Goal: Task Accomplishment & Management: Manage account settings

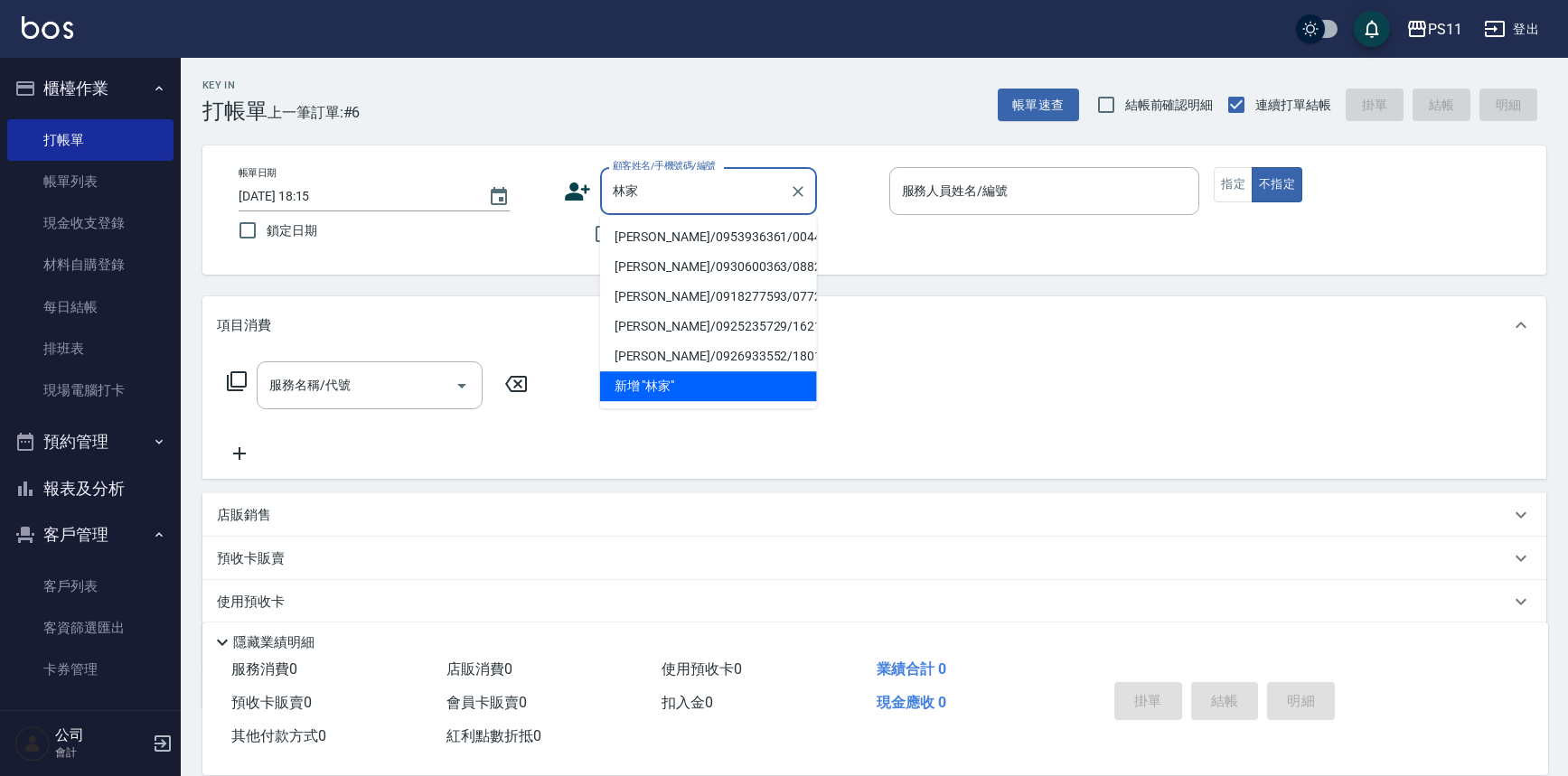
scroll to position [103, 0]
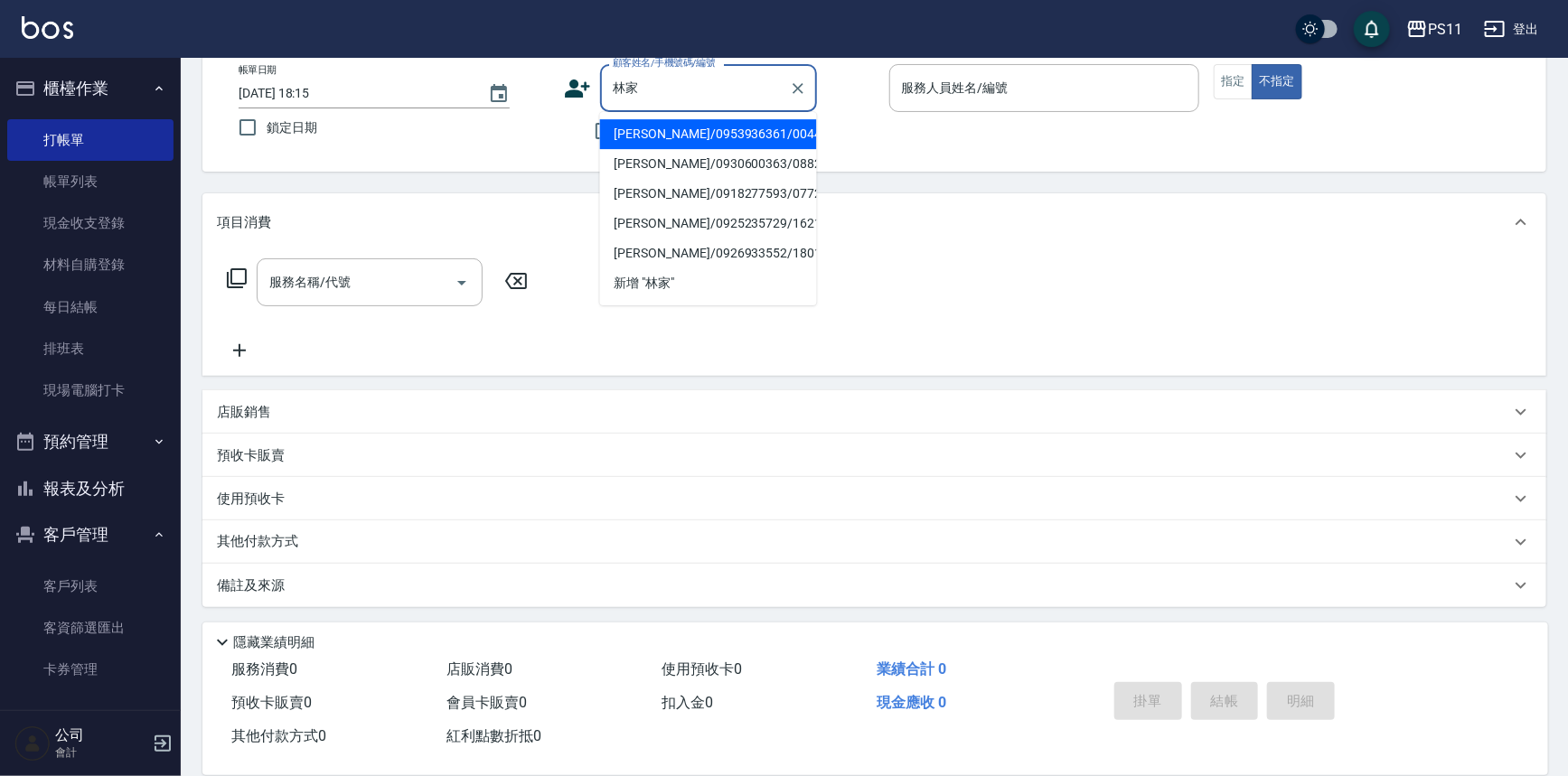
click at [688, 128] on li "[PERSON_NAME]/0953936361/0044" at bounding box center [708, 135] width 217 height 30
type input "[PERSON_NAME]/0953936361/0044"
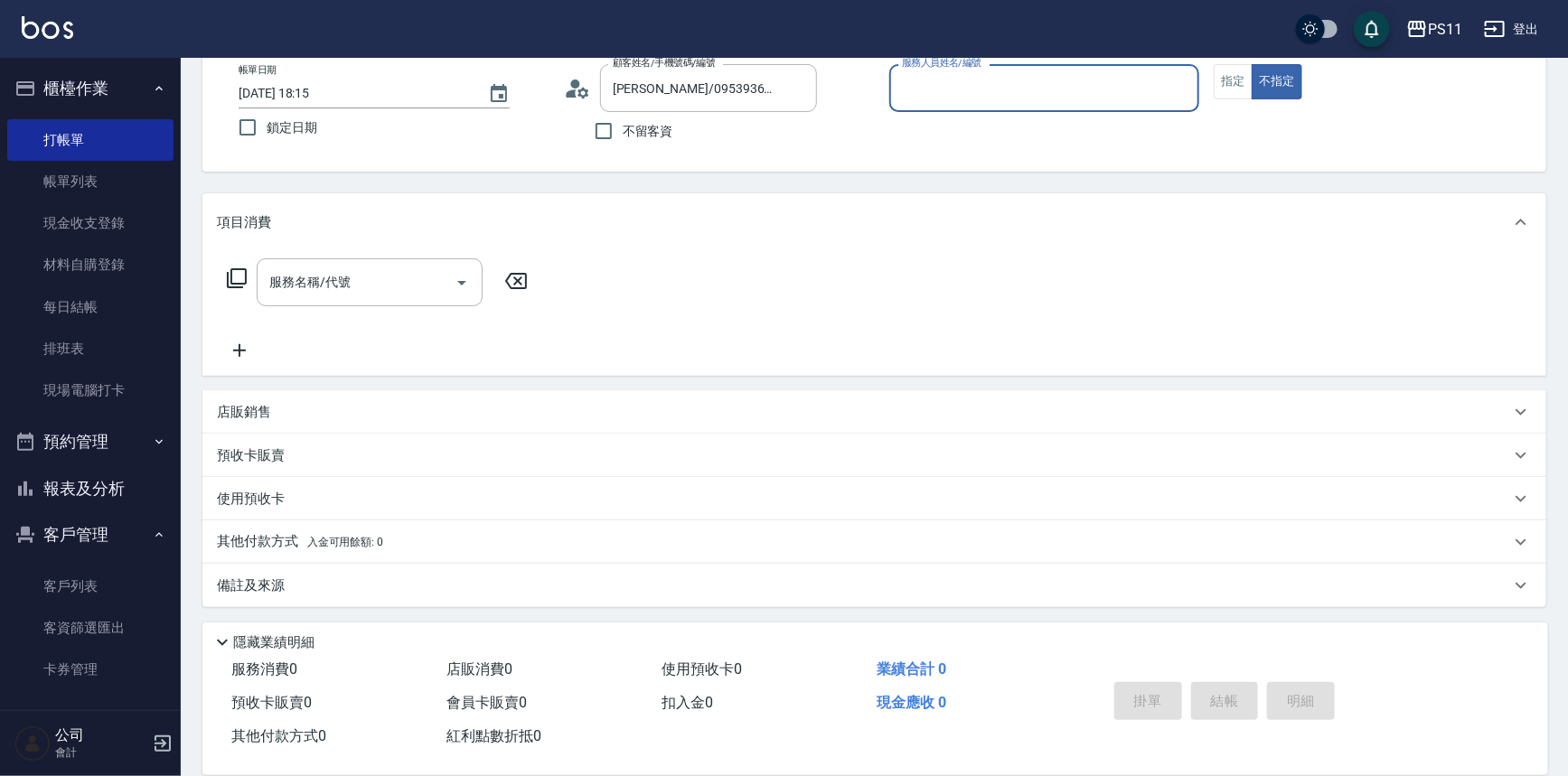
click at [1036, 68] on div "服務人員姓名/編號" at bounding box center [1045, 88] width 311 height 48
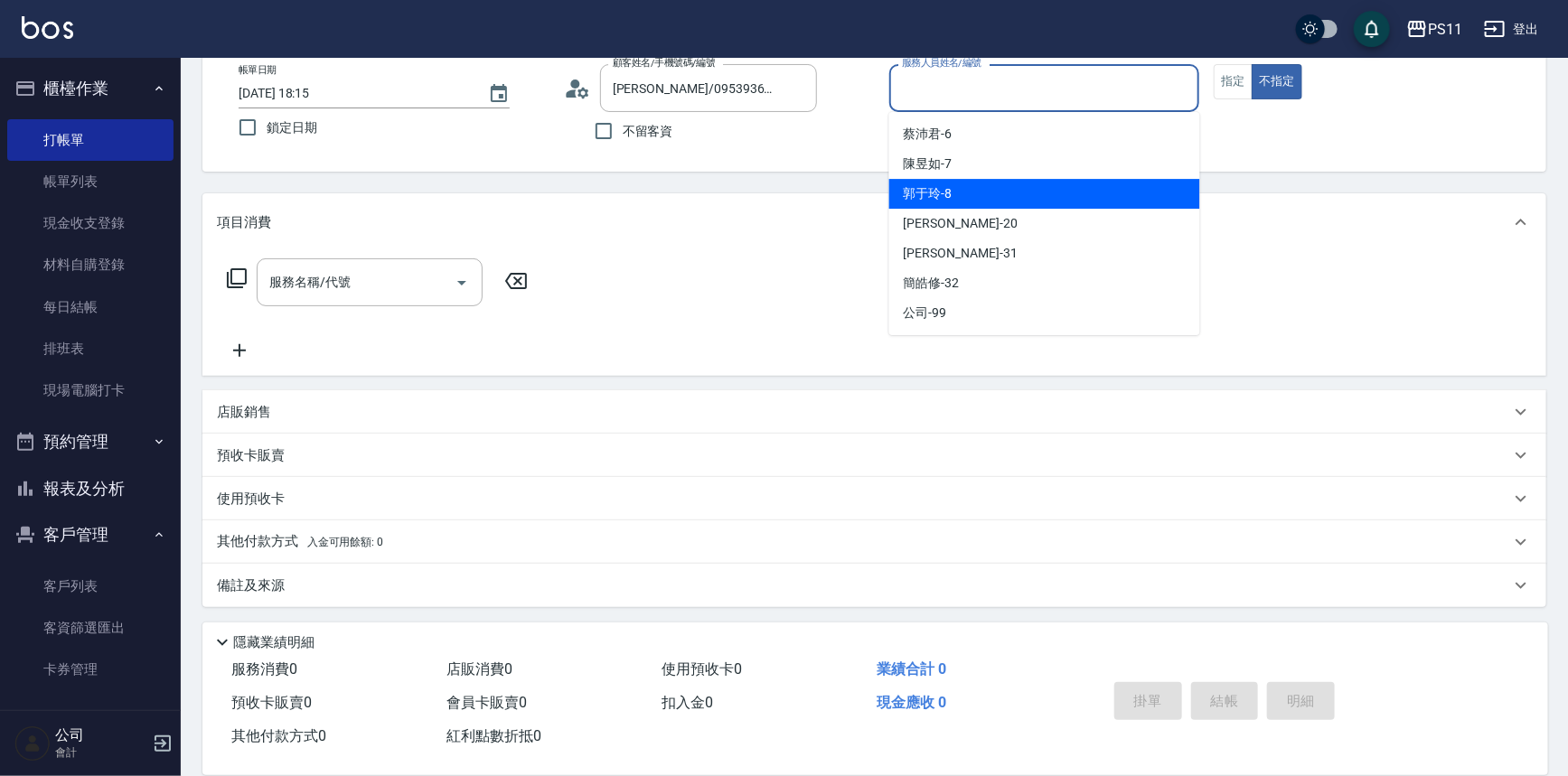
drag, startPoint x: 1013, startPoint y: 192, endPoint x: 1068, endPoint y: 185, distance: 55.4
click at [1017, 191] on div "[PERSON_NAME]-8" at bounding box center [1045, 194] width 311 height 30
type input "[PERSON_NAME]-8"
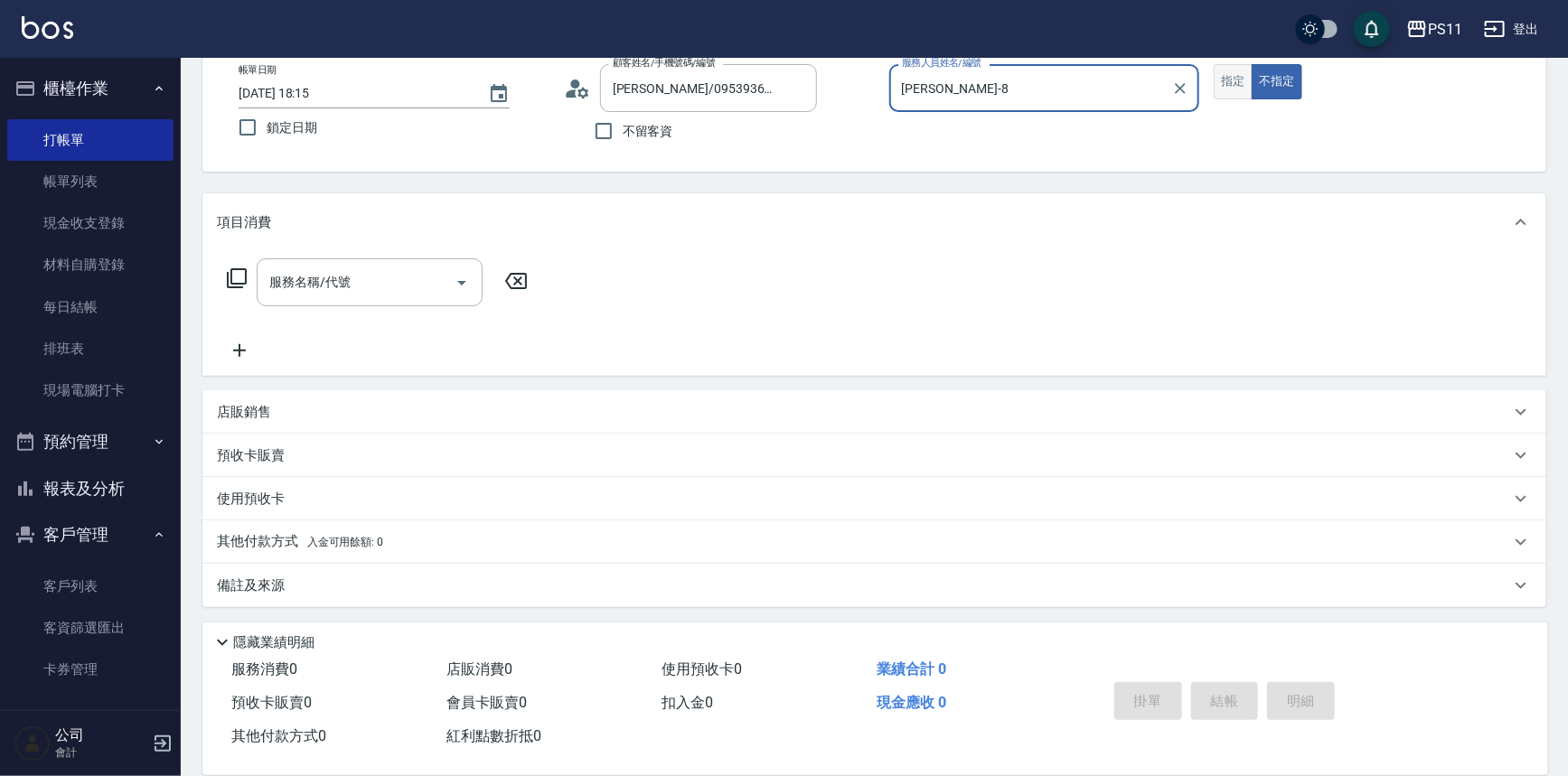
click at [1228, 72] on button "指定" at bounding box center [1232, 82] width 39 height 36
click at [232, 277] on icon at bounding box center [237, 278] width 20 height 20
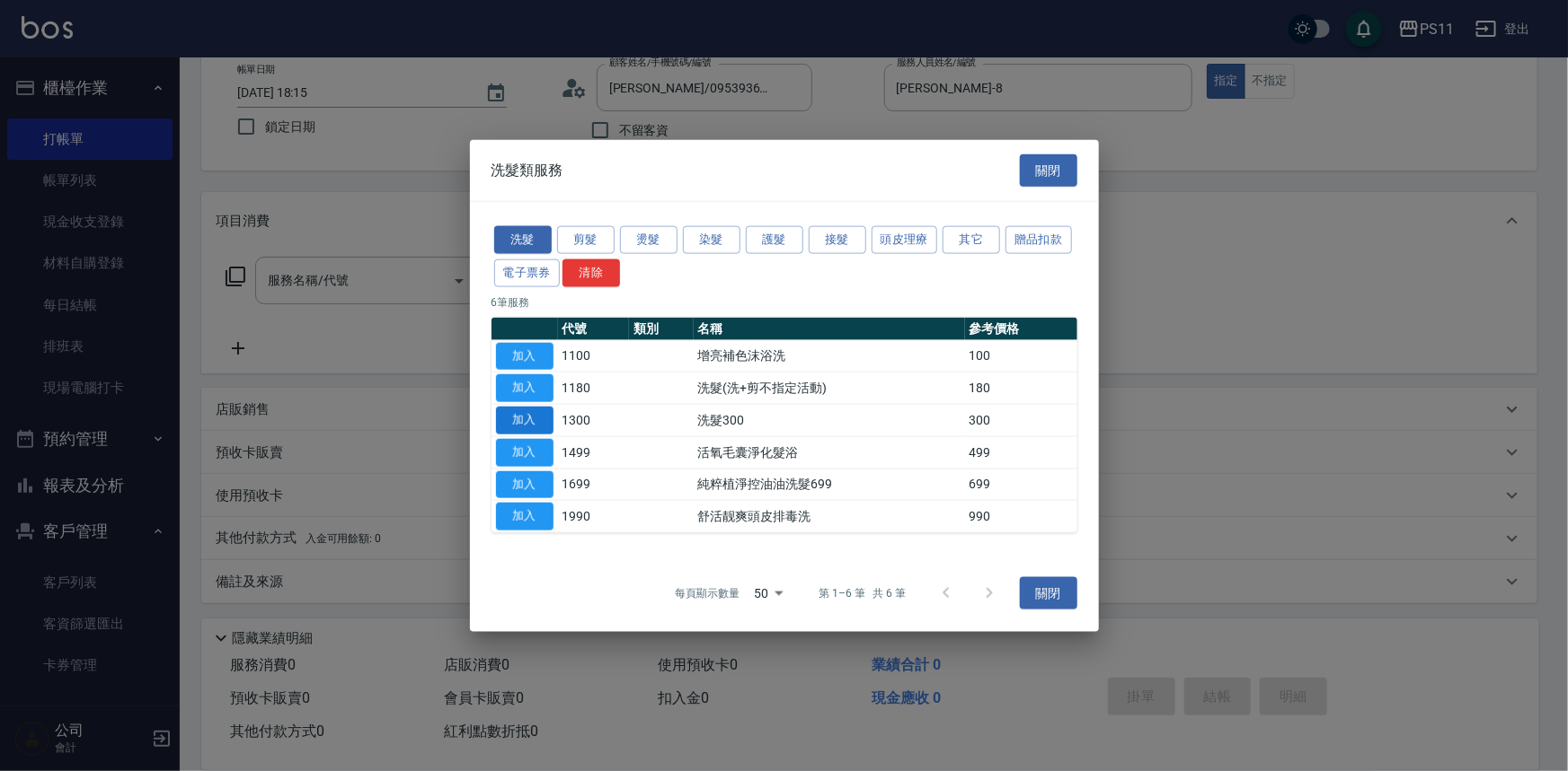
click at [538, 420] on button "加入" at bounding box center [524, 421] width 57 height 28
type input "洗髮300(1300)"
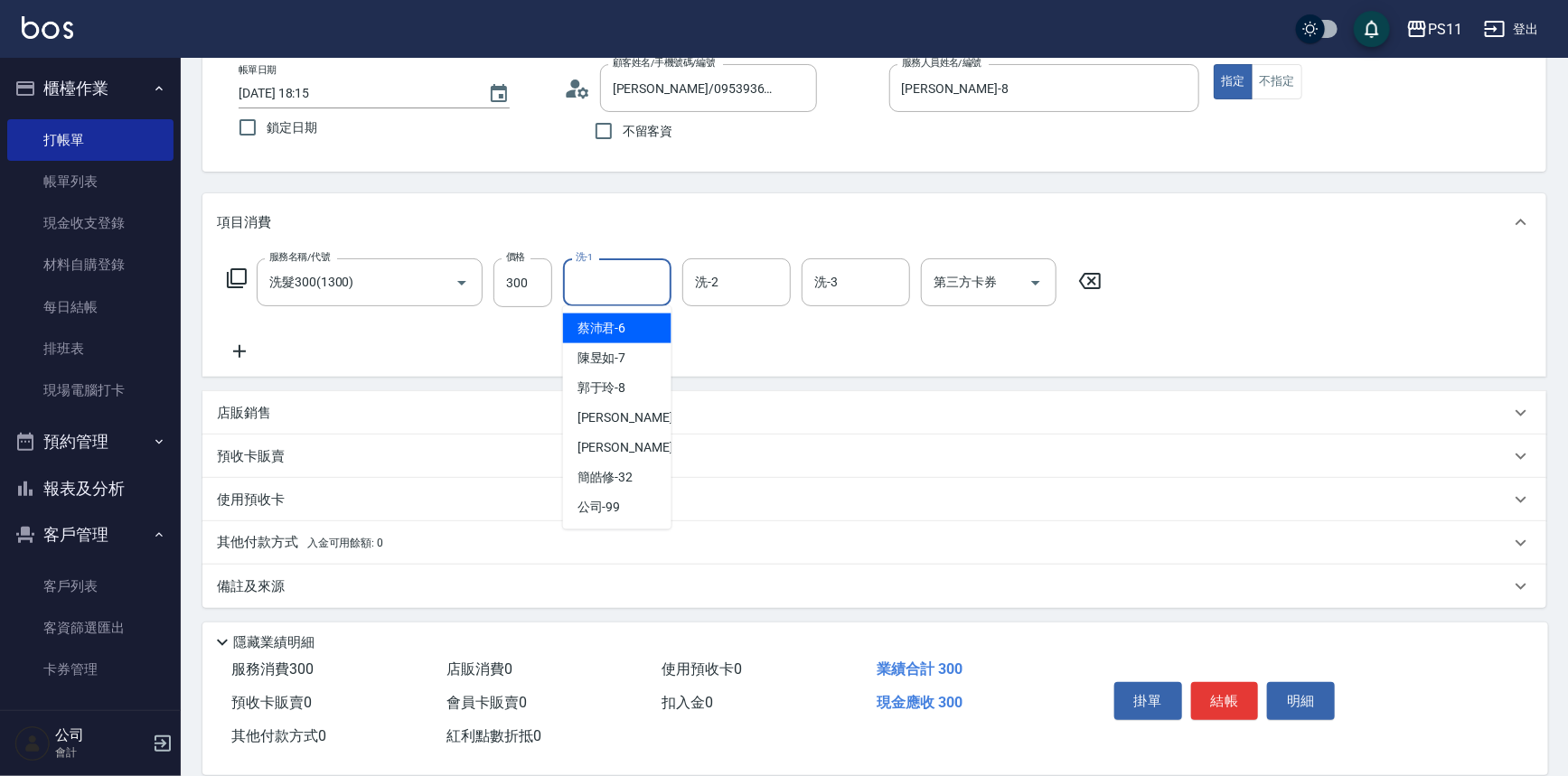
click at [649, 275] on input "洗-1" at bounding box center [617, 282] width 92 height 32
type input "[PERSON_NAME]-20"
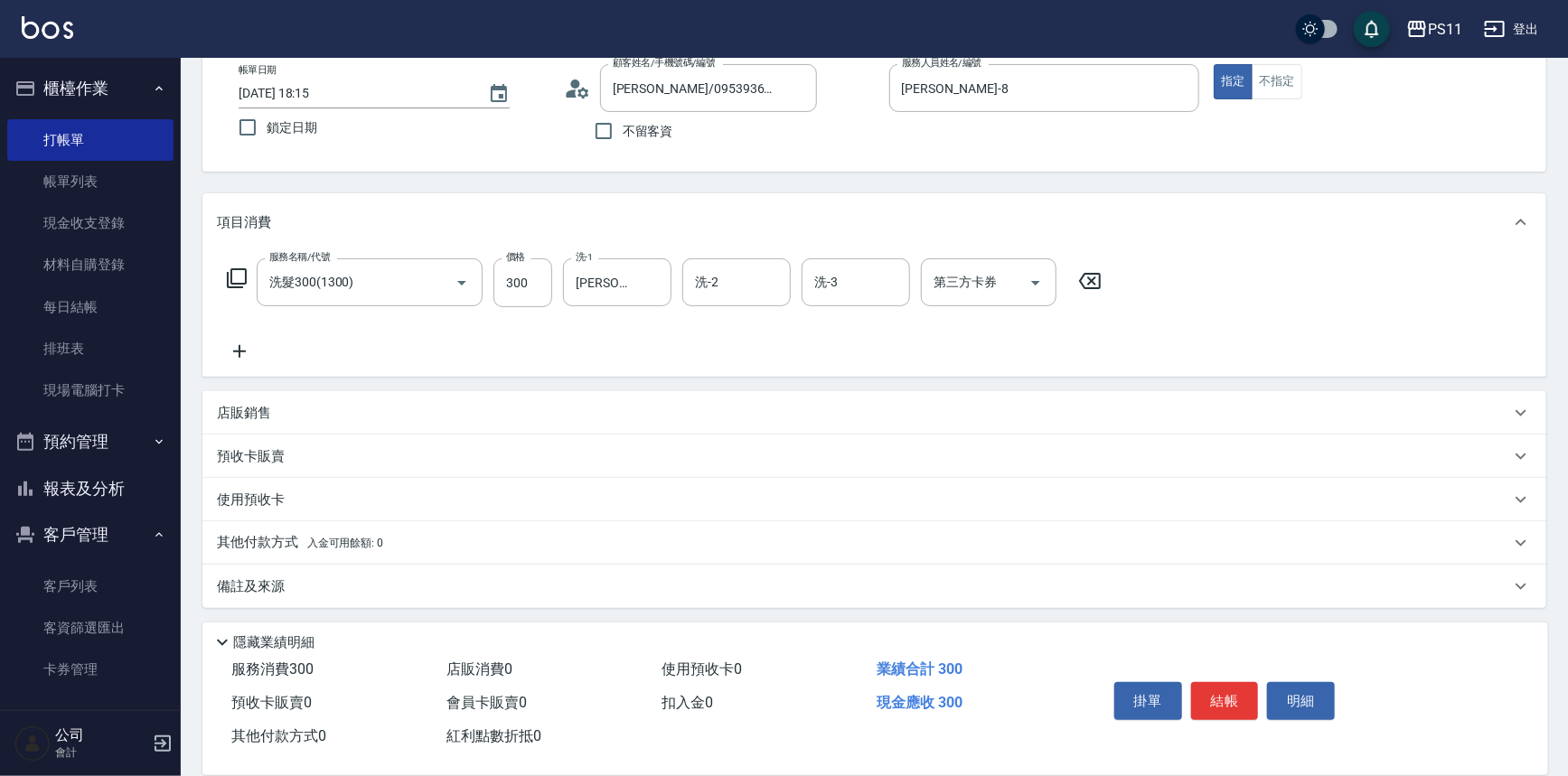
click at [245, 349] on icon at bounding box center [240, 351] width 46 height 22
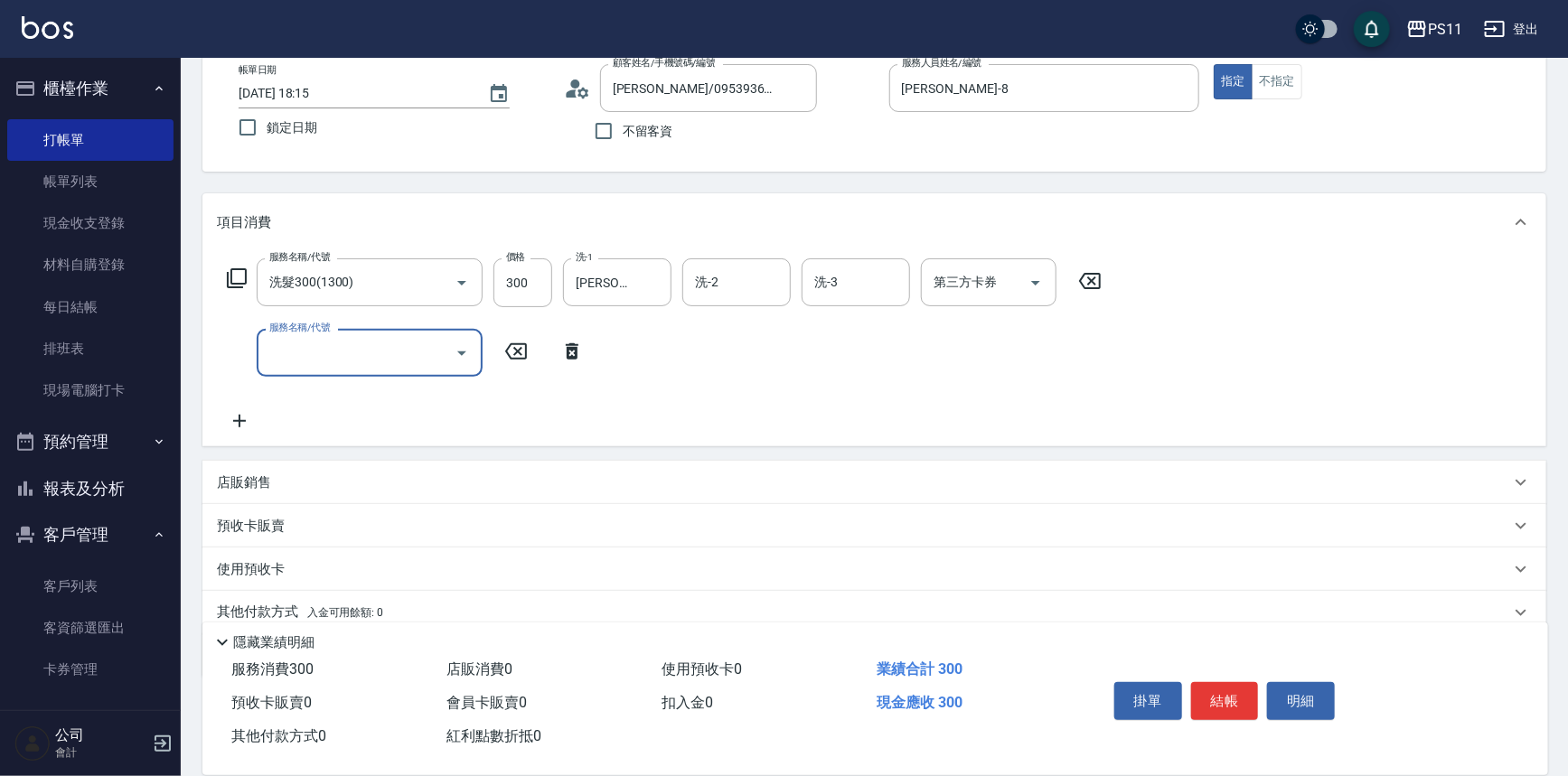
click at [461, 357] on icon "Open" at bounding box center [462, 353] width 22 height 22
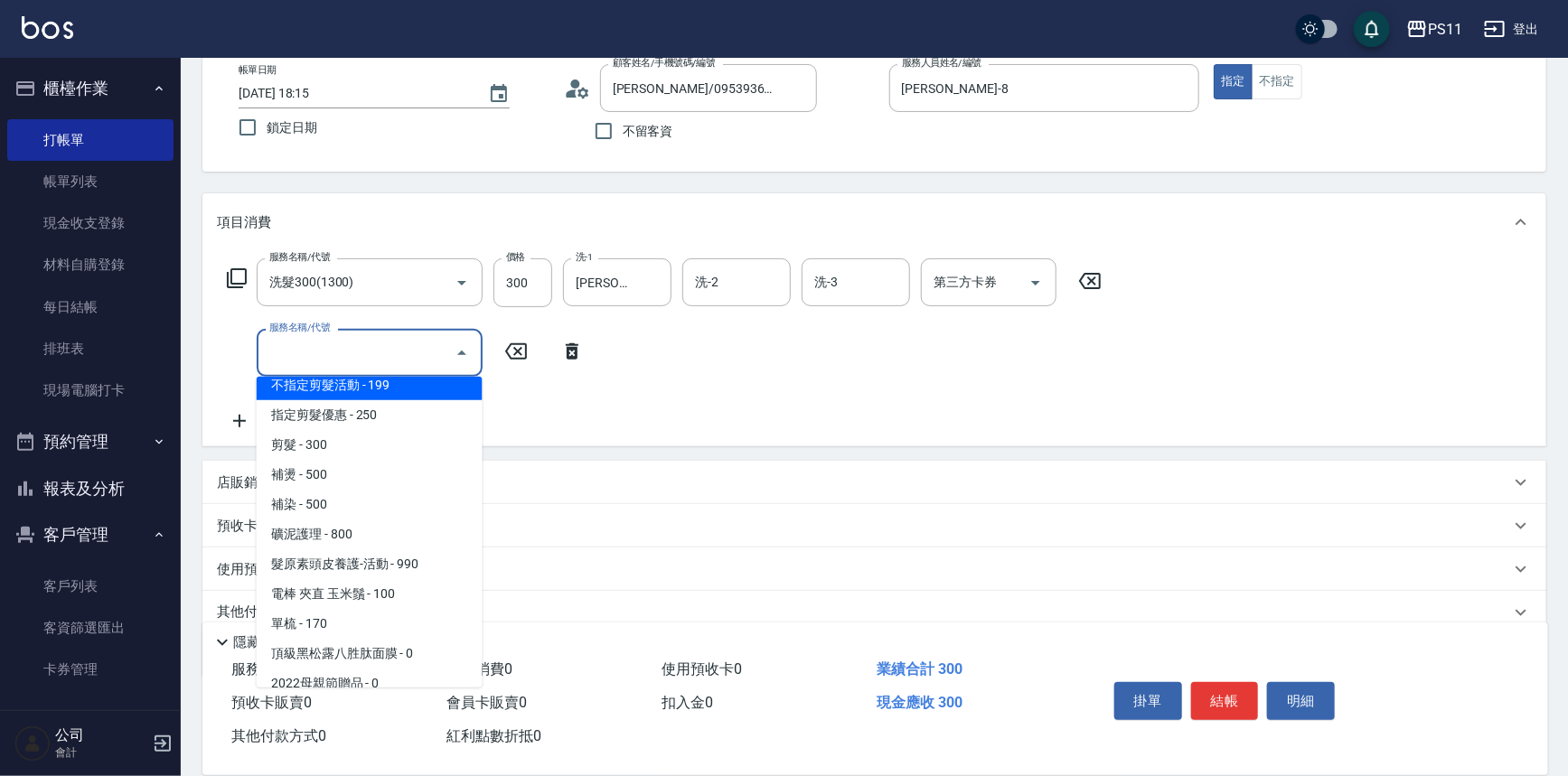
scroll to position [245, 0]
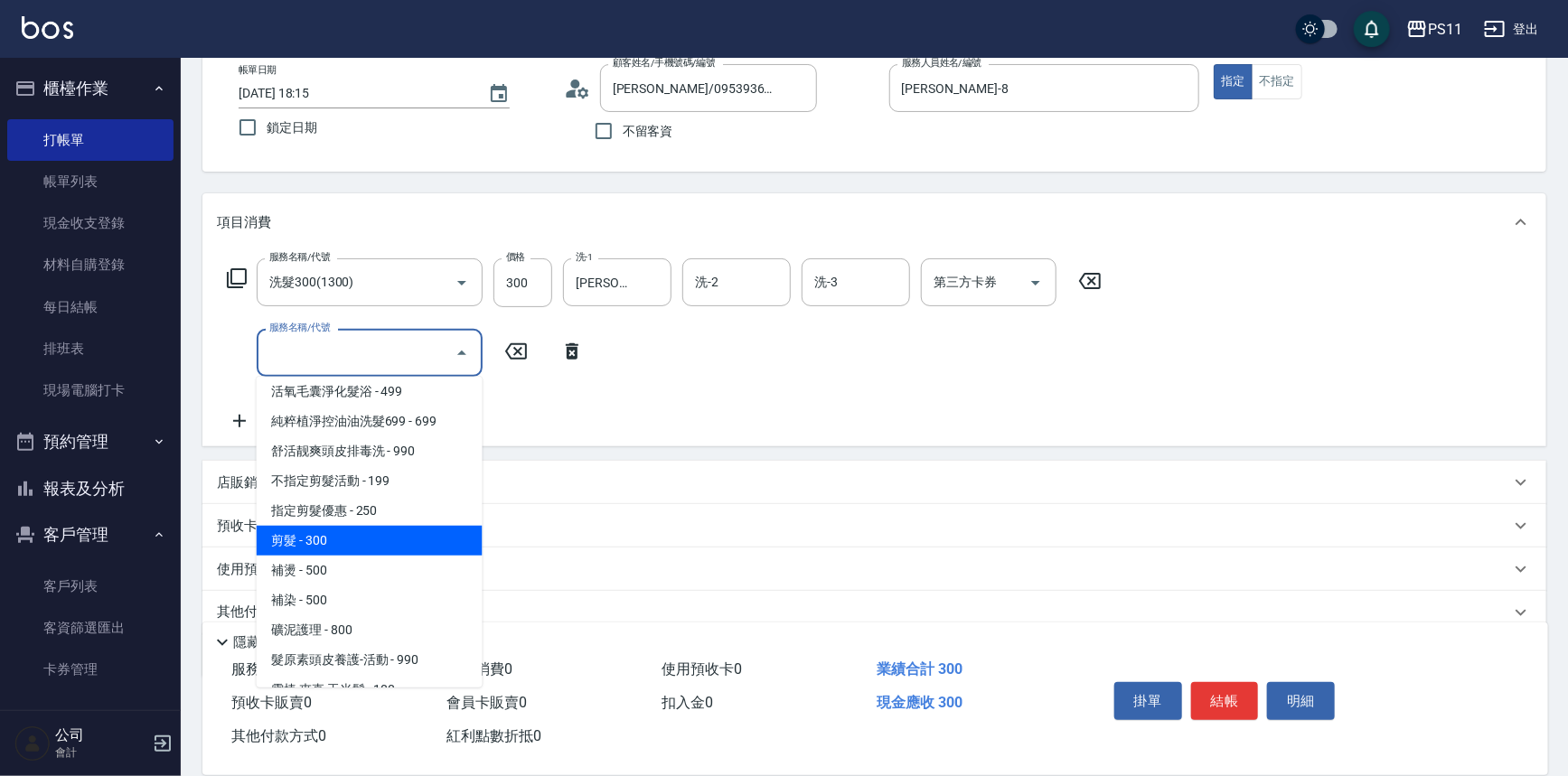
drag, startPoint x: 331, startPoint y: 543, endPoint x: 641, endPoint y: 536, distance: 310.1
click at [331, 542] on span "剪髮 - 300" at bounding box center [369, 540] width 226 height 30
type input "剪髮(2300)"
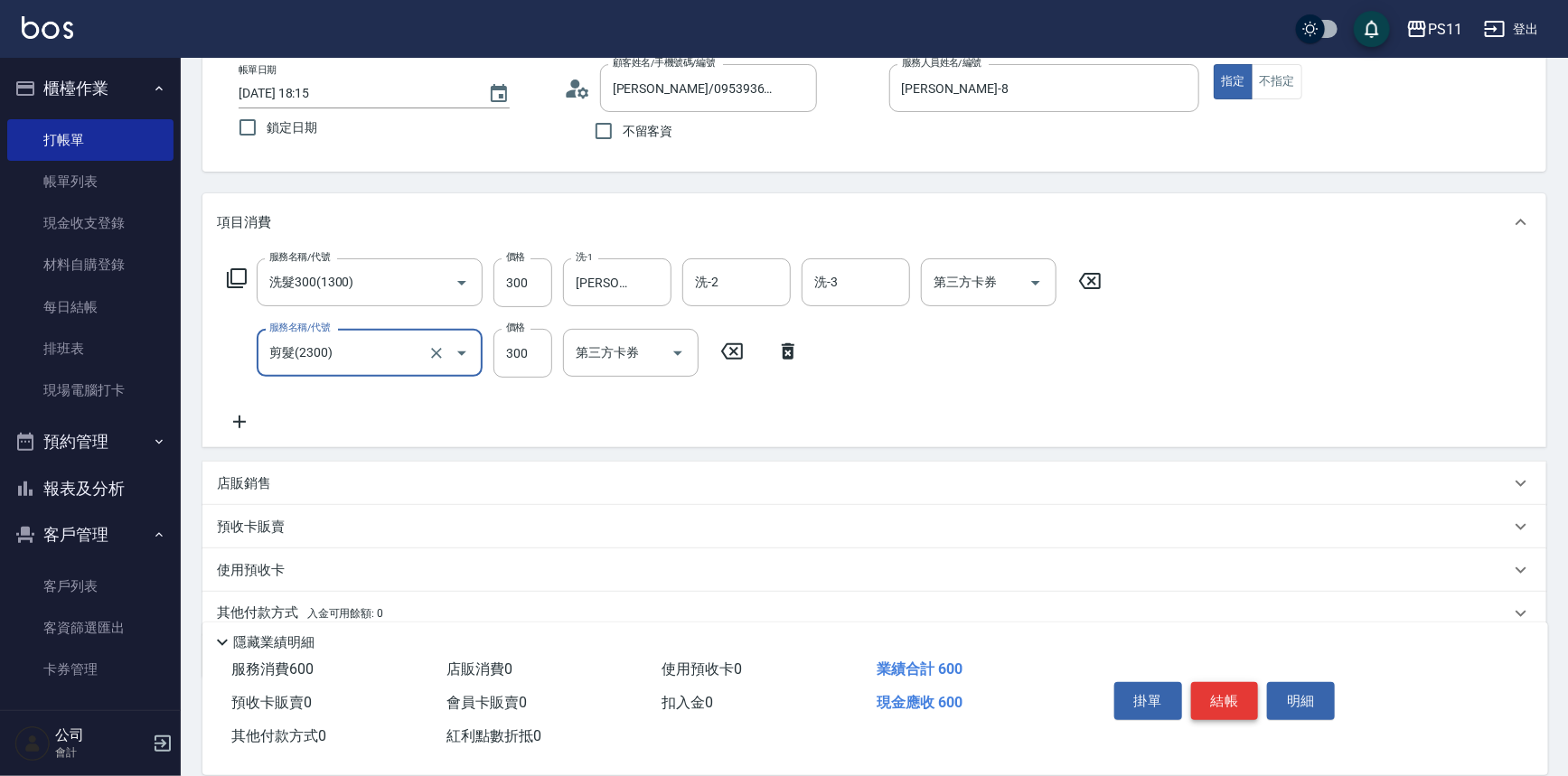
click at [1231, 713] on button "結帳" at bounding box center [1225, 701] width 67 height 38
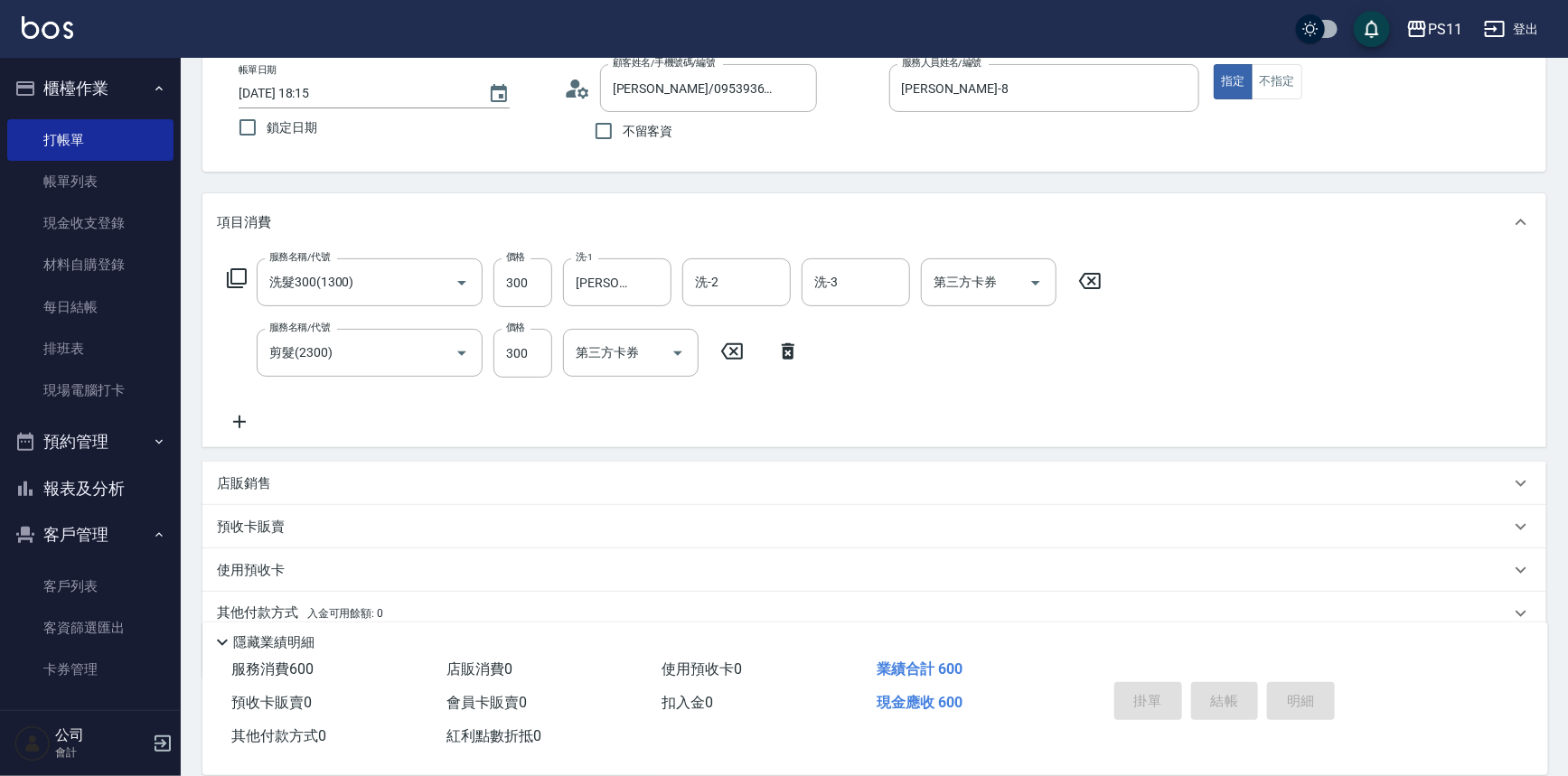
type input "[DATE] 18:58"
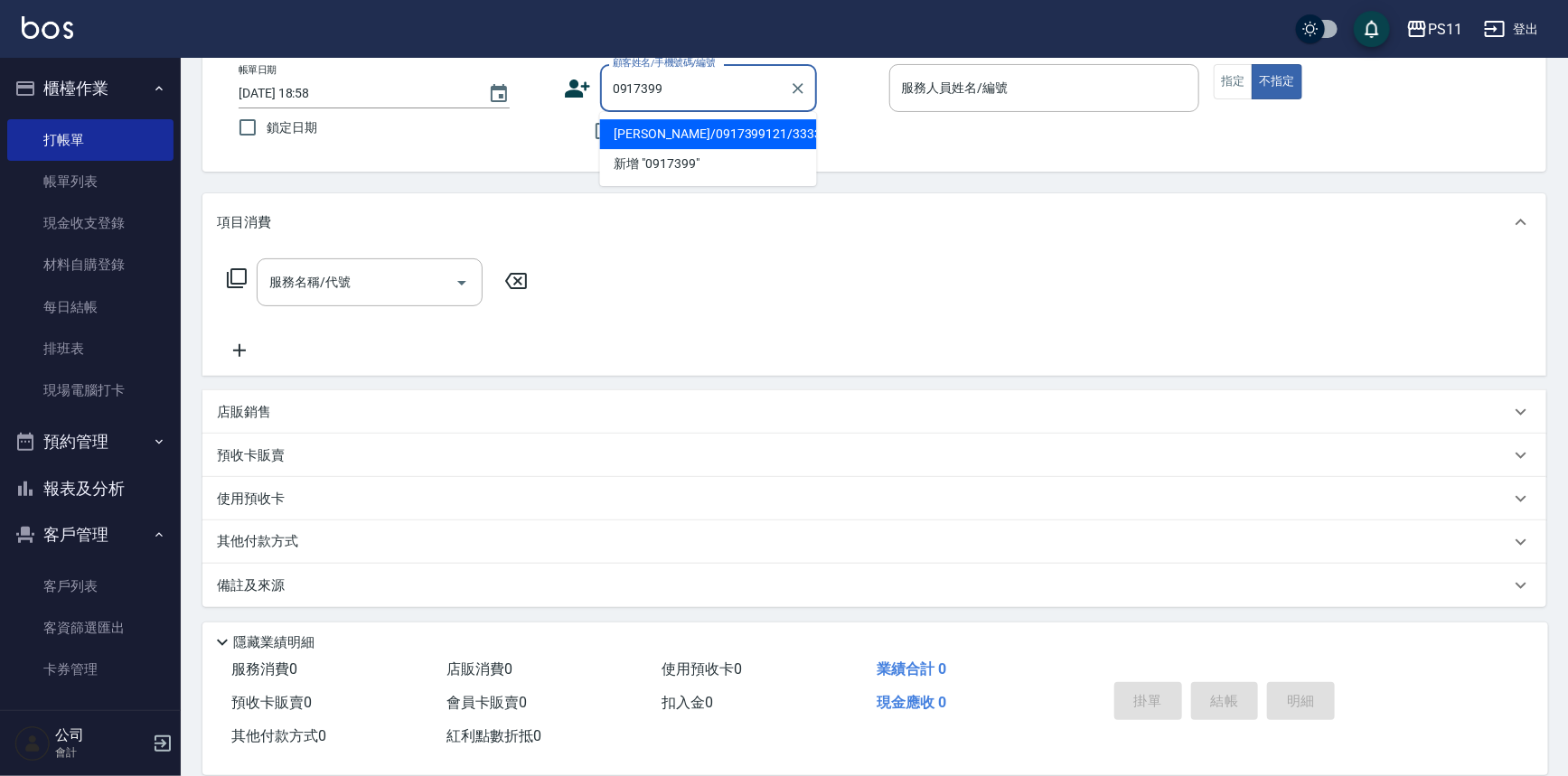
click at [763, 144] on li "[PERSON_NAME]/0917399121/3333" at bounding box center [708, 135] width 217 height 30
type input "[PERSON_NAME]/0917399121/3333"
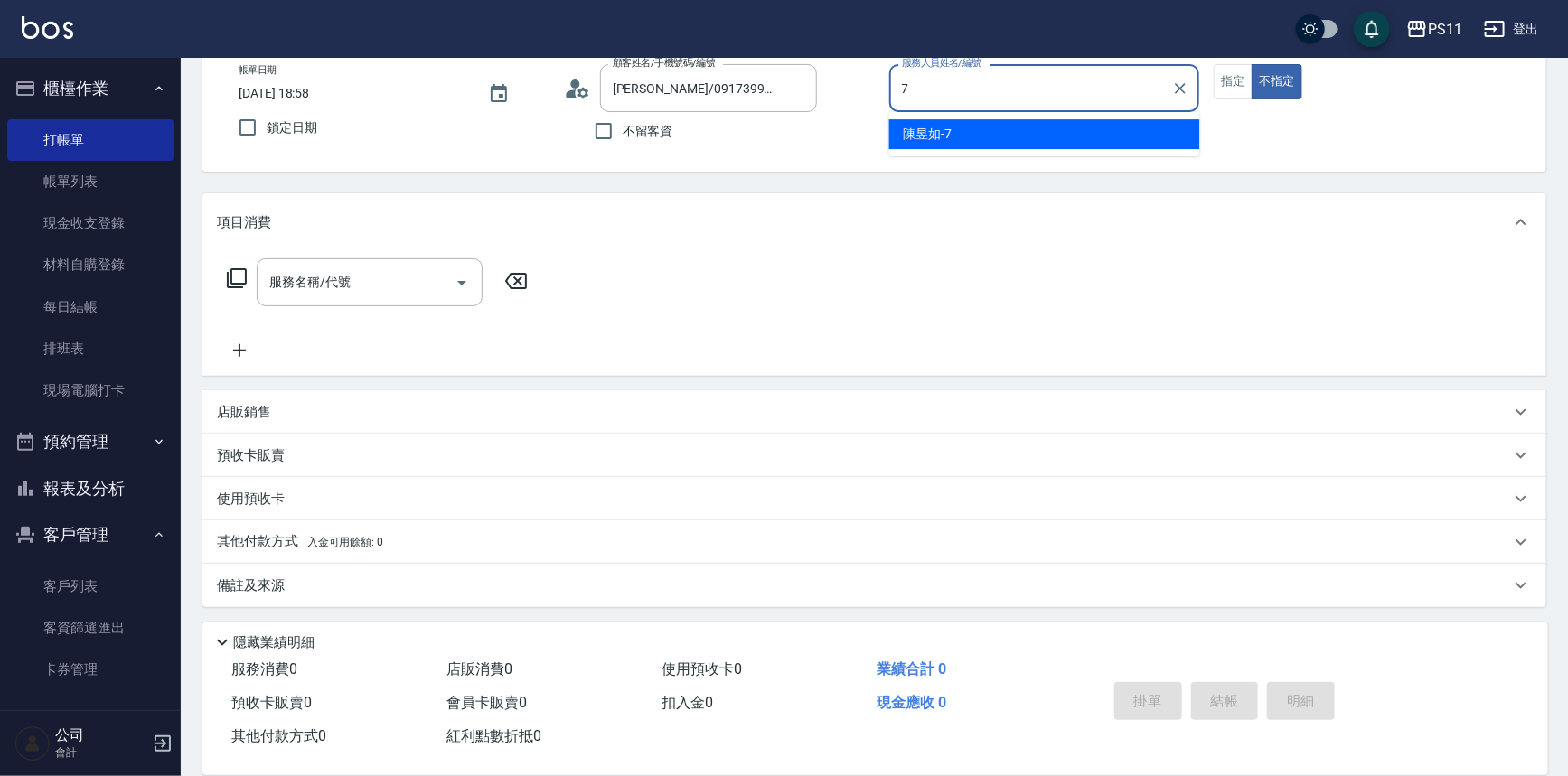
type input "[PERSON_NAME]-7"
type button "false"
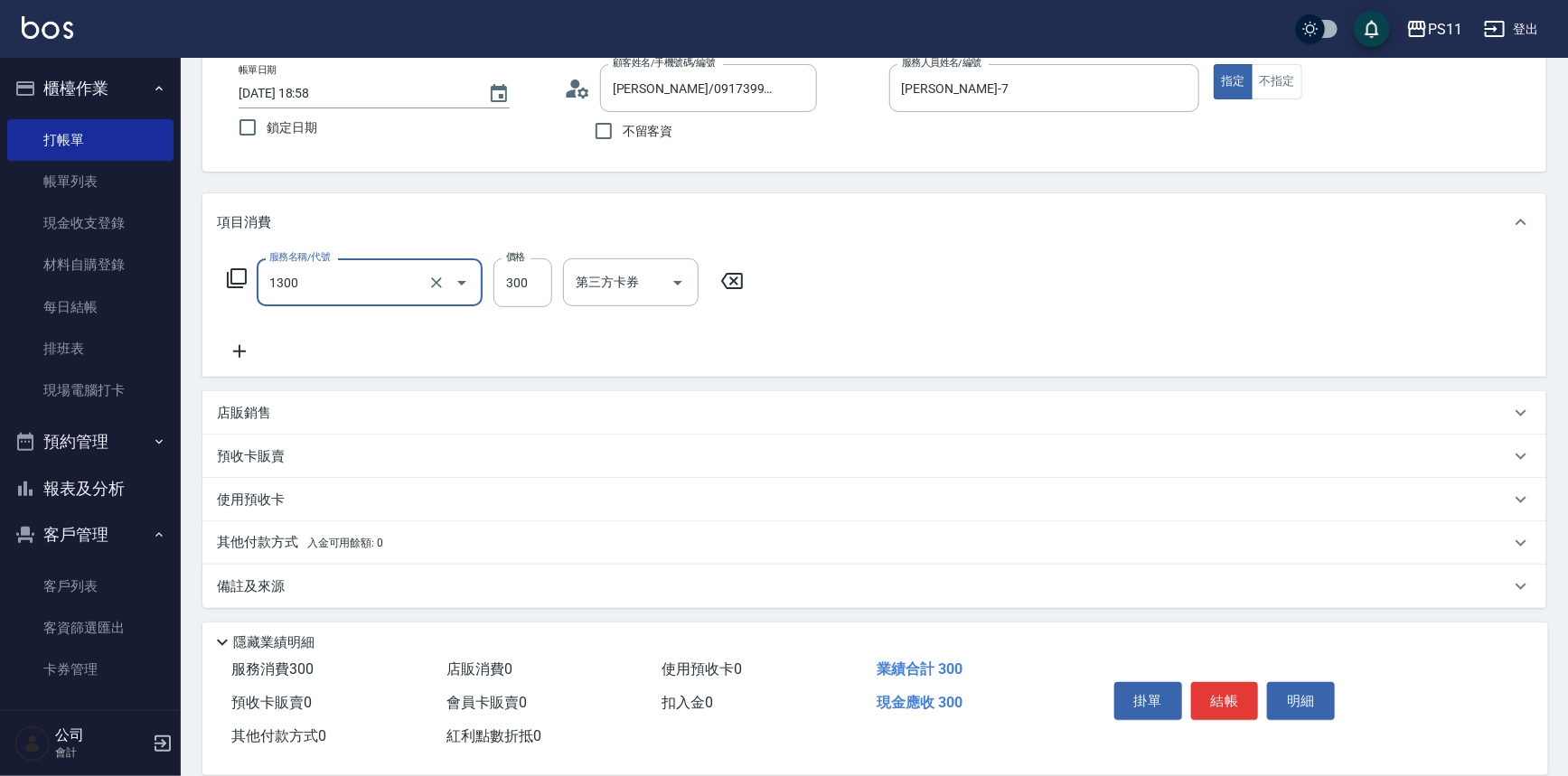
type input "洗髮300(1300)"
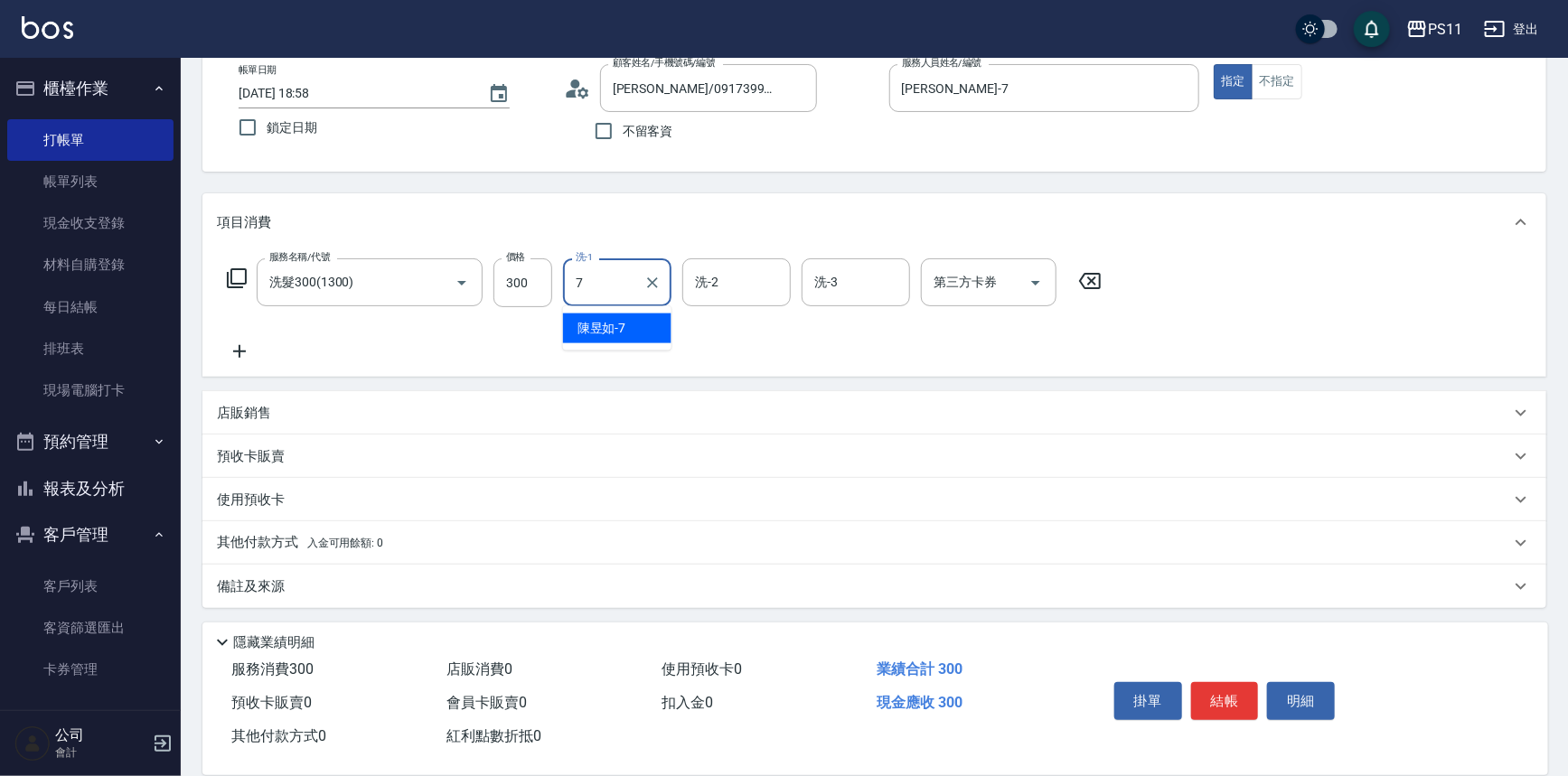
type input "[PERSON_NAME]-7"
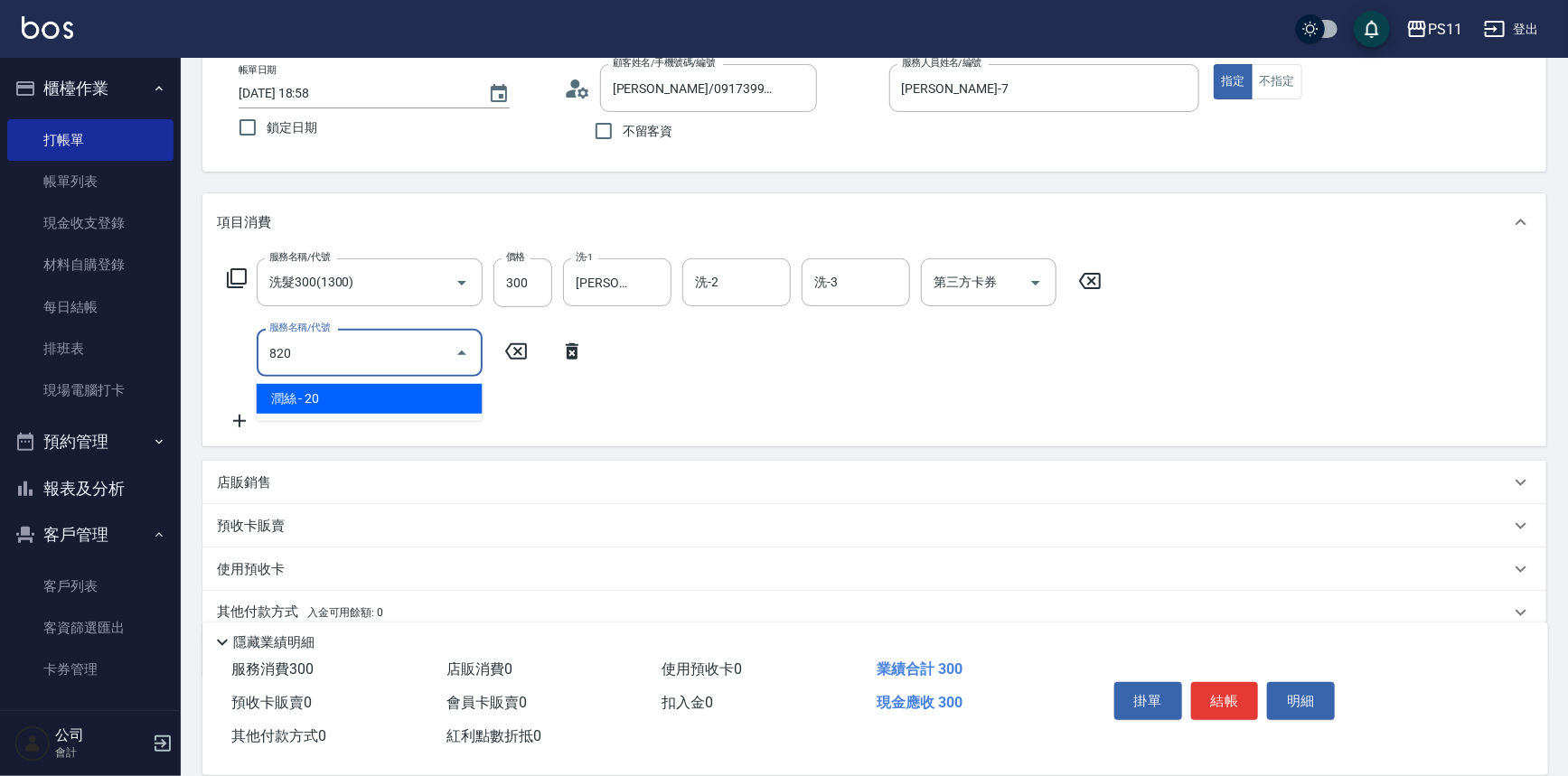
type input "潤絲(820)"
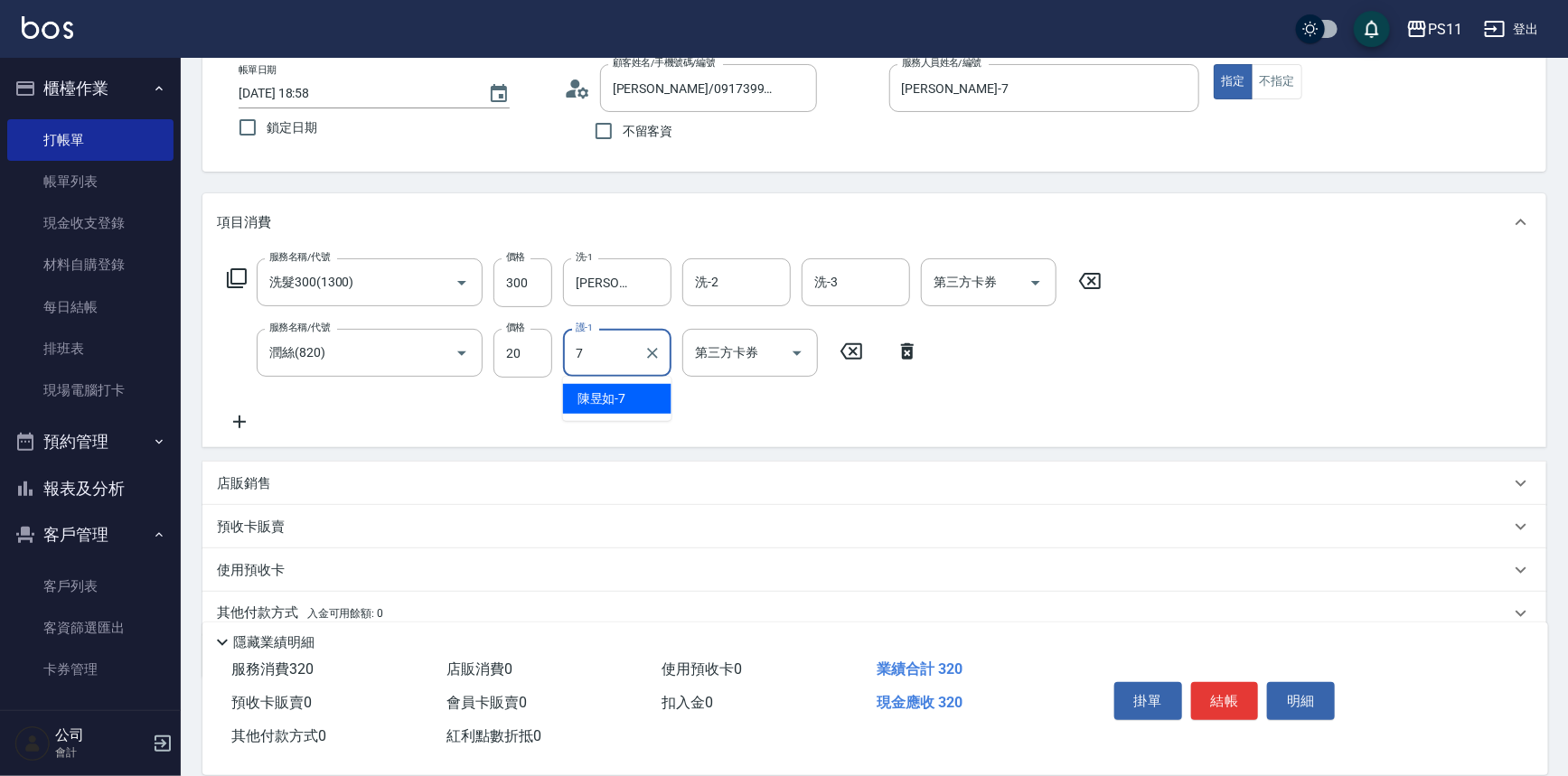
type input "[PERSON_NAME]-7"
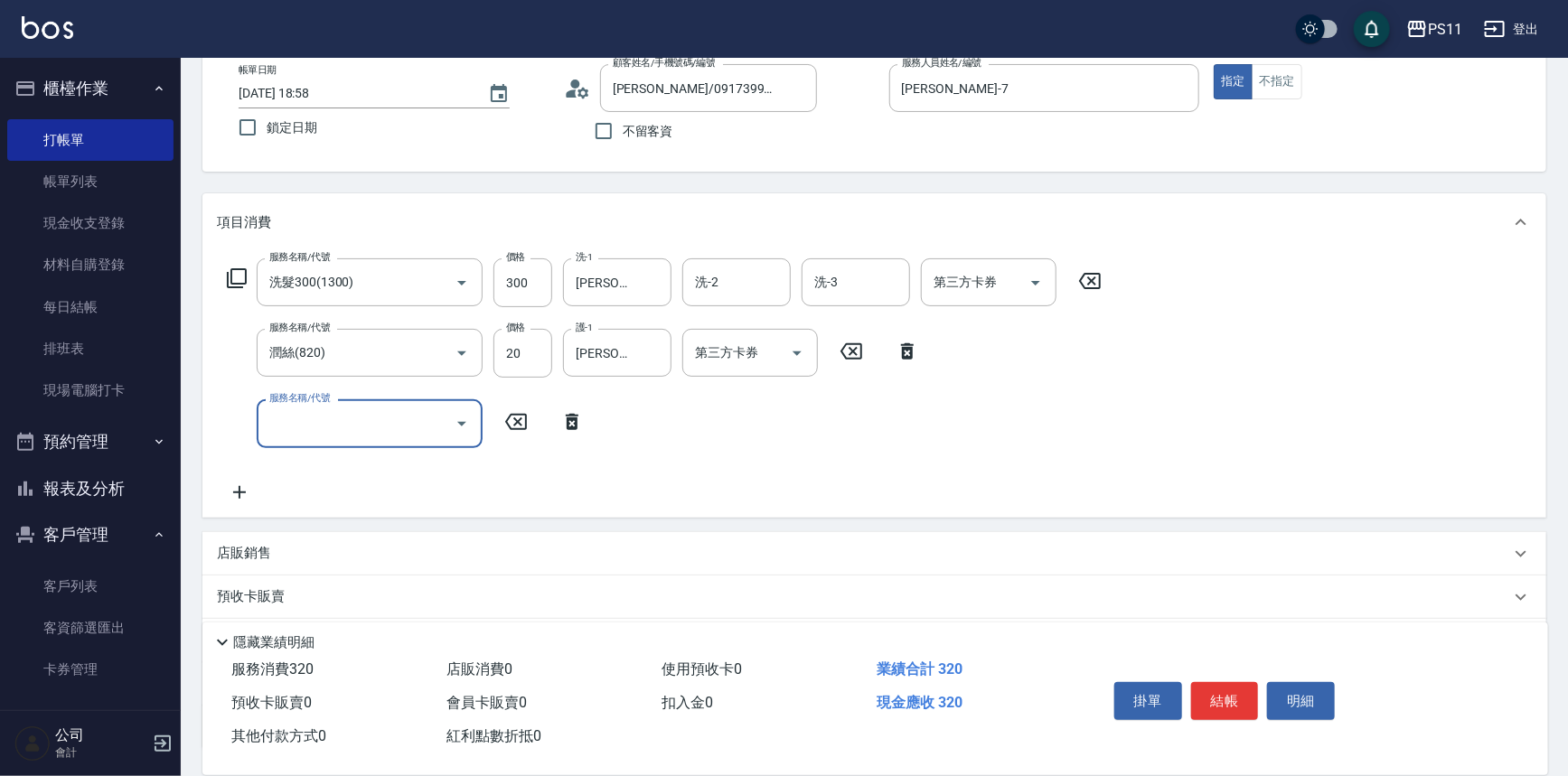
click at [470, 419] on icon "Open" at bounding box center [462, 424] width 22 height 22
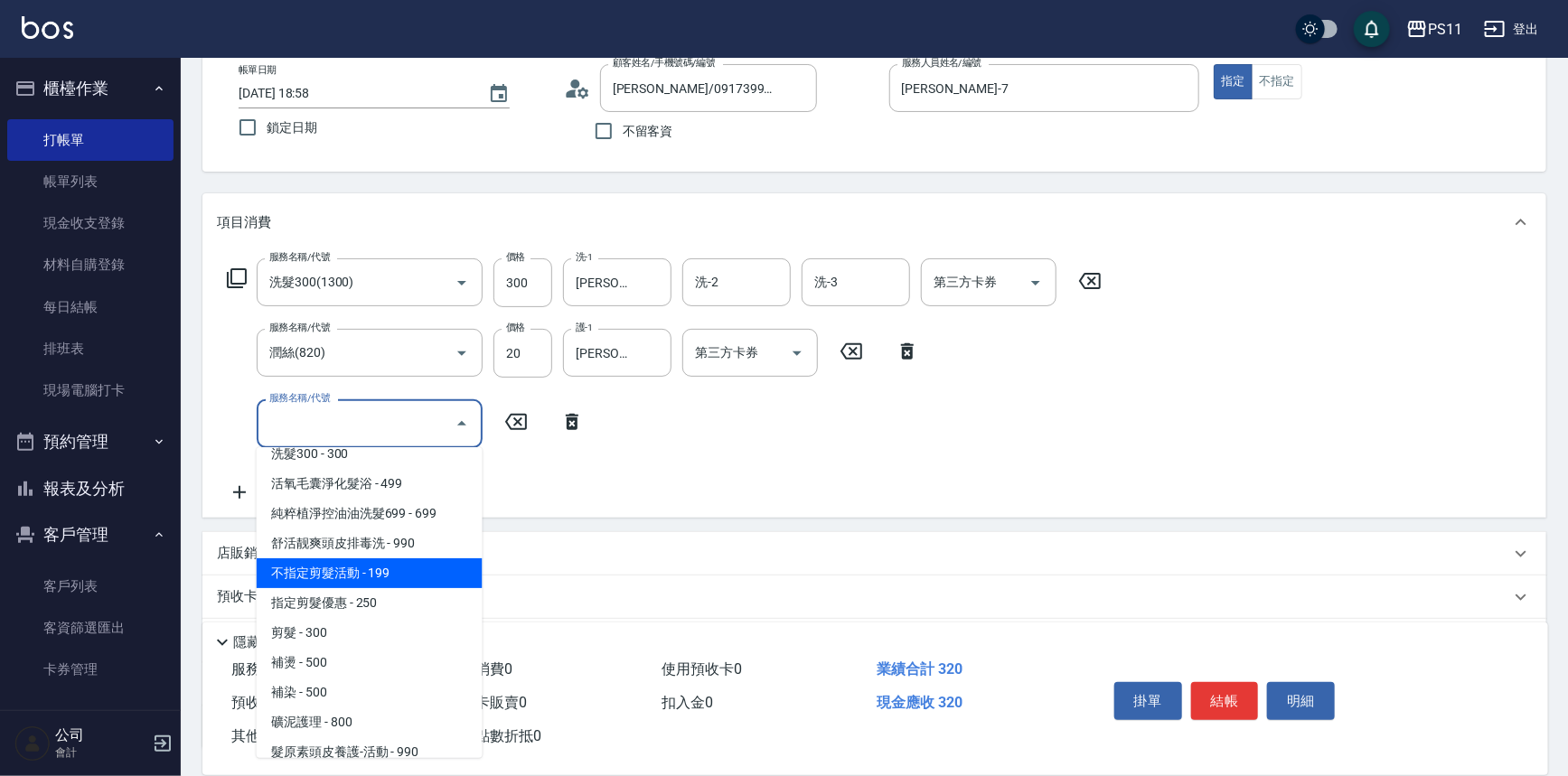
scroll to position [328, 0]
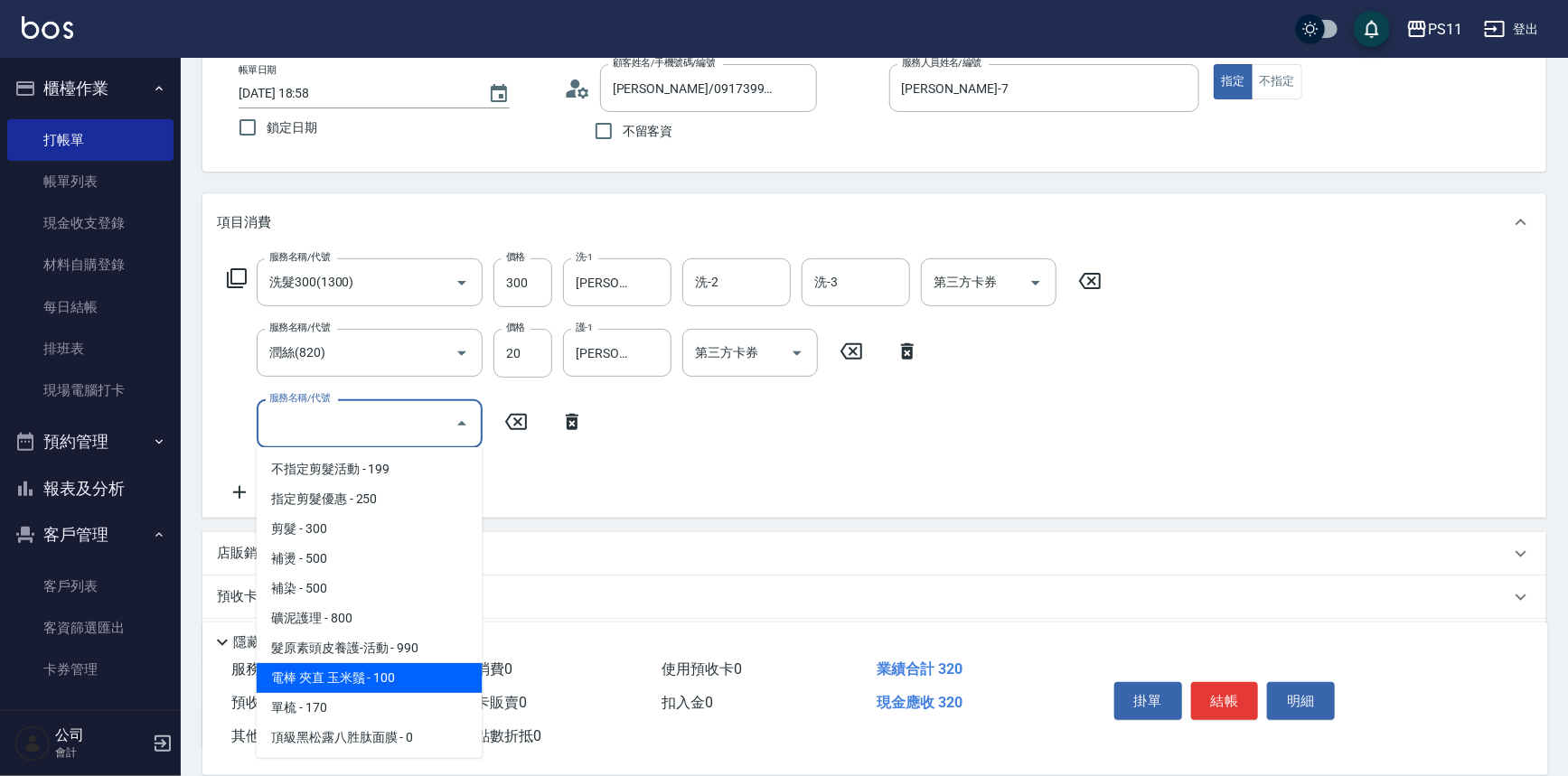
click at [432, 669] on span "電棒 夾直 玉米鬚 - 100" at bounding box center [369, 678] width 226 height 30
type input "電棒 夾直 玉米鬚(8100)"
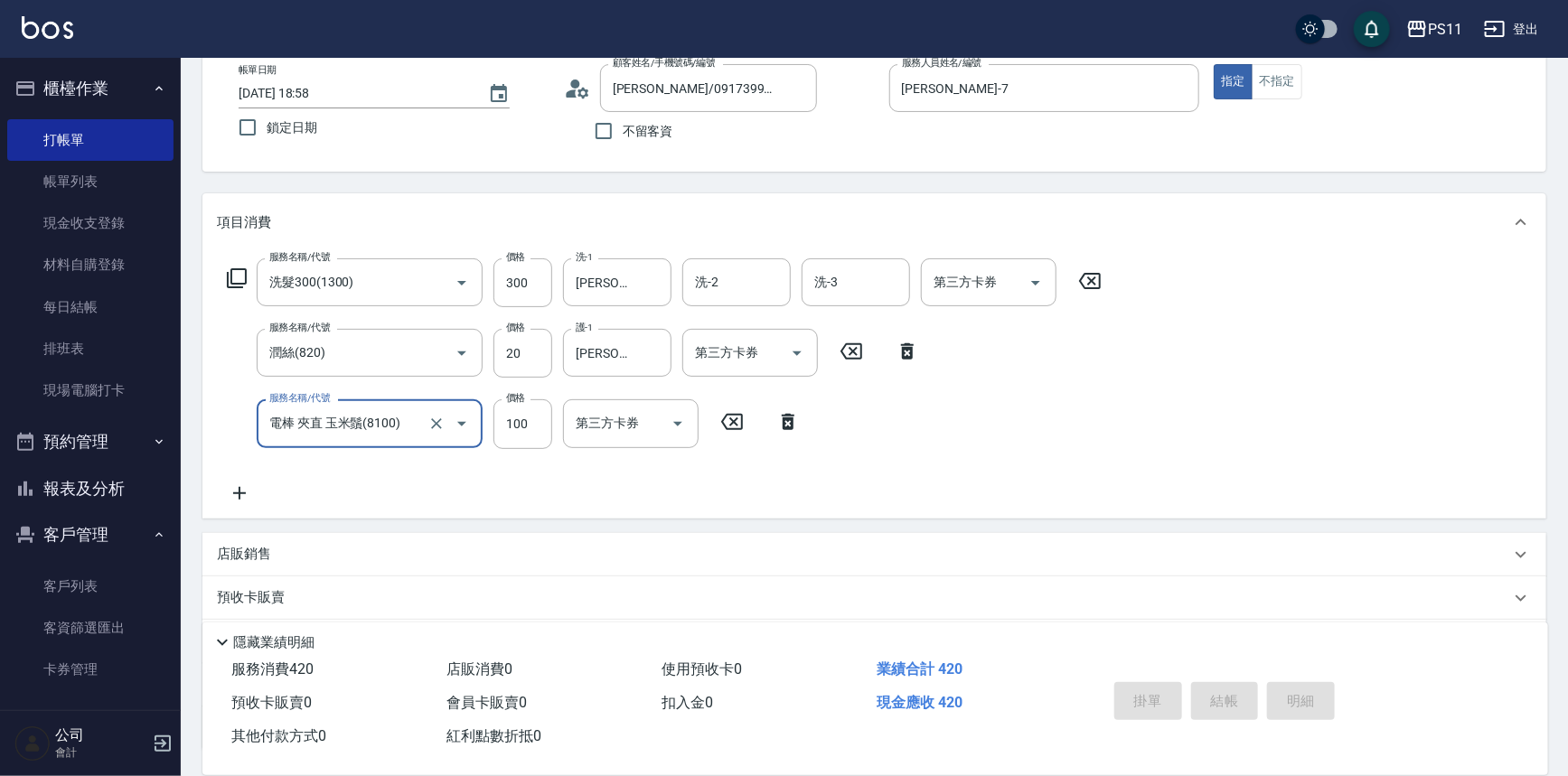
type input "[DATE] 19:20"
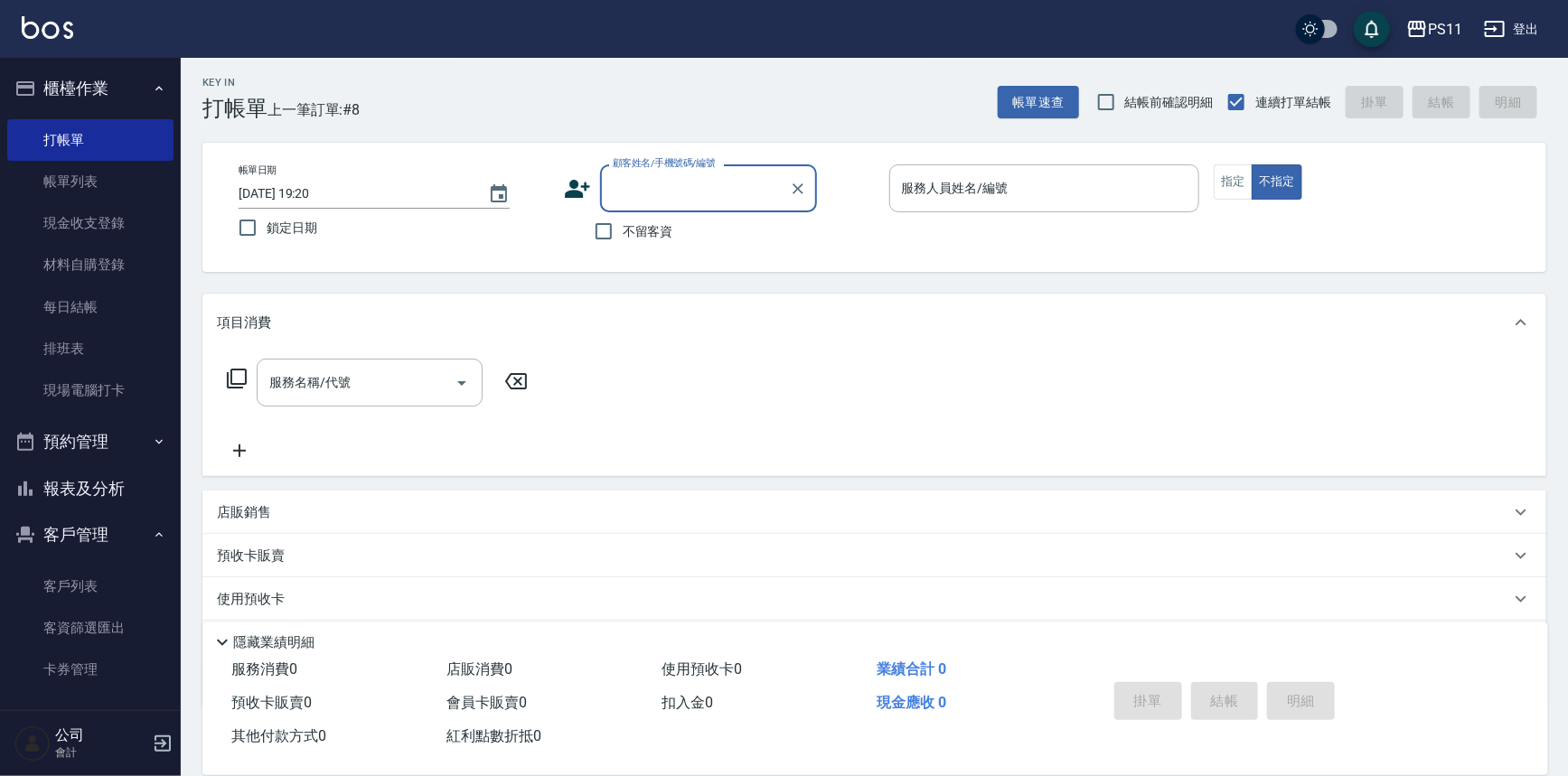
scroll to position [0, 0]
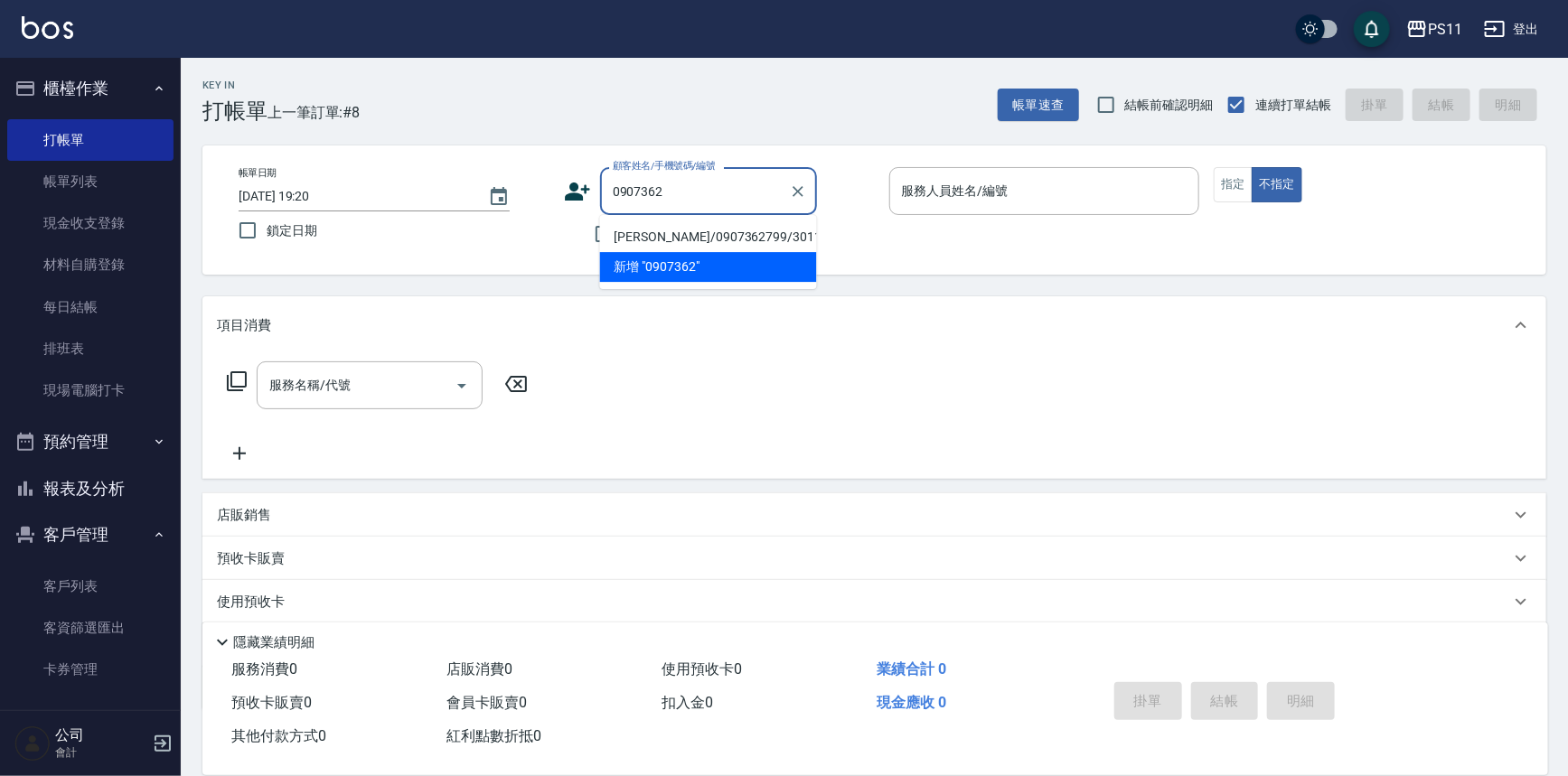
click at [788, 225] on li "[PERSON_NAME]/0907362799/3011" at bounding box center [708, 238] width 217 height 30
type input "[PERSON_NAME]/0907362799/3011"
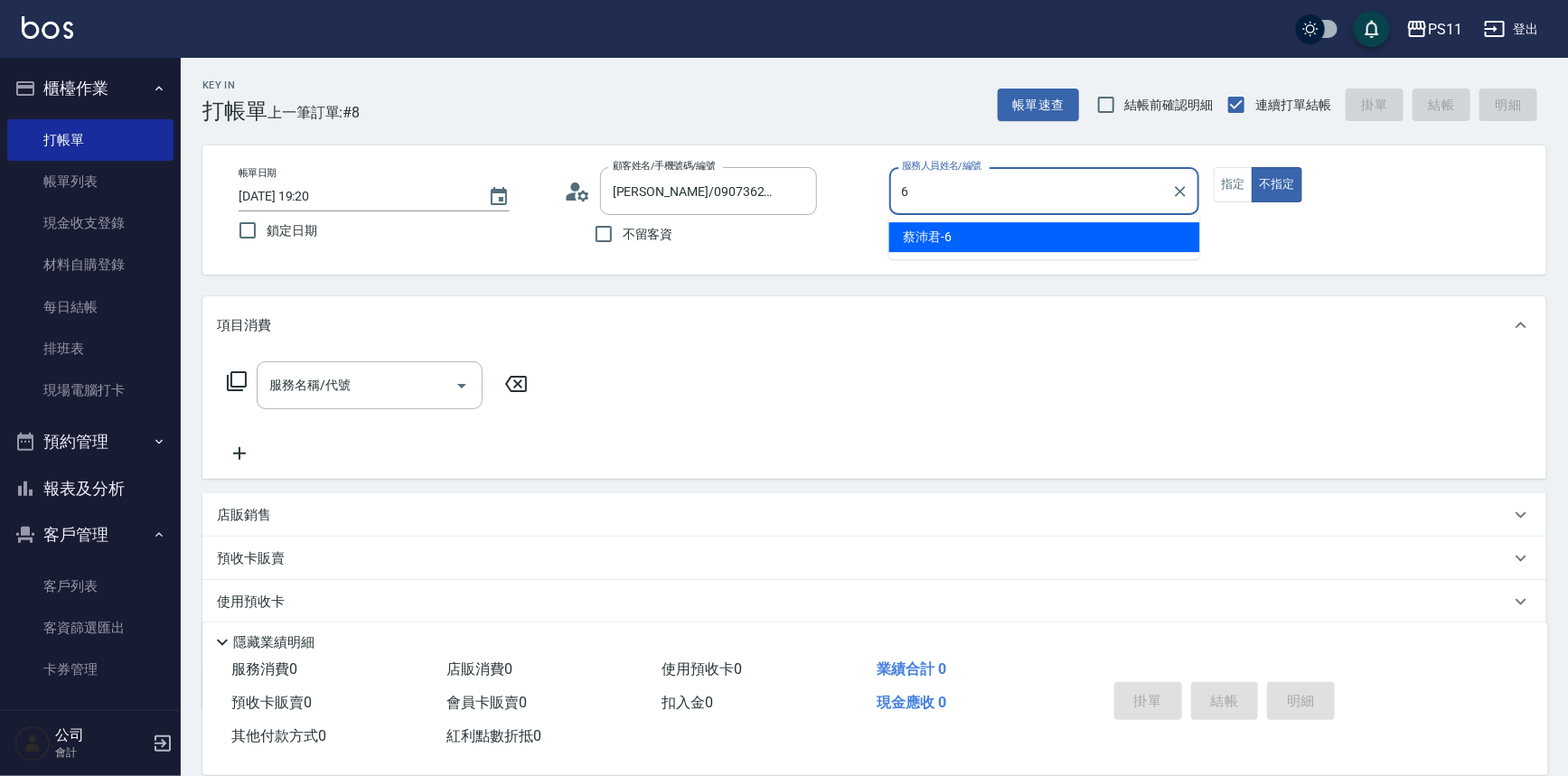
type input "[PERSON_NAME]6"
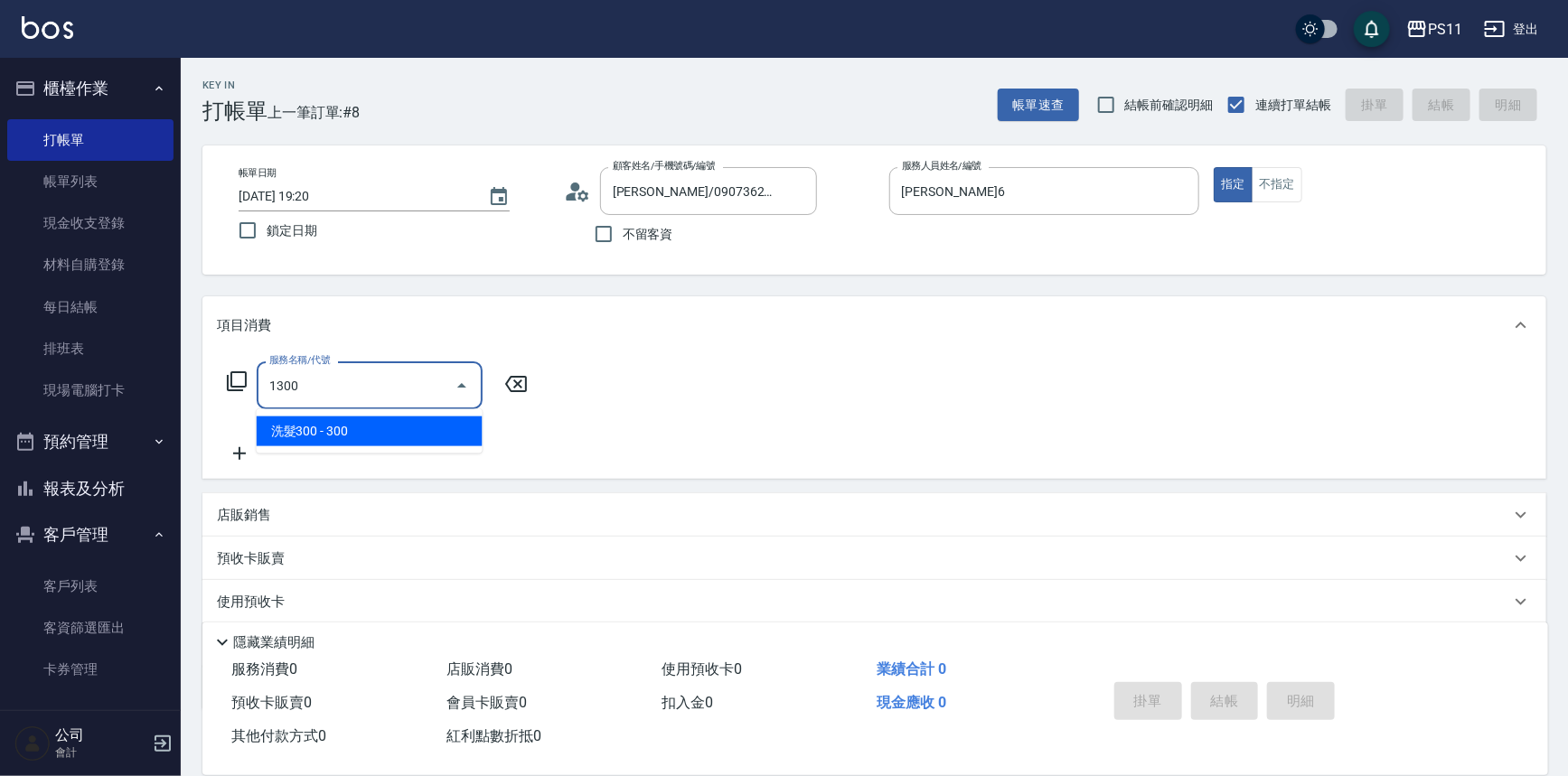
type input "洗髮300(1300)"
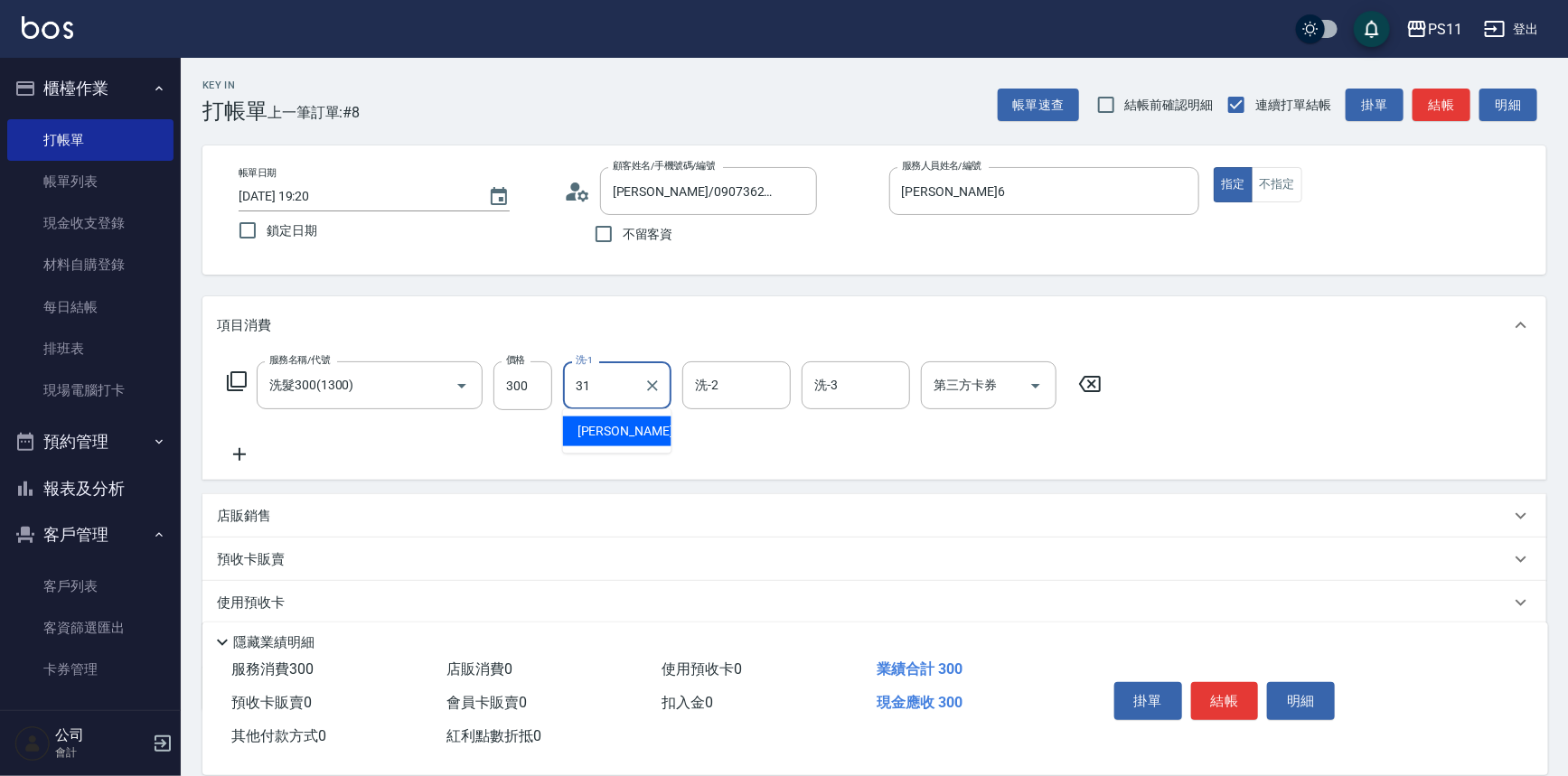
type input "[PERSON_NAME]-31"
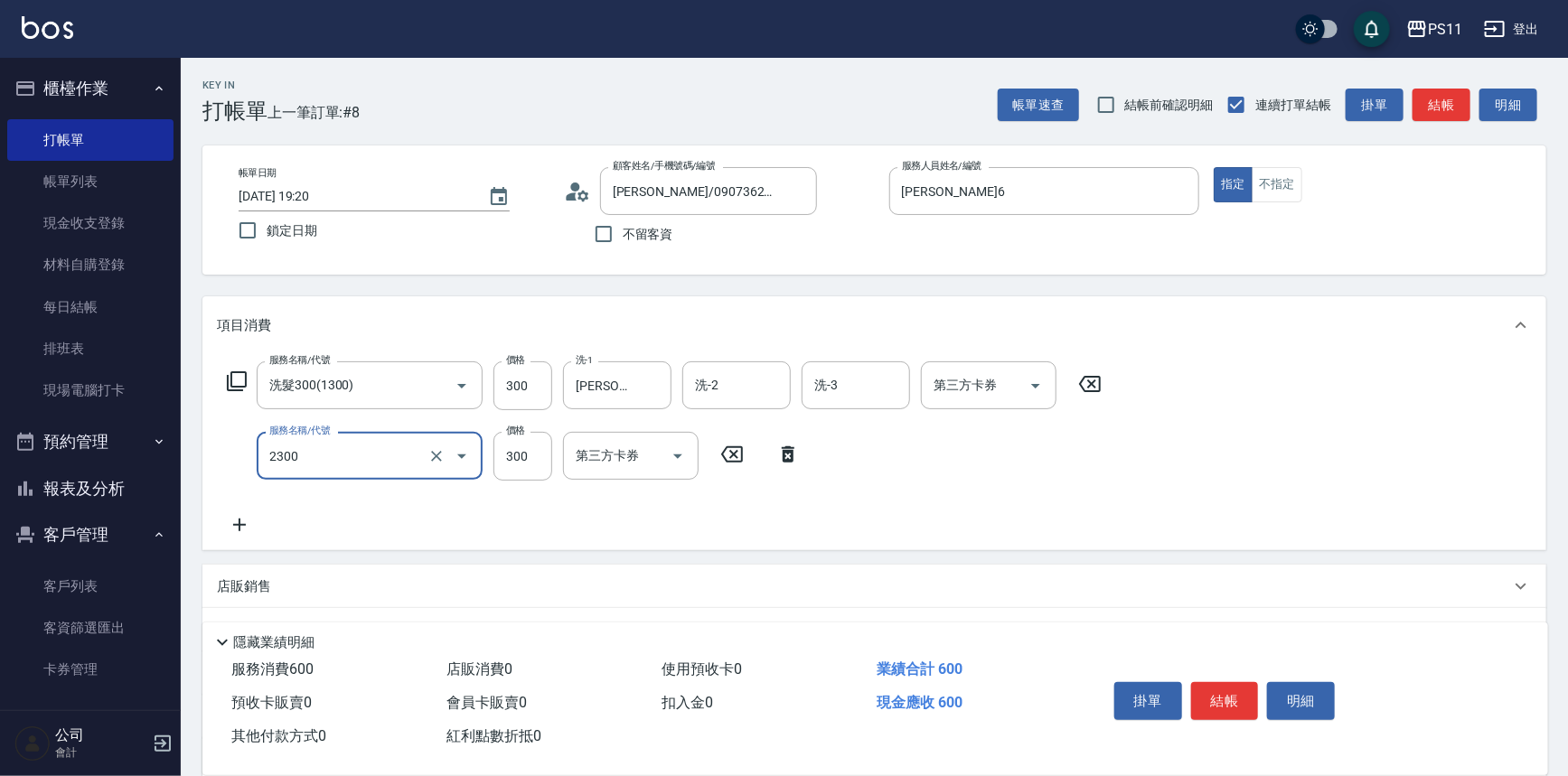
type input "剪髮(2300)"
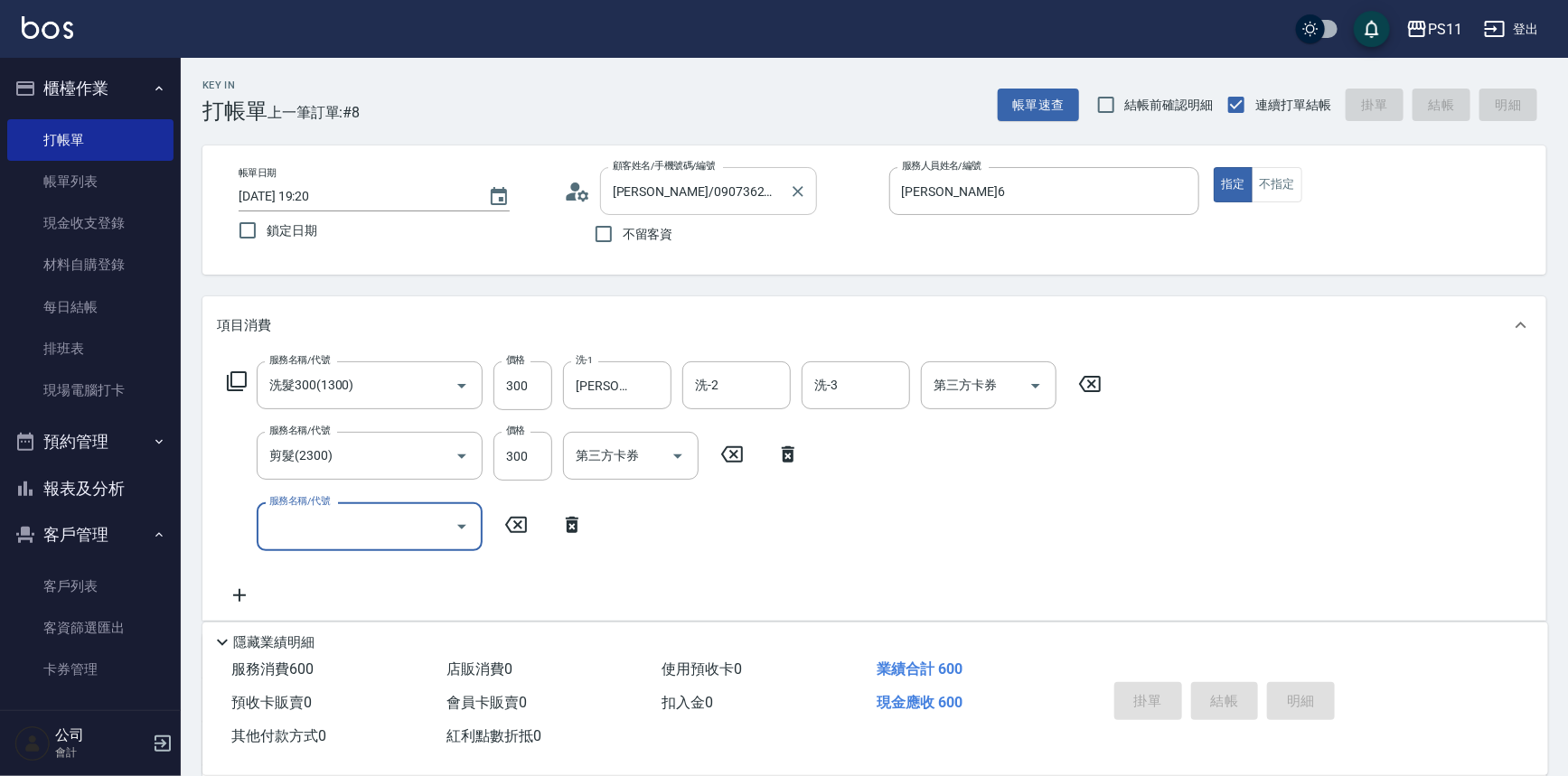
type input "[DATE] 19:25"
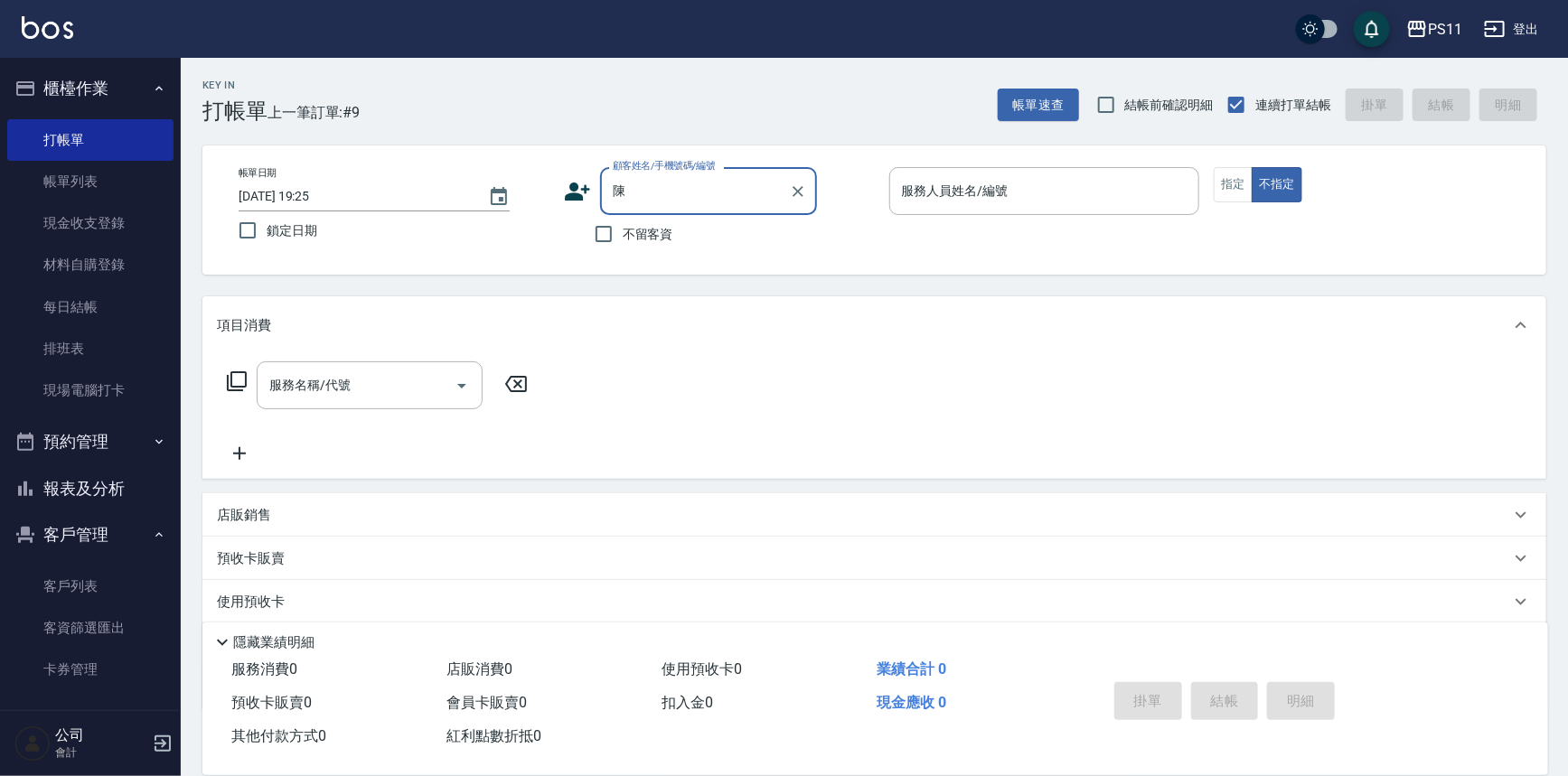
type input "陳"
type input "[PERSON_NAME]/0981217039/1181"
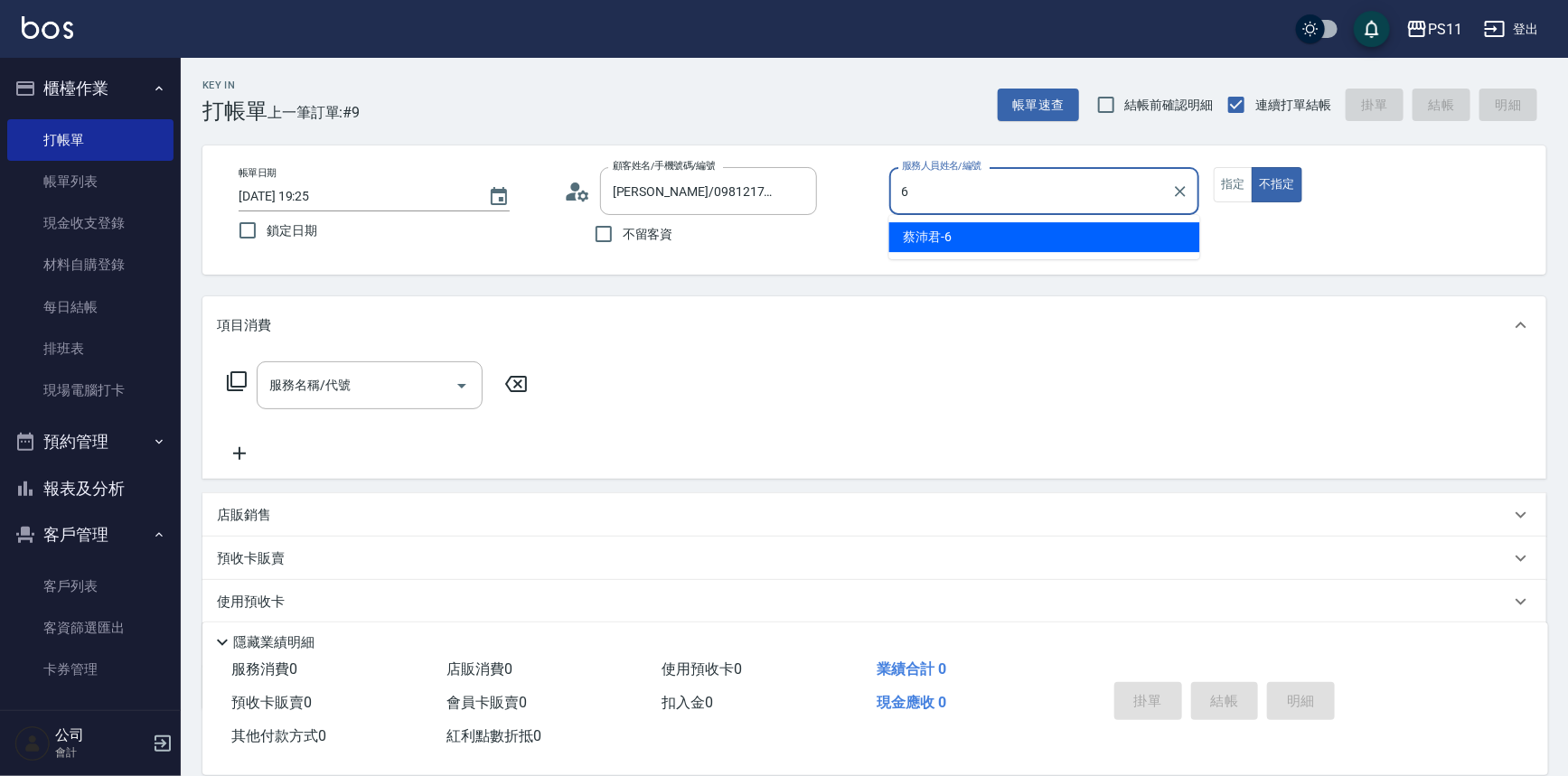
type input "[PERSON_NAME]6"
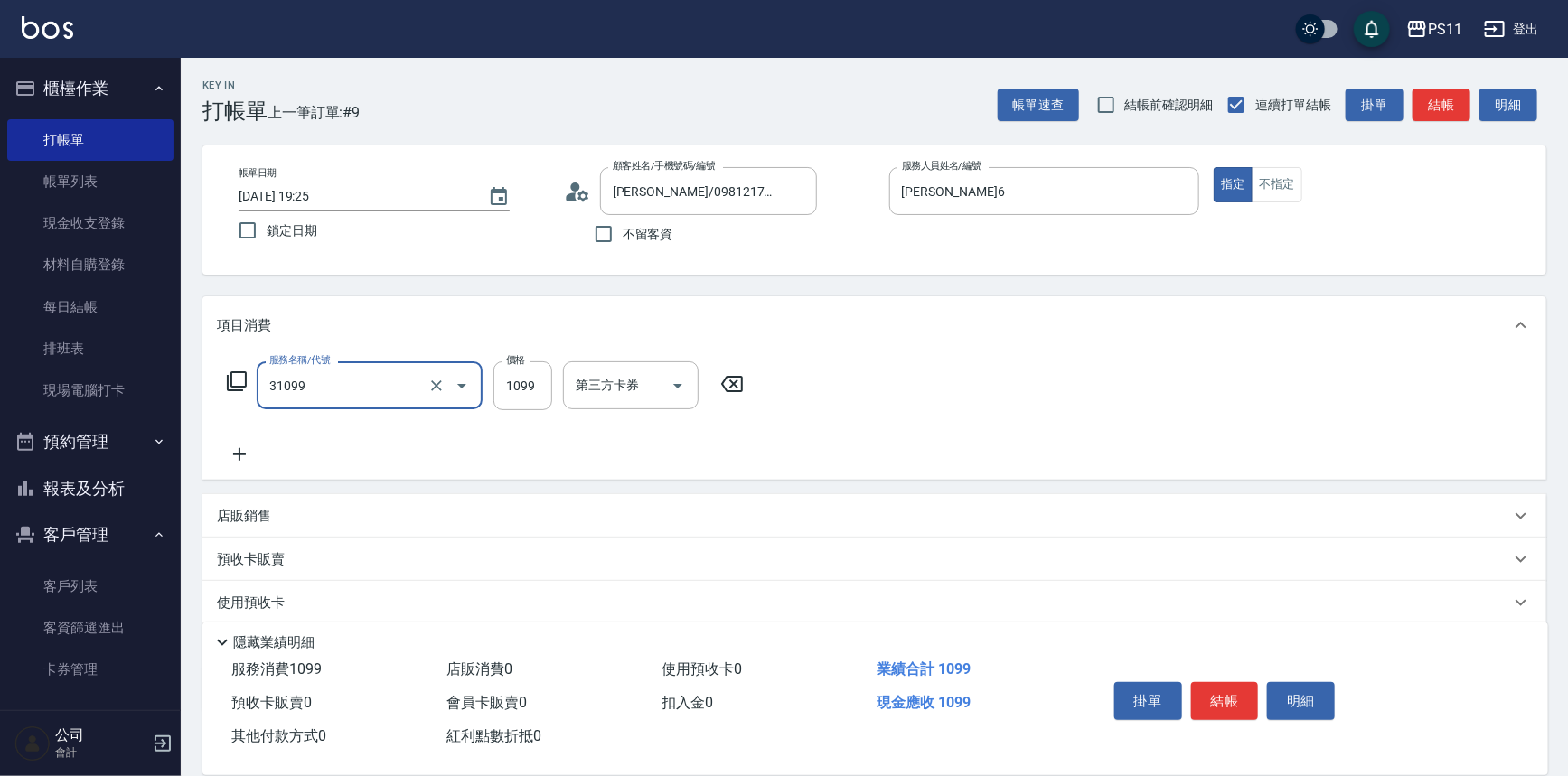
type input "公司活動/早鳥(31099)"
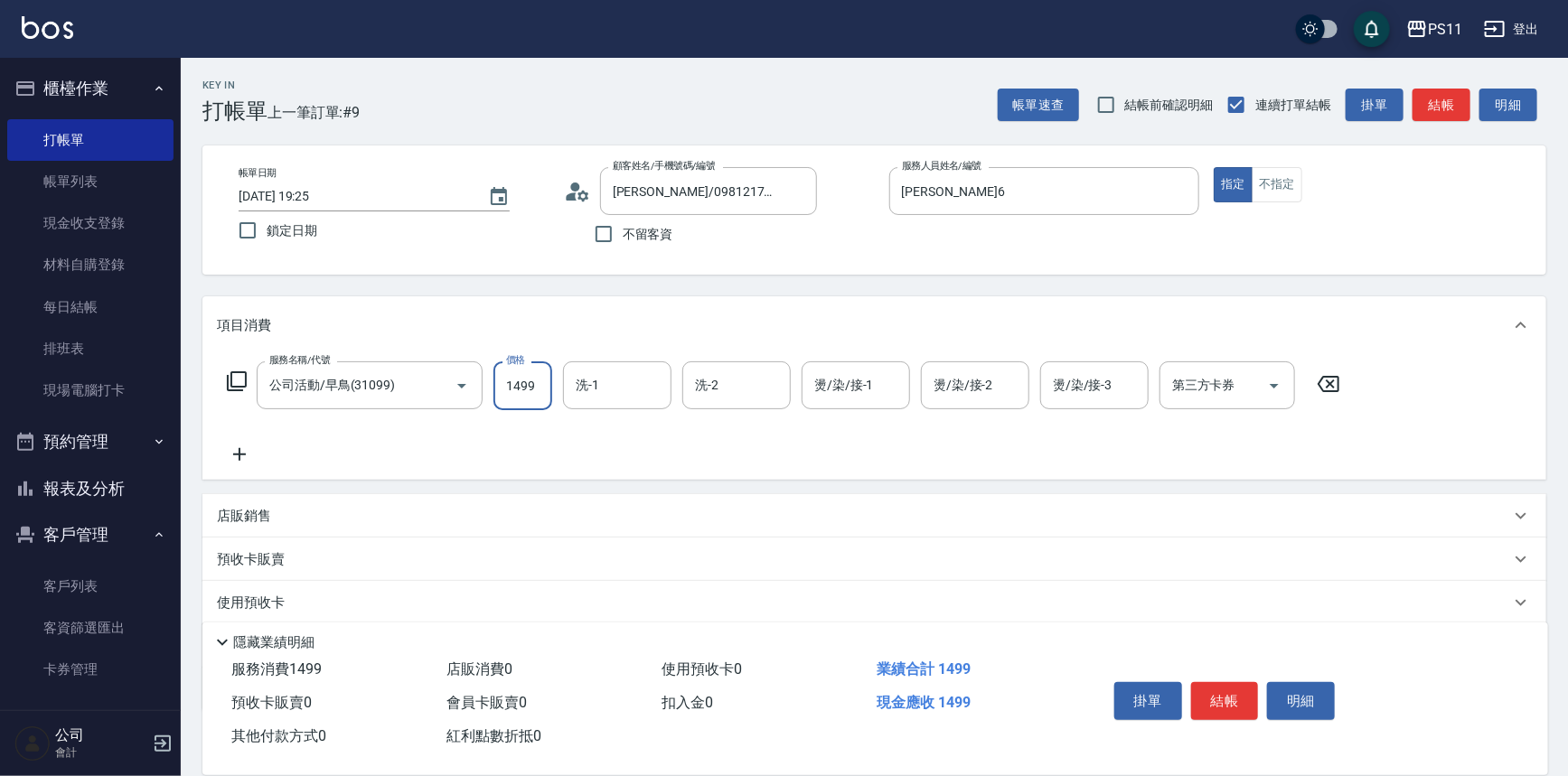
type input "1499"
type input "[PERSON_NAME]-31"
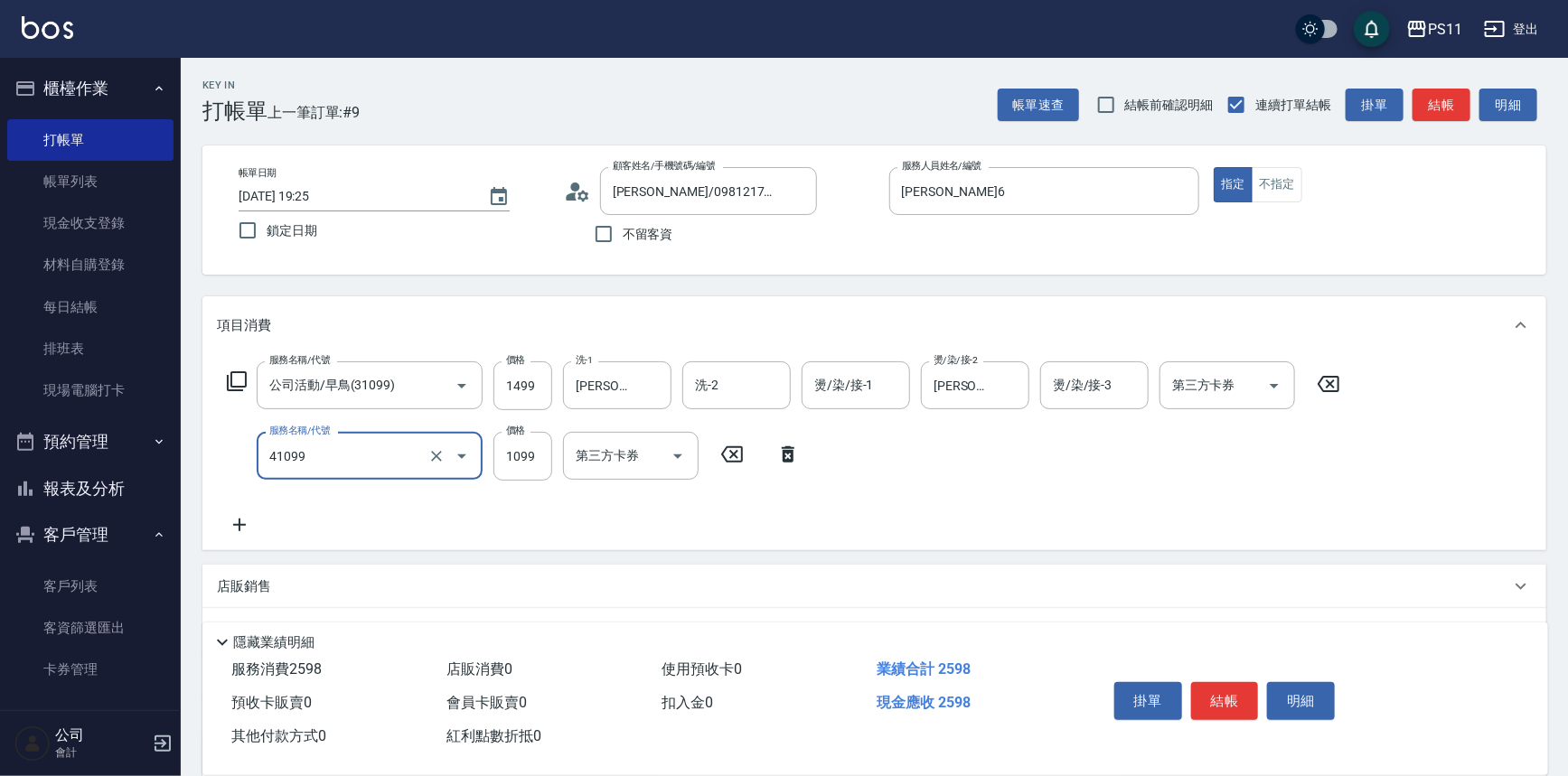
type input "公司活動/早鳥(41099)"
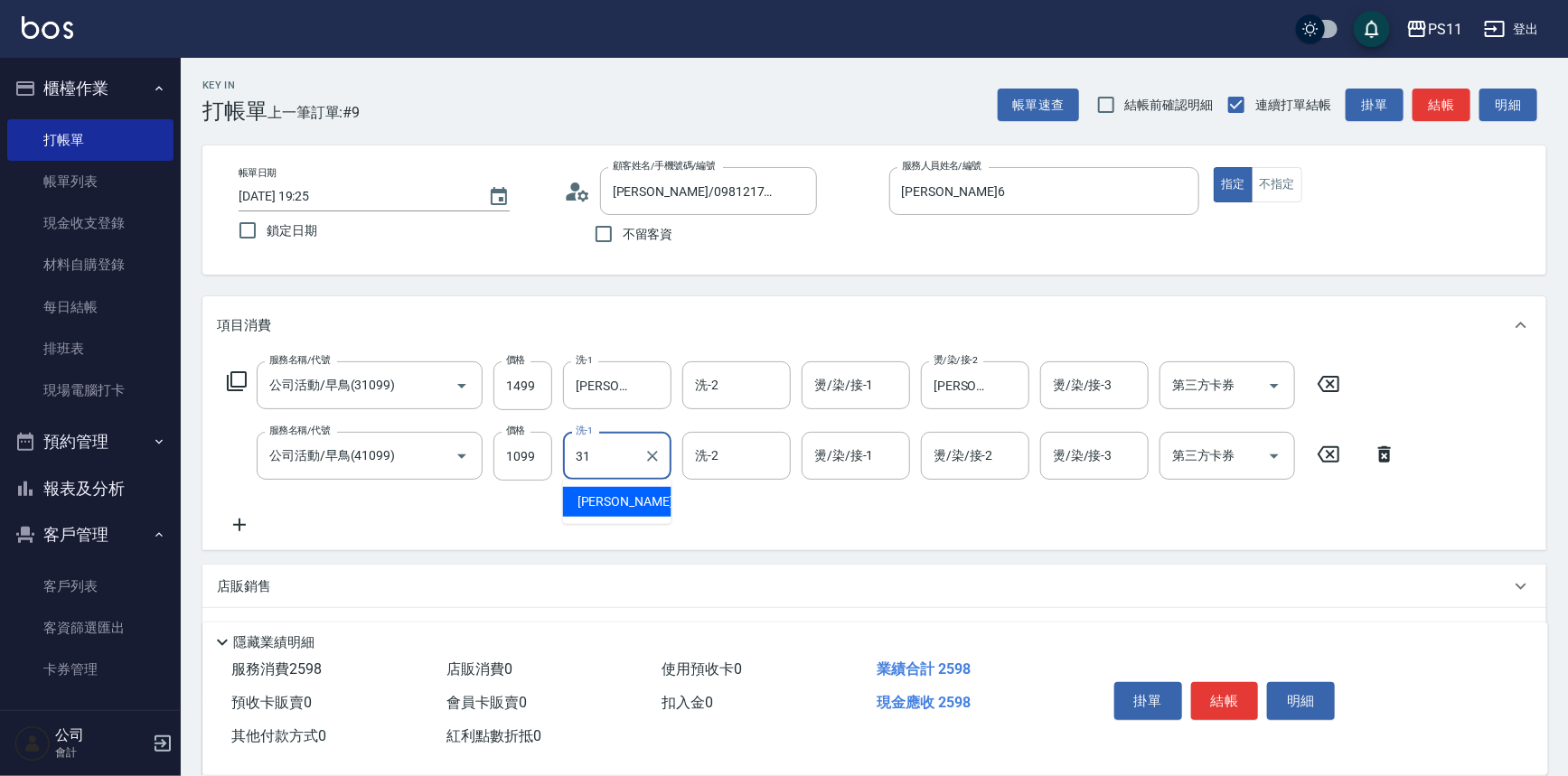
type input "[PERSON_NAME]-31"
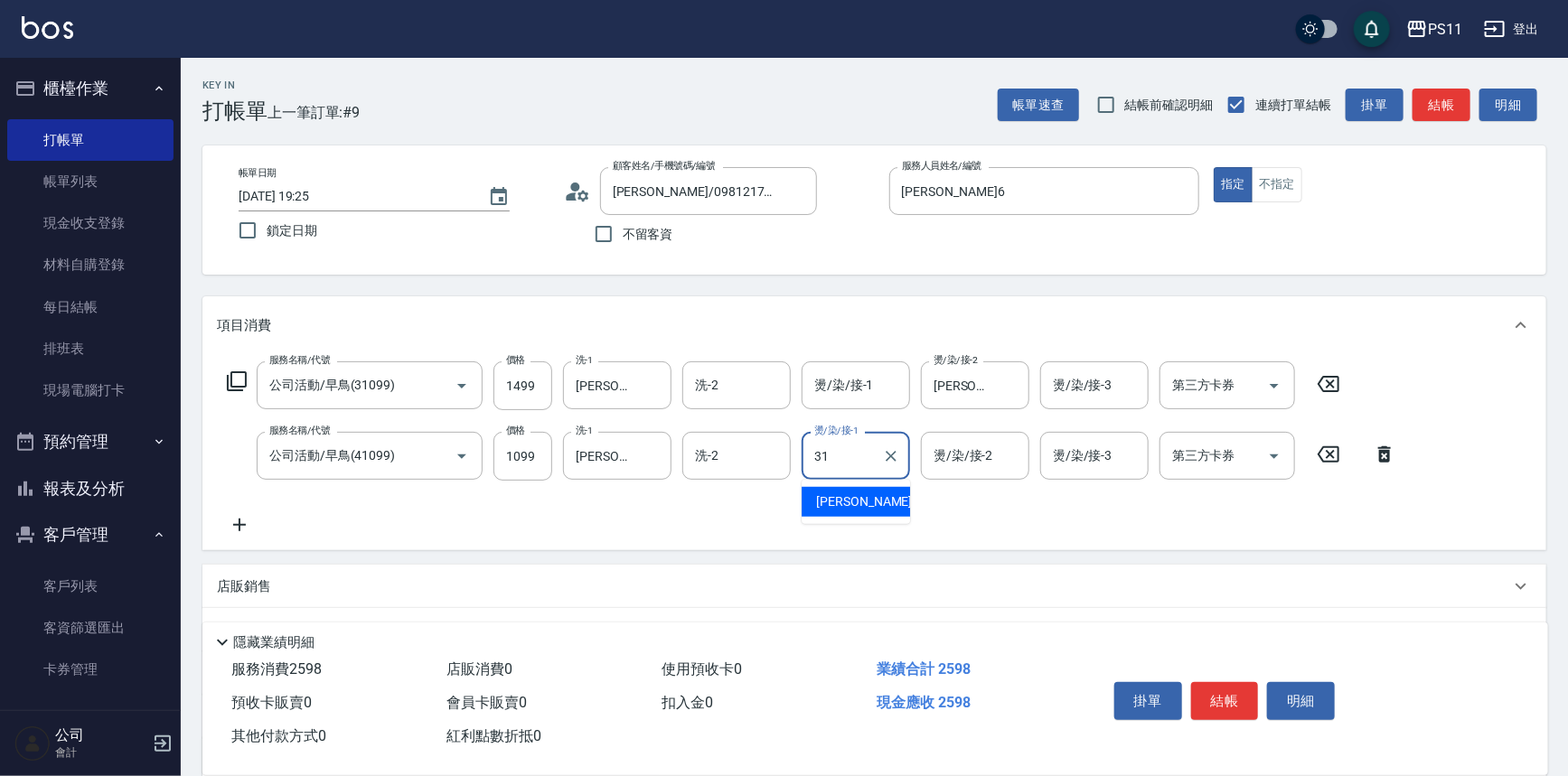
type input "[PERSON_NAME]-31"
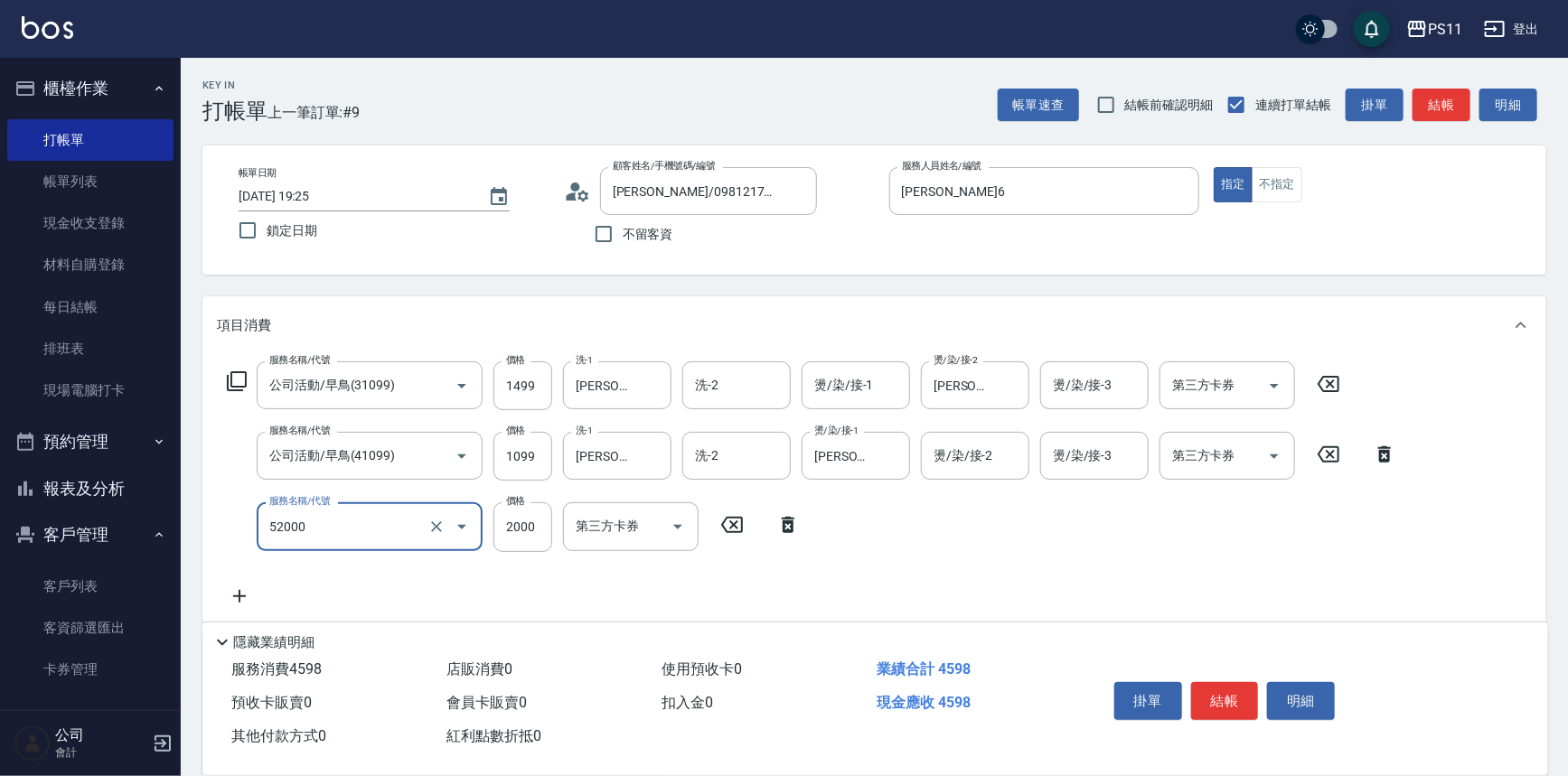
type input "原價1501~2000護髮(52000)"
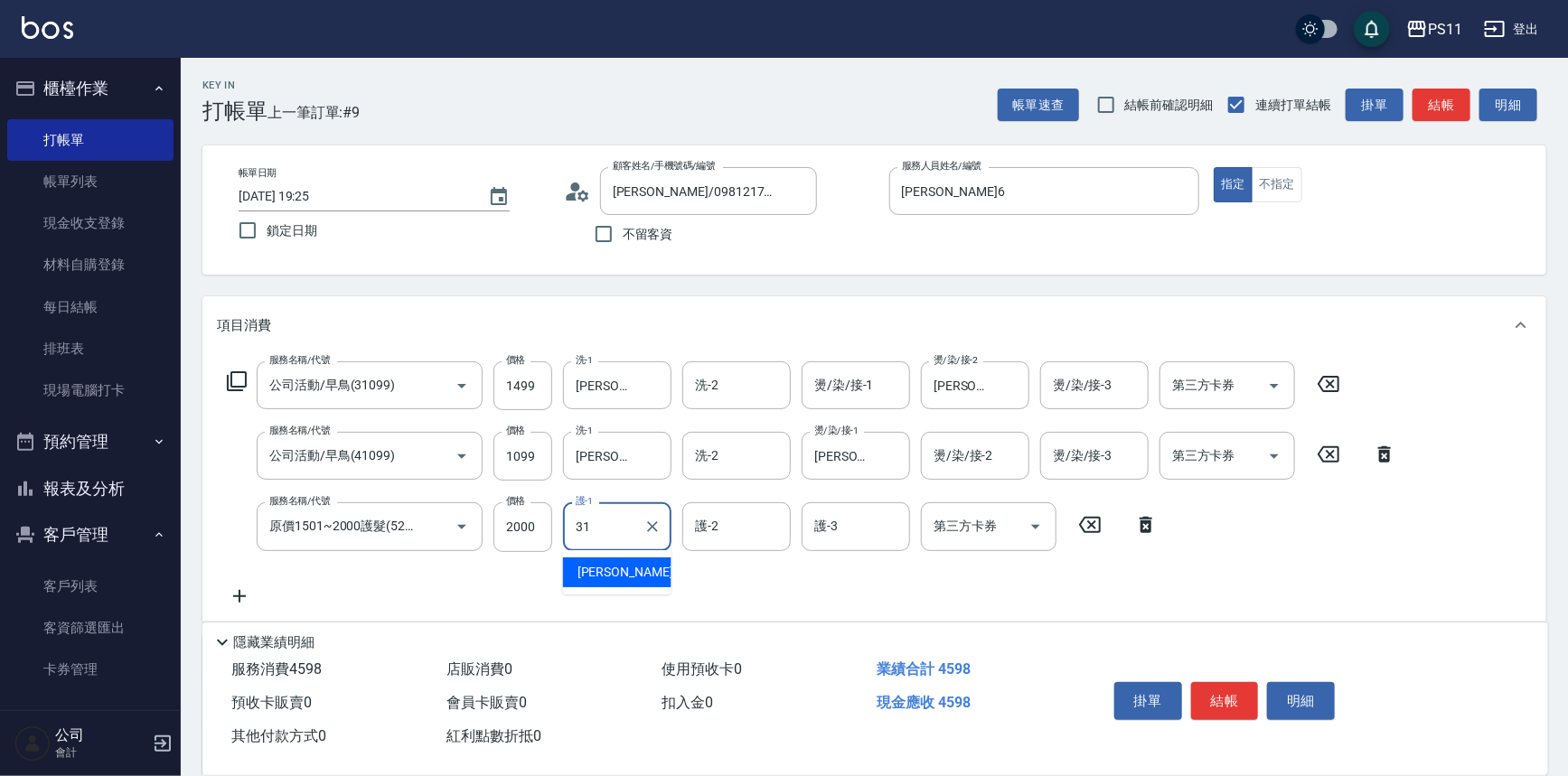
type input "[PERSON_NAME]-31"
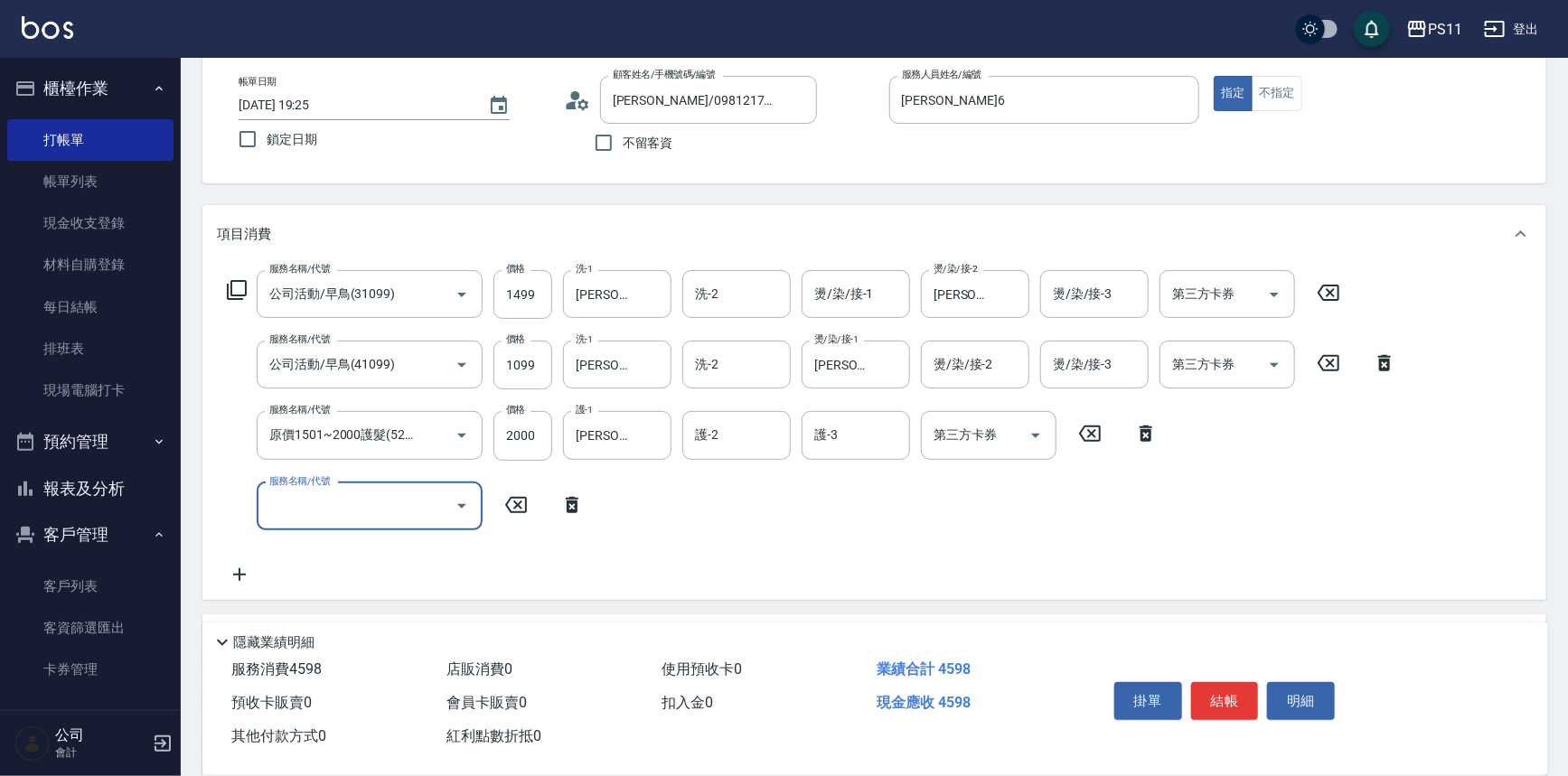
scroll to position [316, 0]
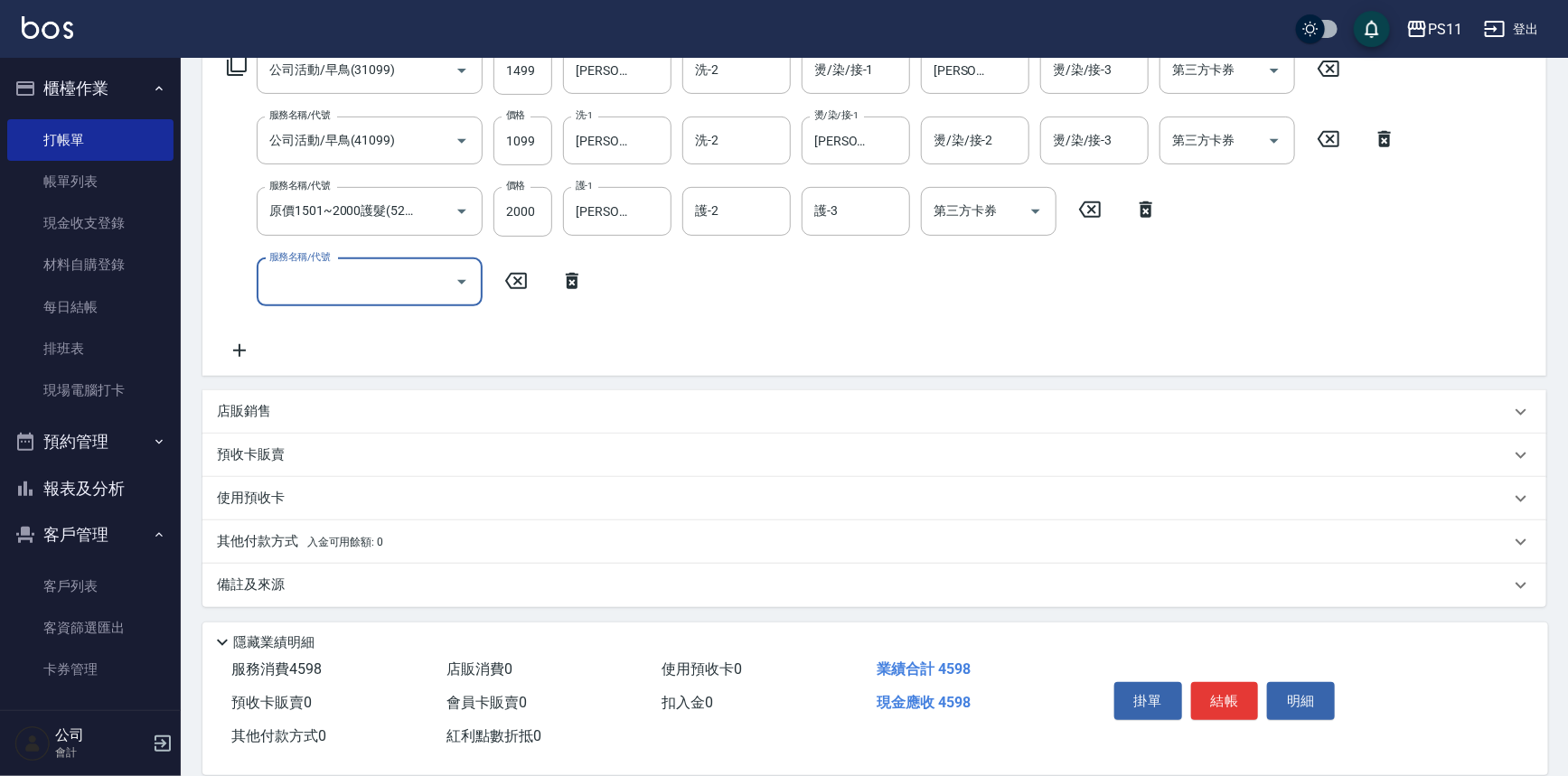
click at [221, 539] on p "其他付款方式 入金可用餘額: 0" at bounding box center [300, 542] width 166 height 20
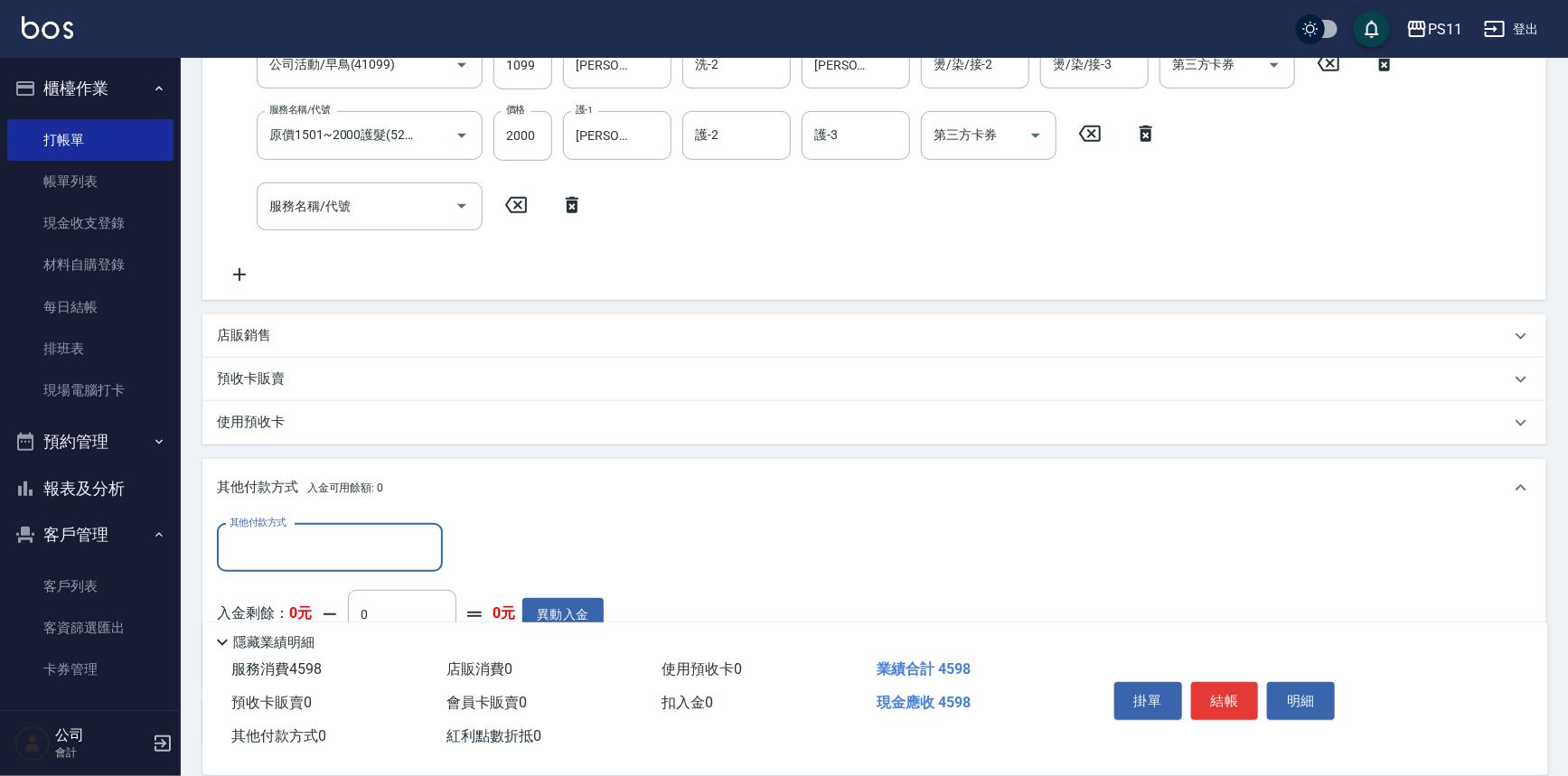
scroll to position [0, 0]
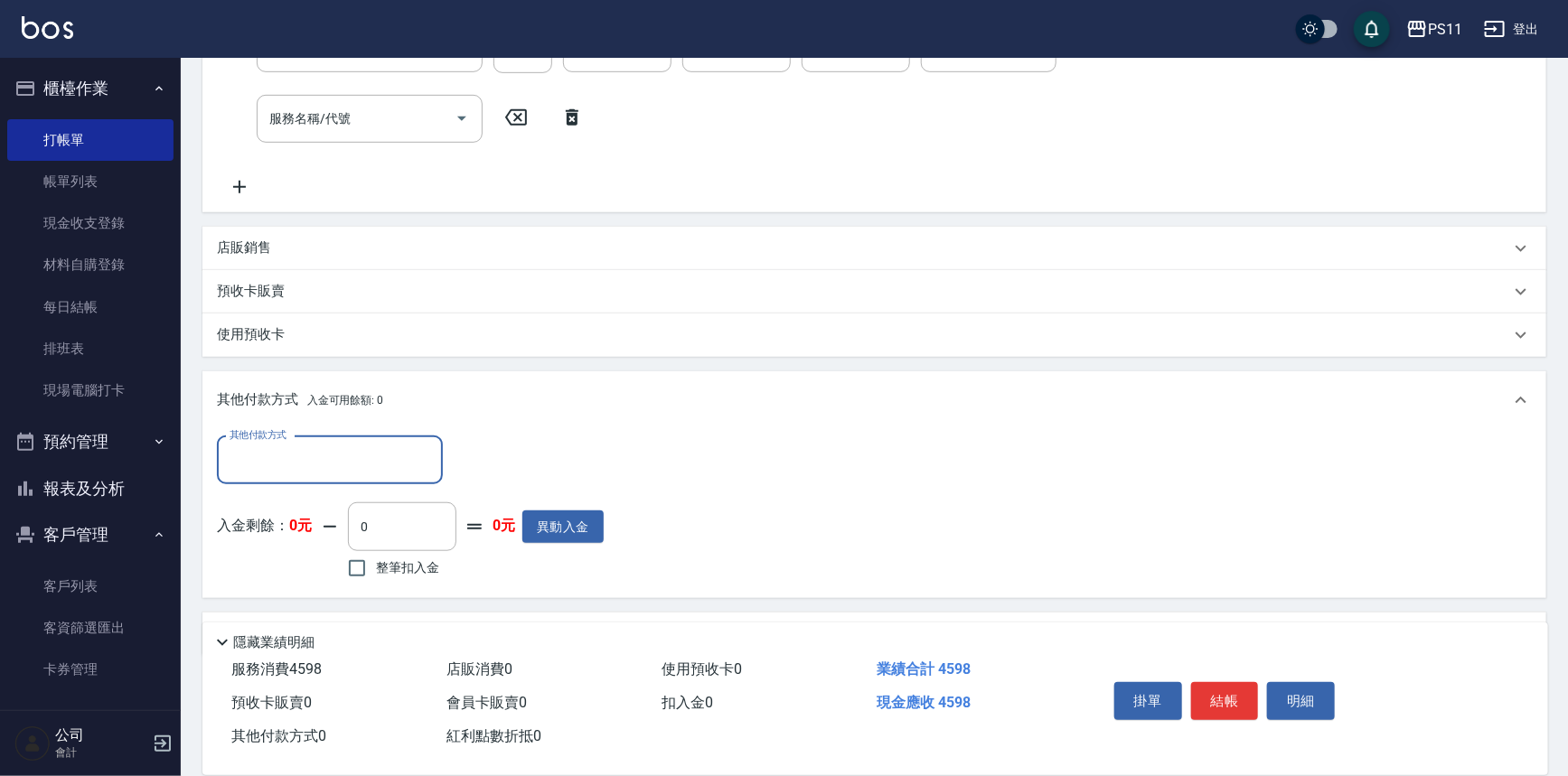
click at [304, 458] on input "其他付款方式" at bounding box center [330, 460] width 210 height 32
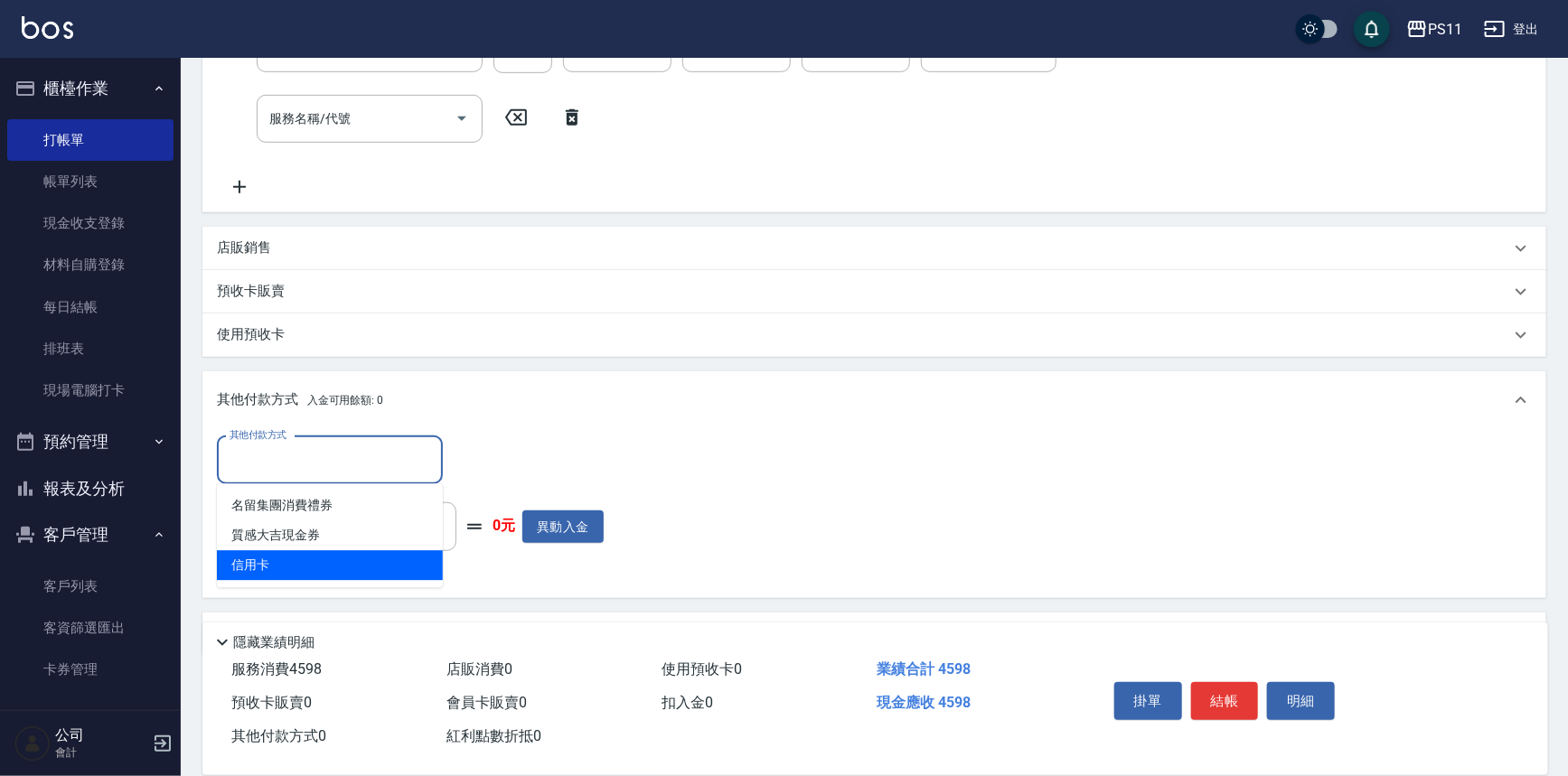
click at [328, 569] on span "信用卡" at bounding box center [330, 565] width 226 height 30
type input "信用卡"
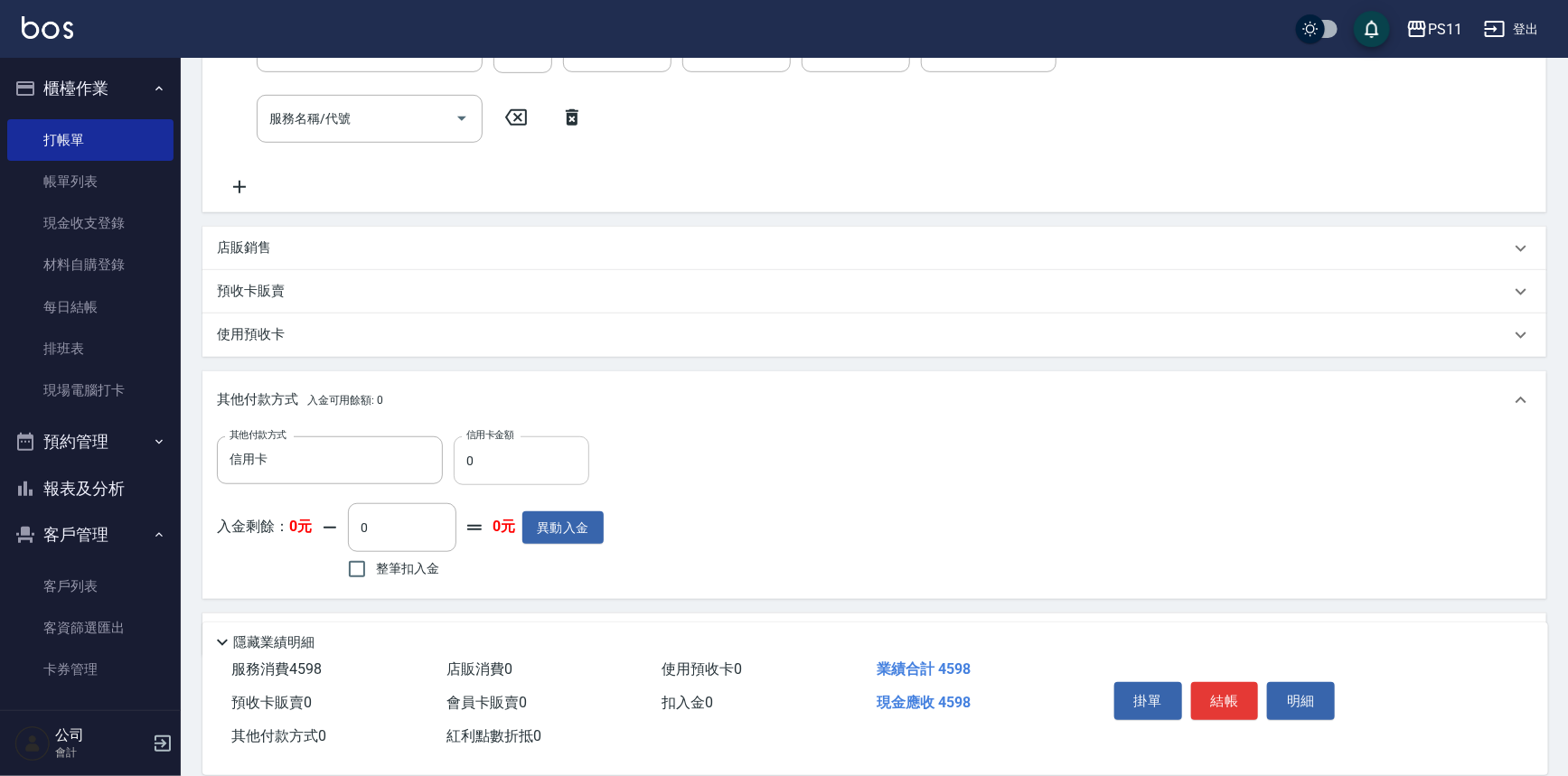
drag, startPoint x: 504, startPoint y: 437, endPoint x: 497, endPoint y: 451, distance: 15.7
click at [481, 451] on div "信用卡金額 0 信用卡金額" at bounding box center [521, 460] width 136 height 48
drag, startPoint x: 497, startPoint y: 460, endPoint x: 465, endPoint y: 463, distance: 32.1
click at [465, 463] on input "0" at bounding box center [521, 460] width 136 height 48
type input "4598"
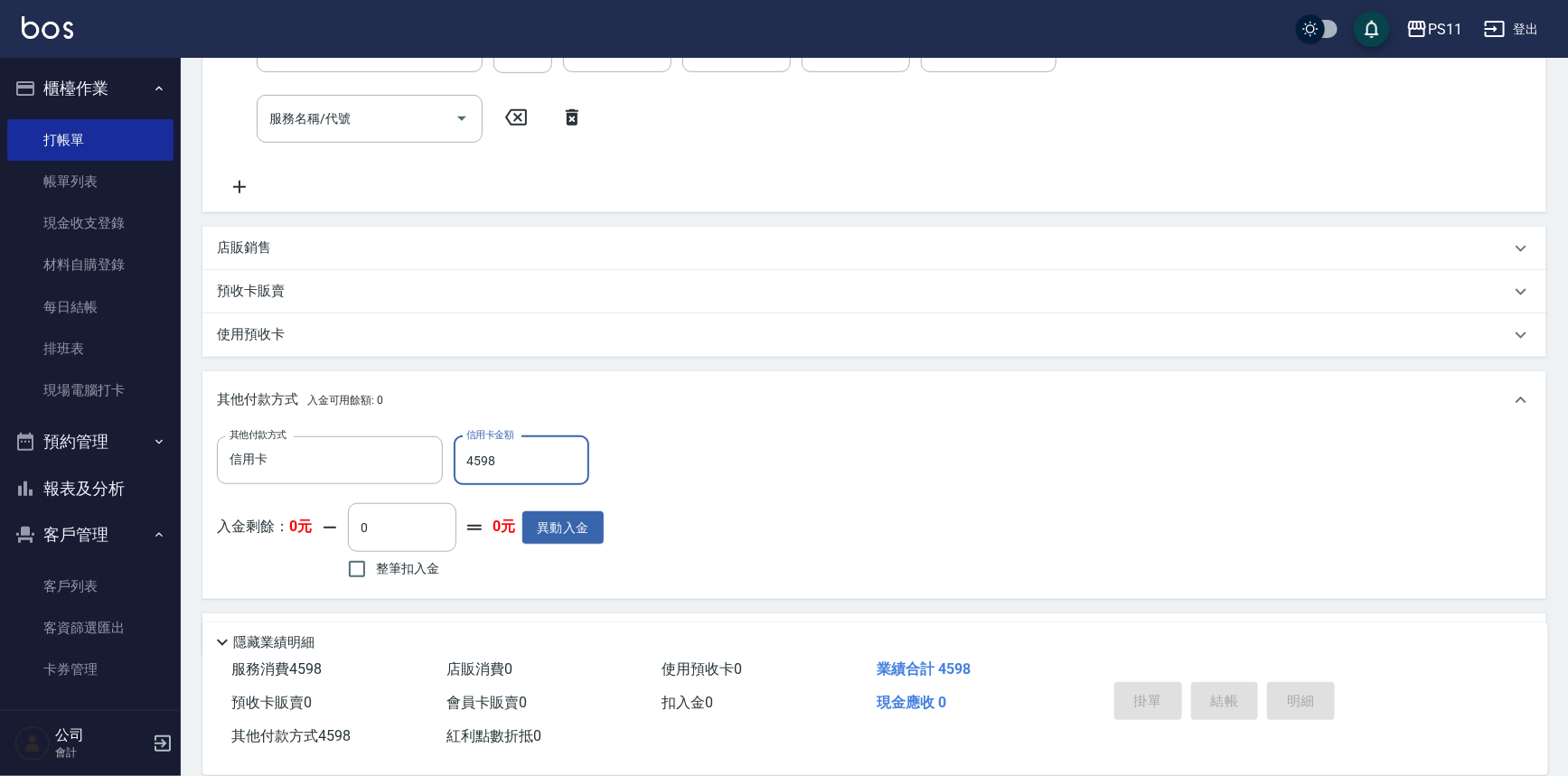
type input "[DATE] 19:27"
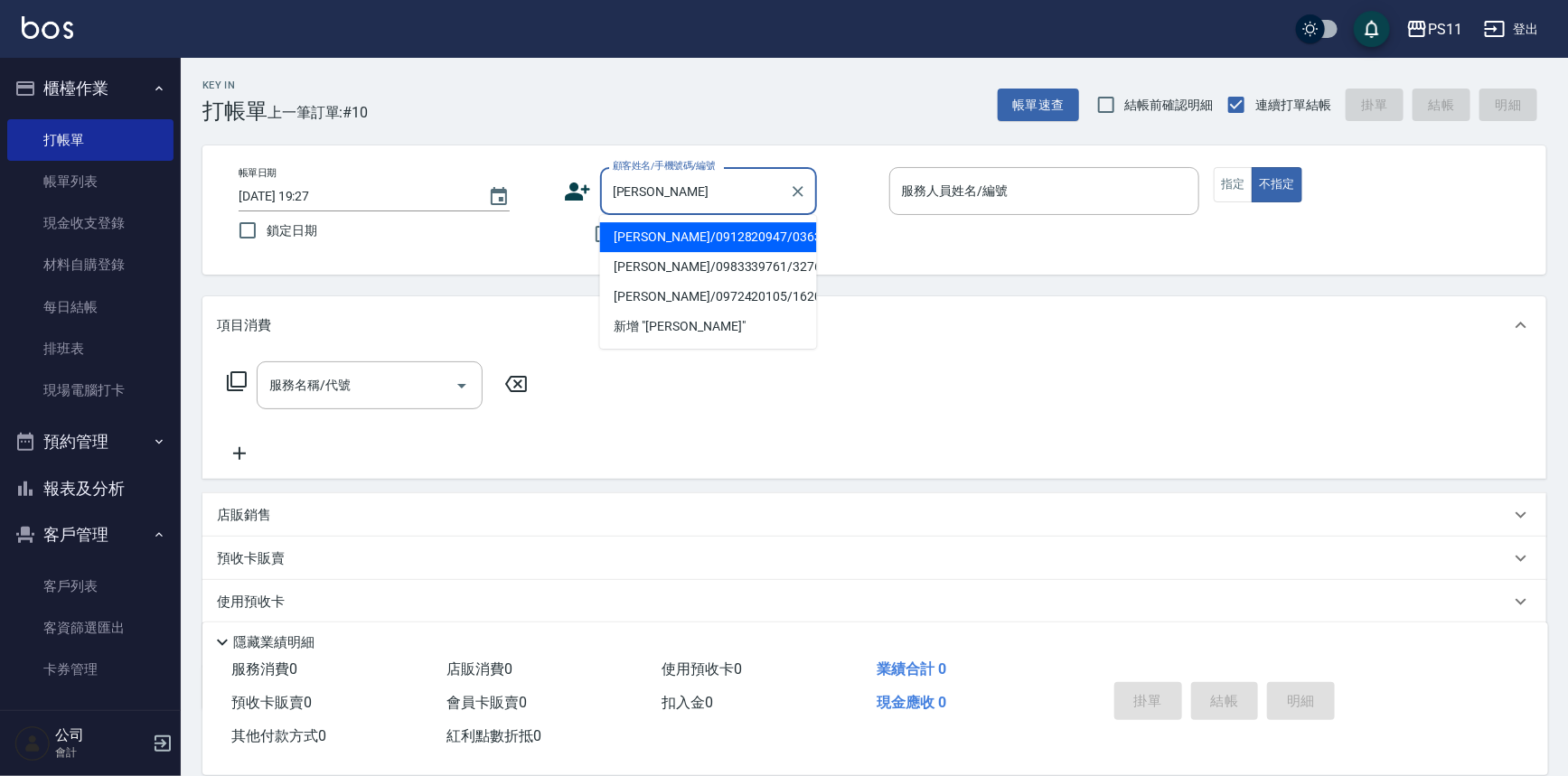
drag, startPoint x: 696, startPoint y: 232, endPoint x: 717, endPoint y: 232, distance: 21.0
click at [697, 229] on li "[PERSON_NAME]/0912820947/0363" at bounding box center [708, 238] width 217 height 30
type input "[PERSON_NAME]/0912820947/0363"
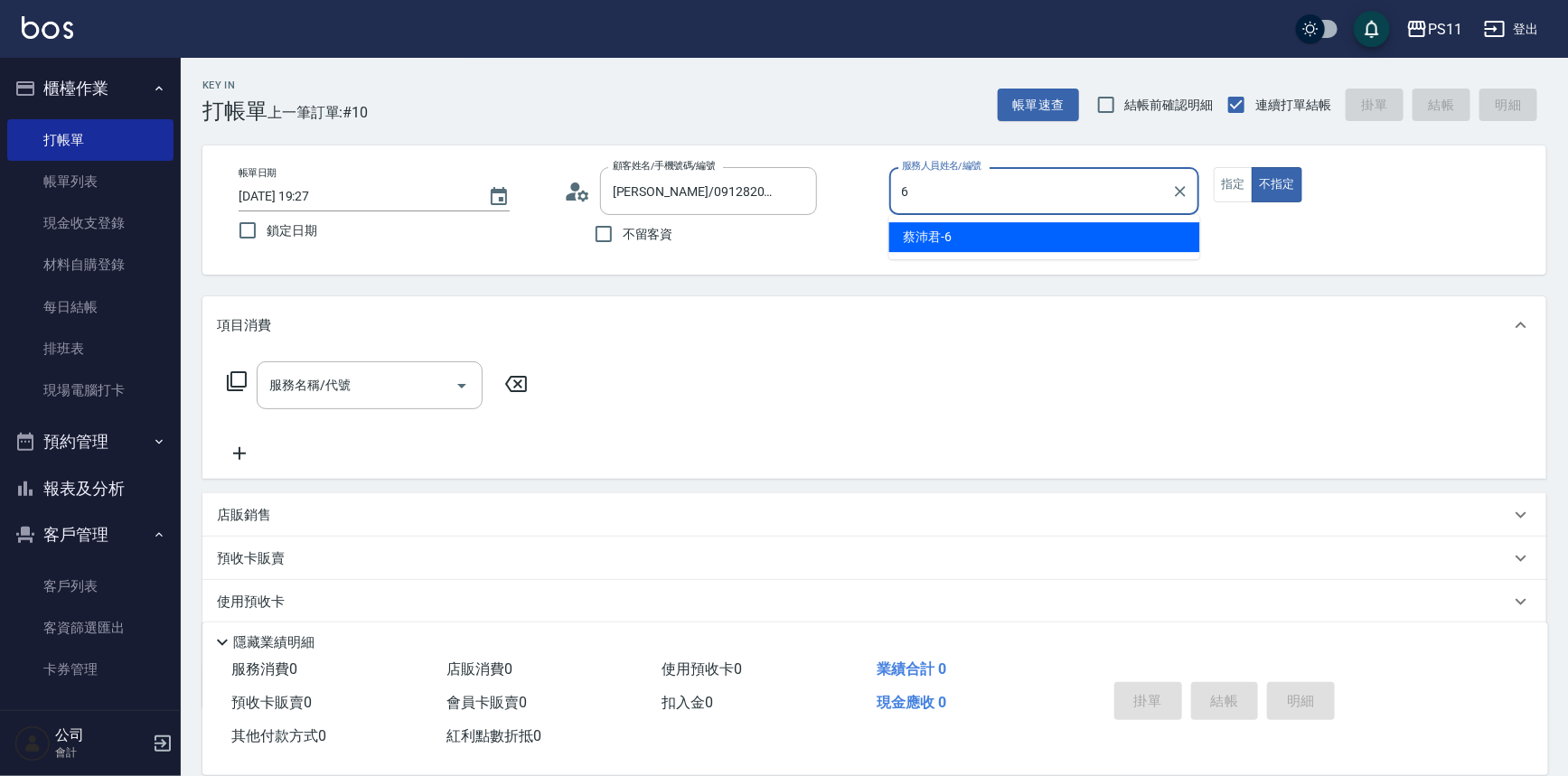
type input "[PERSON_NAME]6"
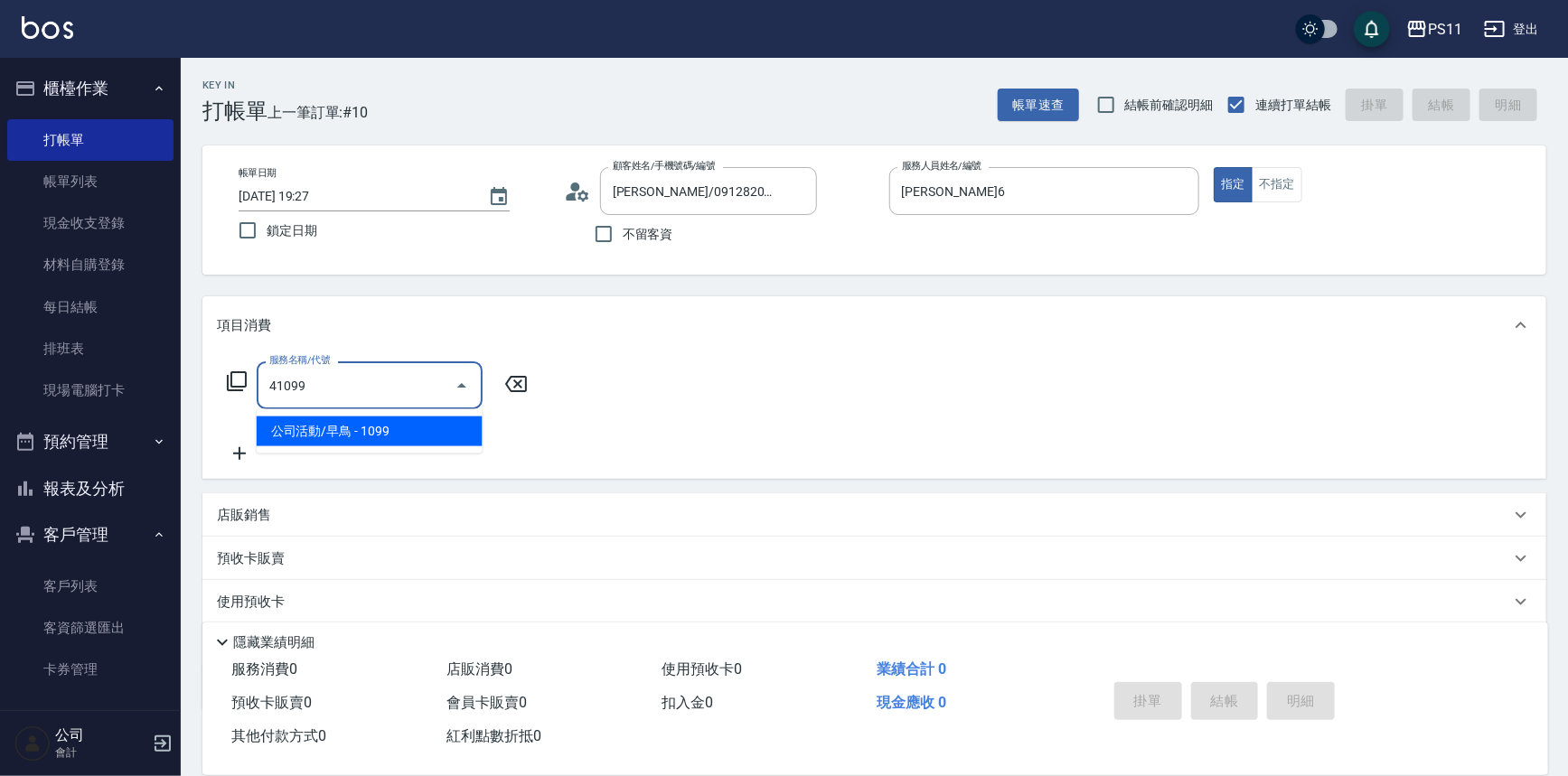
type input "公司活動/早鳥(41099)"
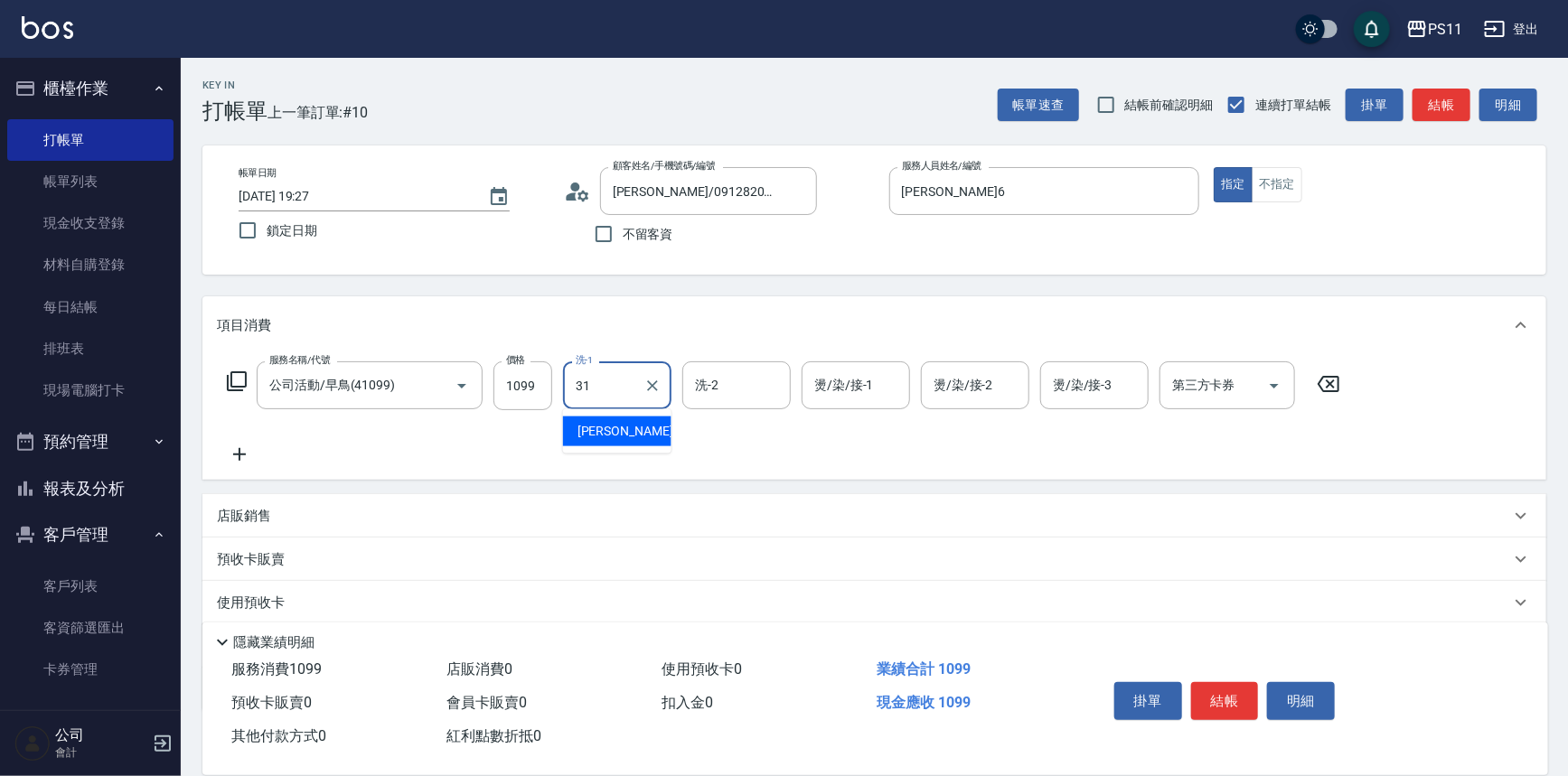
type input "[PERSON_NAME]-31"
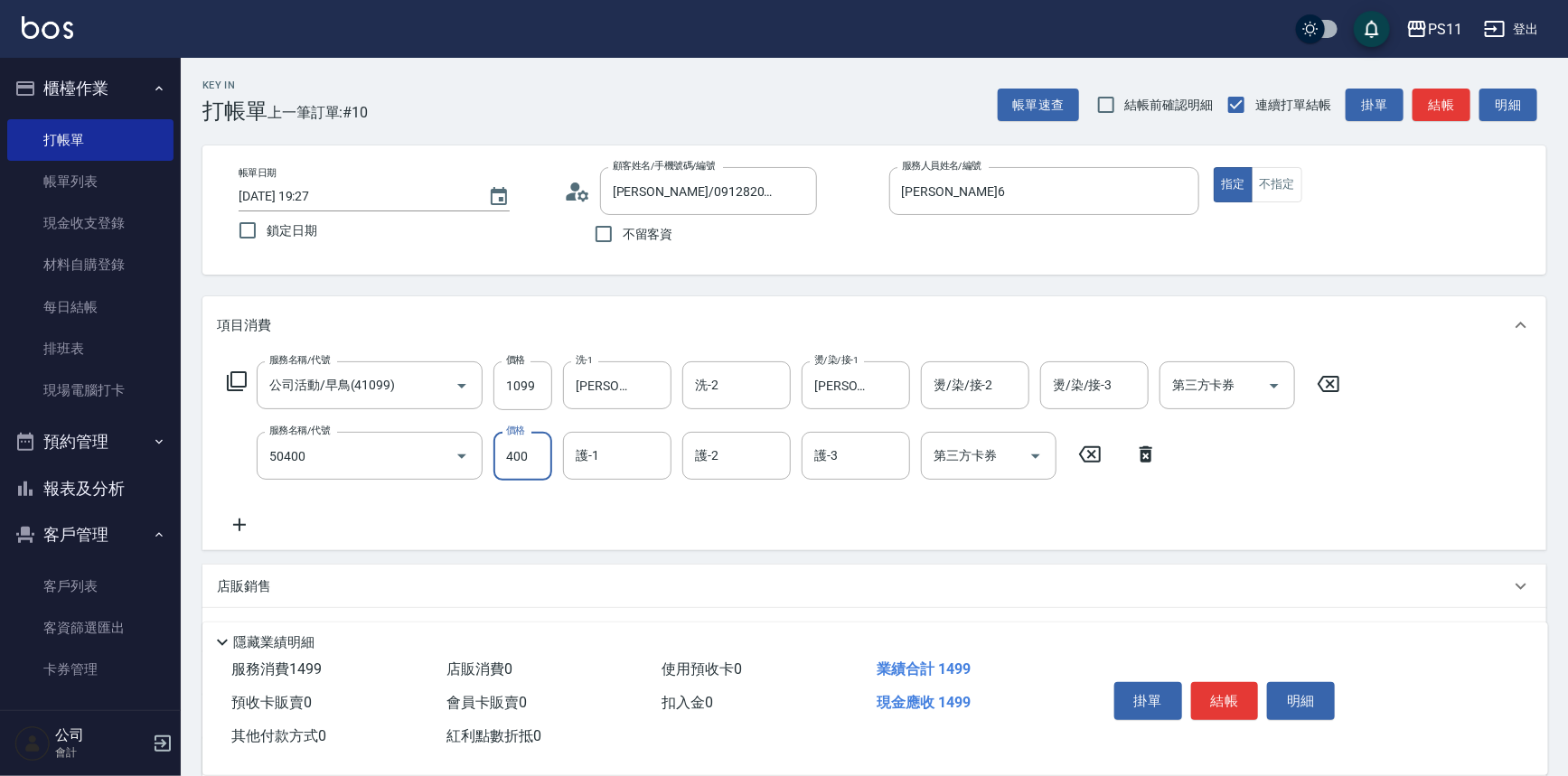
type input "原價1~400護髮(50400)"
type input "[PERSON_NAME]-31"
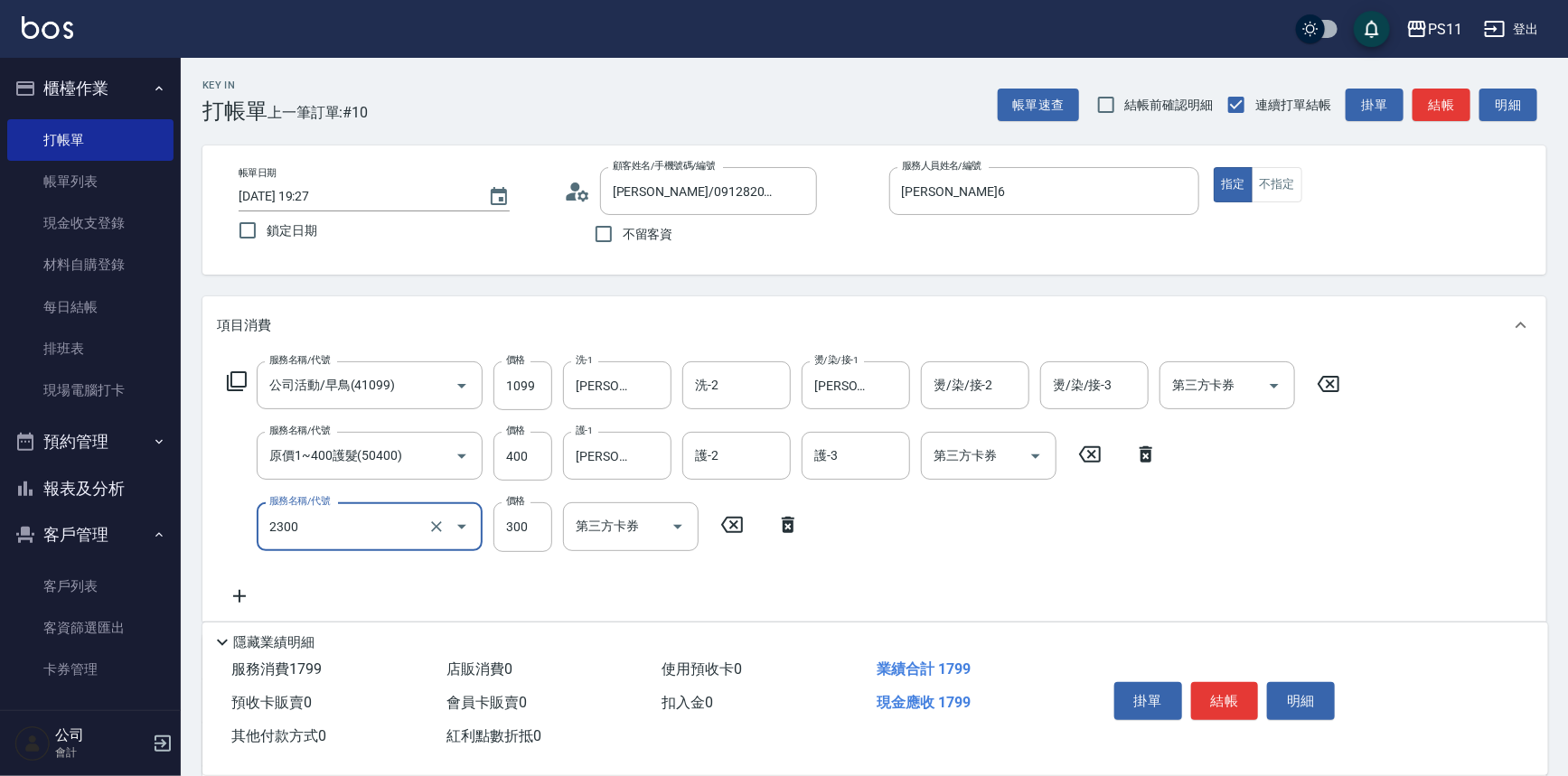
type input "剪髮(2300)"
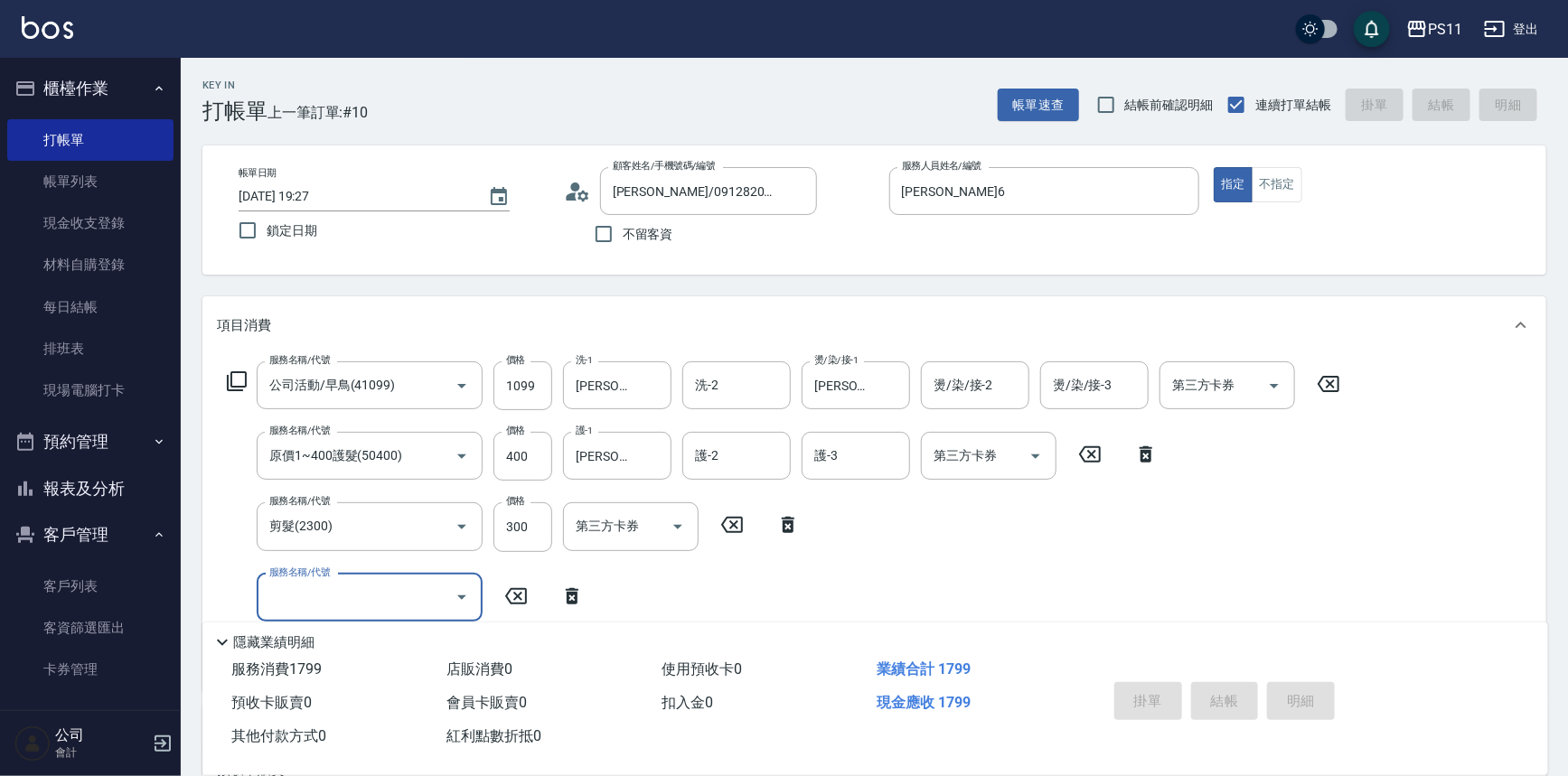
type input "[DATE] 19:28"
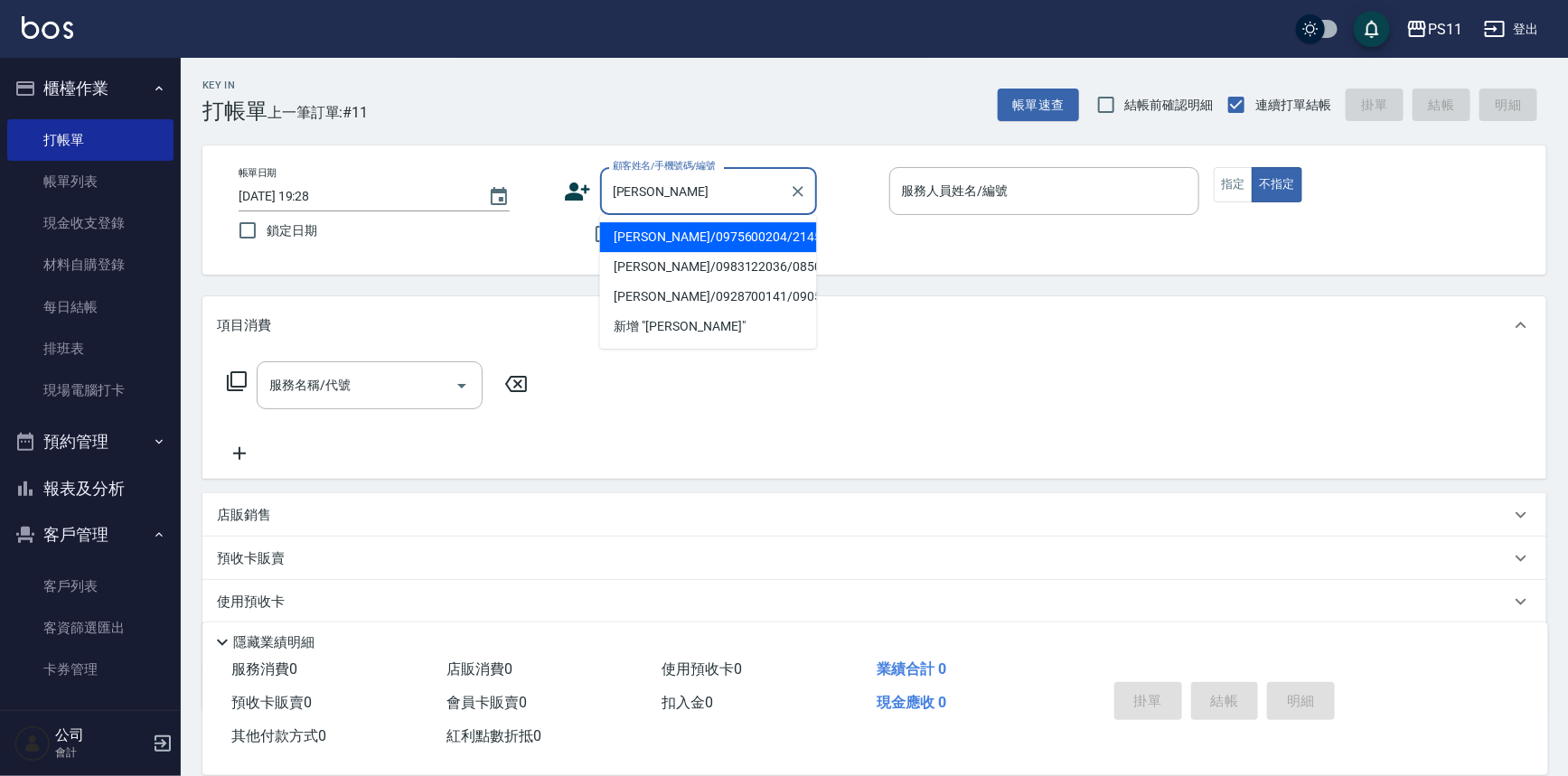
click at [719, 234] on li "[PERSON_NAME]/0975600204/2145" at bounding box center [708, 238] width 217 height 30
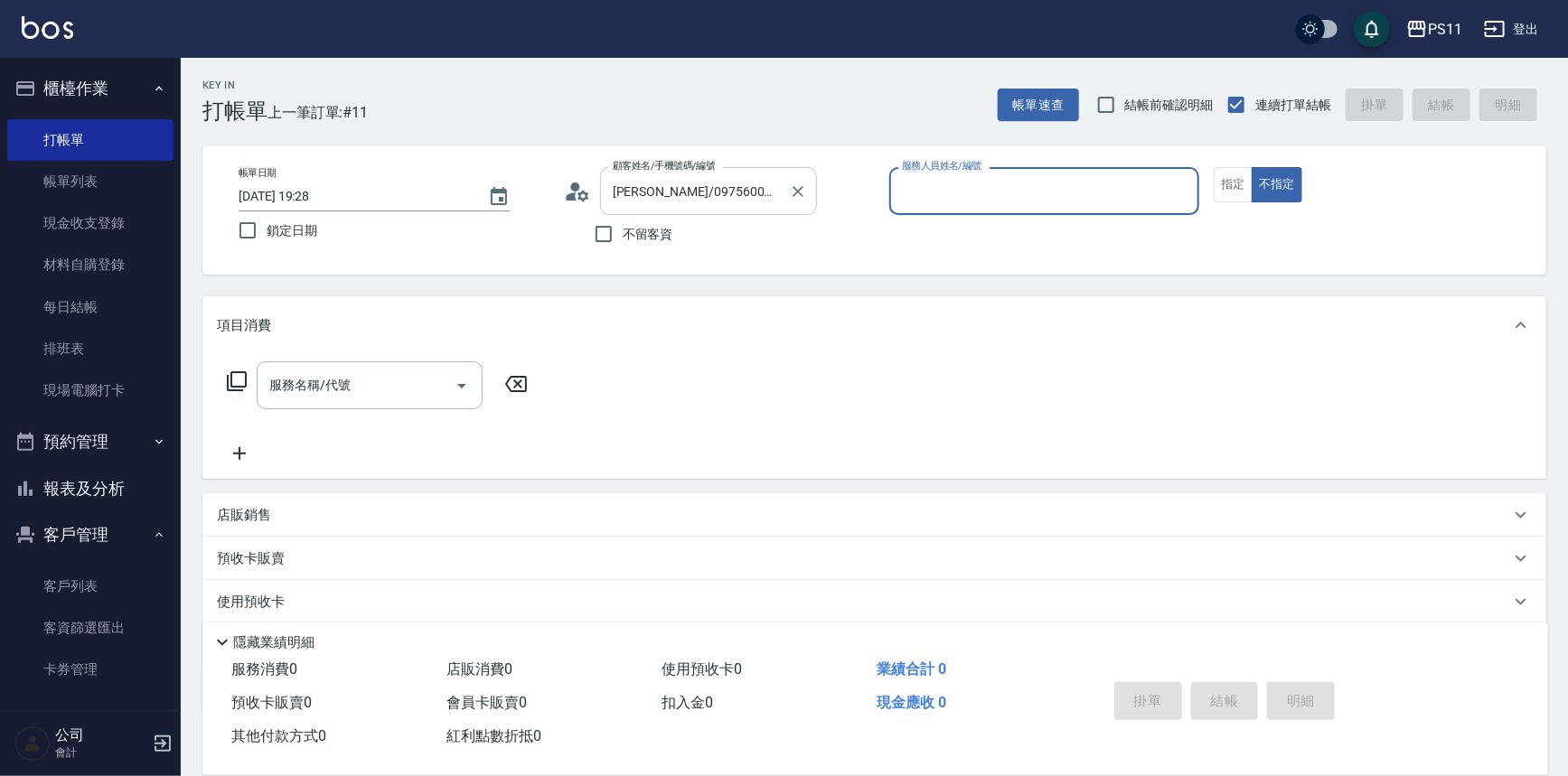
click at [667, 180] on input "[PERSON_NAME]/0975600204/2145" at bounding box center [695, 191] width 173 height 32
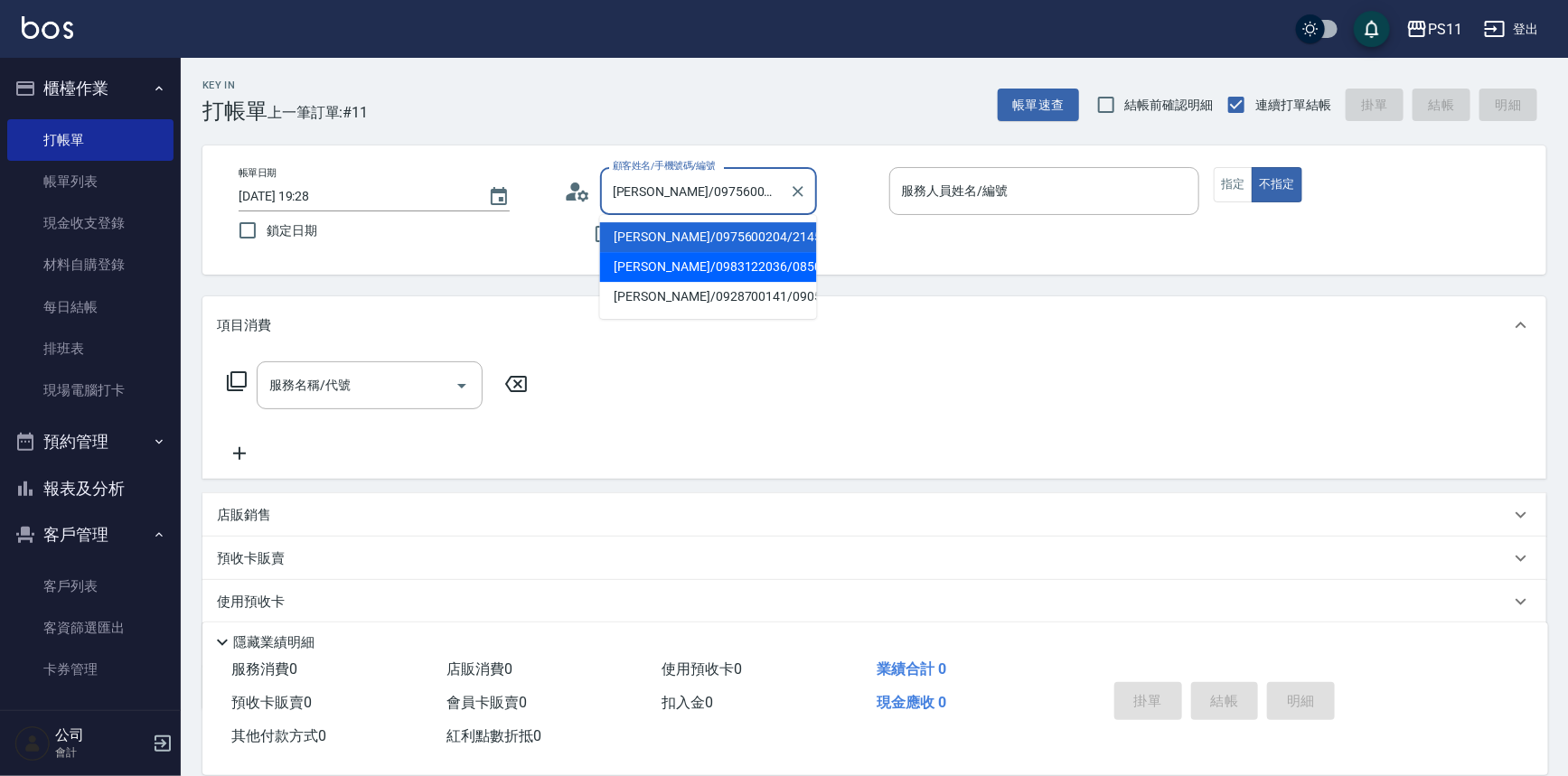
click at [697, 255] on li "[PERSON_NAME]/0983122036/0850" at bounding box center [708, 267] width 217 height 30
type input "[PERSON_NAME]/0983122036/0850"
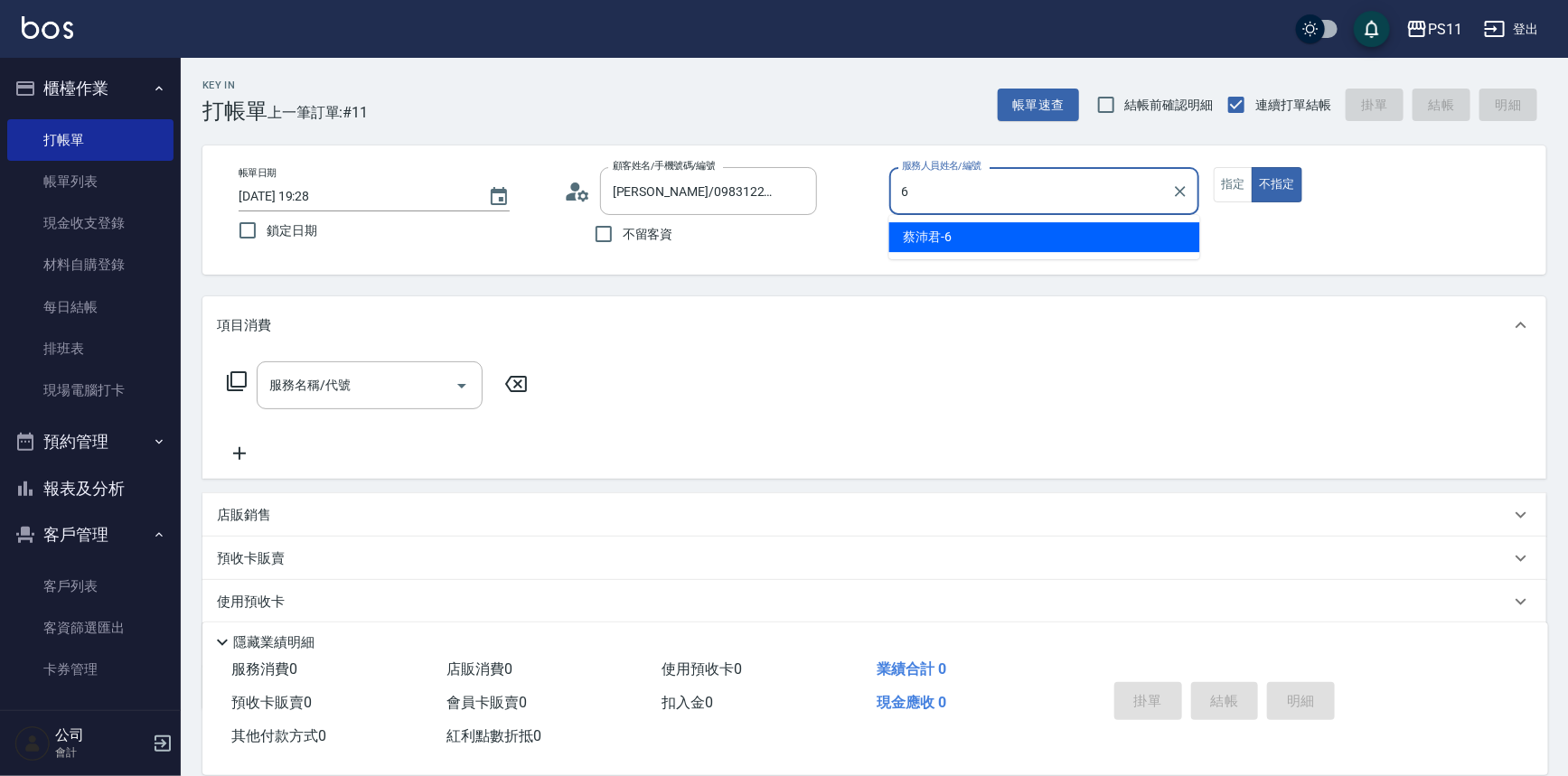
type input "[PERSON_NAME]6"
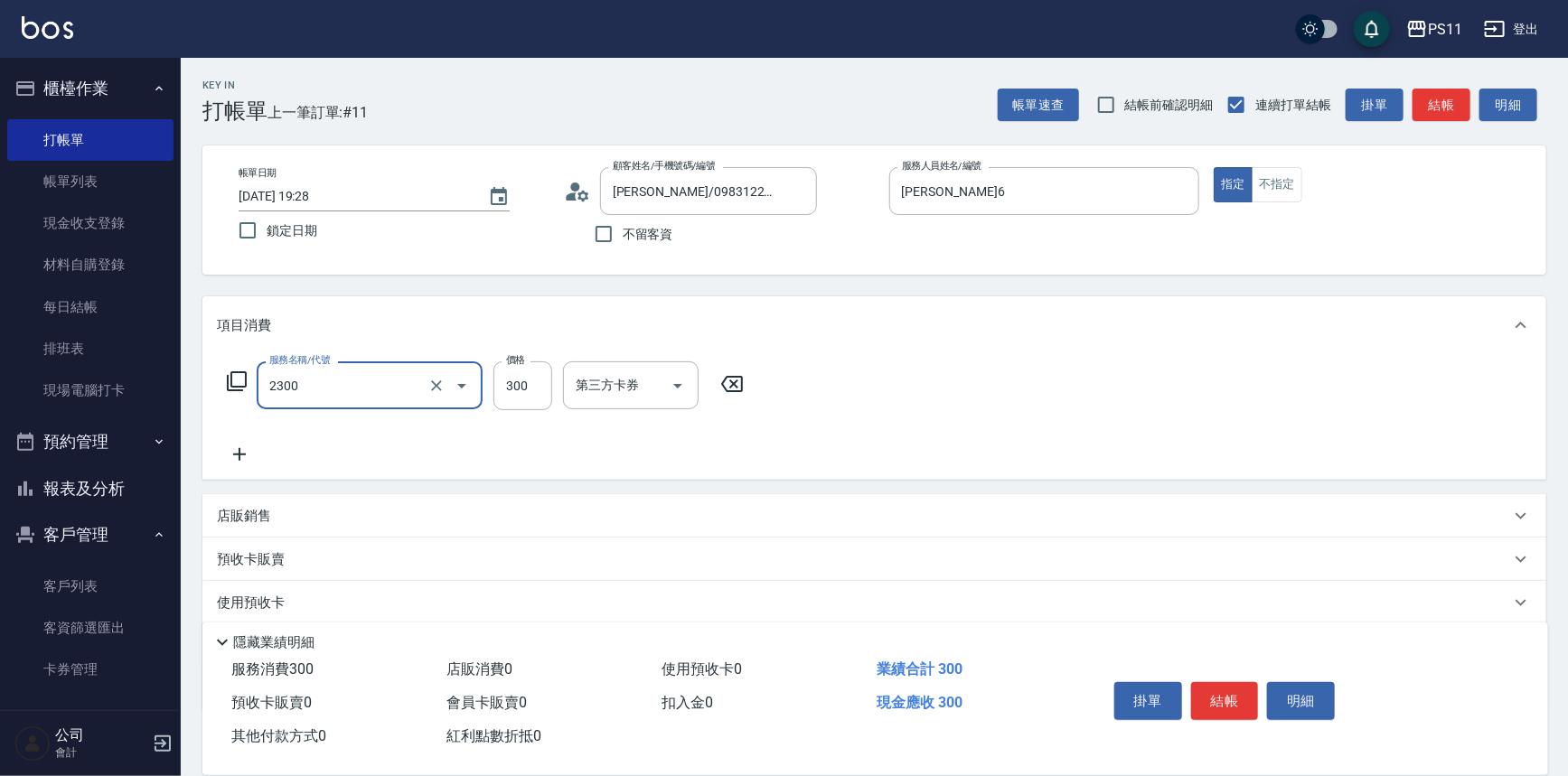
type input "剪髮(2300)"
type input "400"
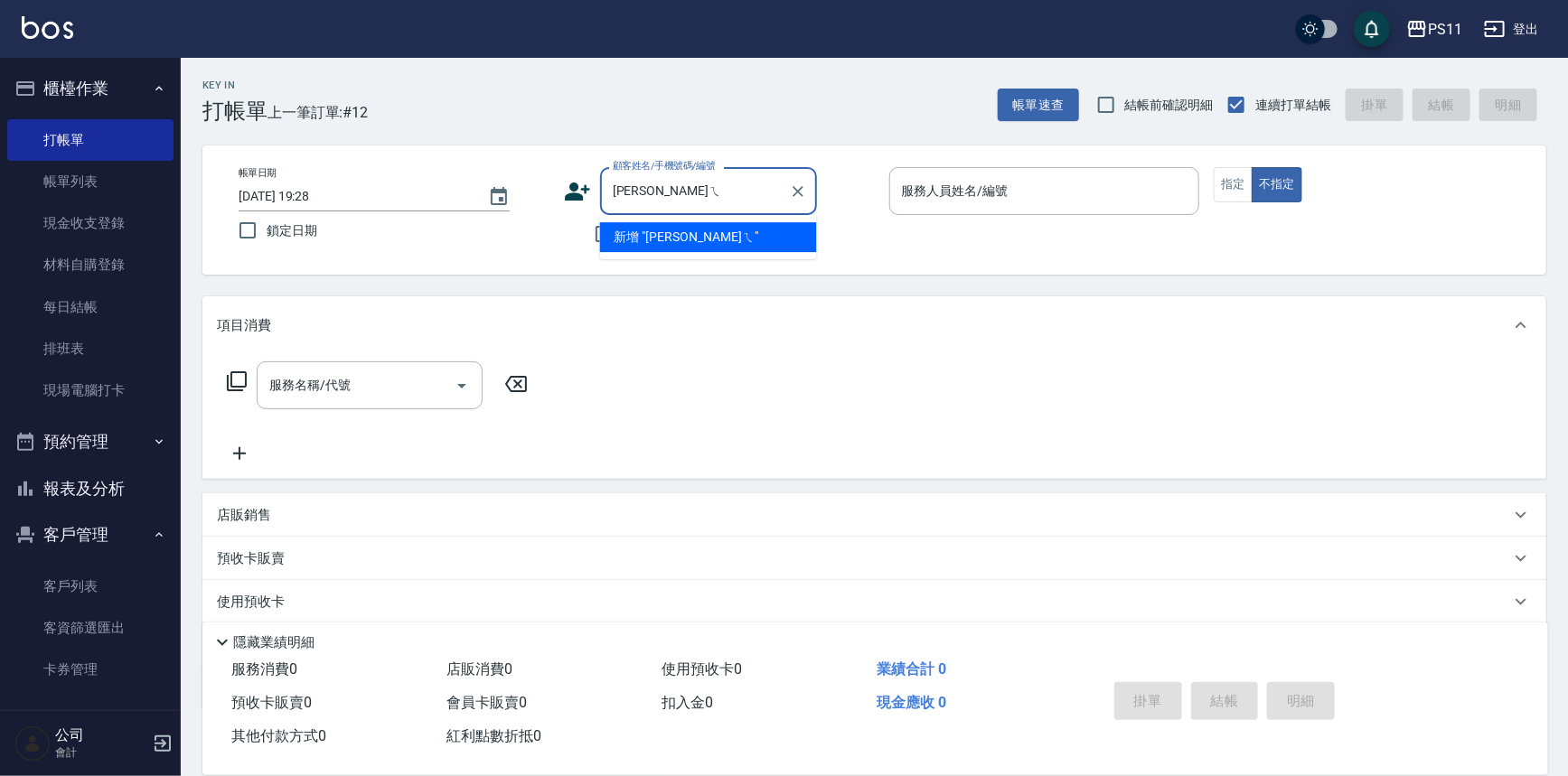
type input "[PERSON_NAME]"
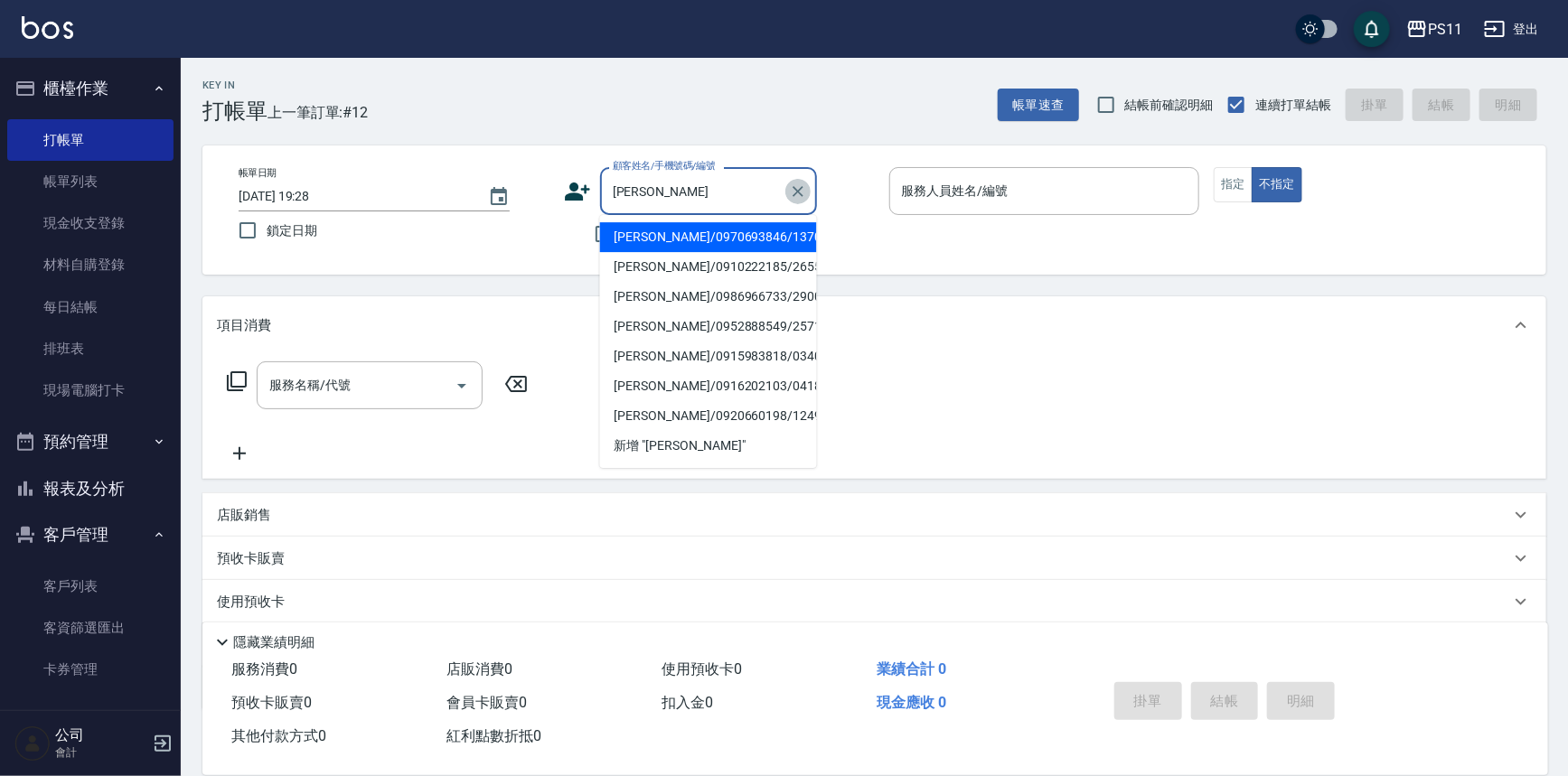
click at [806, 186] on icon "Clear" at bounding box center [798, 191] width 18 height 18
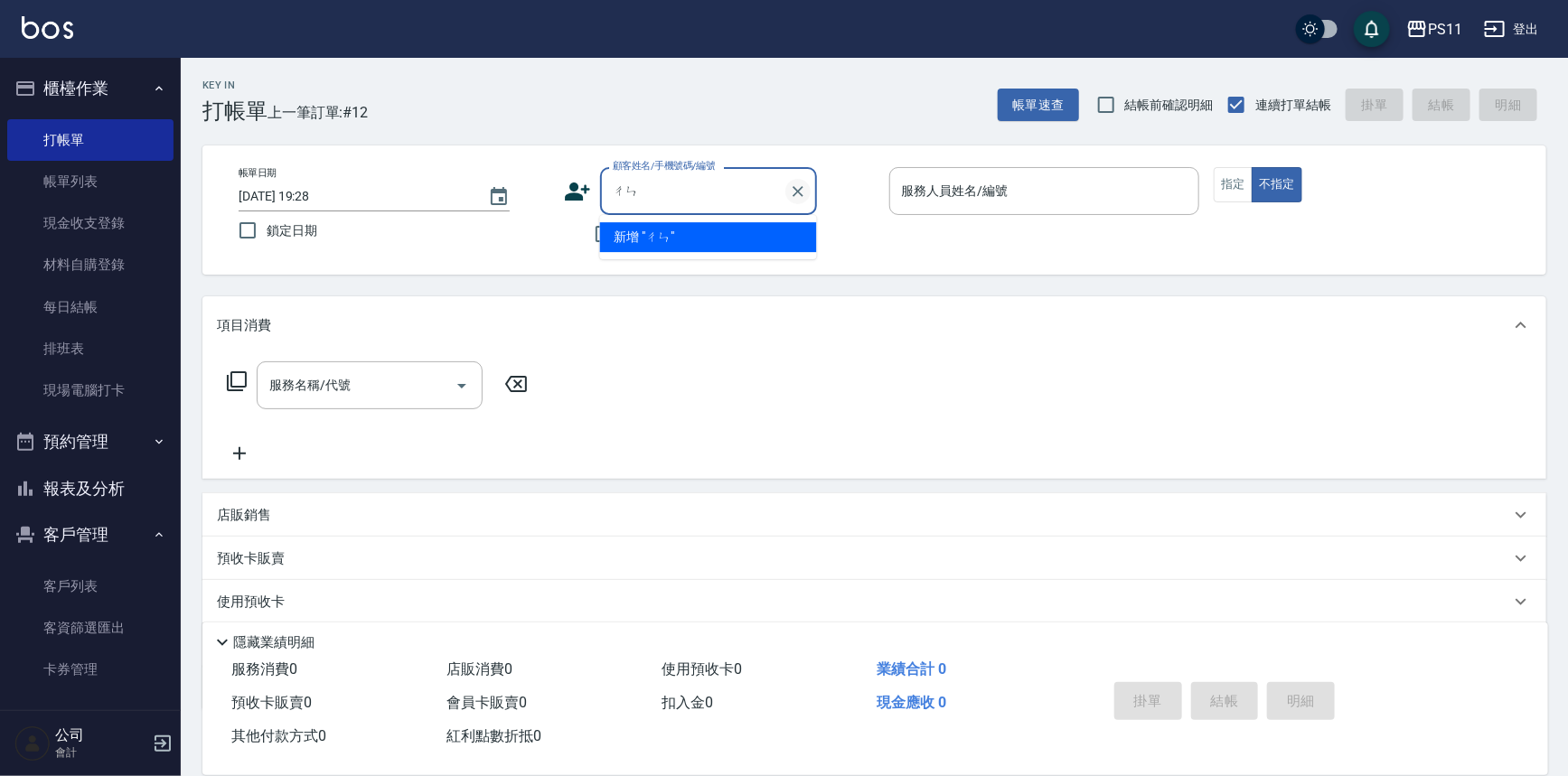
type input "宸"
type input "陳"
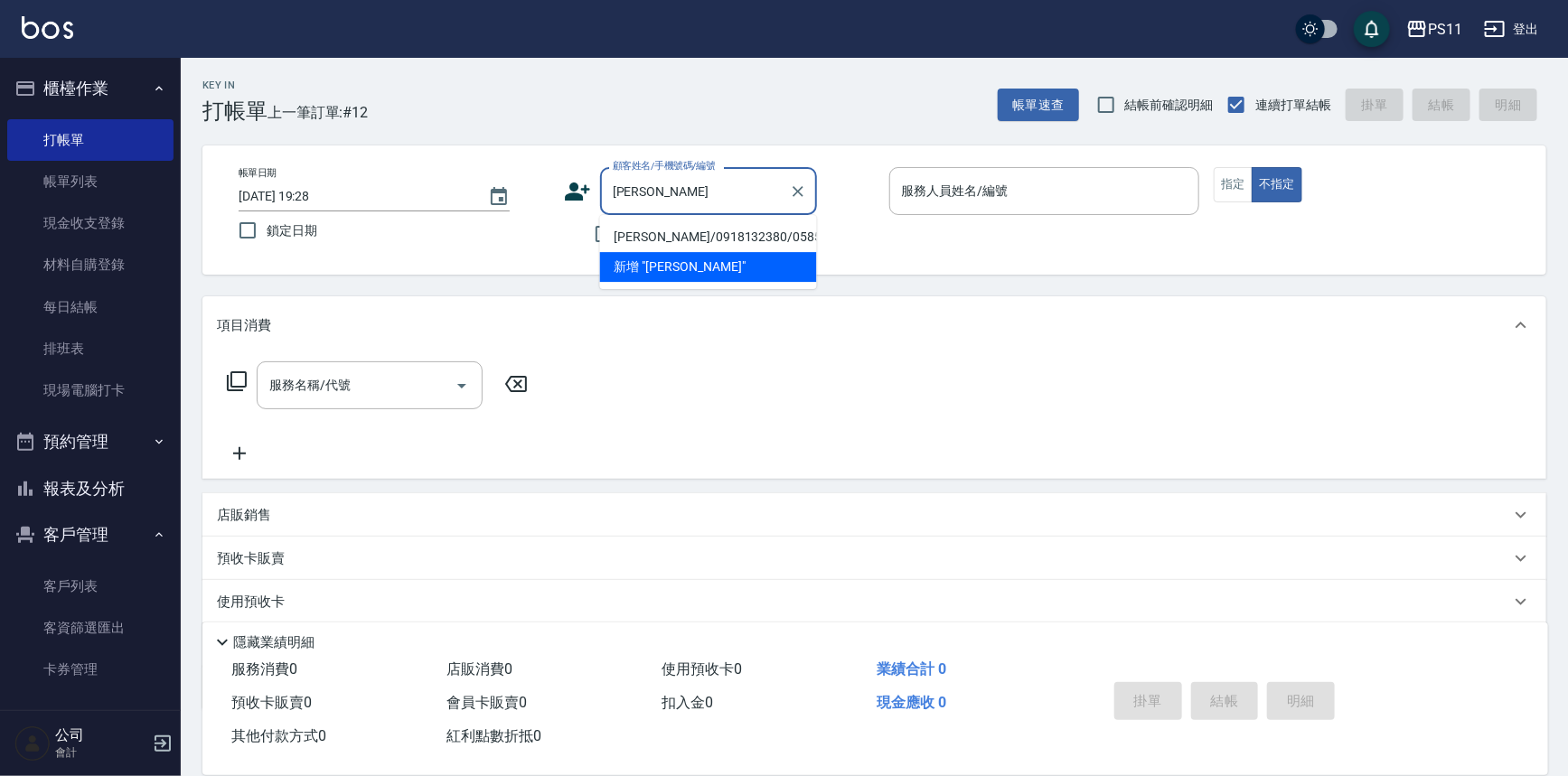
click at [714, 248] on li "[PERSON_NAME]/0918132380/0585" at bounding box center [708, 238] width 217 height 30
type input "[PERSON_NAME]/0918132380/0585"
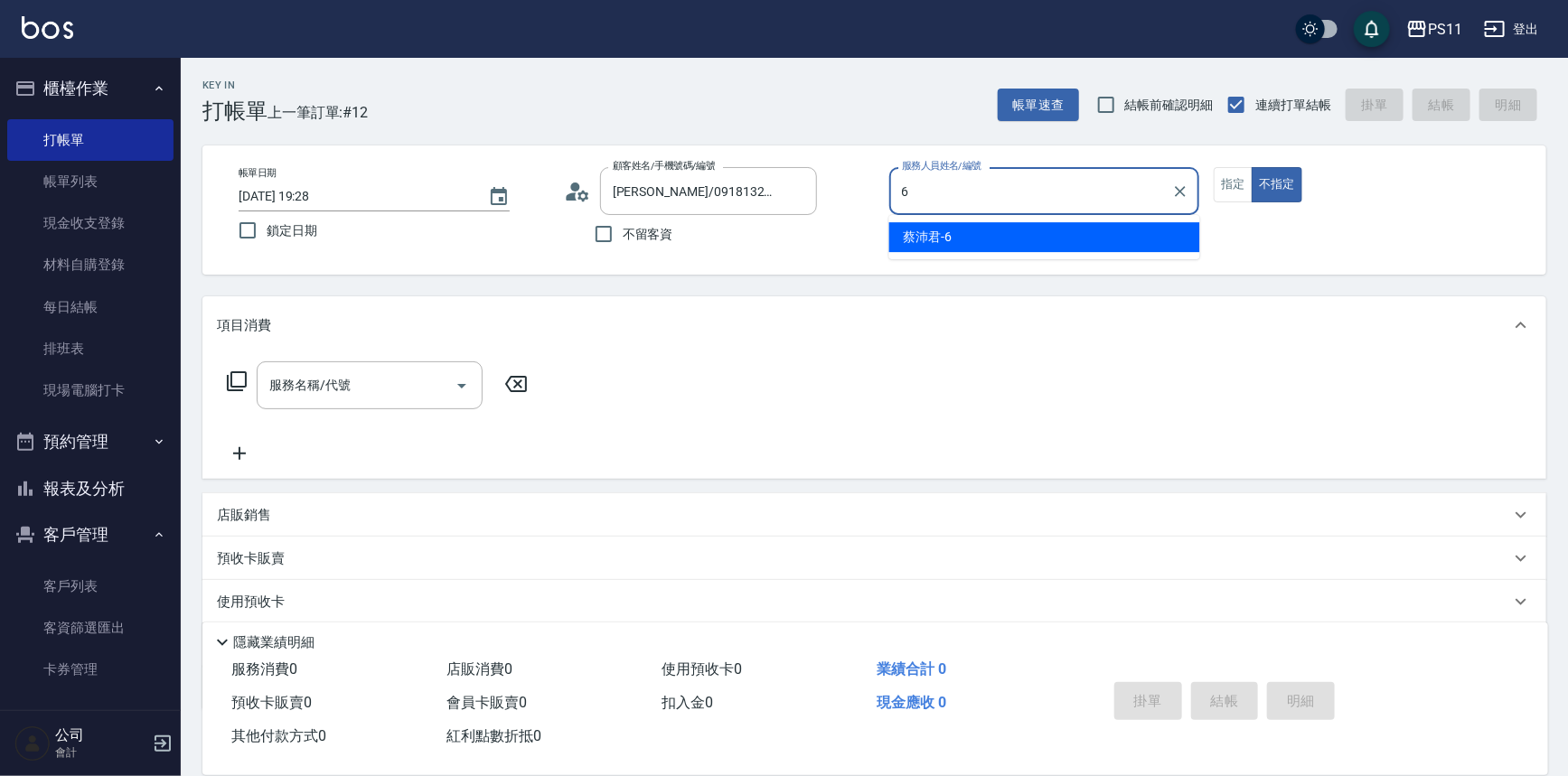
type input "[PERSON_NAME]6"
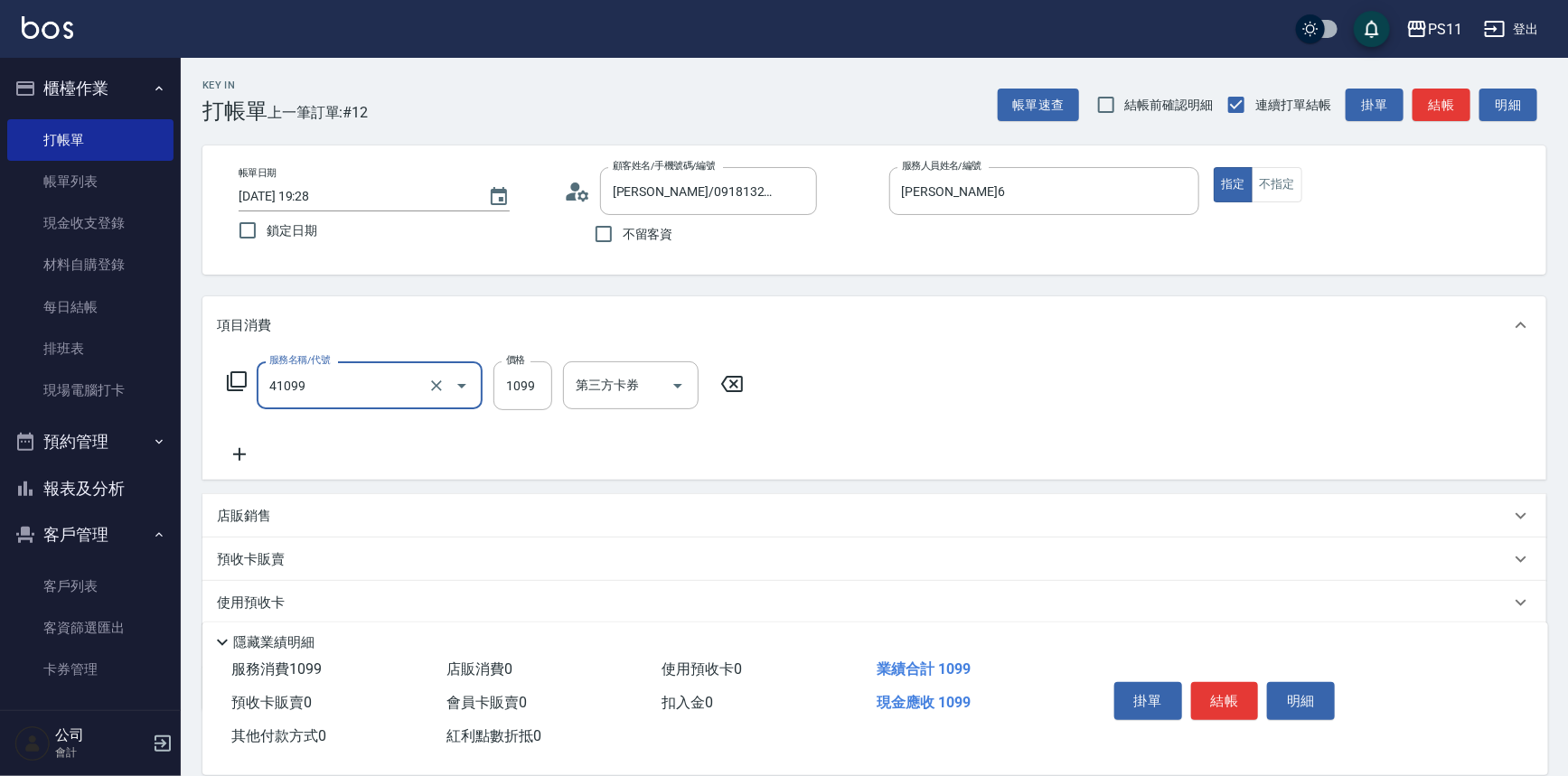
type input "公司活動/早鳥(41099)"
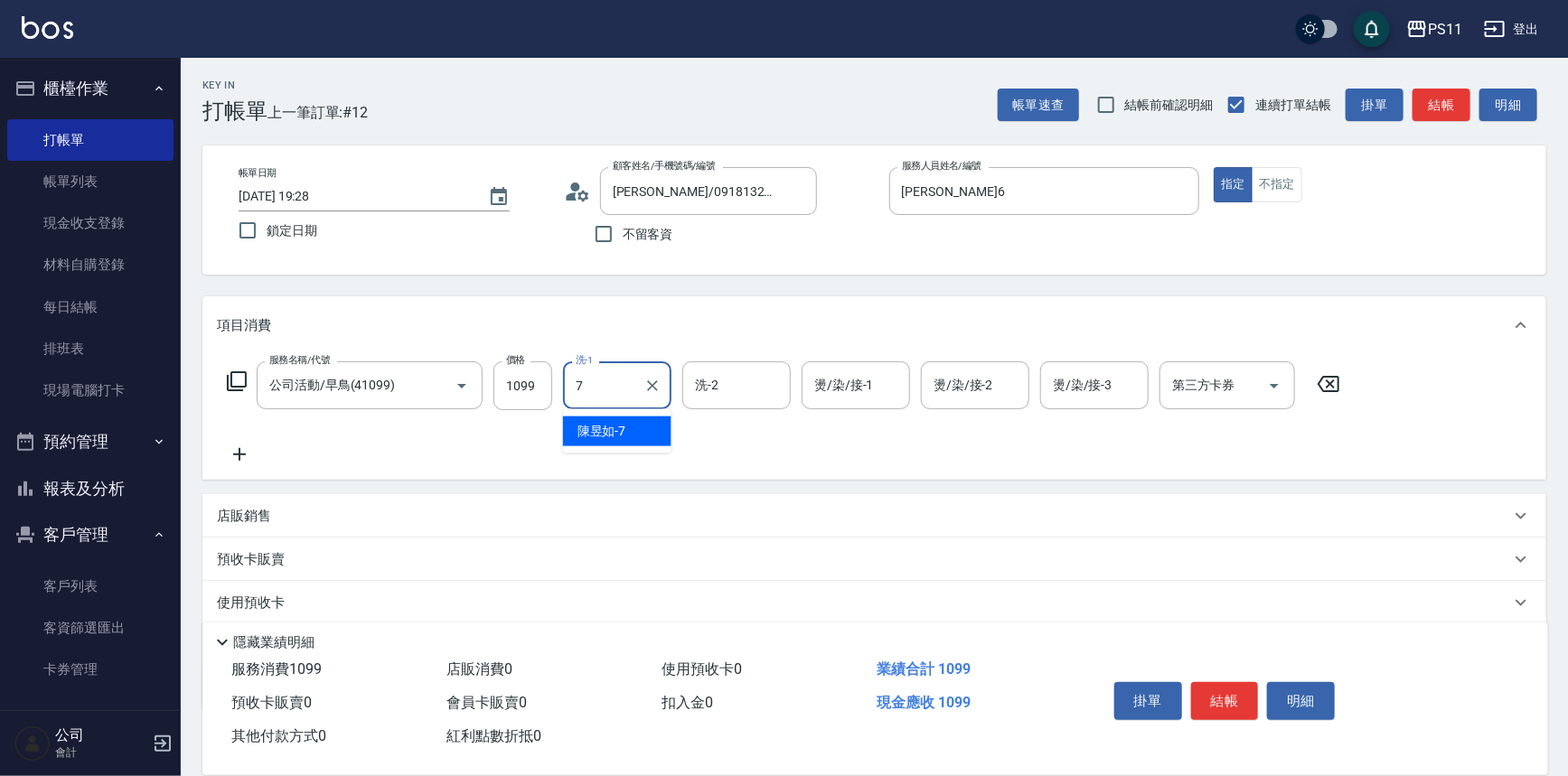
type input "[PERSON_NAME]-7"
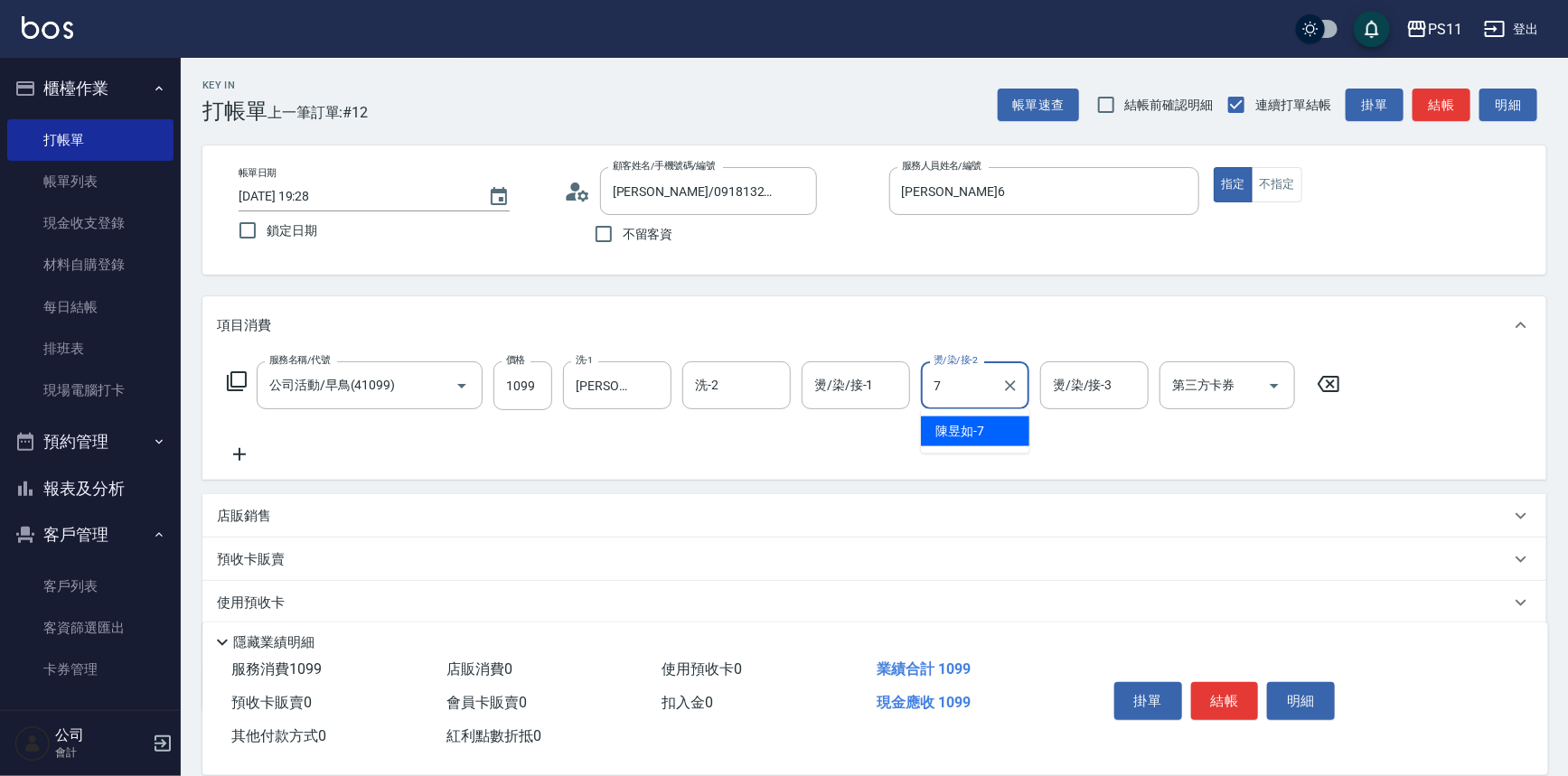
type input "[PERSON_NAME]-7"
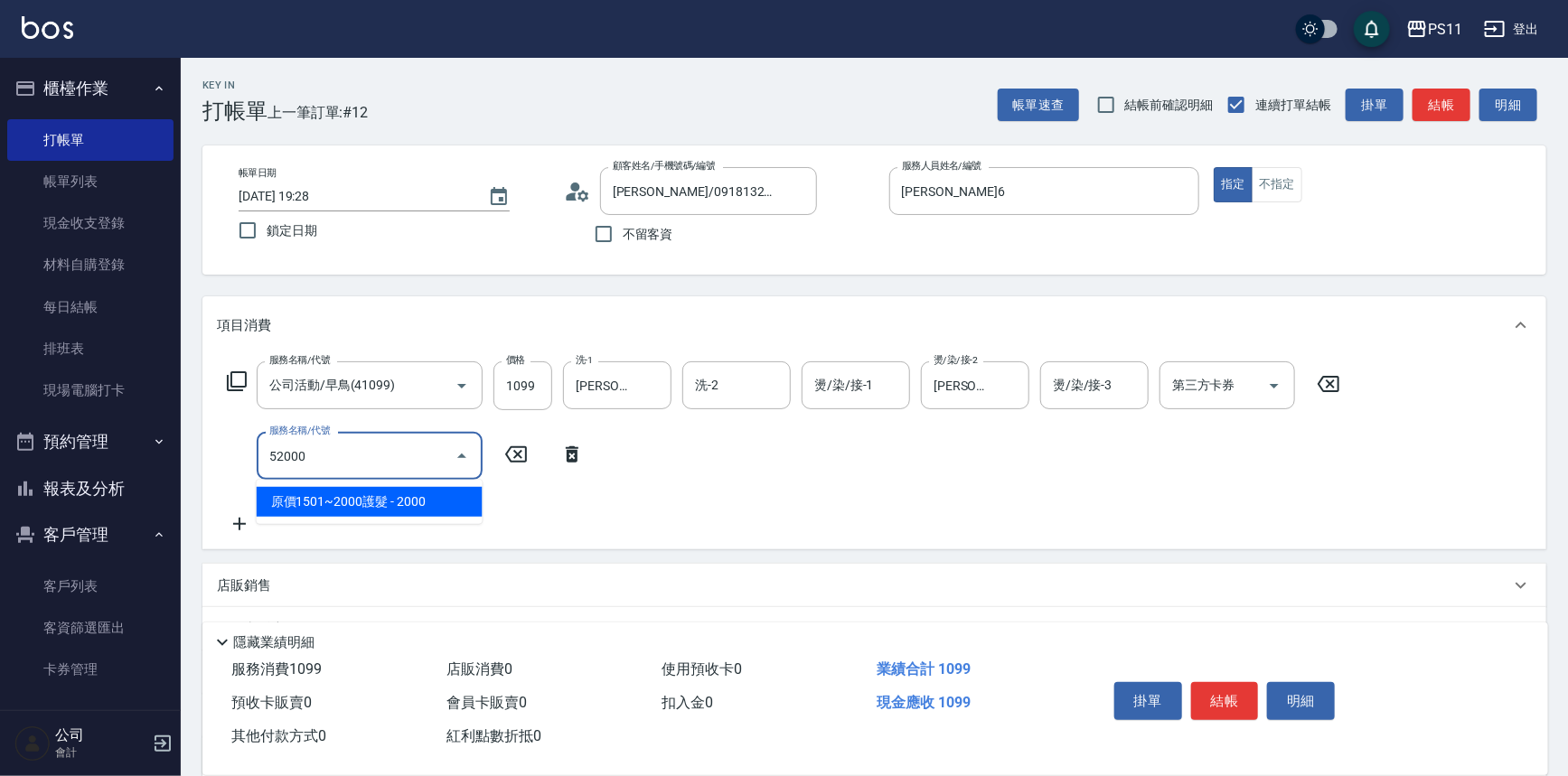
type input "原價1501~2000護髮(52000)"
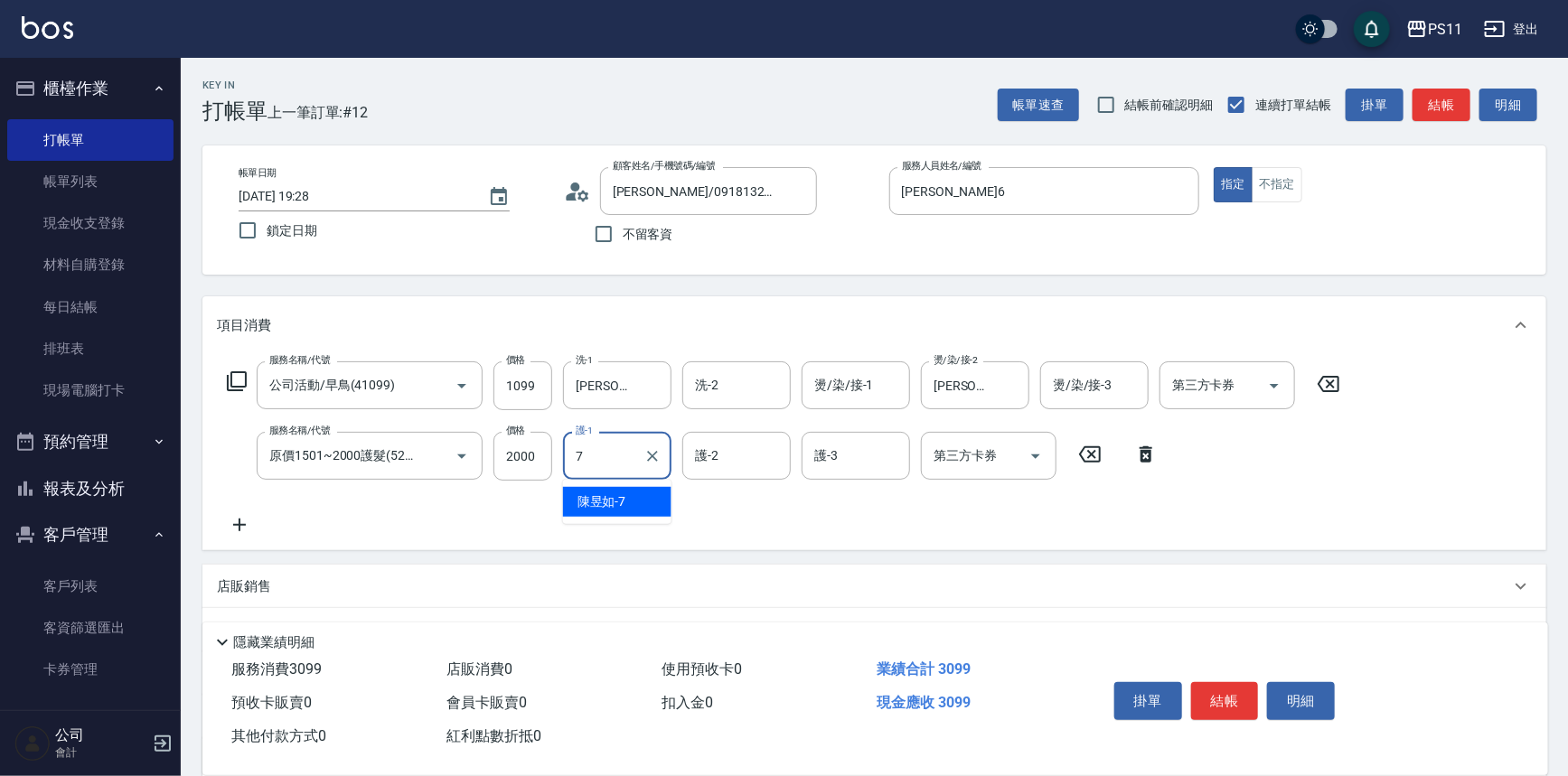
type input "[PERSON_NAME]-7"
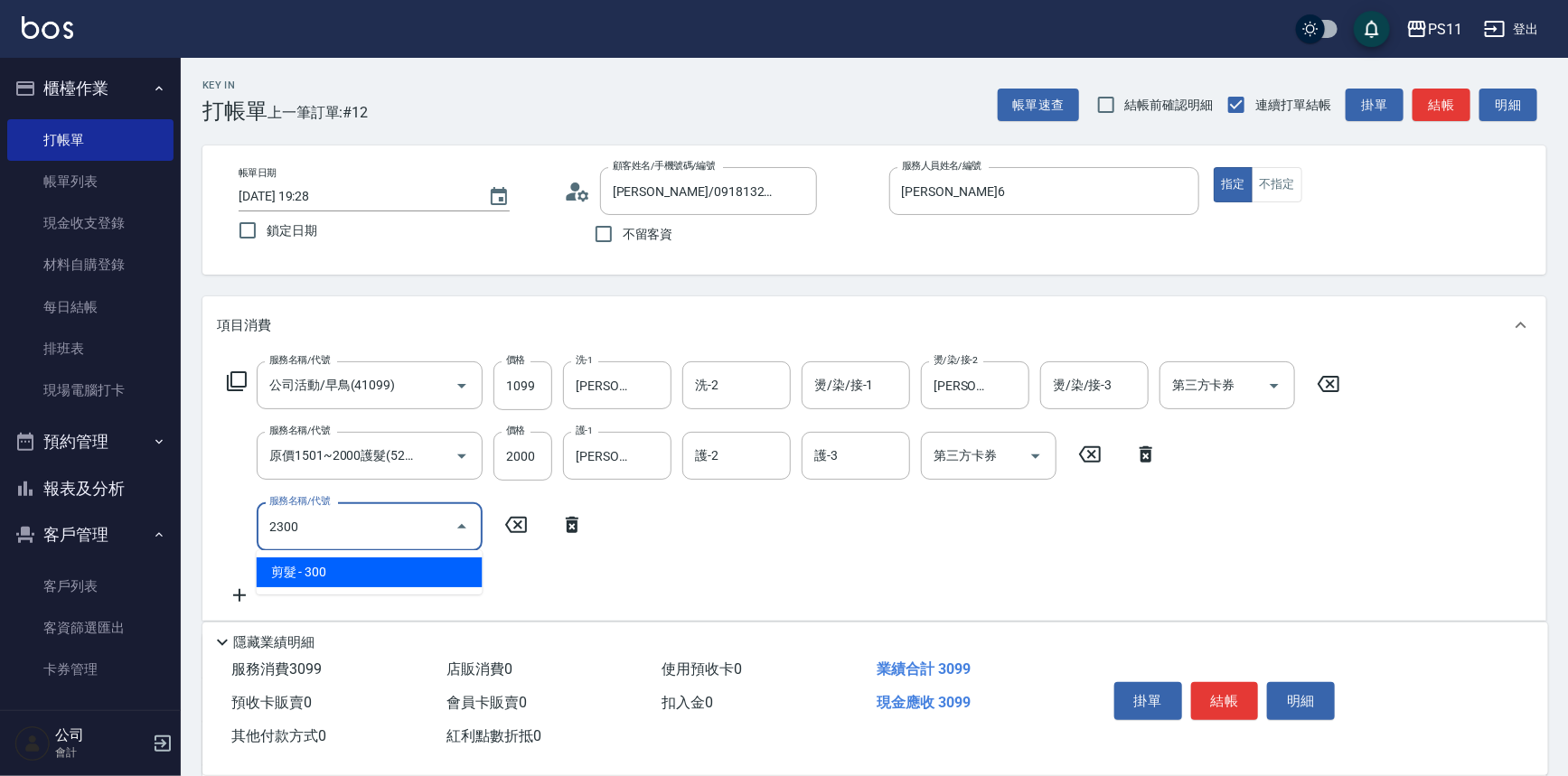
type input "剪髮(2300)"
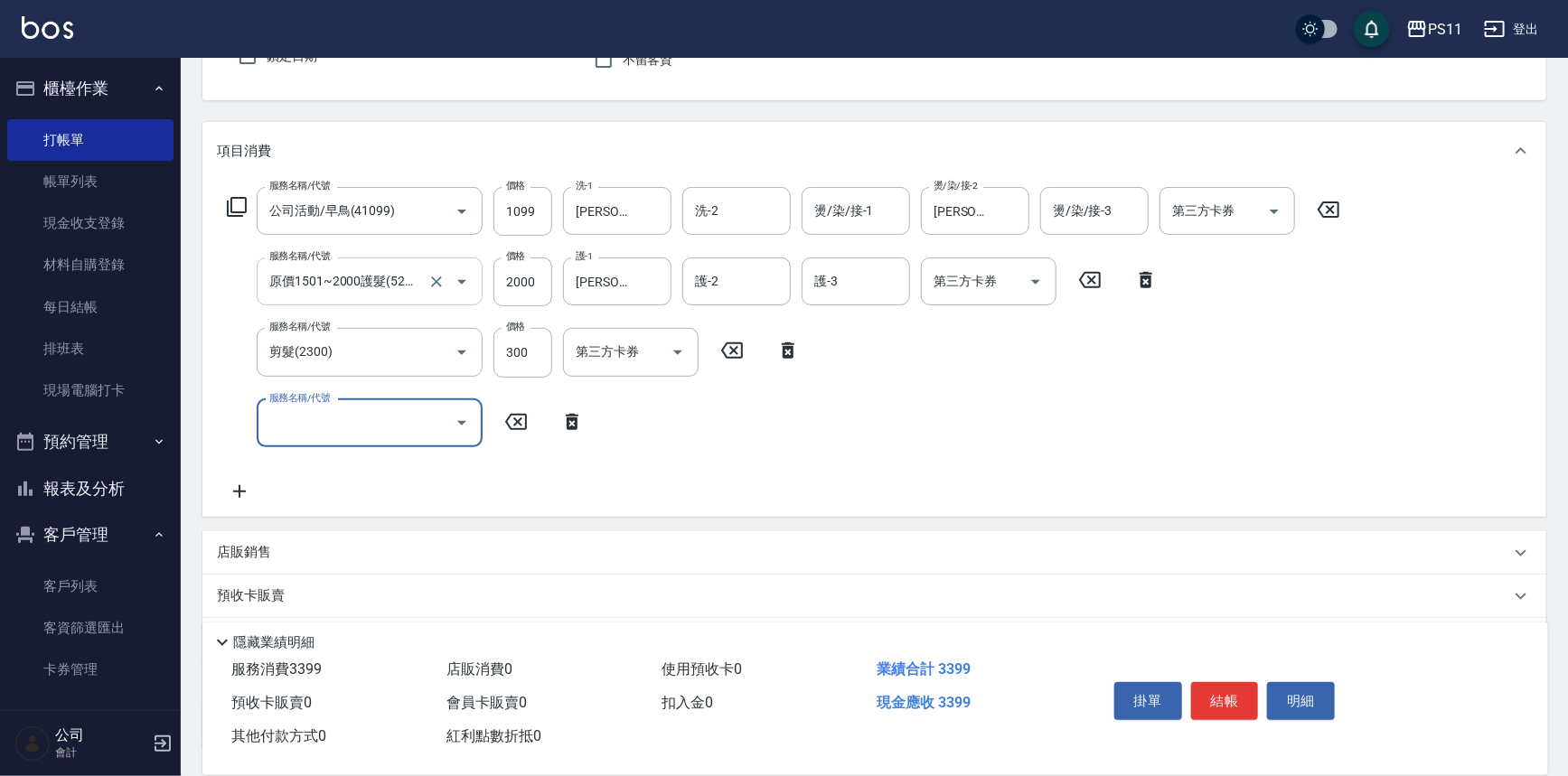
scroll to position [316, 0]
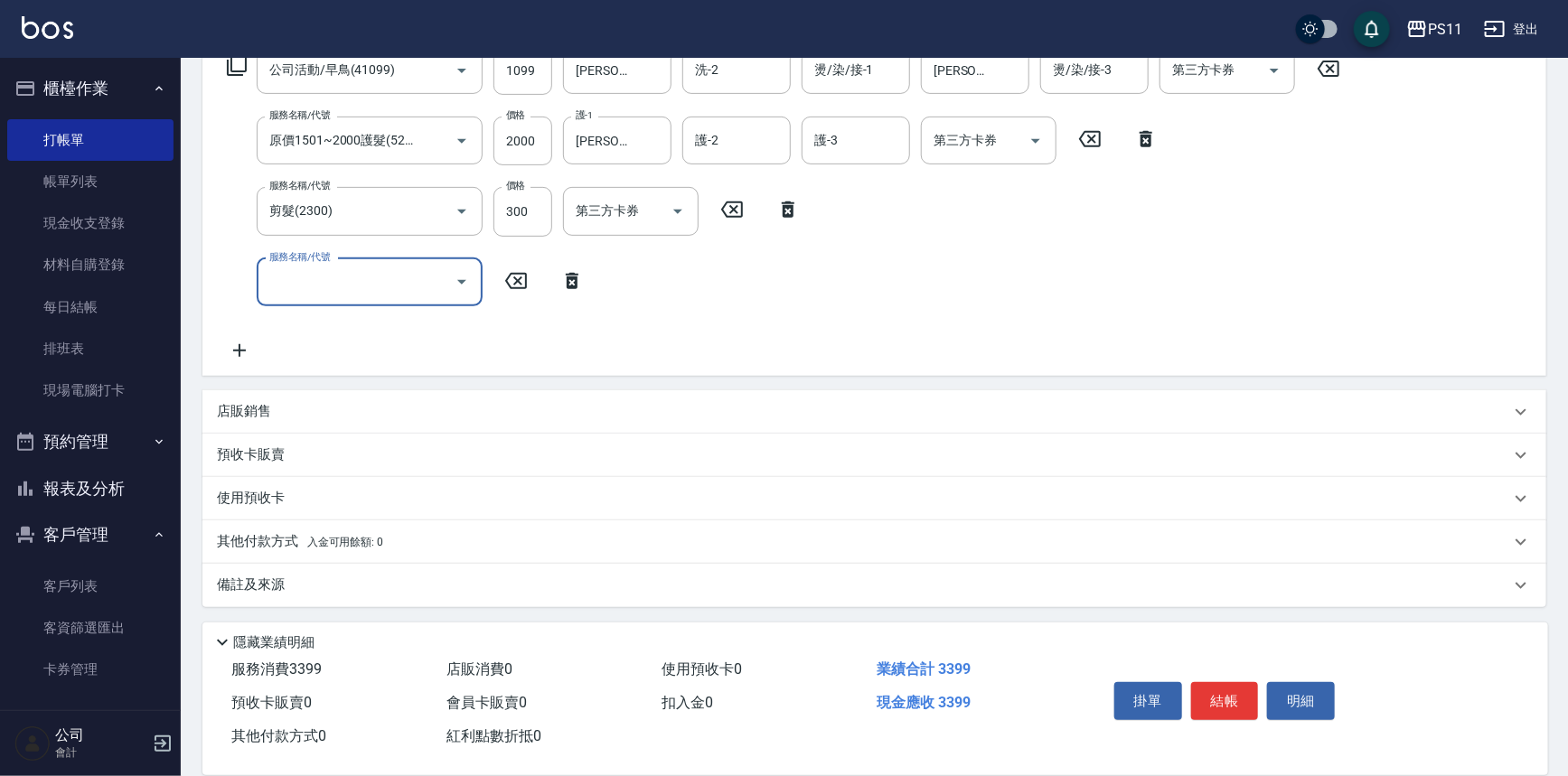
drag, startPoint x: 259, startPoint y: 542, endPoint x: 276, endPoint y: 479, distance: 65.3
click at [265, 527] on div "其他付款方式 入金可用餘額: 0" at bounding box center [875, 542] width 1344 height 44
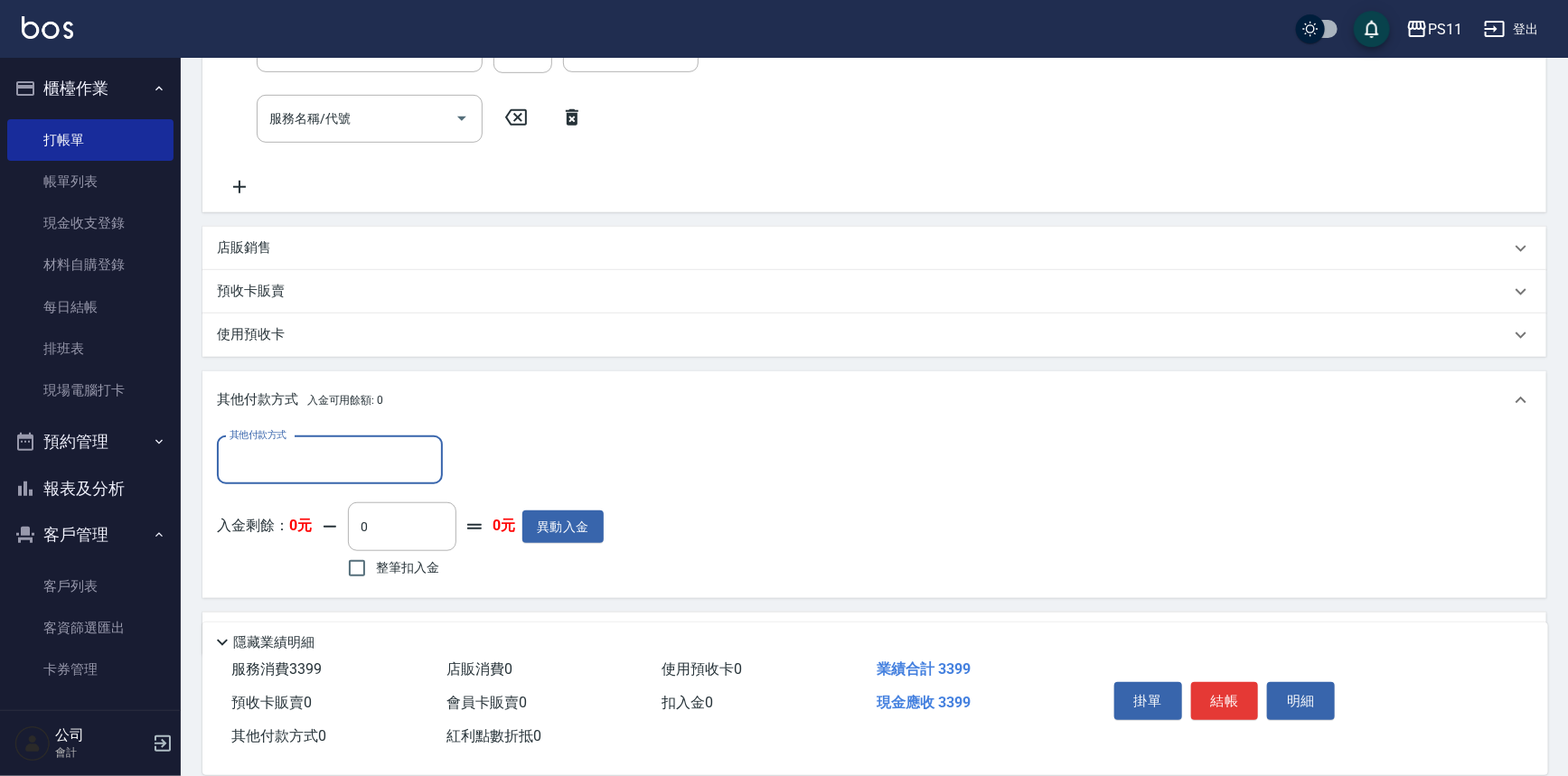
scroll to position [485, 0]
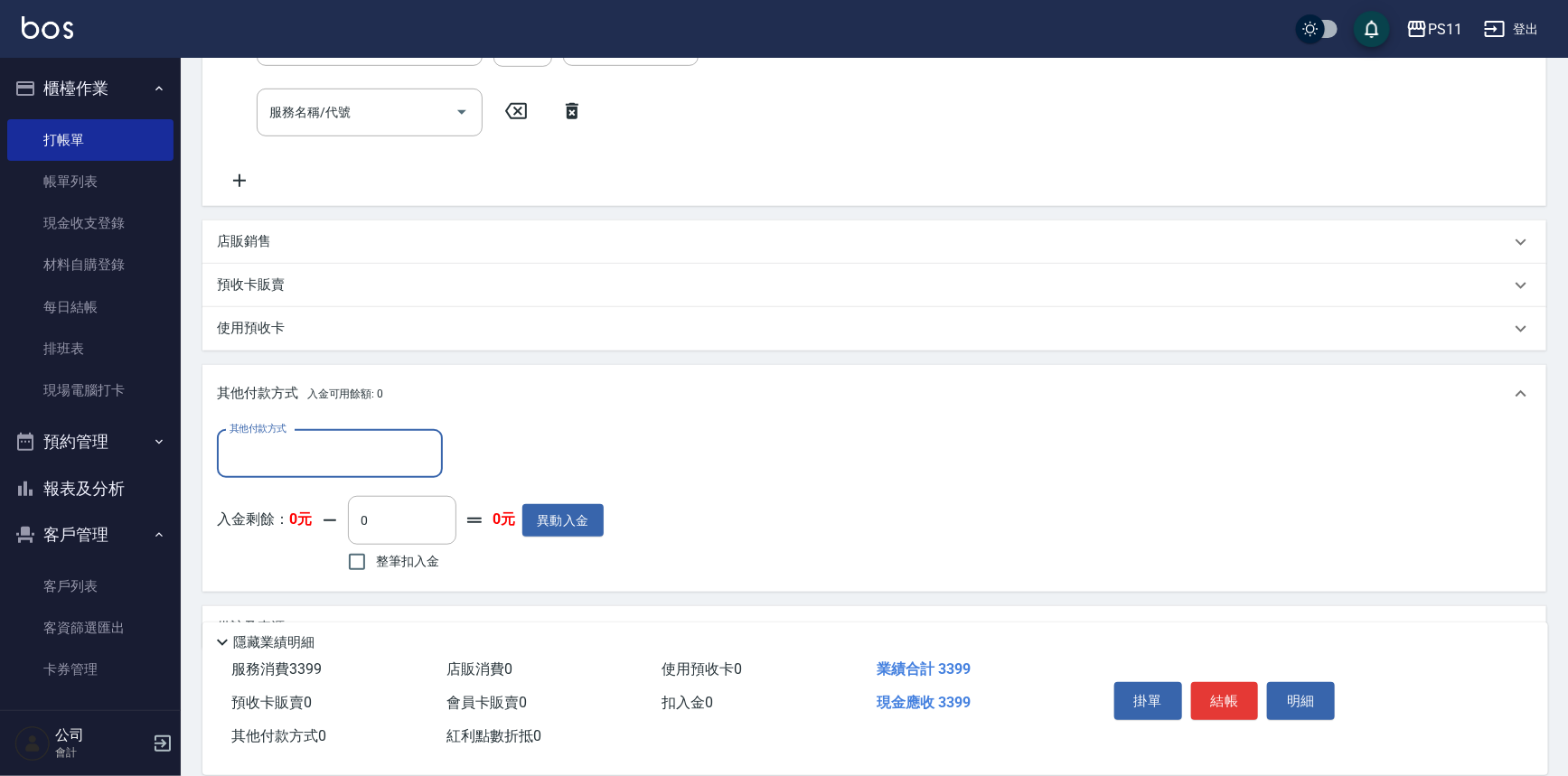
click at [318, 463] on input "其他付款方式" at bounding box center [330, 454] width 210 height 32
click at [355, 558] on span "信用卡" at bounding box center [330, 559] width 226 height 30
type input "信用卡"
drag, startPoint x: 497, startPoint y: 451, endPoint x: 454, endPoint y: 451, distance: 43.0
click at [454, 451] on input "0" at bounding box center [521, 454] width 136 height 48
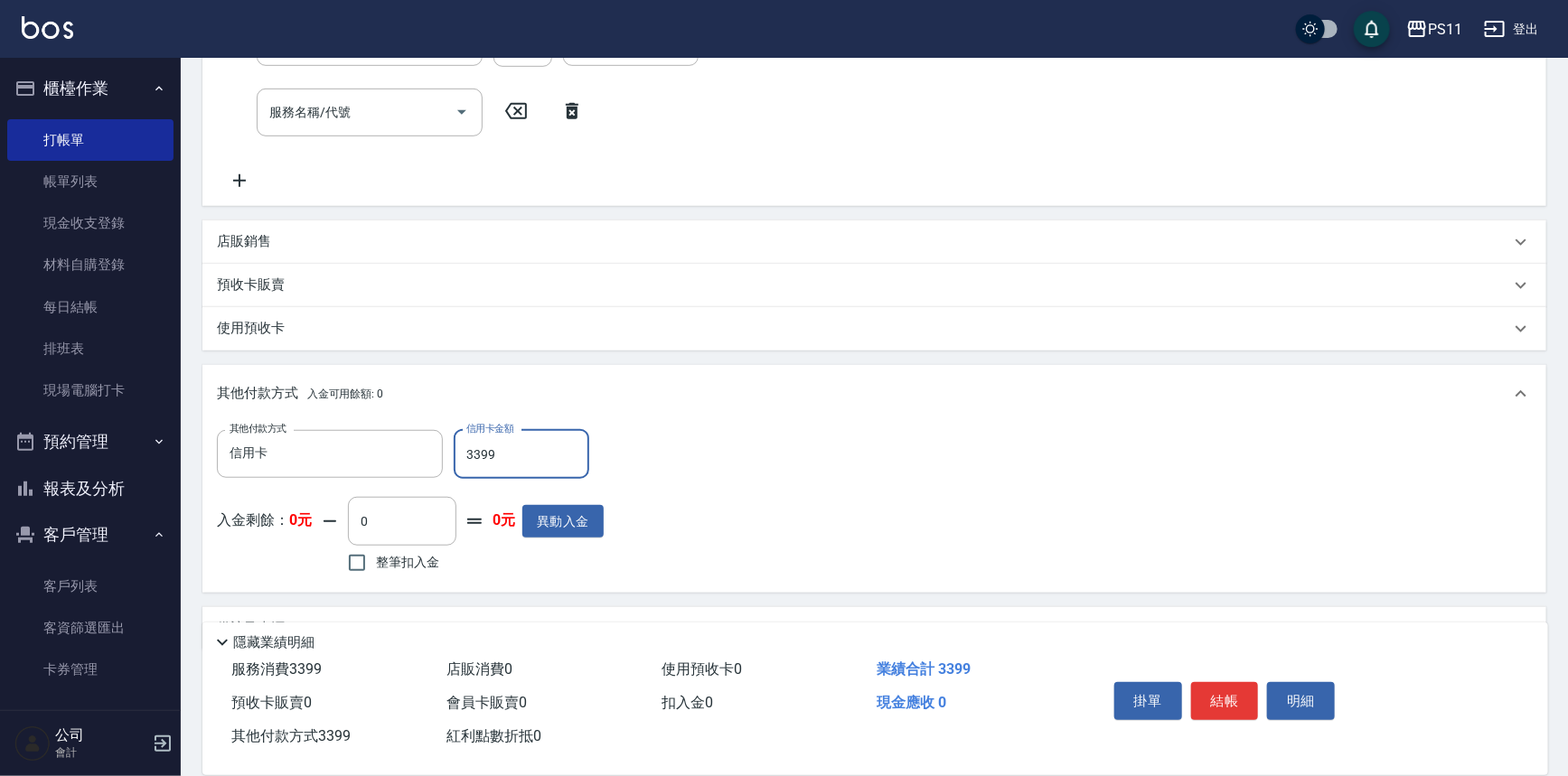
type input "3399"
type input "[DATE] 19:29"
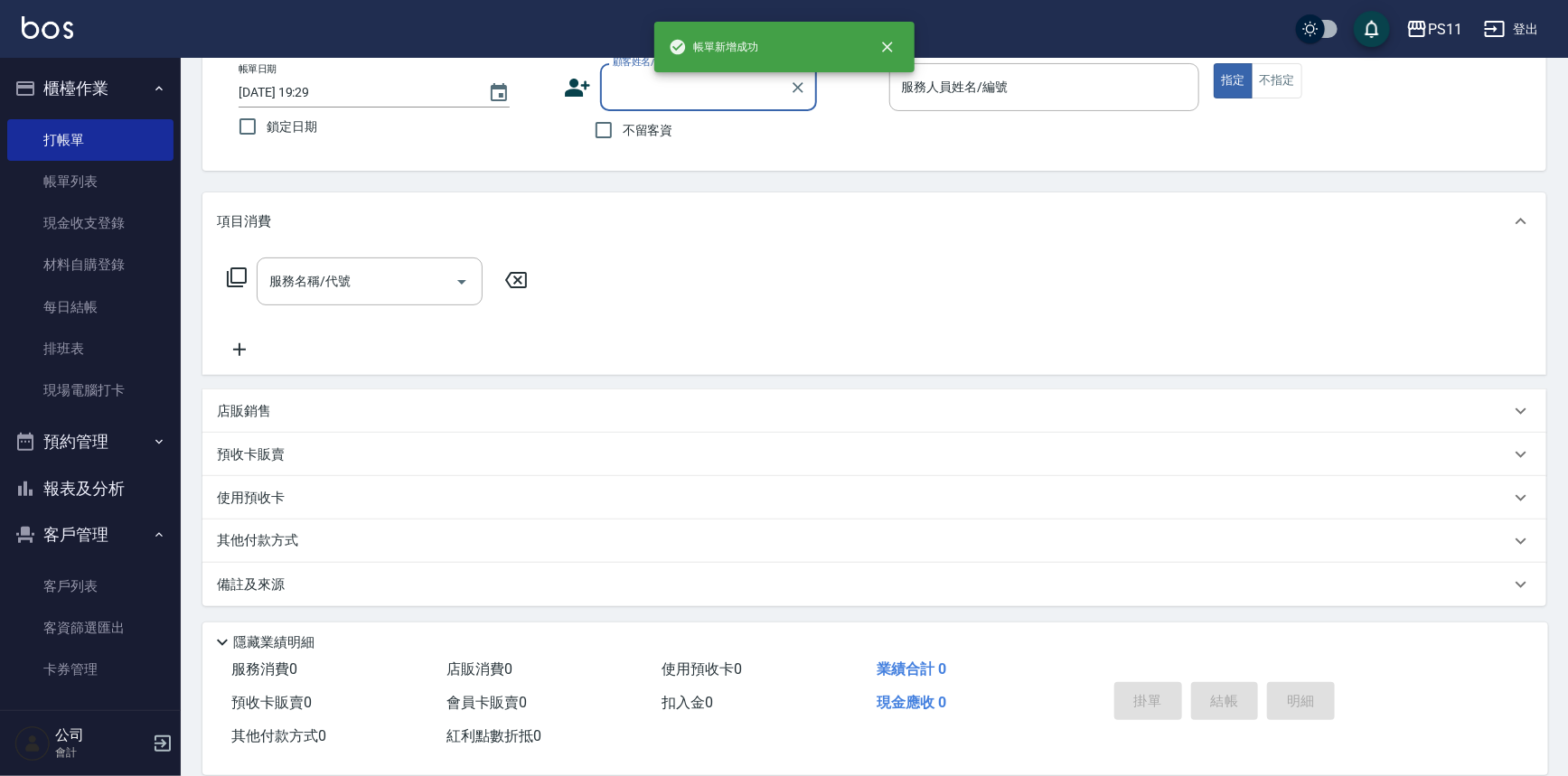
scroll to position [0, 0]
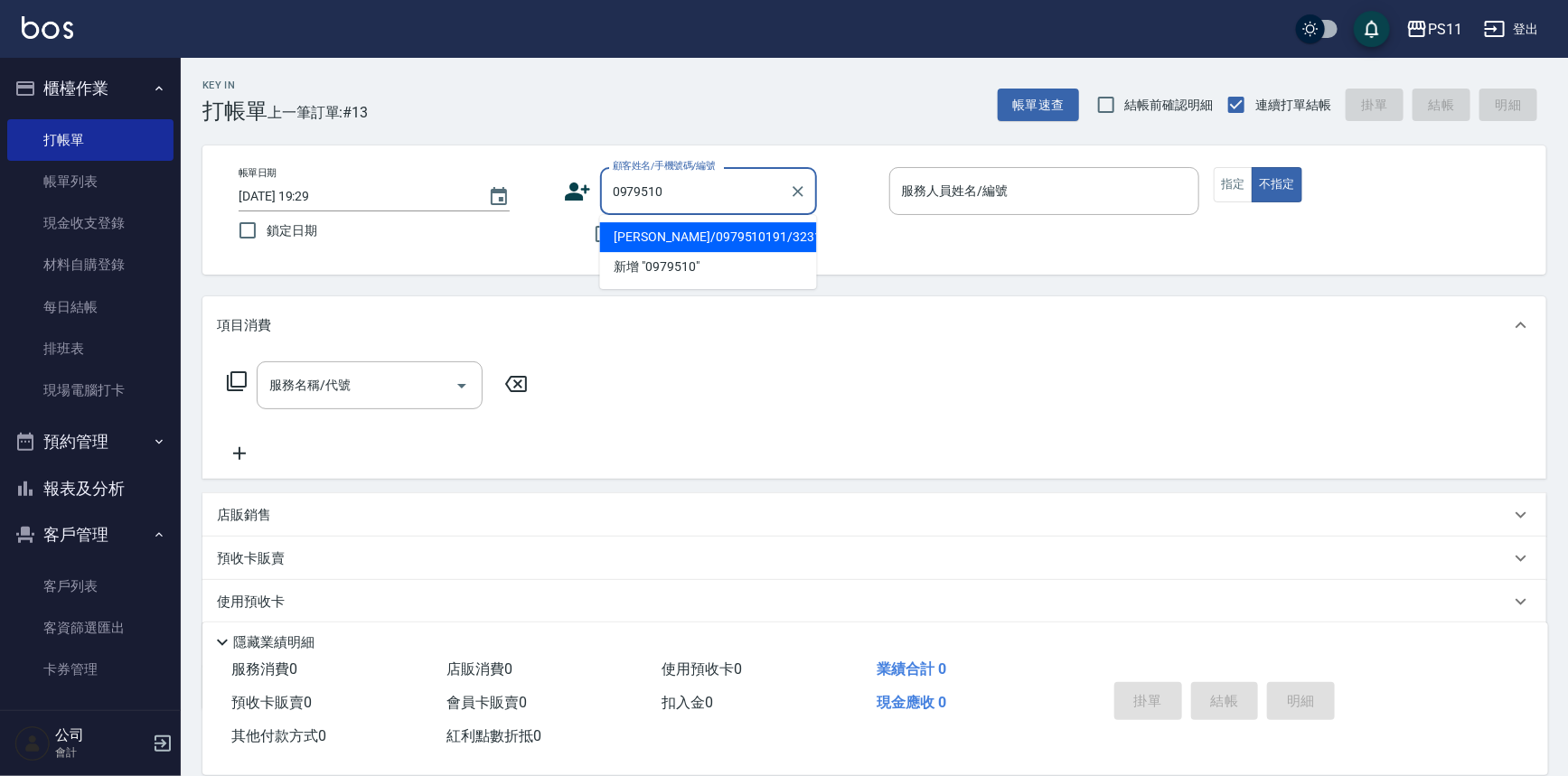
click at [743, 235] on li "[PERSON_NAME]/0979510191/3231" at bounding box center [708, 238] width 217 height 30
type input "[PERSON_NAME]/0979510191/3231"
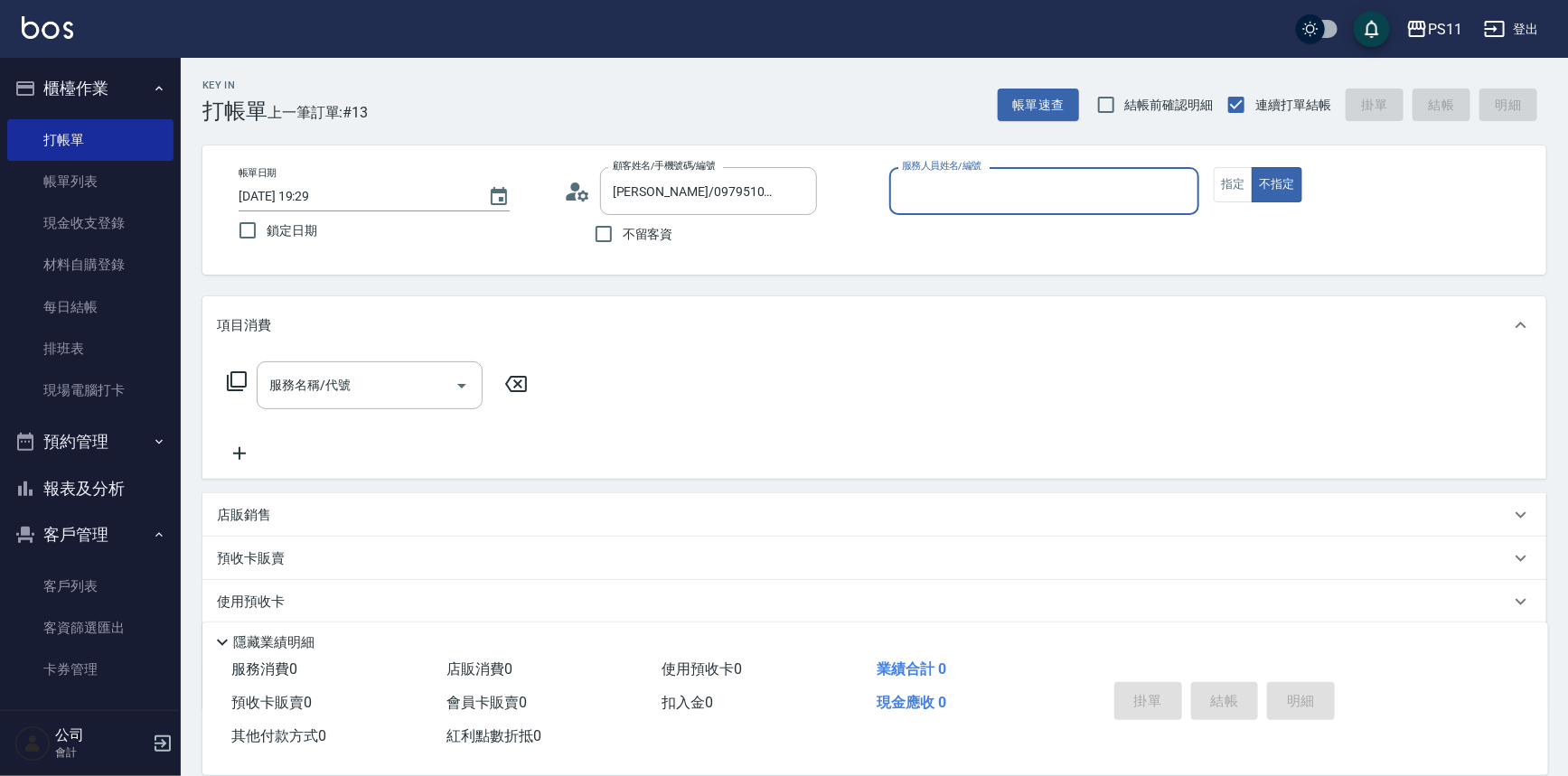
click at [991, 198] on input "服務人員姓名/編號" at bounding box center [1045, 191] width 295 height 32
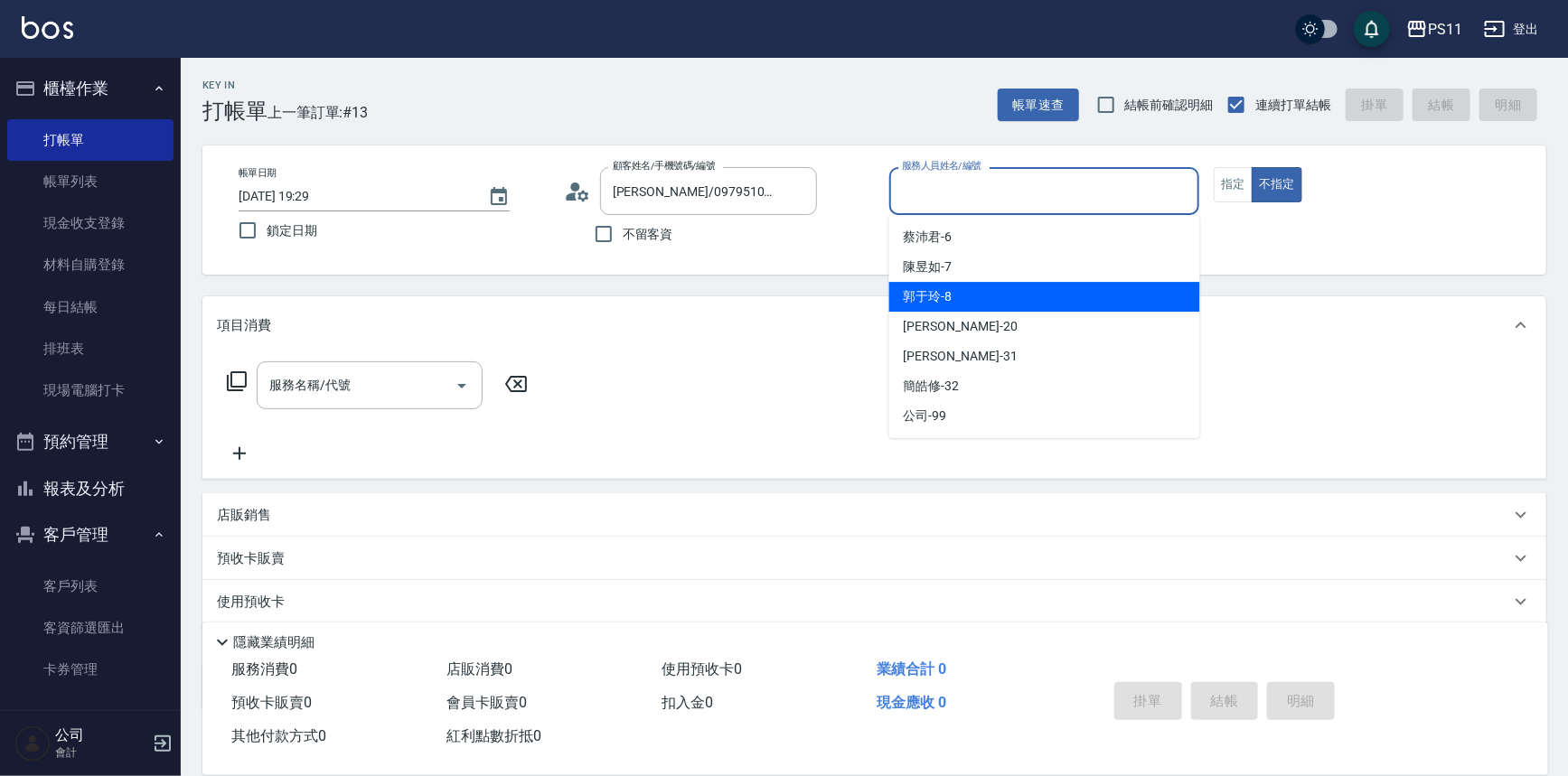
click at [1021, 298] on div "[PERSON_NAME]-8" at bounding box center [1045, 297] width 311 height 30
type input "[PERSON_NAME]-8"
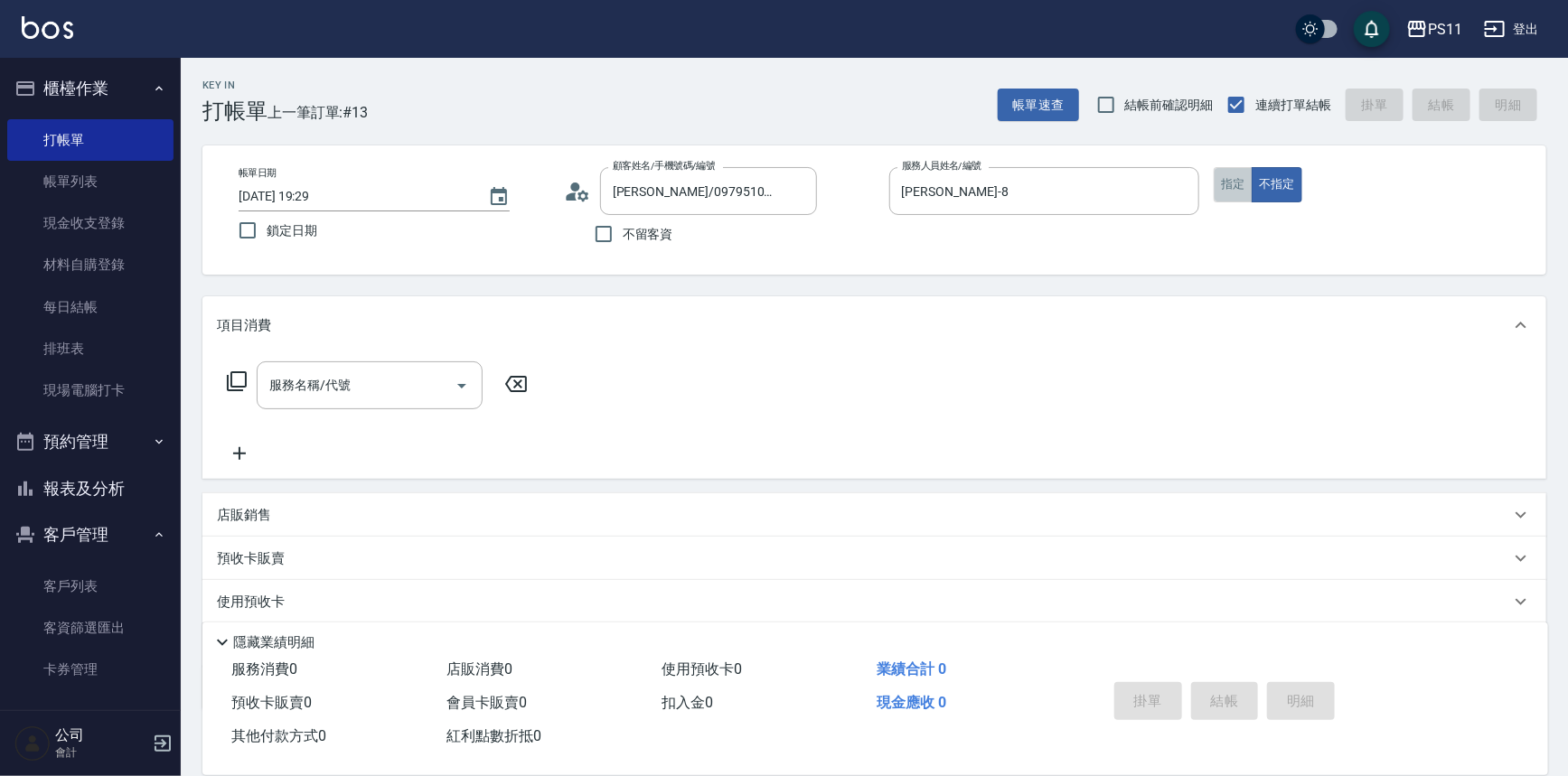
click at [1227, 181] on button "指定" at bounding box center [1232, 185] width 39 height 36
click at [248, 373] on div "服務名稱/代號 服務名稱/代號" at bounding box center [377, 385] width 322 height 48
click at [246, 376] on icon at bounding box center [237, 381] width 22 height 22
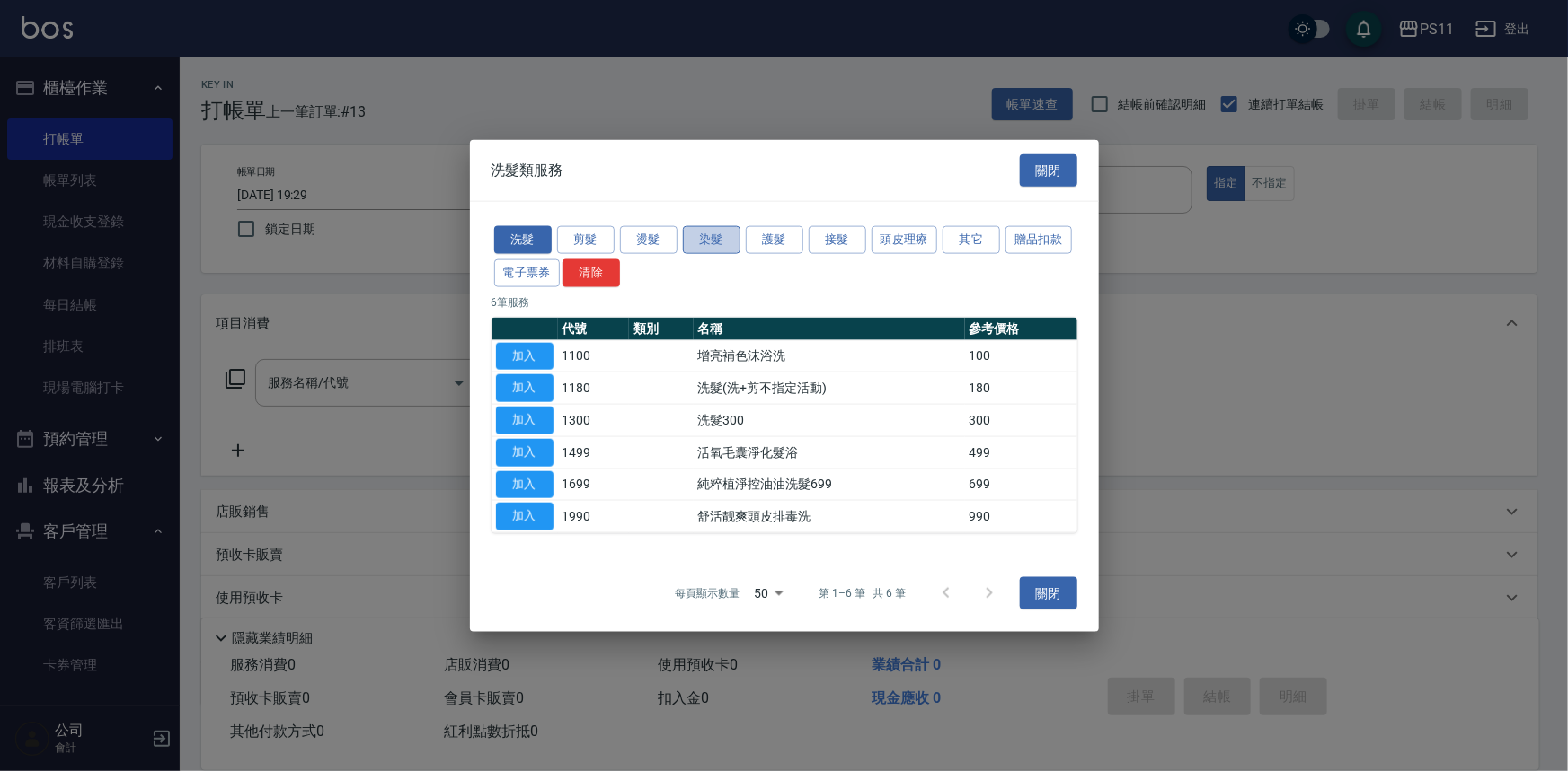
click at [719, 233] on button "染髮" at bounding box center [711, 240] width 57 height 28
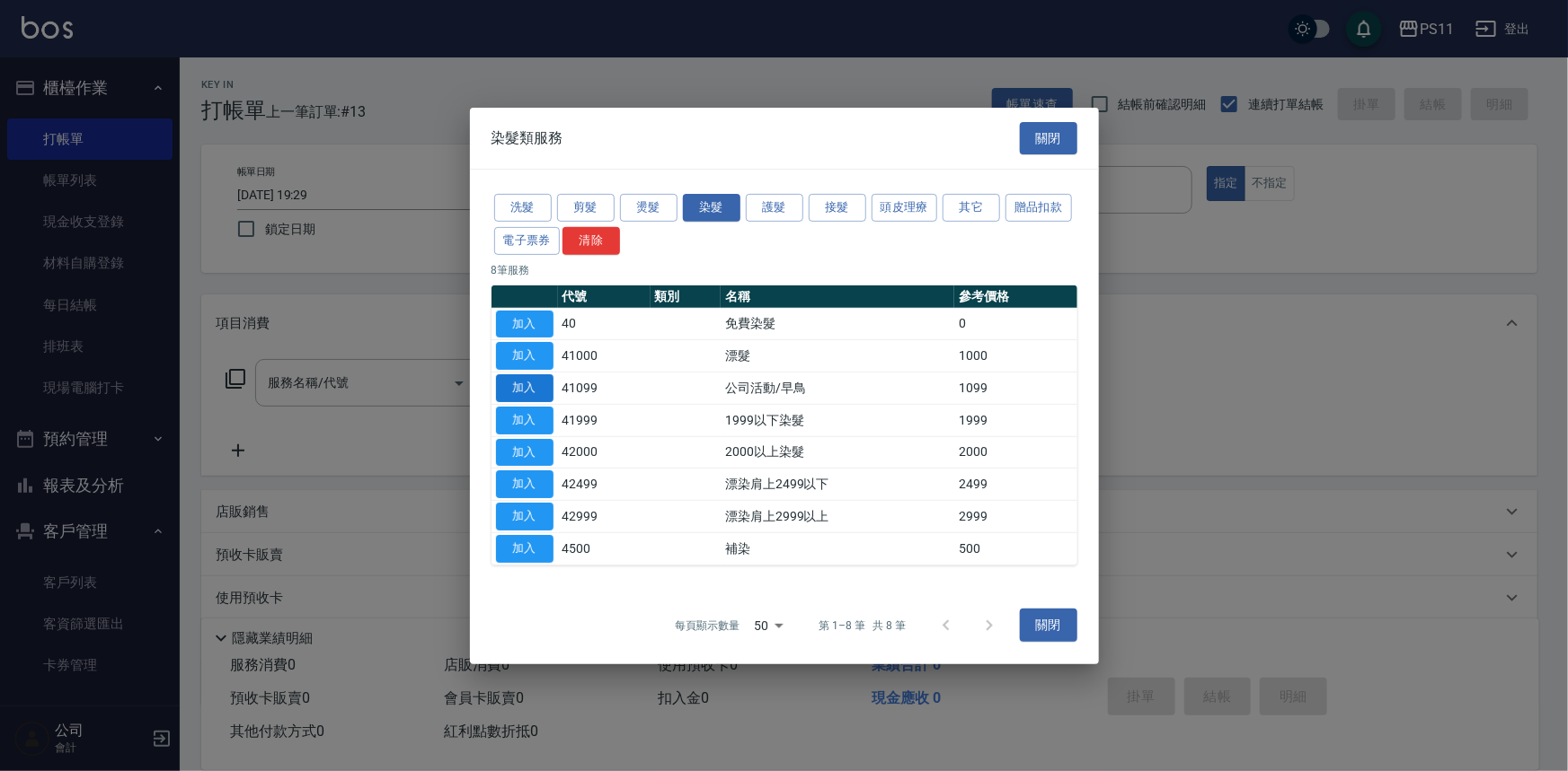
click at [536, 388] on button "加入" at bounding box center [524, 388] width 57 height 28
type input "公司活動/早鳥(41099)"
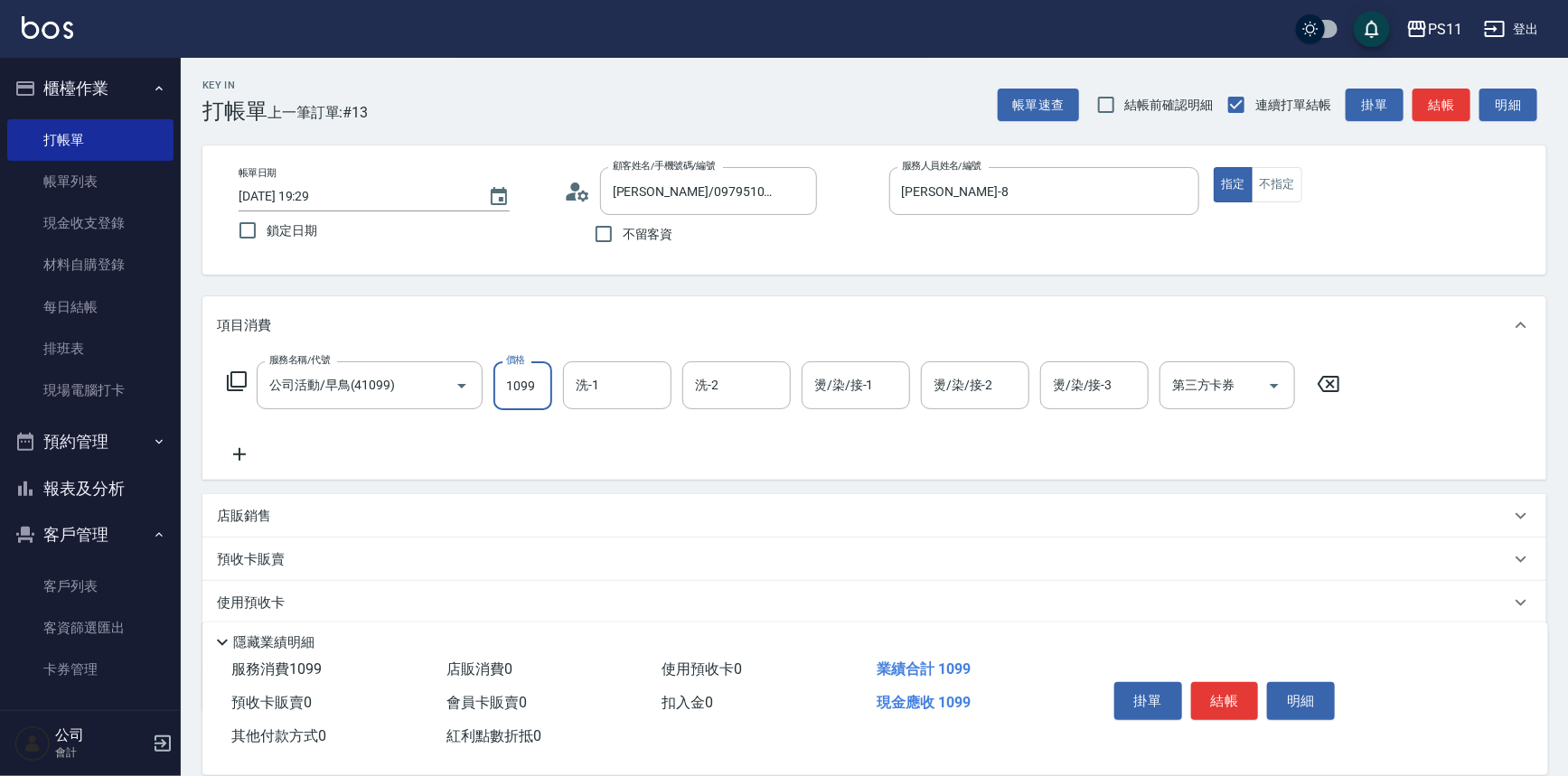
click at [546, 380] on input "1099" at bounding box center [523, 385] width 58 height 48
type input "1499"
type input "[PERSON_NAME]-20"
click at [245, 451] on icon at bounding box center [240, 454] width 46 height 22
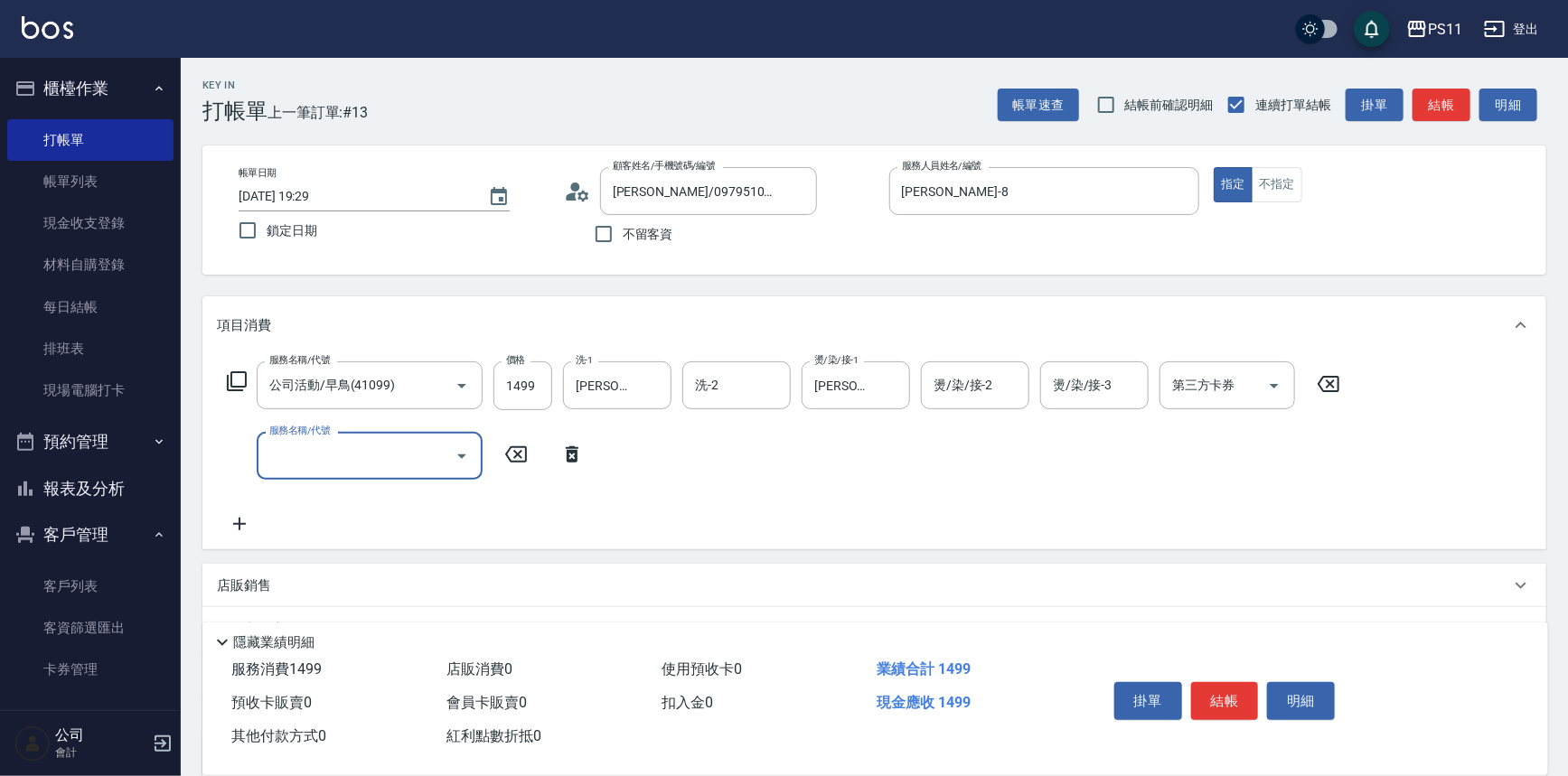
click at [316, 451] on input "服務名稱/代號" at bounding box center [356, 456] width 182 height 32
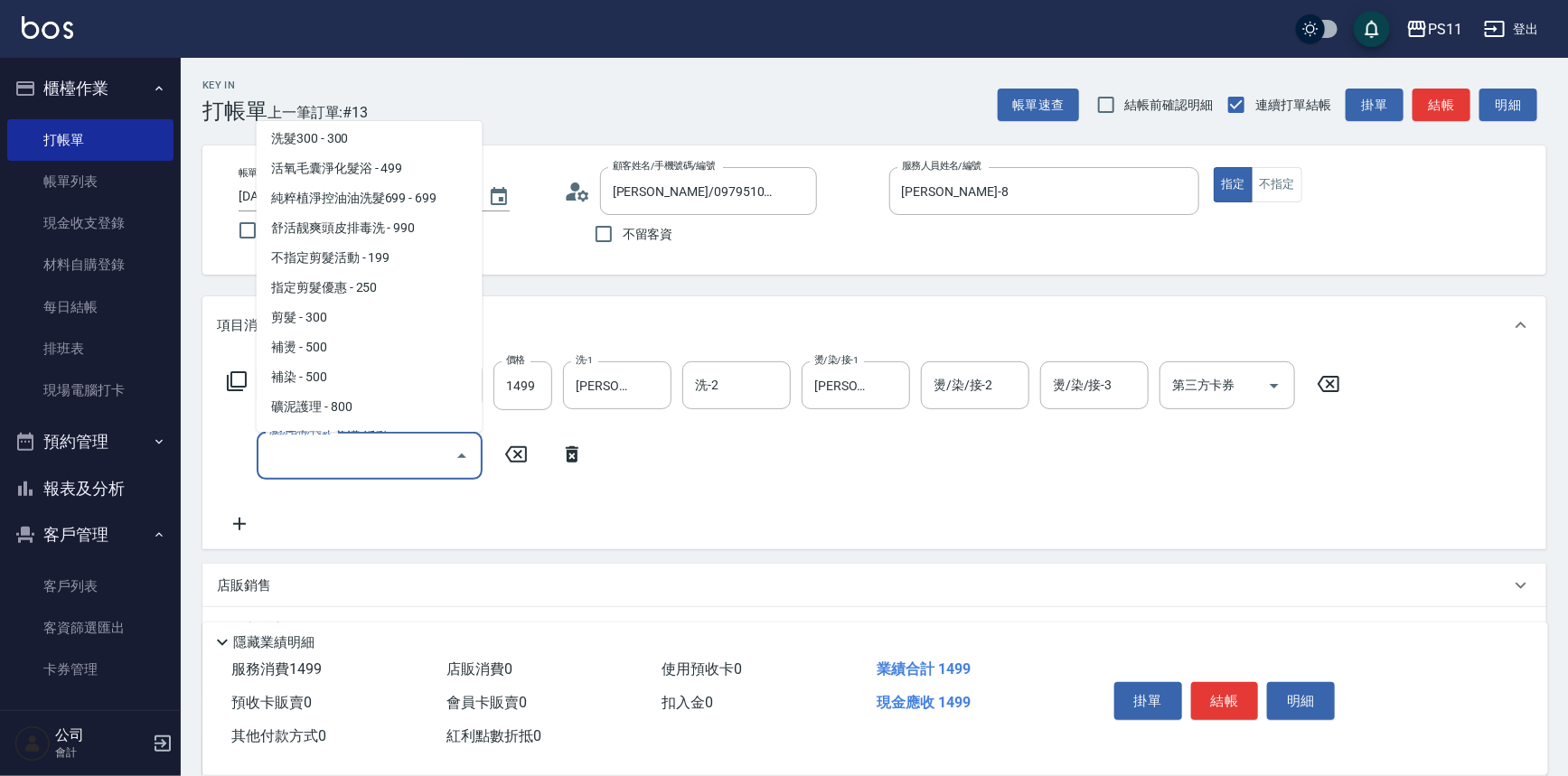
scroll to position [328, 0]
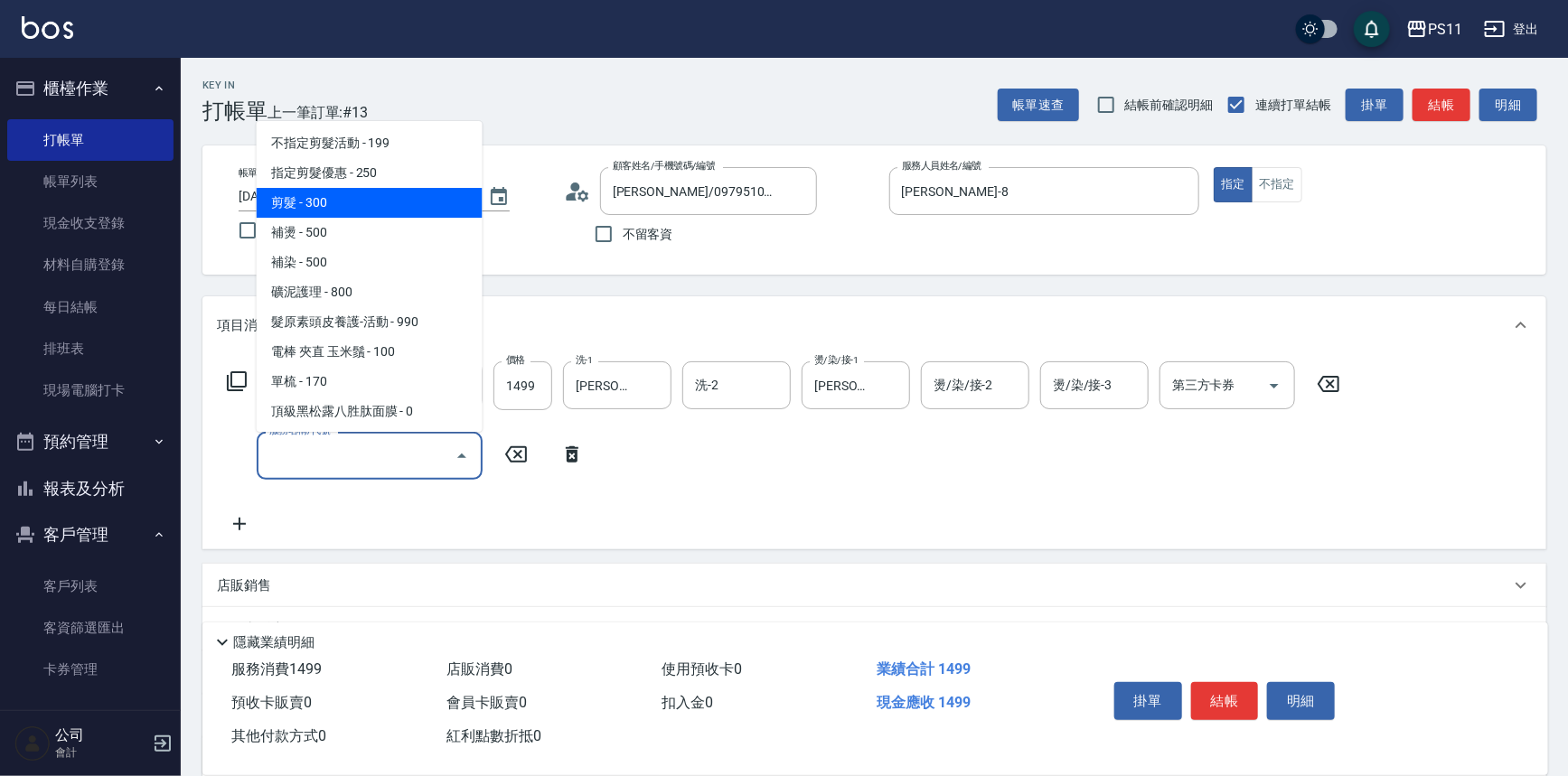
click at [351, 209] on span "剪髮 - 300" at bounding box center [369, 203] width 226 height 30
type input "剪髮(2300)"
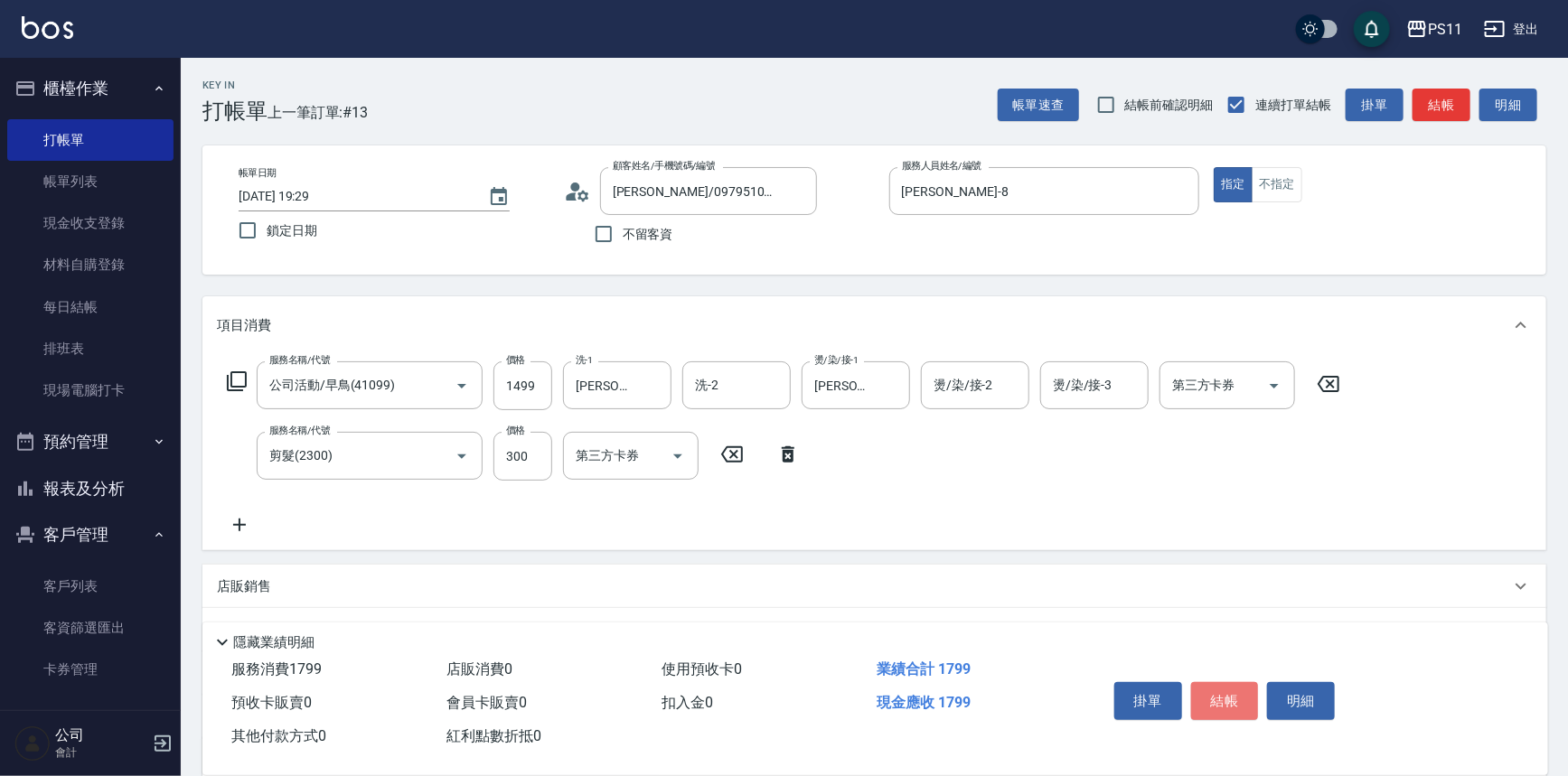
drag, startPoint x: 1250, startPoint y: 694, endPoint x: 1296, endPoint y: 557, distance: 144.5
click at [1251, 690] on button "結帳" at bounding box center [1225, 701] width 67 height 38
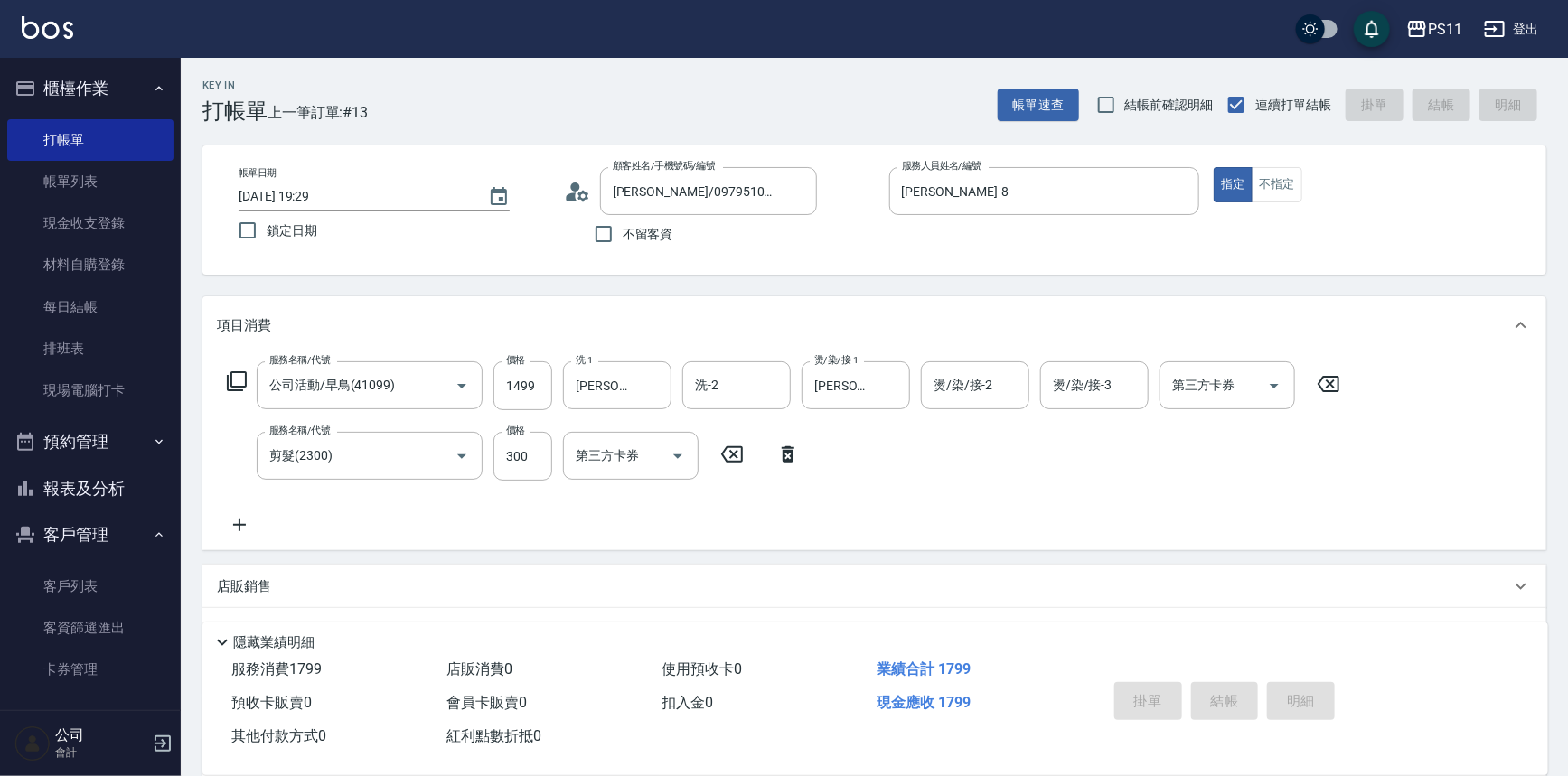
type input "[DATE] 19:34"
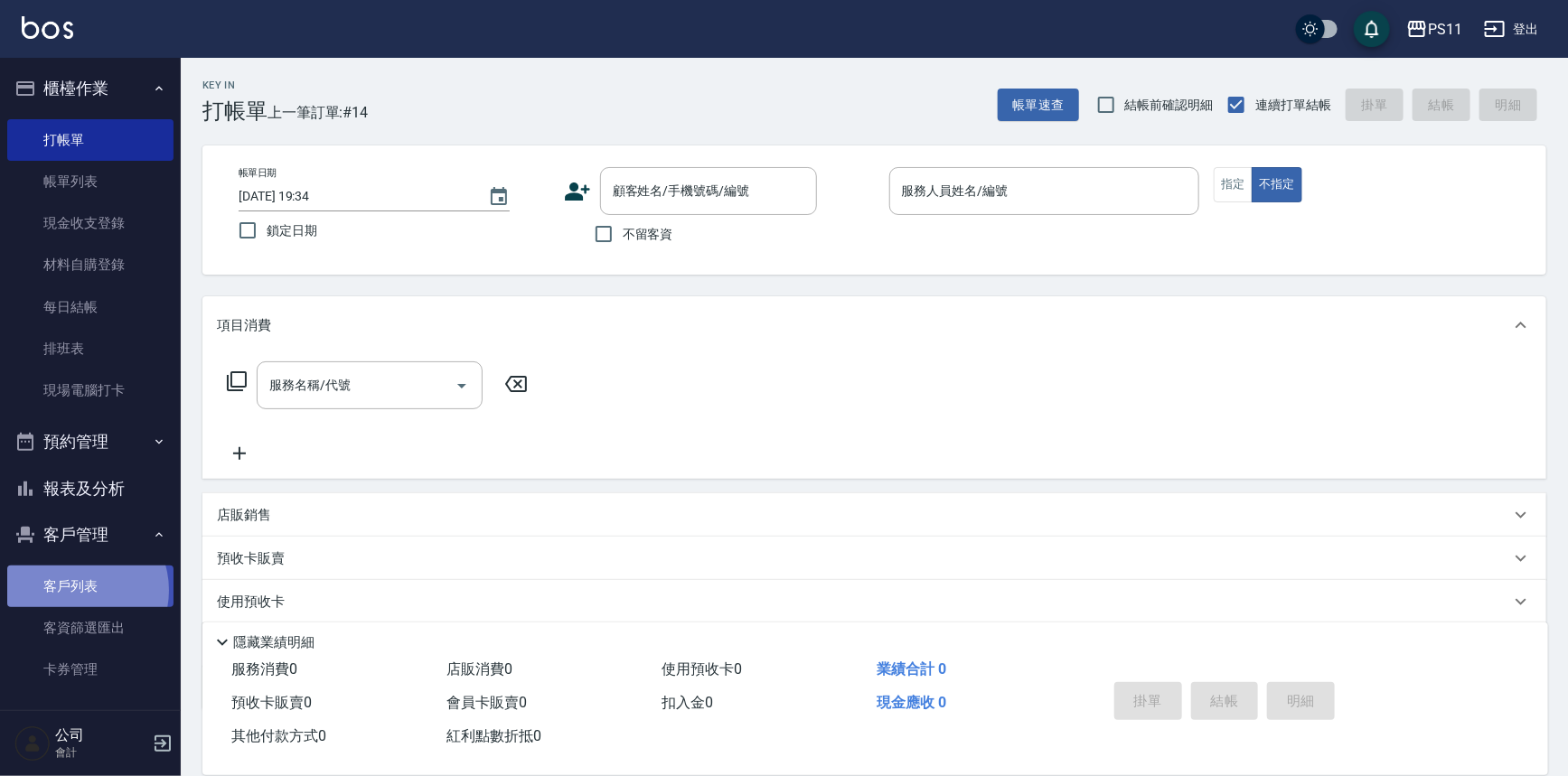
click at [79, 591] on link "客戶列表" at bounding box center [90, 587] width 166 height 42
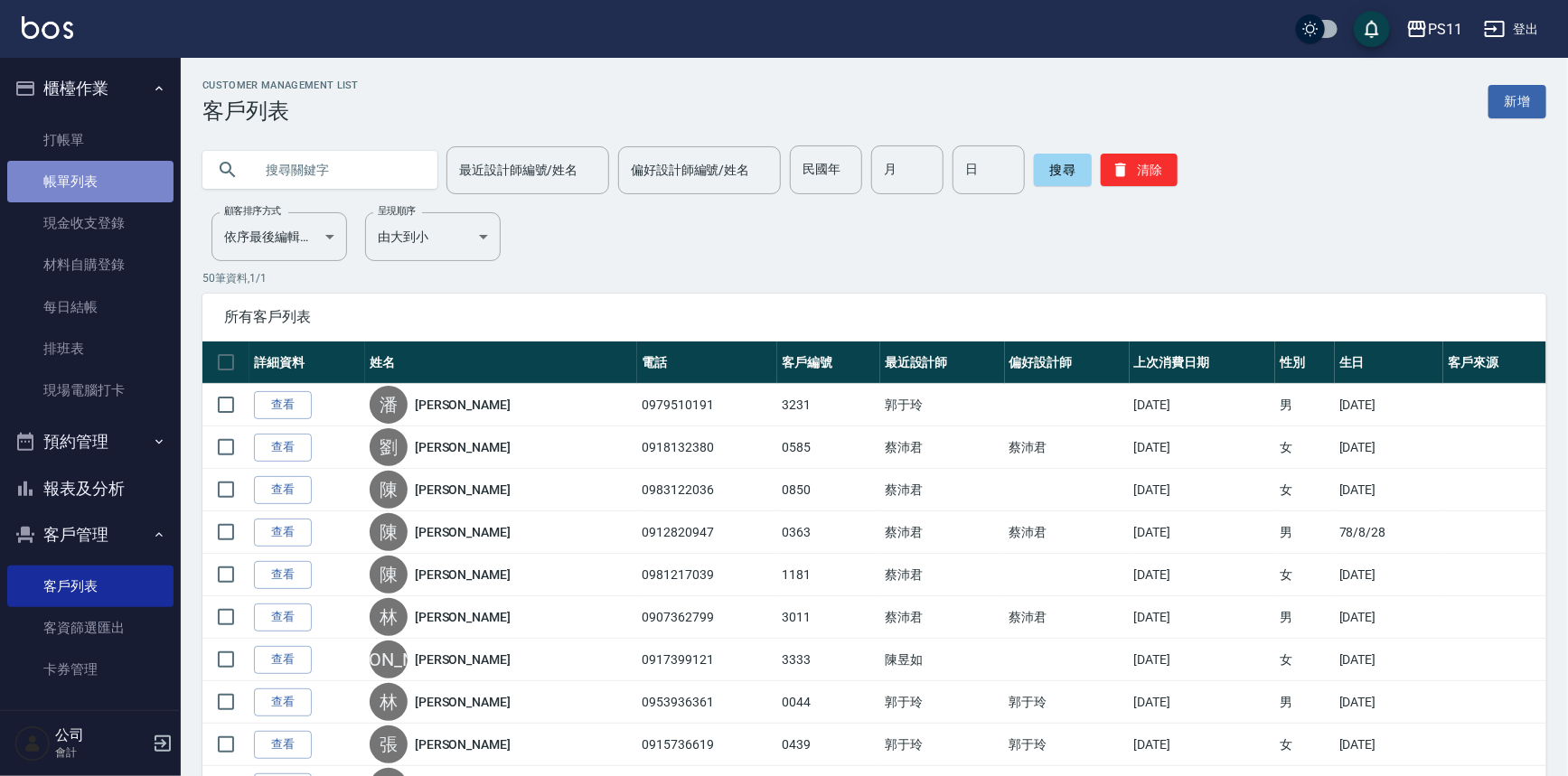
click at [99, 174] on link "帳單列表" at bounding box center [90, 182] width 166 height 42
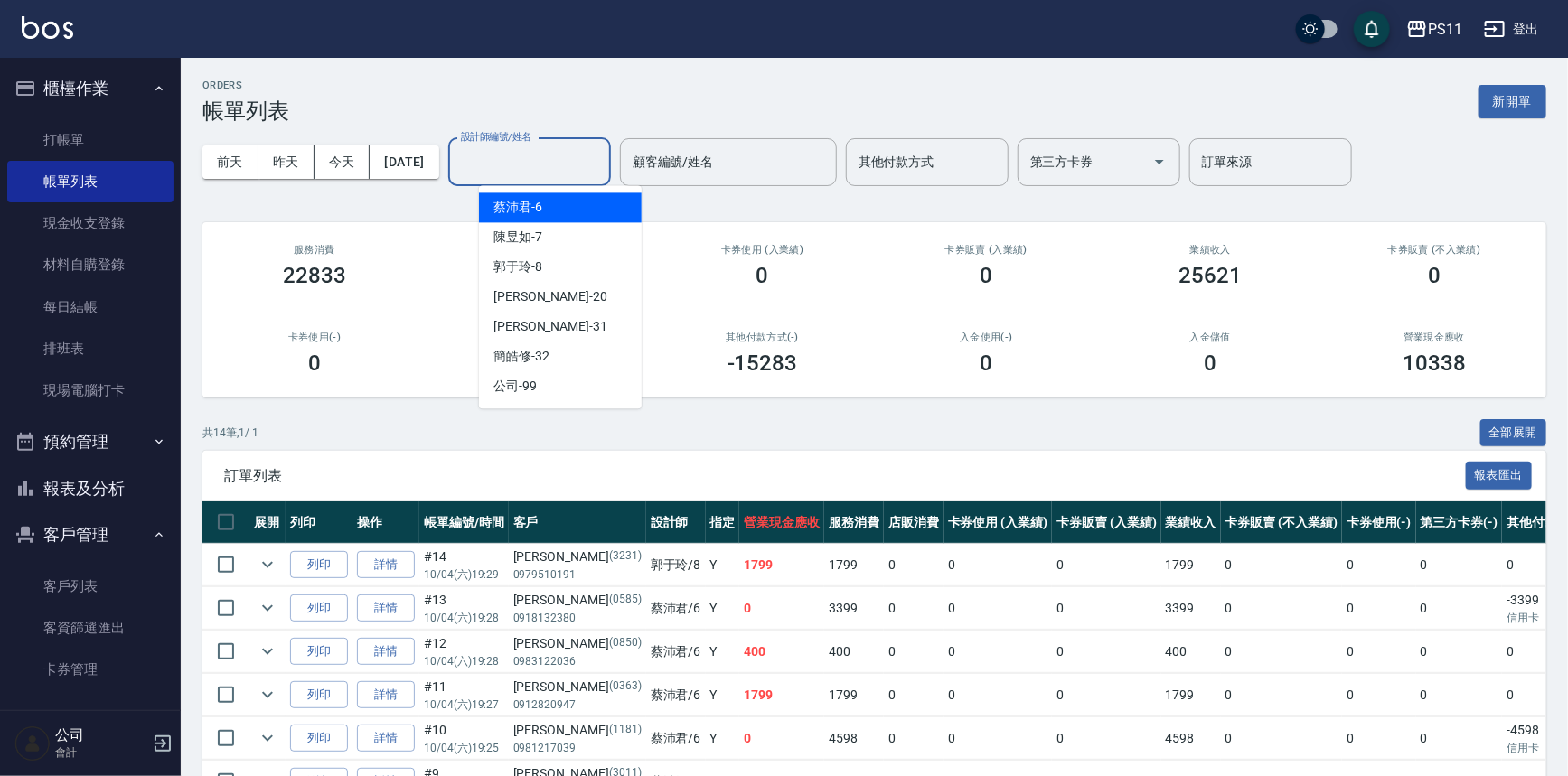
click at [588, 152] on input "設計師編號/姓名" at bounding box center [530, 162] width 147 height 32
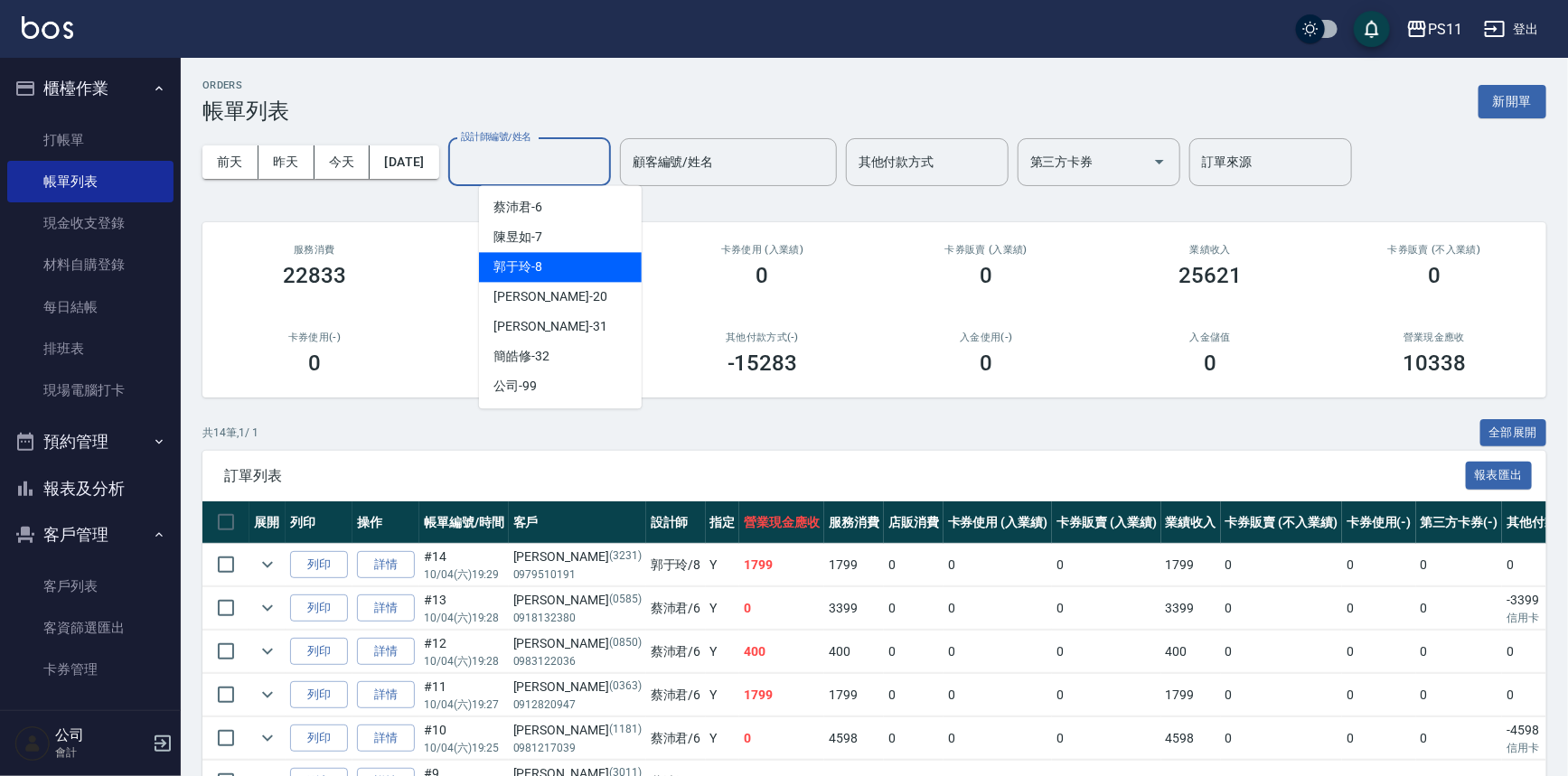
click at [546, 264] on div "[PERSON_NAME]-8" at bounding box center [560, 267] width 162 height 30
type input "[PERSON_NAME]-8"
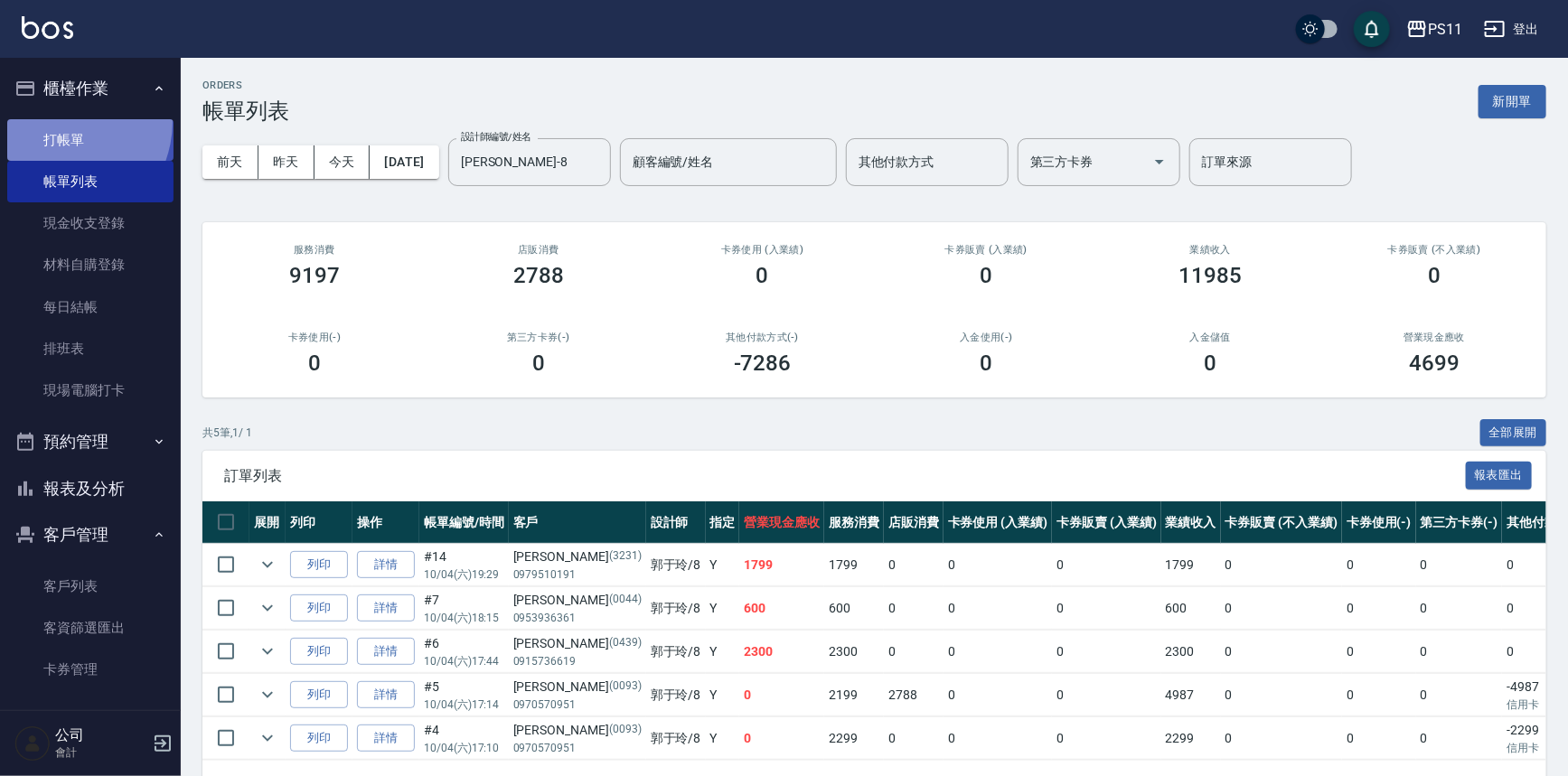
click at [57, 121] on link "打帳單" at bounding box center [90, 141] width 166 height 42
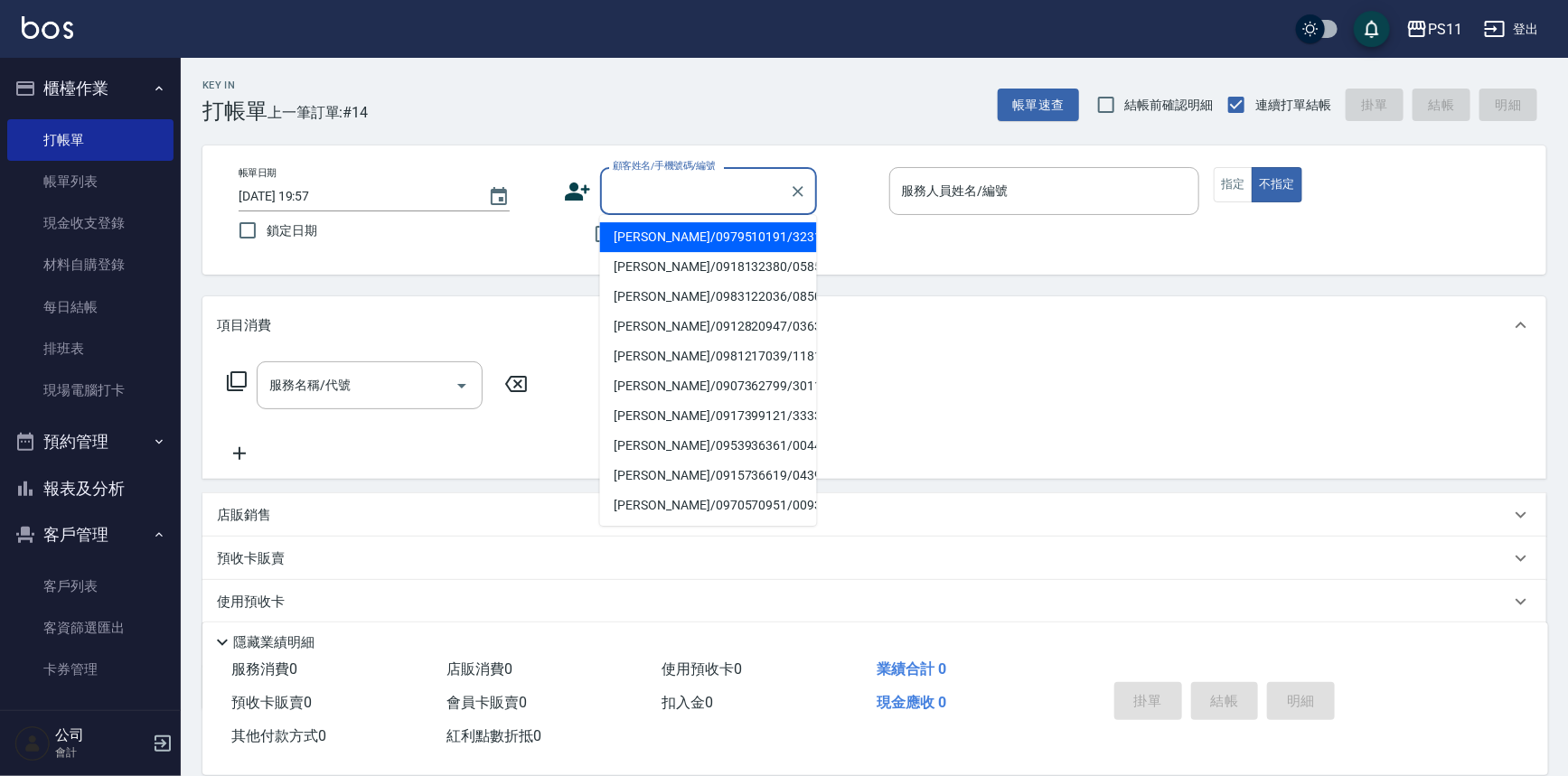
click at [676, 181] on input "顧客姓名/手機號碼/編號" at bounding box center [695, 191] width 173 height 32
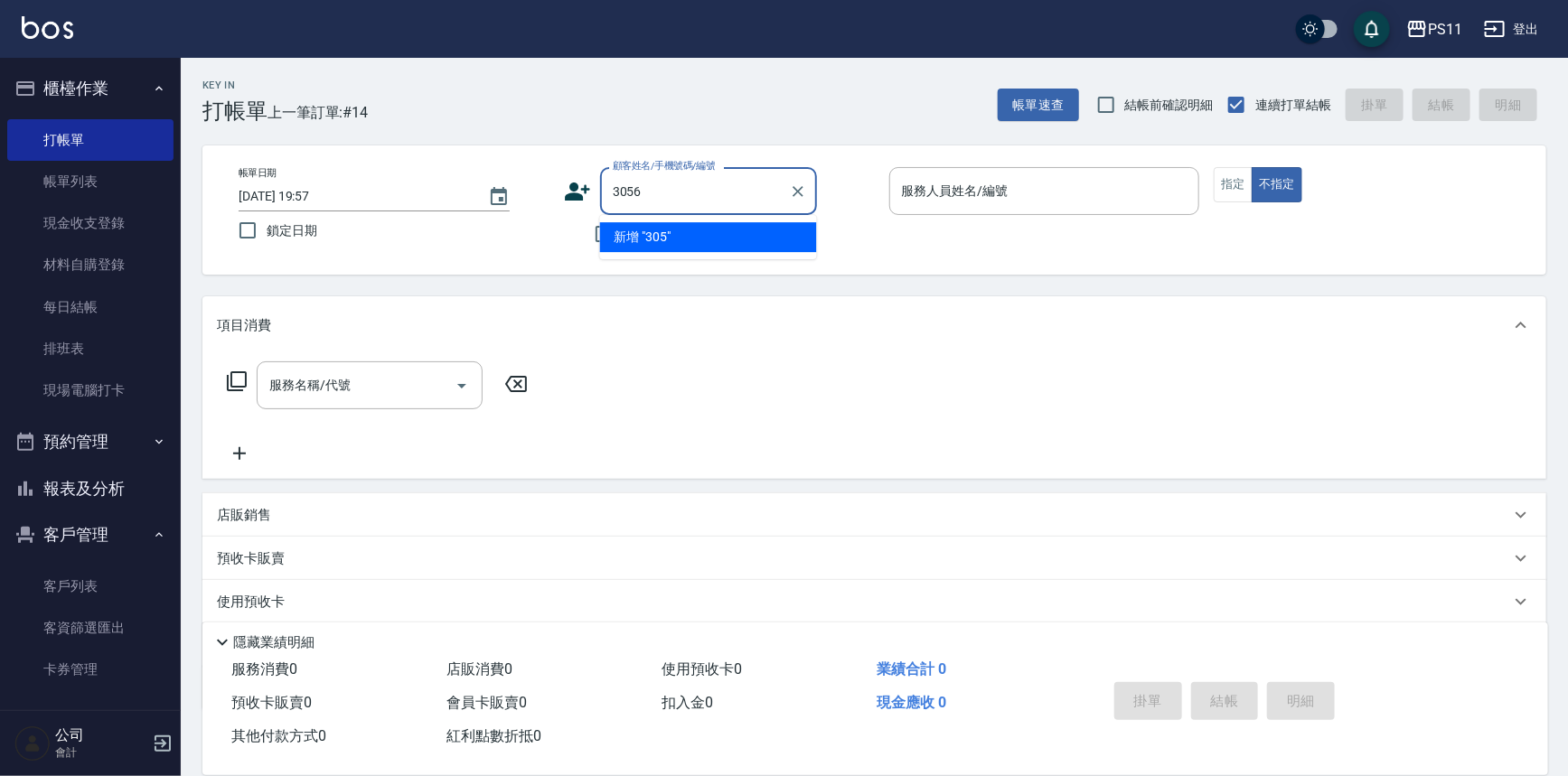
type input "3056"
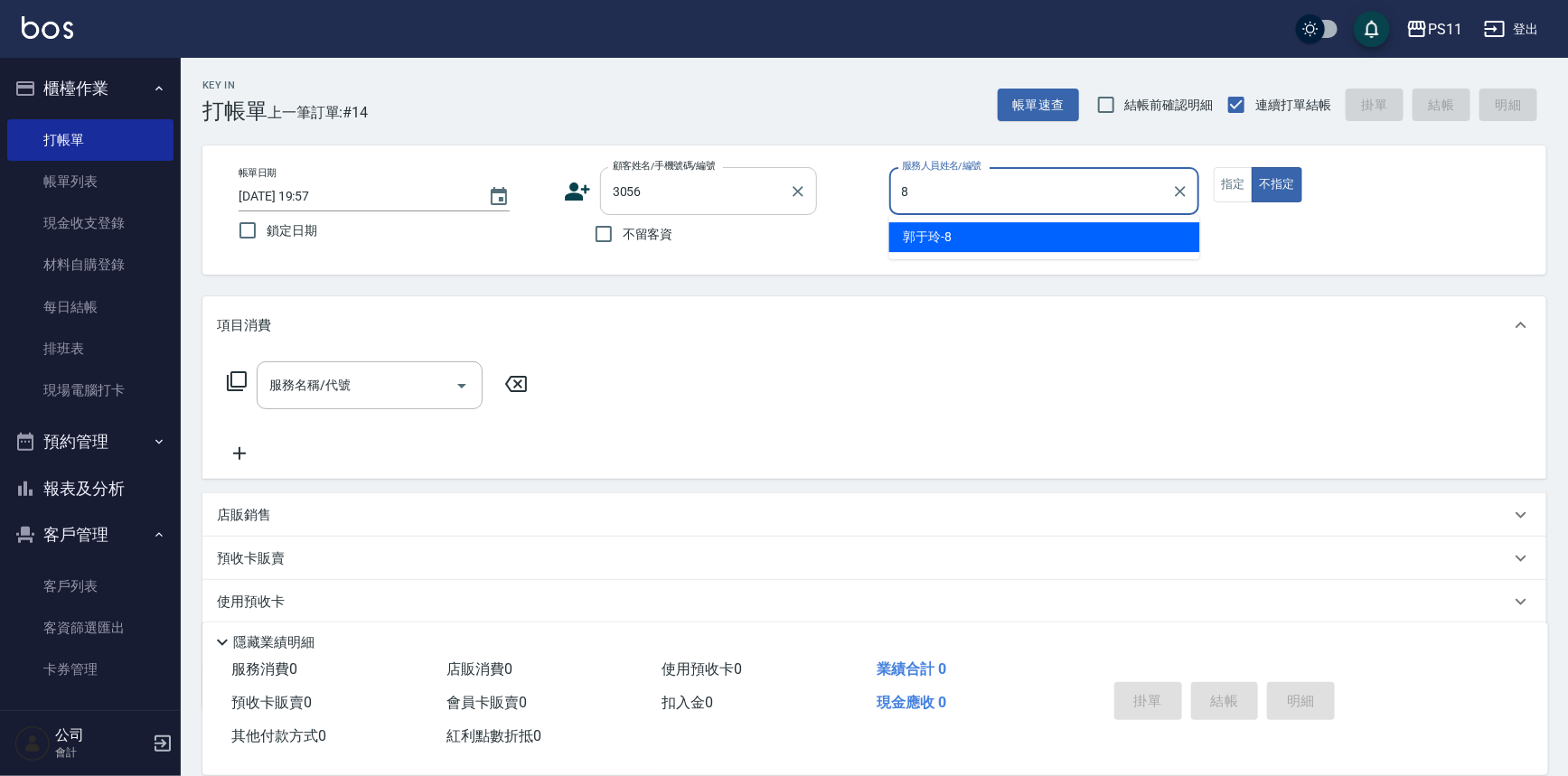
type input "[PERSON_NAME]-8"
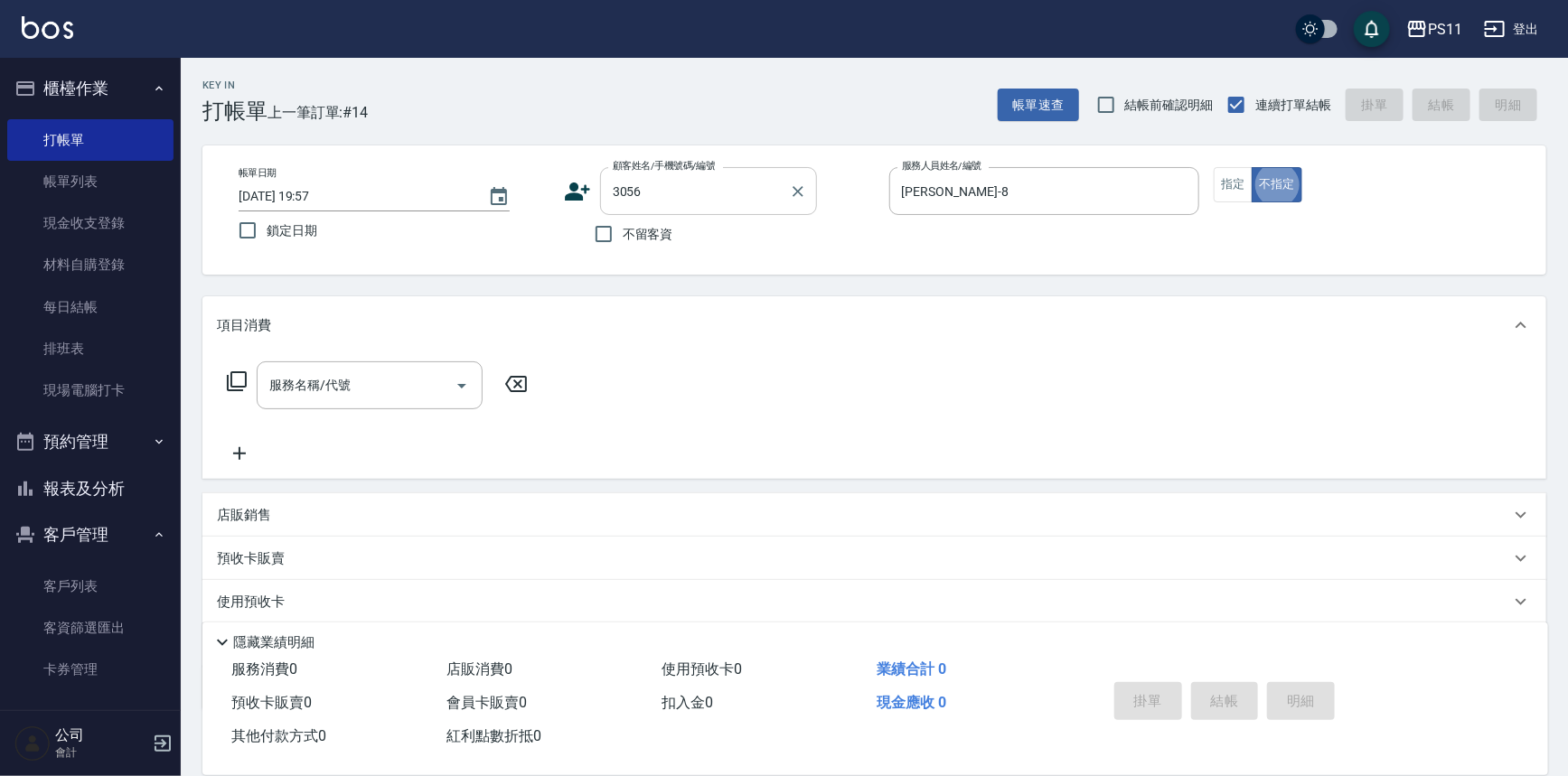
type button "false"
type input "[PERSON_NAME]/0983010125/3056"
drag, startPoint x: 1237, startPoint y: 189, endPoint x: 1074, endPoint y: 216, distance: 165.2
click at [1238, 189] on button "指定" at bounding box center [1232, 185] width 39 height 36
click at [245, 379] on icon at bounding box center [237, 381] width 22 height 22
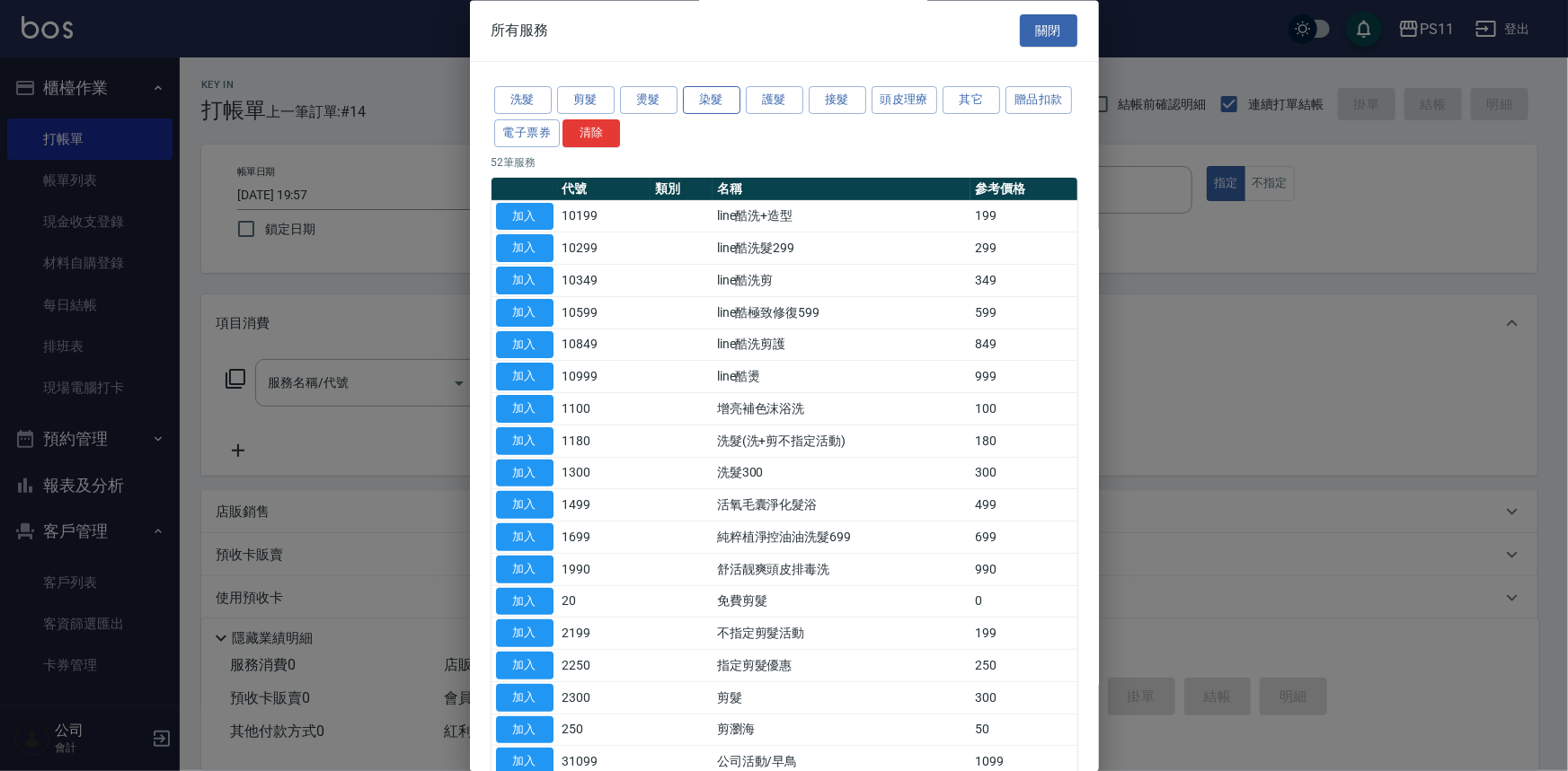
click at [697, 106] on button "染髮" at bounding box center [711, 101] width 57 height 28
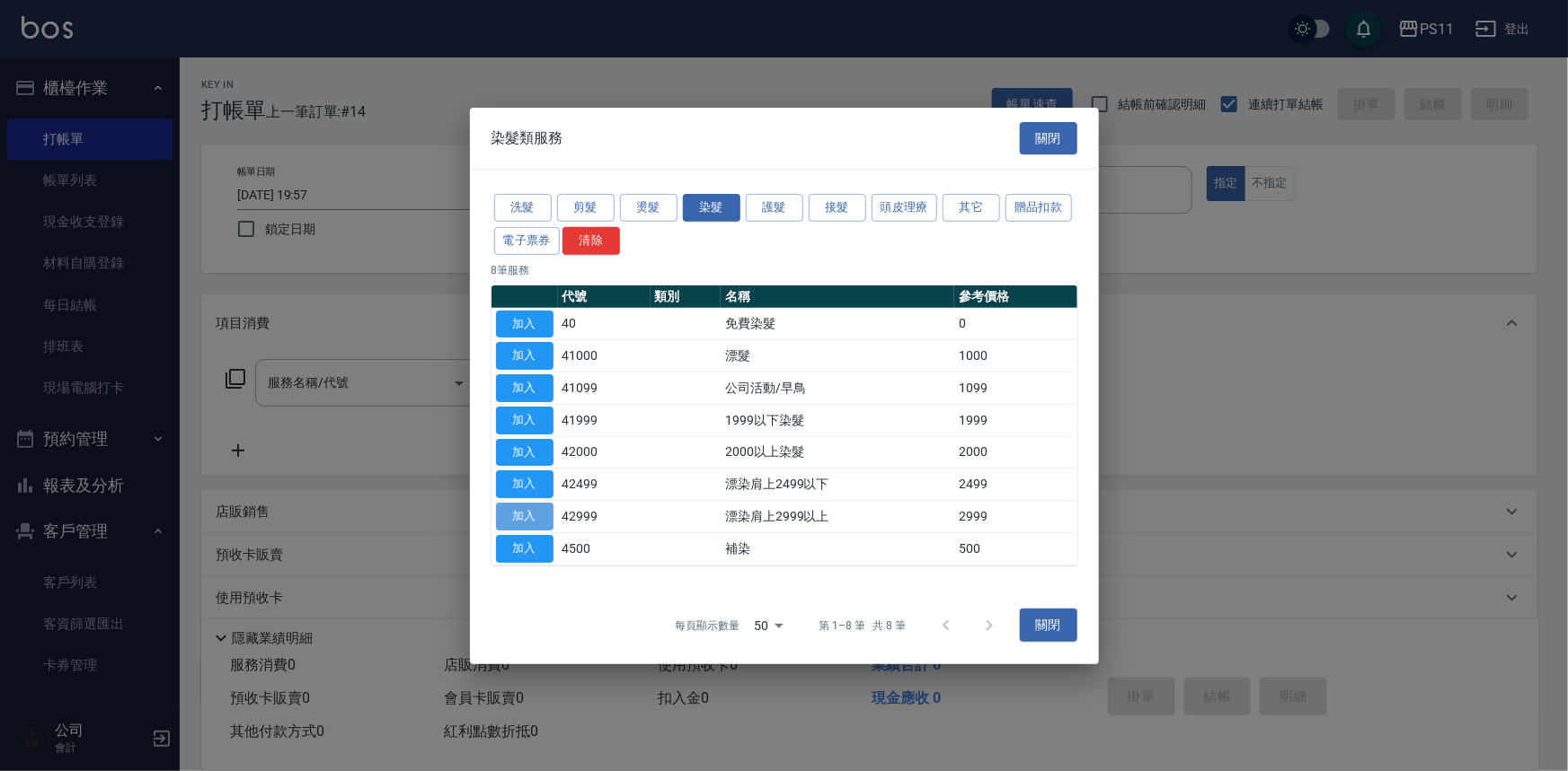
click at [518, 517] on button "加入" at bounding box center [524, 516] width 57 height 28
type input "漂染肩上2999以上(42999)"
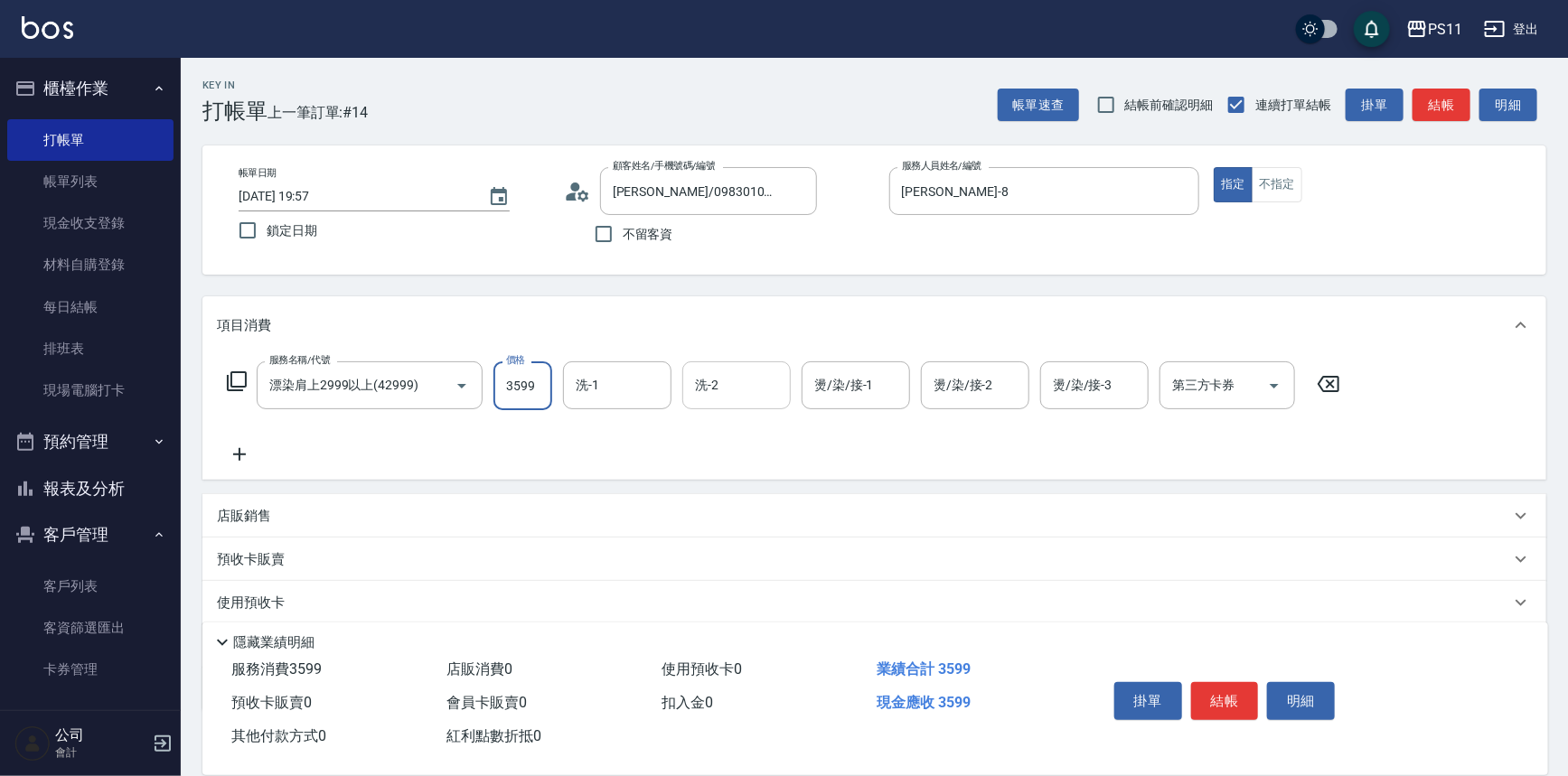
type input "3599"
type input "[PERSON_NAME]-20"
type input "[PERSON_NAME]-8"
type input "[PERSON_NAME]-20"
click at [246, 465] on div "服務名稱/代號 漂染肩上2999以上(42999) 服務名稱/代號 價格 3599 價格 洗-1 [PERSON_NAME]-20 洗-1 洗-2 洗-2 燙…" at bounding box center [875, 417] width 1344 height 126
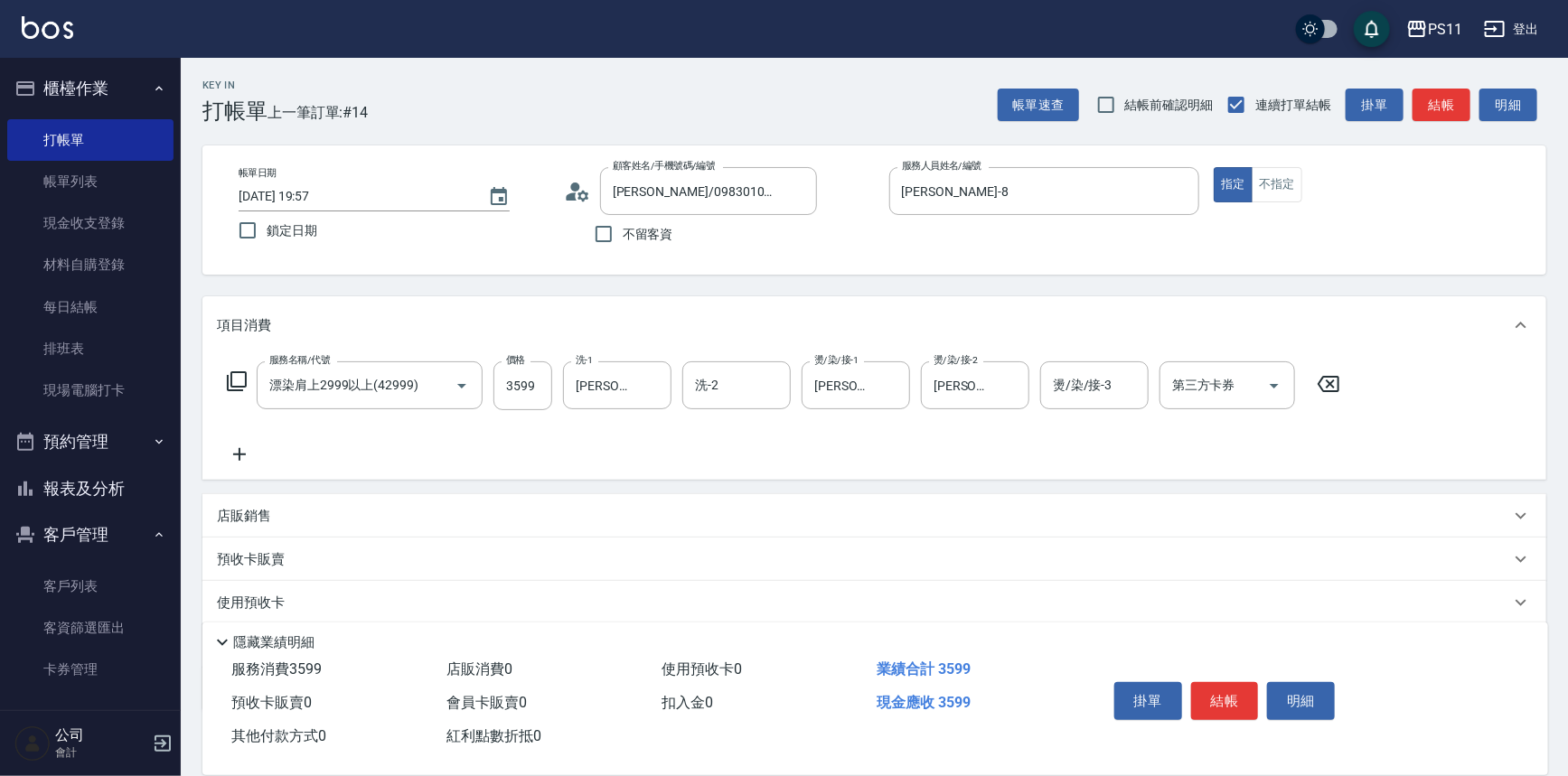
click at [252, 458] on icon at bounding box center [240, 454] width 46 height 22
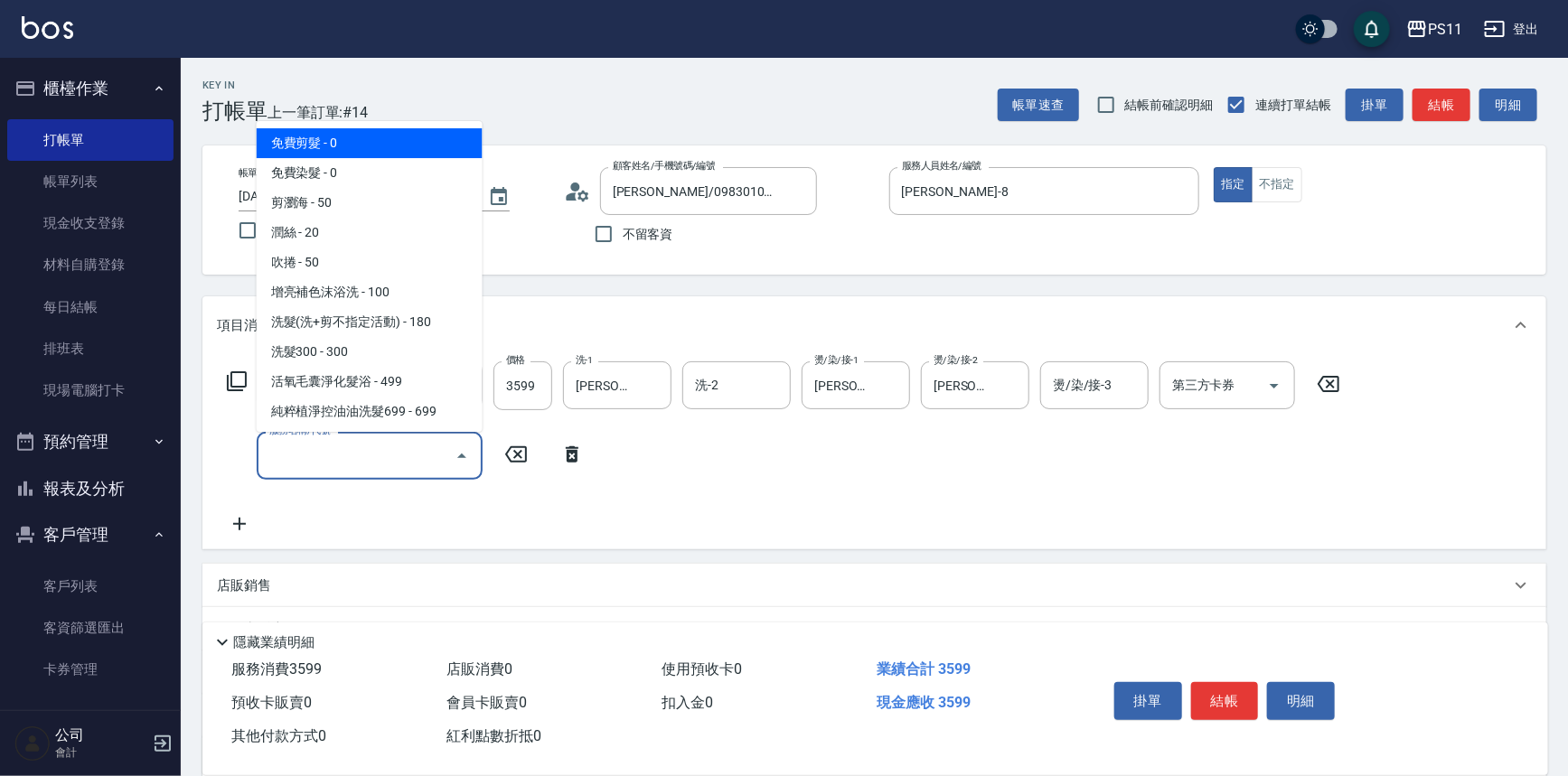
click at [320, 467] on input "服務名稱/代號" at bounding box center [356, 456] width 182 height 32
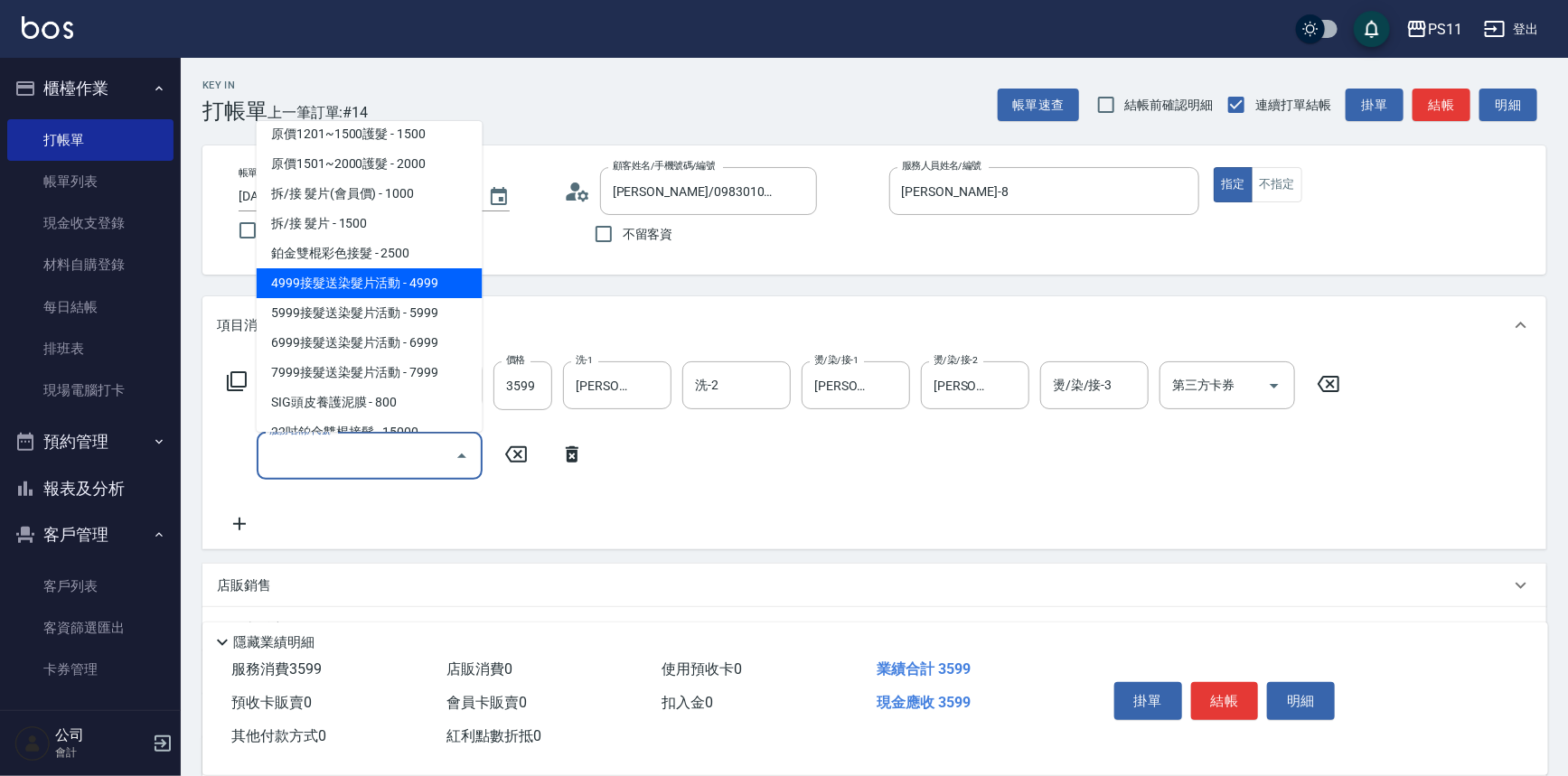
scroll to position [1254, 0]
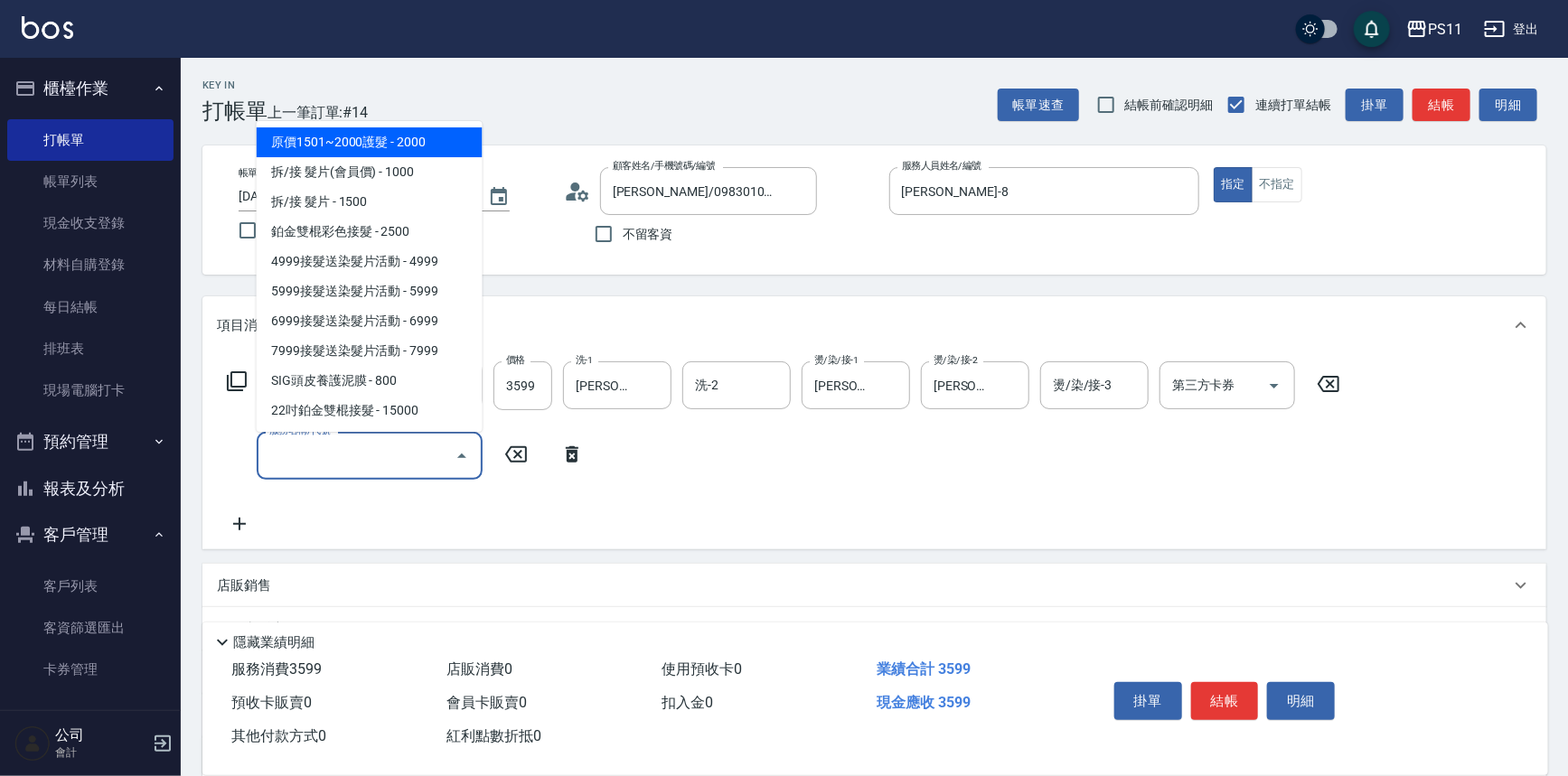
click at [401, 139] on span "原價1501~2000護髮 - 2000" at bounding box center [369, 143] width 226 height 30
type input "原價1501~2000護髮(52000)"
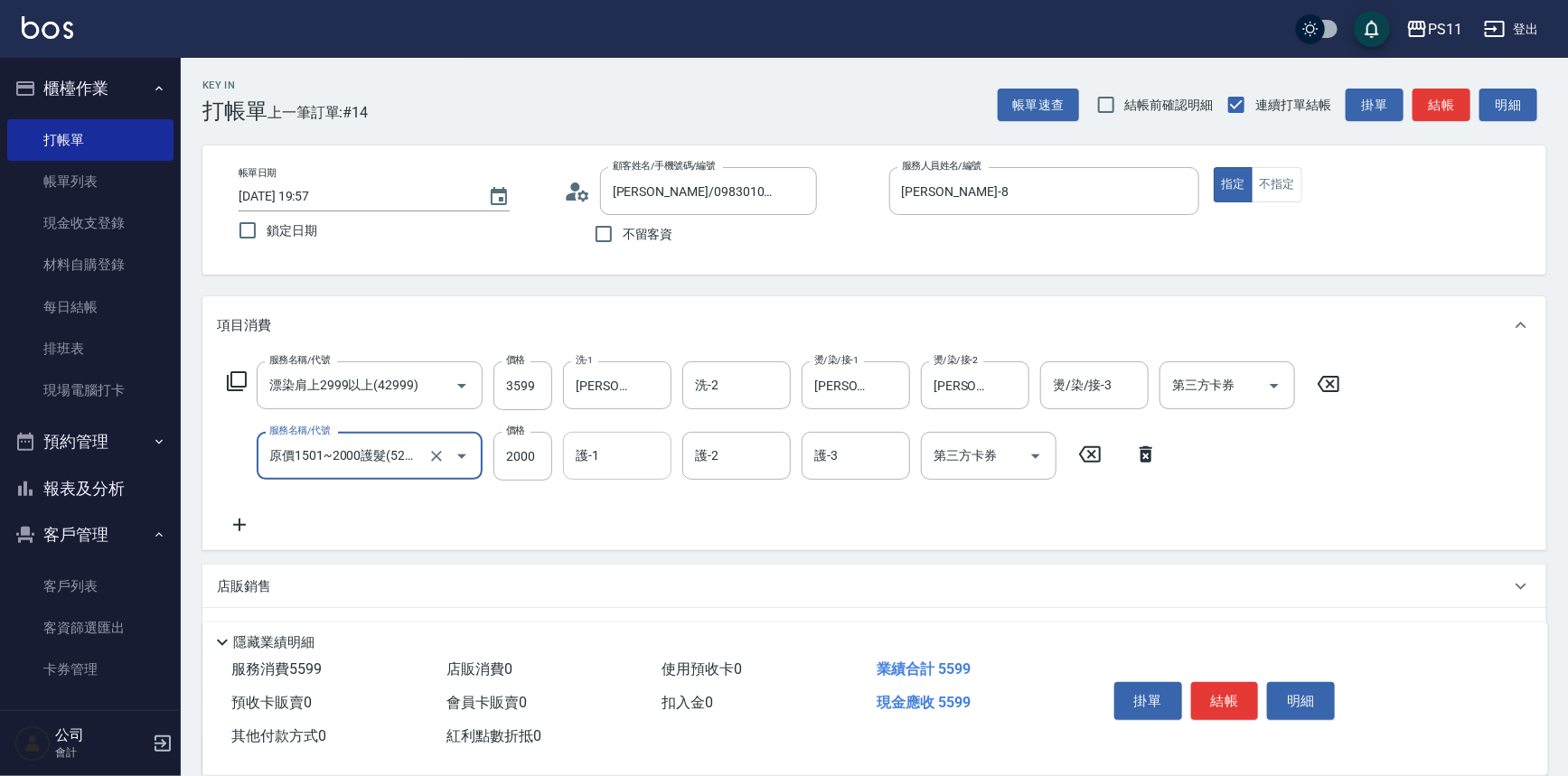
drag, startPoint x: 588, startPoint y: 458, endPoint x: 620, endPoint y: 436, distance: 38.8
click at [589, 459] on input "護-1" at bounding box center [617, 456] width 92 height 32
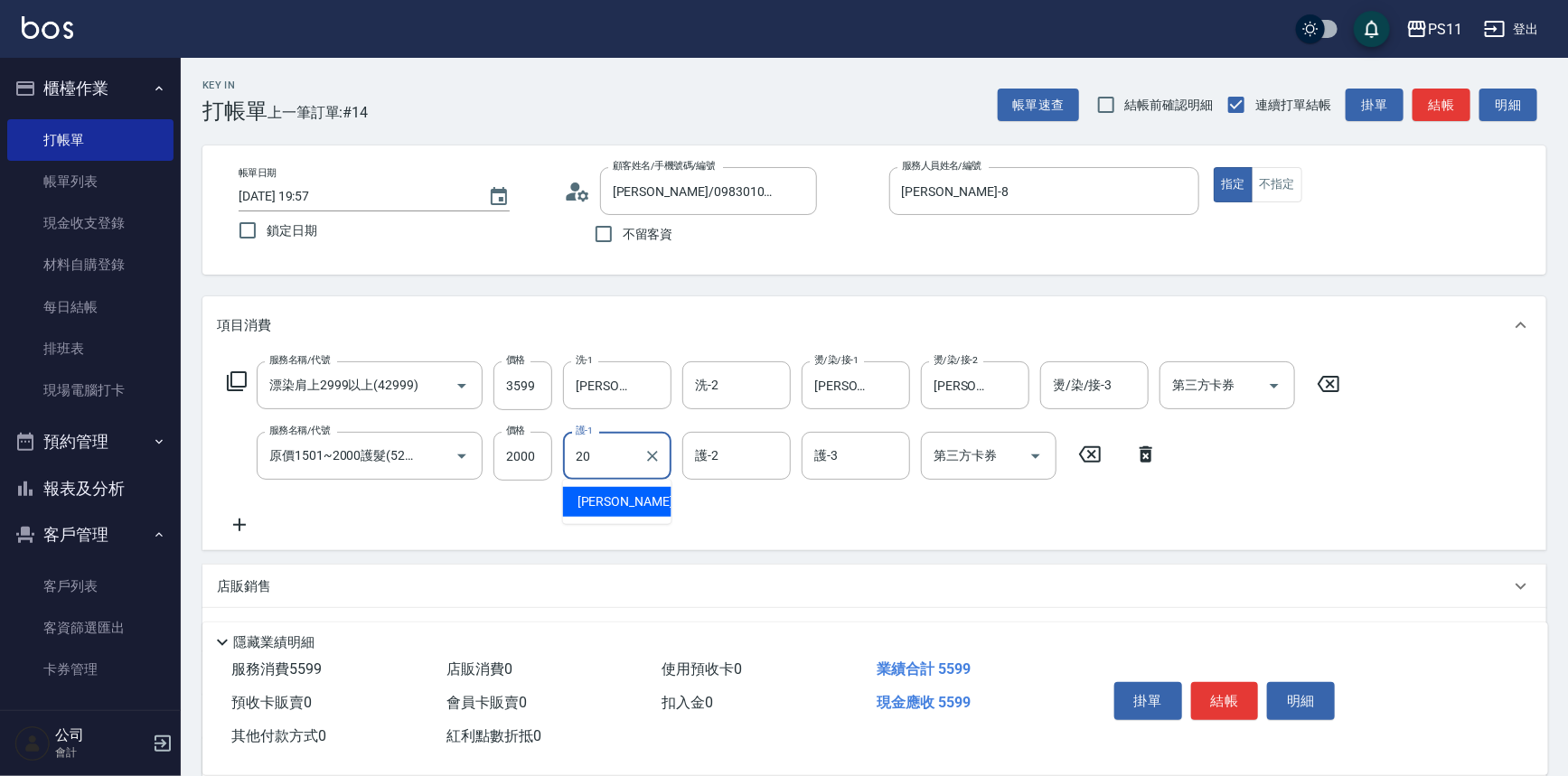
type input "[PERSON_NAME]-20"
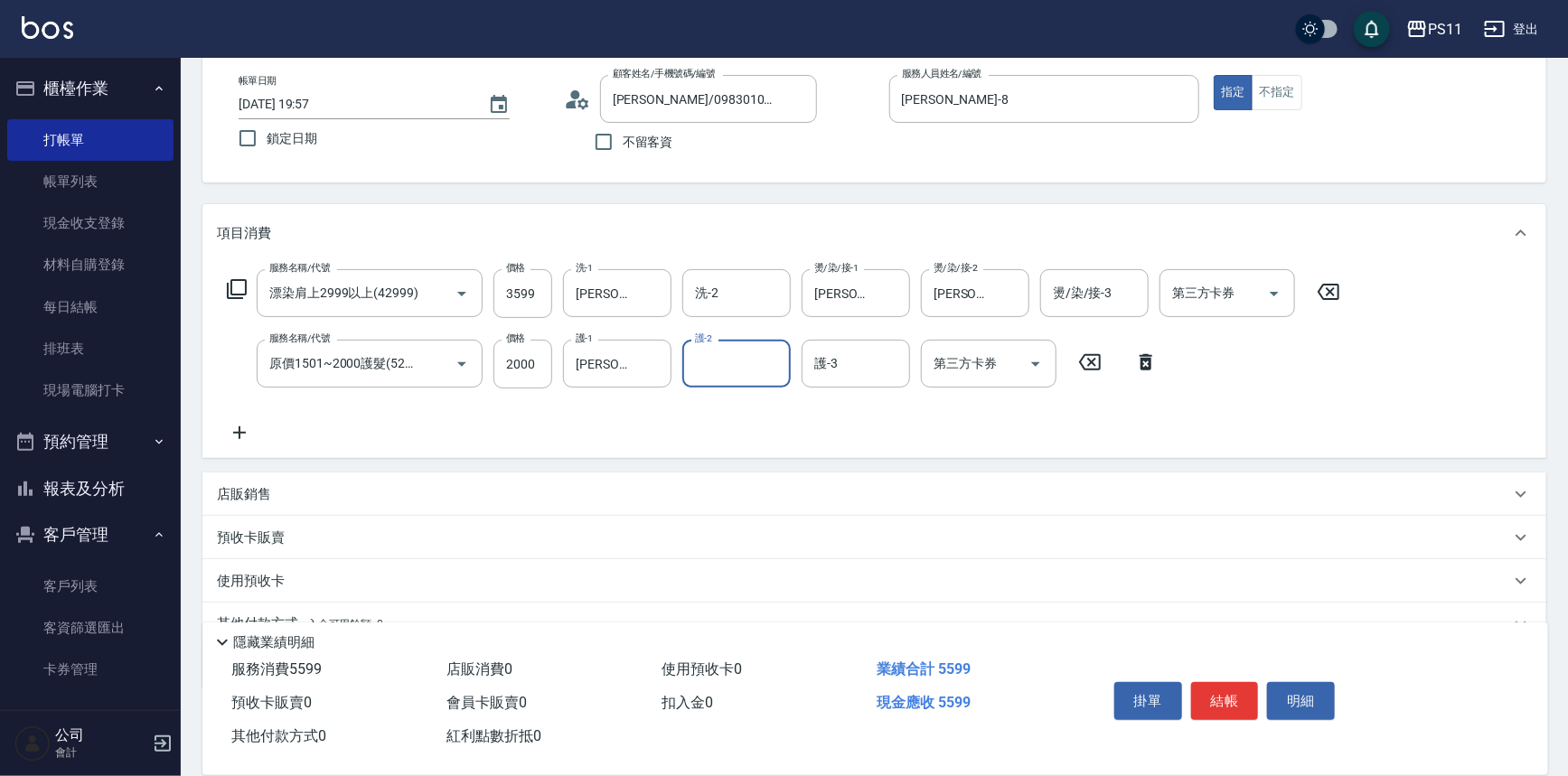
scroll to position [174, 0]
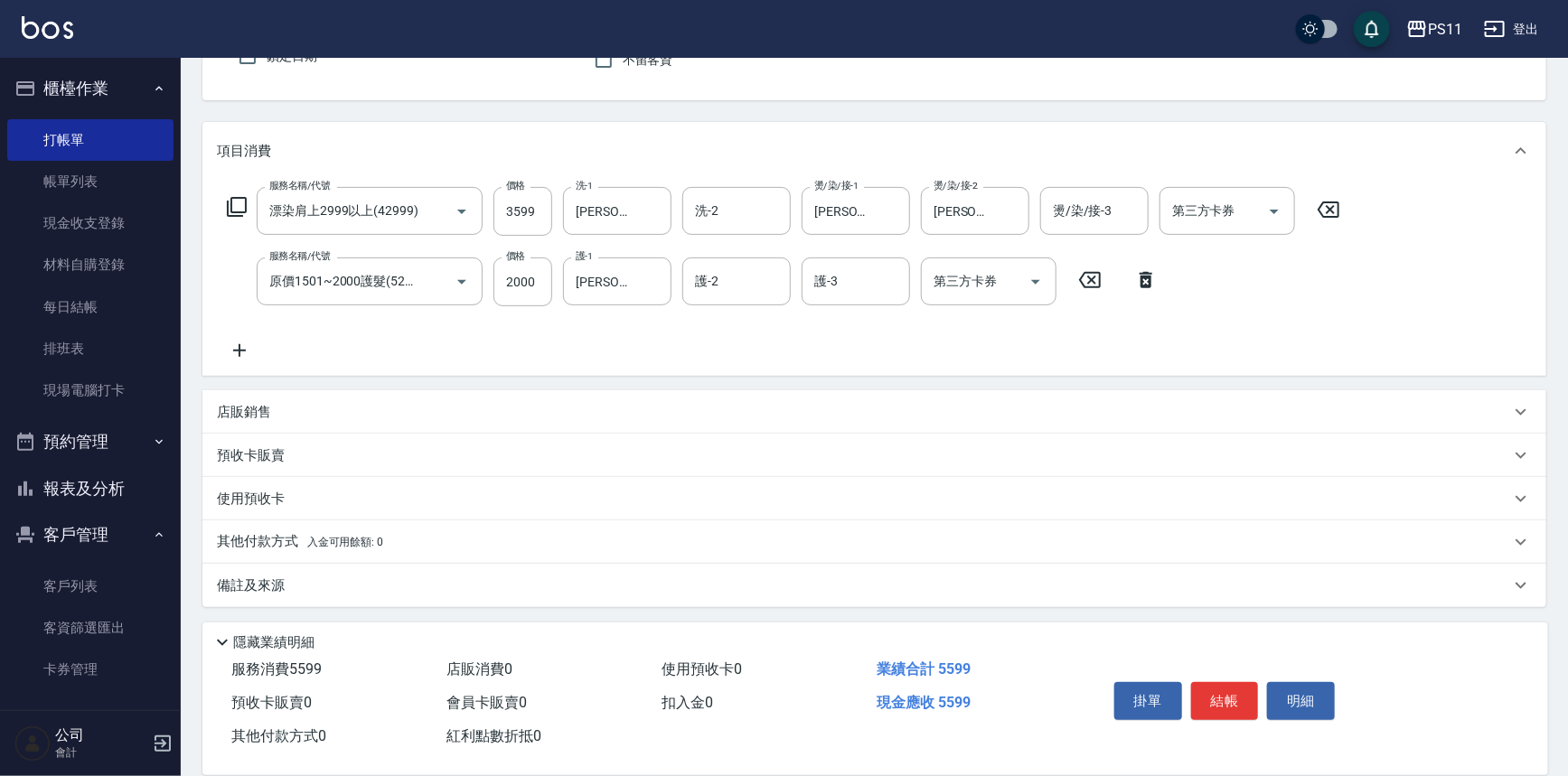
click at [232, 410] on p "店販銷售" at bounding box center [244, 412] width 54 height 19
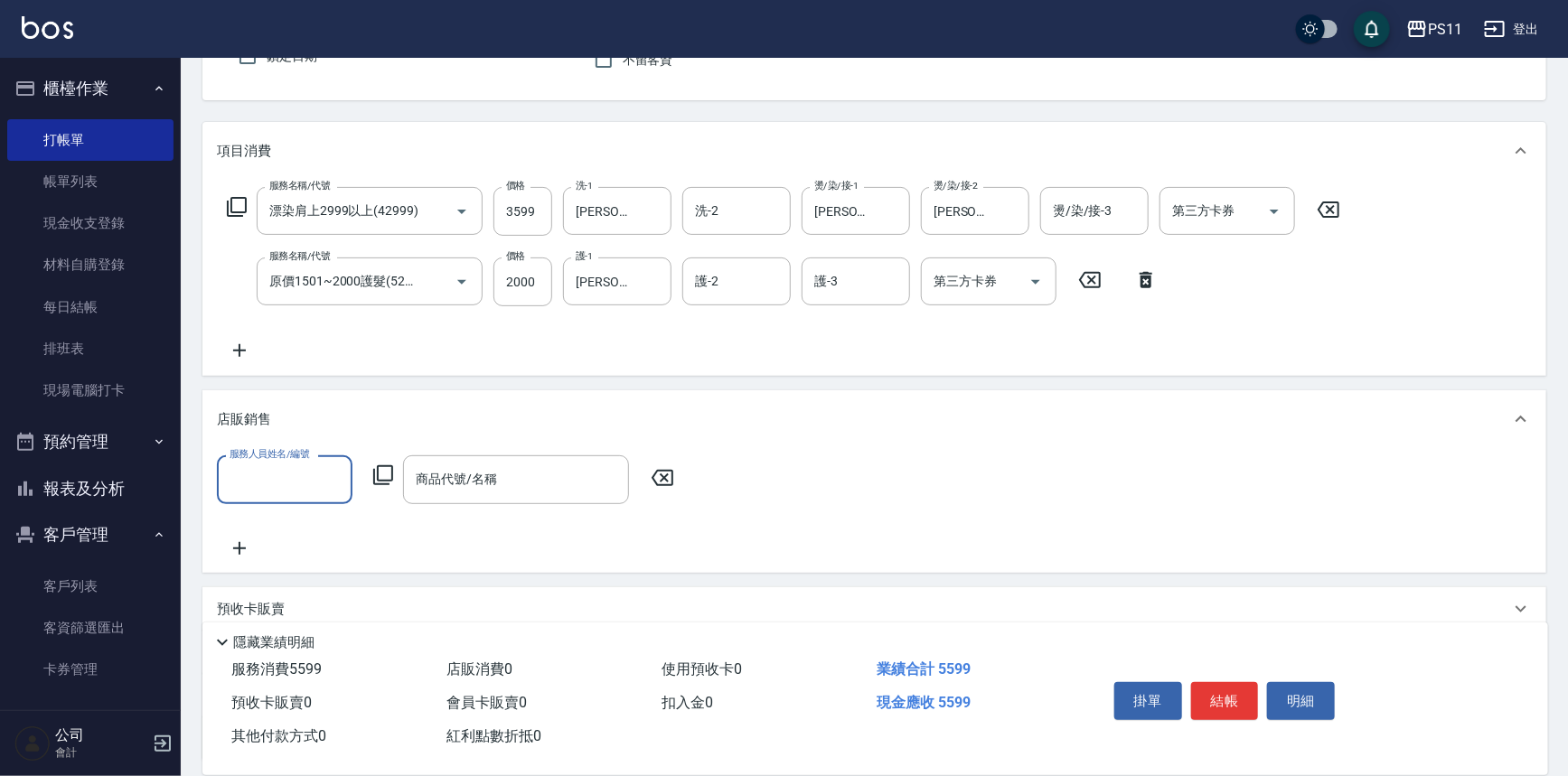
scroll to position [0, 0]
click at [262, 484] on input "服務人員姓名/編號" at bounding box center [284, 479] width 120 height 32
drag, startPoint x: 286, startPoint y: 573, endPoint x: 295, endPoint y: 557, distance: 18.4
click at [287, 573] on div "[PERSON_NAME]-8" at bounding box center [284, 585] width 136 height 30
type input "[PERSON_NAME]-8"
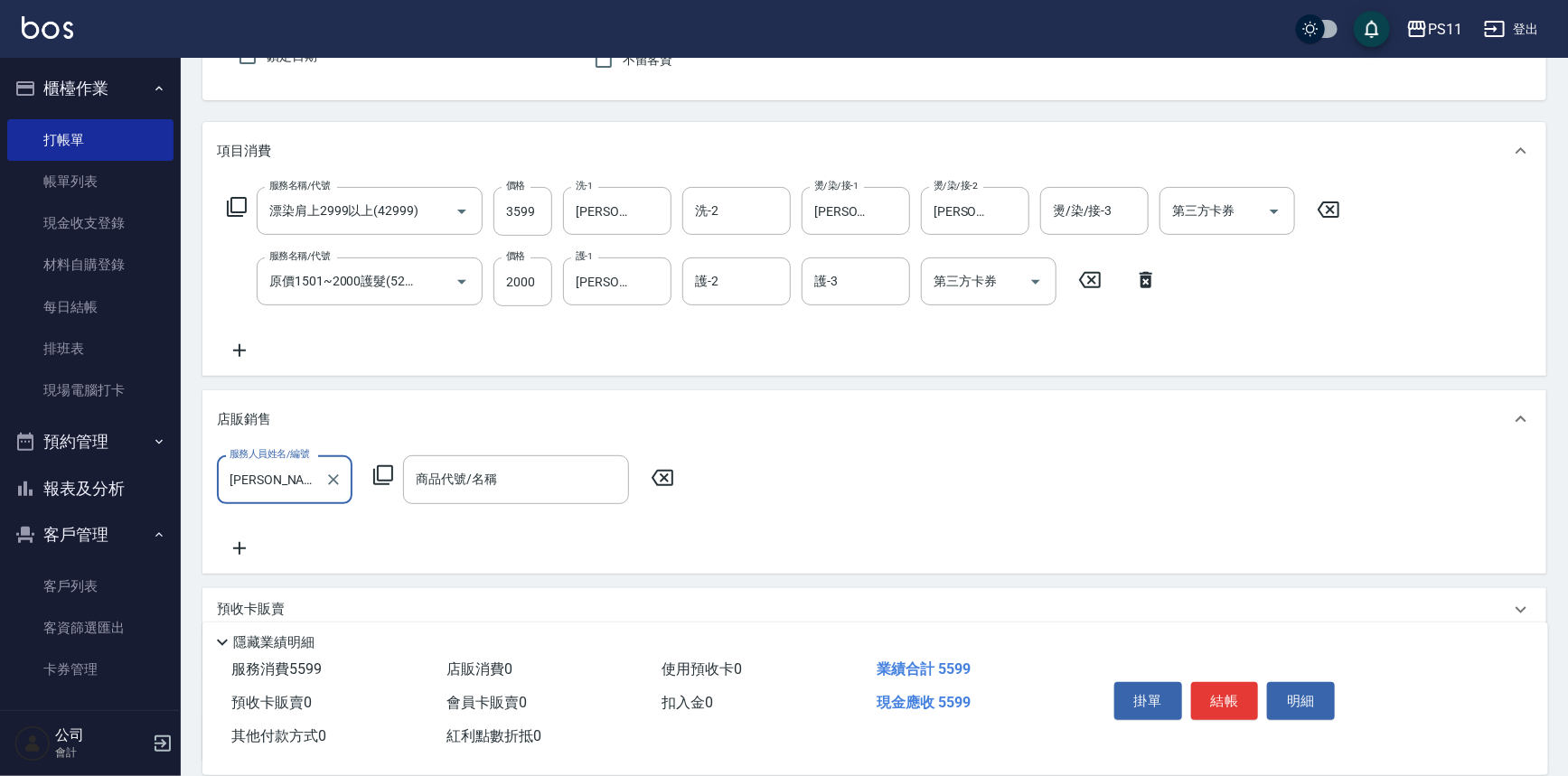
click at [389, 480] on icon at bounding box center [383, 475] width 20 height 20
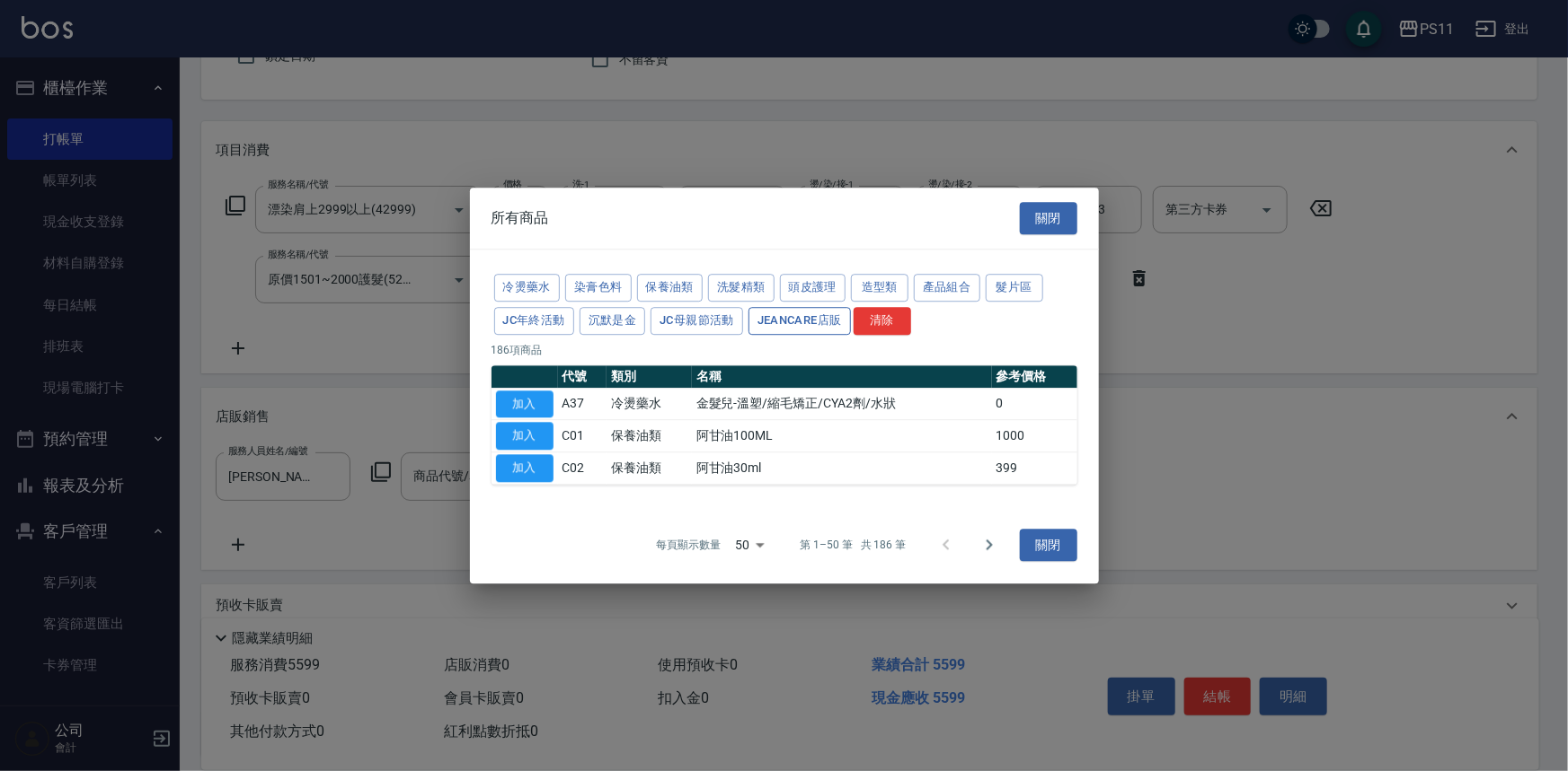
click at [752, 283] on button "洗髮精類" at bounding box center [742, 288] width 67 height 28
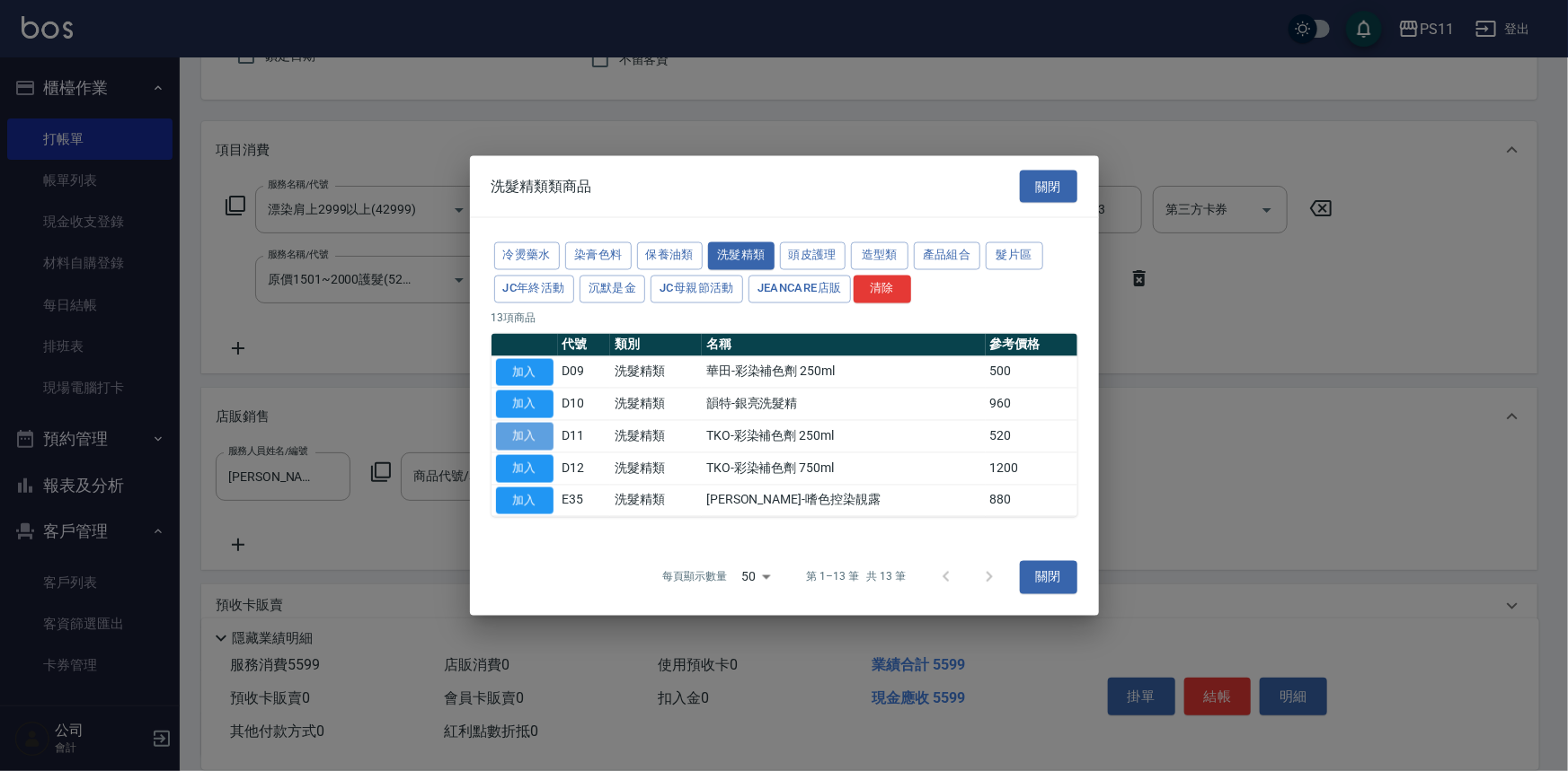
click at [539, 433] on button "加入" at bounding box center [524, 437] width 57 height 28
type input "TKO-彩染補色劑 250ml"
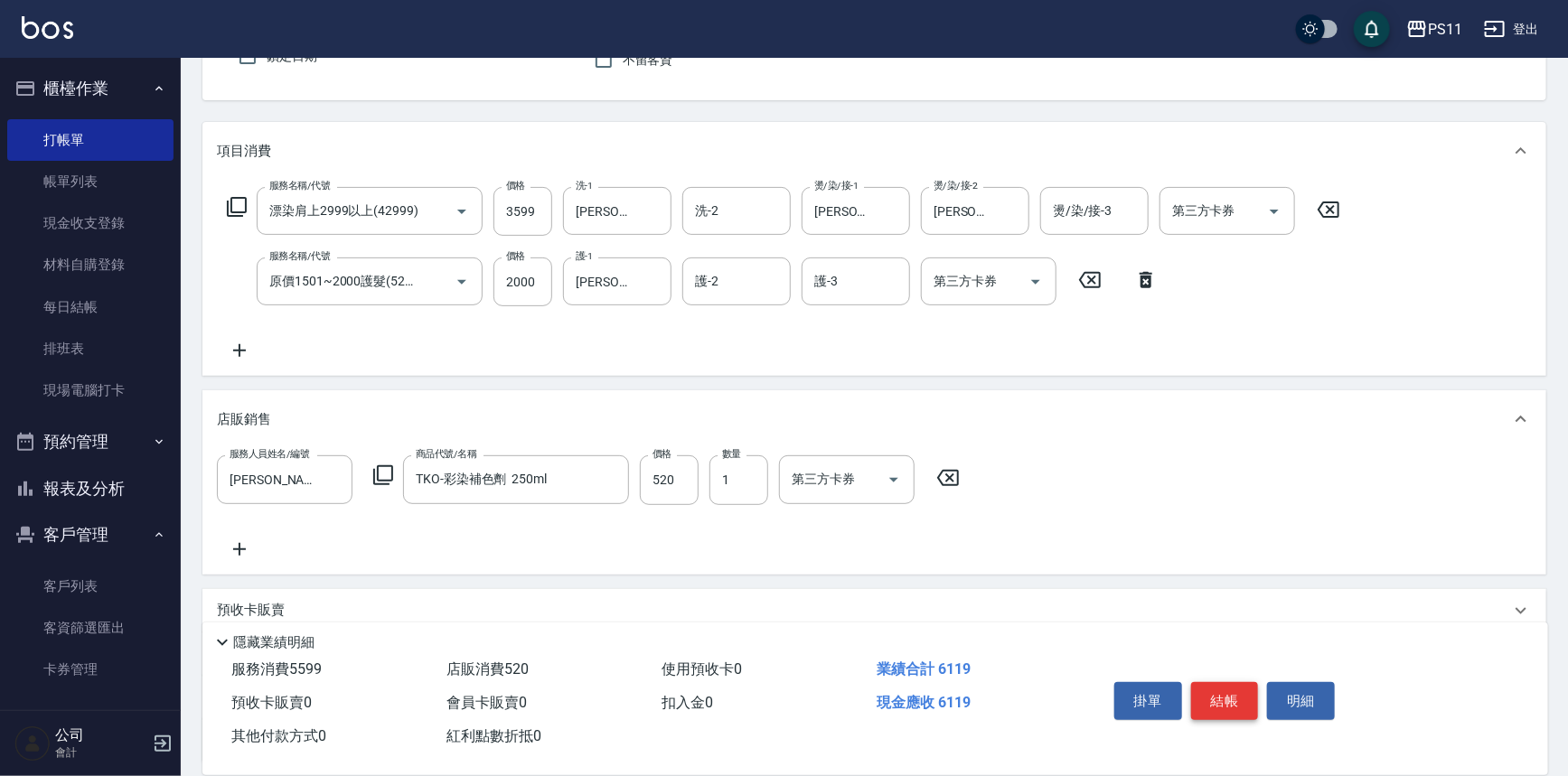
click at [1235, 705] on button "結帳" at bounding box center [1225, 701] width 67 height 38
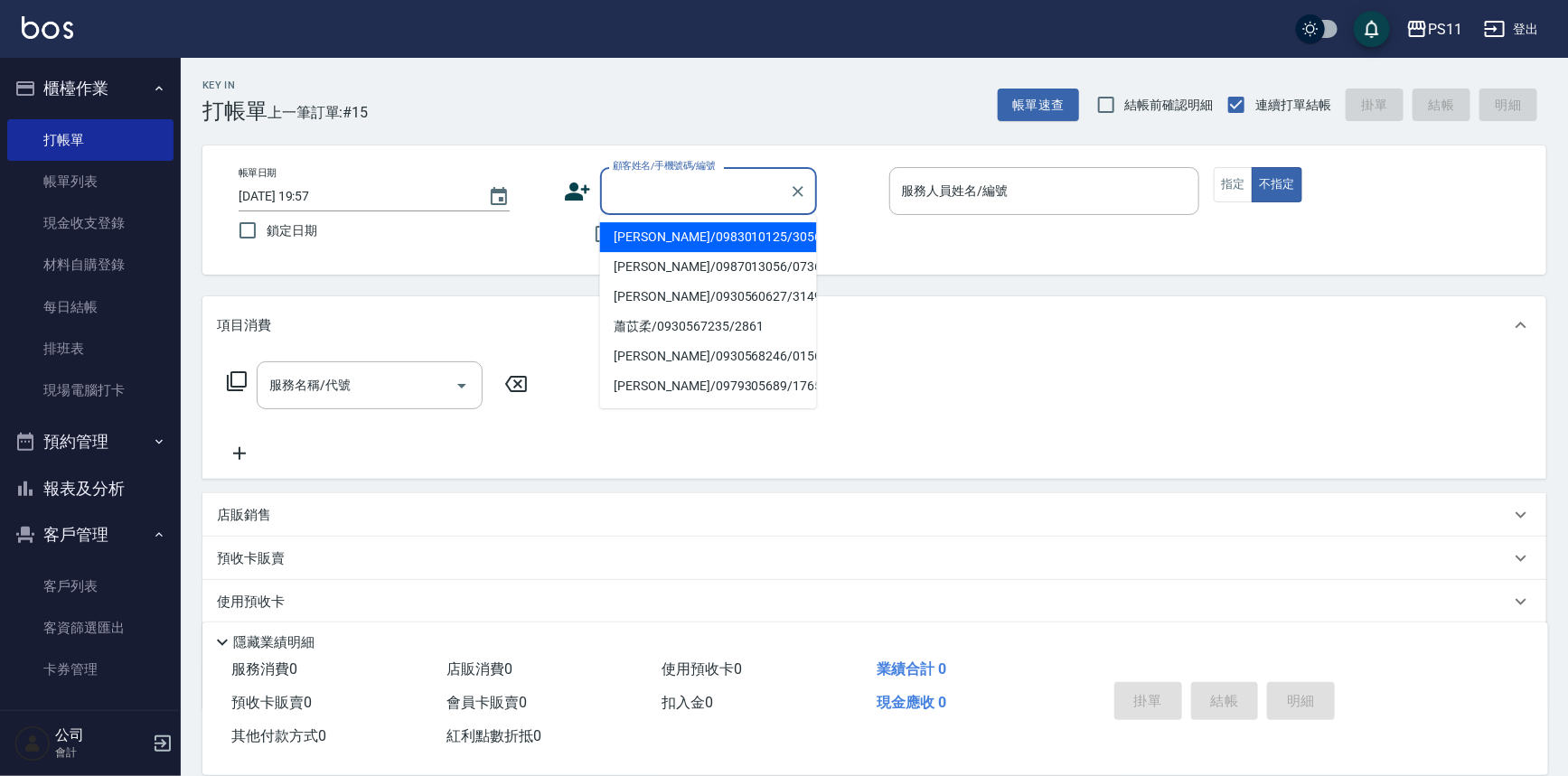
click at [735, 198] on input "顧客姓名/手機號碼/編號" at bounding box center [695, 191] width 173 height 32
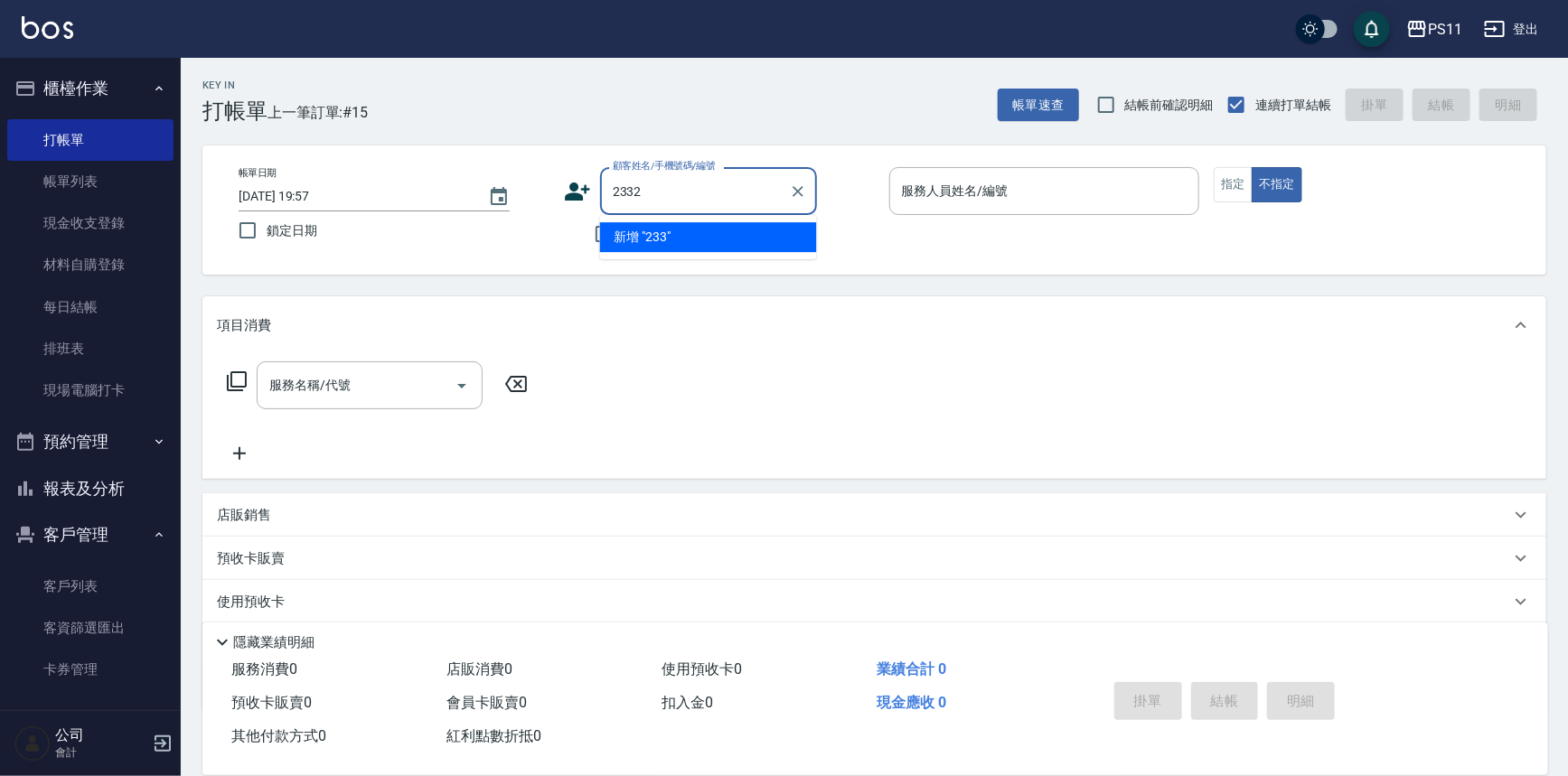
type input "2332"
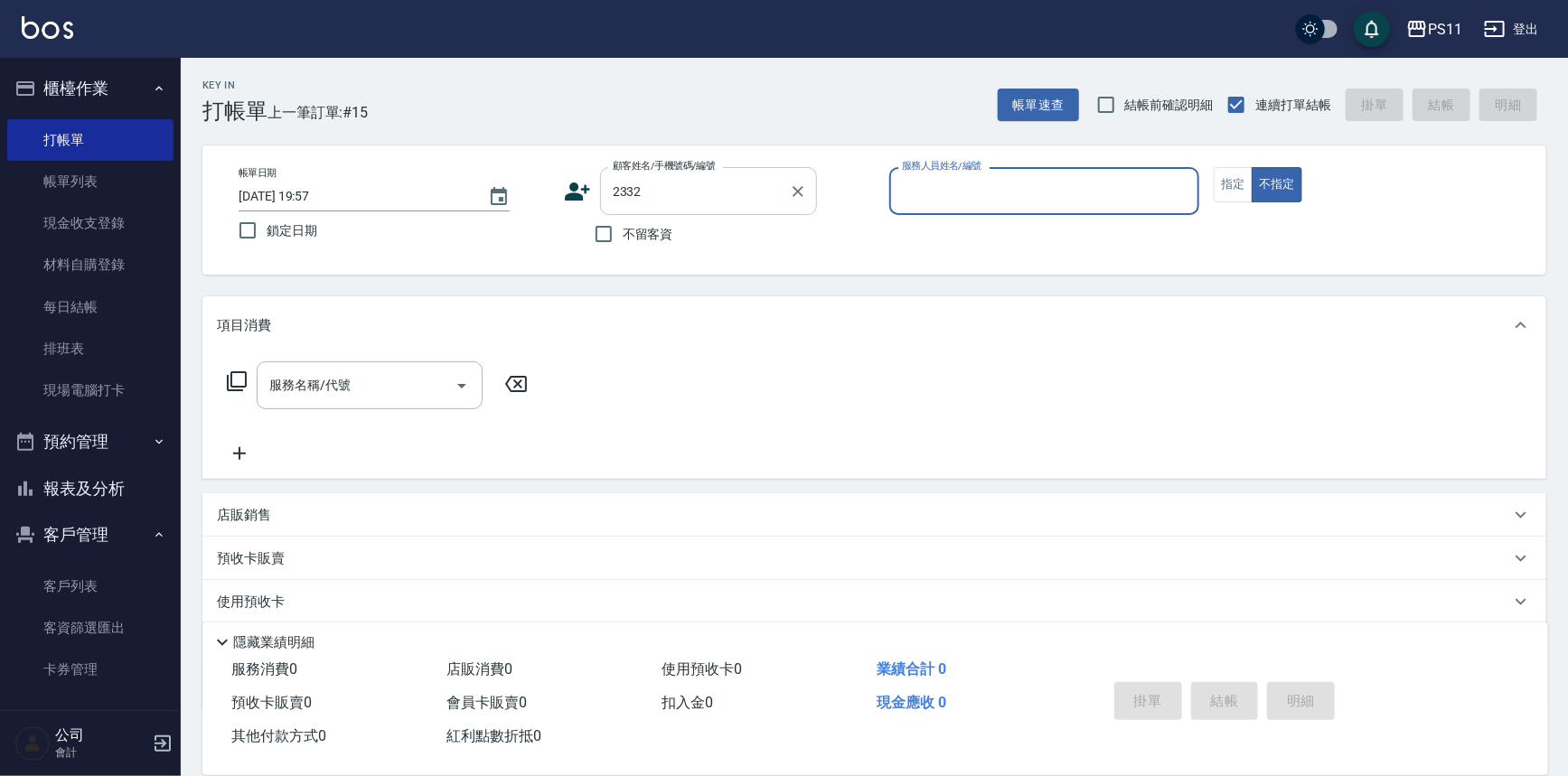
type input "8"
type input "[PERSON_NAME]/0918833218/2332"
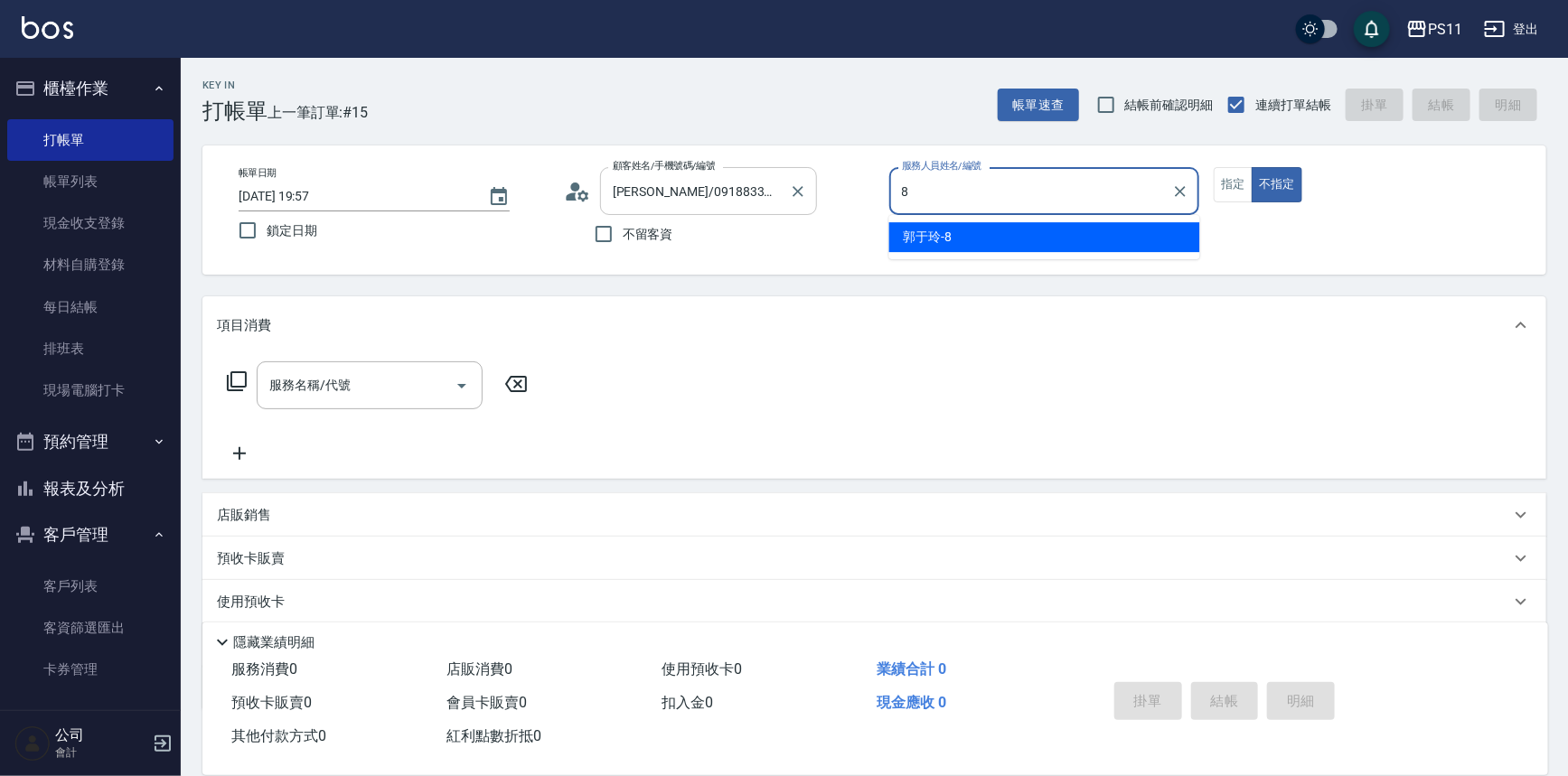
type input "[PERSON_NAME]-8"
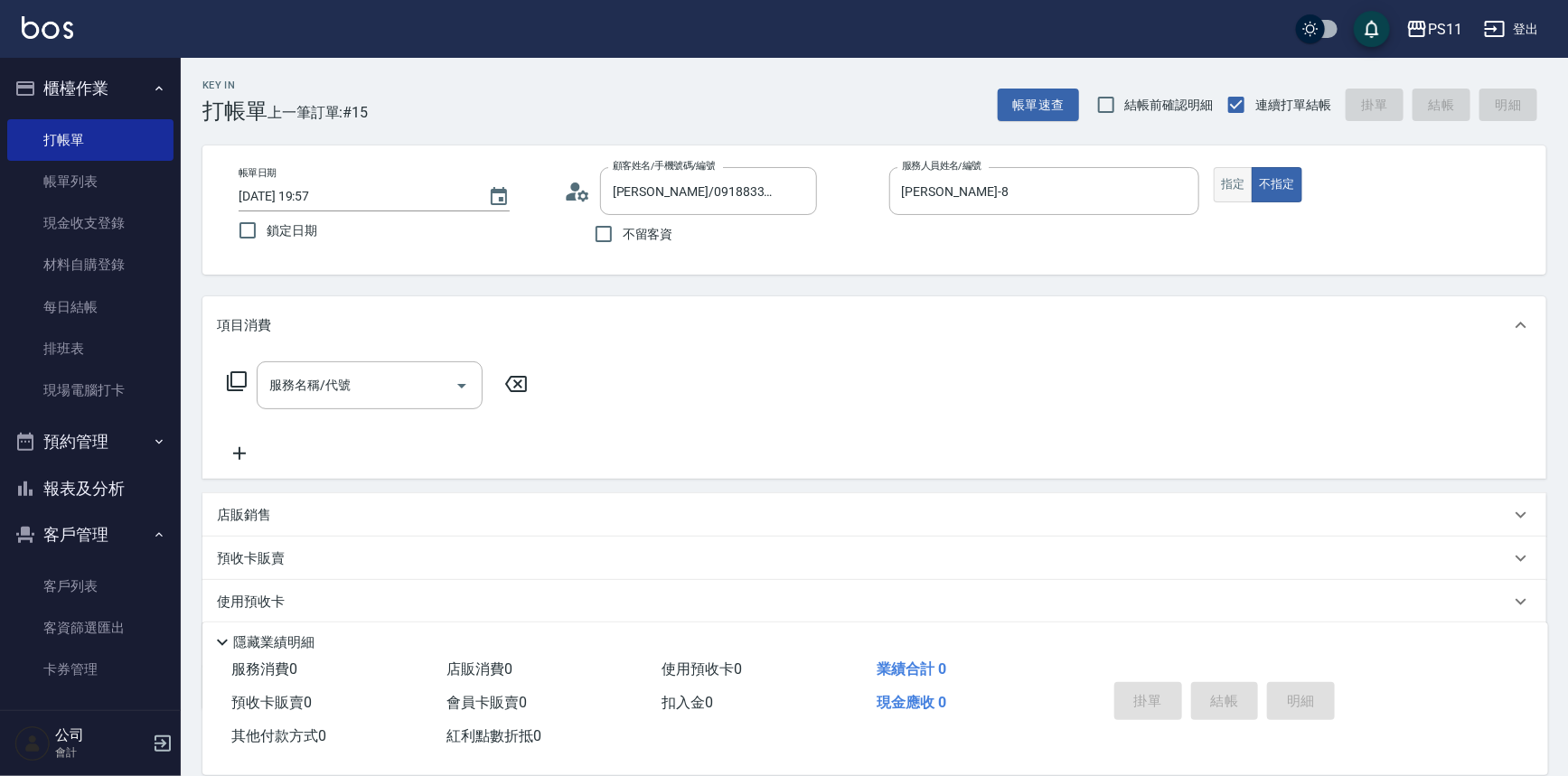
click at [1229, 189] on button "指定" at bounding box center [1232, 185] width 39 height 36
click at [240, 389] on icon at bounding box center [237, 381] width 22 height 22
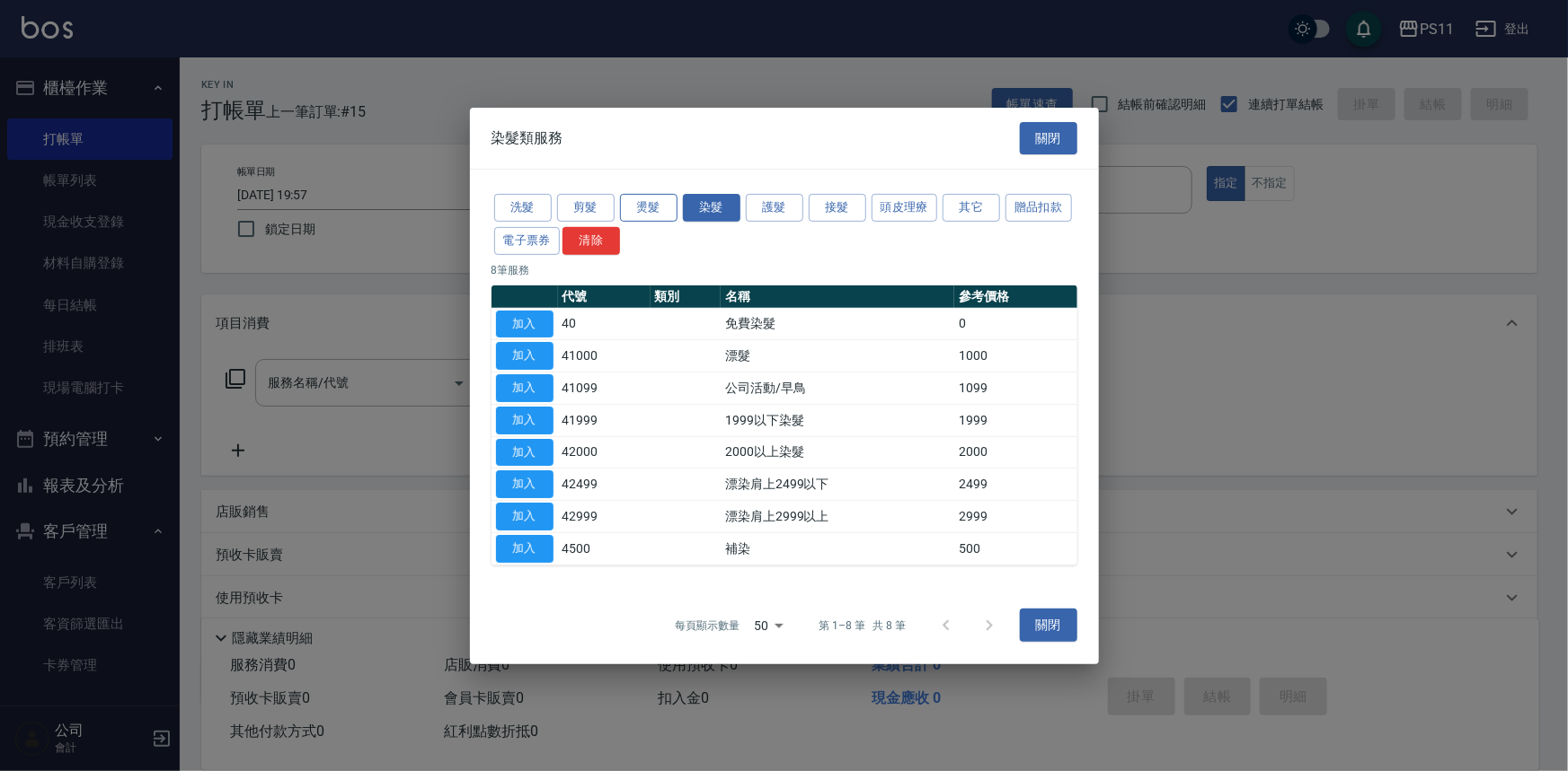
click at [634, 201] on button "燙髮" at bounding box center [648, 208] width 57 height 28
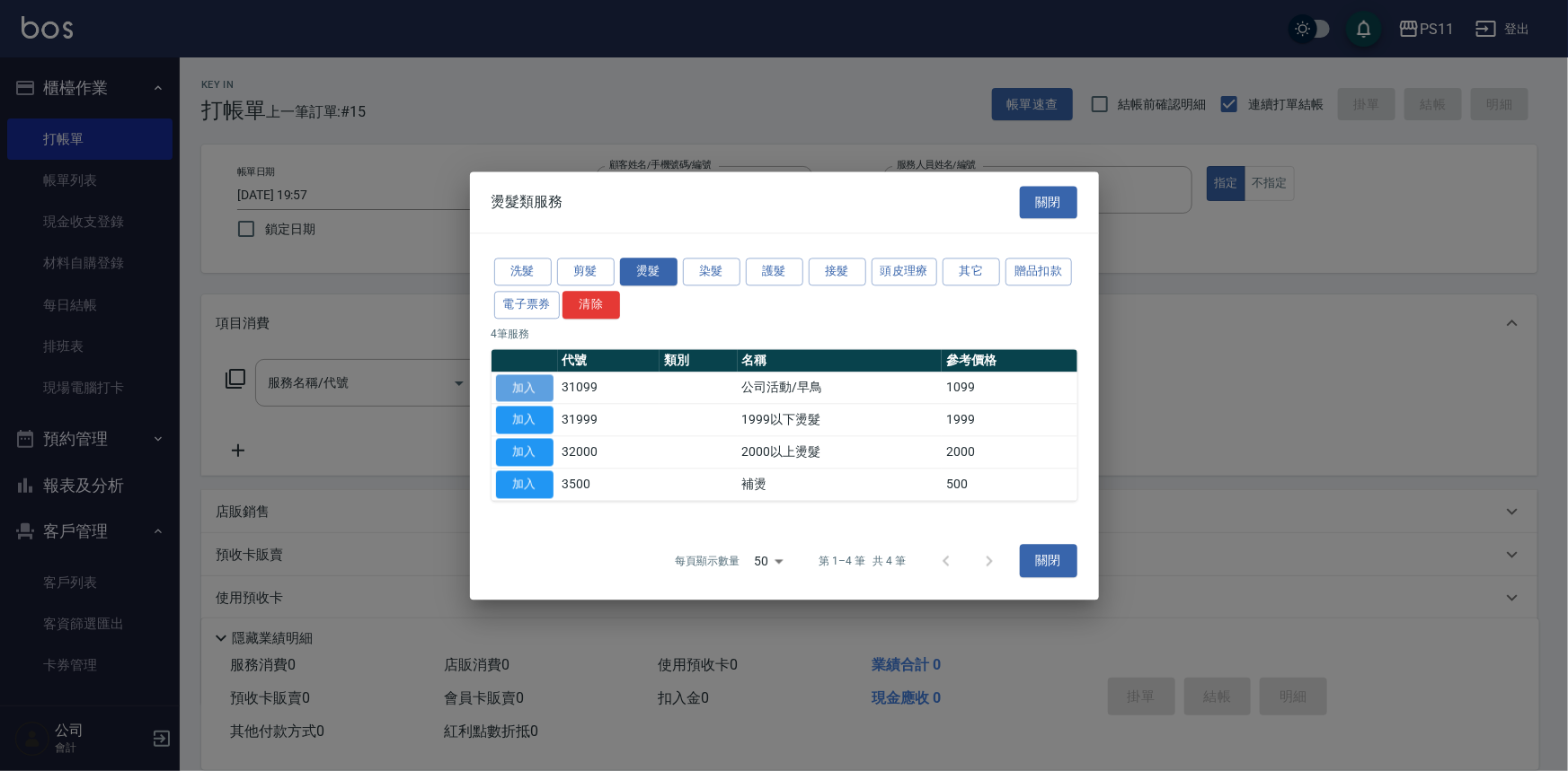
click at [536, 397] on button "加入" at bounding box center [524, 388] width 57 height 28
type input "公司活動/早鳥(31099)"
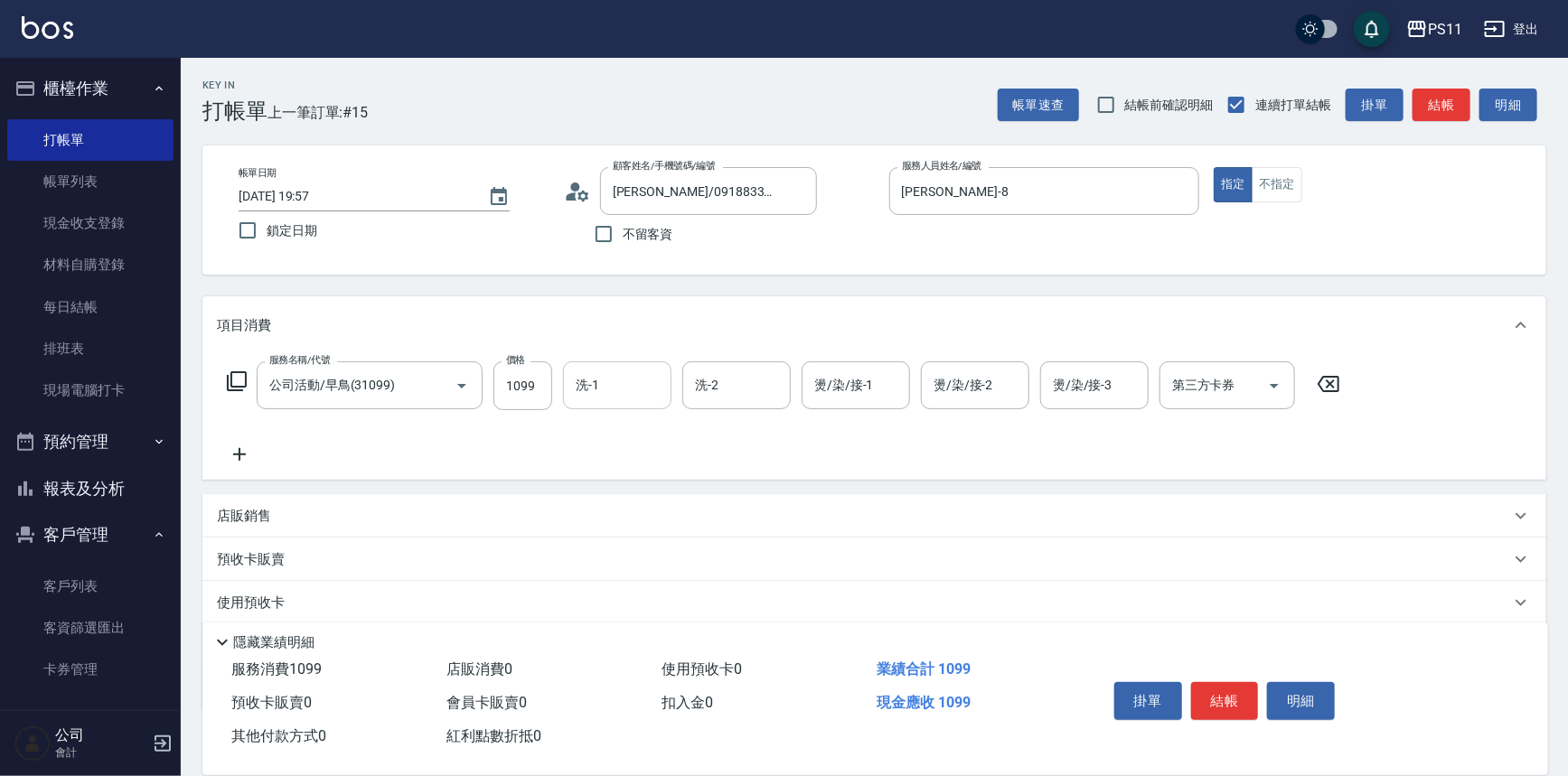
drag, startPoint x: 564, startPoint y: 393, endPoint x: 549, endPoint y: 391, distance: 15.1
click at [563, 393] on div "洗-1" at bounding box center [618, 385] width 109 height 48
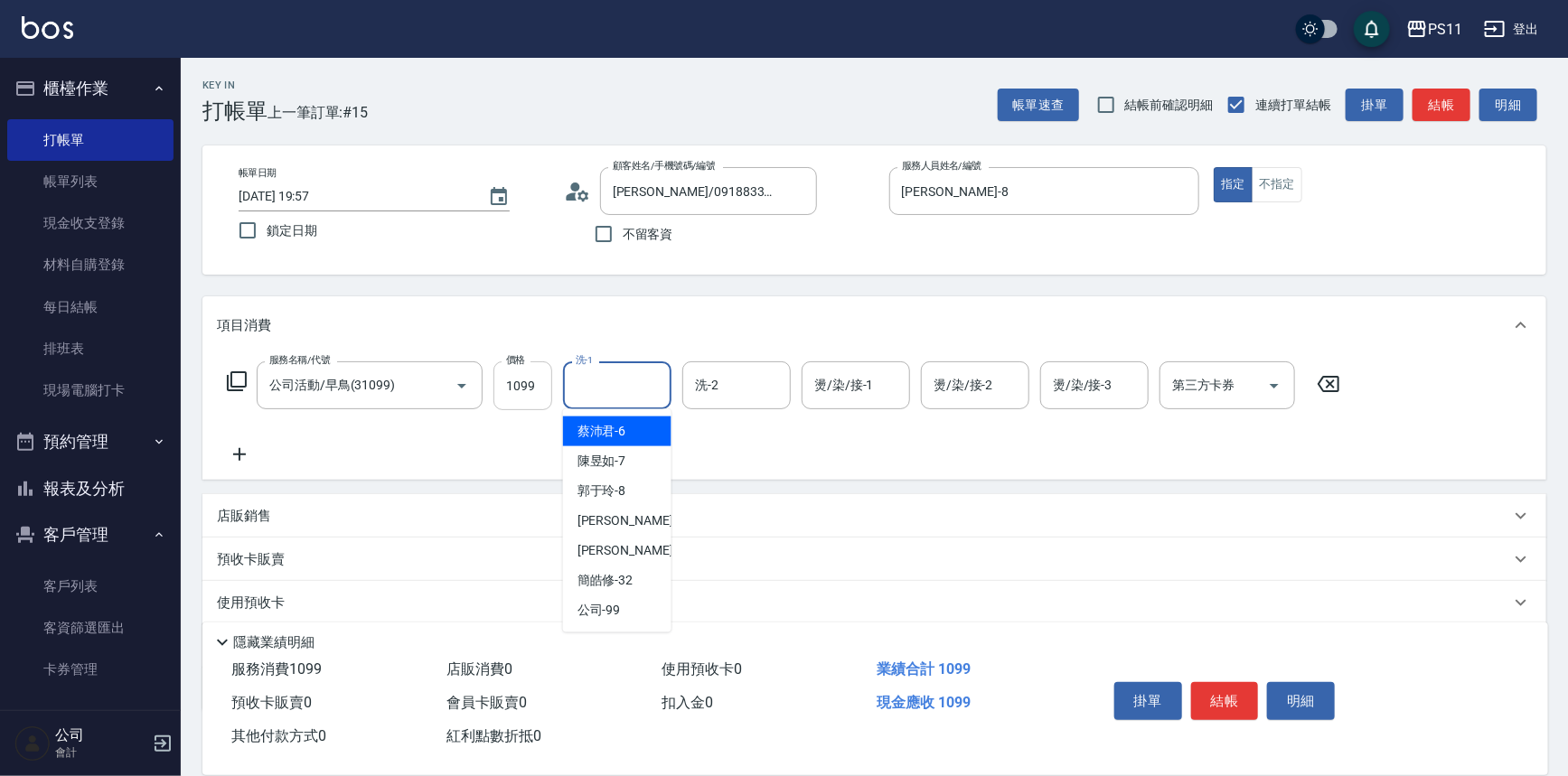
click at [545, 390] on input "1099" at bounding box center [523, 385] width 58 height 48
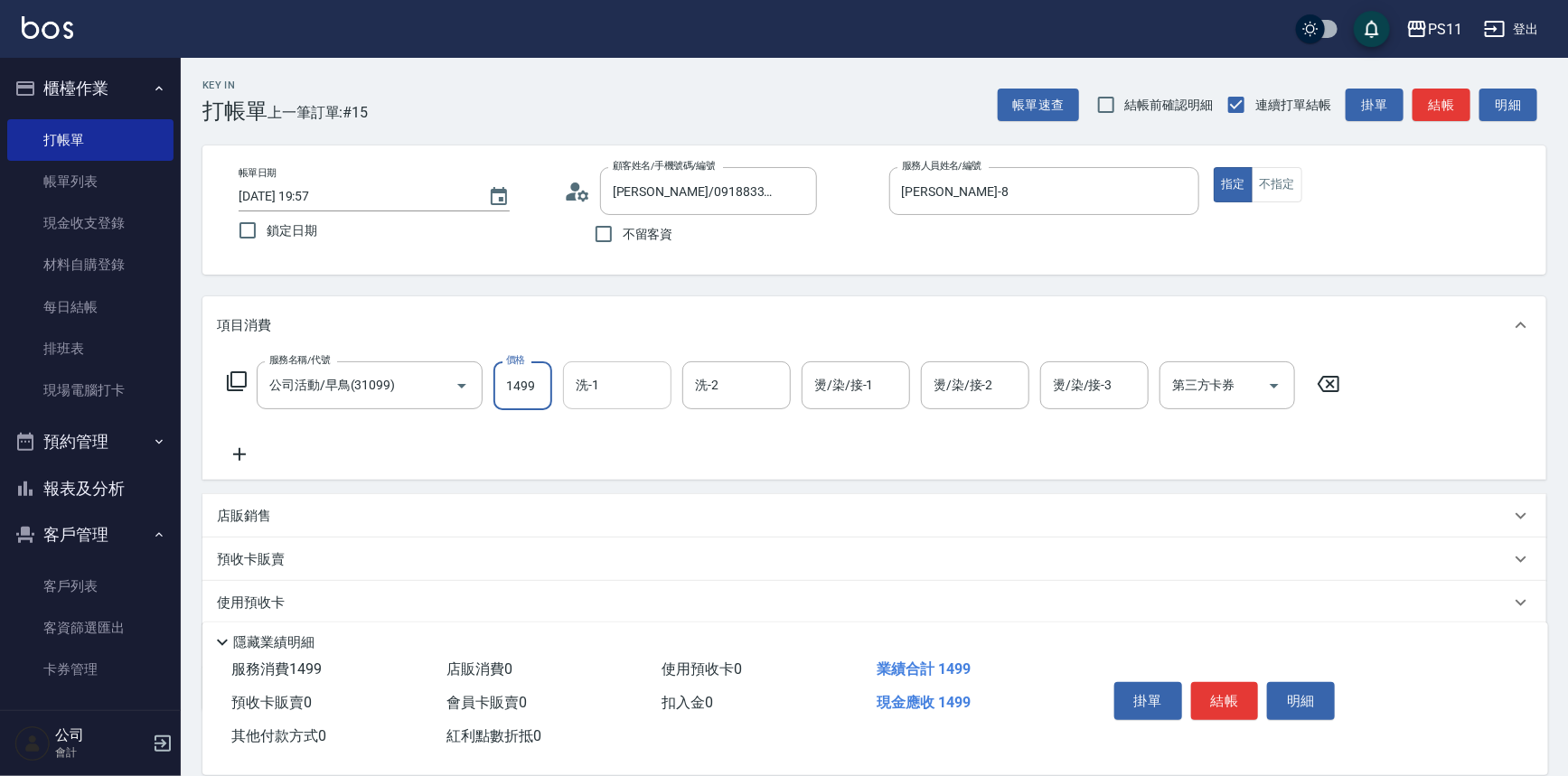
type input "1499"
type input "[PERSON_NAME]-20"
click at [241, 453] on icon at bounding box center [240, 454] width 13 height 13
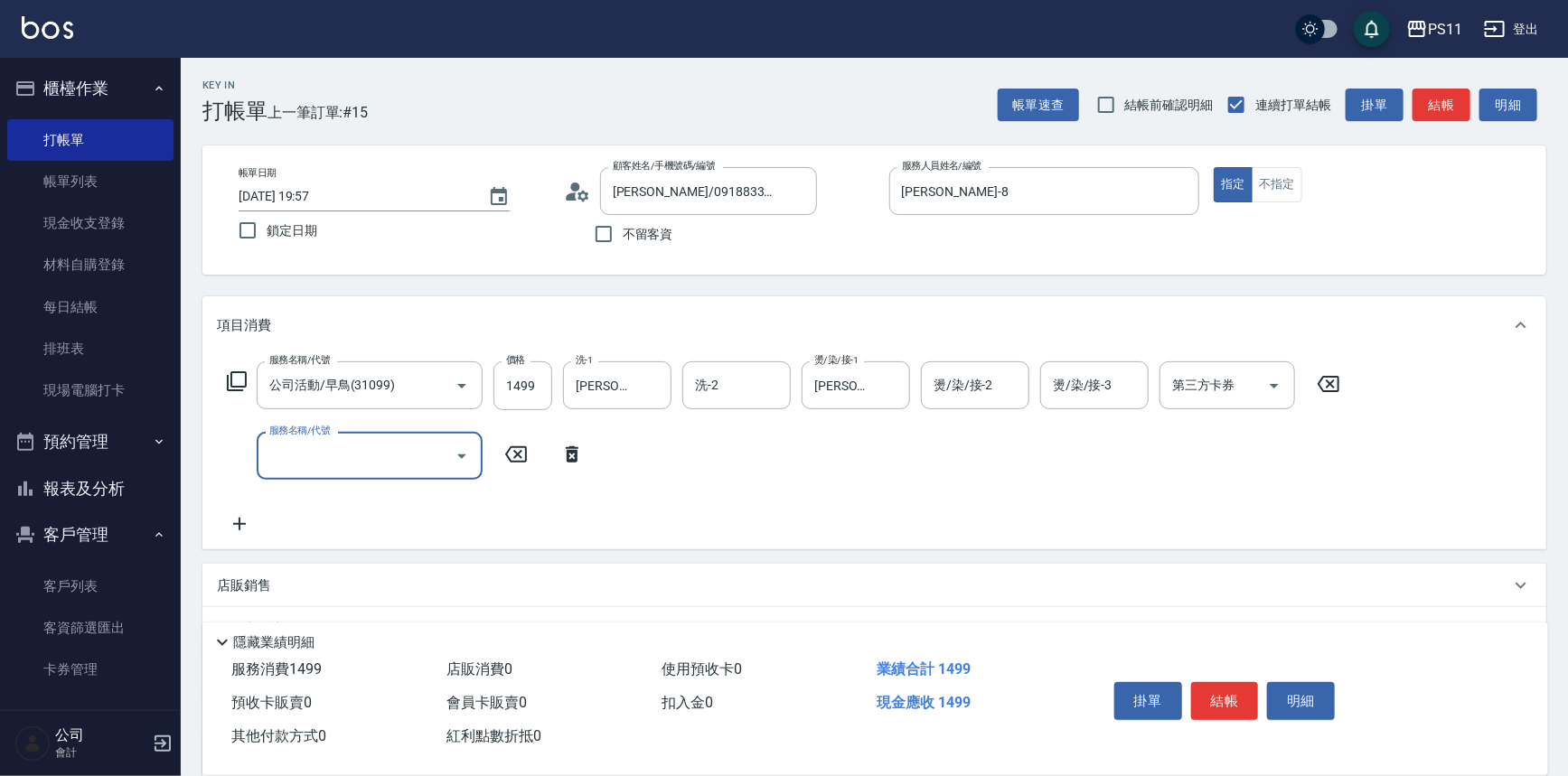
click at [293, 470] on input "服務名稱/代號" at bounding box center [356, 456] width 182 height 32
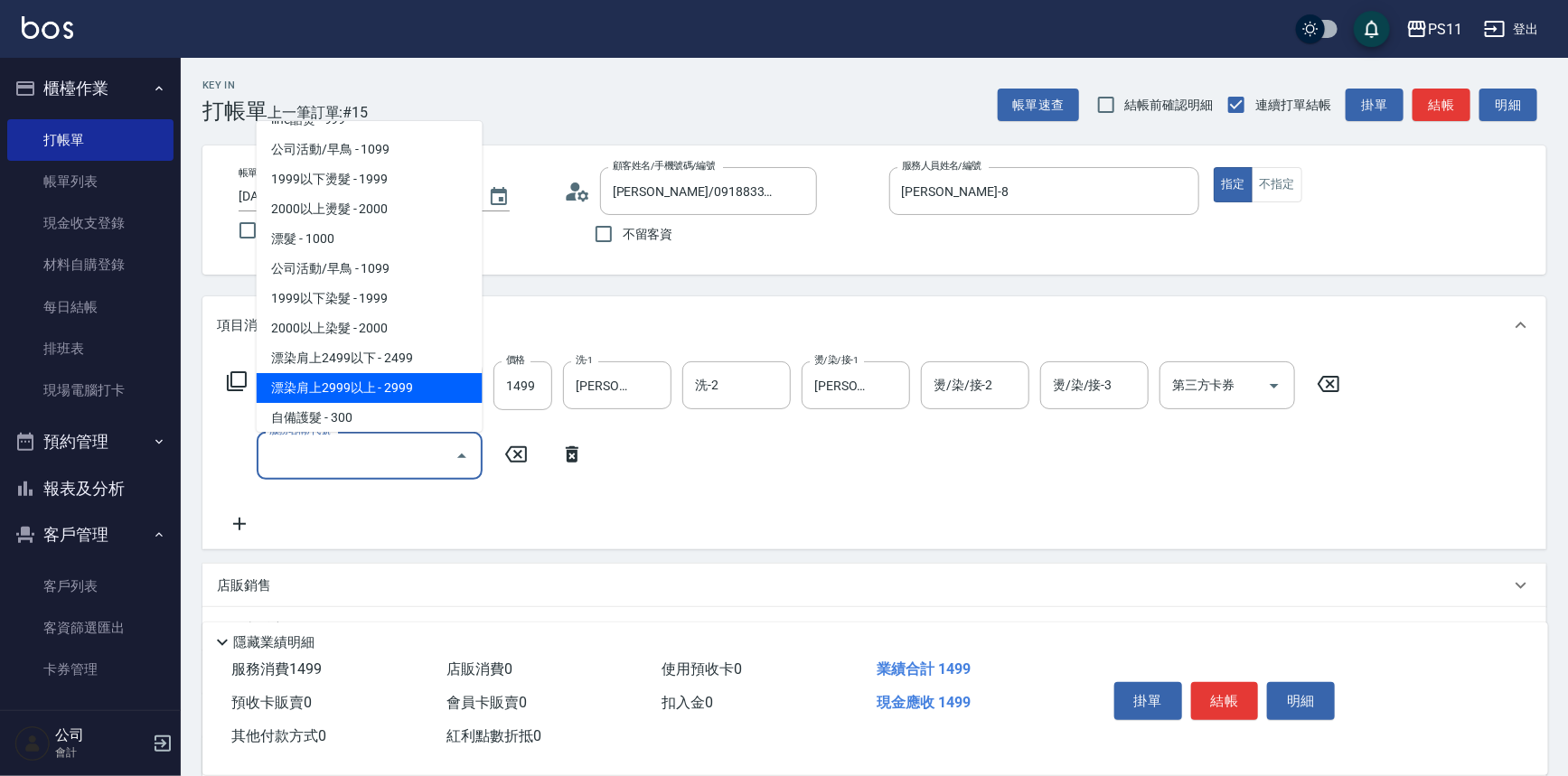
scroll to position [822, 0]
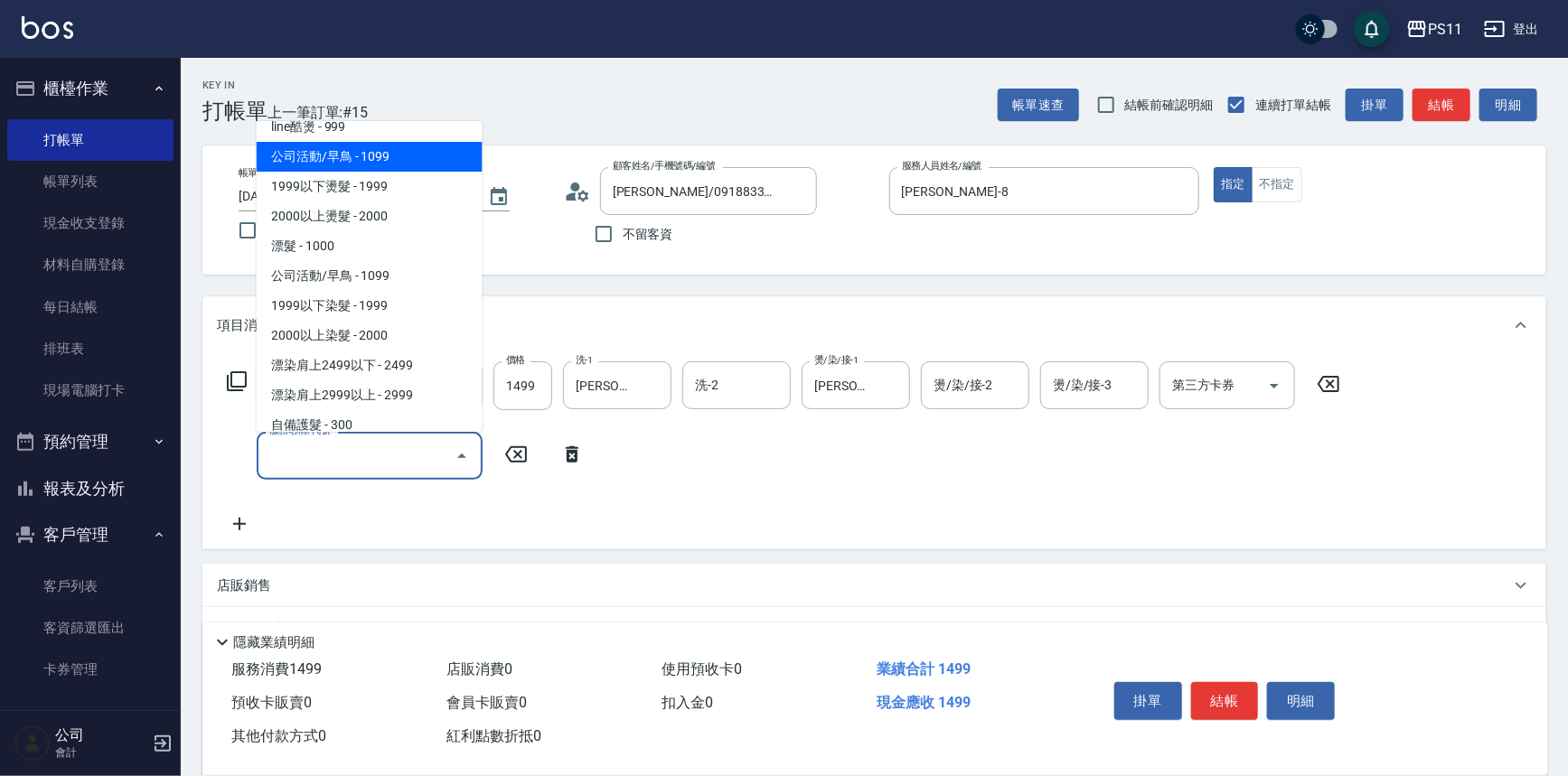
click at [390, 156] on span "公司活動/早鳥 - 1099" at bounding box center [369, 156] width 226 height 30
type input "公司活動/早鳥(31099)"
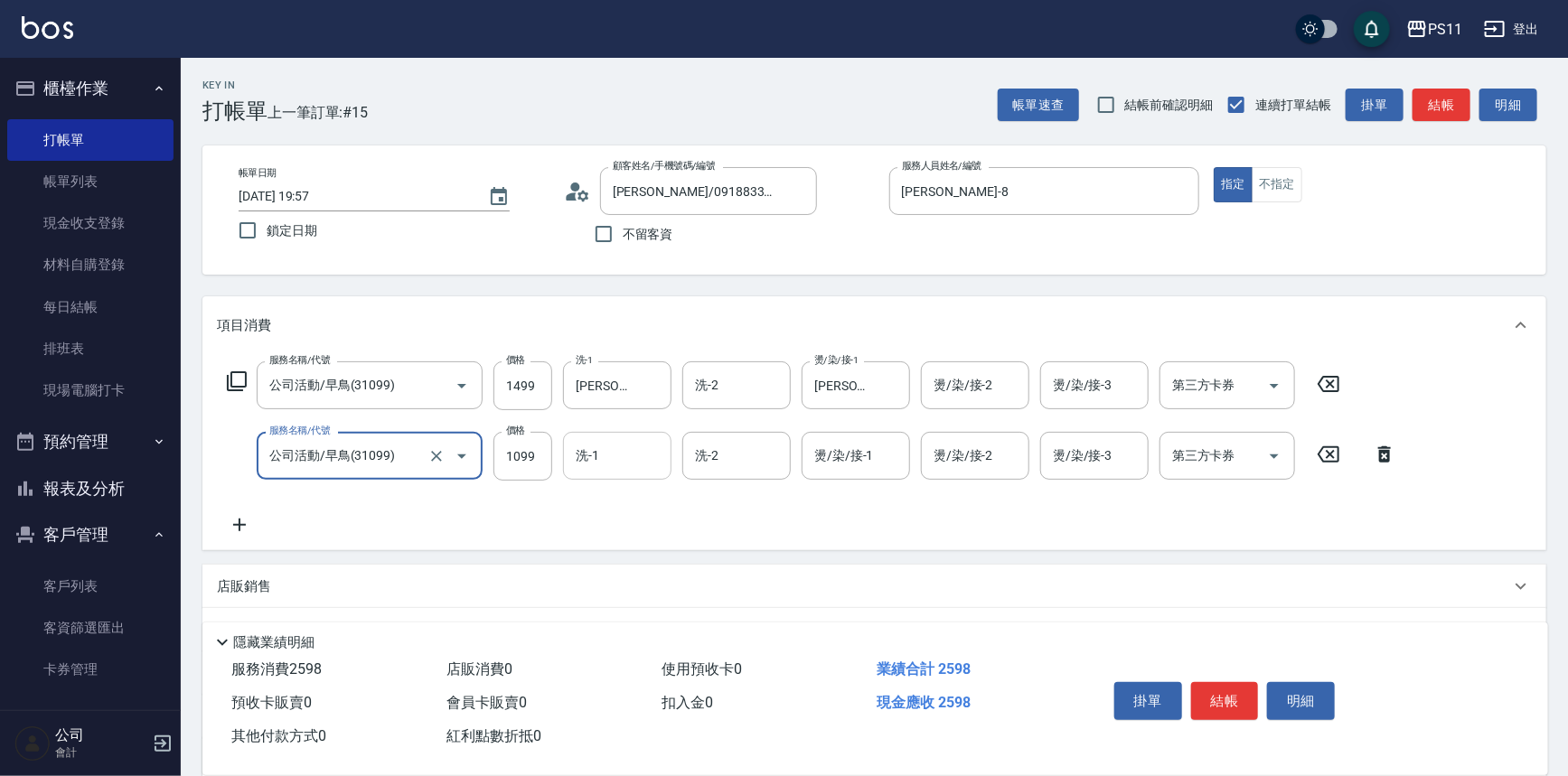
drag, startPoint x: 631, startPoint y: 450, endPoint x: 606, endPoint y: 451, distance: 25.0
click at [630, 450] on input "洗-1" at bounding box center [617, 456] width 92 height 32
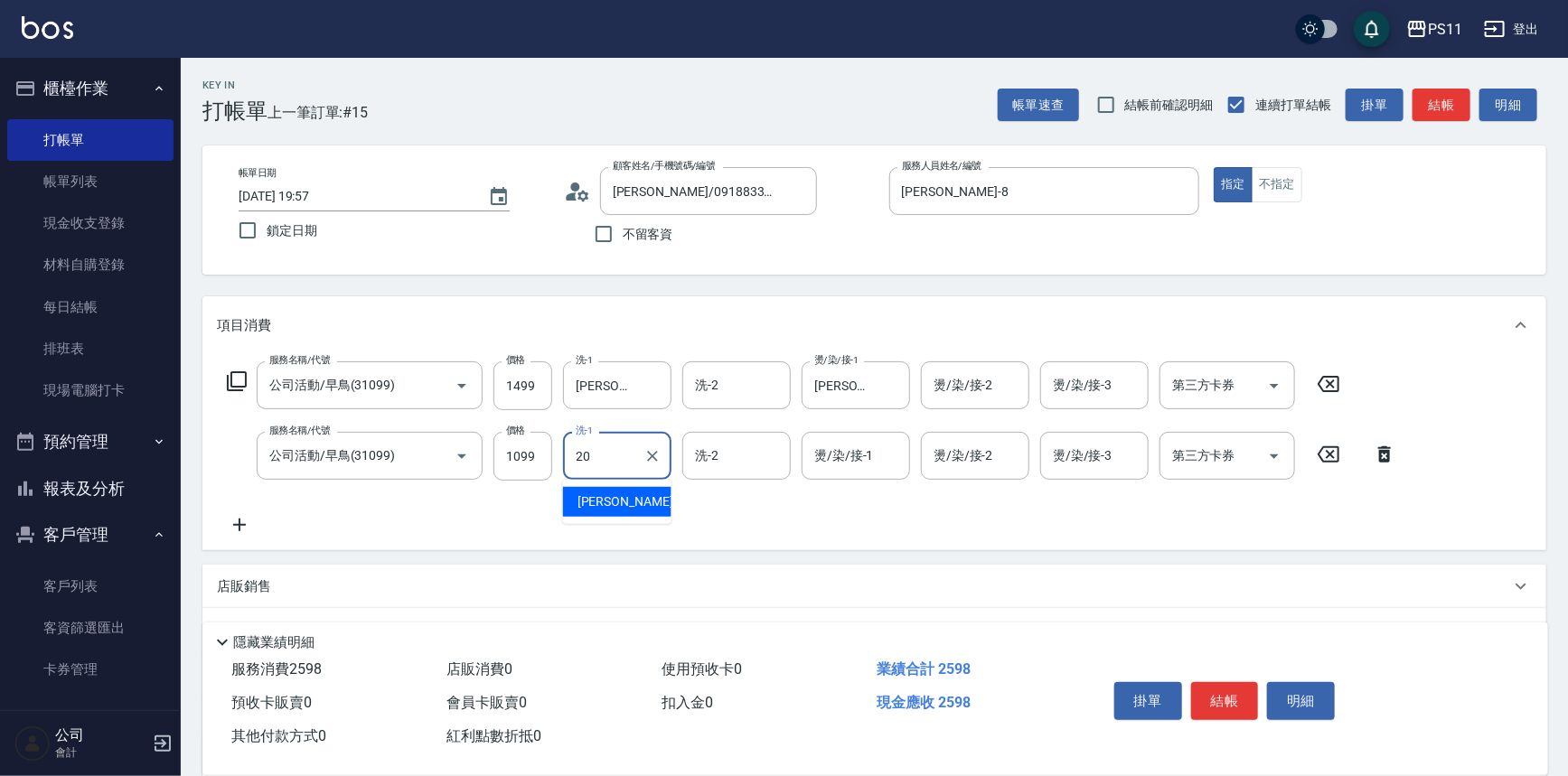
type input "[PERSON_NAME]-20"
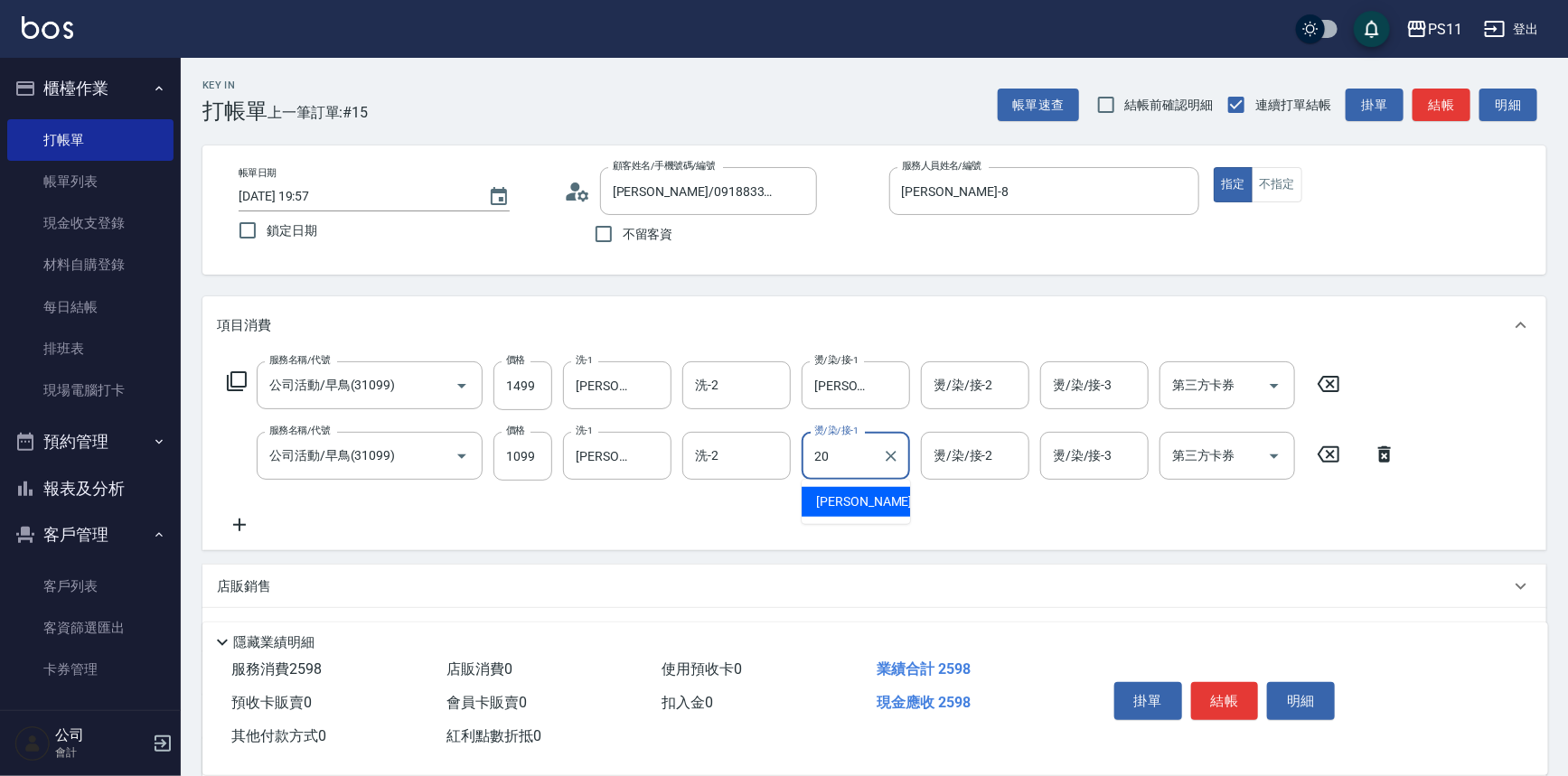
type input "[PERSON_NAME]-20"
click at [233, 527] on icon at bounding box center [240, 526] width 46 height 22
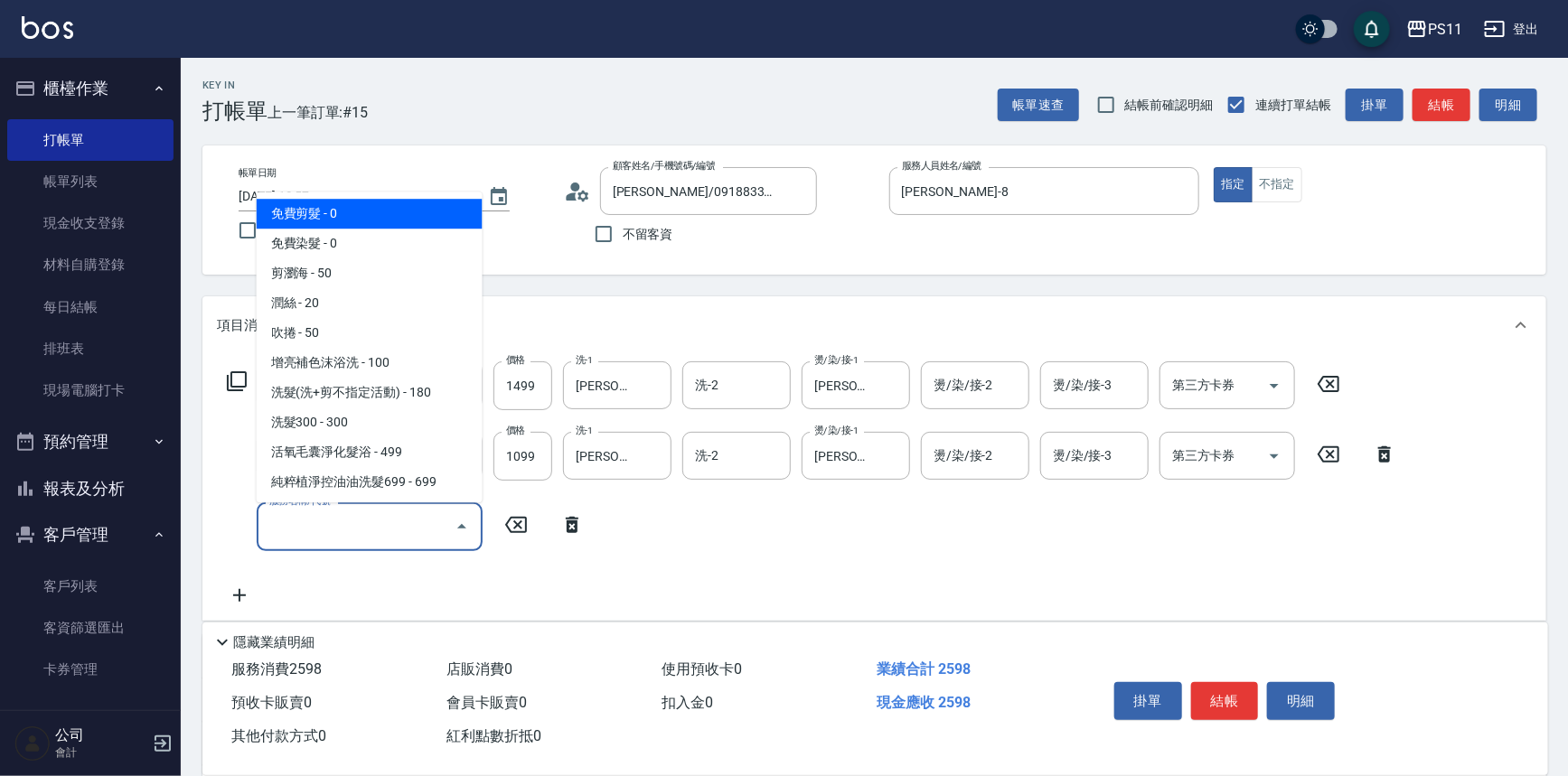
click at [375, 533] on input "服務名稱/代號" at bounding box center [356, 527] width 182 height 32
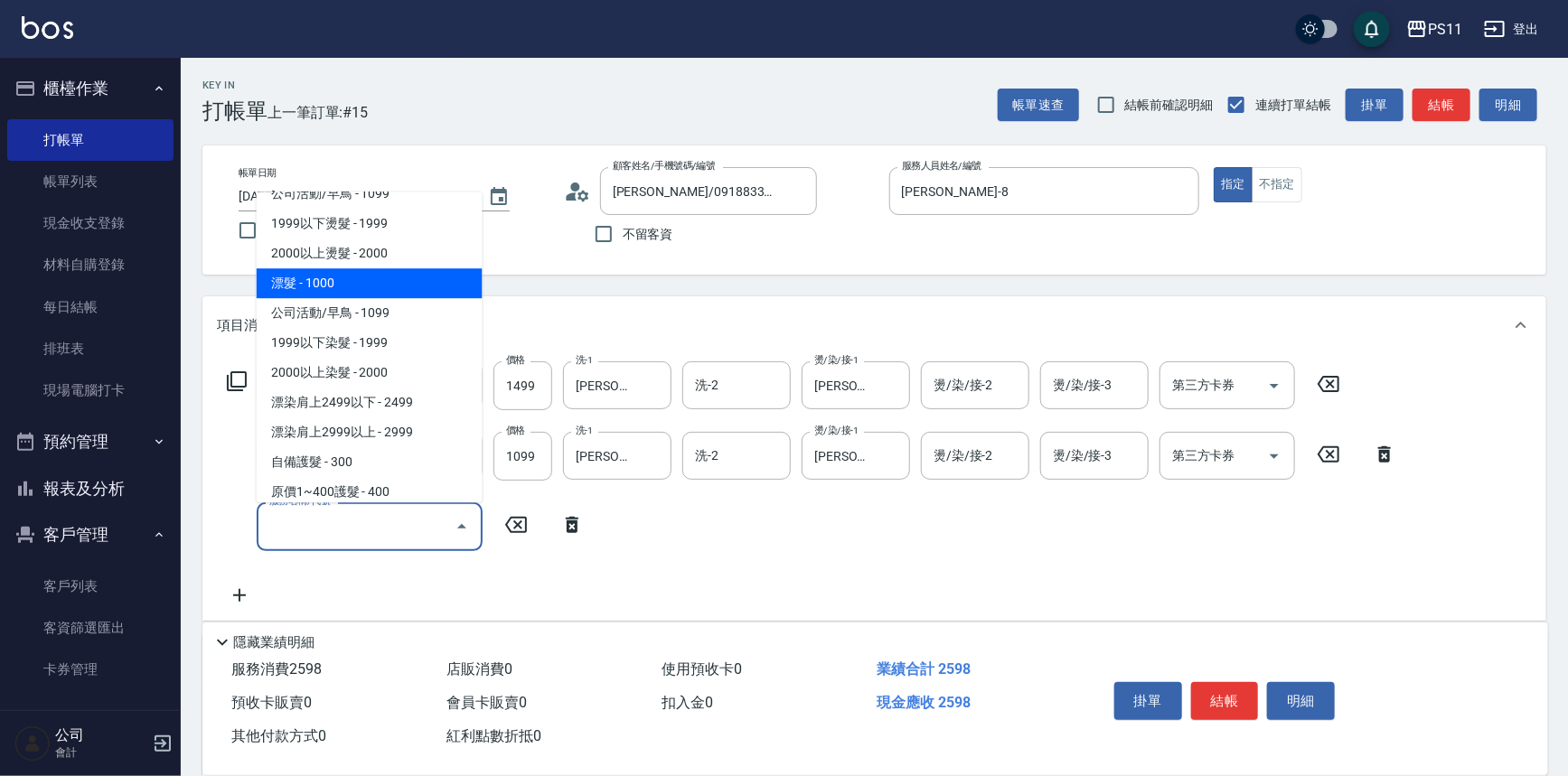
scroll to position [1067, 0]
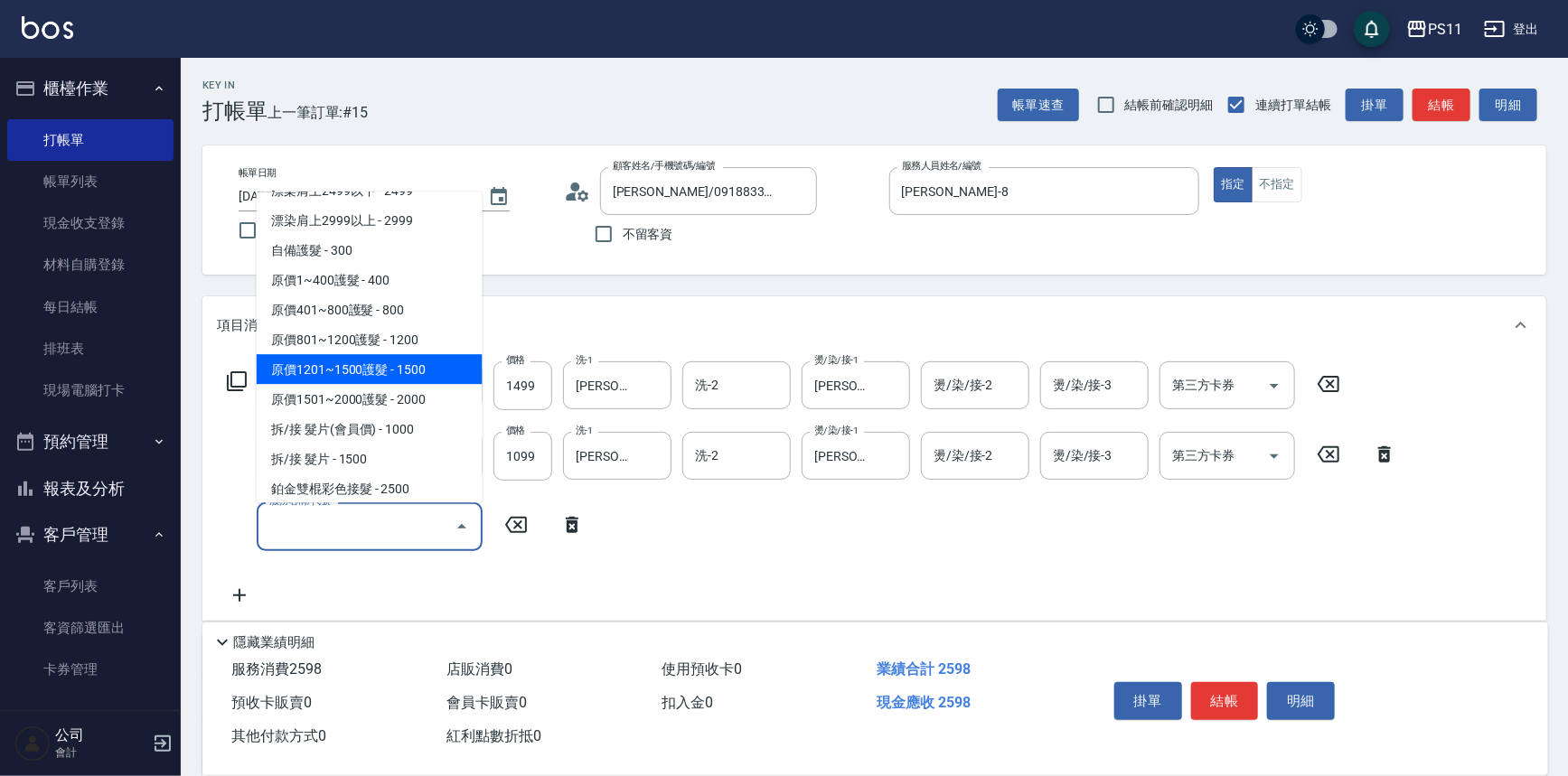
click at [435, 359] on span "原價1201~1500護髮 - 1500" at bounding box center [369, 370] width 226 height 30
type input "原價1201~1500護髮(51500)"
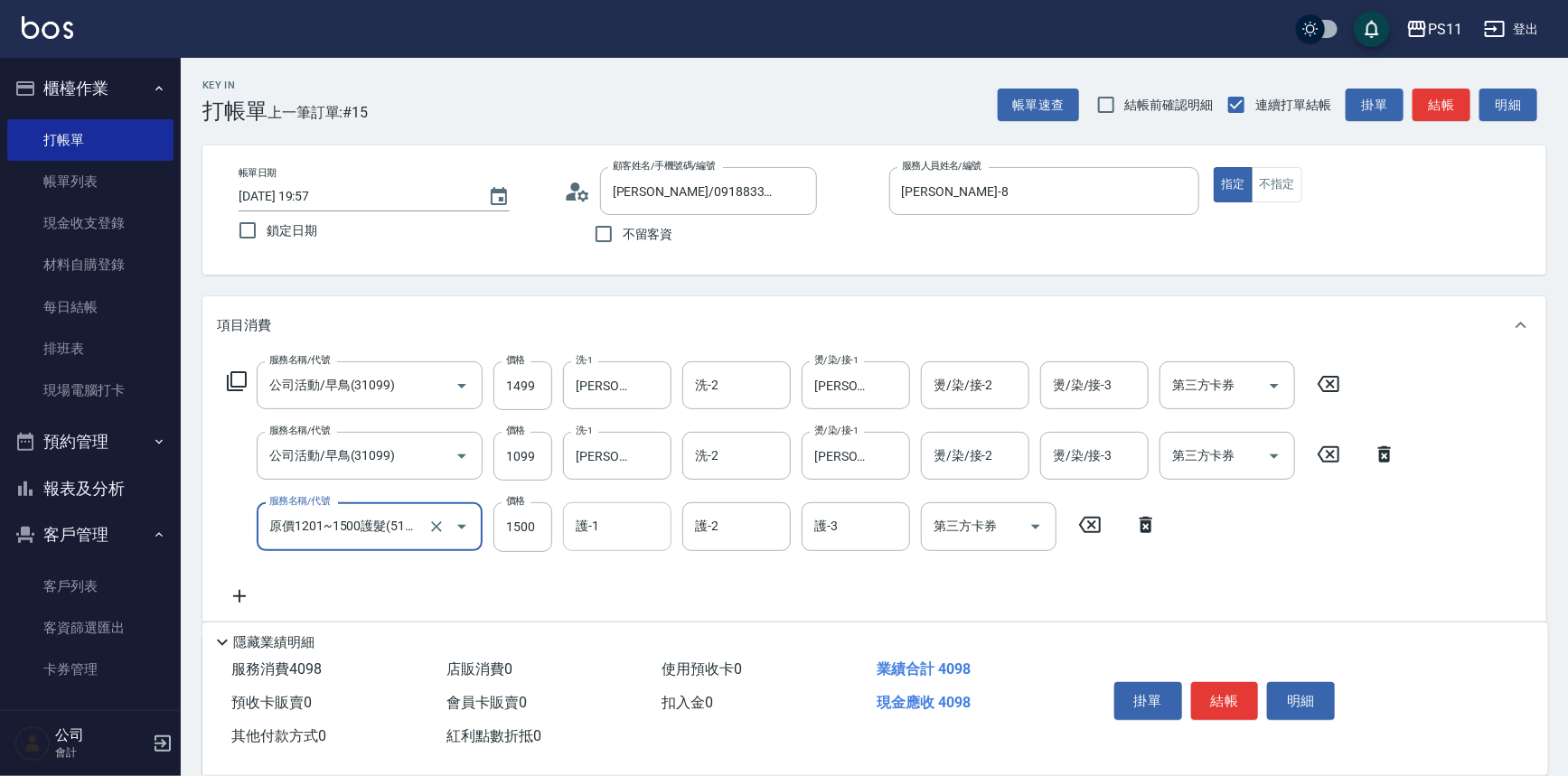
click at [632, 525] on input "護-1" at bounding box center [617, 527] width 92 height 32
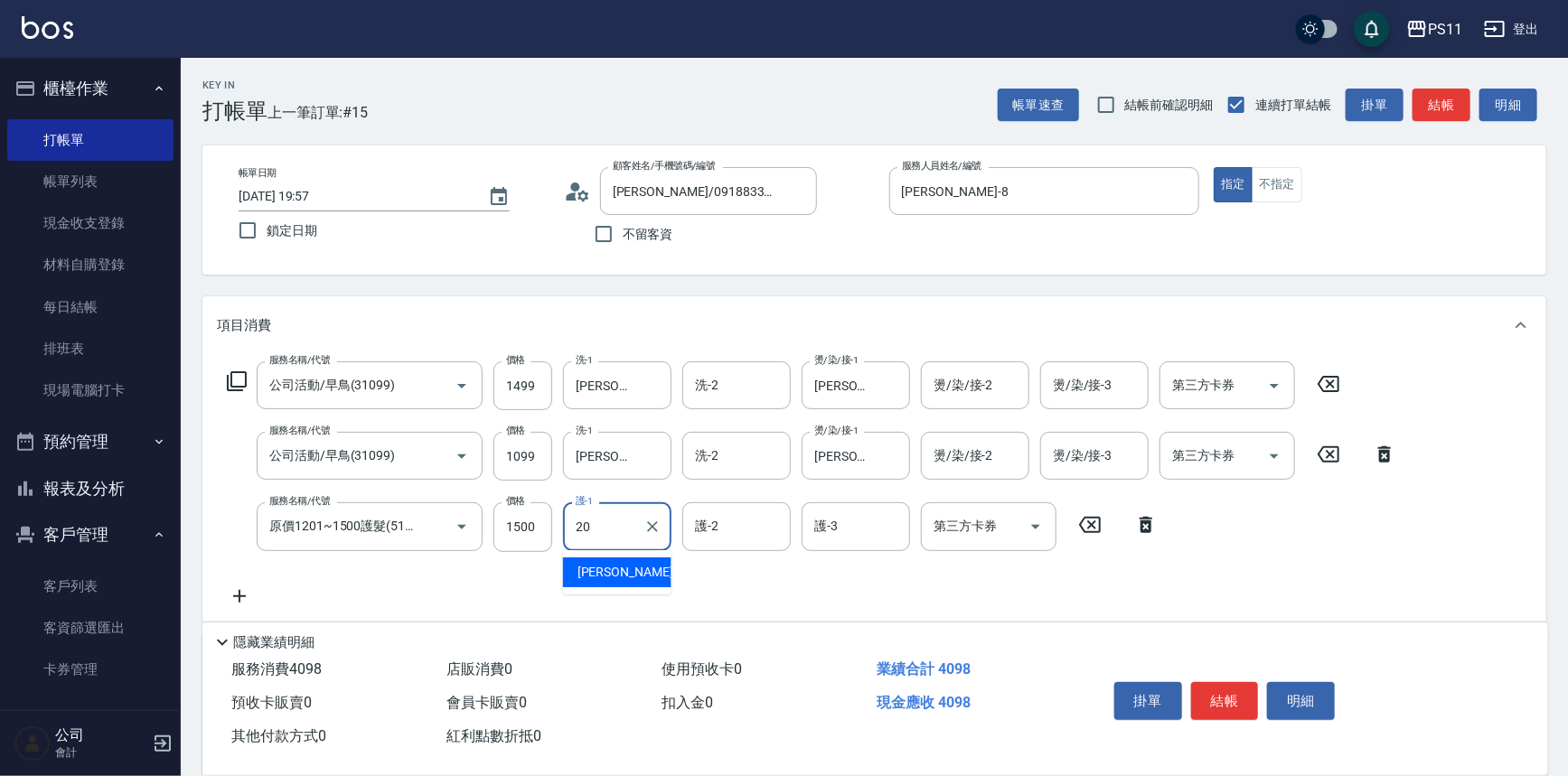
type input "[PERSON_NAME]-20"
click at [1230, 685] on button "結帳" at bounding box center [1225, 701] width 67 height 38
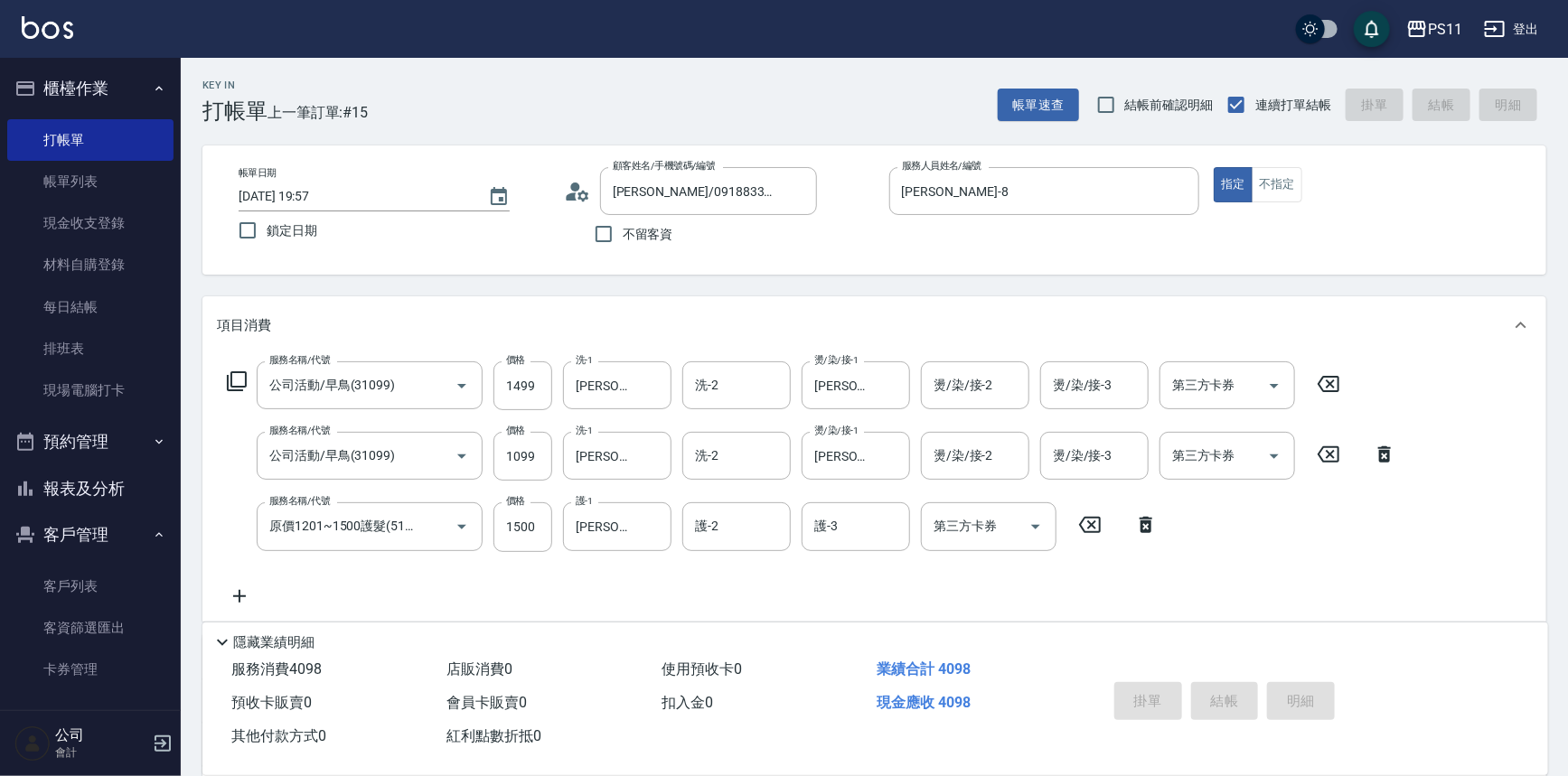
type input "[DATE] 19:59"
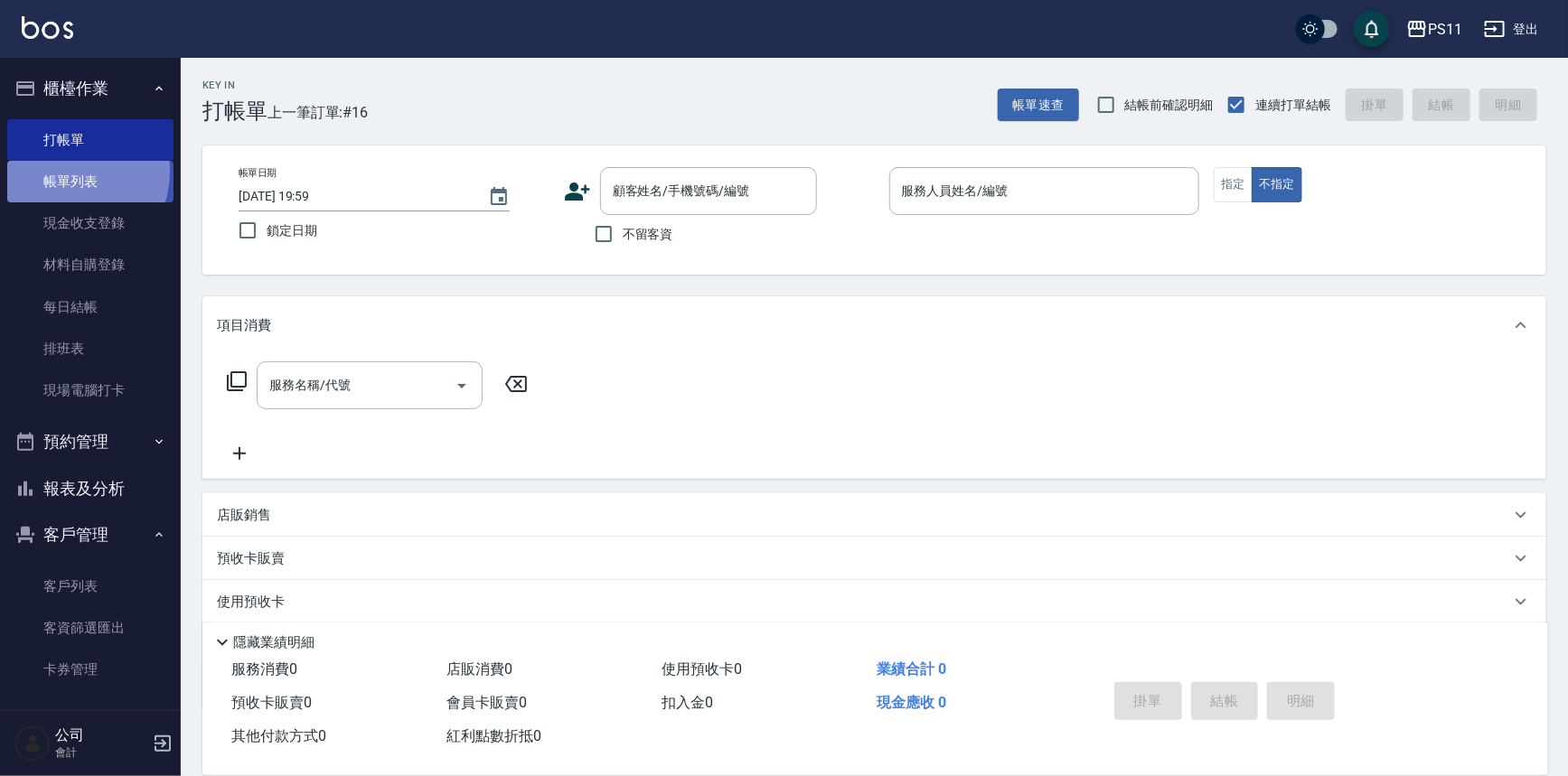
click at [66, 172] on link "帳單列表" at bounding box center [90, 182] width 166 height 42
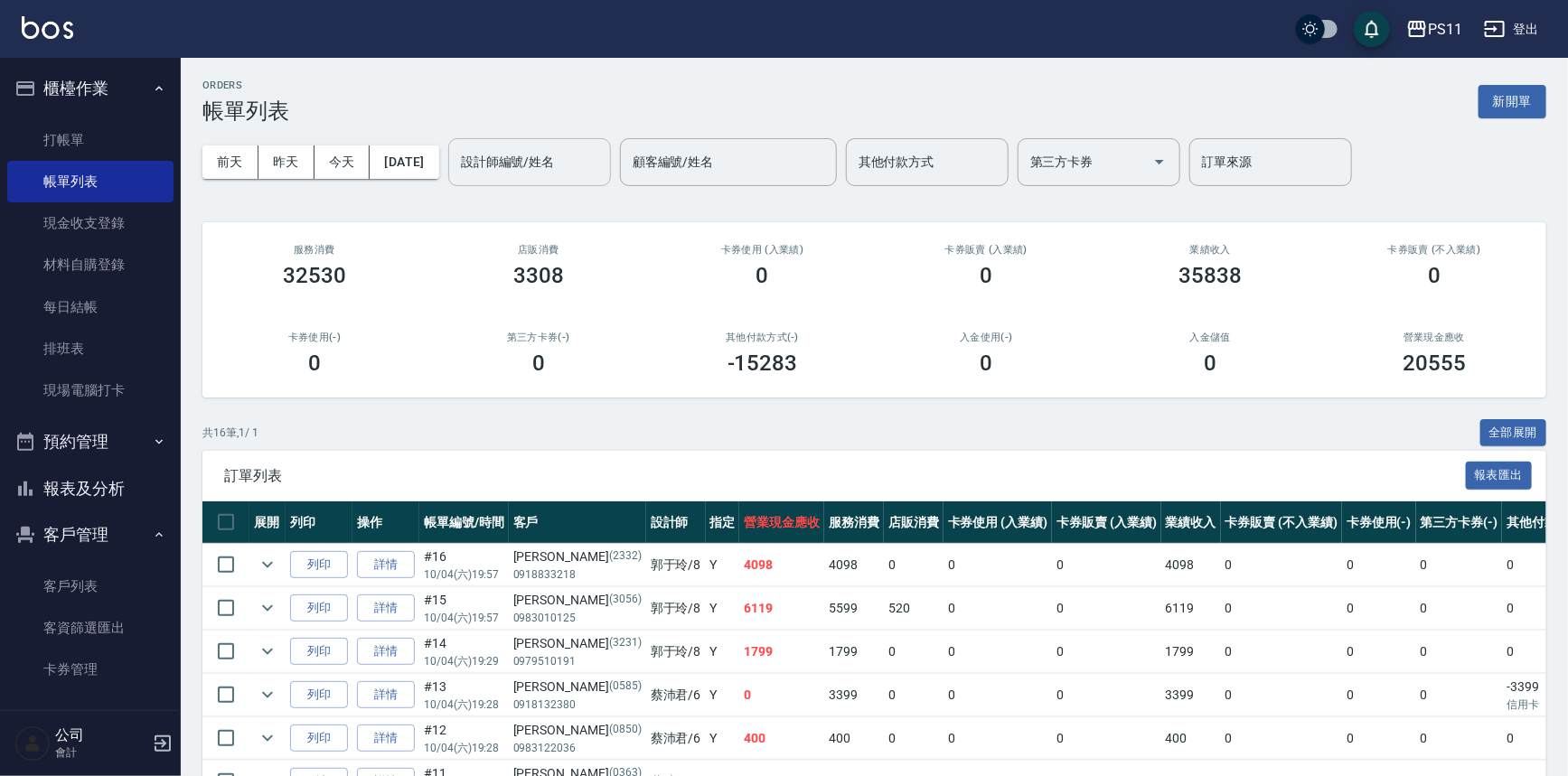
click at [551, 180] on div "設計師編號/姓名" at bounding box center [530, 162] width 162 height 48
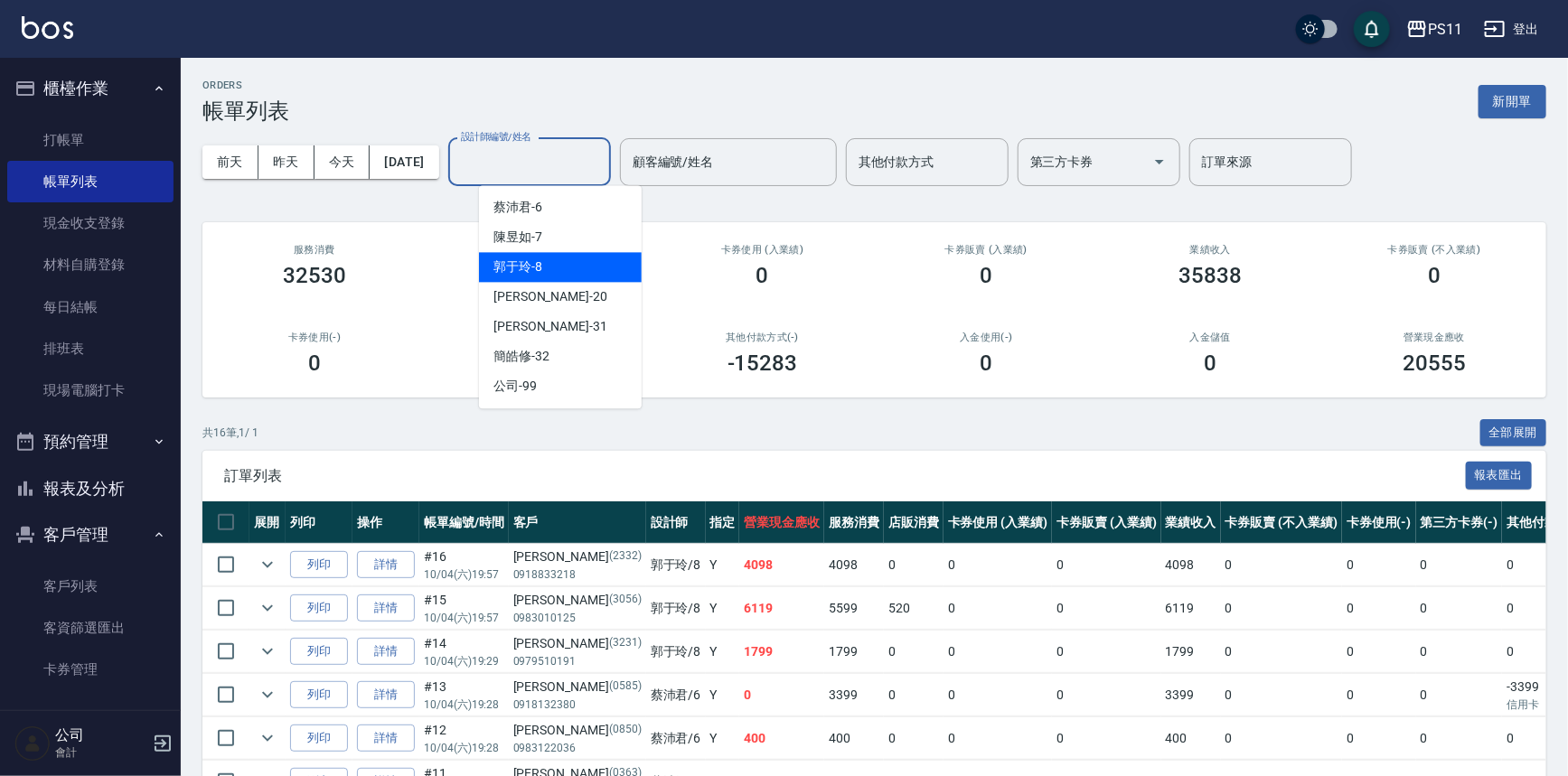
click at [564, 265] on div "[PERSON_NAME]-8" at bounding box center [560, 267] width 162 height 30
type input "[PERSON_NAME]-8"
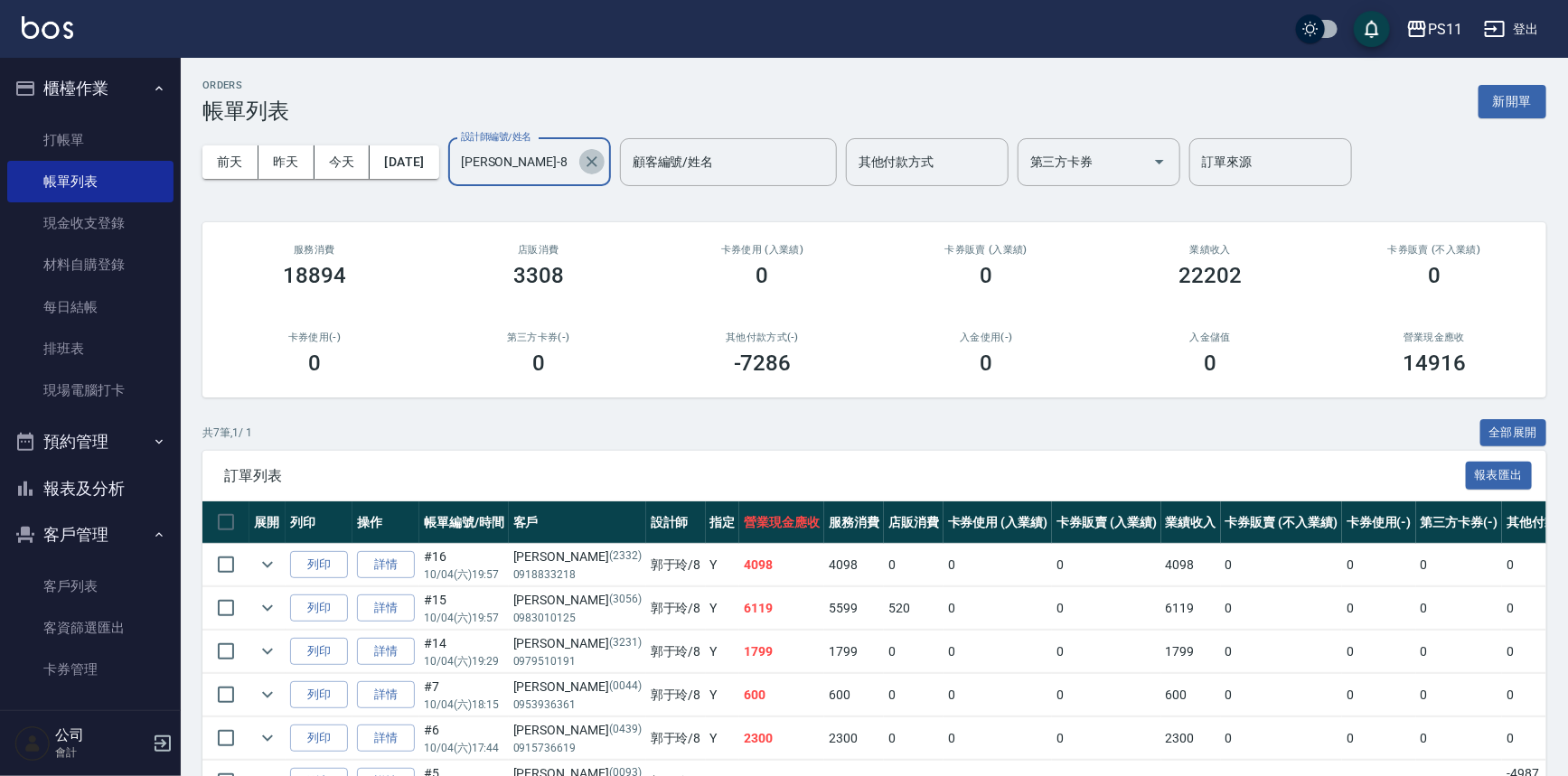
click at [601, 161] on icon "Clear" at bounding box center [592, 161] width 18 height 18
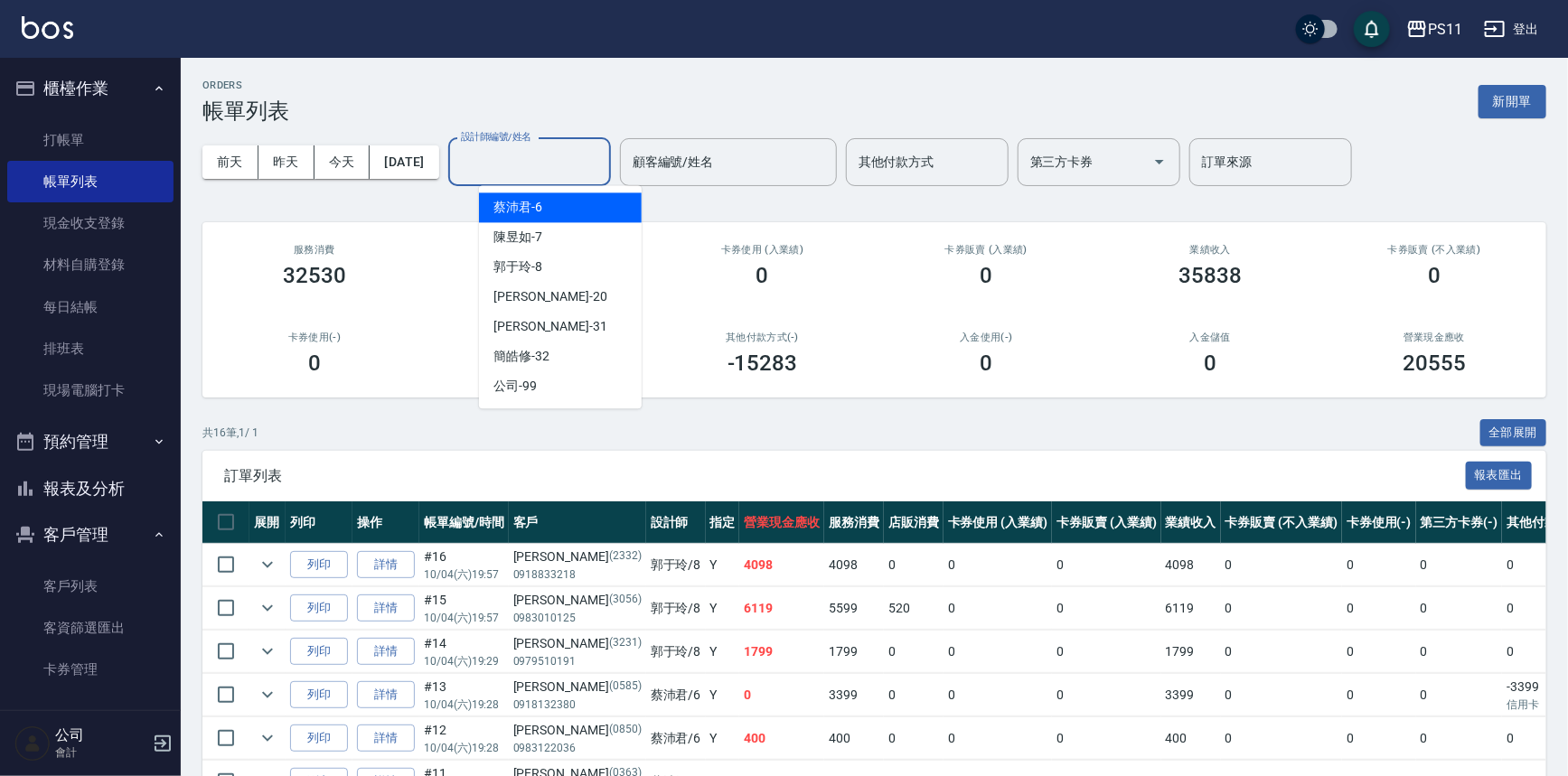
click at [543, 172] on input "設計師編號/姓名" at bounding box center [530, 162] width 147 height 32
click at [597, 188] on ul "[PERSON_NAME]-6 [PERSON_NAME]-7 [PERSON_NAME]-8 [PERSON_NAME] -20 [PERSON_NAME]…" at bounding box center [560, 297] width 162 height 224
click at [604, 214] on div "[PERSON_NAME]6" at bounding box center [560, 208] width 162 height 30
type input "[PERSON_NAME]6"
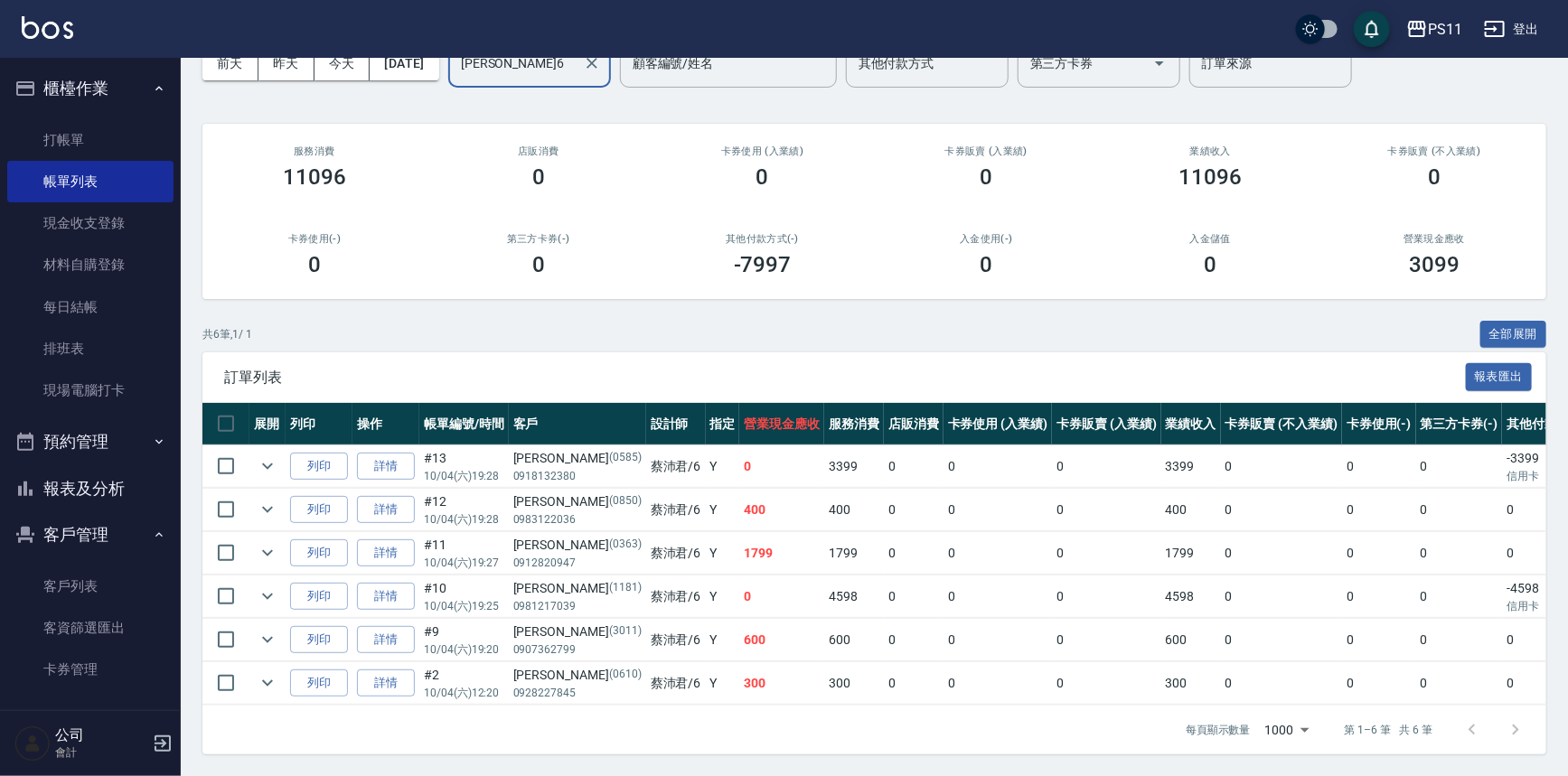
scroll to position [109, 0]
click at [120, 588] on link "客戶列表" at bounding box center [90, 587] width 166 height 42
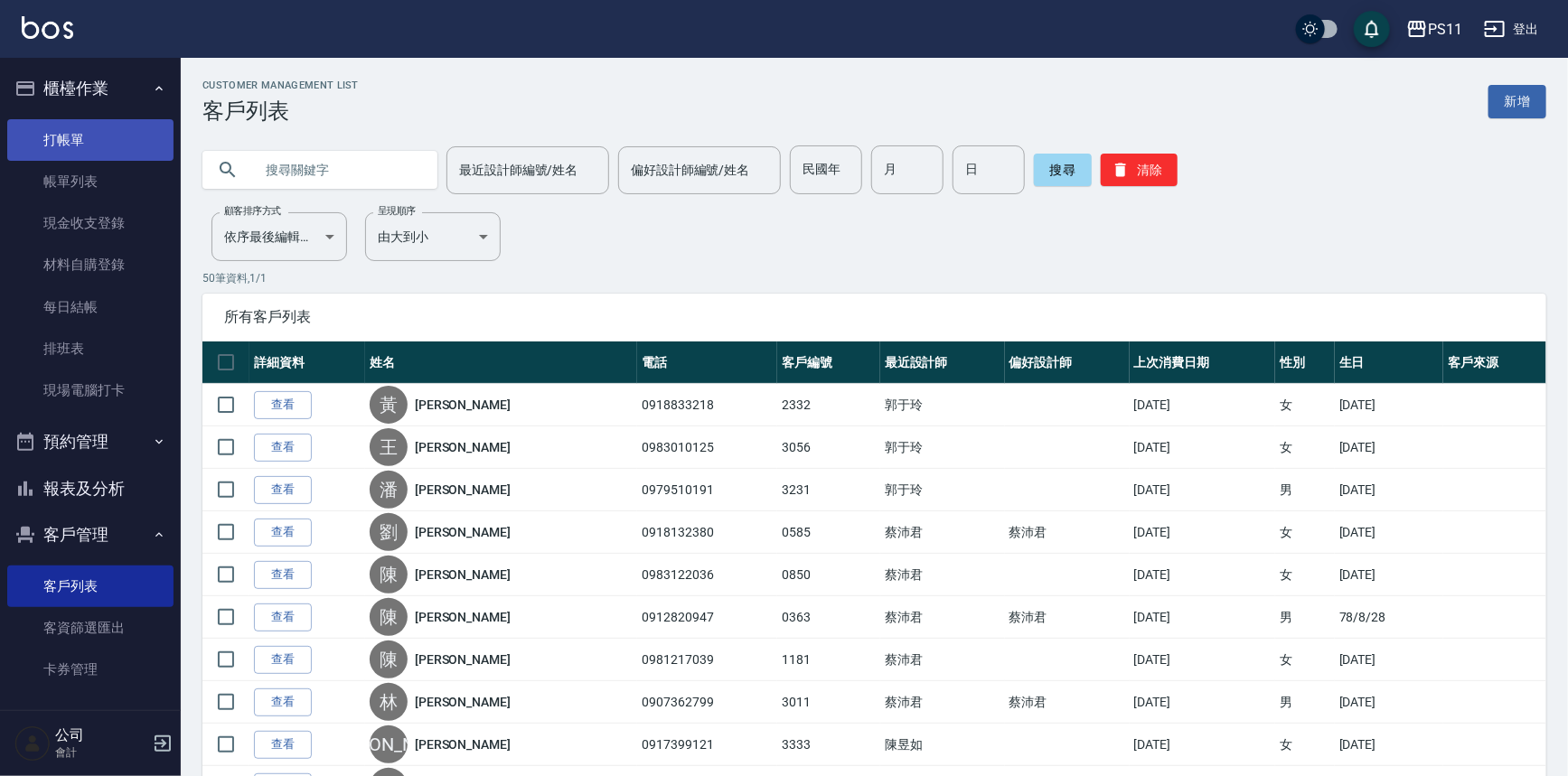
click at [96, 156] on link "打帳單" at bounding box center [90, 141] width 166 height 42
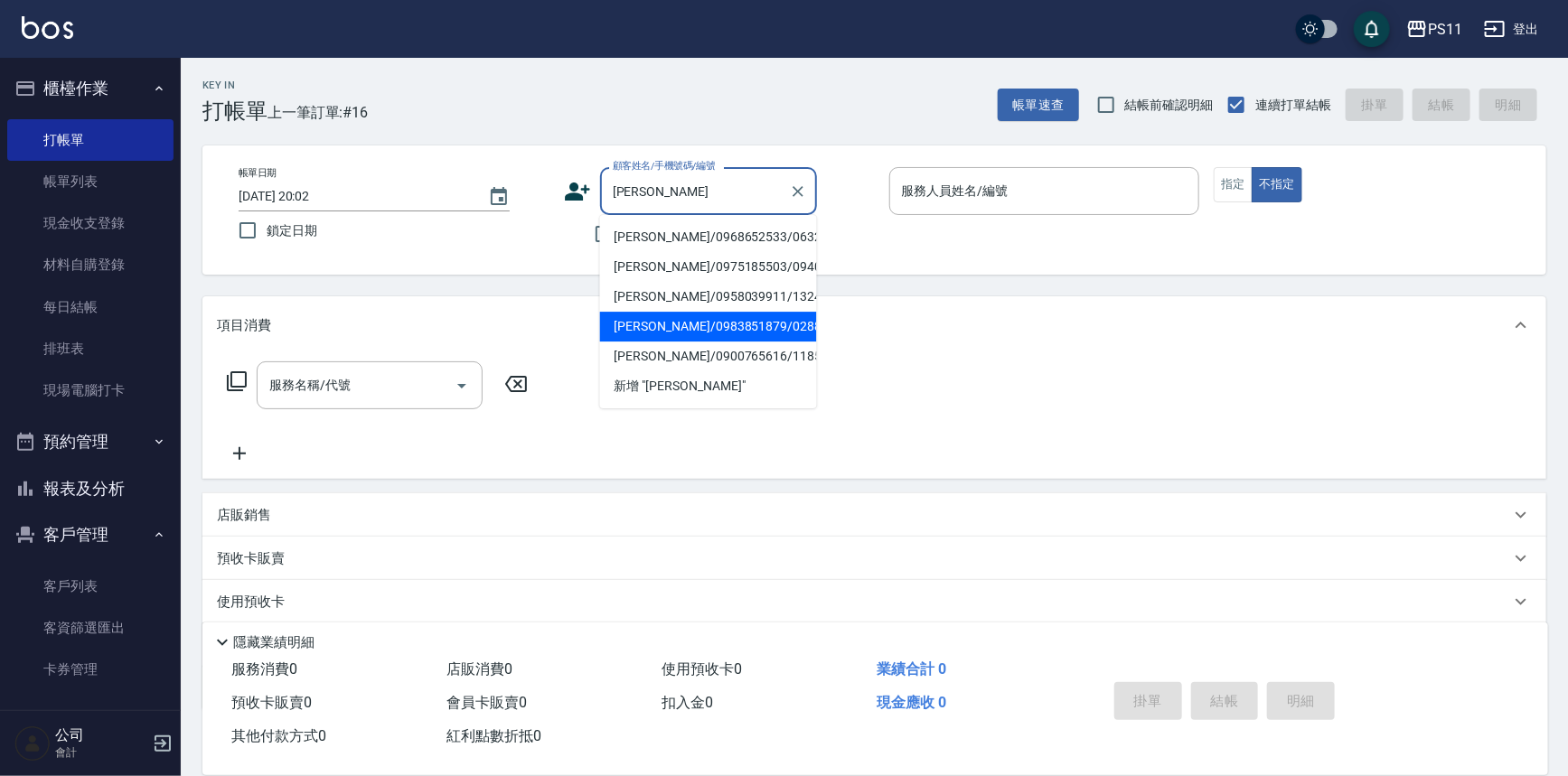
click at [781, 312] on li "[PERSON_NAME]/0983851879/0288" at bounding box center [708, 327] width 217 height 30
type input "[PERSON_NAME]/0983851879/0288"
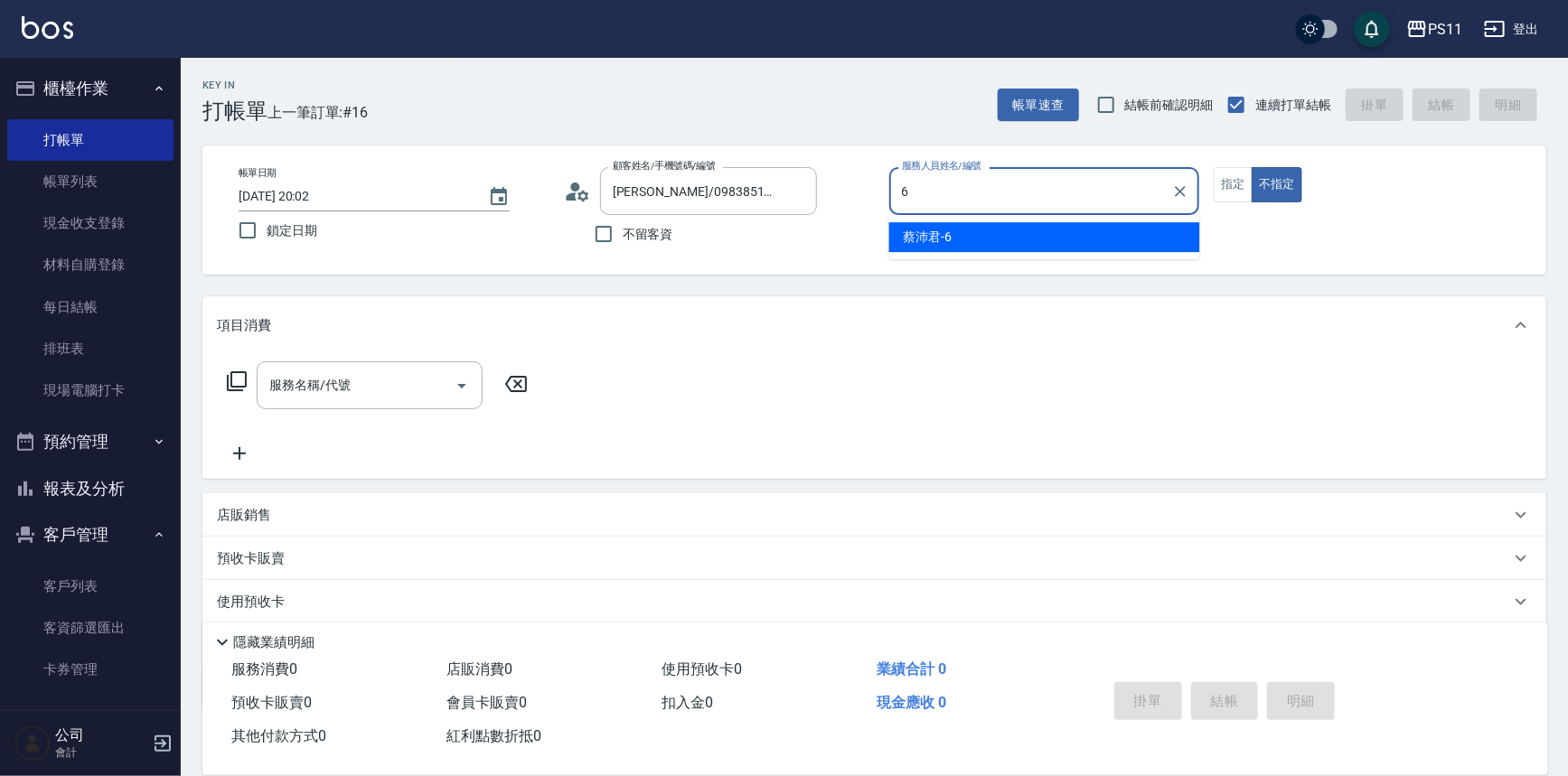
type input "[PERSON_NAME]6"
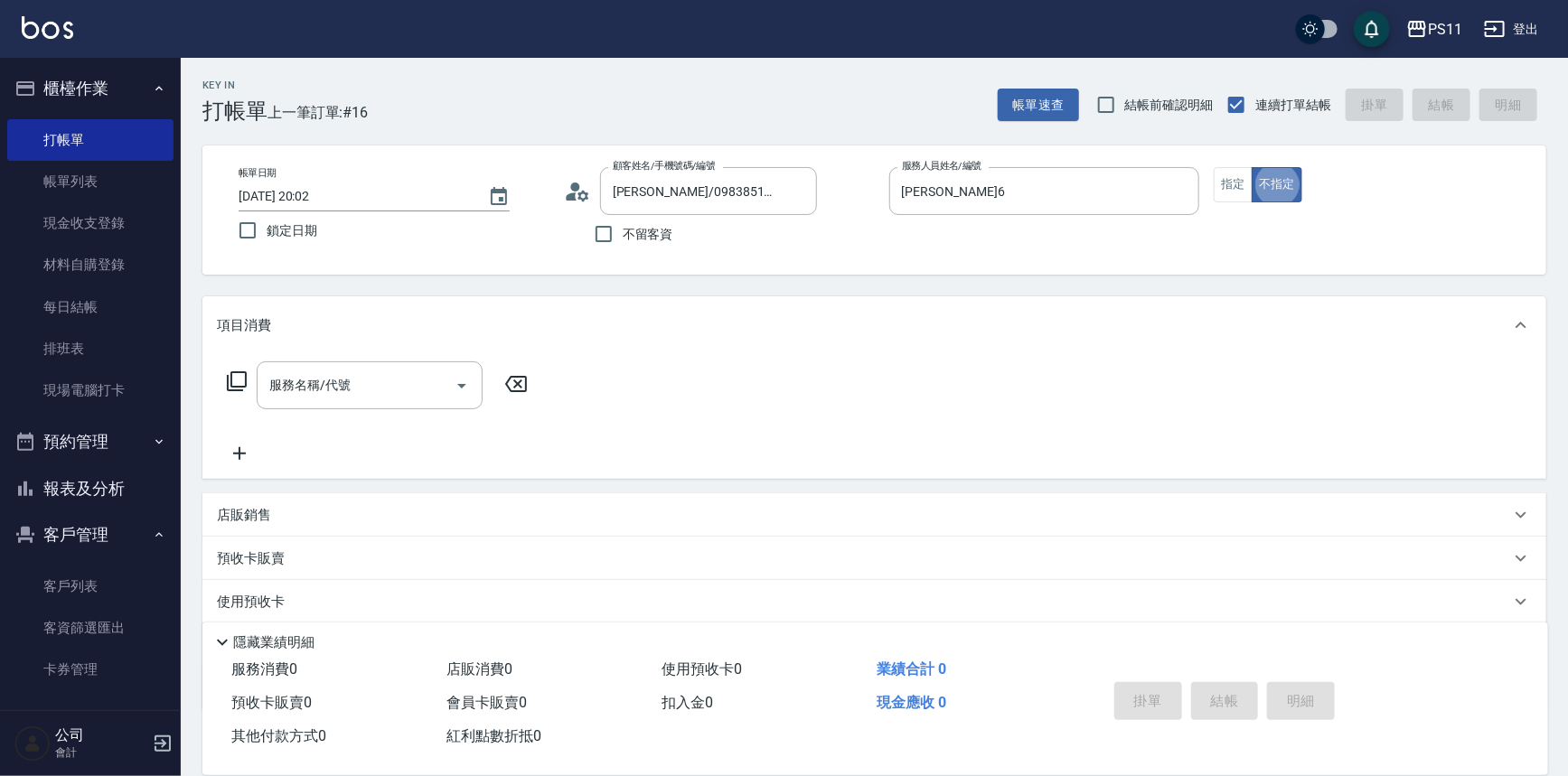
type button "false"
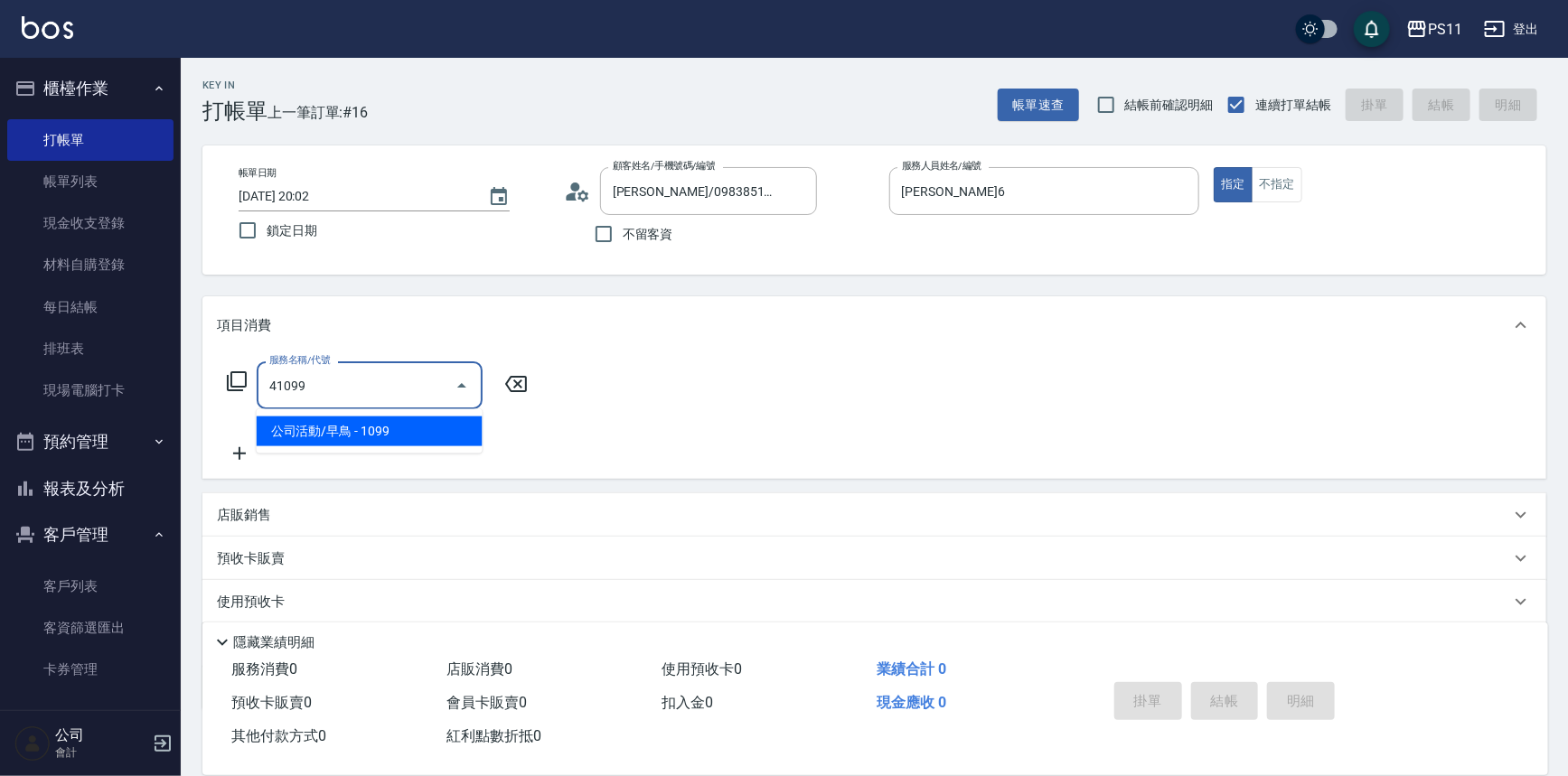
type input "公司活動/早鳥(41099)"
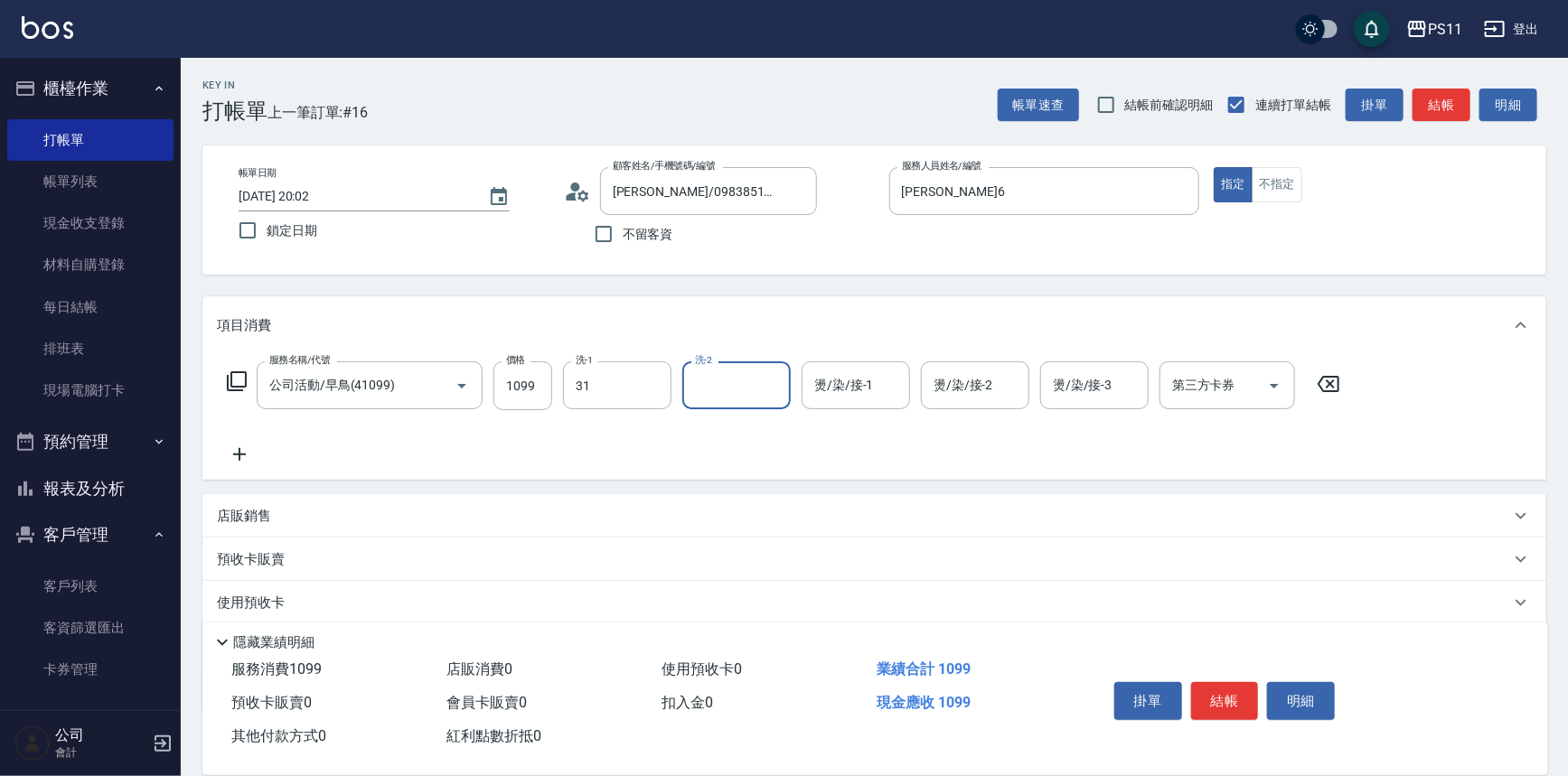
type input "[PERSON_NAME]-31"
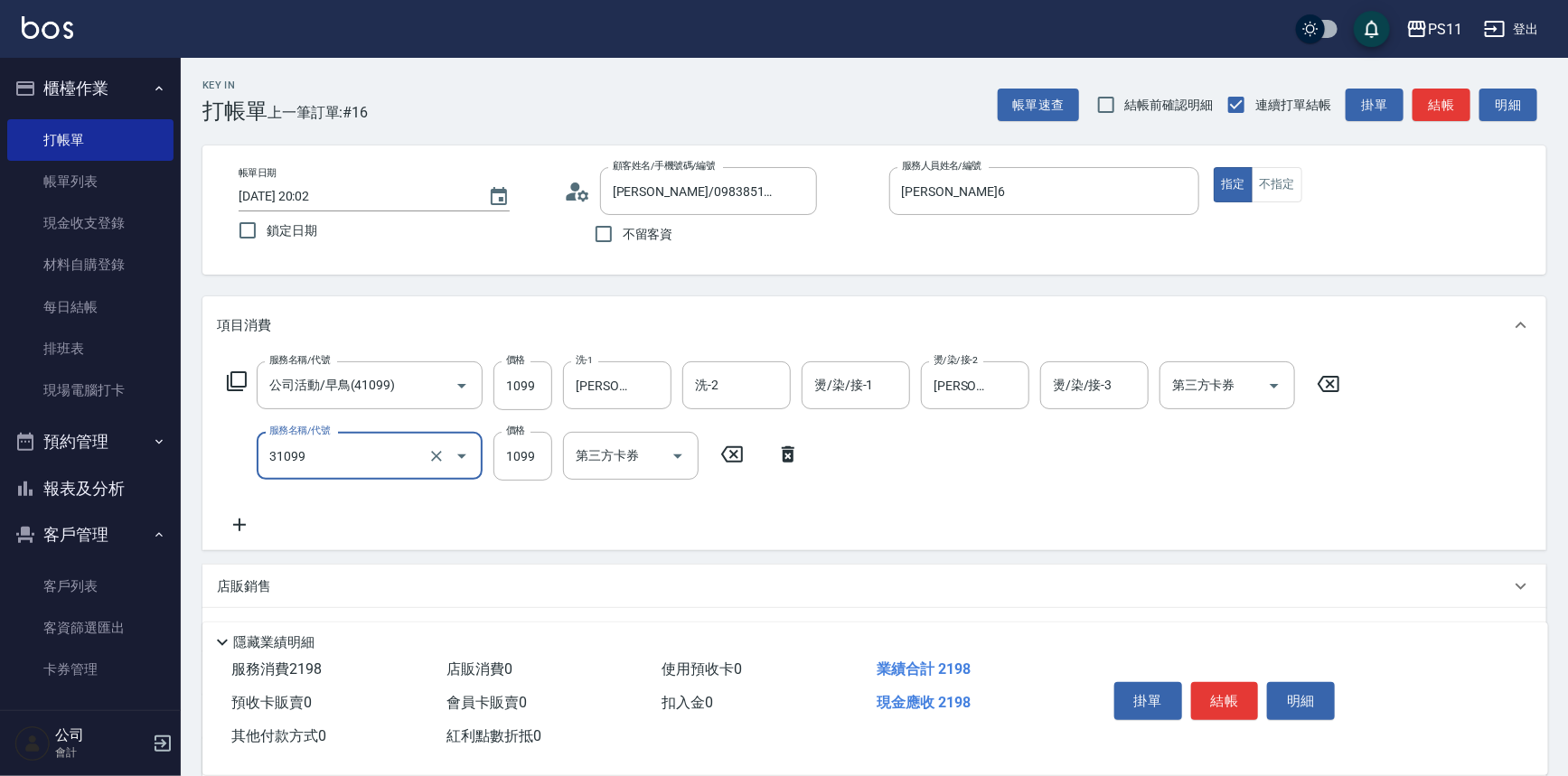
type input "公司活動/早鳥(31099)"
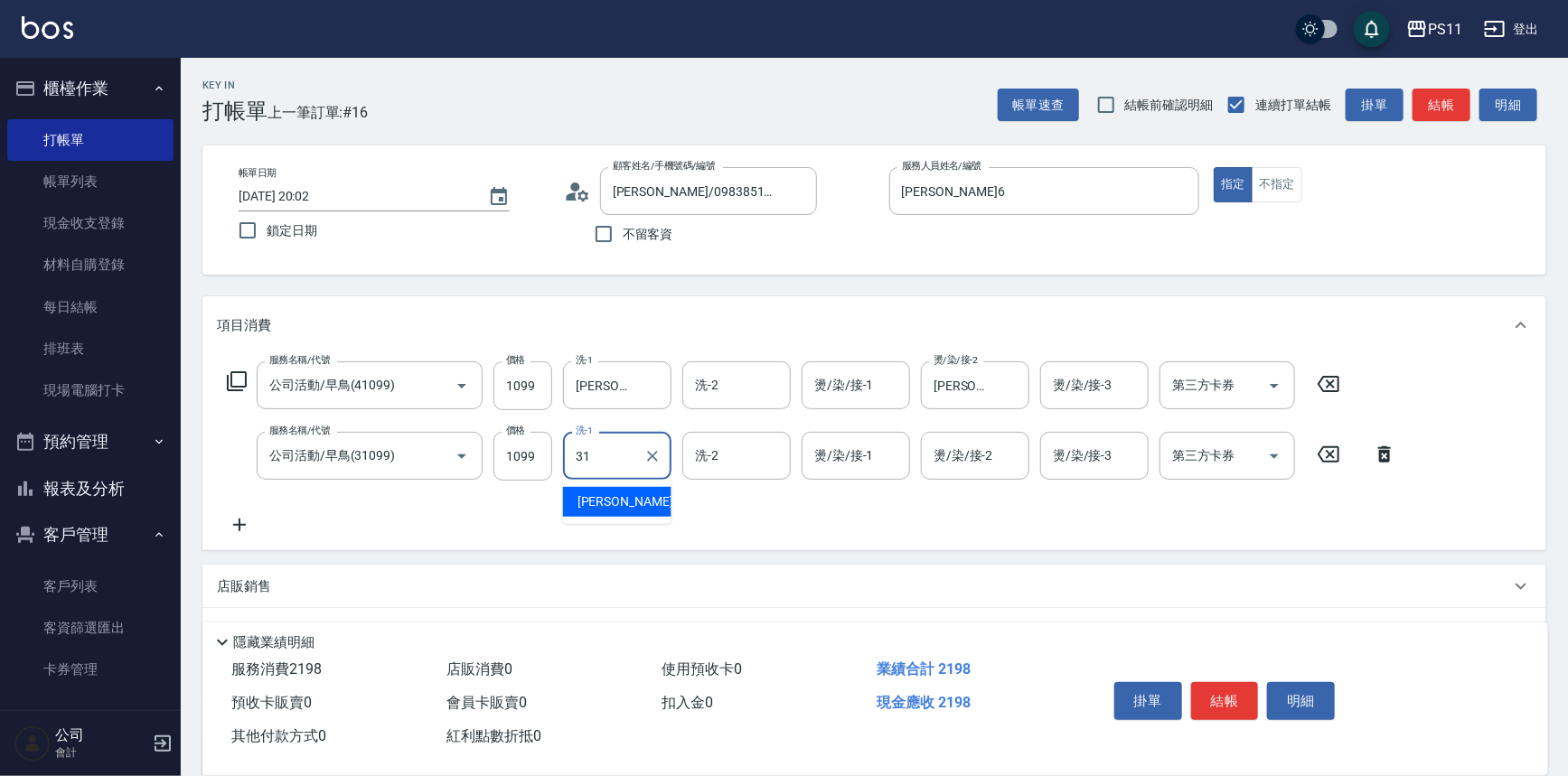
type input "[PERSON_NAME]-31"
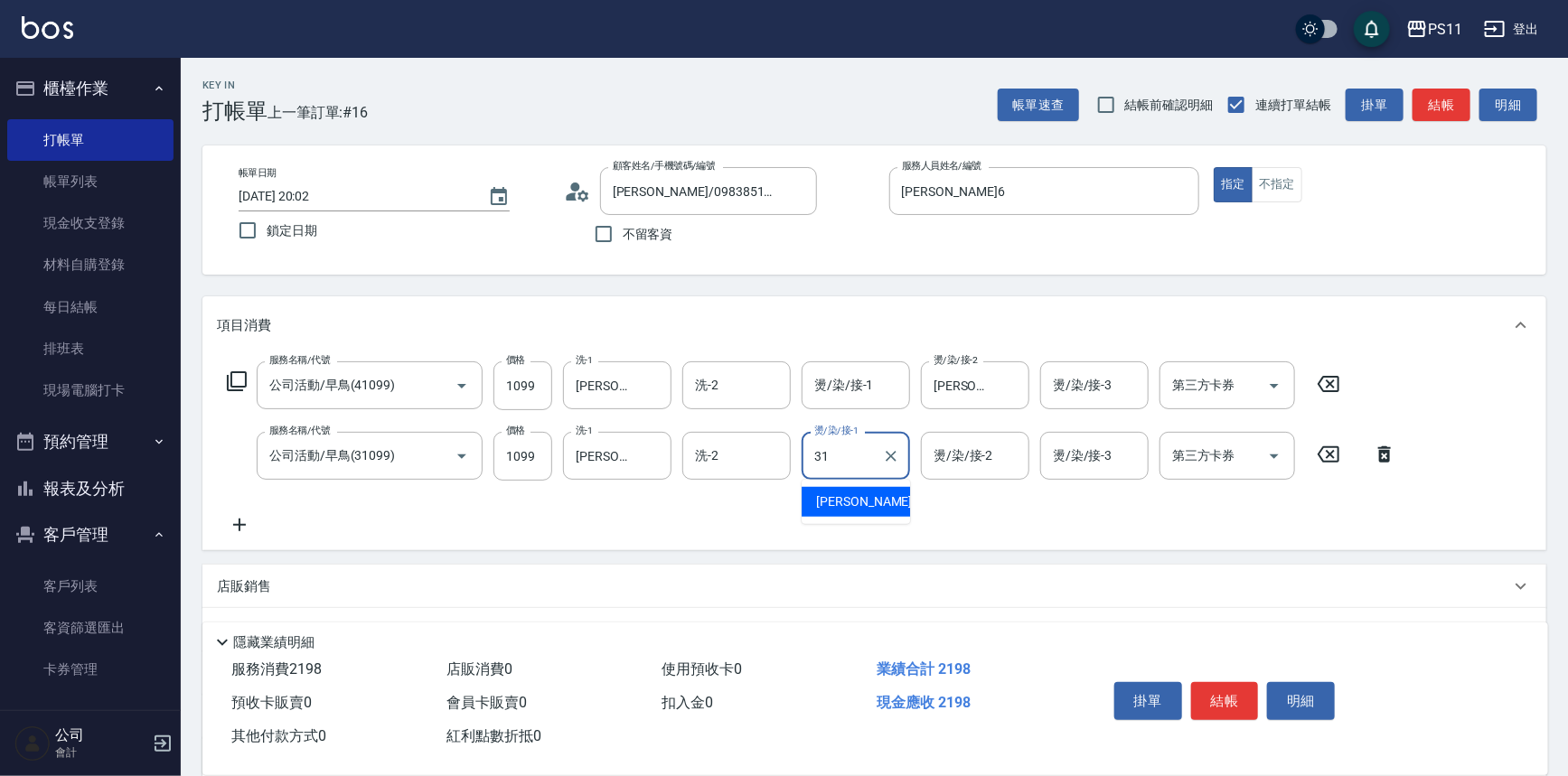
type input "[PERSON_NAME]-31"
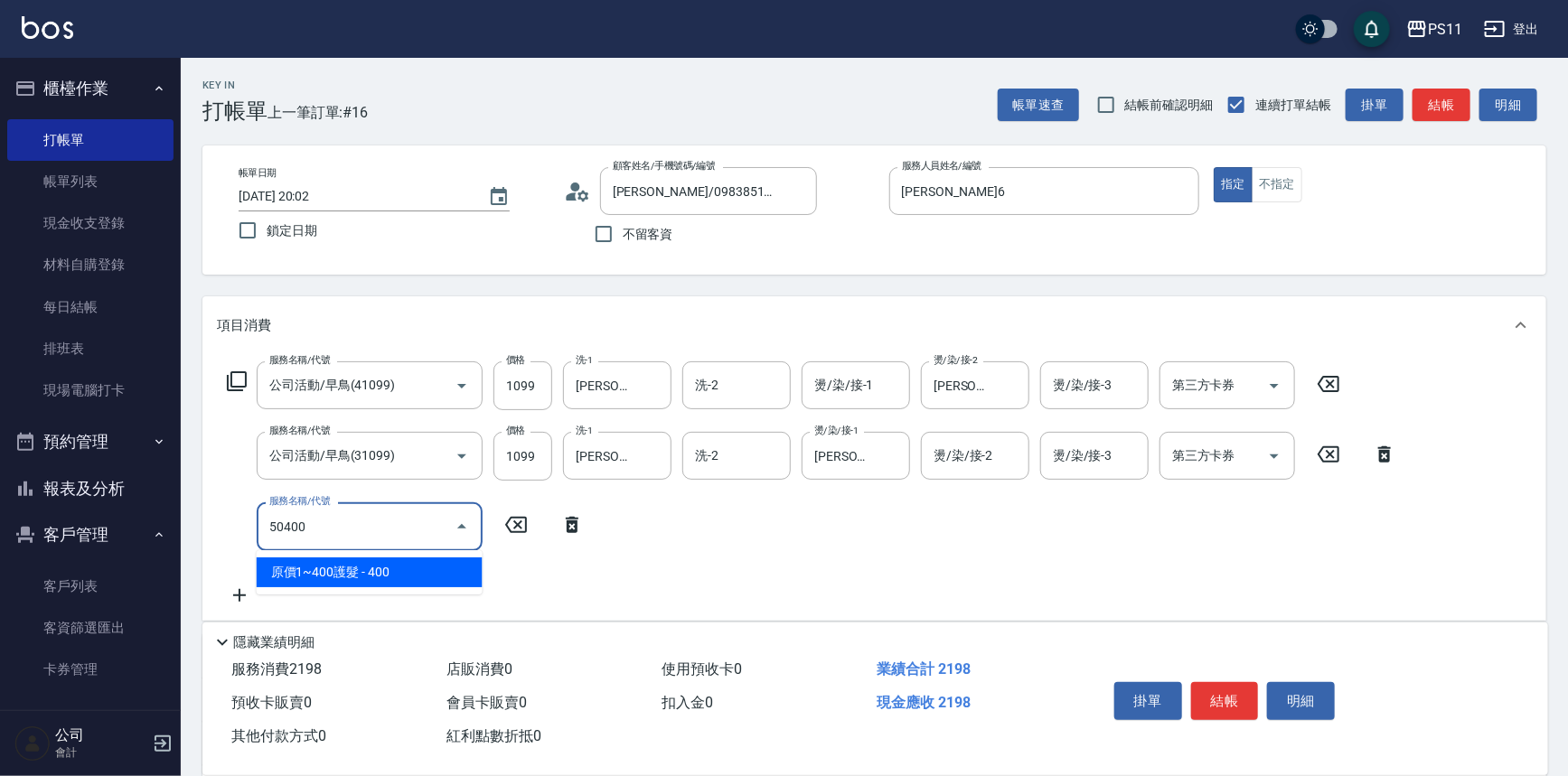
type input "原價1~400護髮(50400)"
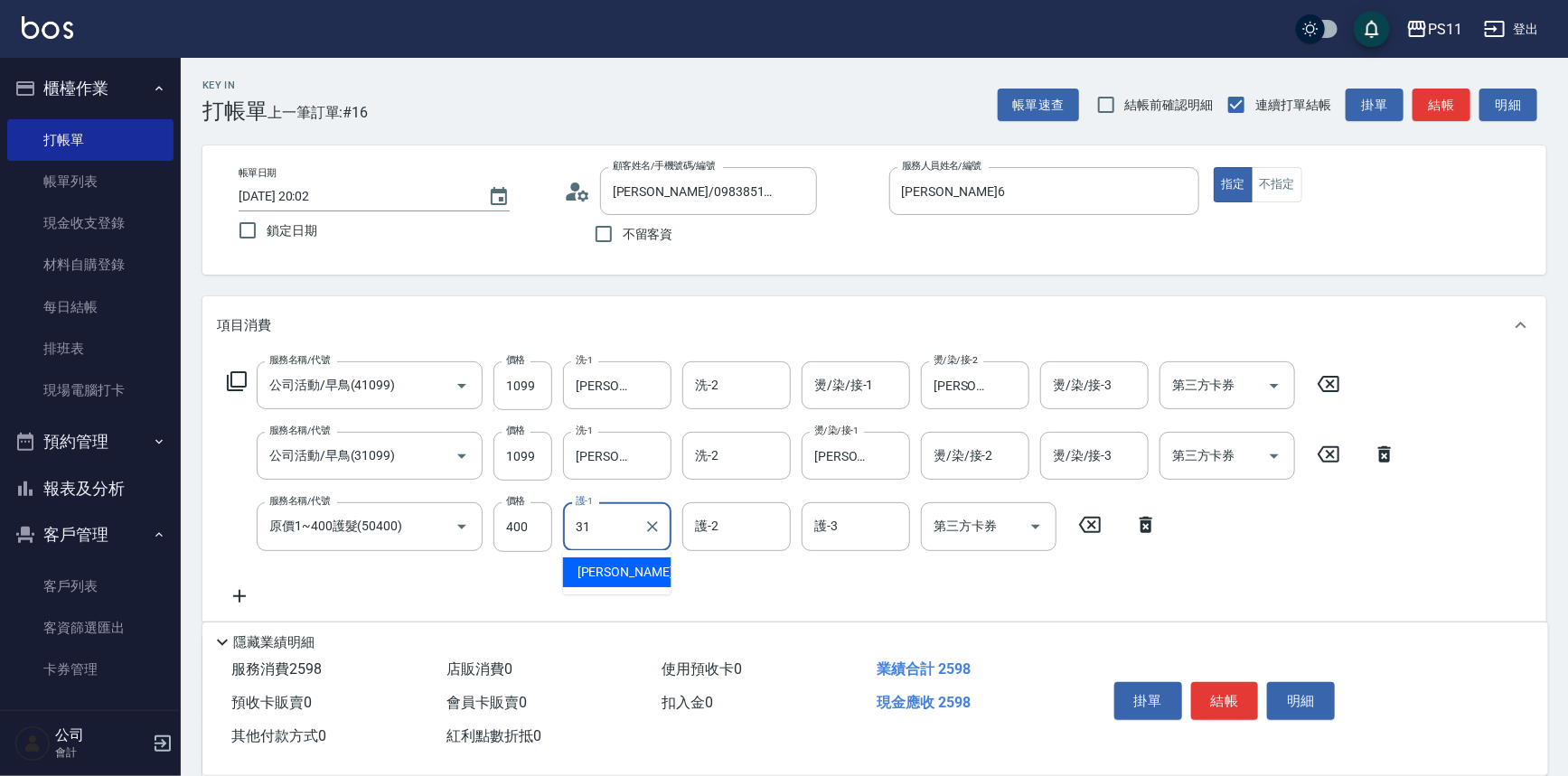
type input "[PERSON_NAME]-31"
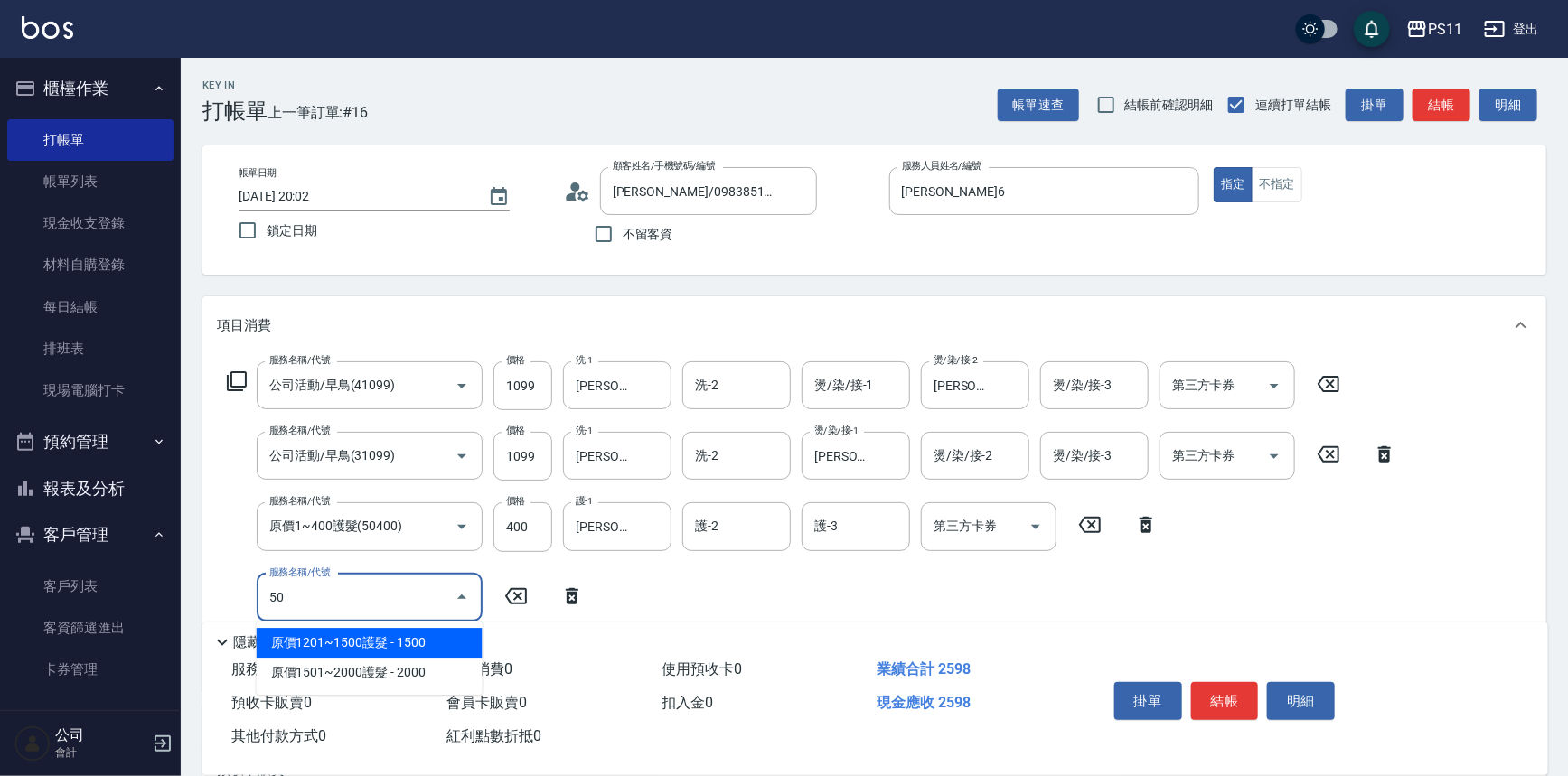
type input "504"
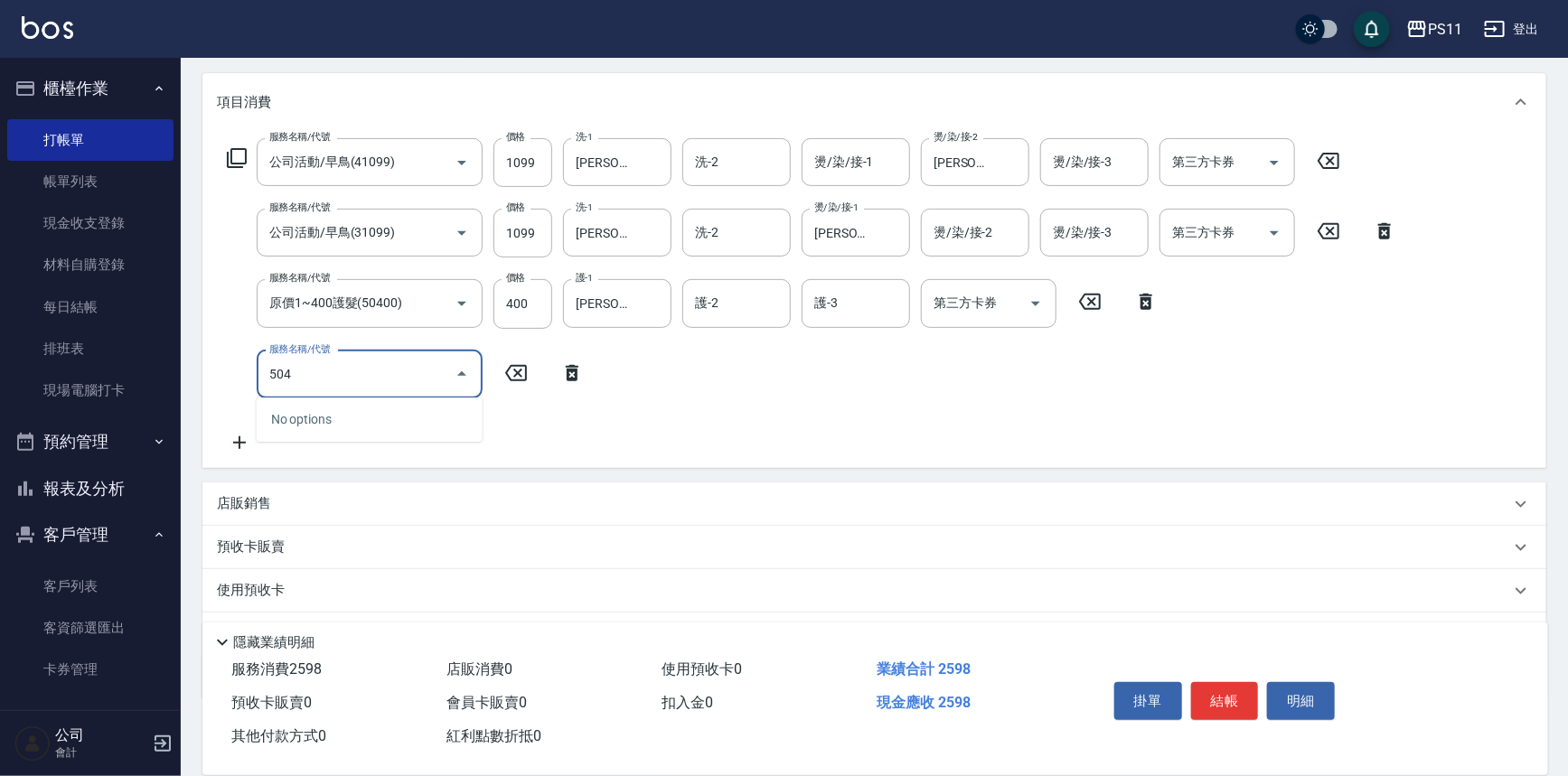
scroll to position [245, 0]
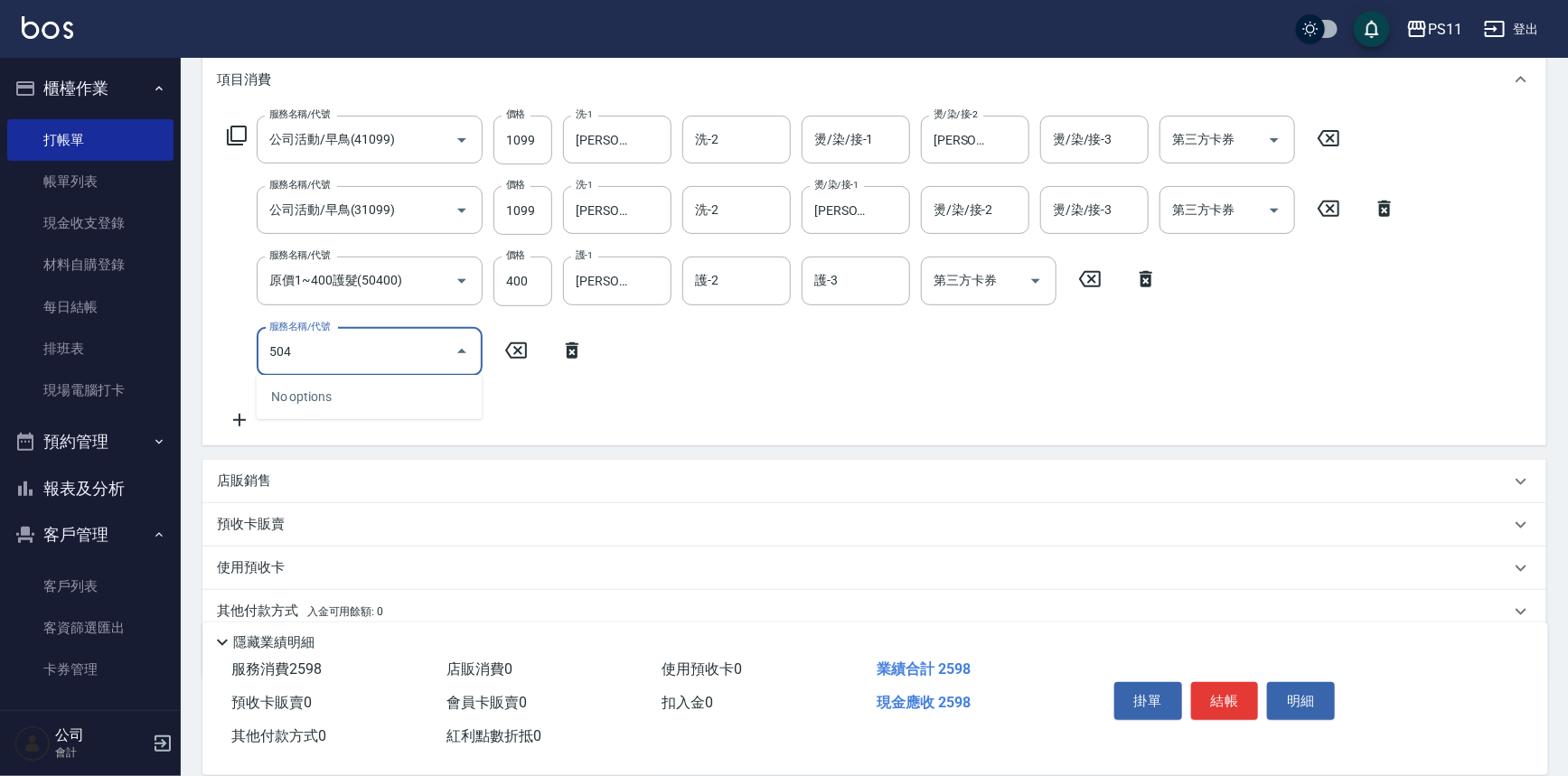
drag, startPoint x: 301, startPoint y: 344, endPoint x: 256, endPoint y: 354, distance: 46.1
click at [256, 354] on div "504 服務名稱/代號" at bounding box center [369, 351] width 226 height 48
type input "原價1501~2000護髮(52000)"
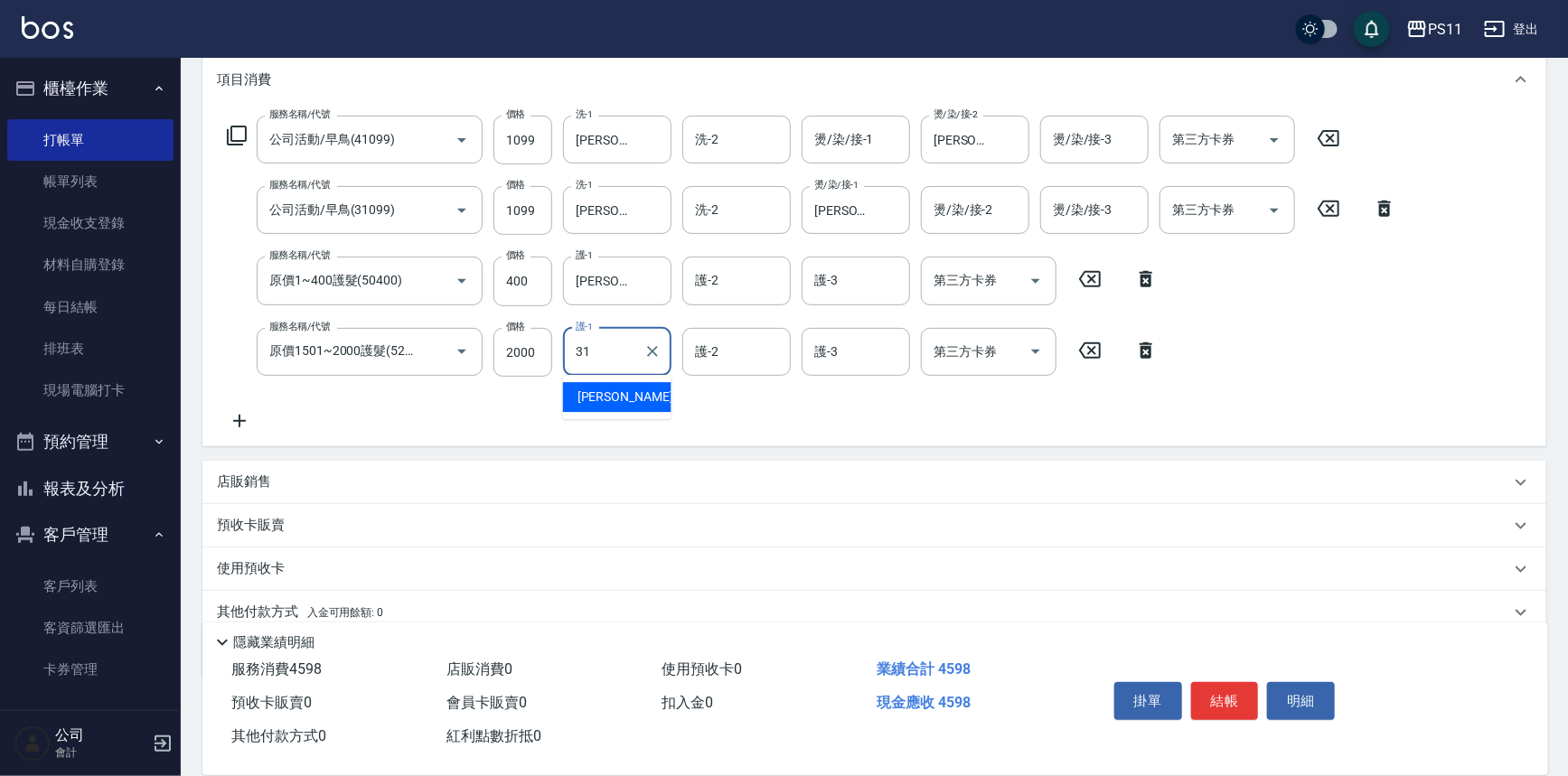
type input "[PERSON_NAME]-31"
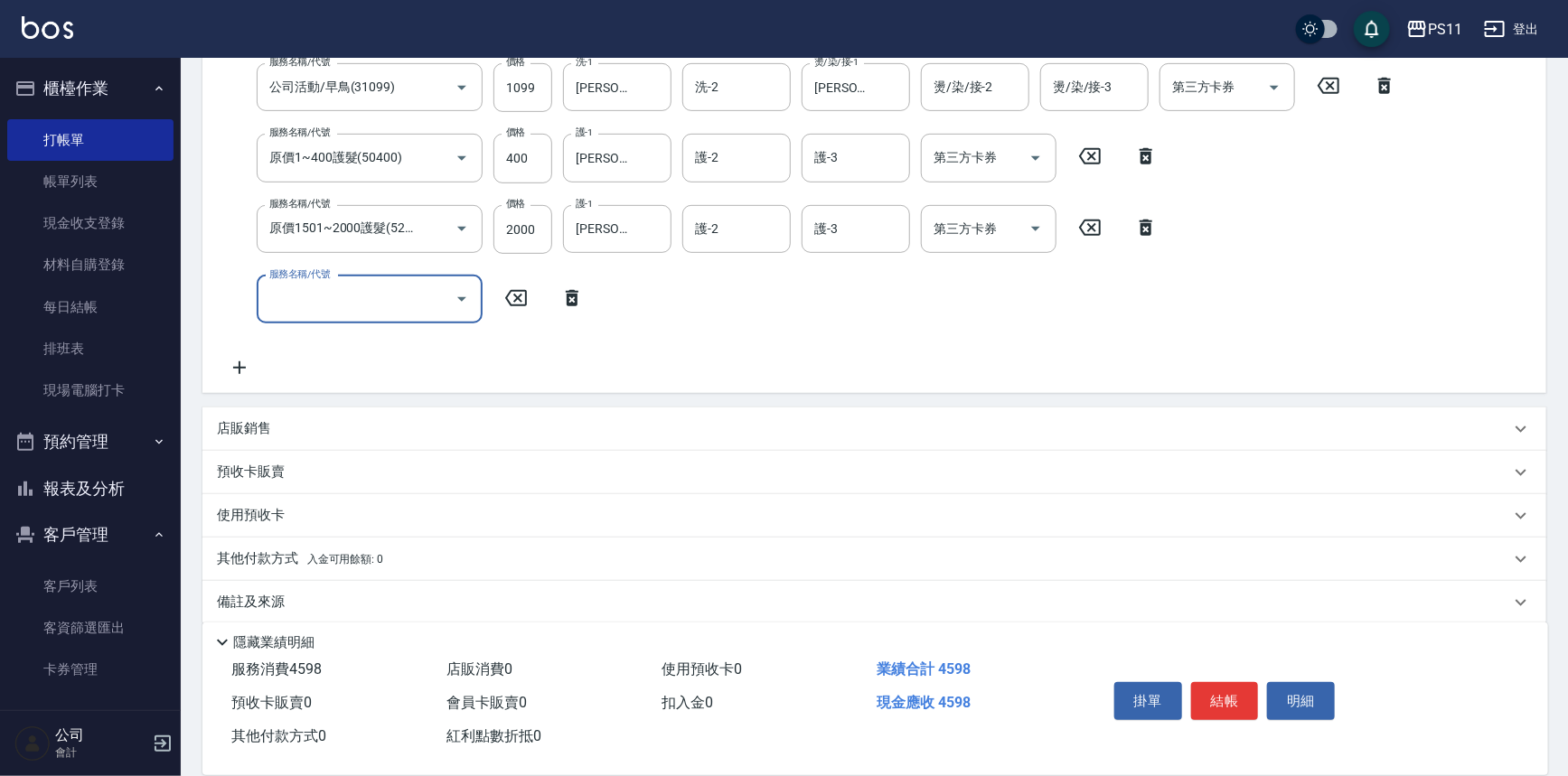
scroll to position [386, 0]
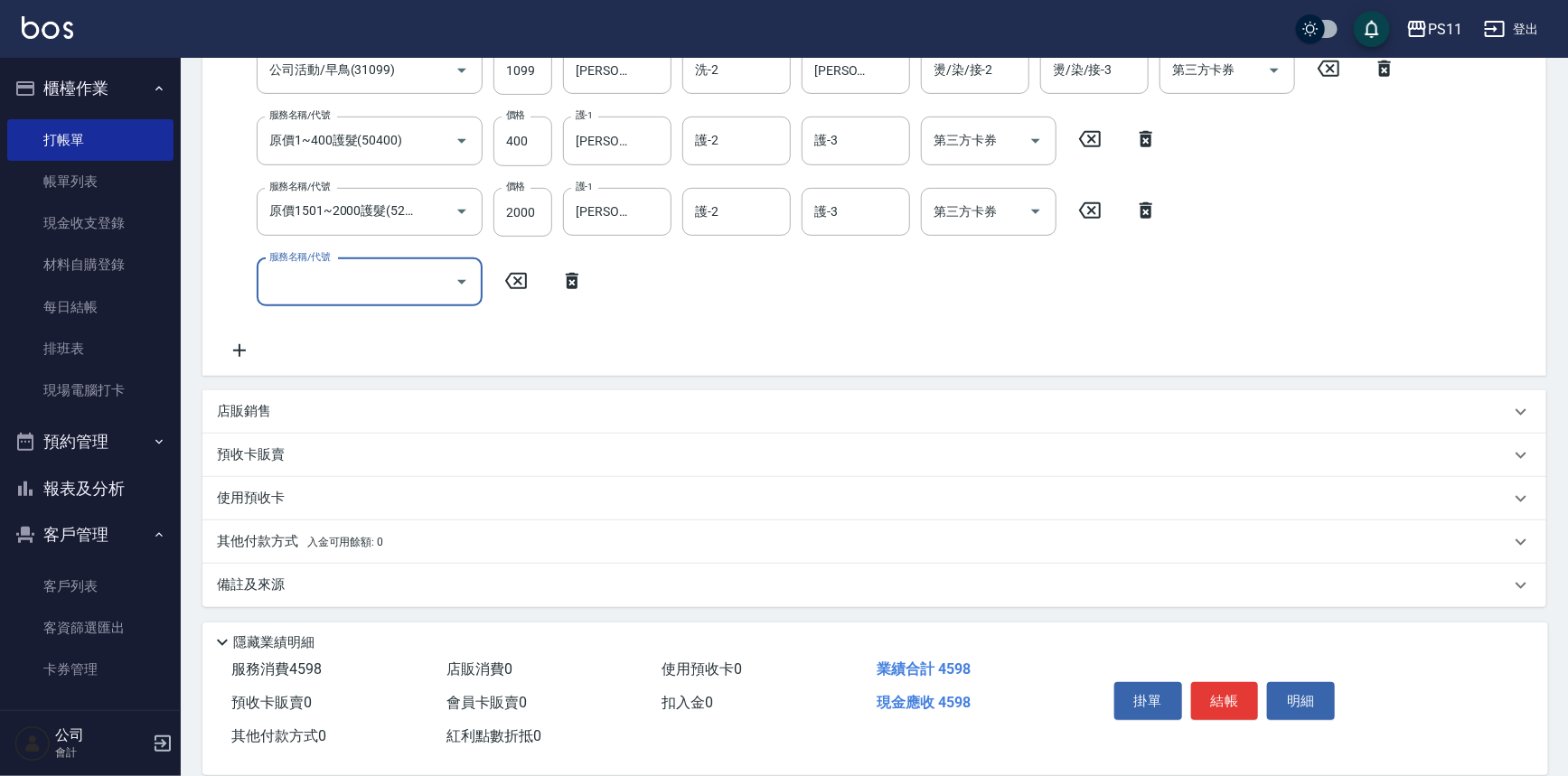
click at [257, 544] on p "其他付款方式 入金可用餘額: 0" at bounding box center [300, 542] width 166 height 20
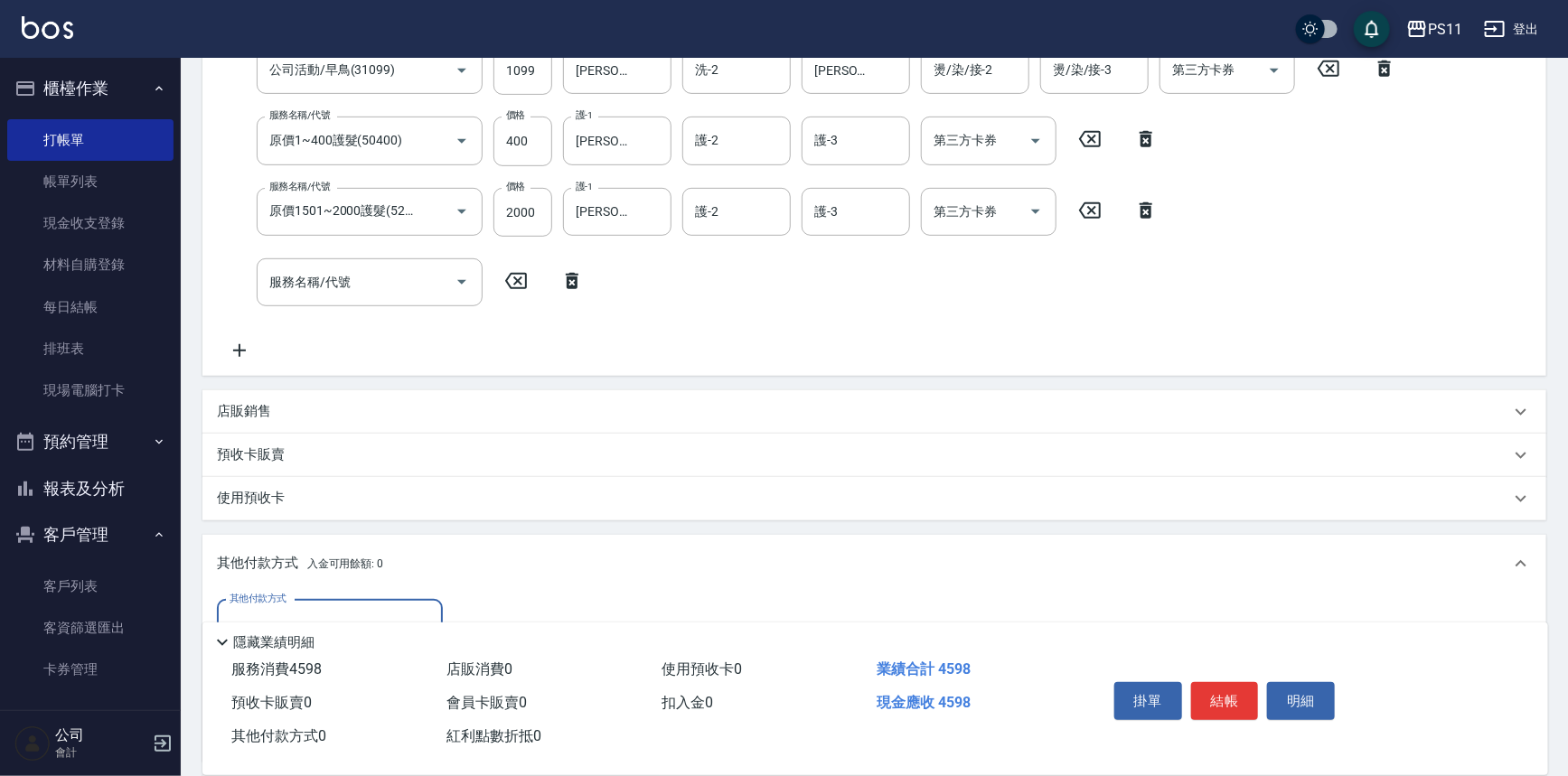
scroll to position [0, 0]
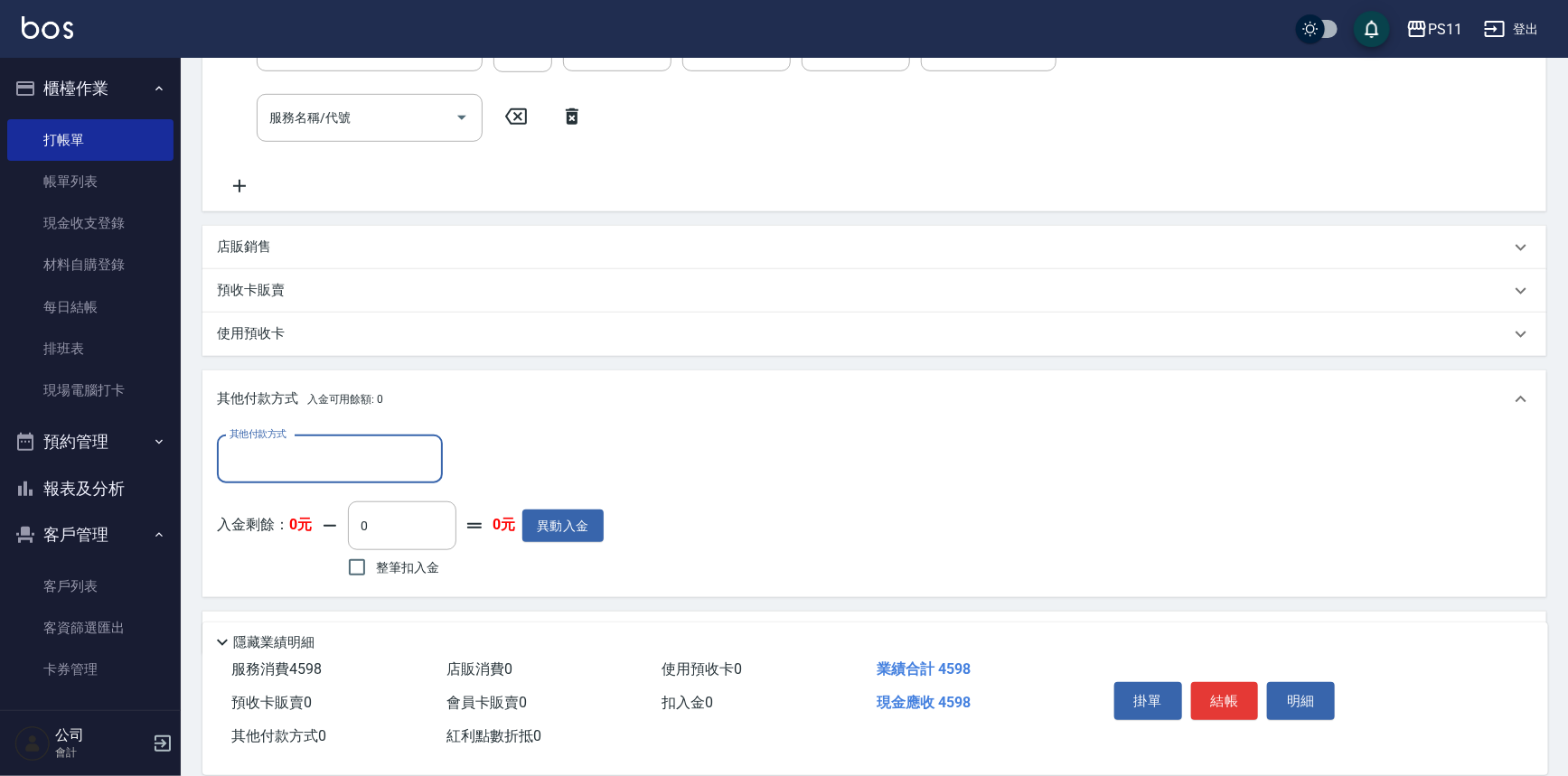
click at [352, 462] on input "其他付款方式" at bounding box center [330, 459] width 210 height 32
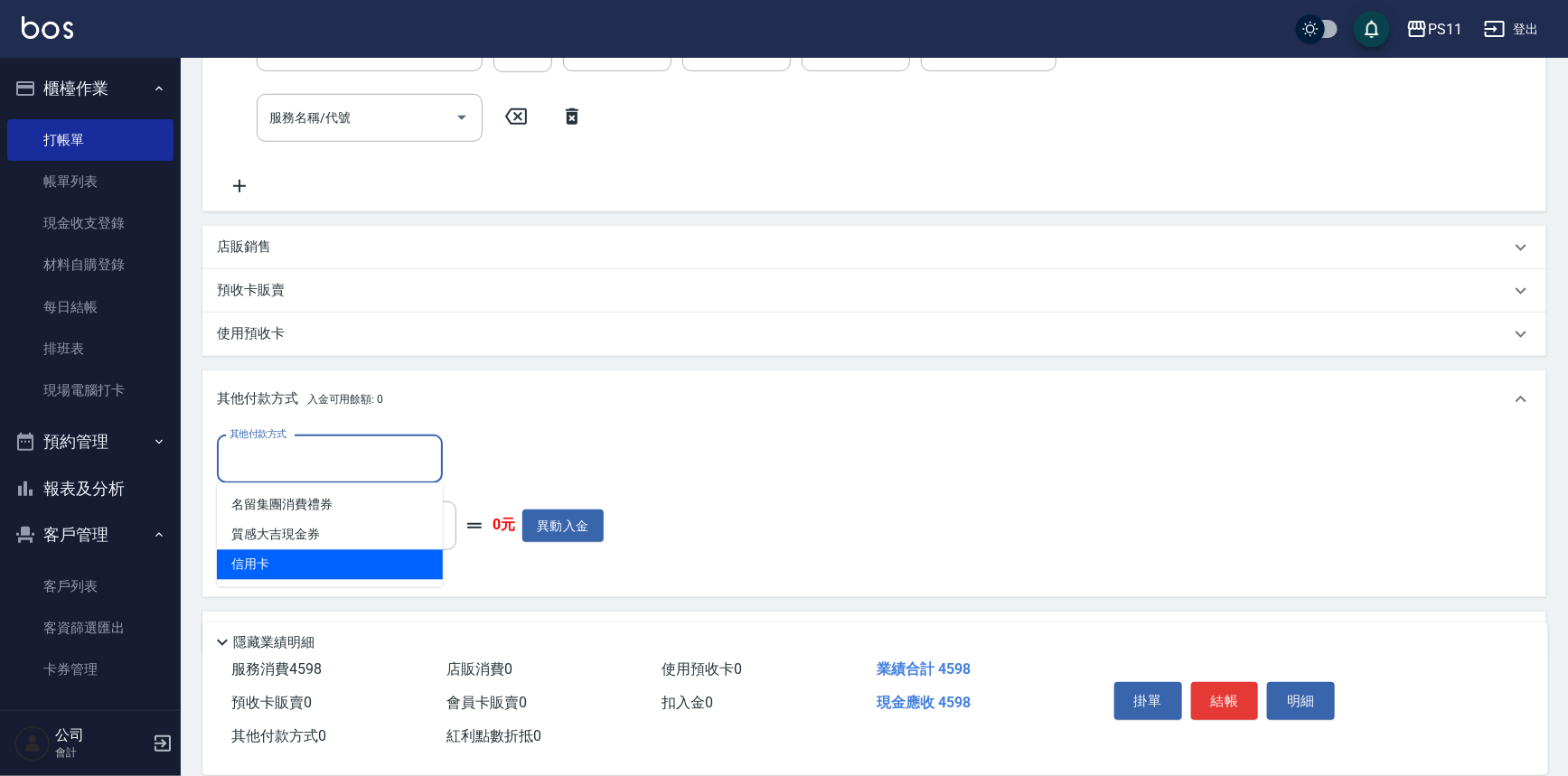
drag, startPoint x: 355, startPoint y: 561, endPoint x: 374, endPoint y: 552, distance: 21.0
click at [357, 561] on span "信用卡" at bounding box center [330, 565] width 226 height 30
type input "信用卡"
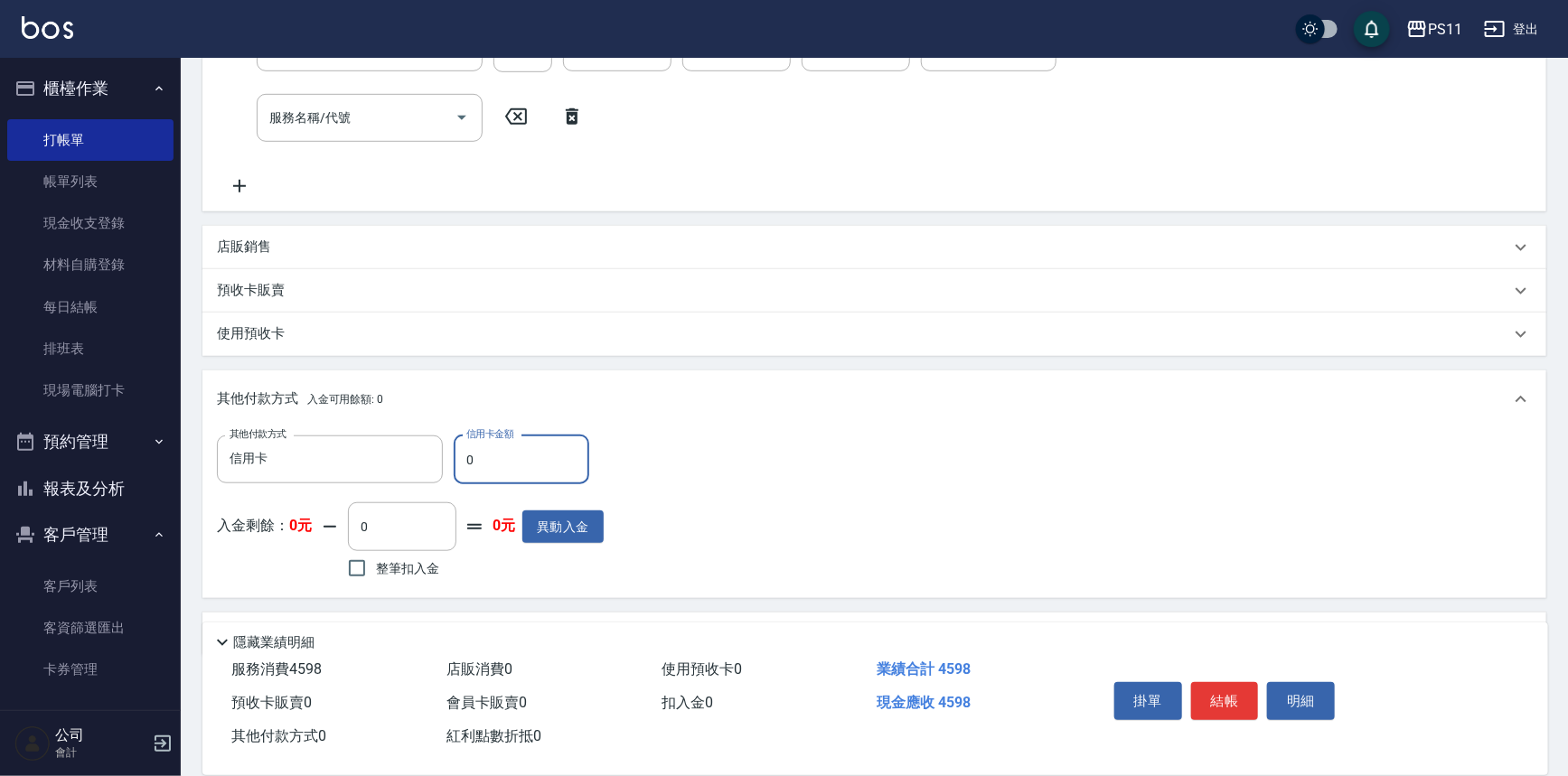
drag, startPoint x: 488, startPoint y: 465, endPoint x: 456, endPoint y: 471, distance: 32.6
click at [456, 471] on input "0" at bounding box center [521, 459] width 136 height 48
type input "4598"
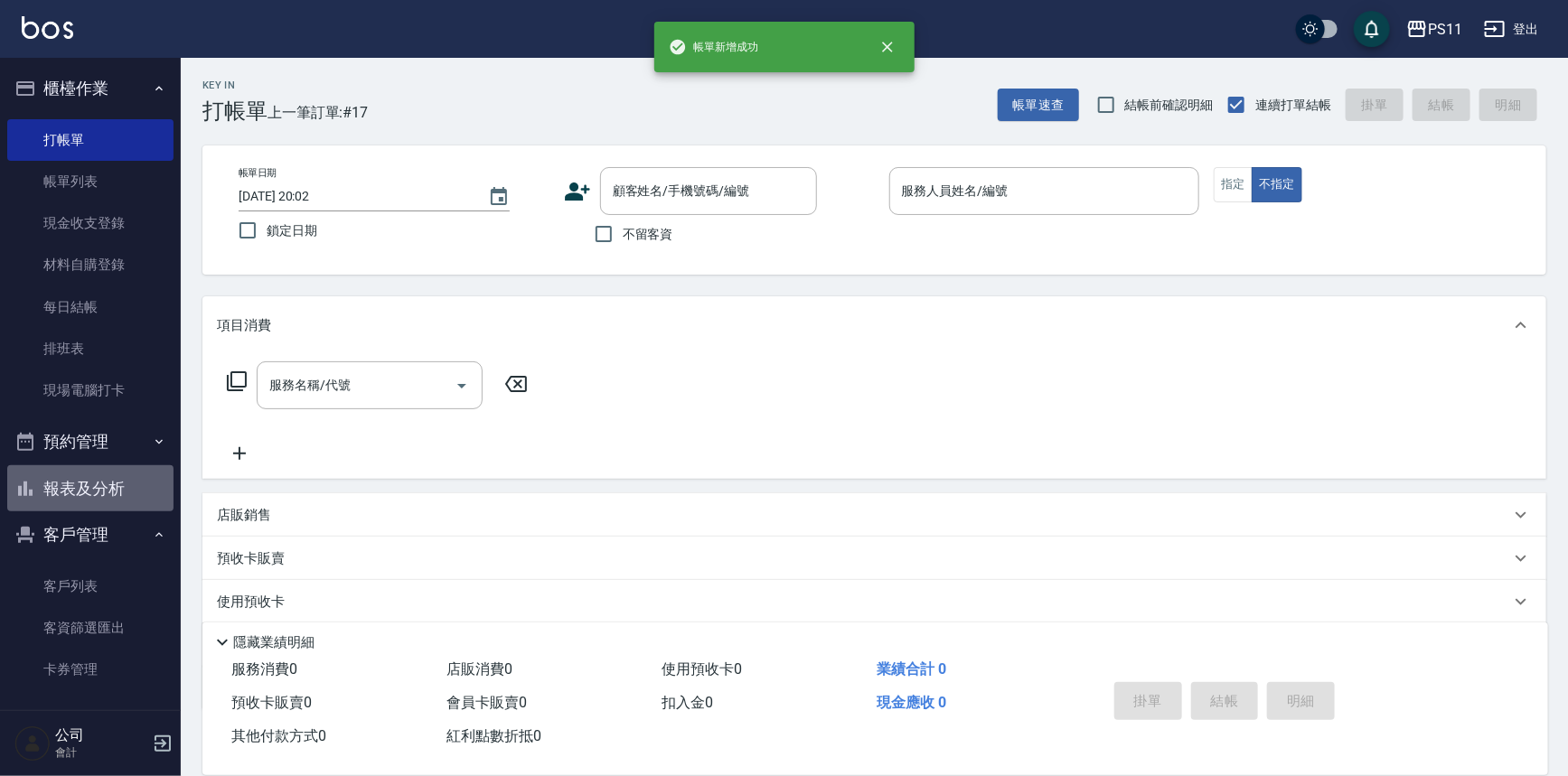
click at [104, 506] on button "報表及分析" at bounding box center [90, 488] width 166 height 47
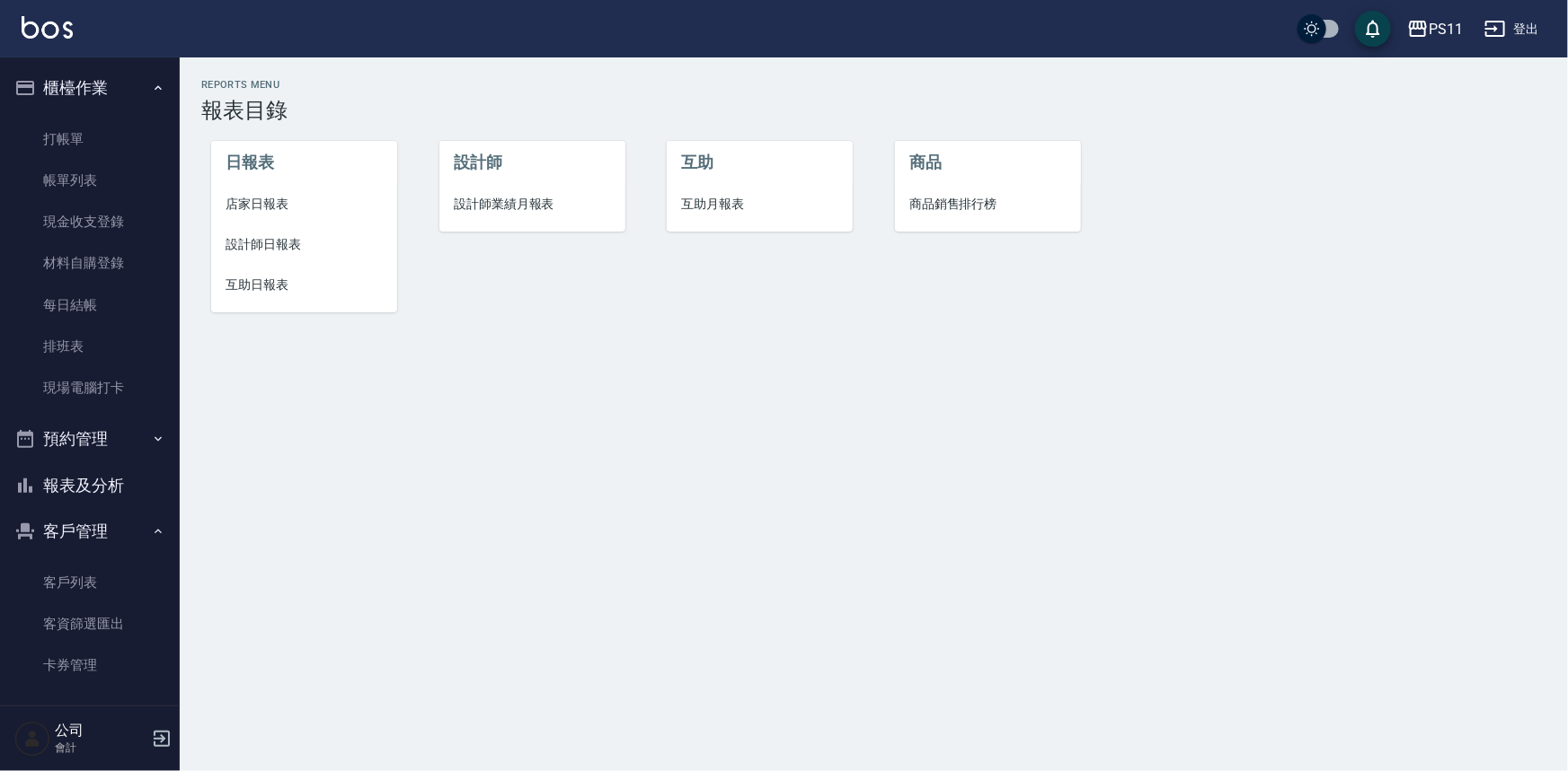
click at [253, 235] on span "設計師日報表" at bounding box center [304, 244] width 157 height 19
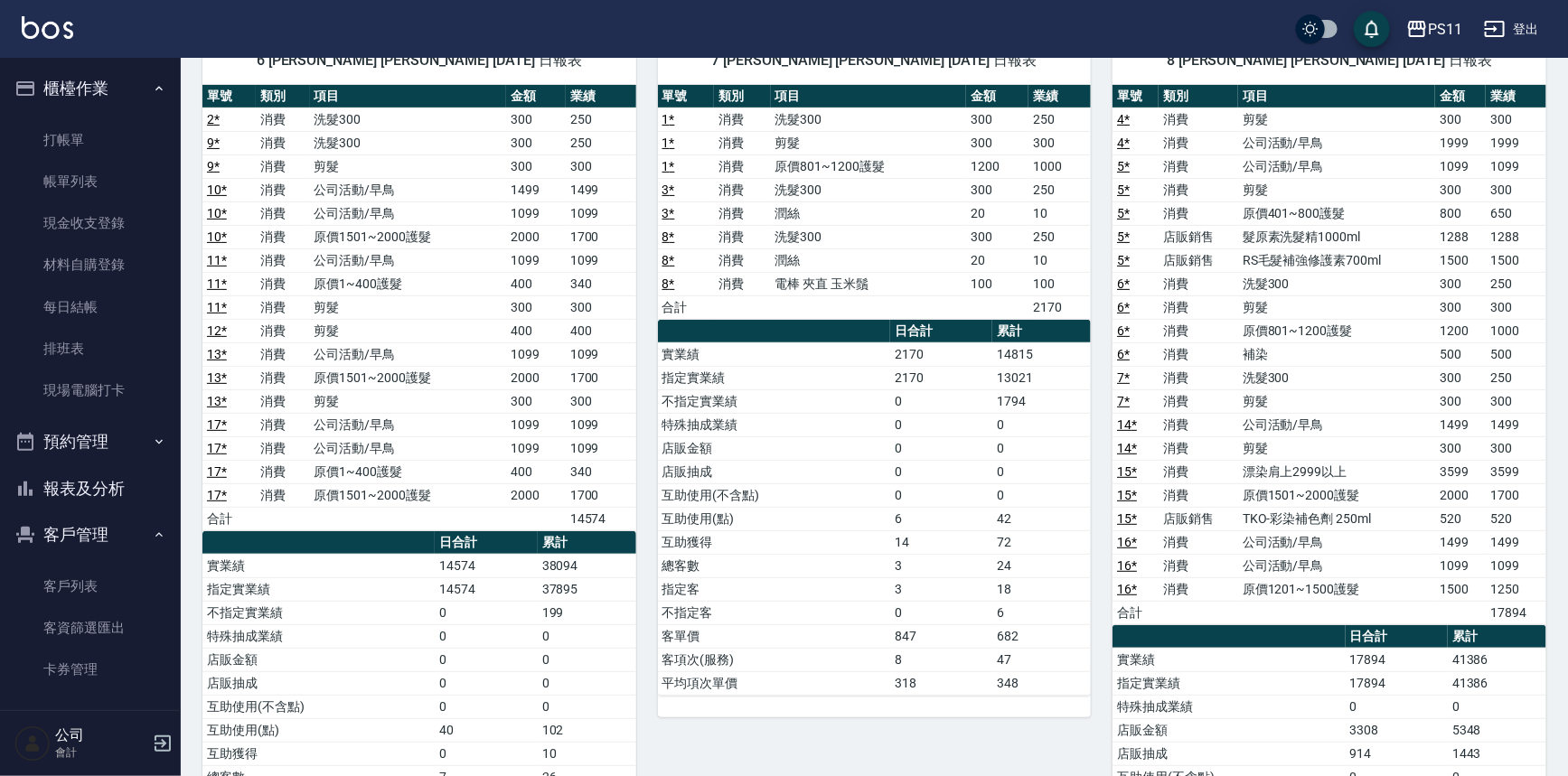
scroll to position [81, 0]
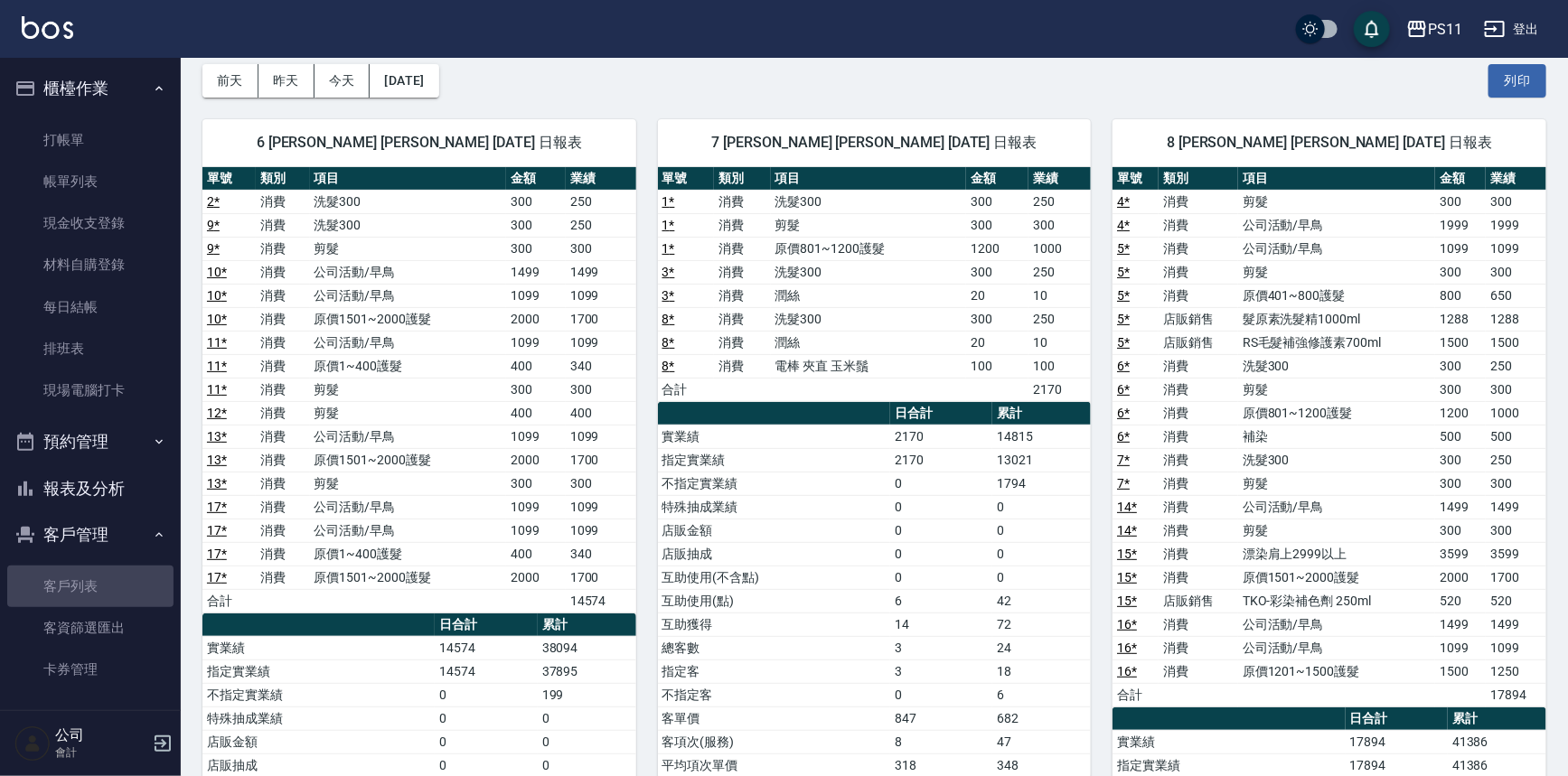
drag, startPoint x: 99, startPoint y: 583, endPoint x: 161, endPoint y: 436, distance: 159.5
click at [99, 582] on link "客戶列表" at bounding box center [90, 587] width 166 height 42
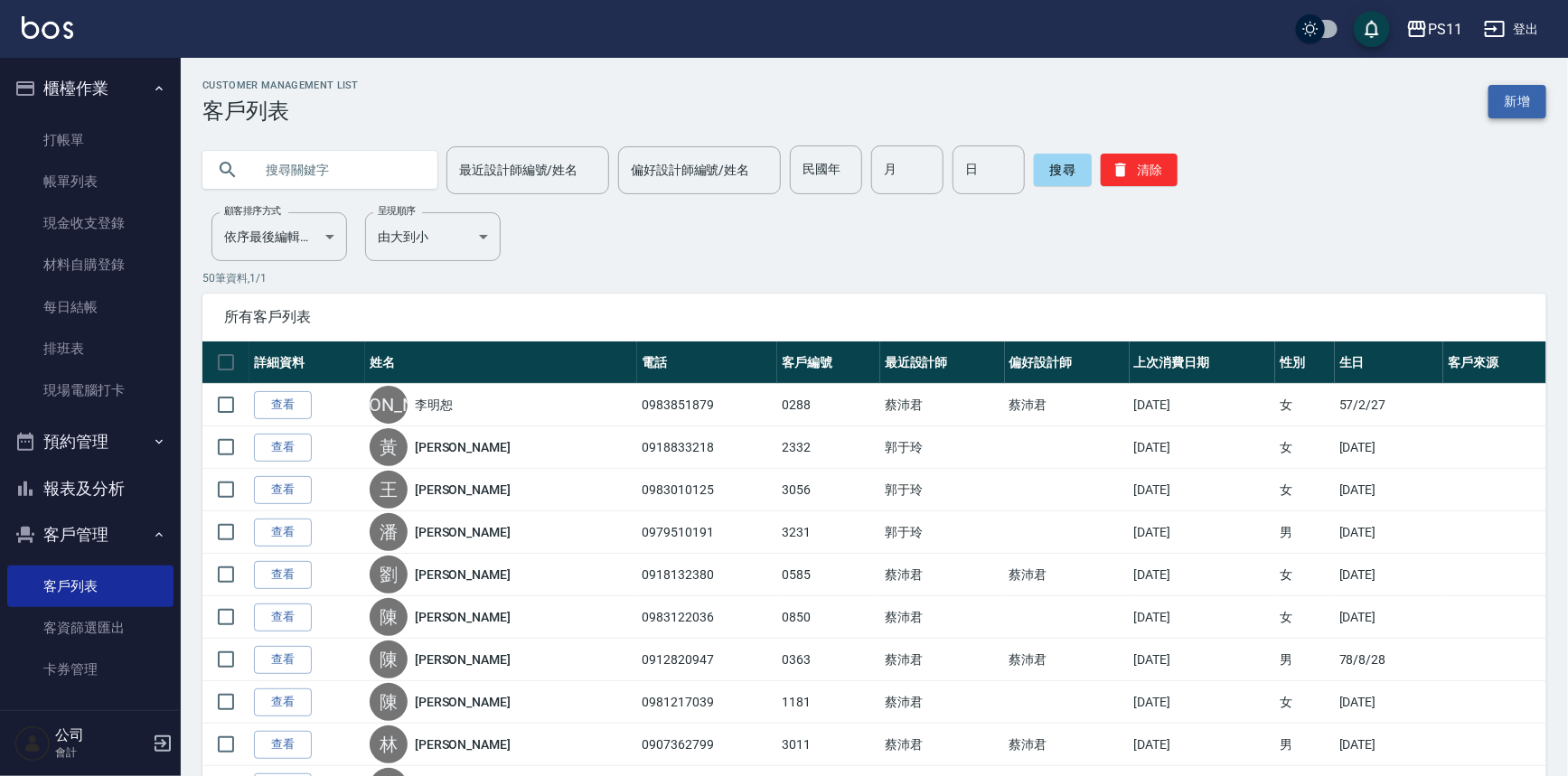
click at [1523, 96] on link "新增" at bounding box center [1518, 102] width 57 height 34
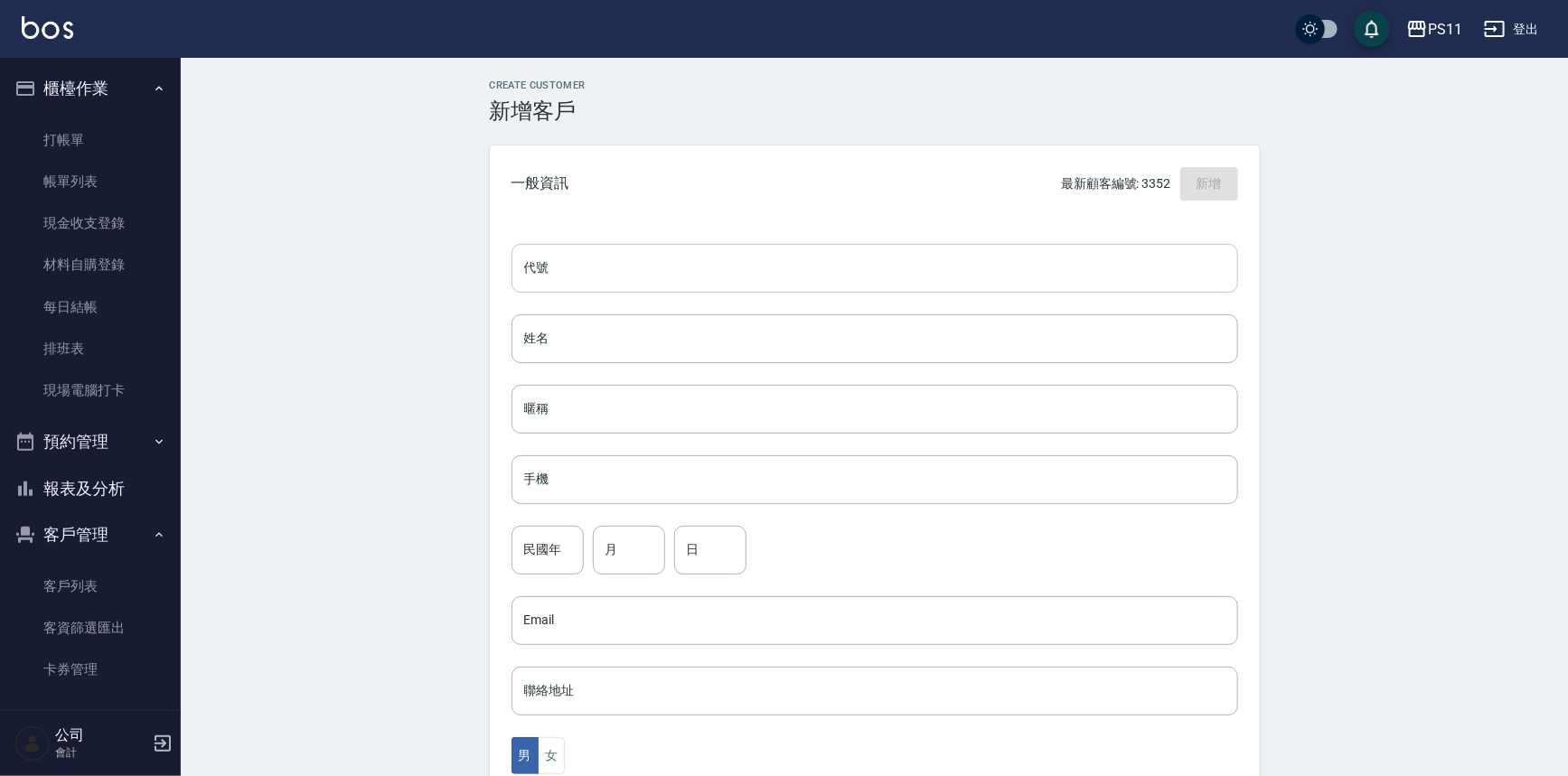
drag, startPoint x: 650, startPoint y: 275, endPoint x: 683, endPoint y: 269, distance: 33.5
click at [650, 275] on input "代號" at bounding box center [875, 268] width 727 height 48
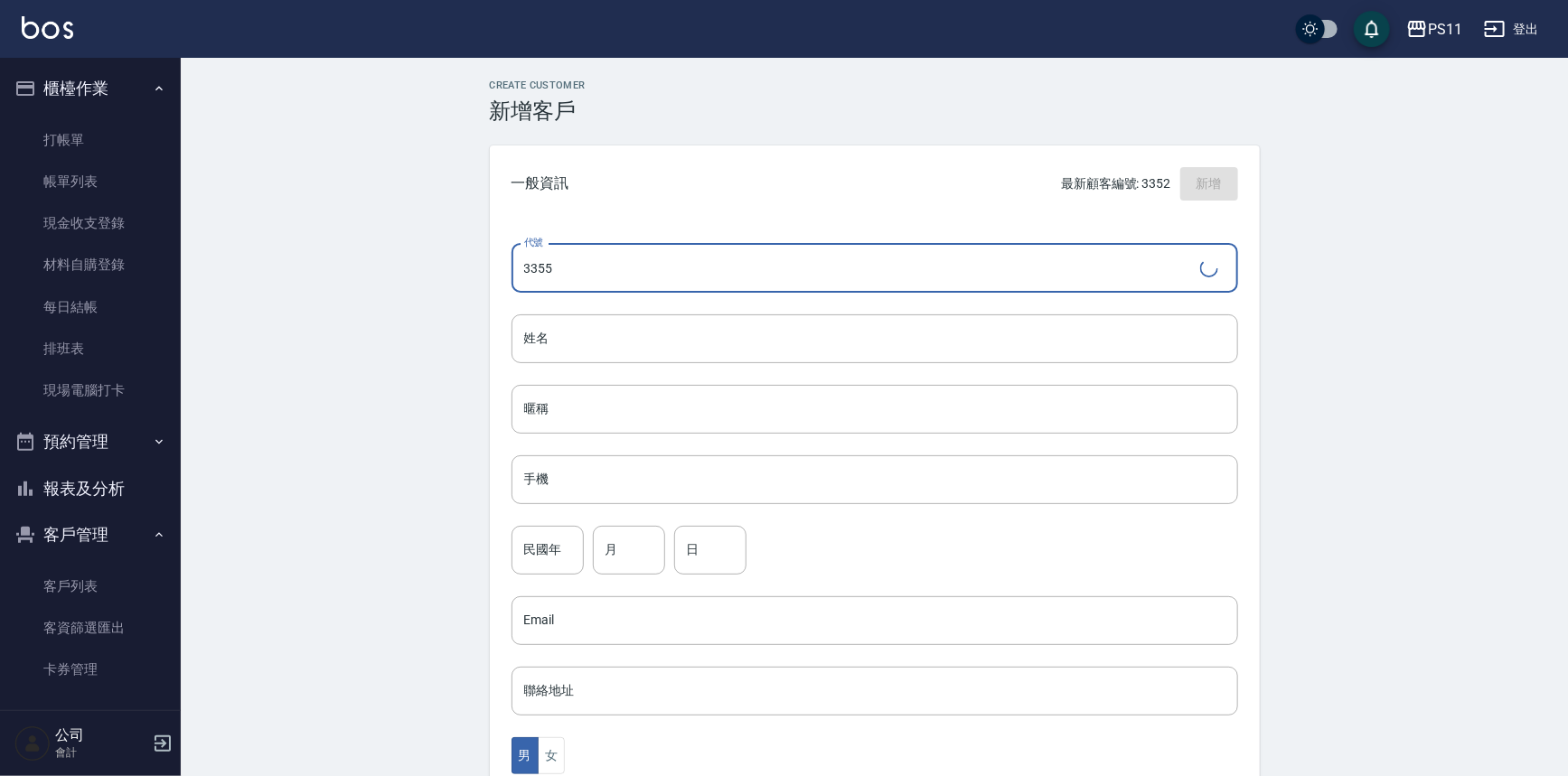
type input "3355"
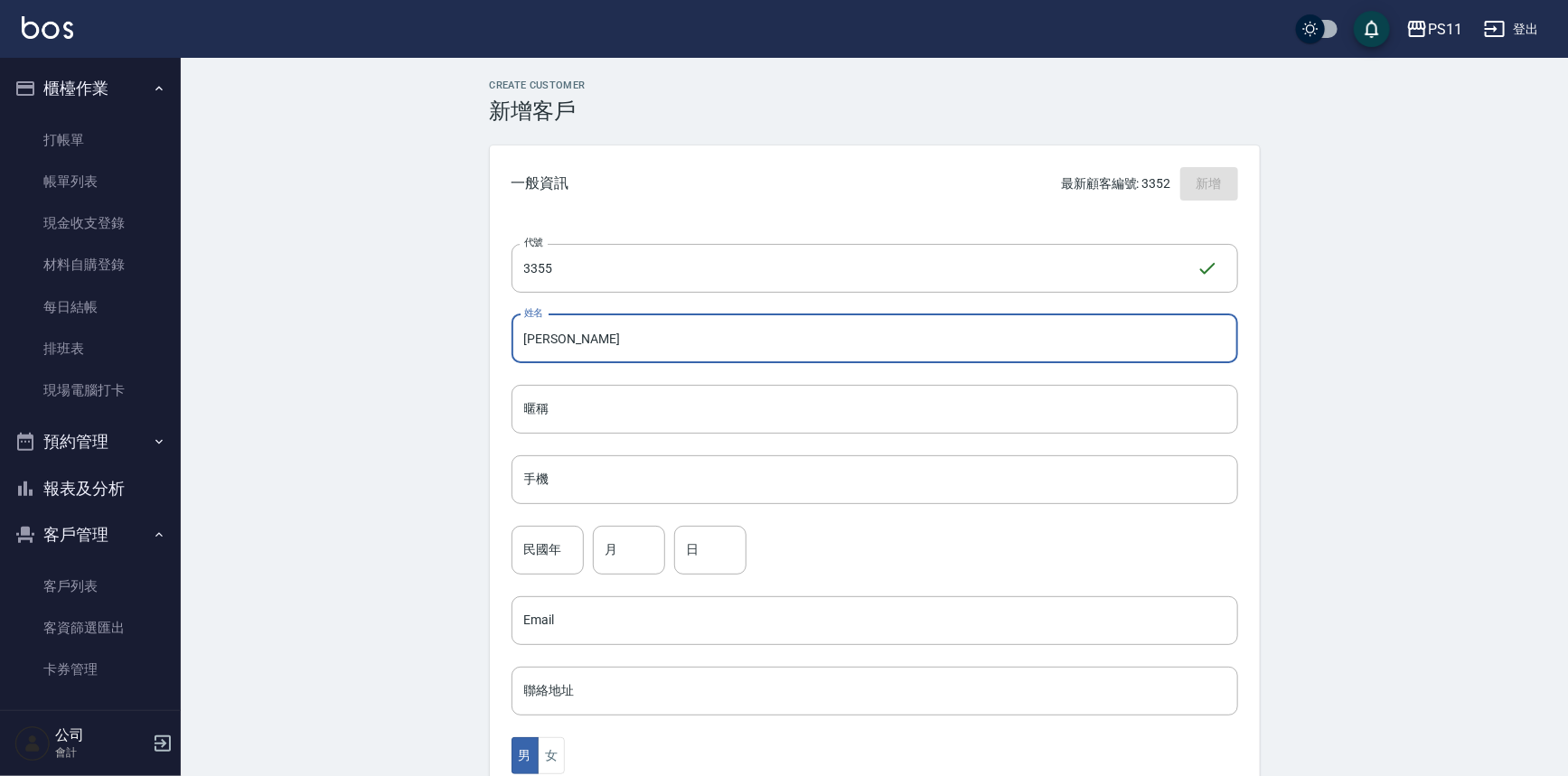
type input "[PERSON_NAME]"
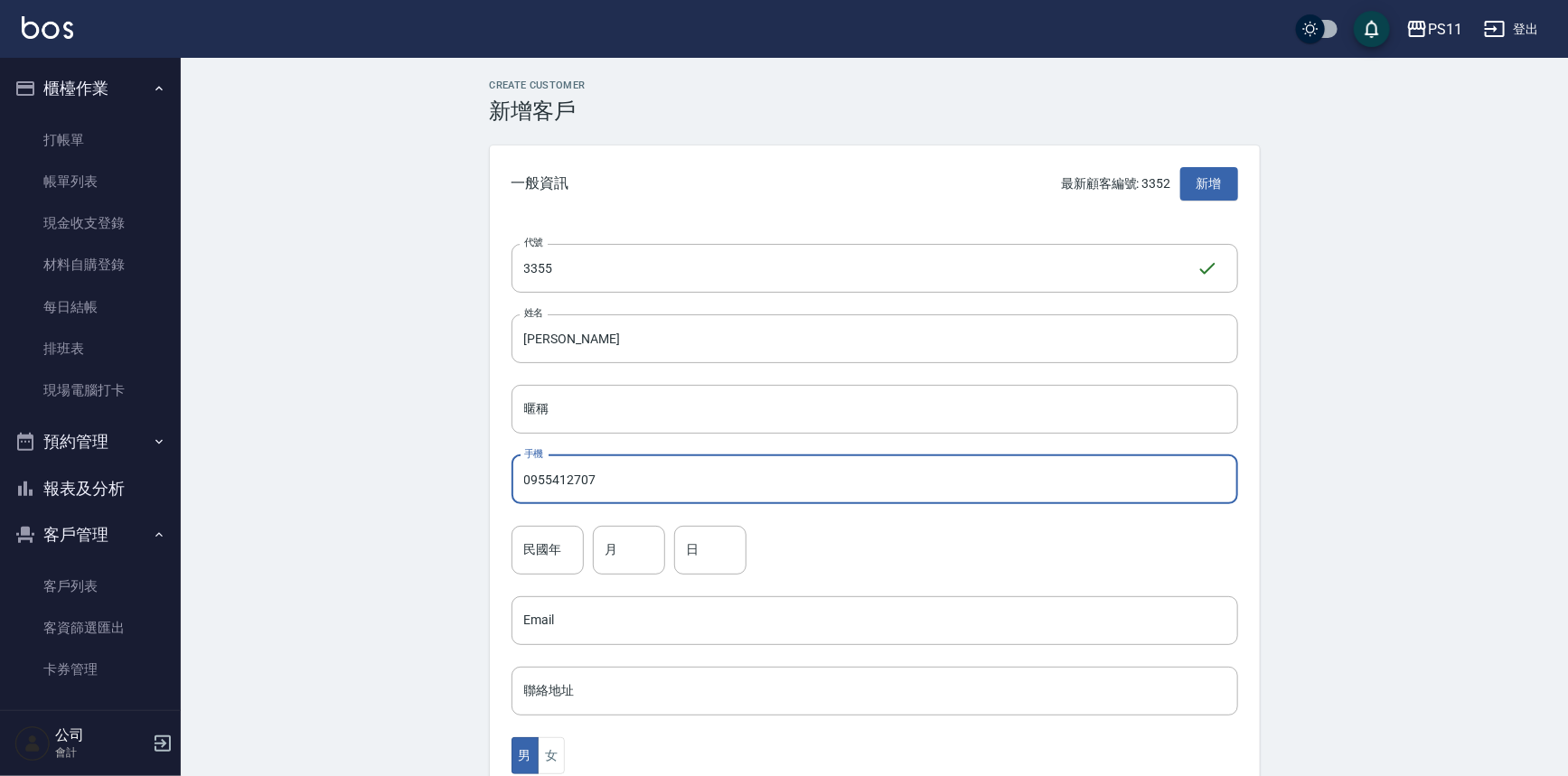
type input "0955412707"
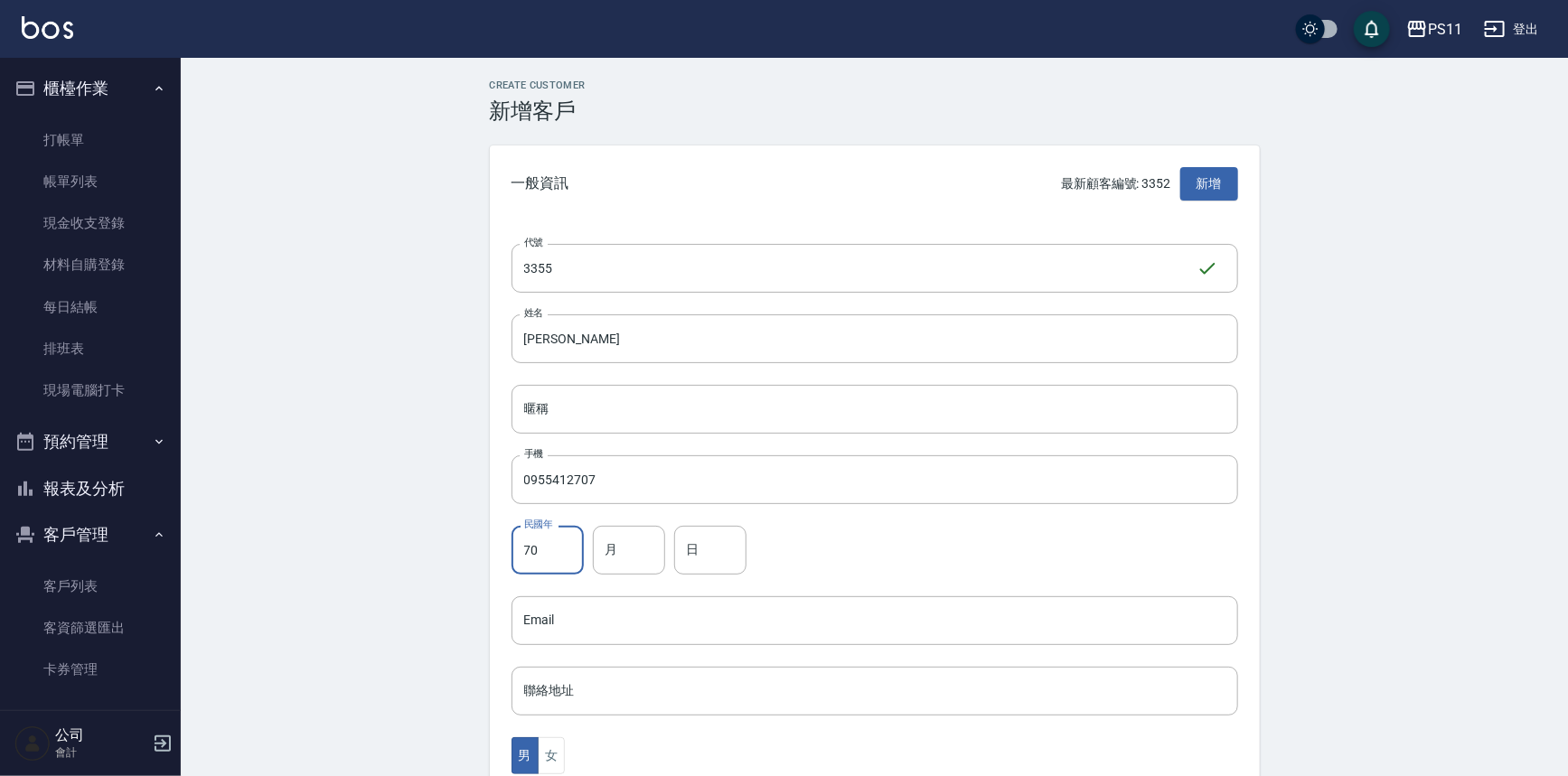
type input "70"
type input "2"
type input "1"
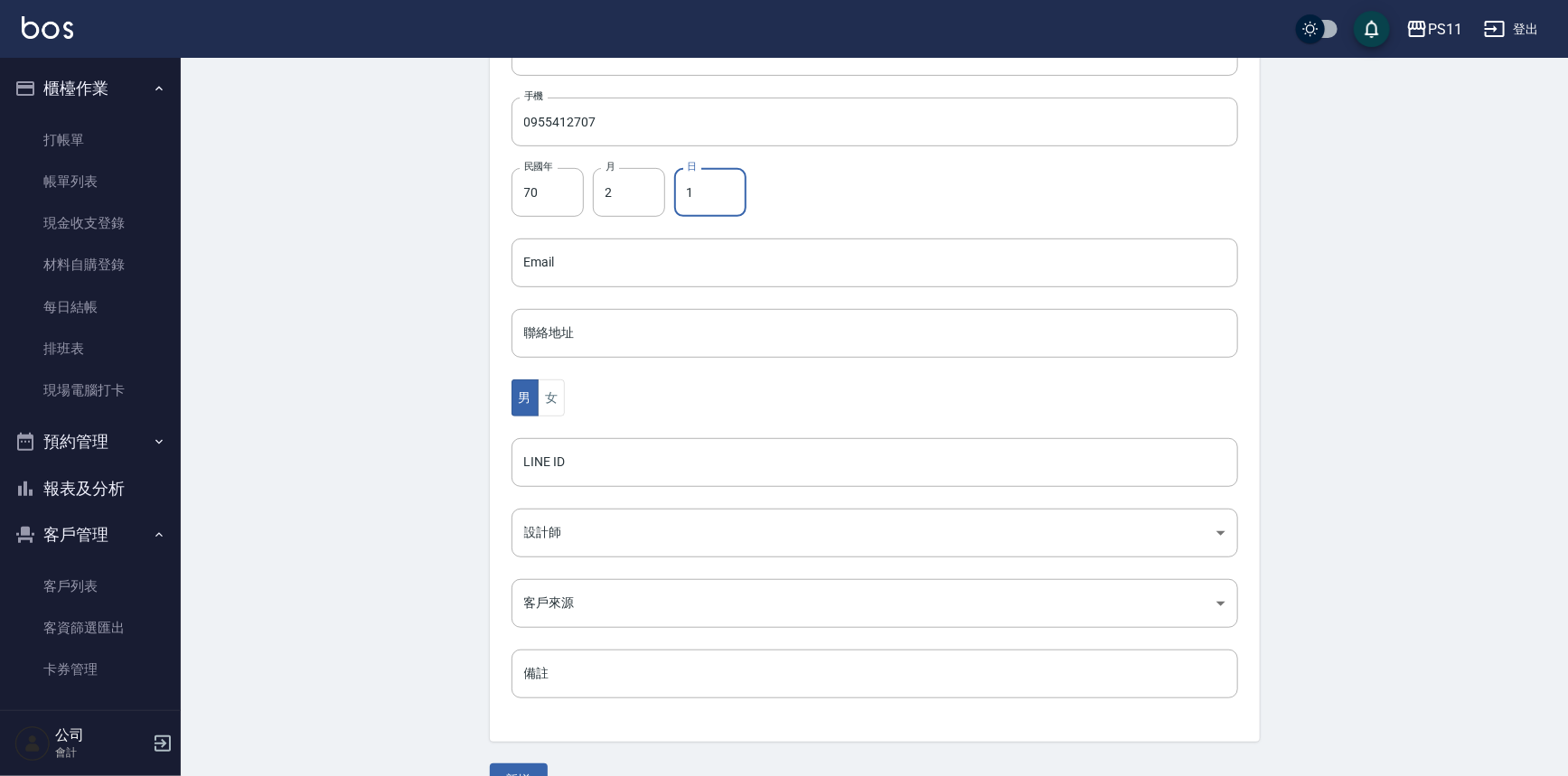
scroll to position [399, 0]
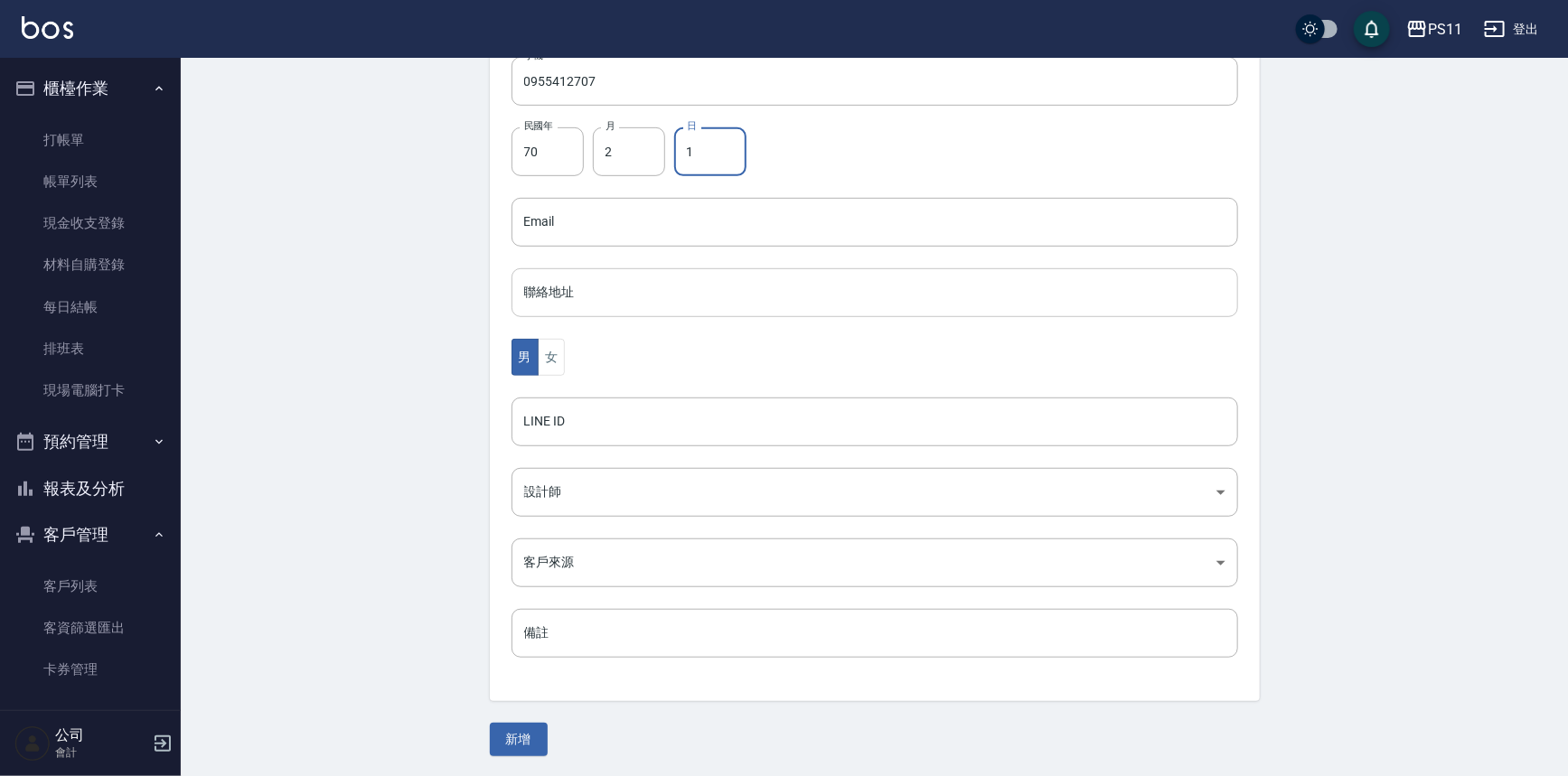
drag, startPoint x: 548, startPoint y: 352, endPoint x: 587, endPoint y: 301, distance: 64.2
click at [563, 335] on div "代號 3355 ​ 代號 姓名 [PERSON_NAME] 姓名 暱稱 暱稱 手機 0955412707 手機 民國年 70 民國年 月 2 月 日 1 日 …" at bounding box center [875, 263] width 770 height 879
click at [505, 741] on button "新增" at bounding box center [519, 740] width 57 height 34
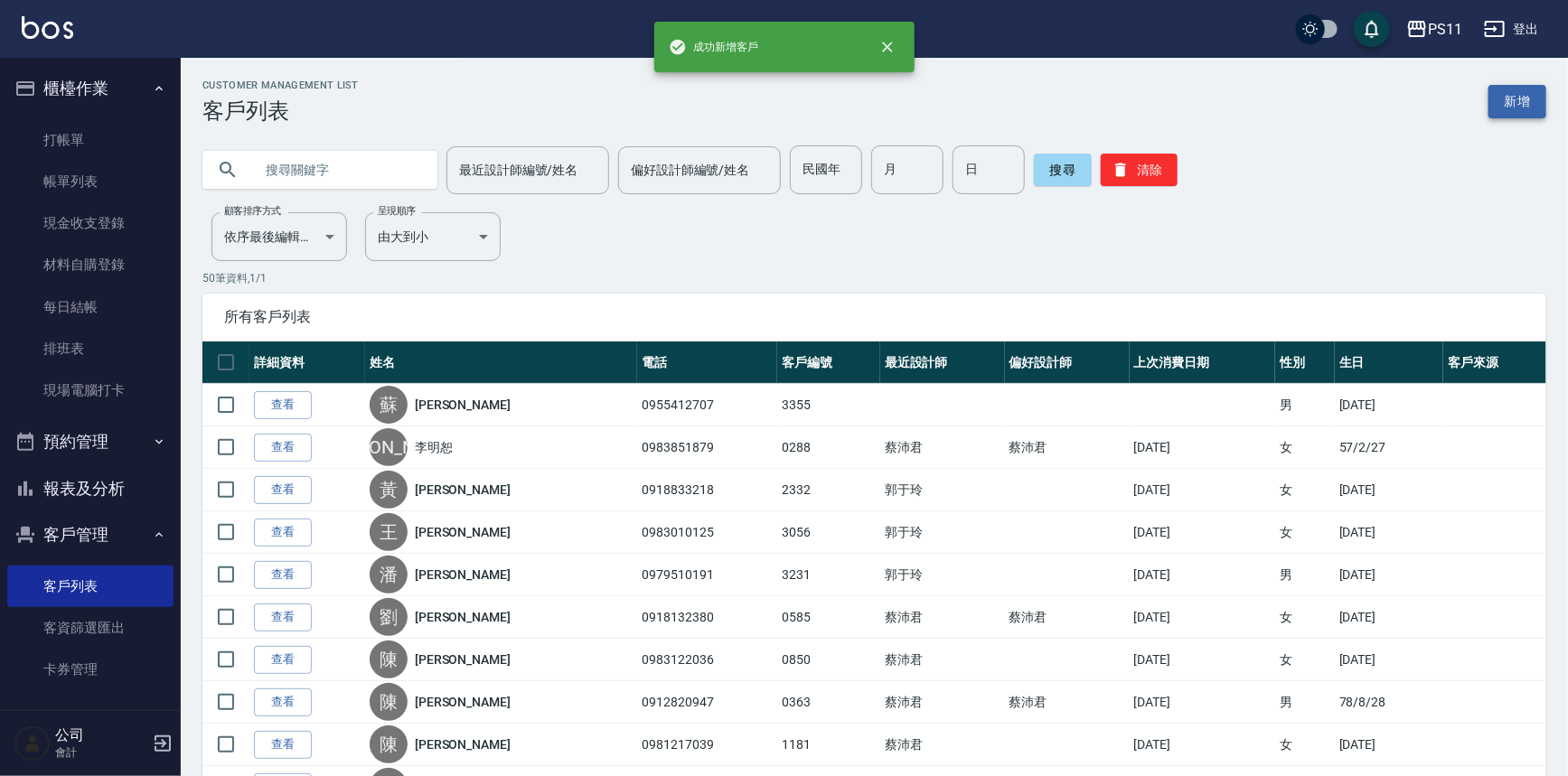
click at [1516, 89] on link "新增" at bounding box center [1518, 102] width 57 height 34
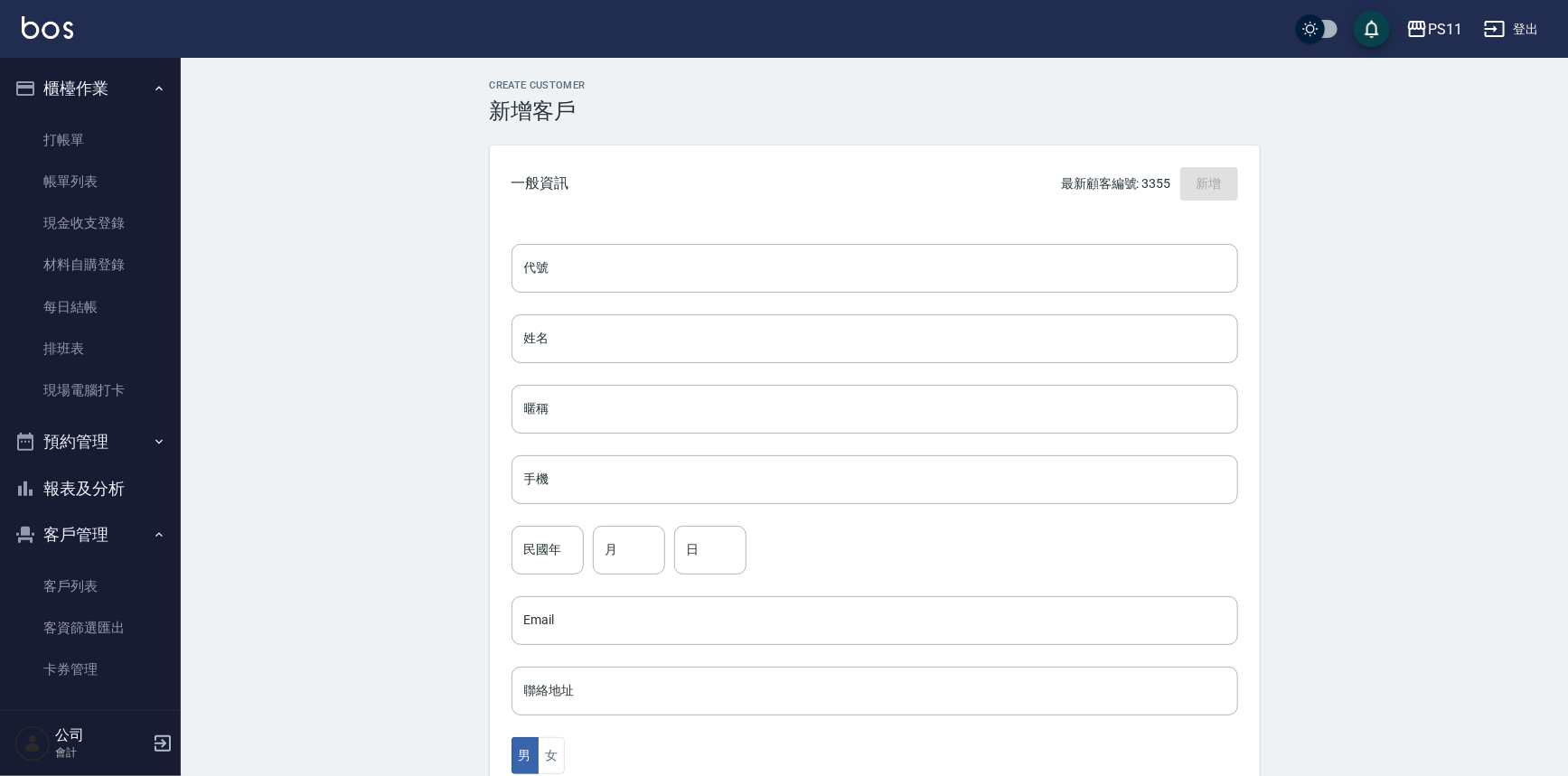
drag, startPoint x: 712, startPoint y: 271, endPoint x: 724, endPoint y: 242, distance: 31.4
click at [715, 264] on input "代號" at bounding box center [875, 268] width 727 height 48
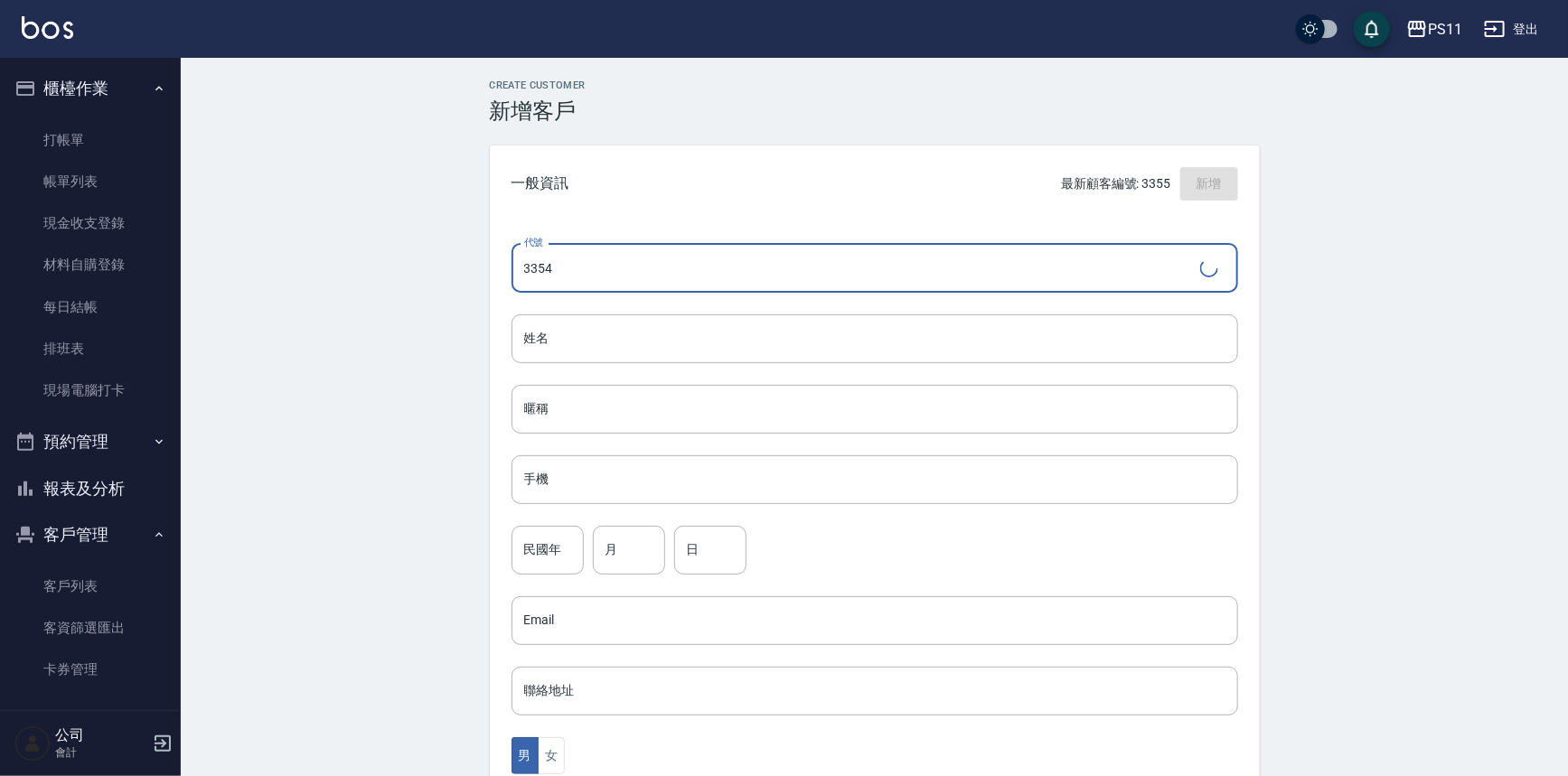
type input "3354"
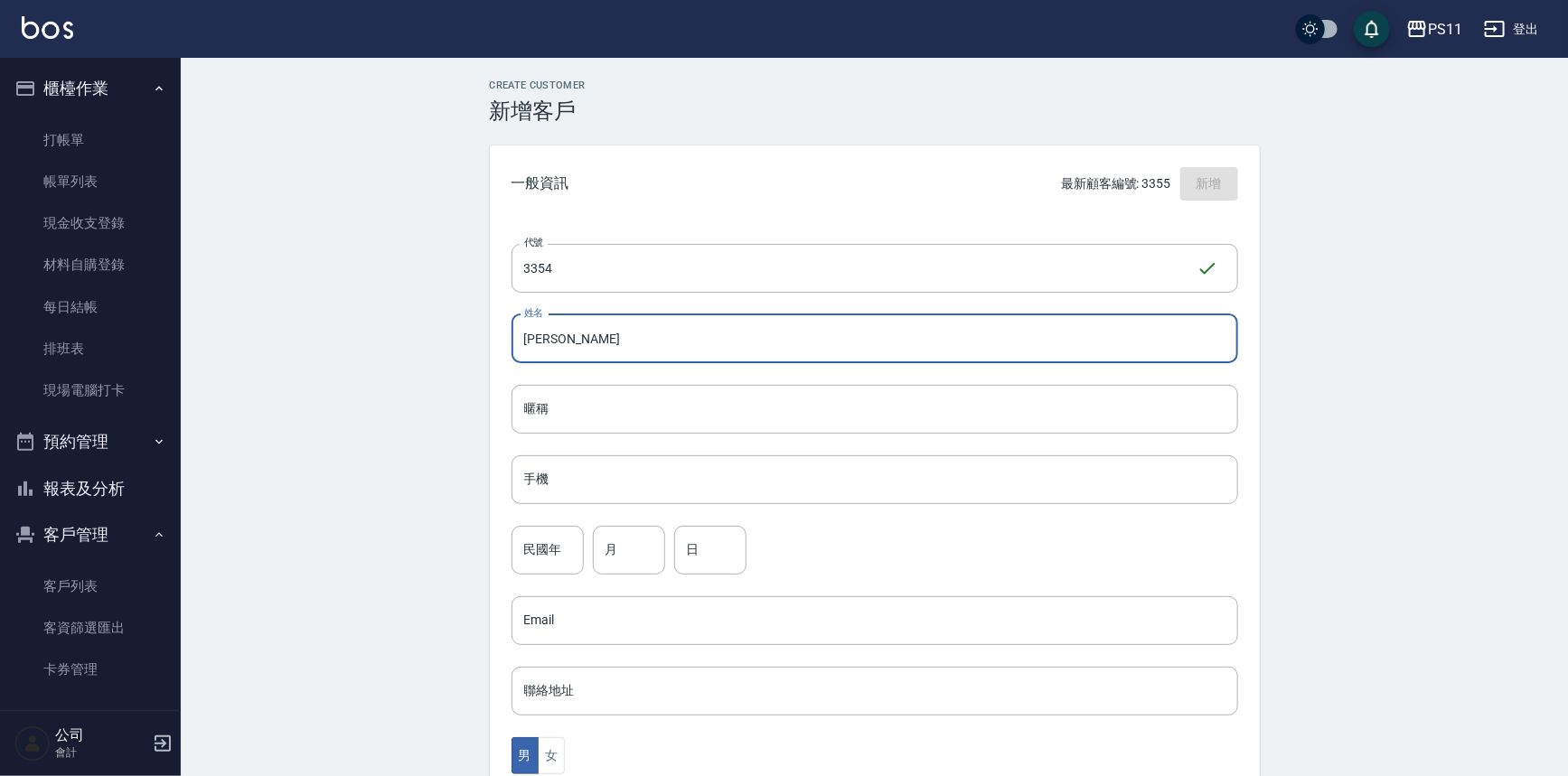
type input "[PERSON_NAME]"
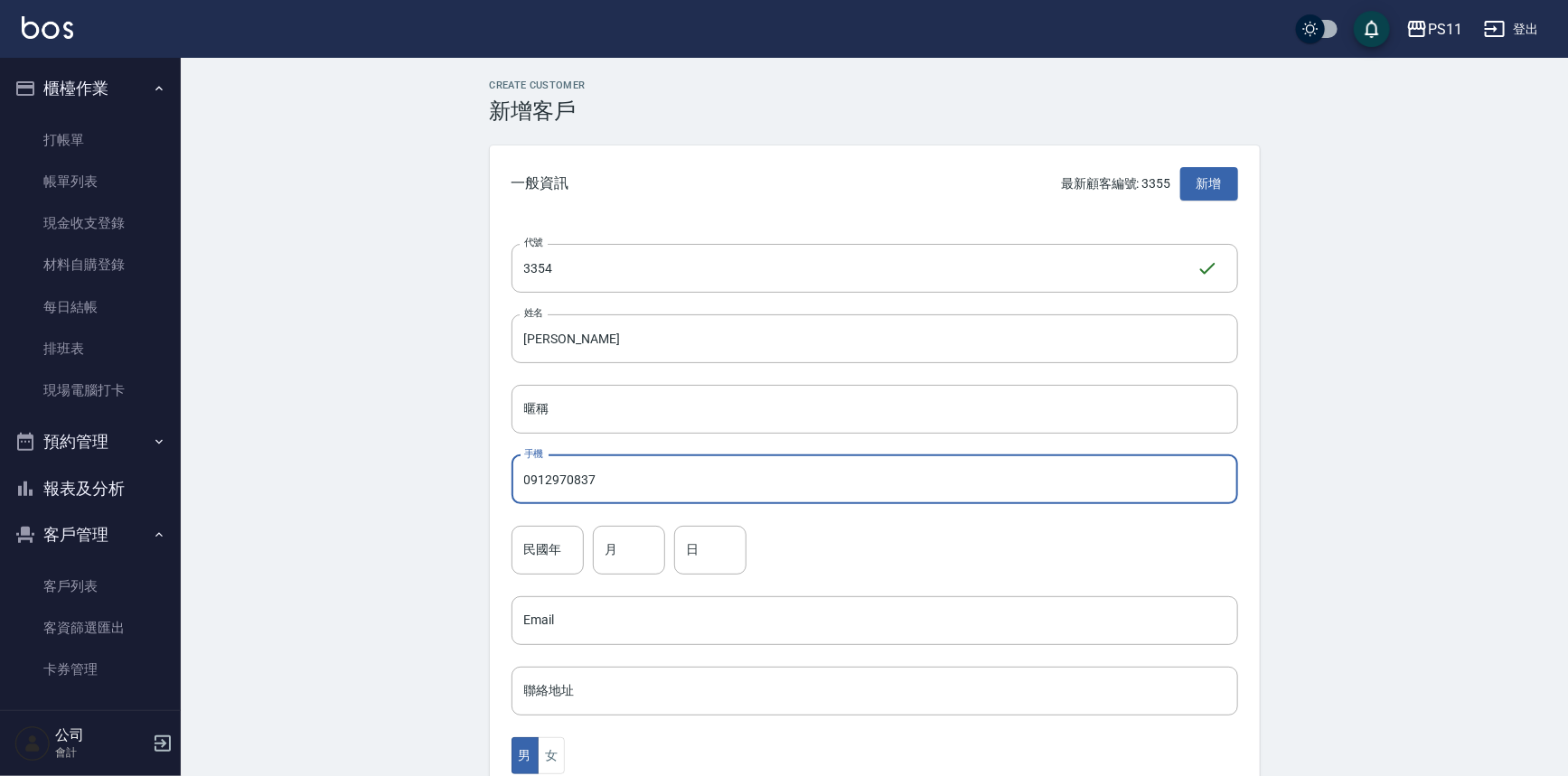
type input "0912970837"
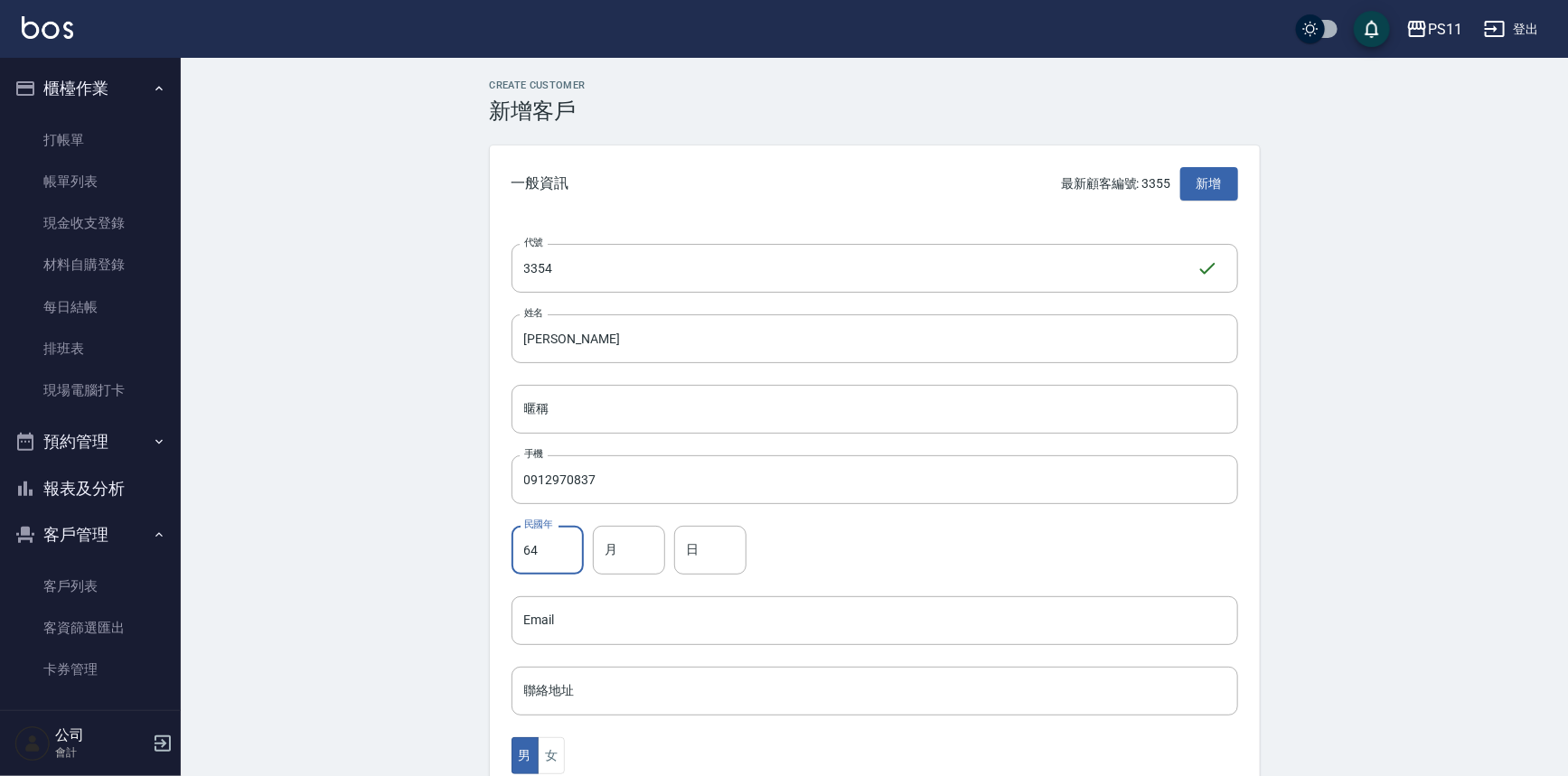
type input "64"
type input "10"
type input "2"
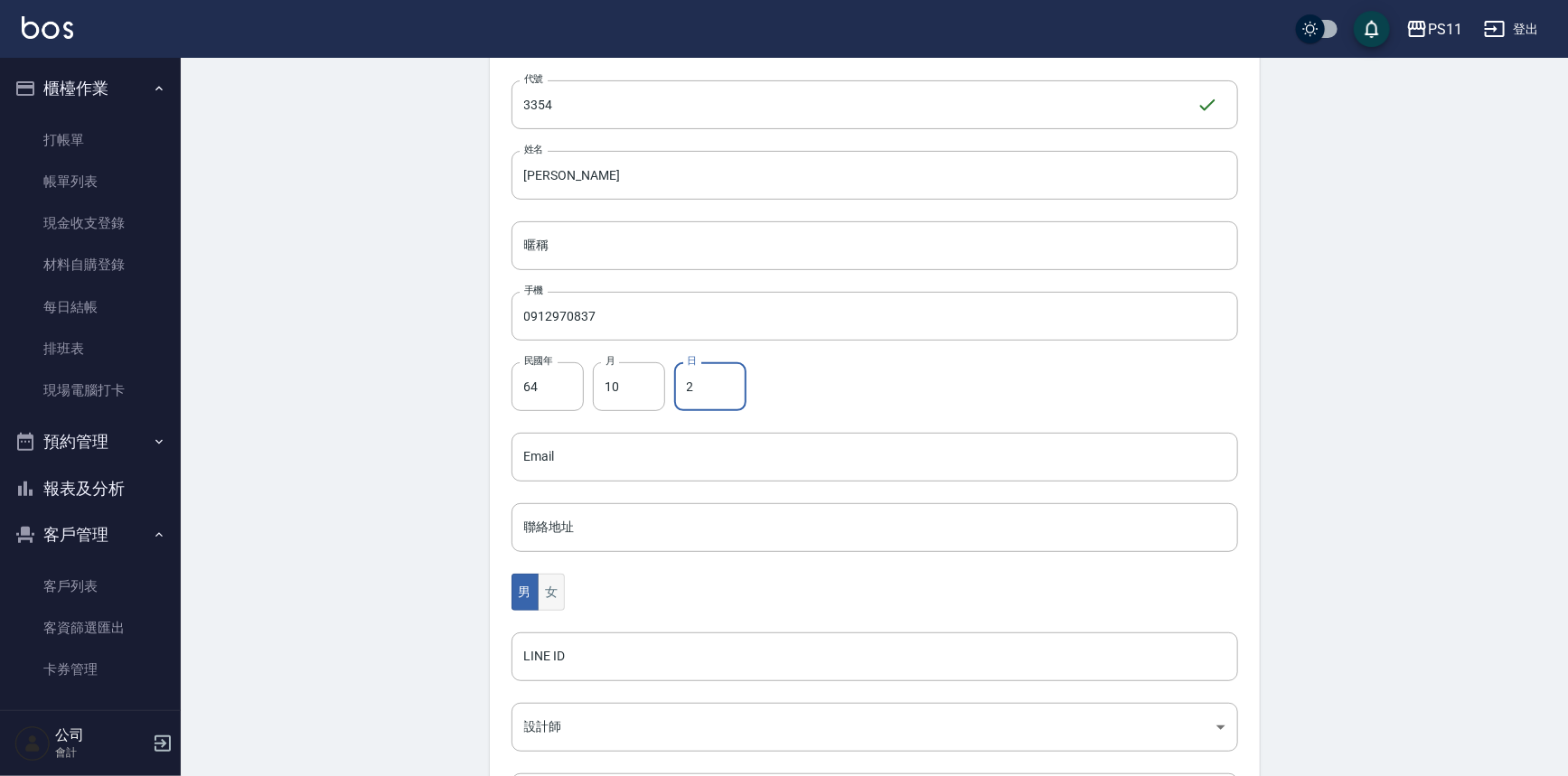
click at [560, 598] on button "女" at bounding box center [550, 592] width 27 height 37
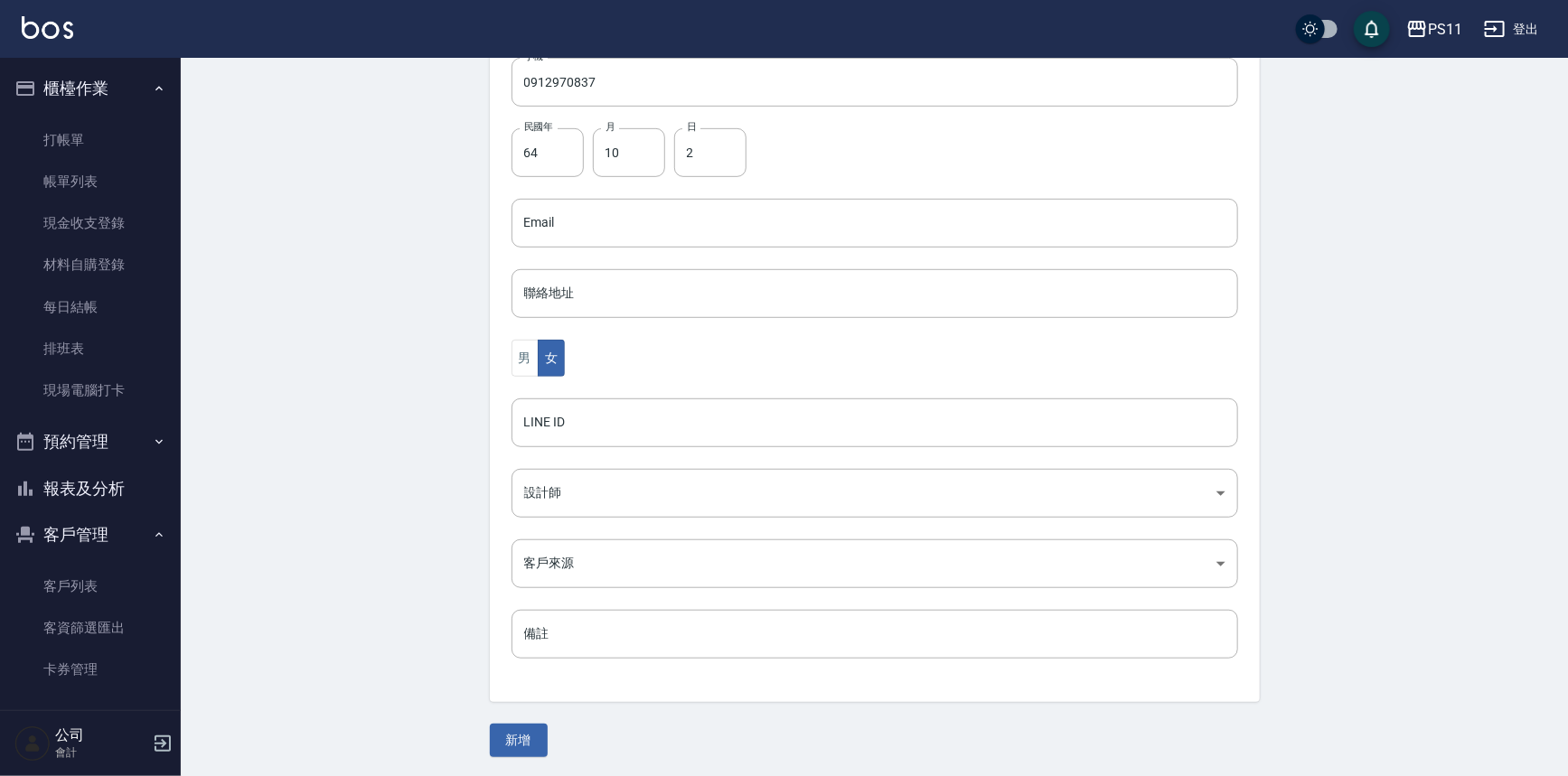
scroll to position [399, 0]
click at [532, 732] on button "新增" at bounding box center [519, 740] width 57 height 34
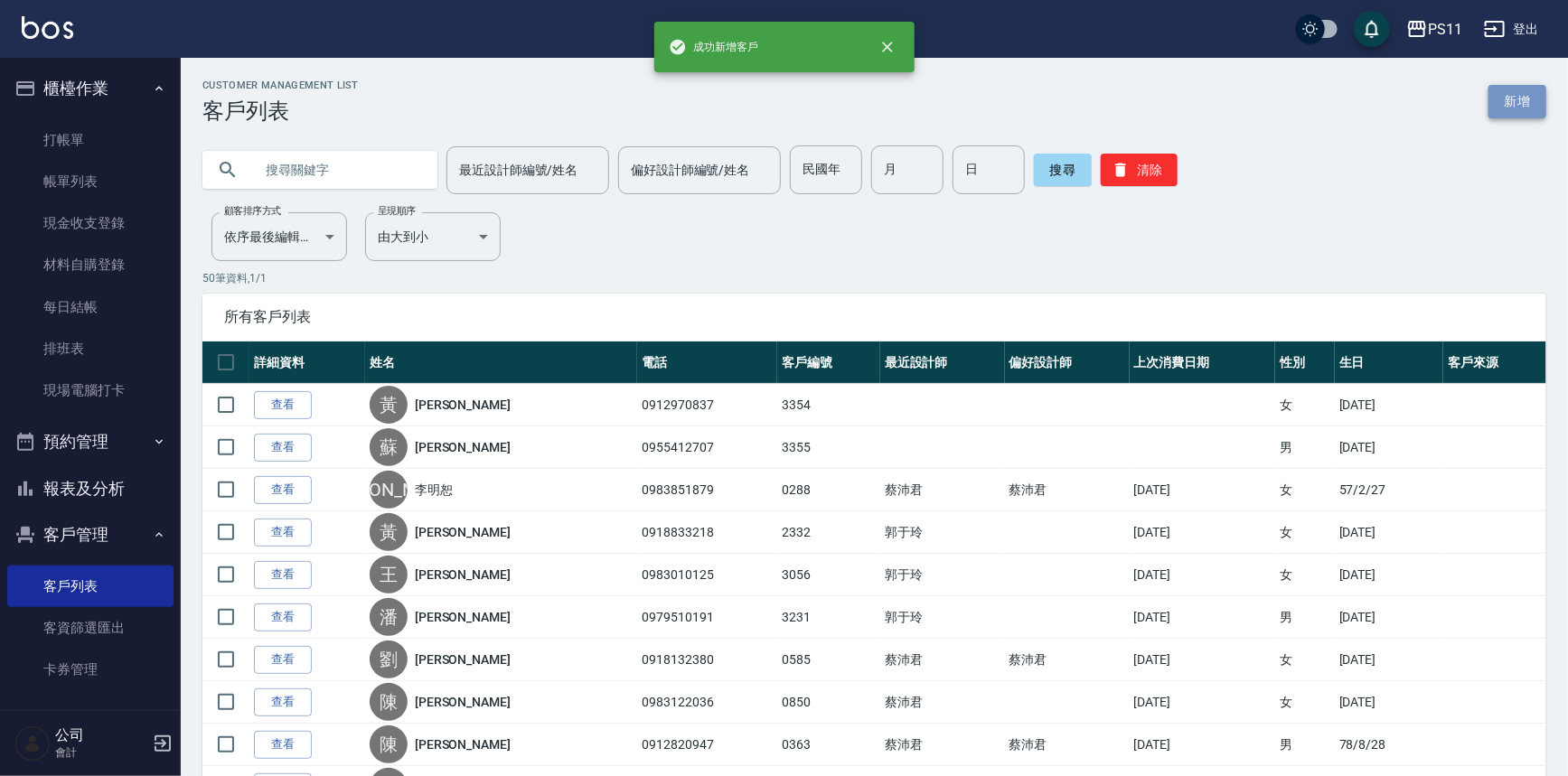
click at [1524, 99] on link "新增" at bounding box center [1518, 102] width 57 height 34
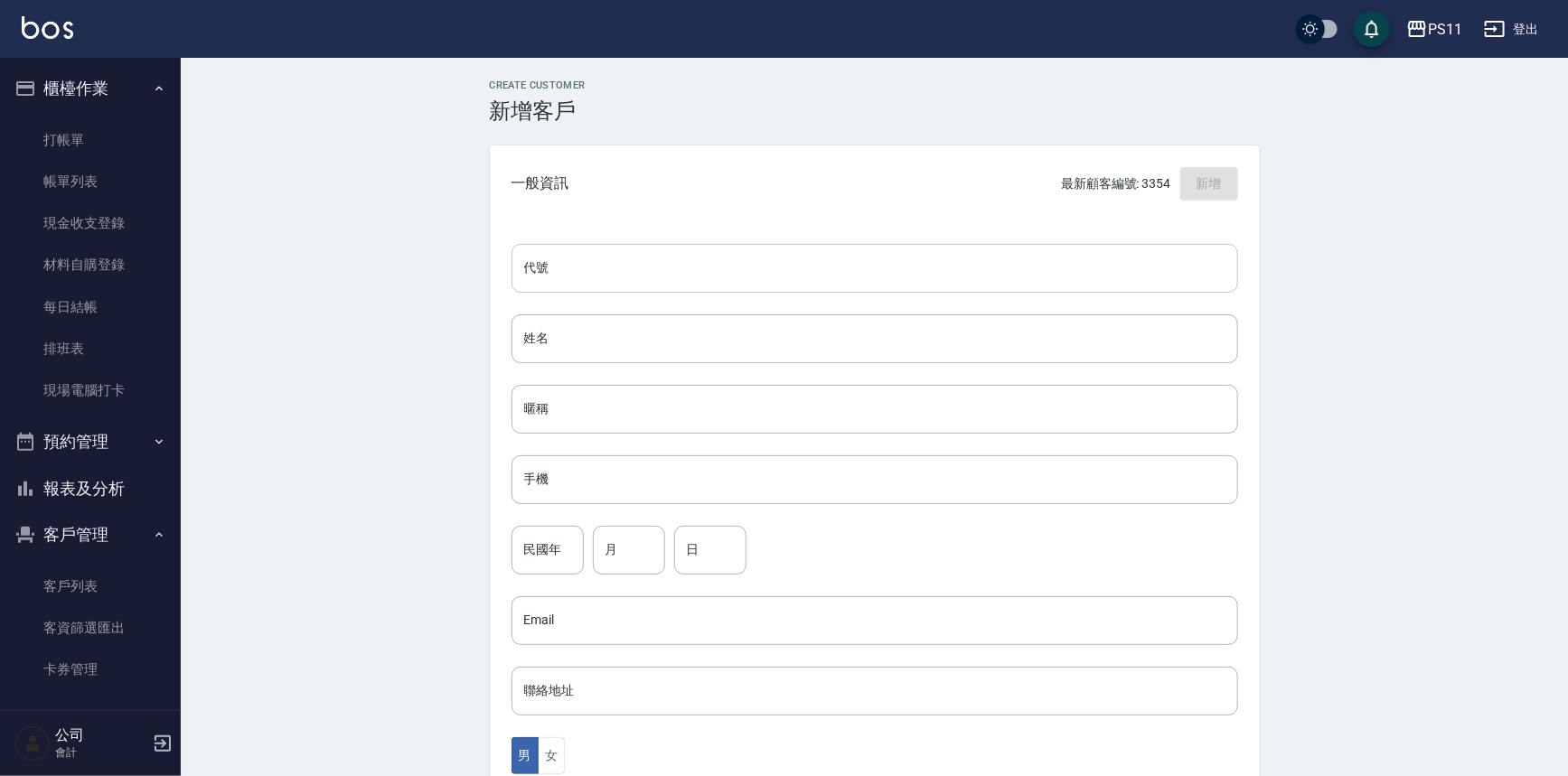
click at [632, 259] on input "代號" at bounding box center [875, 268] width 727 height 48
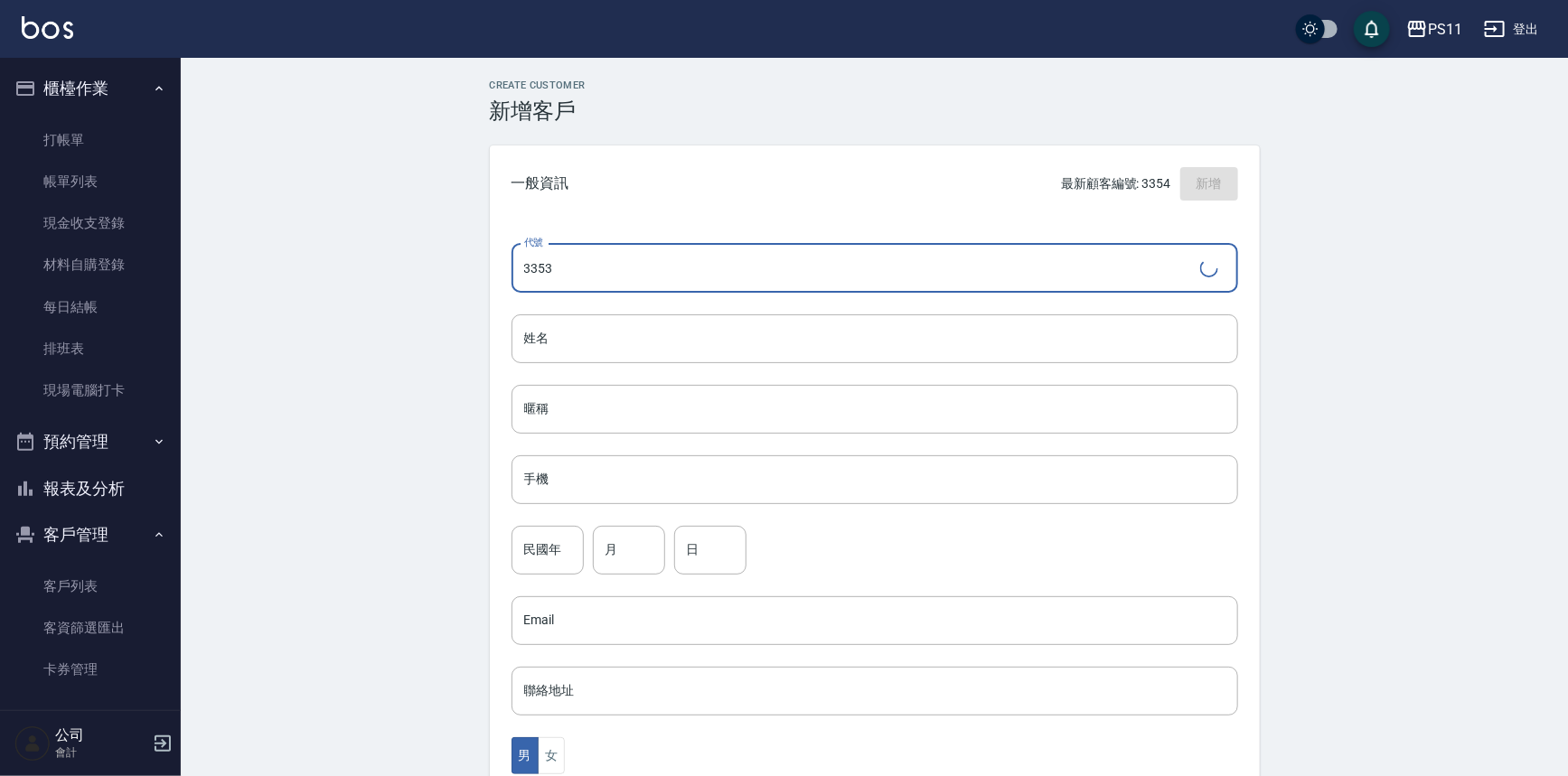
type input "3353"
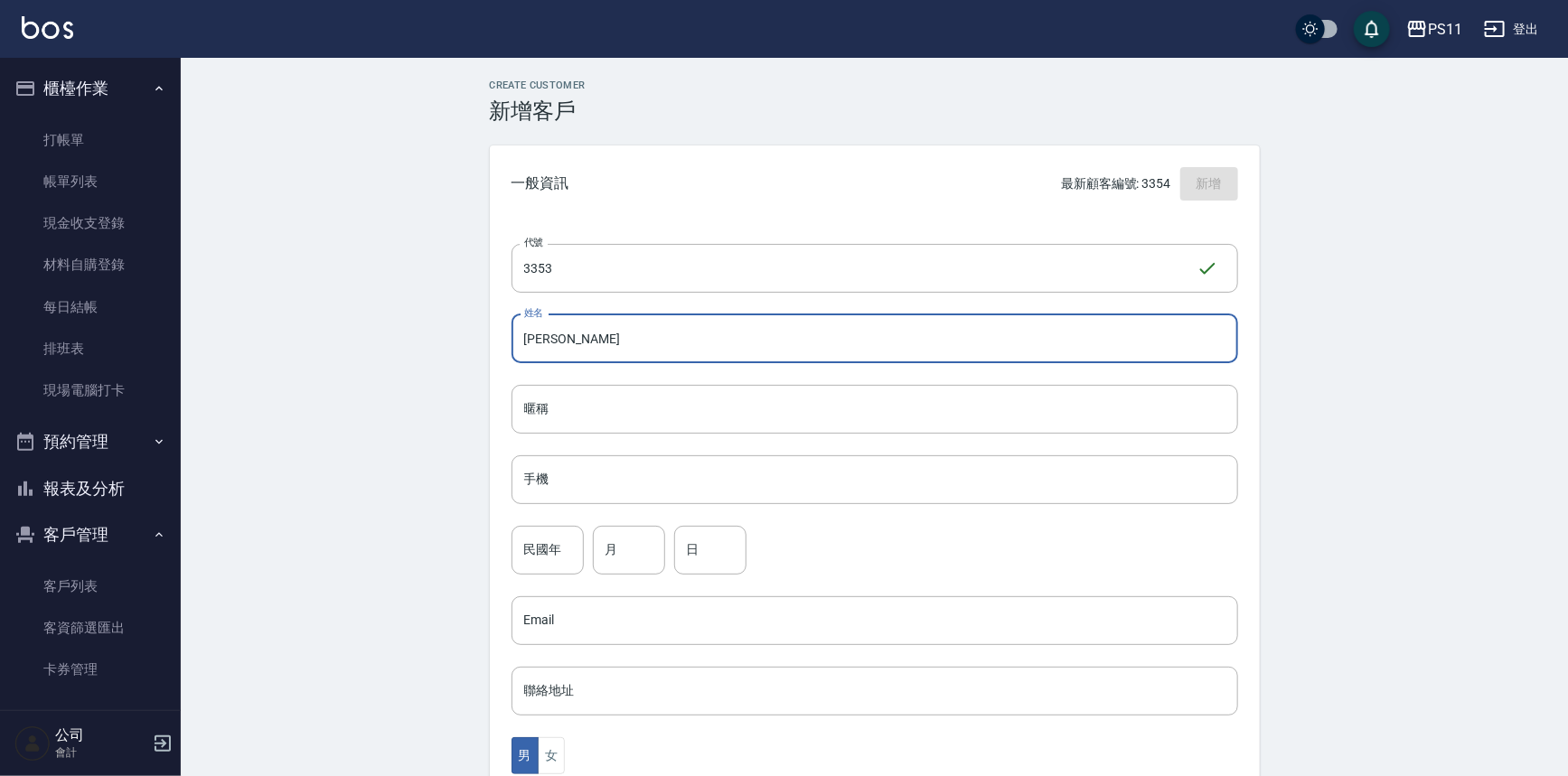
type input "[PERSON_NAME]"
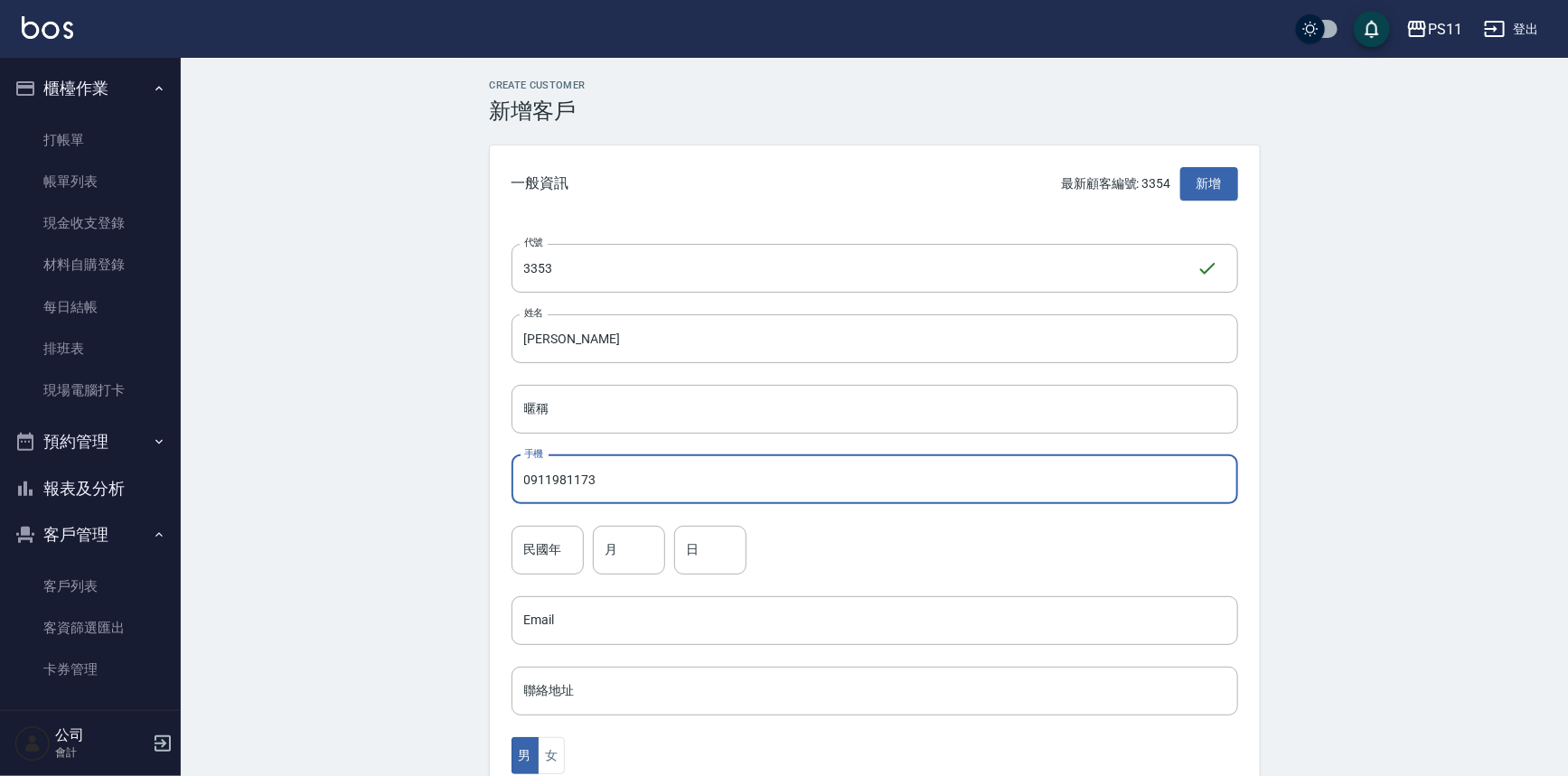
type input "0911981173"
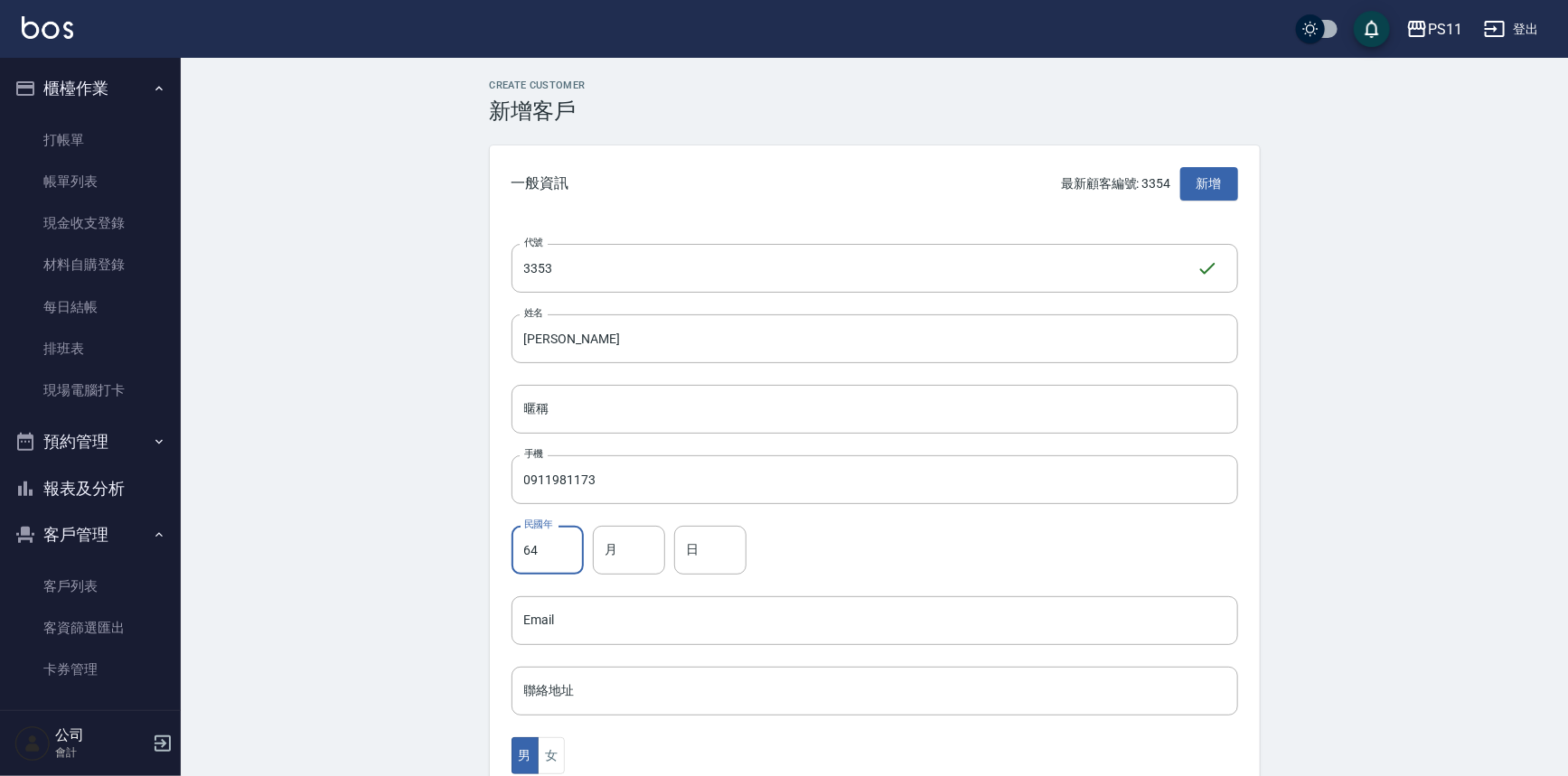
type input "64"
type input "8"
type input "11"
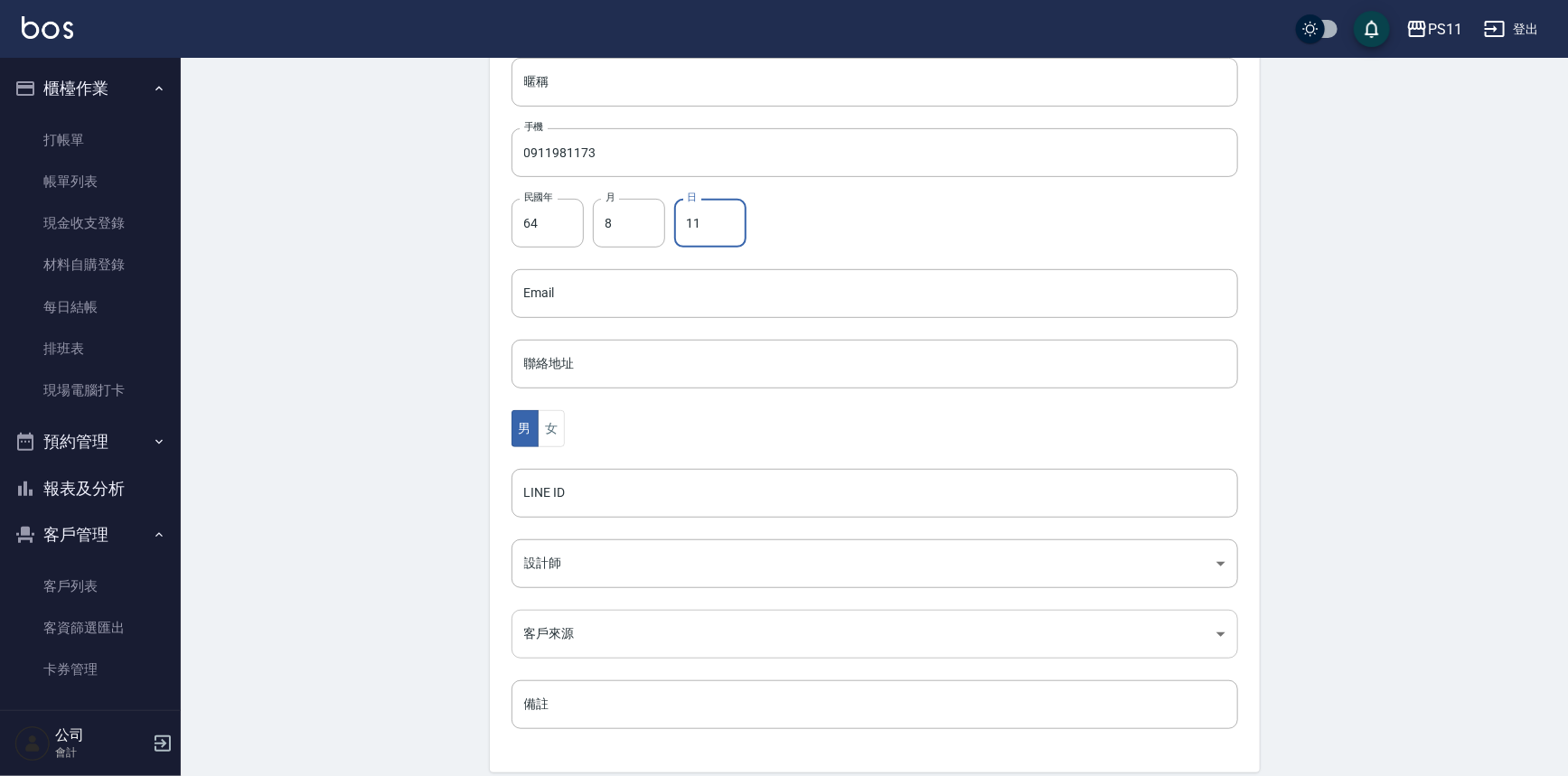
scroll to position [328, 0]
click at [551, 429] on button "女" at bounding box center [550, 428] width 27 height 37
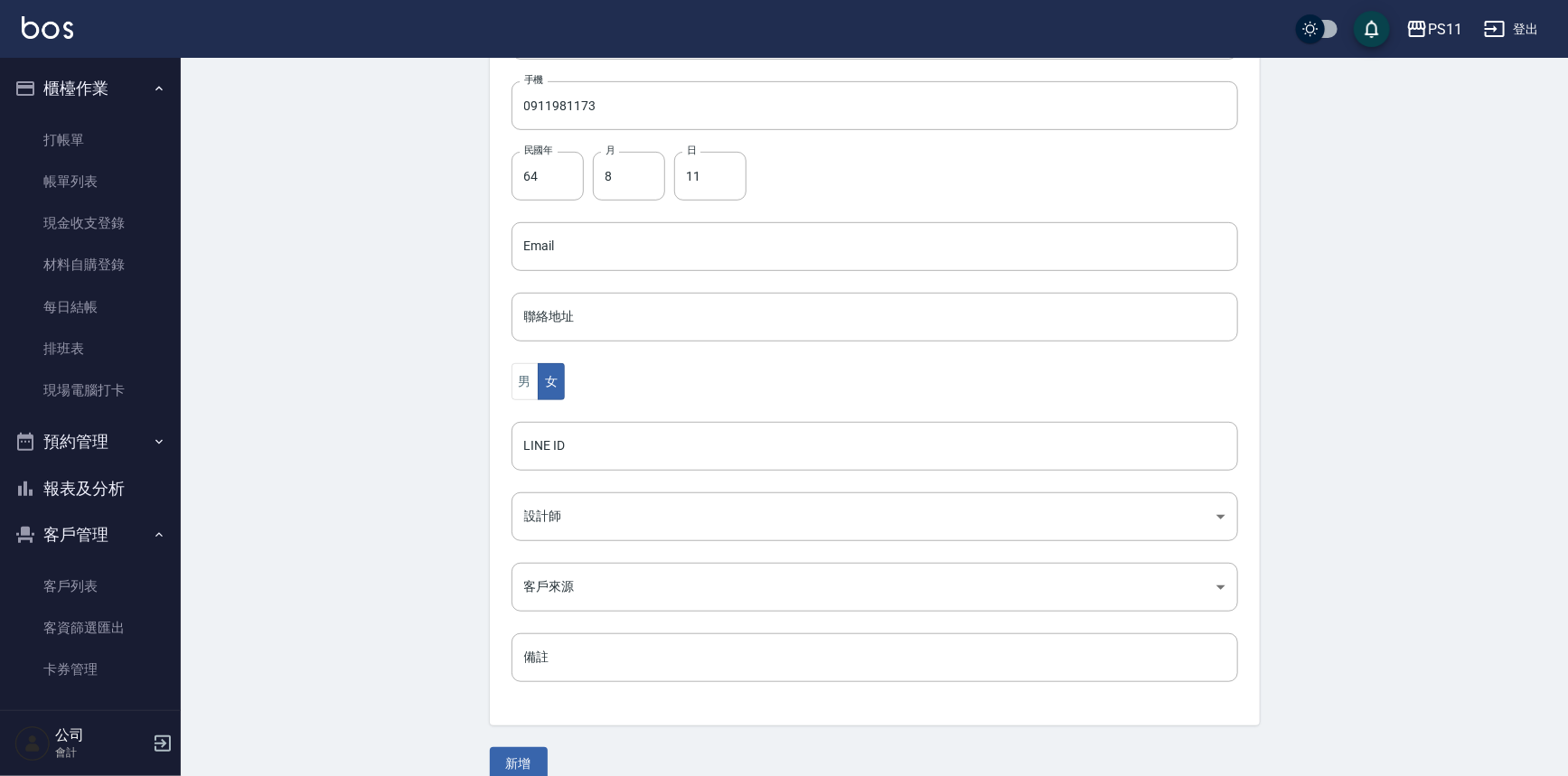
scroll to position [399, 0]
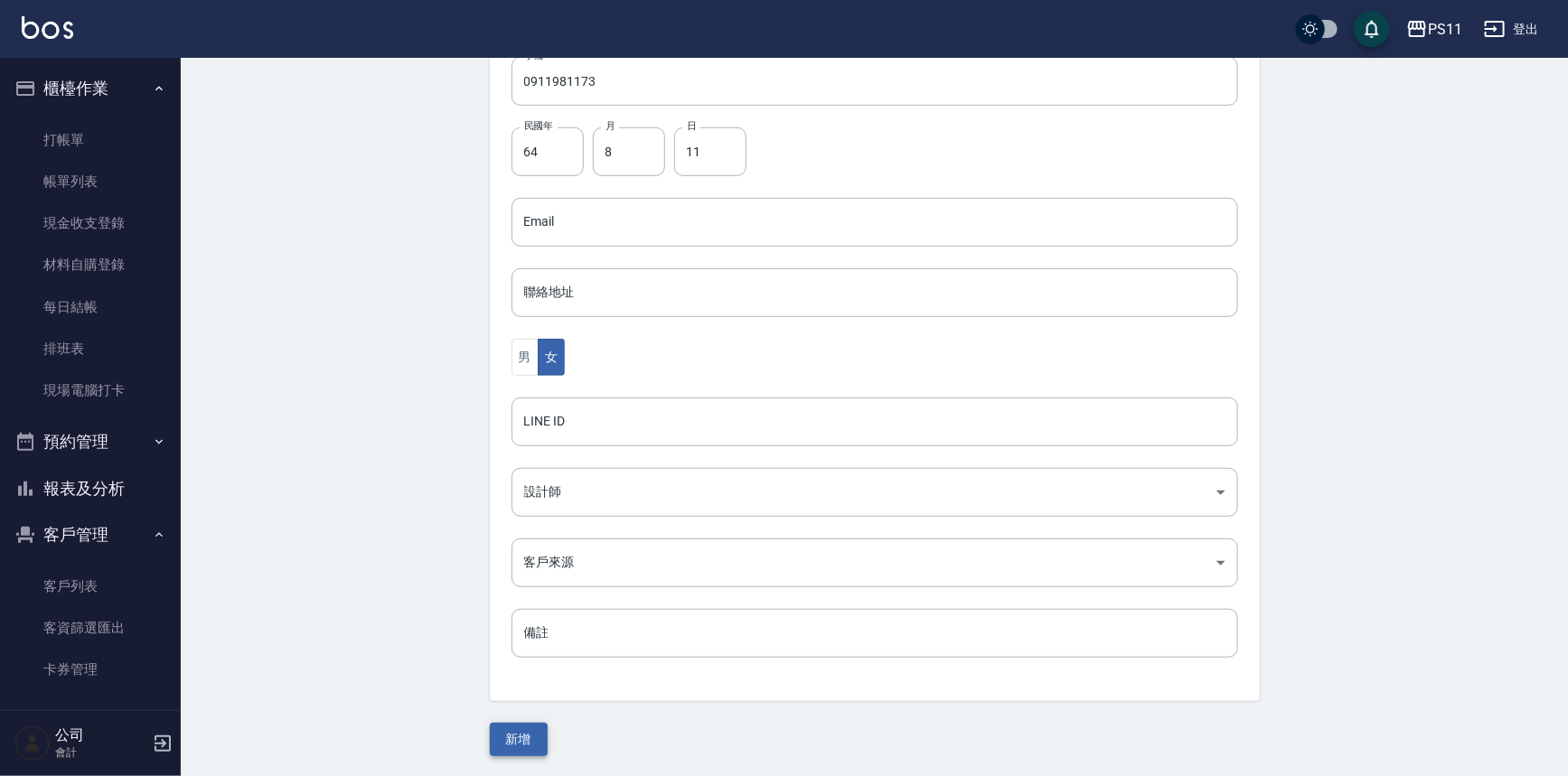
click at [534, 725] on button "新增" at bounding box center [519, 740] width 57 height 34
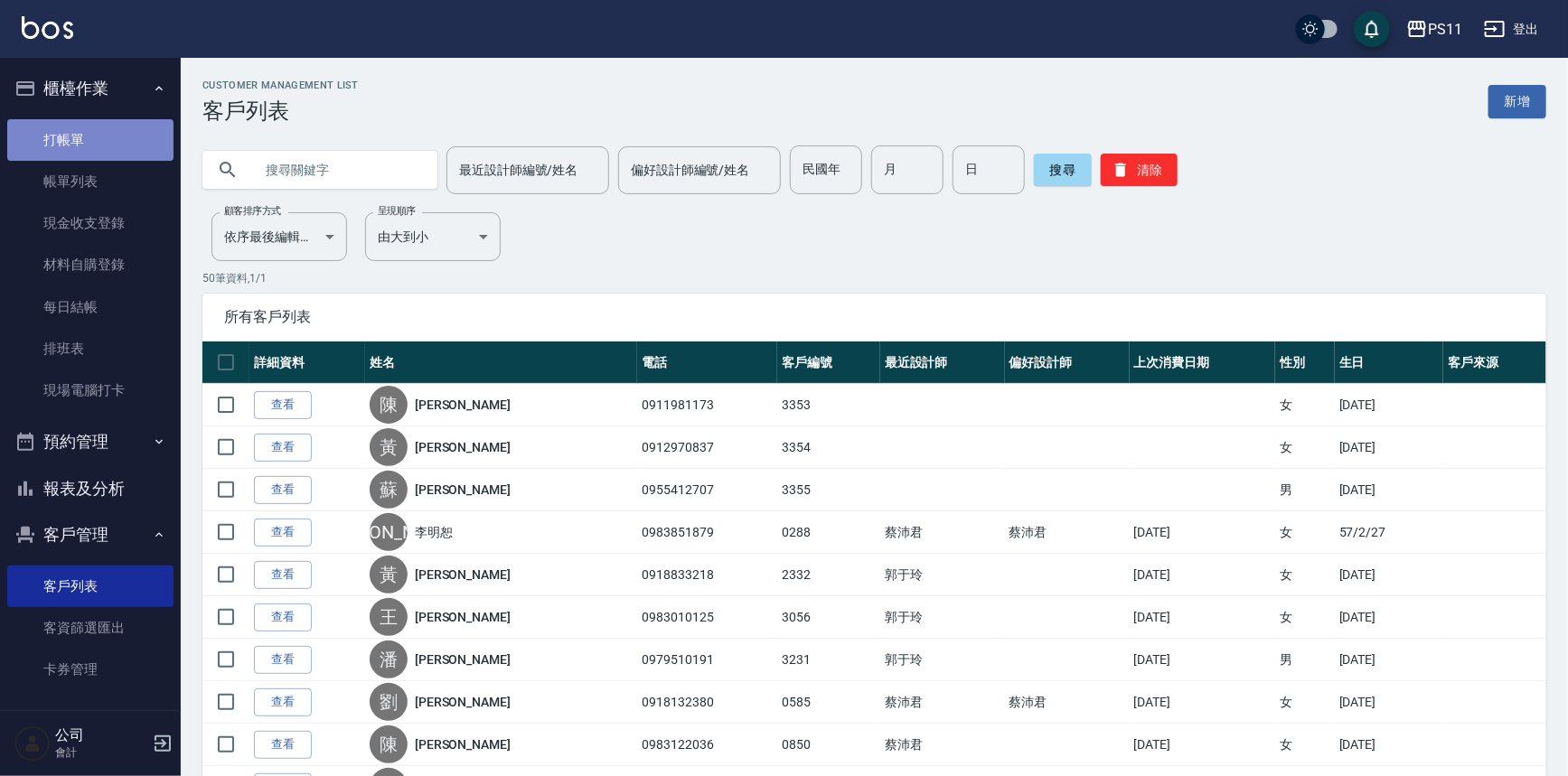
click at [133, 144] on link "打帳單" at bounding box center [90, 141] width 166 height 42
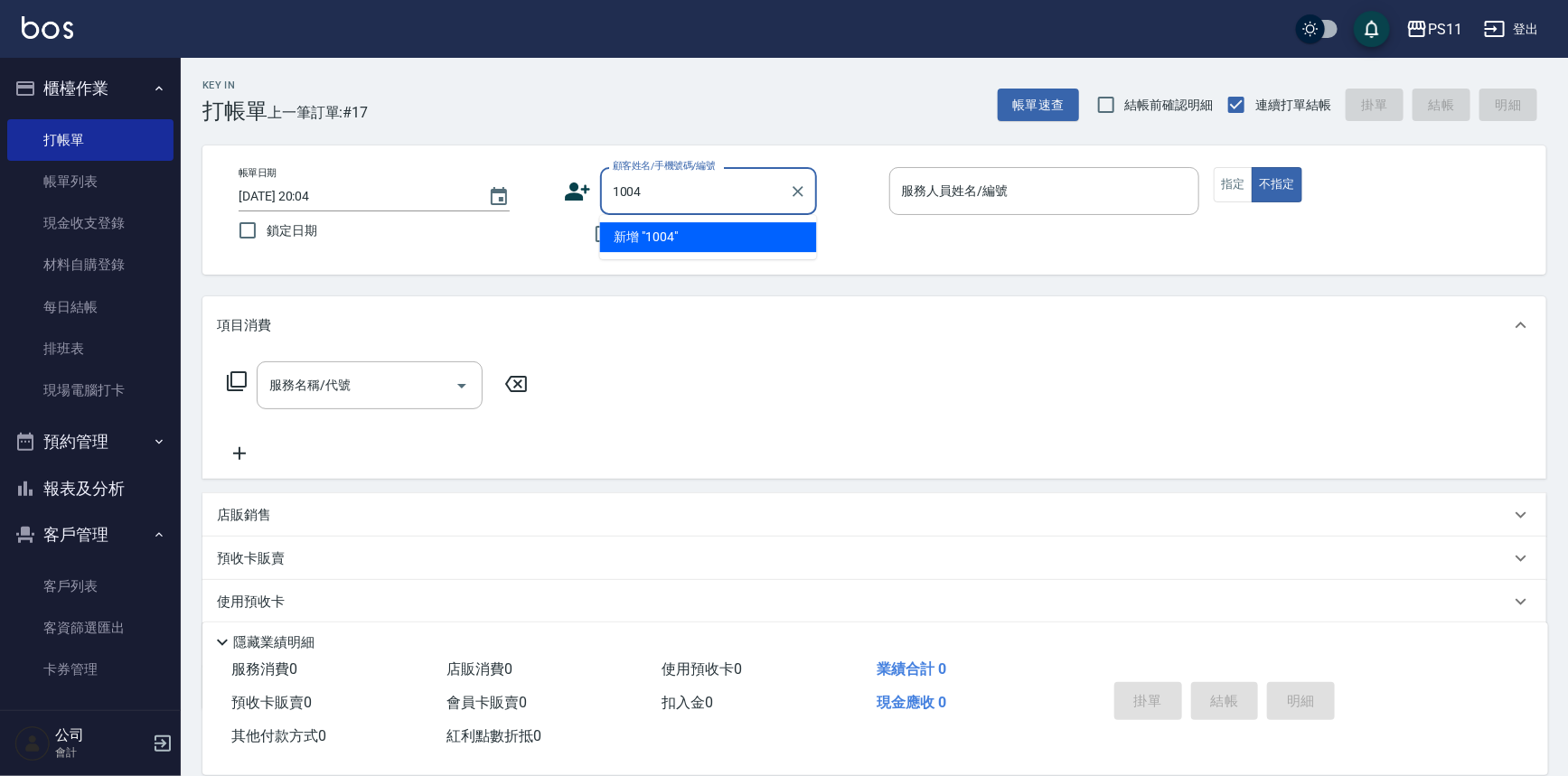
type input "1004"
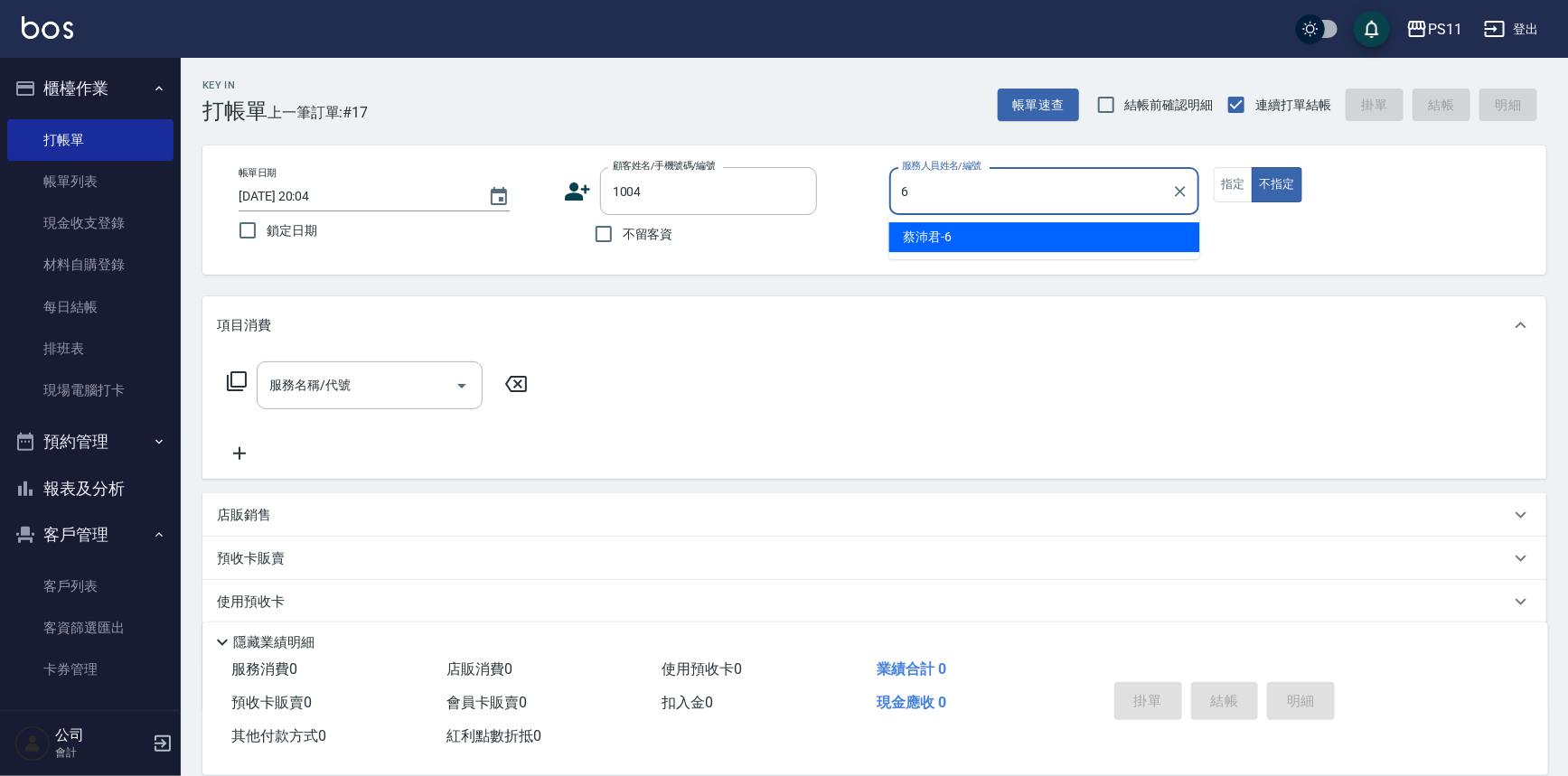
type input "[PERSON_NAME]6"
type button "false"
type input "[PERSON_NAME]/0920035979/1004"
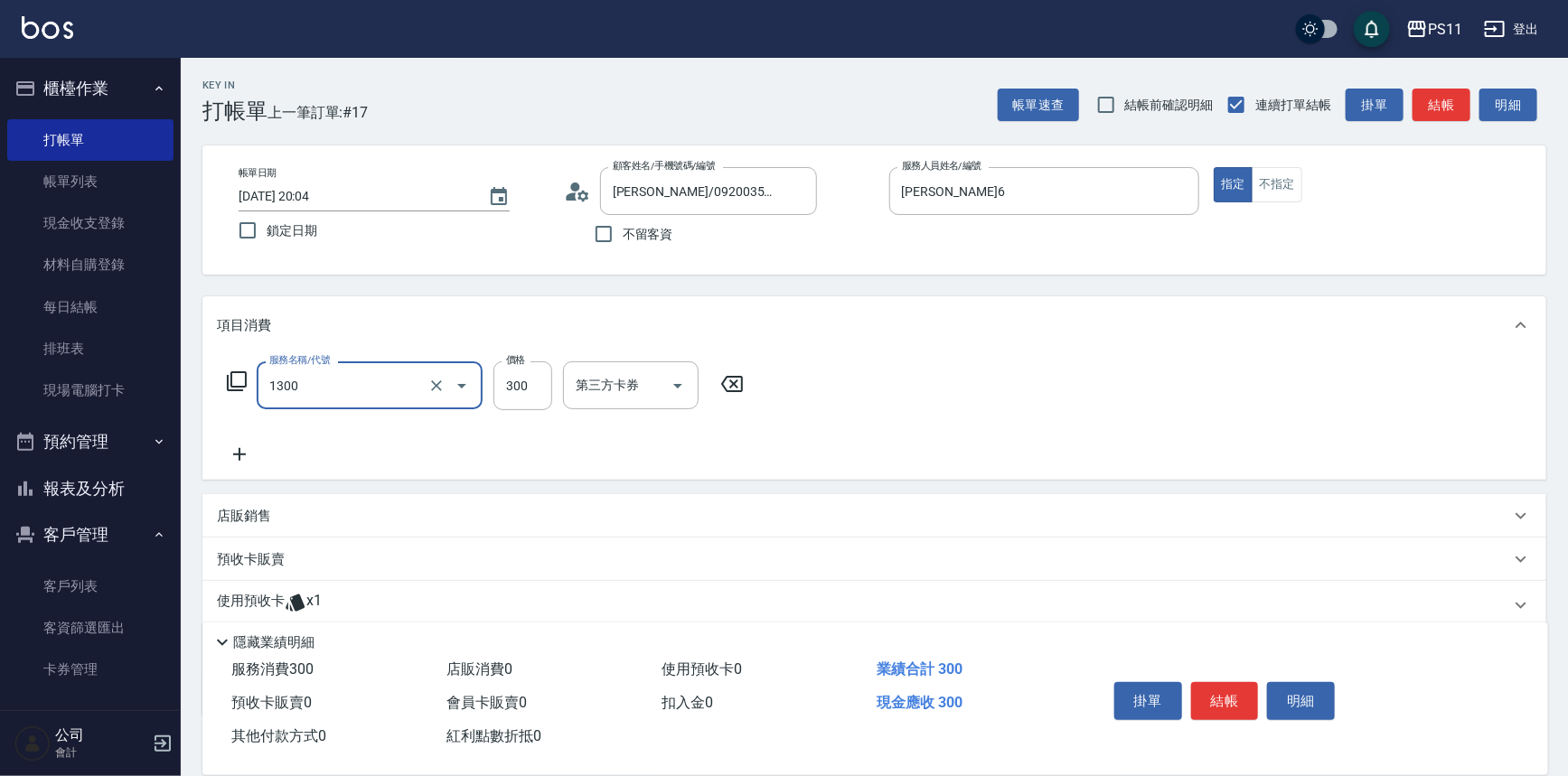
type input "洗髮300(1300)"
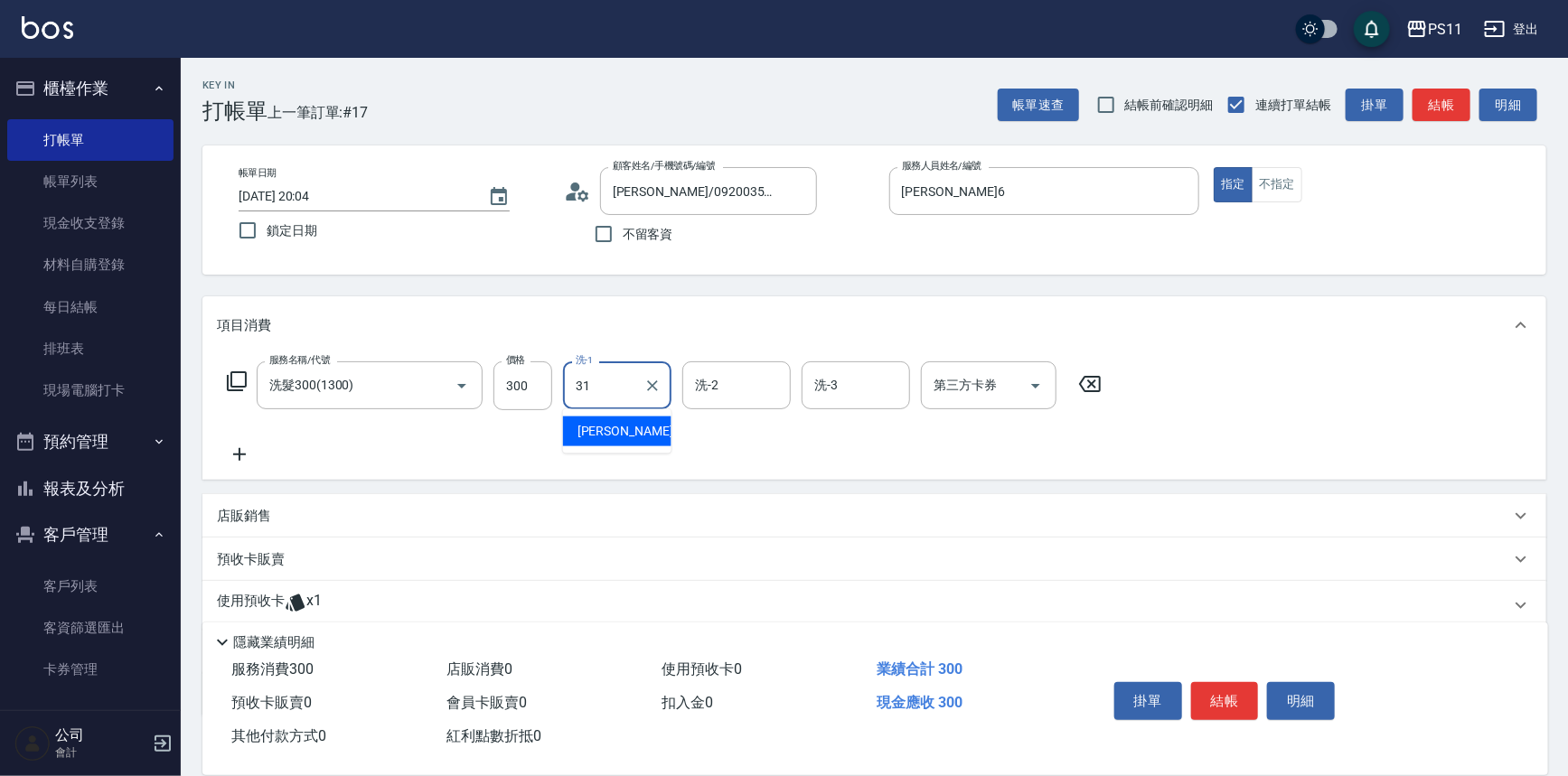
type input "[PERSON_NAME]-31"
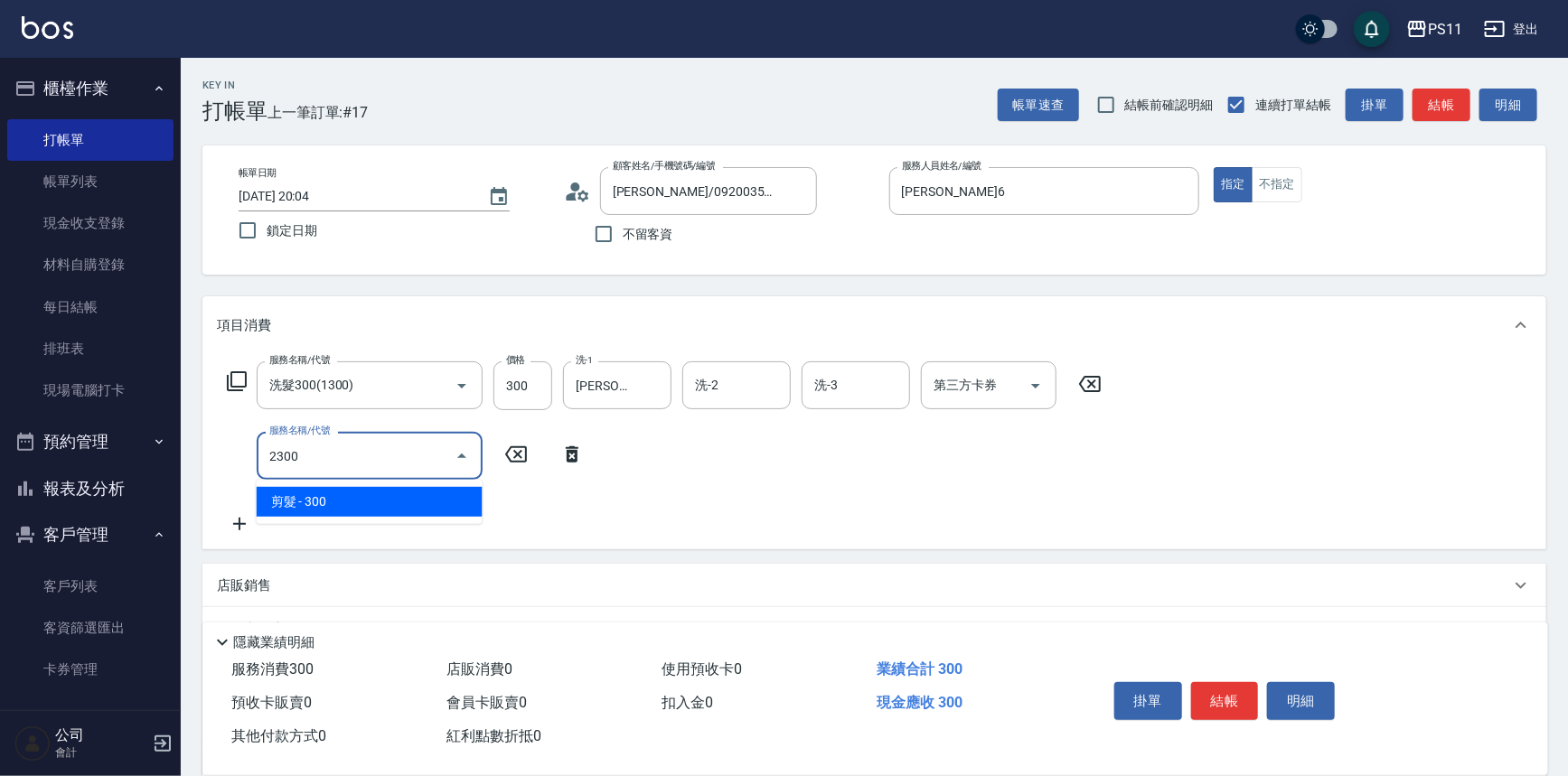
type input "剪髮(2300)"
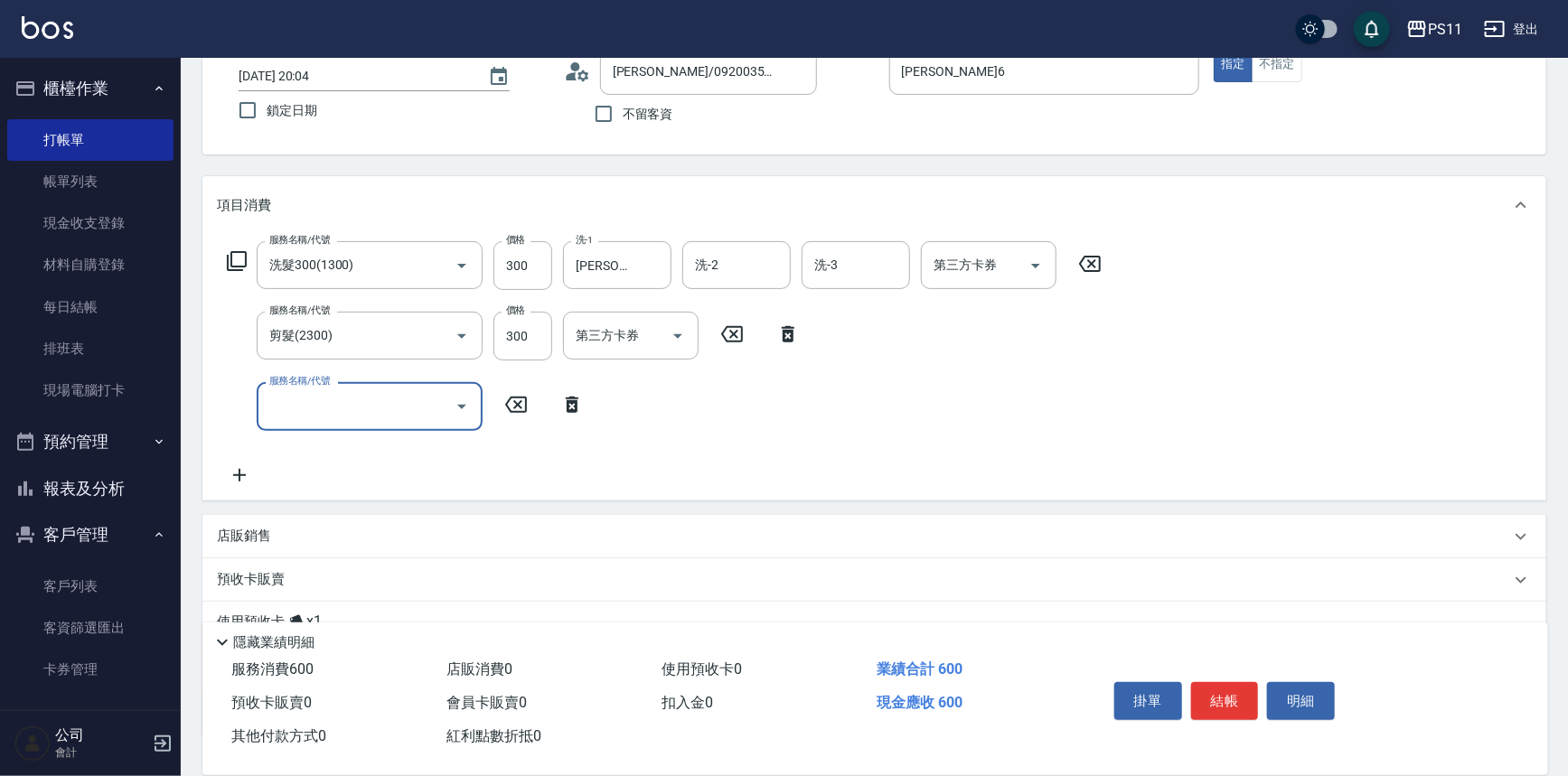
scroll to position [249, 0]
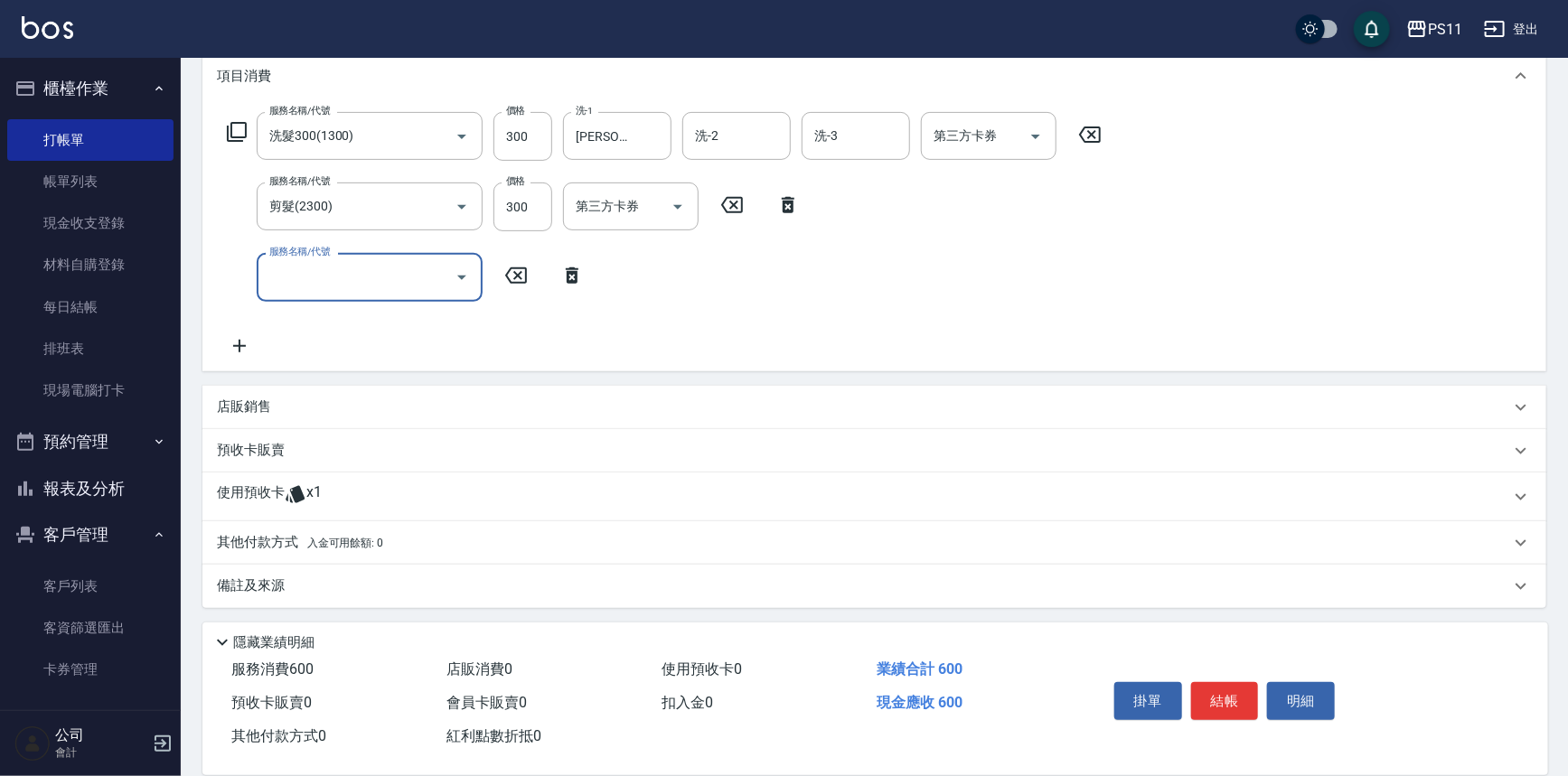
drag, startPoint x: 235, startPoint y: 503, endPoint x: 262, endPoint y: 465, distance: 46.6
click at [235, 497] on p "使用預收卡" at bounding box center [250, 497] width 67 height 27
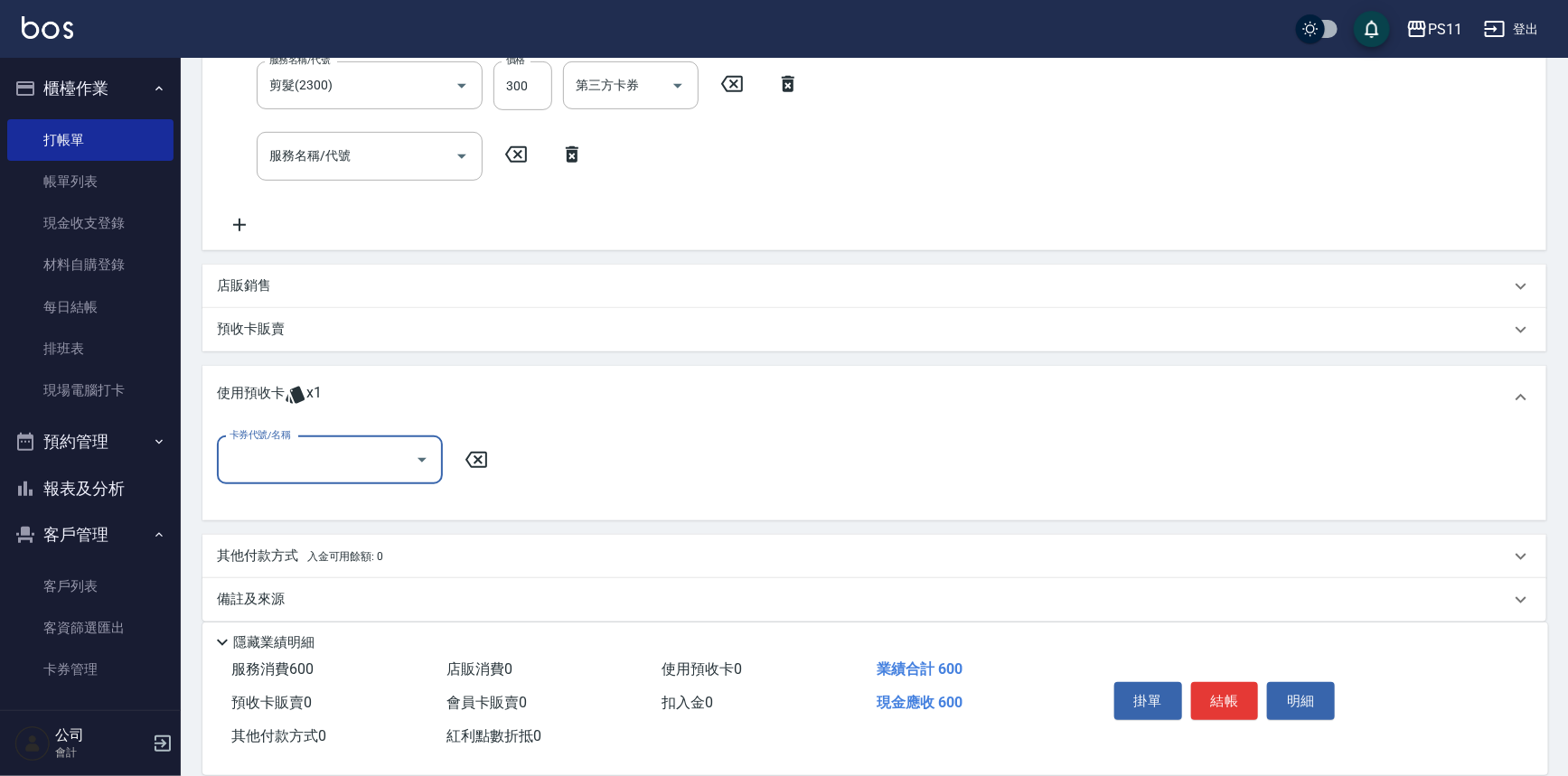
scroll to position [374, 0]
click at [288, 450] on input "卡券代號/名稱" at bounding box center [316, 457] width 182 height 32
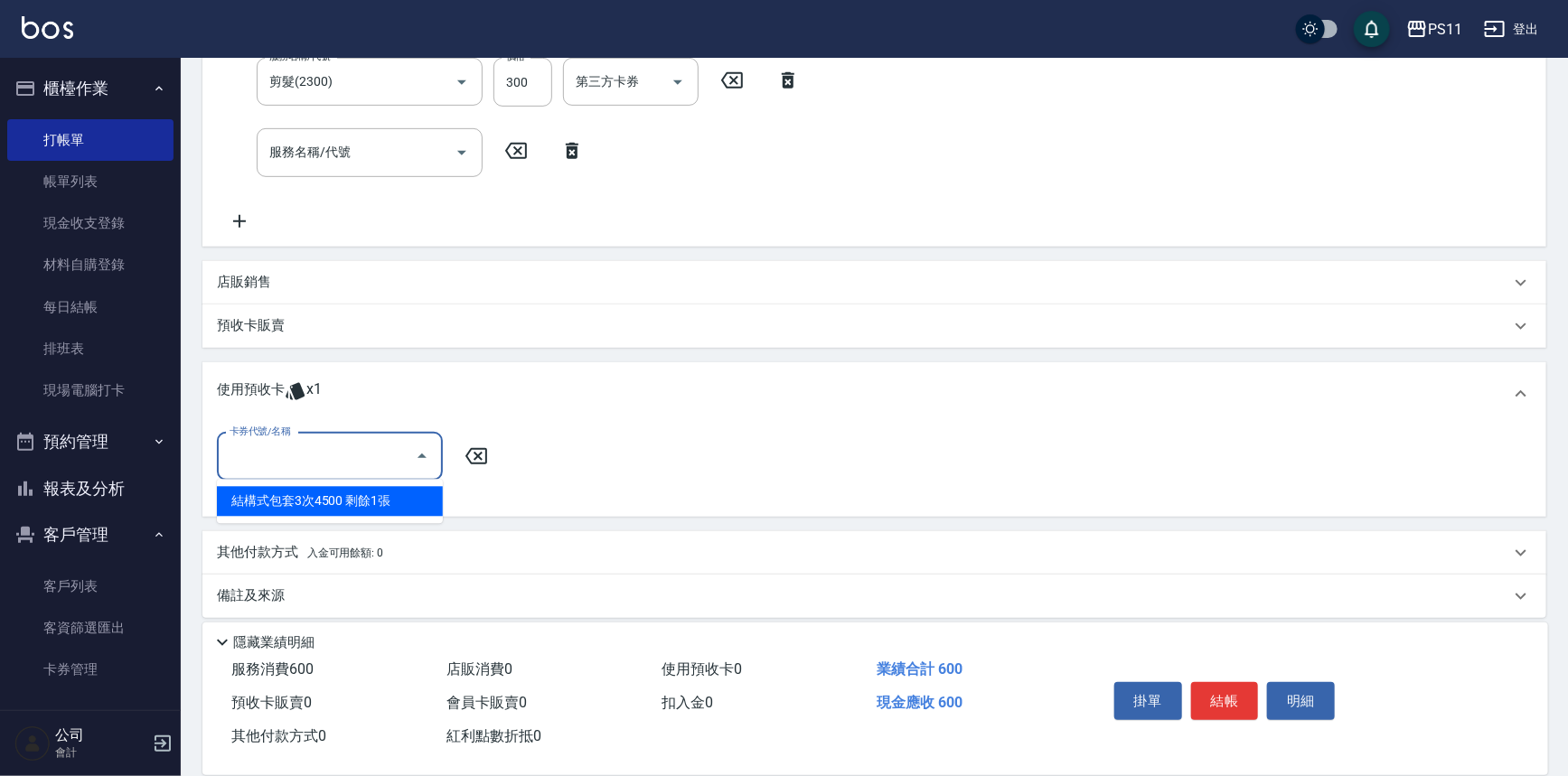
click at [298, 506] on div "結構式包套3次4500 剩餘1張" at bounding box center [330, 502] width 226 height 30
type input "結構式包套3次4500"
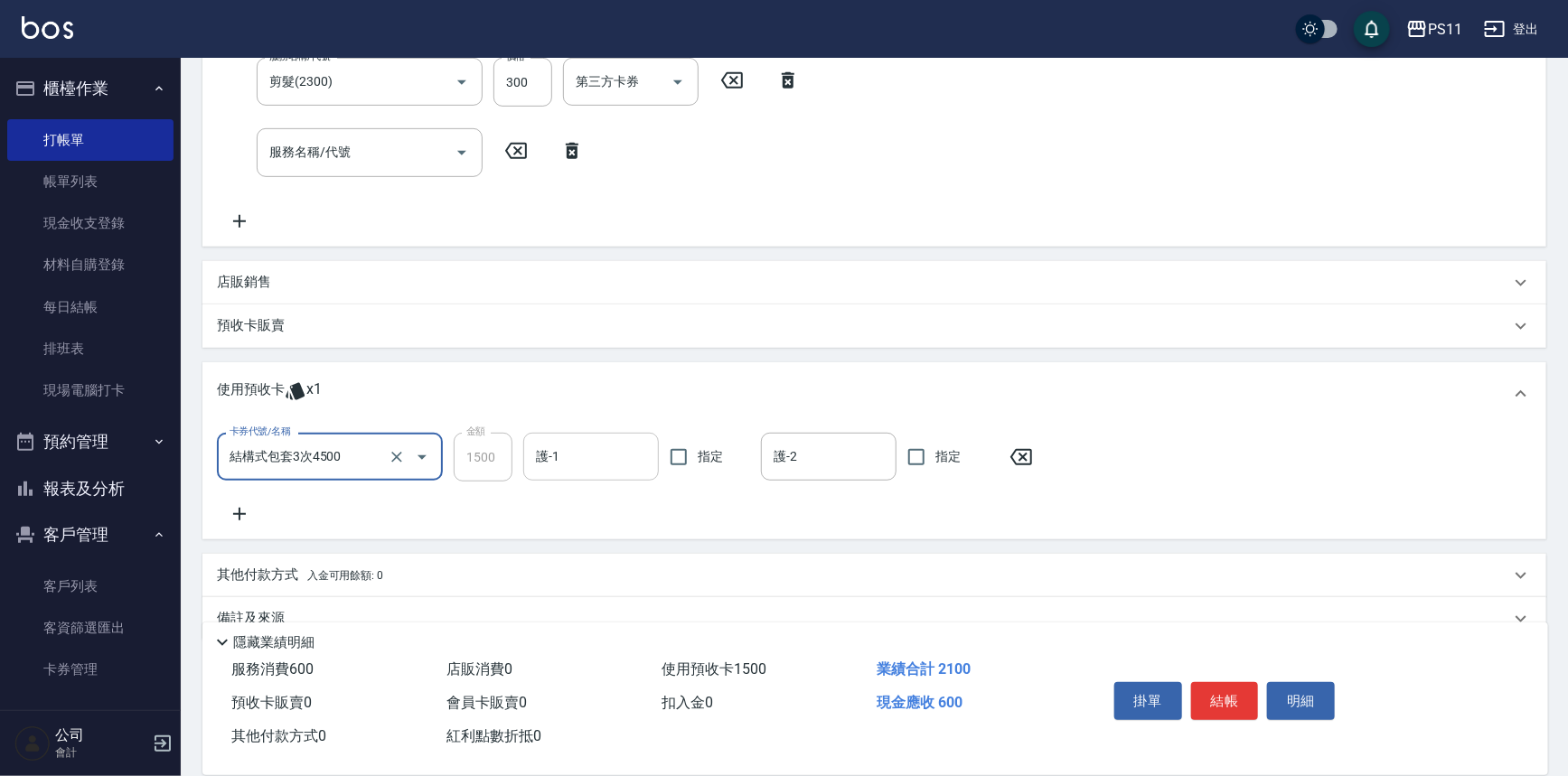
click at [563, 442] on input "護-1" at bounding box center [591, 457] width 120 height 32
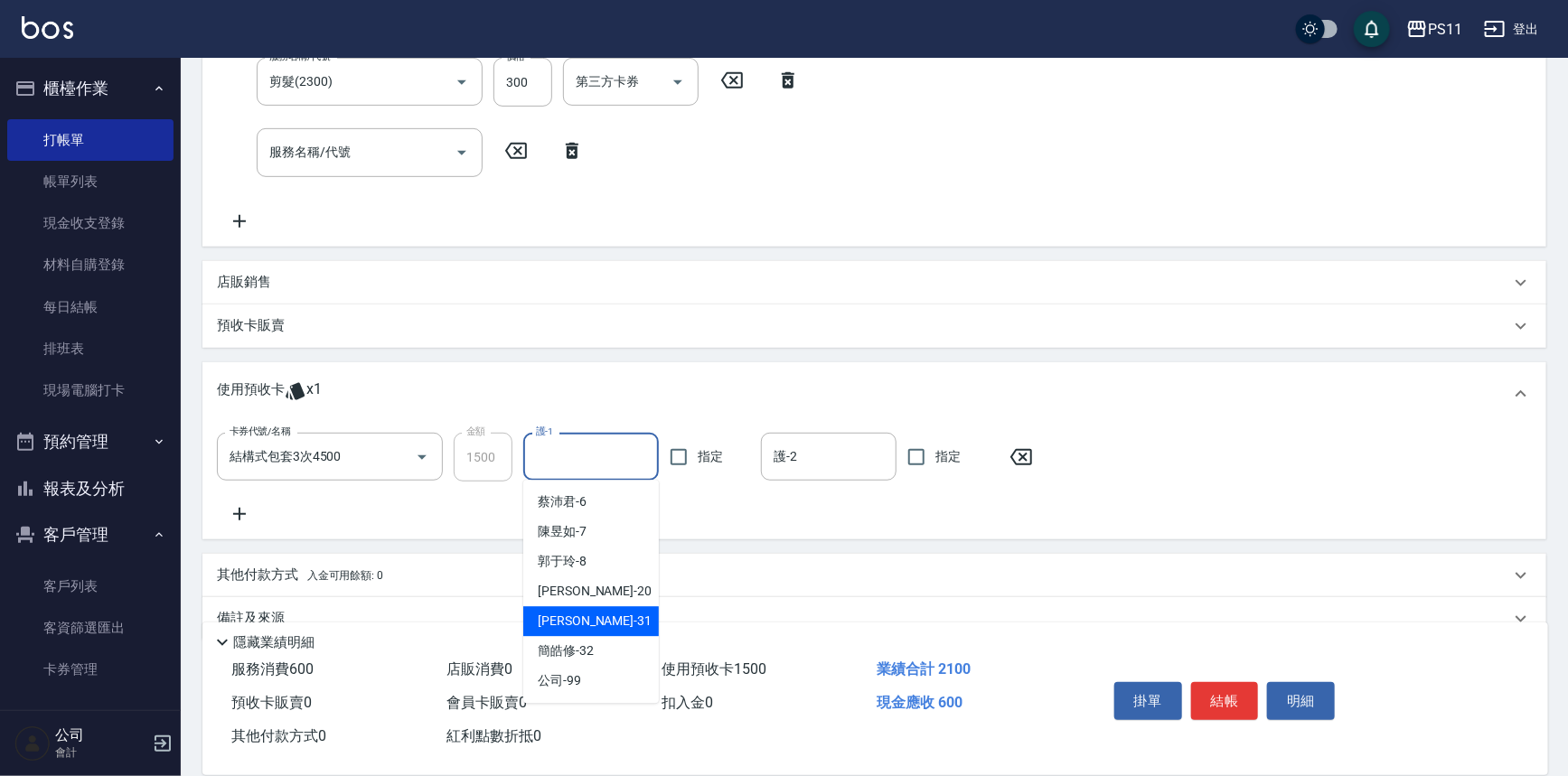
click at [592, 619] on span "[PERSON_NAME]-31" at bounding box center [594, 621] width 114 height 19
type input "[PERSON_NAME]-31"
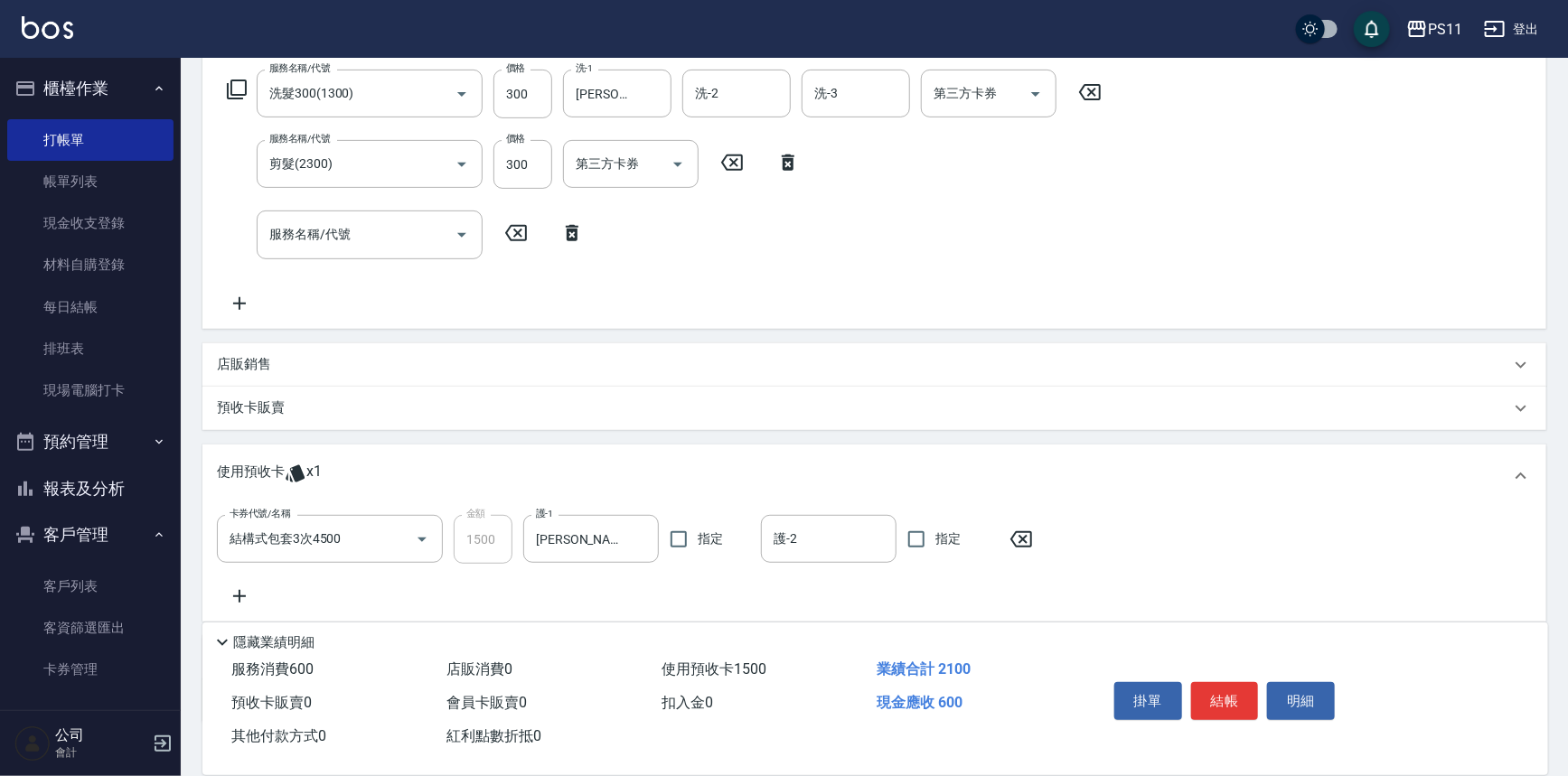
scroll to position [210, 0]
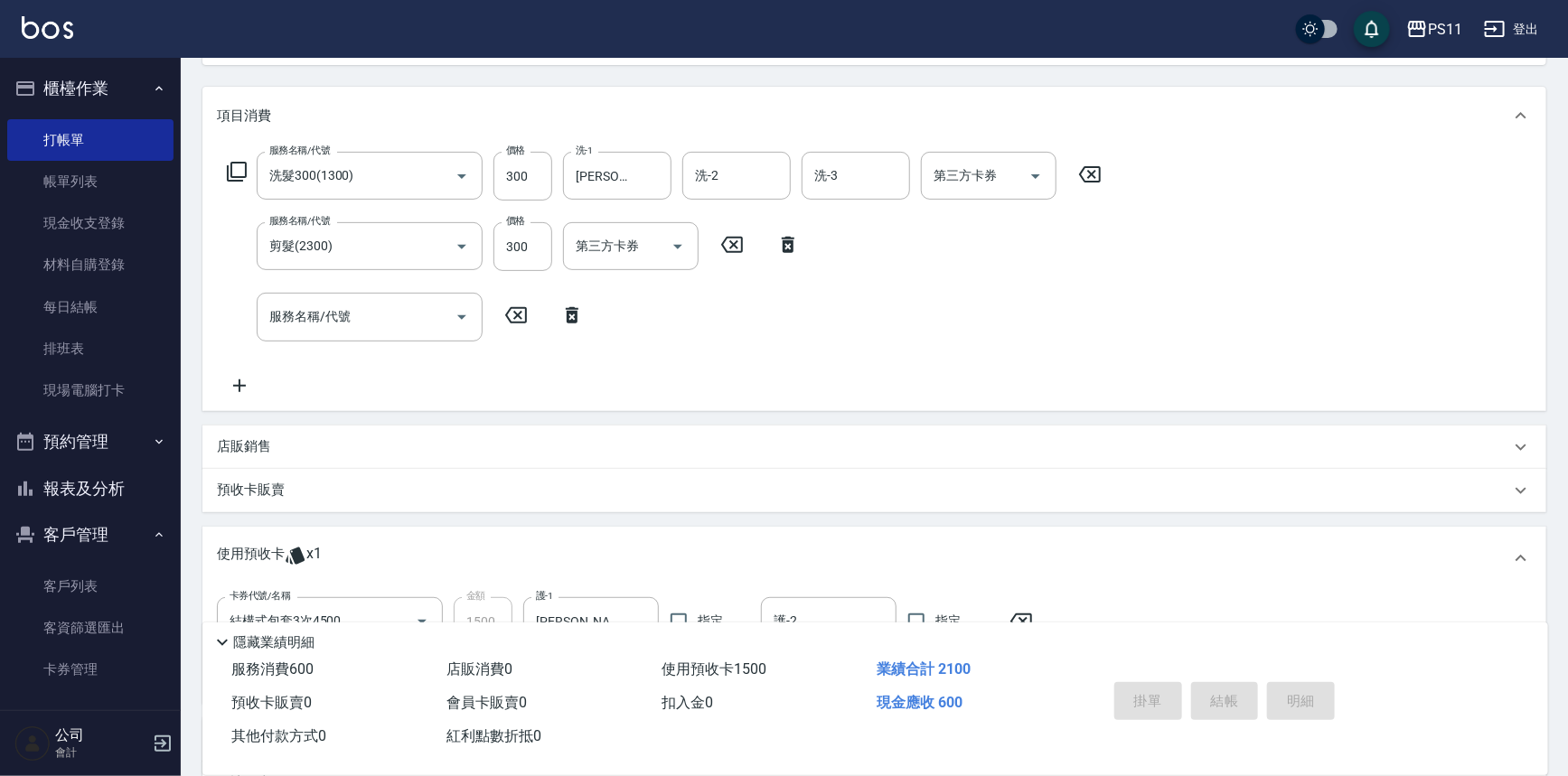
type input "[DATE] 20:05"
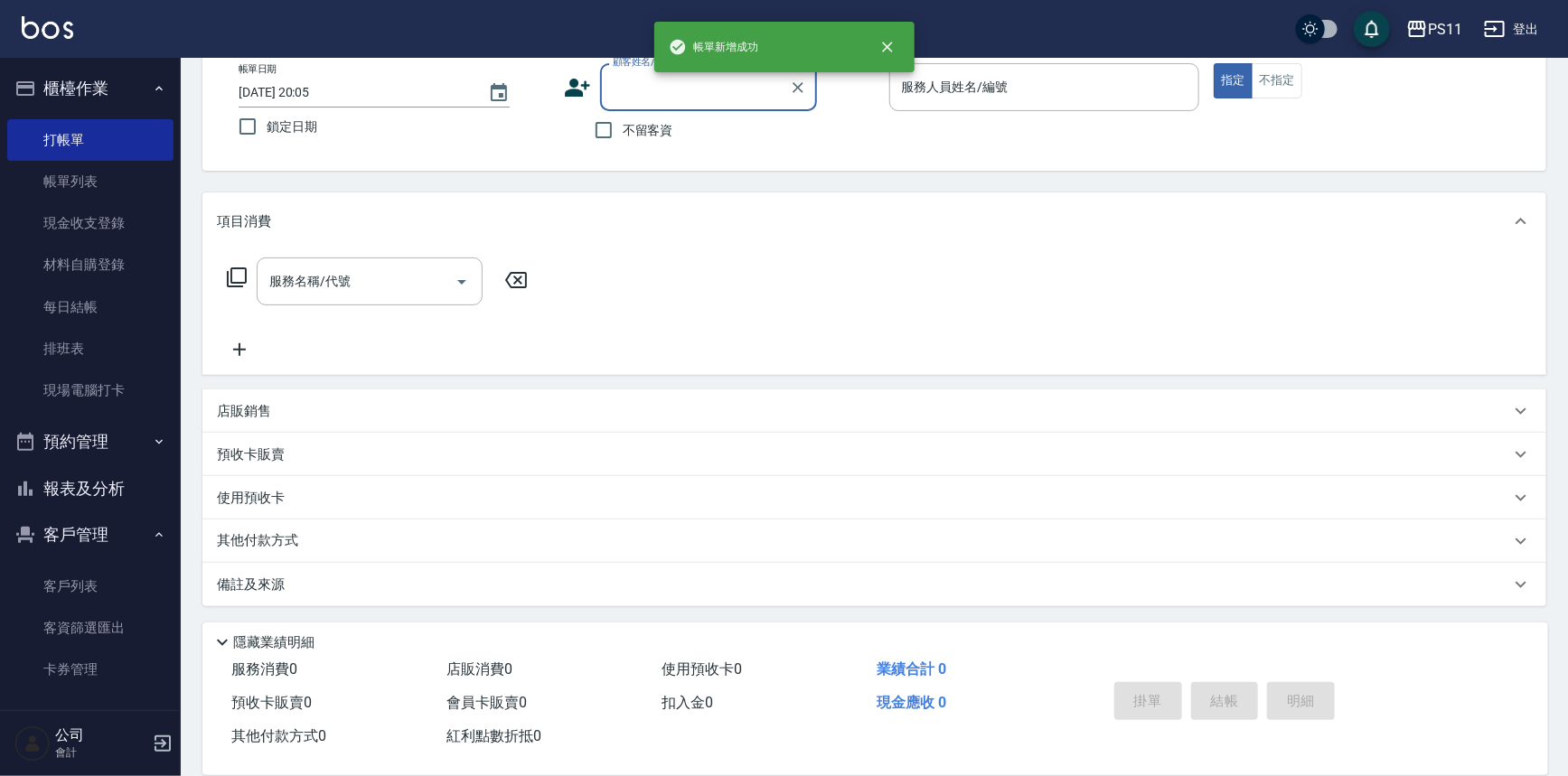
scroll to position [0, 0]
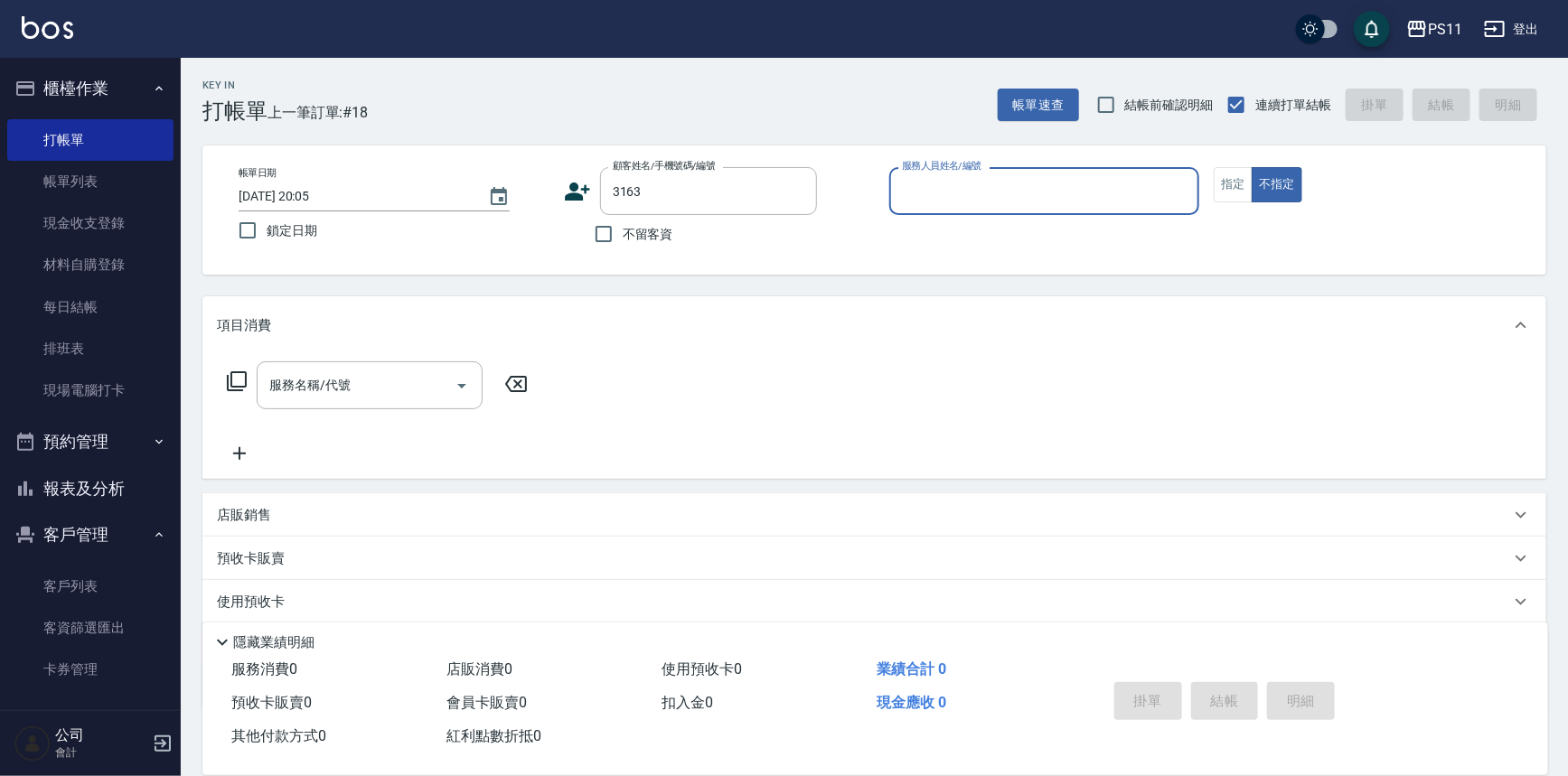
type input "[PERSON_NAME]/0933028556/3163"
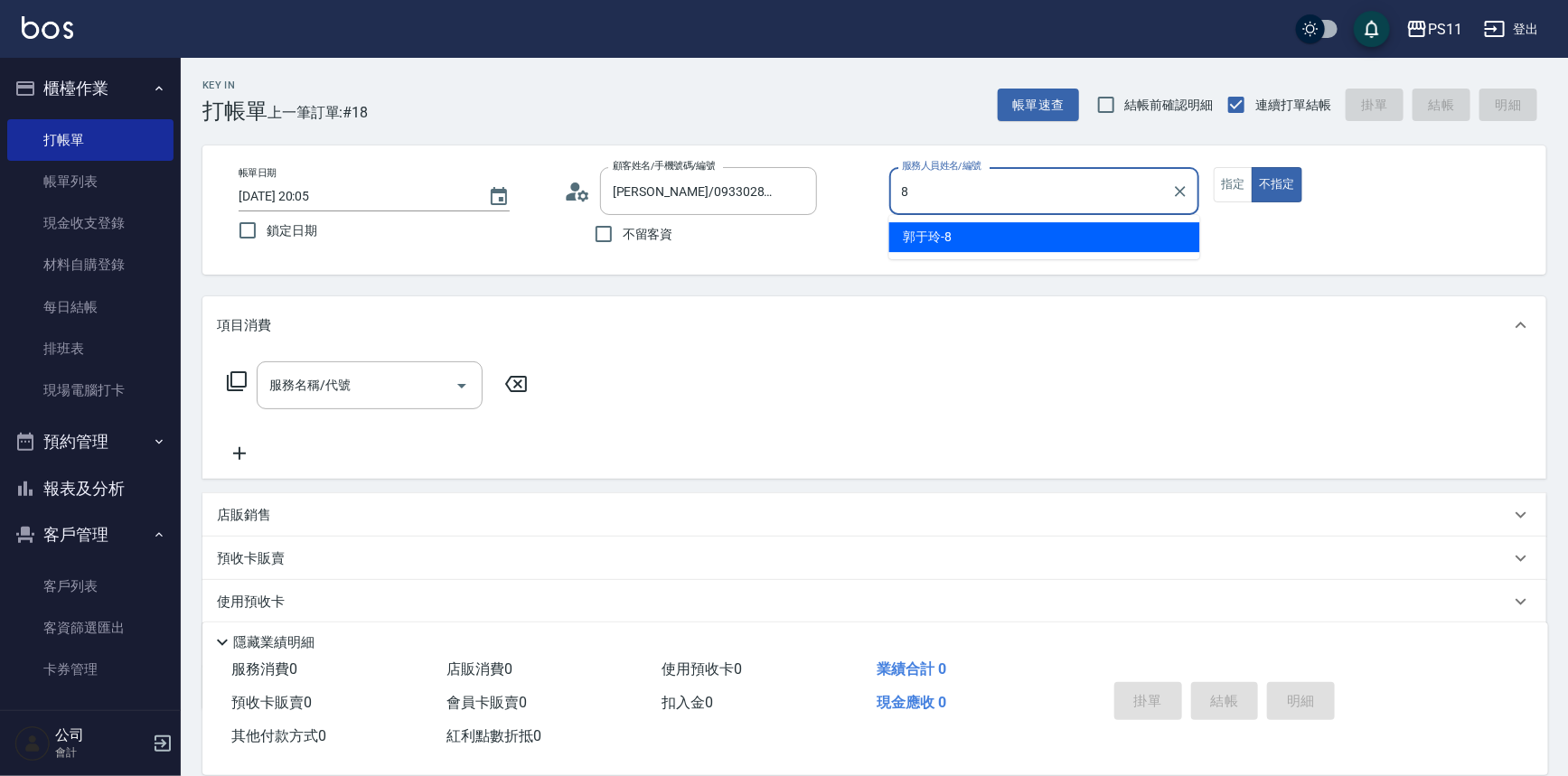
type input "[PERSON_NAME]-8"
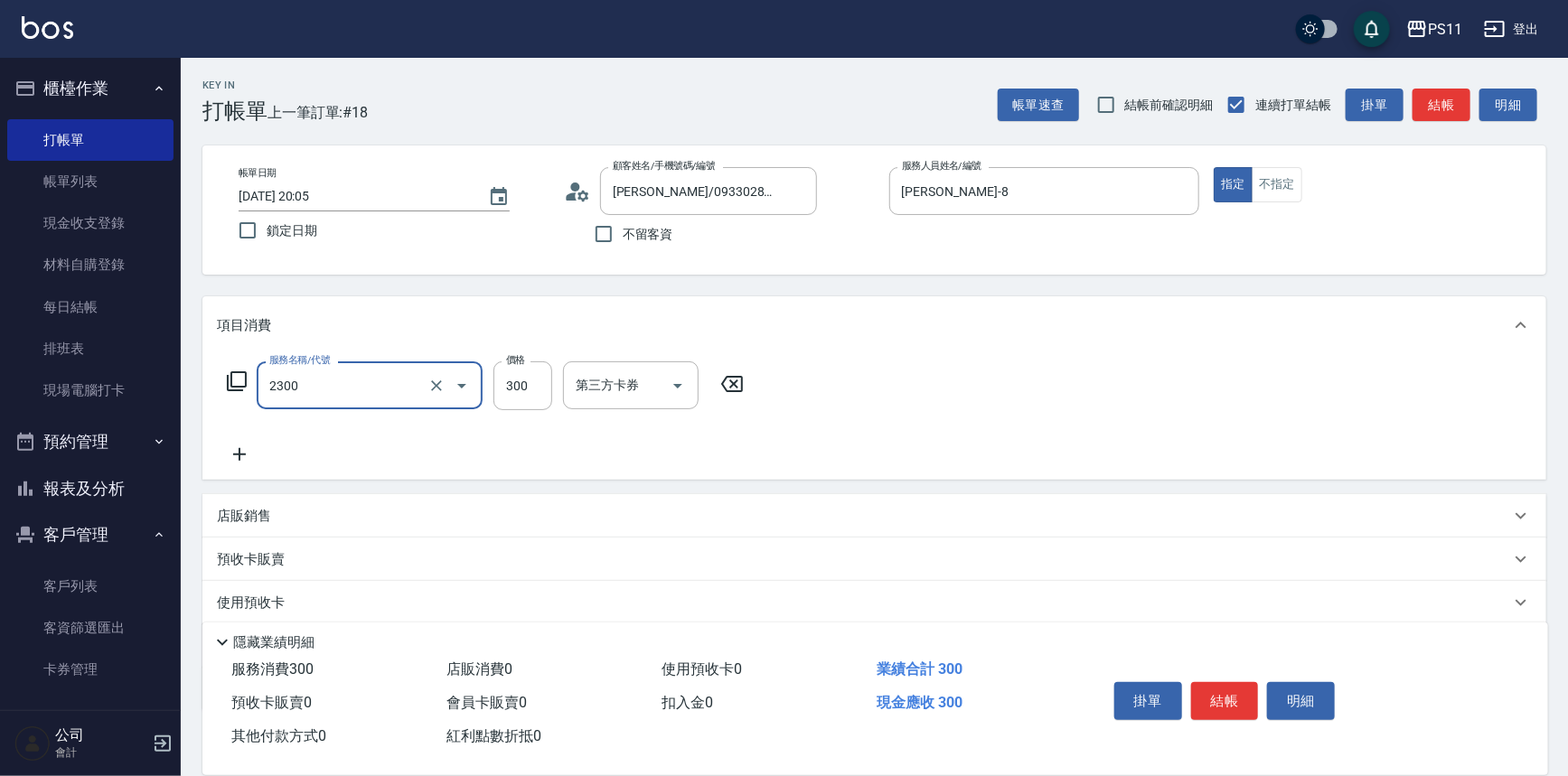
type input "剪髮(2300)"
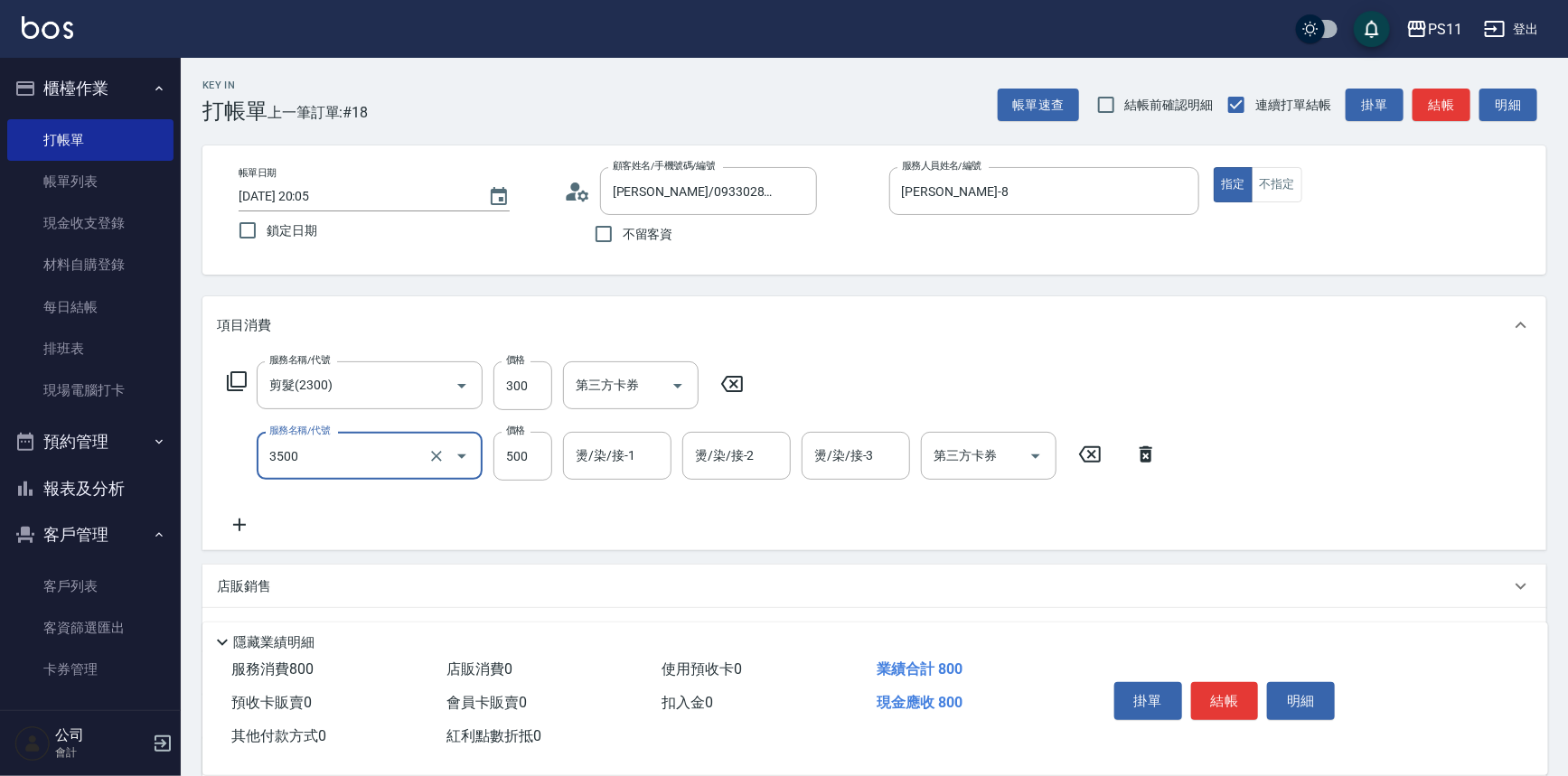
type input "補燙(3500)"
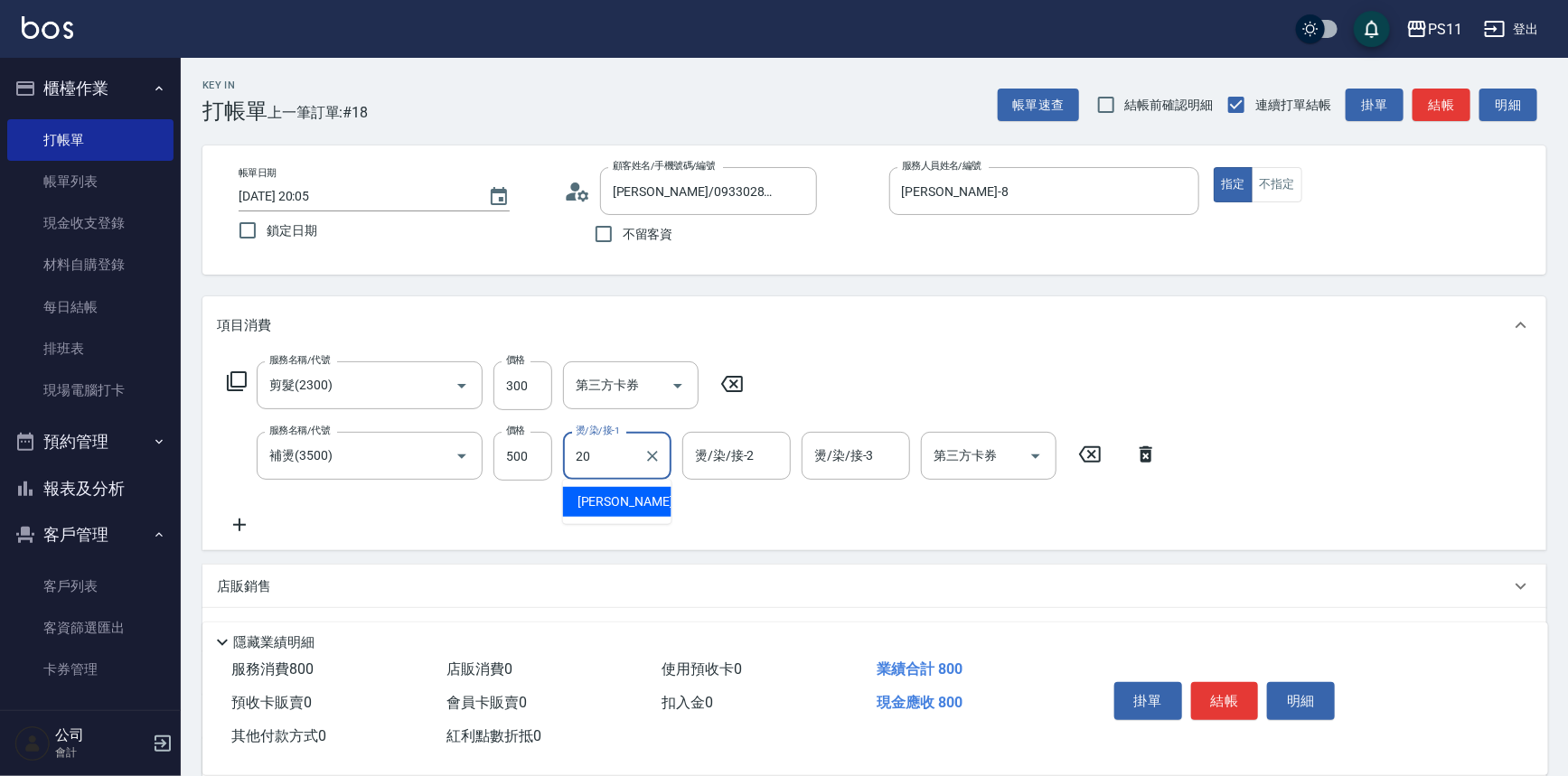
type input "[PERSON_NAME]-20"
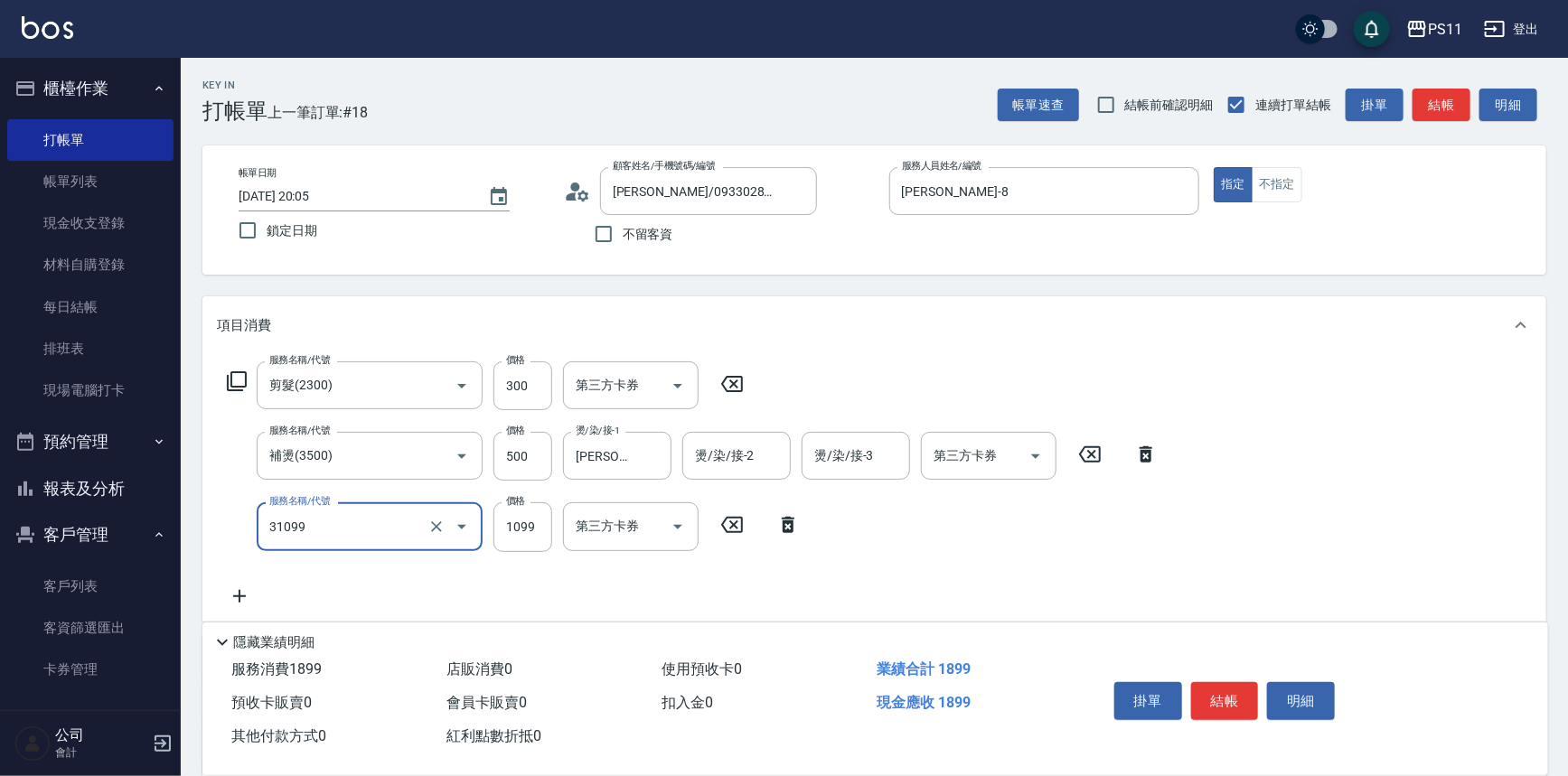
type input "公司活動/早鳥(31099)"
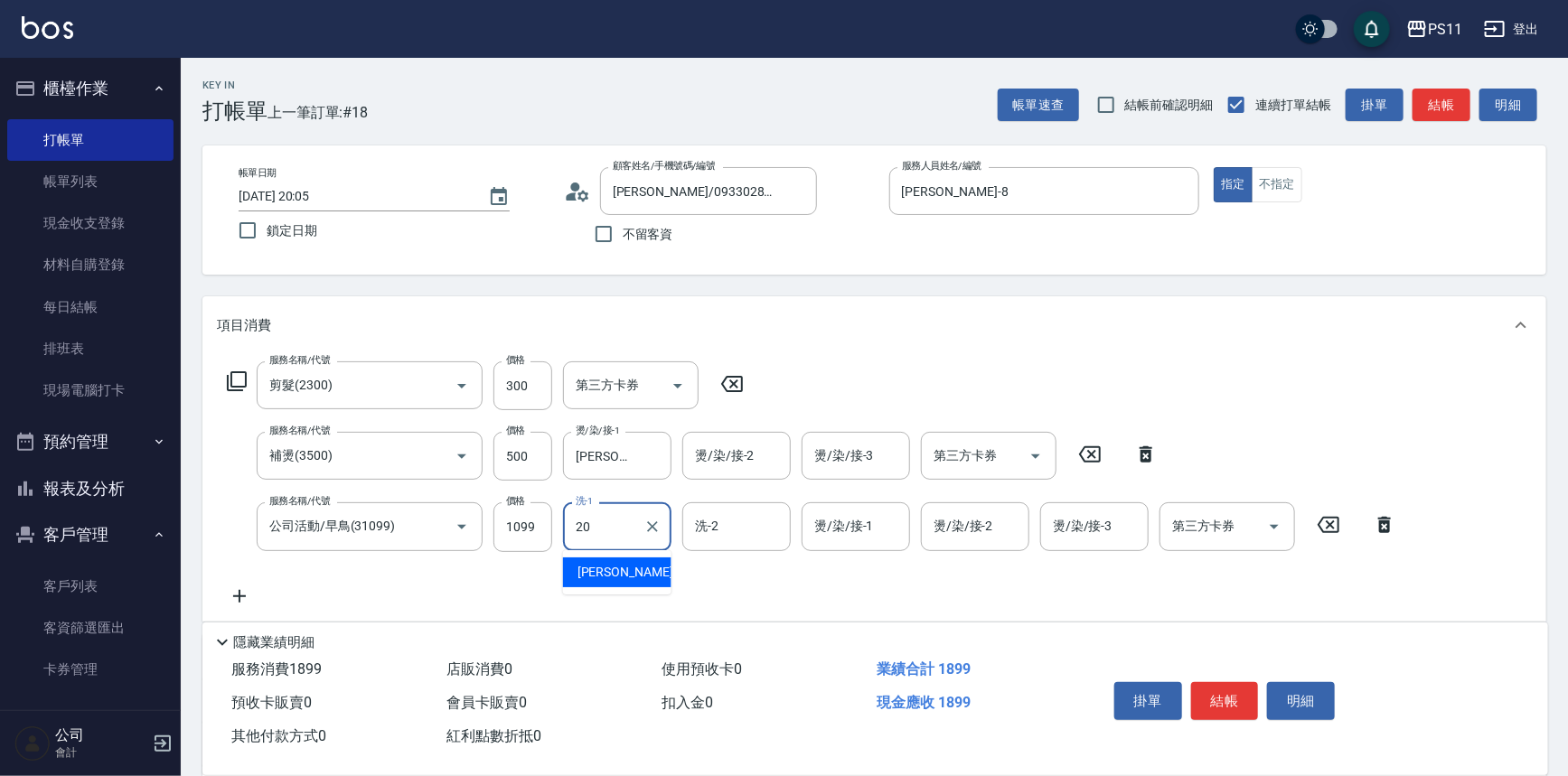
type input "[PERSON_NAME]-20"
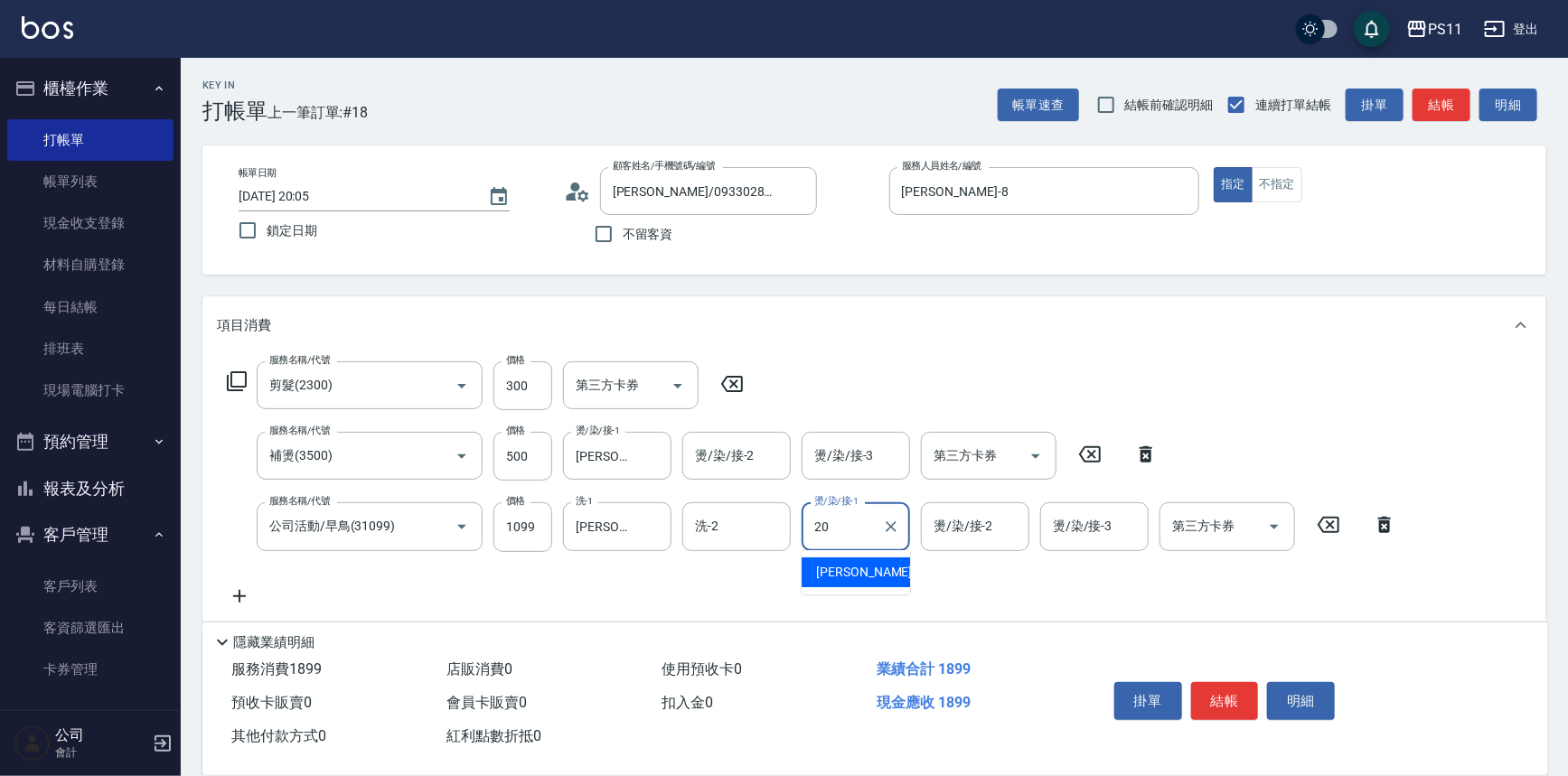
type input "[PERSON_NAME]-20"
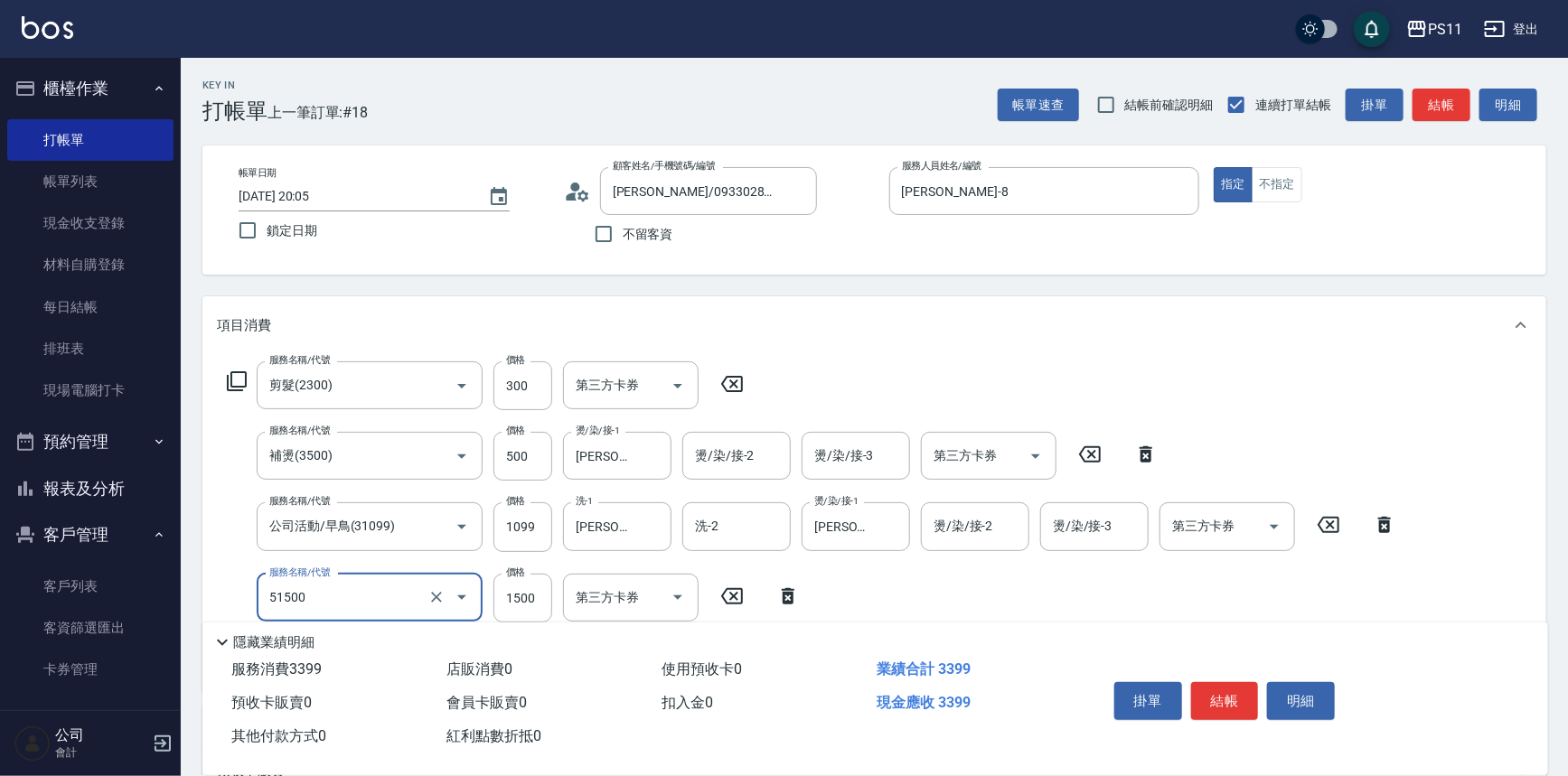
type input "原價1201~1500護髮(51500)"
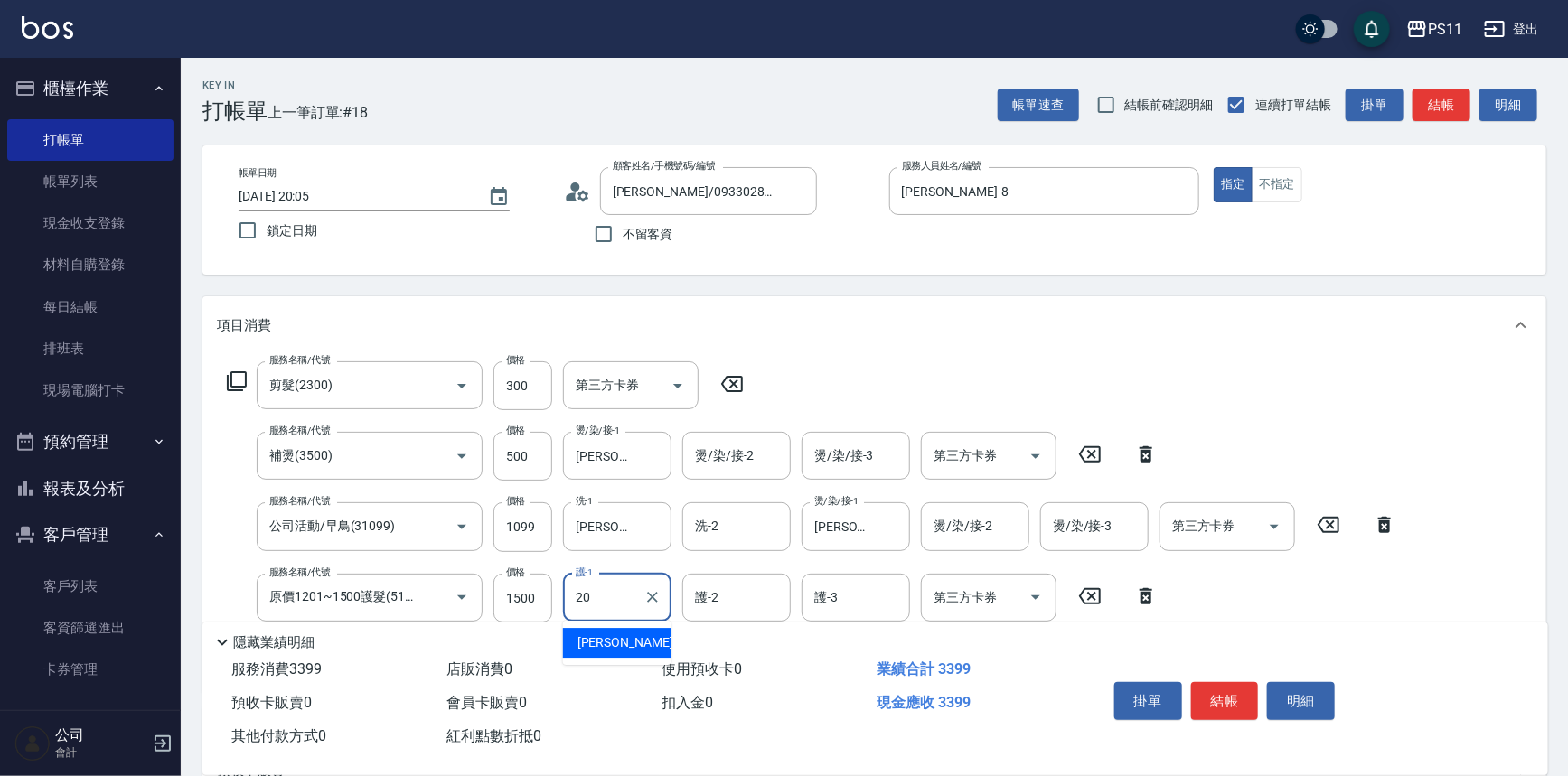
type input "[PERSON_NAME]-20"
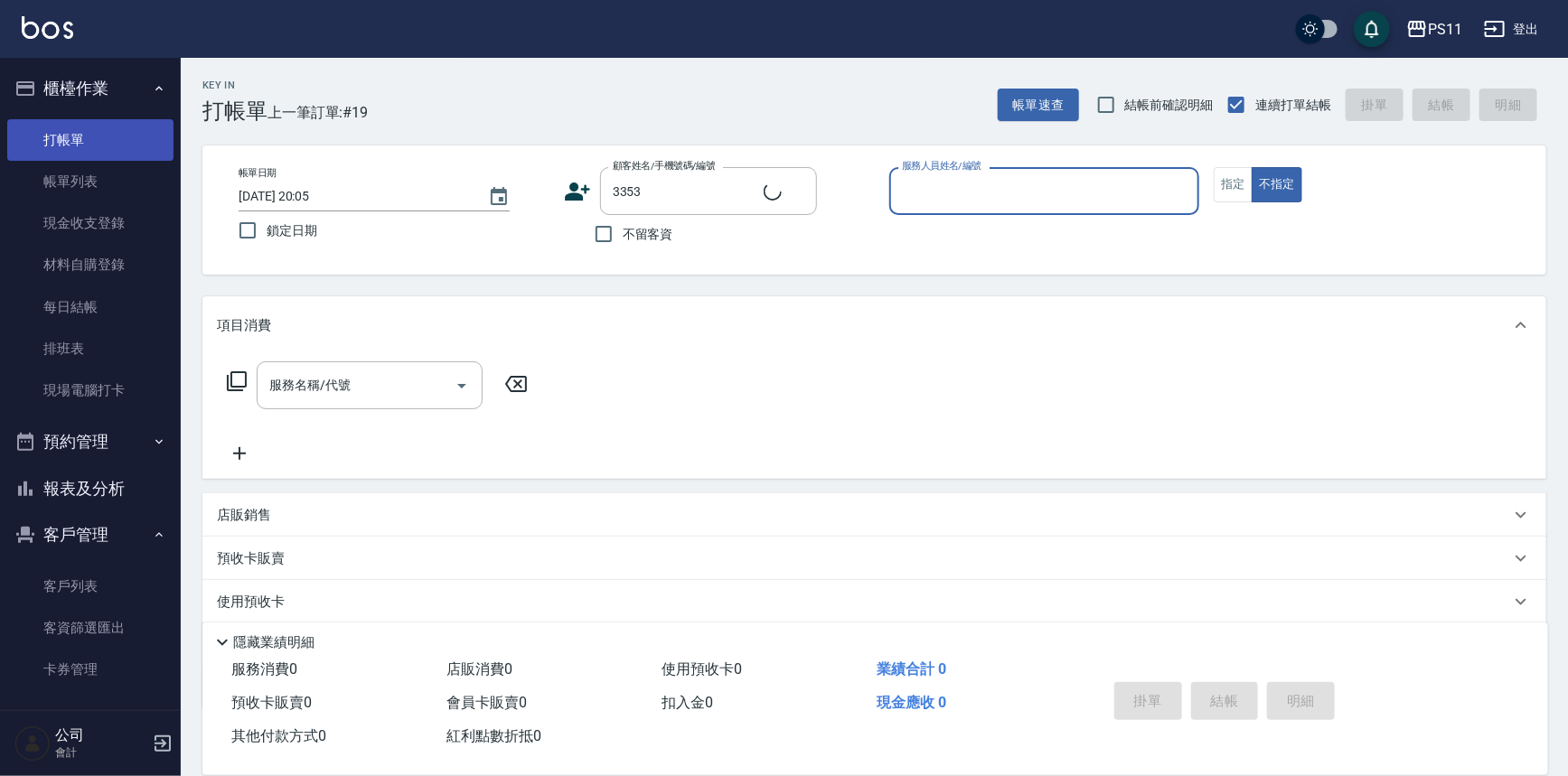
type input "[PERSON_NAME]/0911981173/3353"
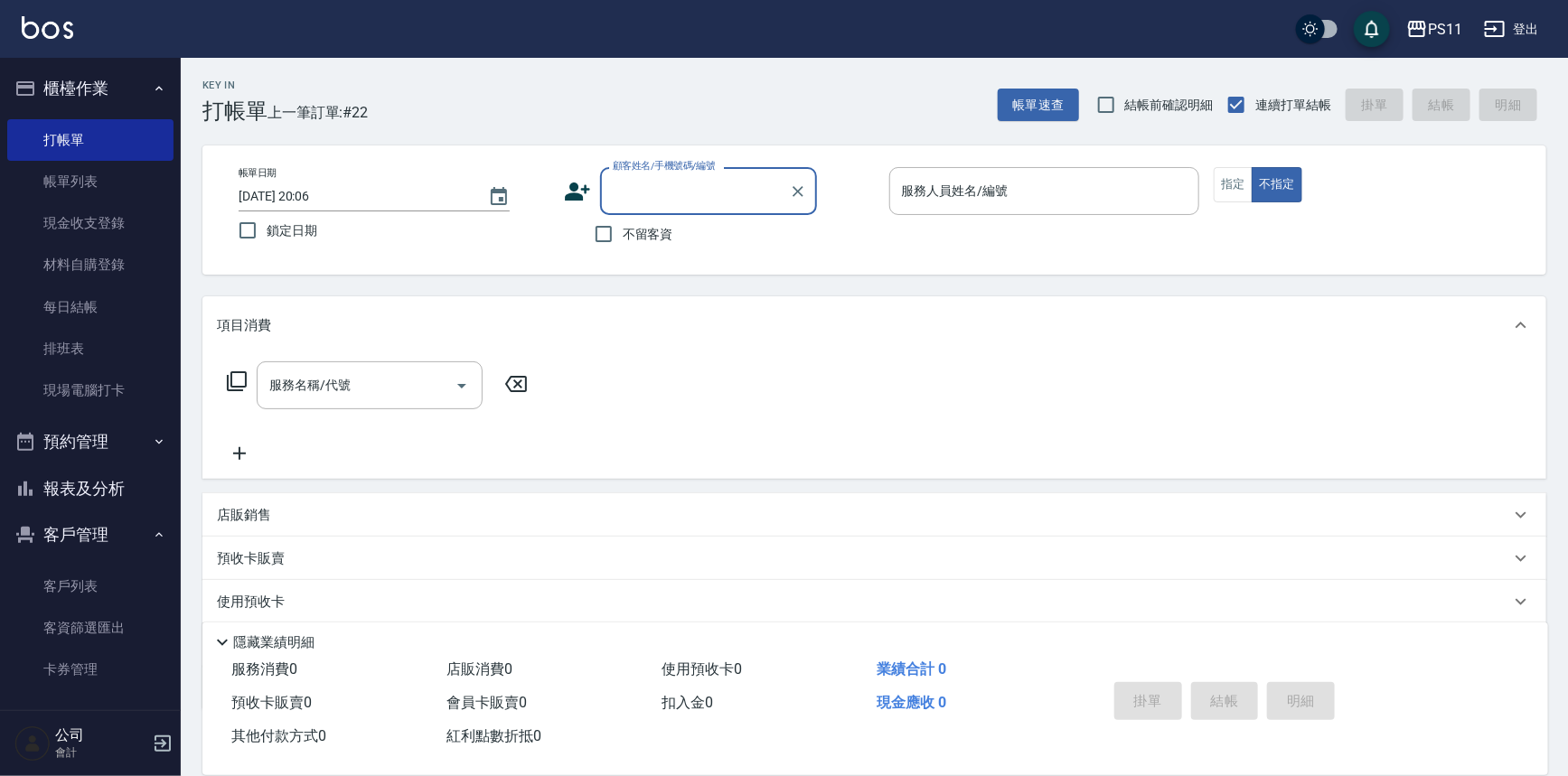
drag, startPoint x: 121, startPoint y: 484, endPoint x: 121, endPoint y: 470, distance: 14.0
click at [121, 484] on button "報表及分析" at bounding box center [90, 488] width 166 height 47
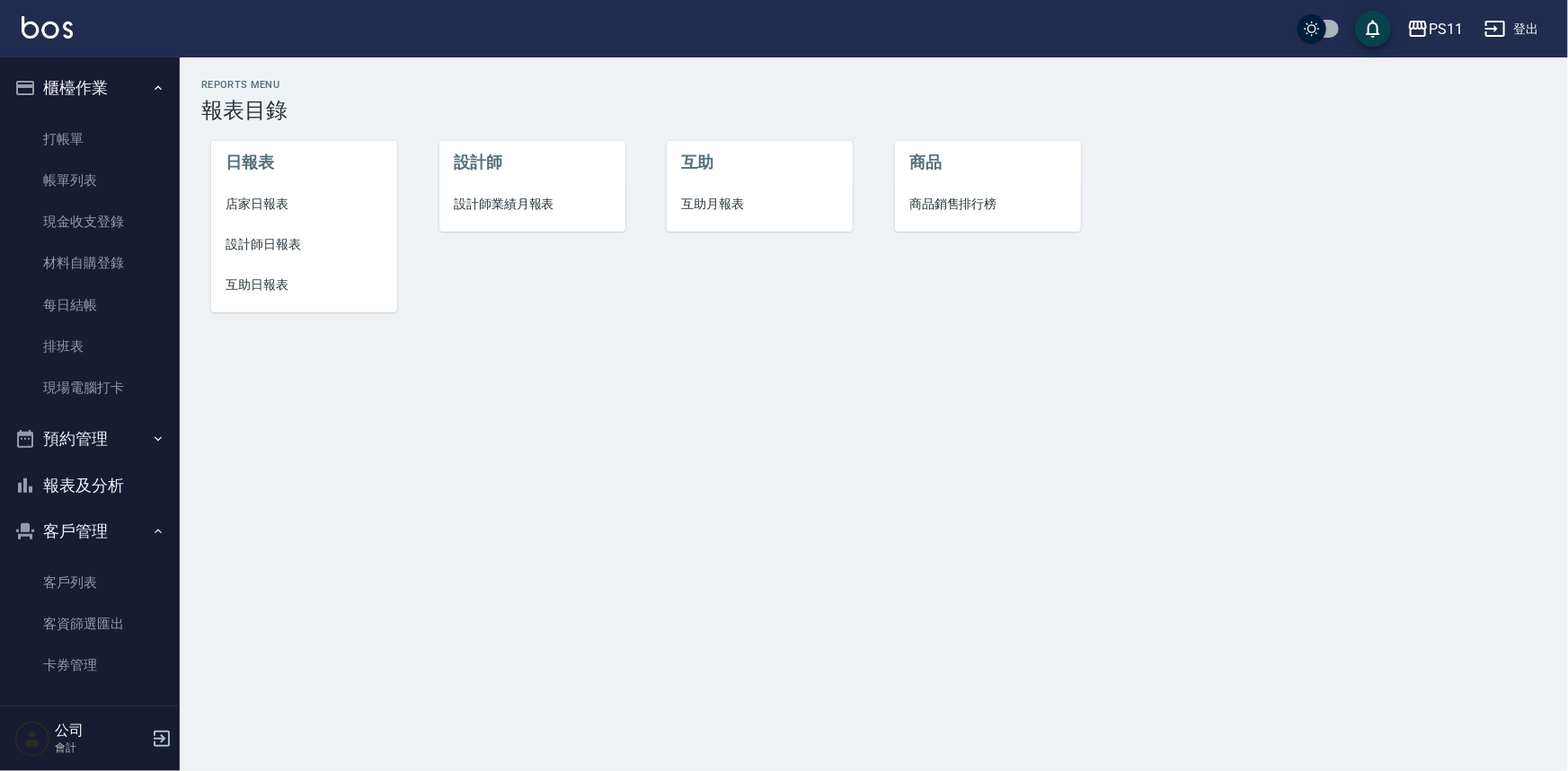
click at [291, 243] on span "設計師日報表" at bounding box center [304, 244] width 157 height 19
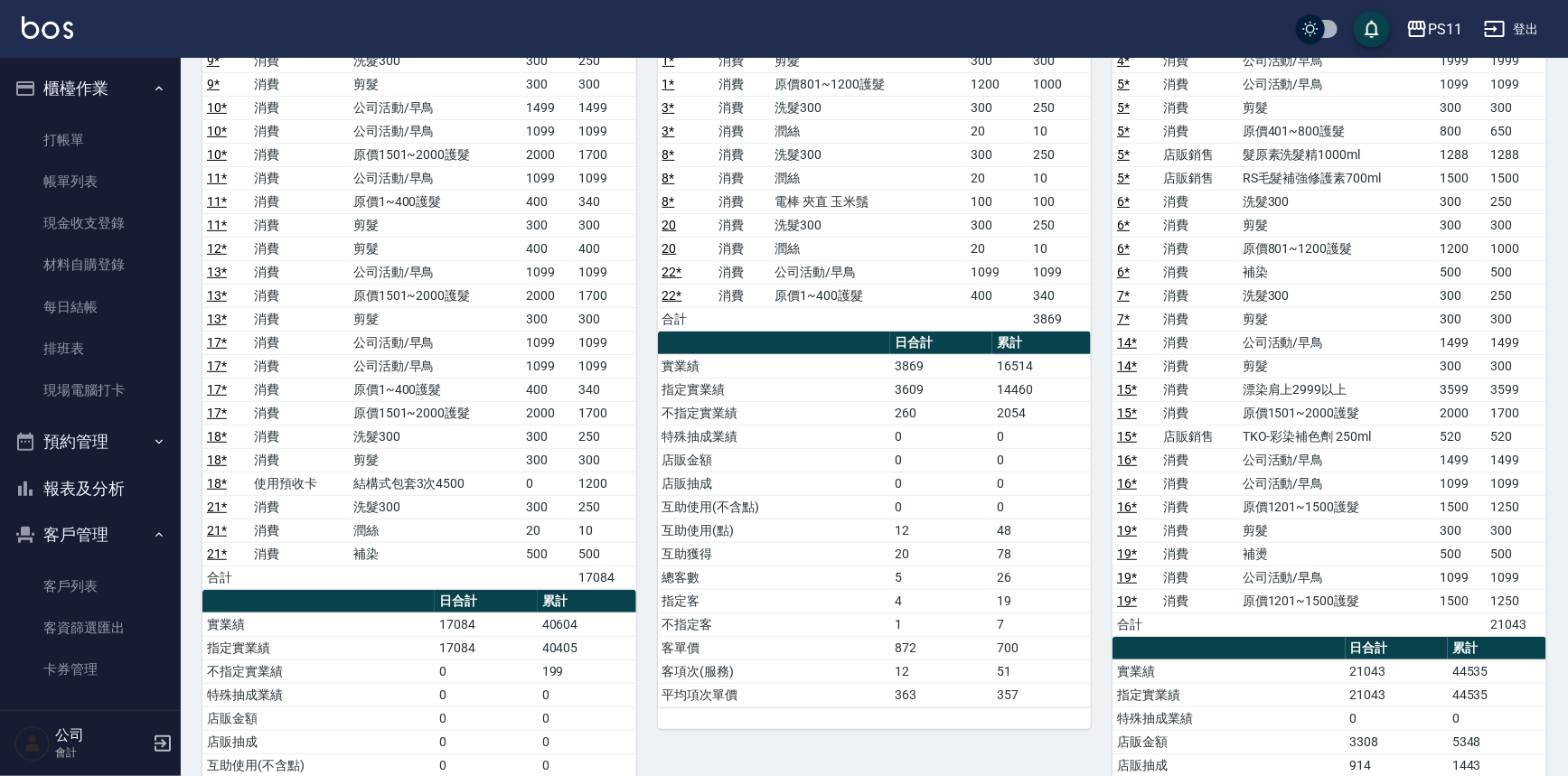
scroll to position [328, 0]
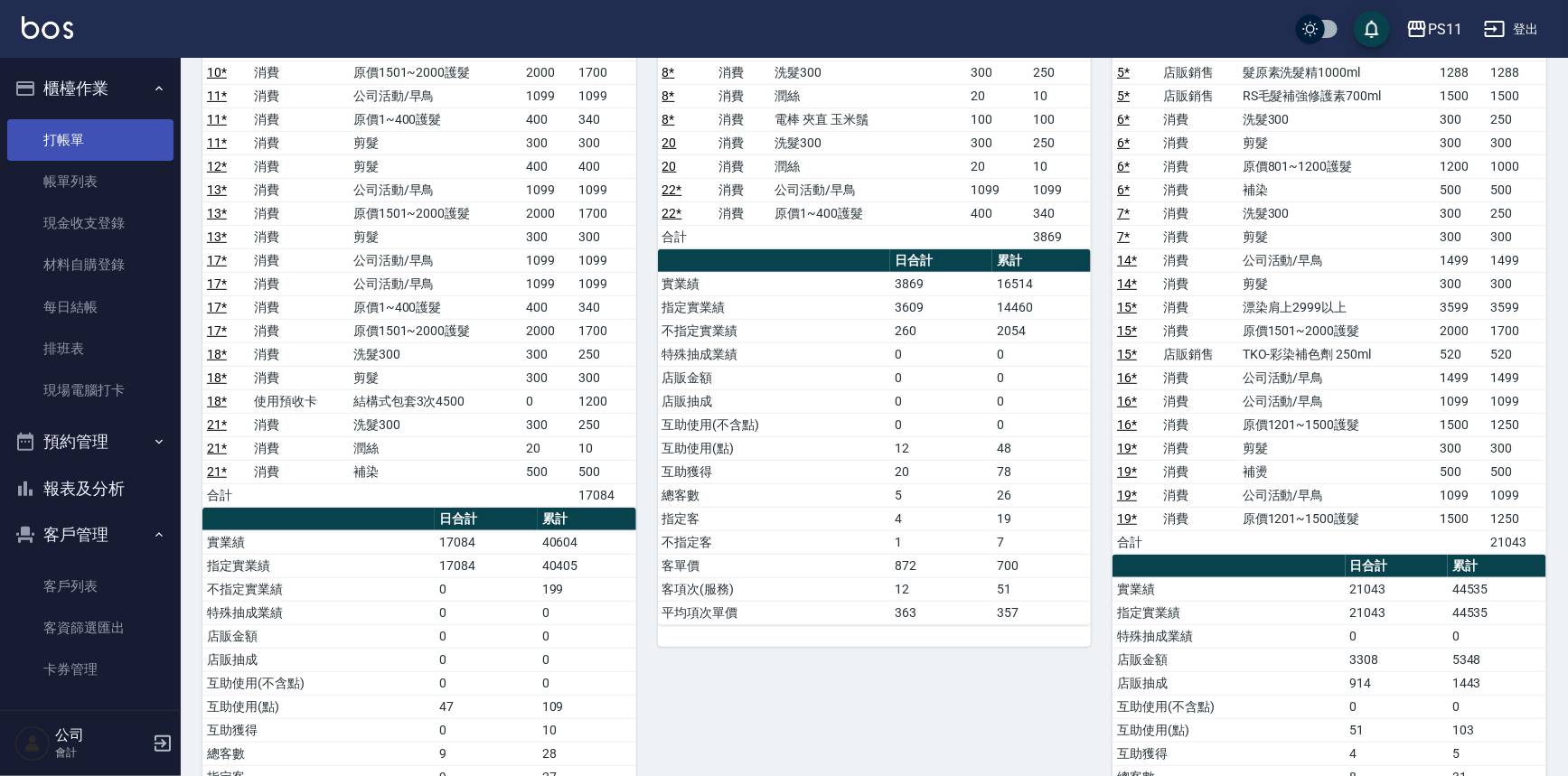
click at [103, 127] on link "打帳單" at bounding box center [90, 141] width 166 height 42
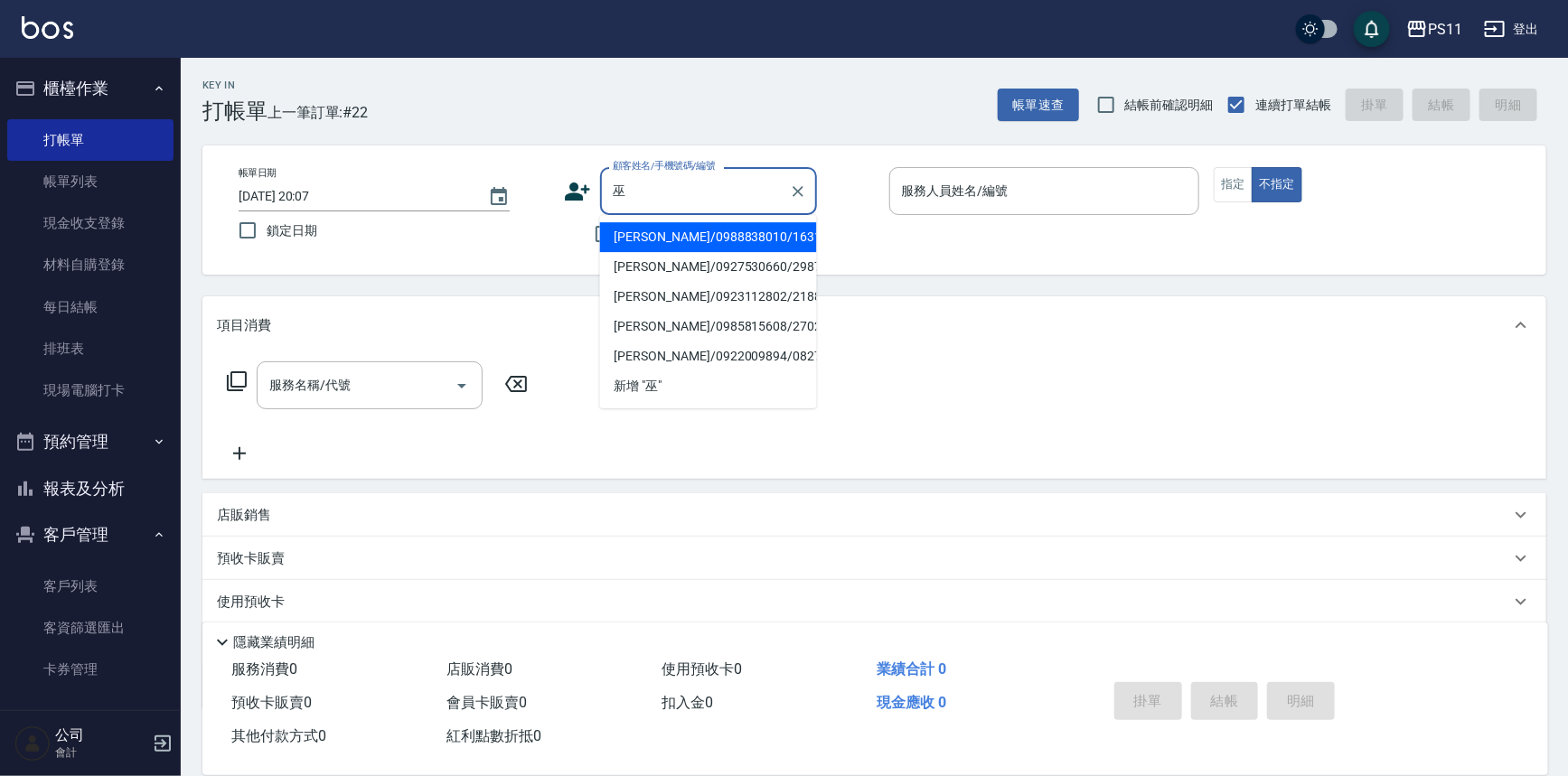
drag, startPoint x: 658, startPoint y: 243, endPoint x: 879, endPoint y: 77, distance: 276.4
click at [660, 243] on li "[PERSON_NAME]/0988838010/1631" at bounding box center [708, 238] width 217 height 30
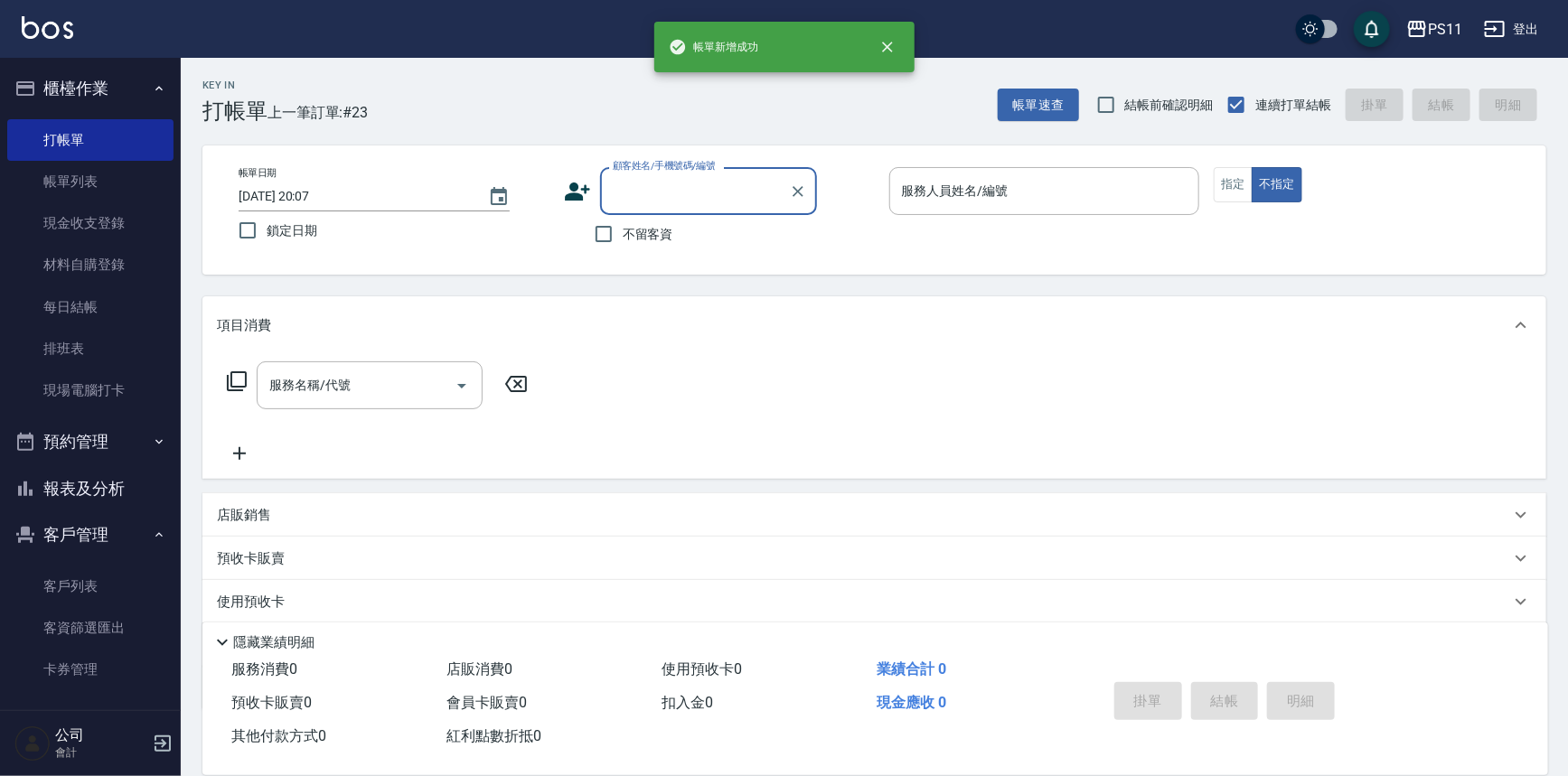
click at [67, 497] on button "報表及分析" at bounding box center [90, 488] width 166 height 47
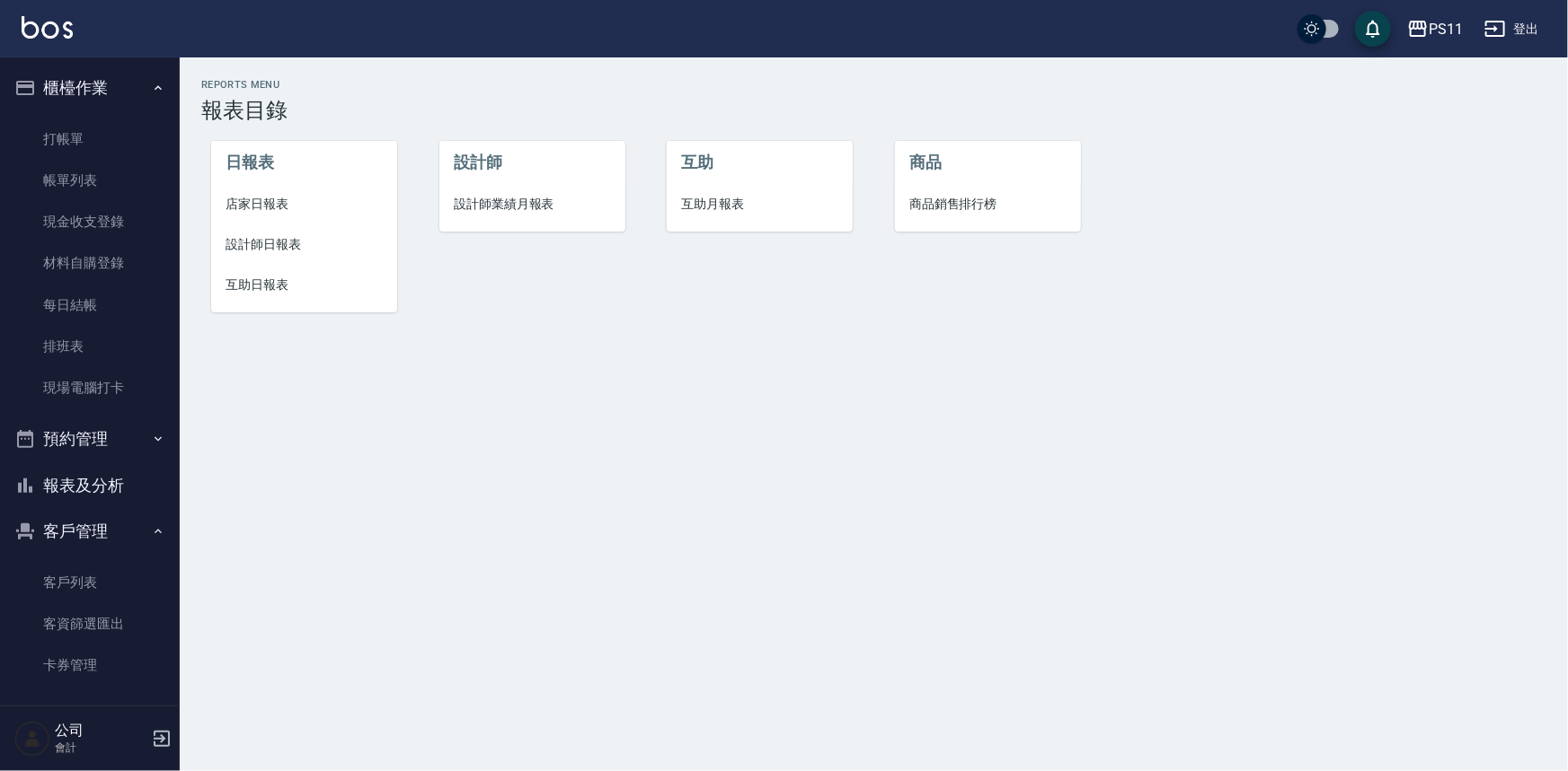
click at [257, 248] on span "設計師日報表" at bounding box center [304, 244] width 157 height 19
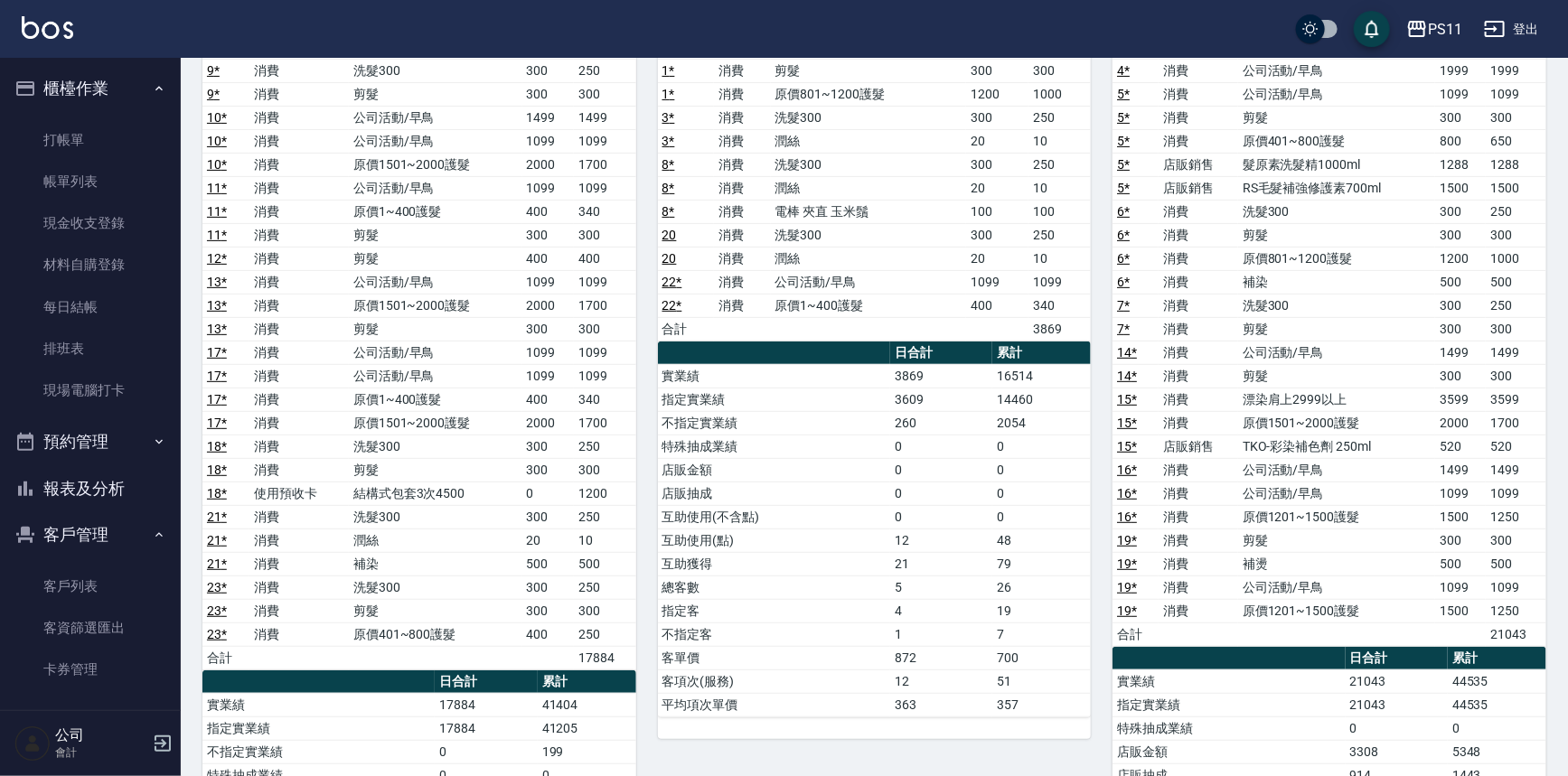
scroll to position [245, 0]
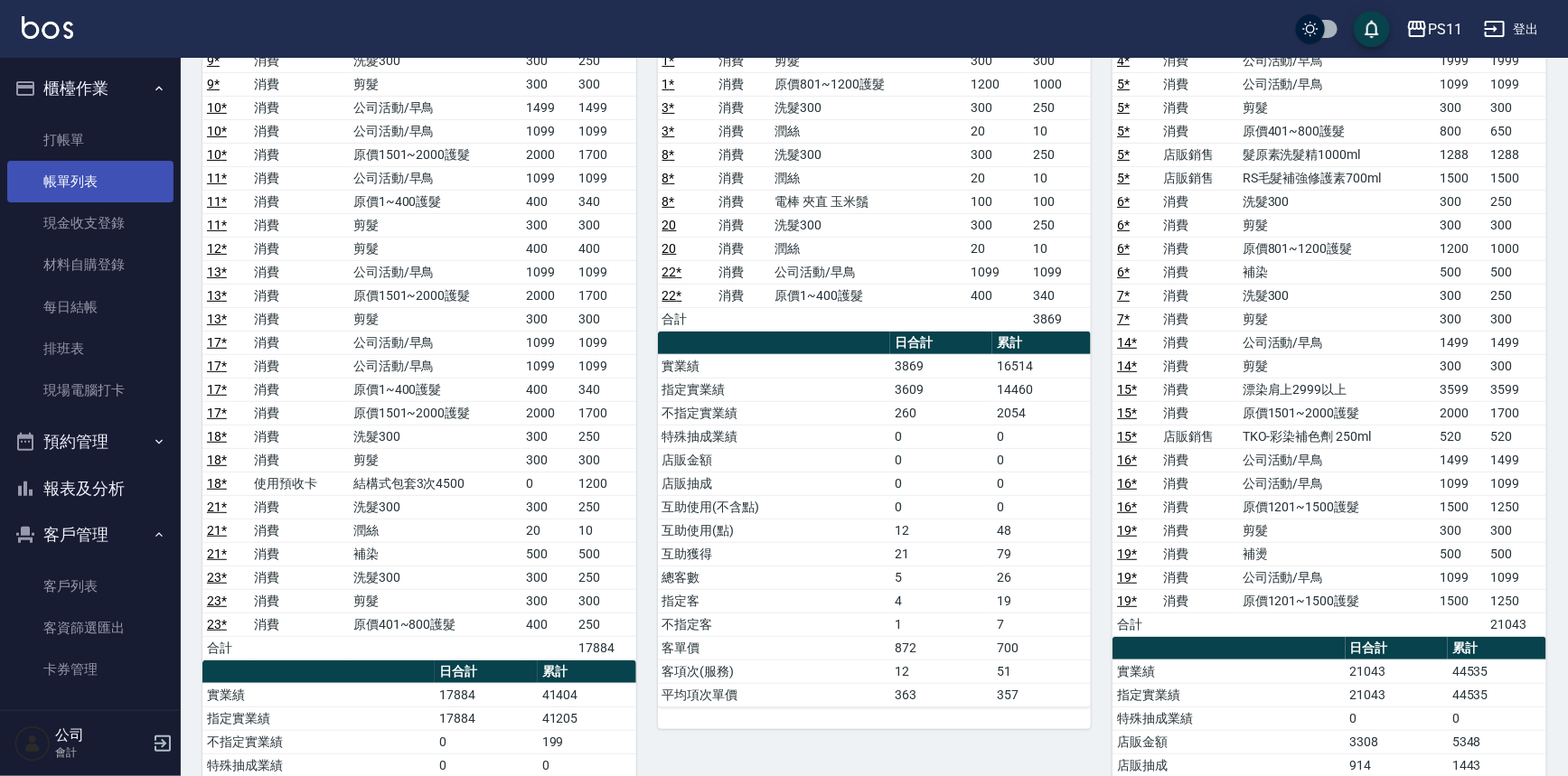
click at [105, 185] on link "帳單列表" at bounding box center [90, 182] width 166 height 42
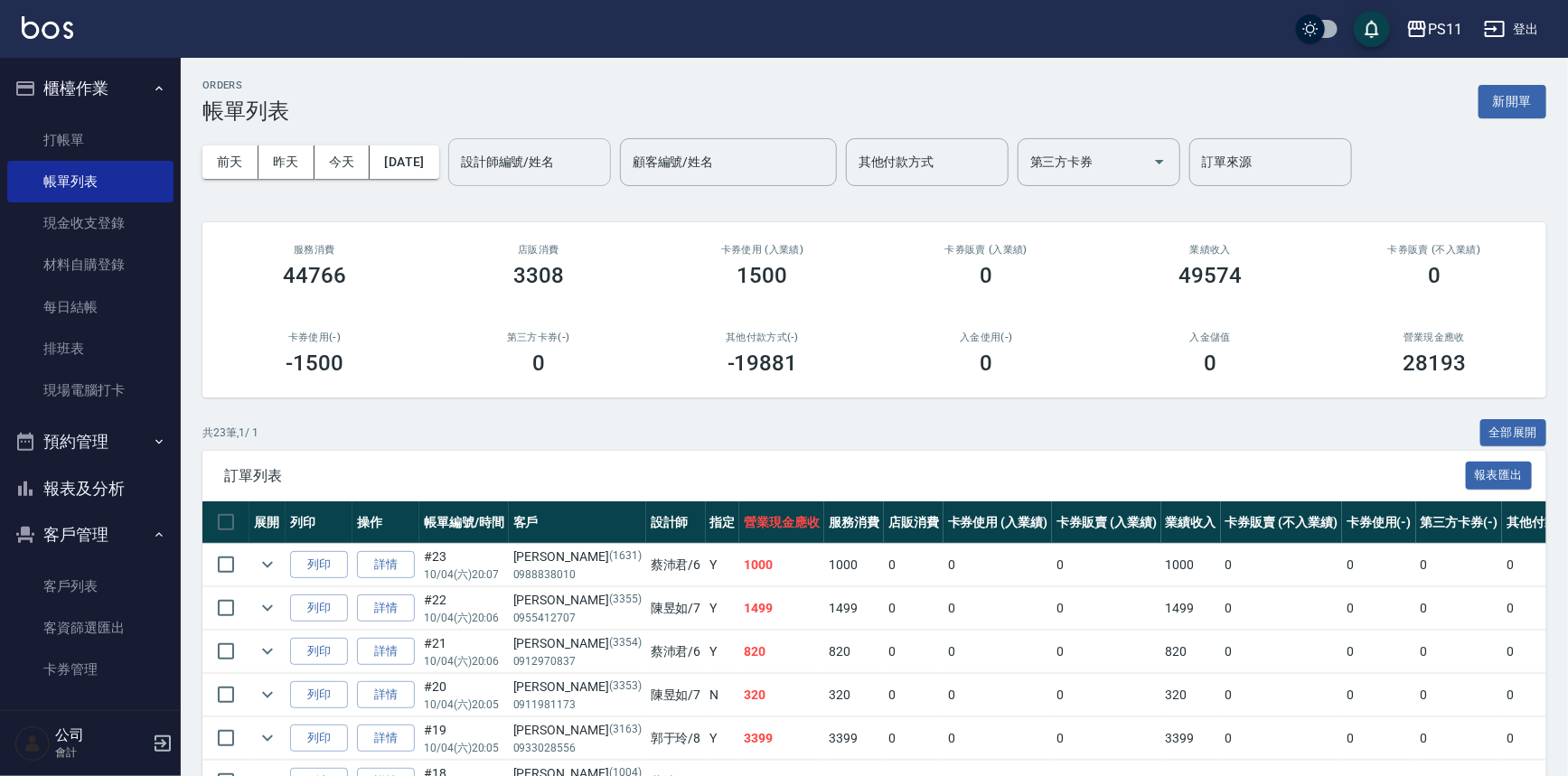
click at [542, 172] on input "設計師編號/姓名" at bounding box center [530, 162] width 147 height 32
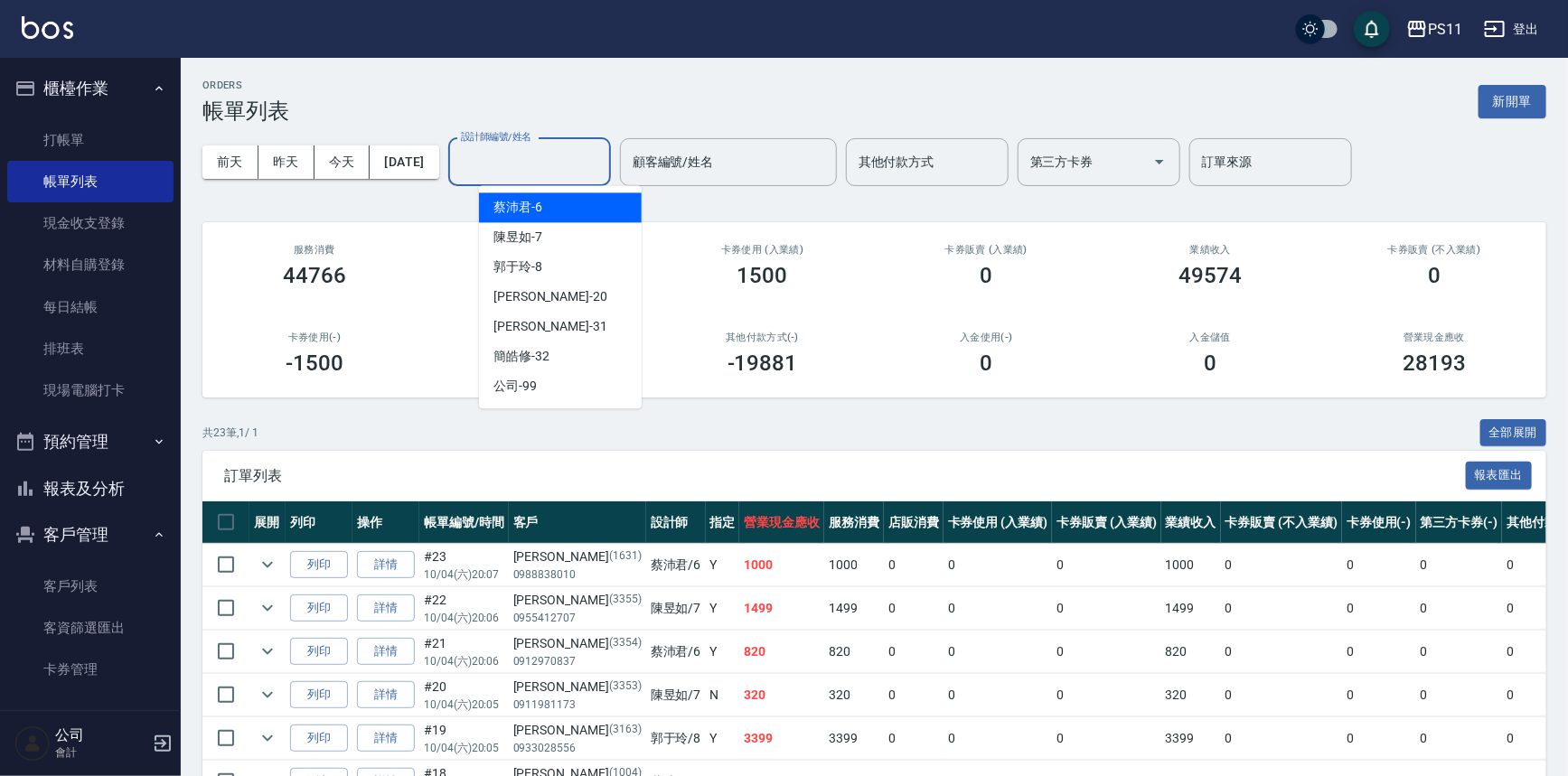
click at [577, 208] on div "[PERSON_NAME]6" at bounding box center [560, 208] width 162 height 30
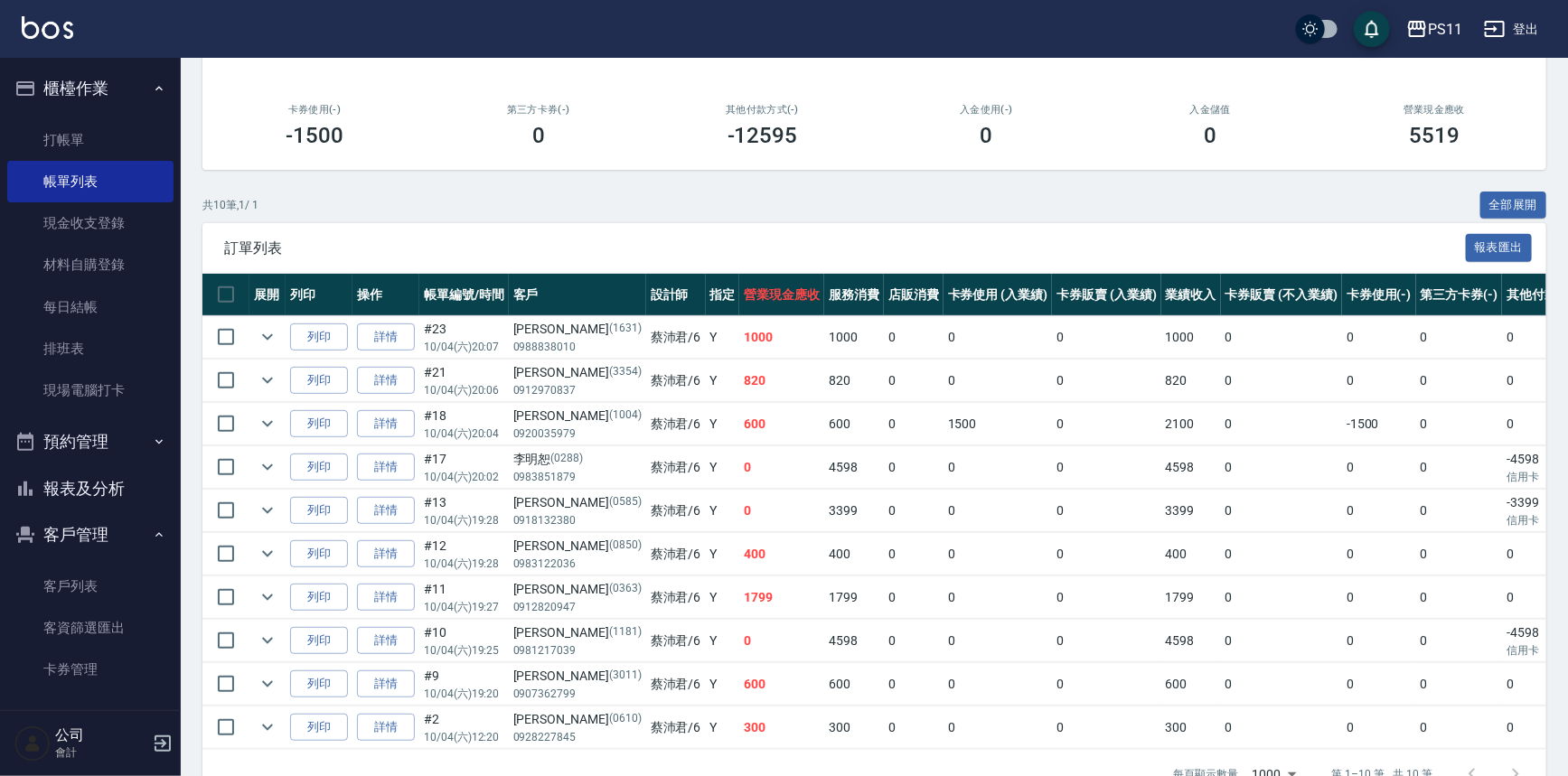
scroll to position [199, 0]
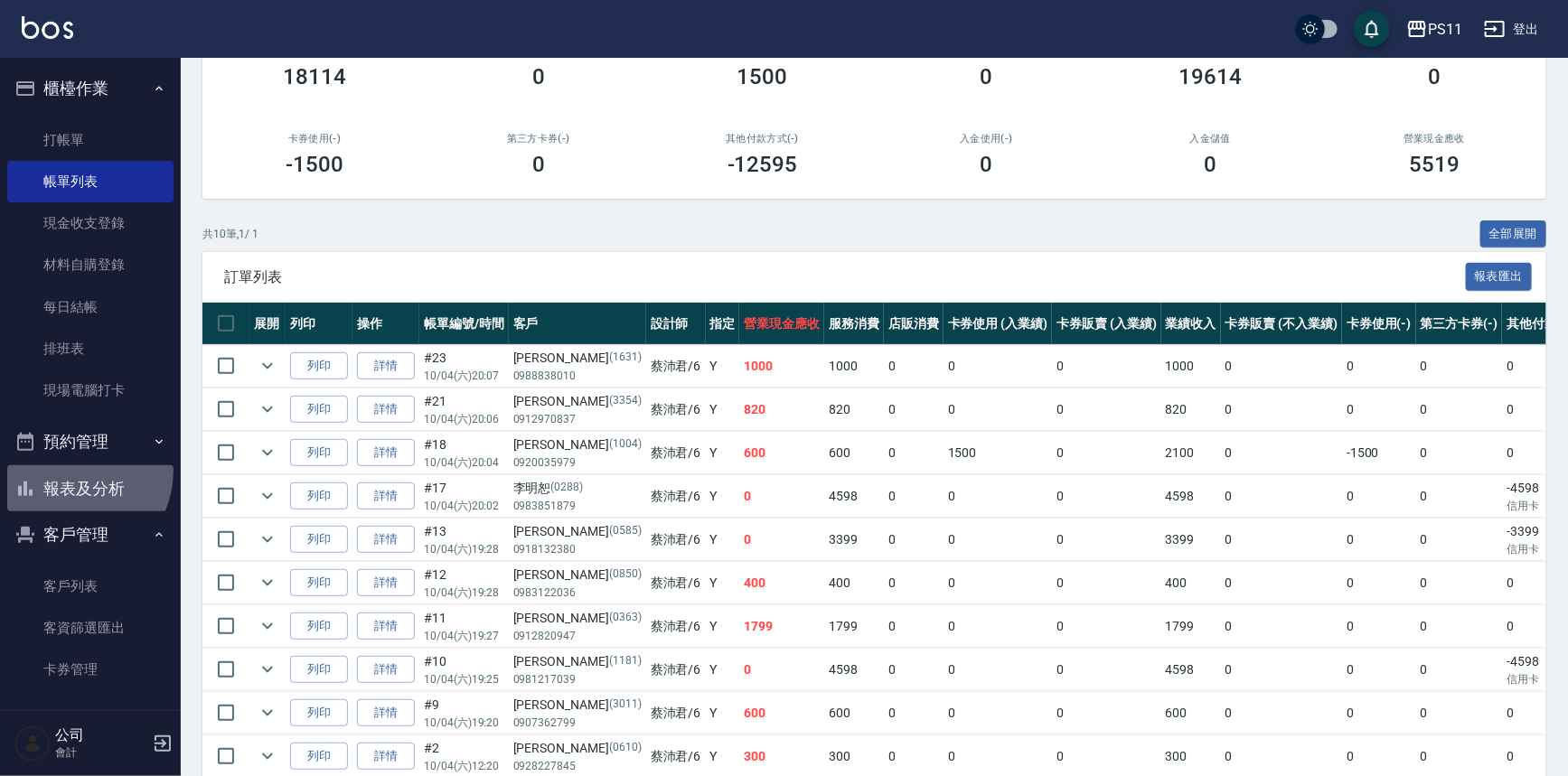
click at [64, 470] on button "報表及分析" at bounding box center [90, 488] width 166 height 47
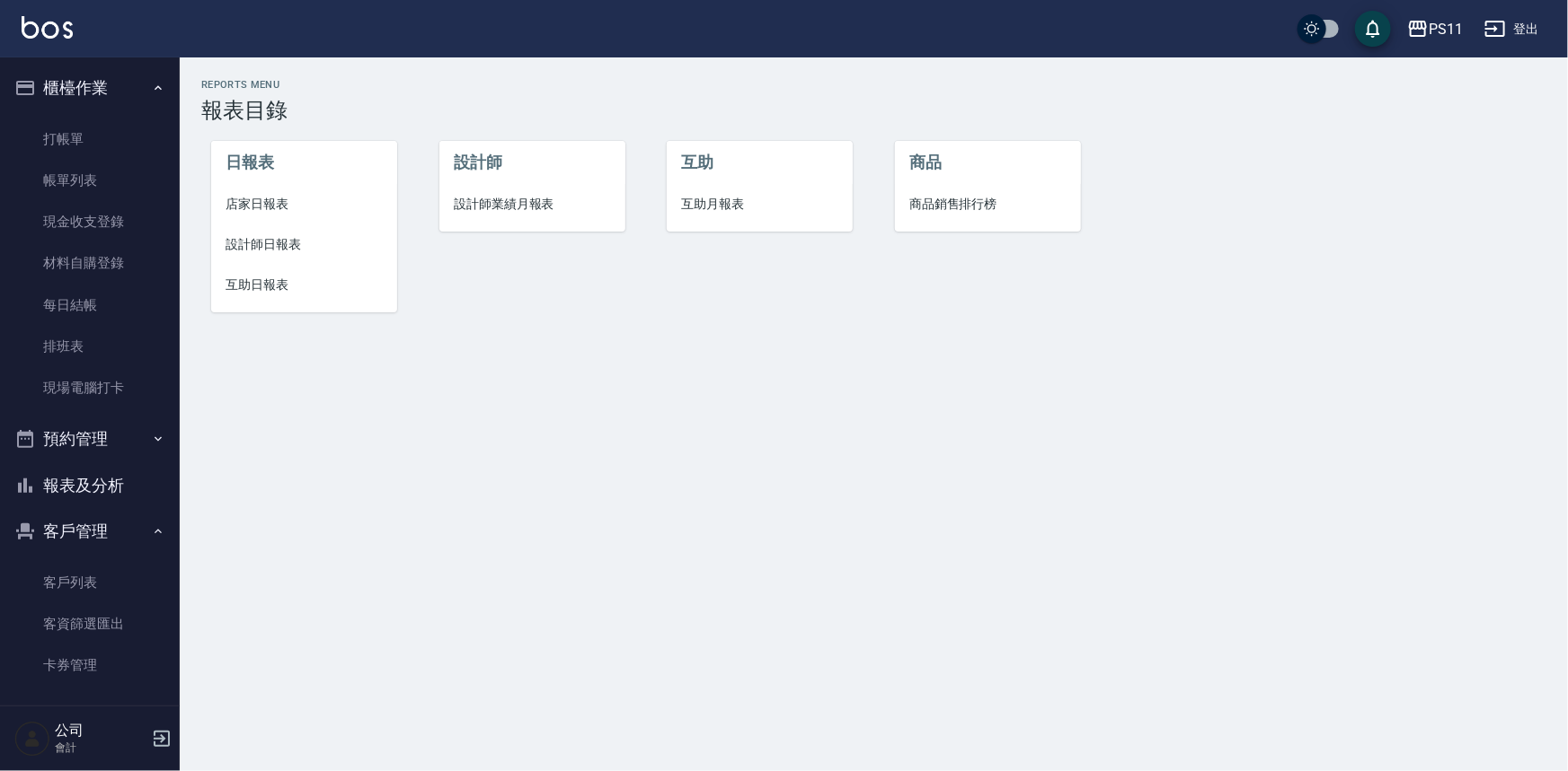
click at [263, 274] on li "互助日報表" at bounding box center [304, 284] width 186 height 40
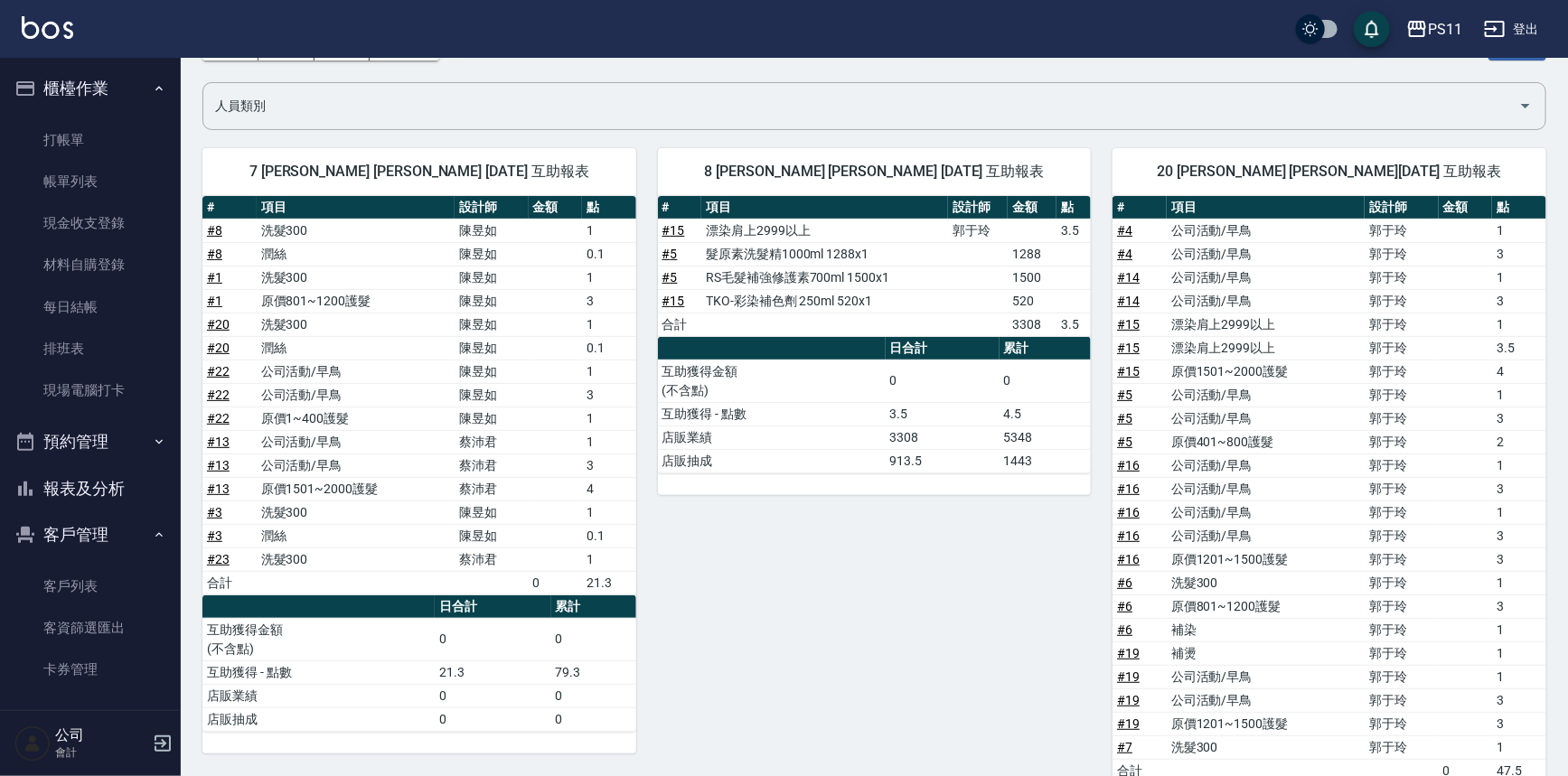
scroll to position [81, 0]
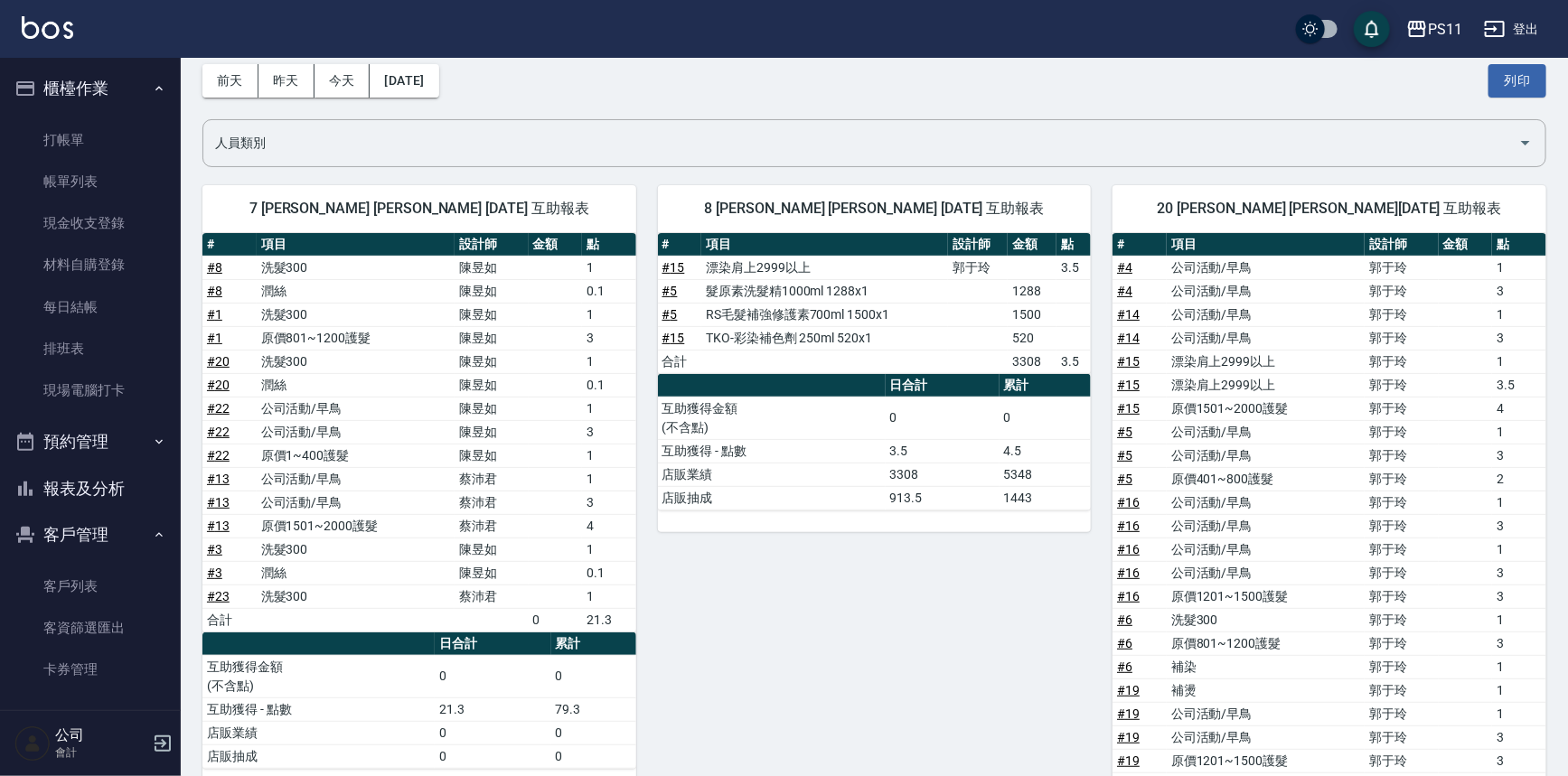
click at [127, 496] on button "報表及分析" at bounding box center [90, 488] width 166 height 47
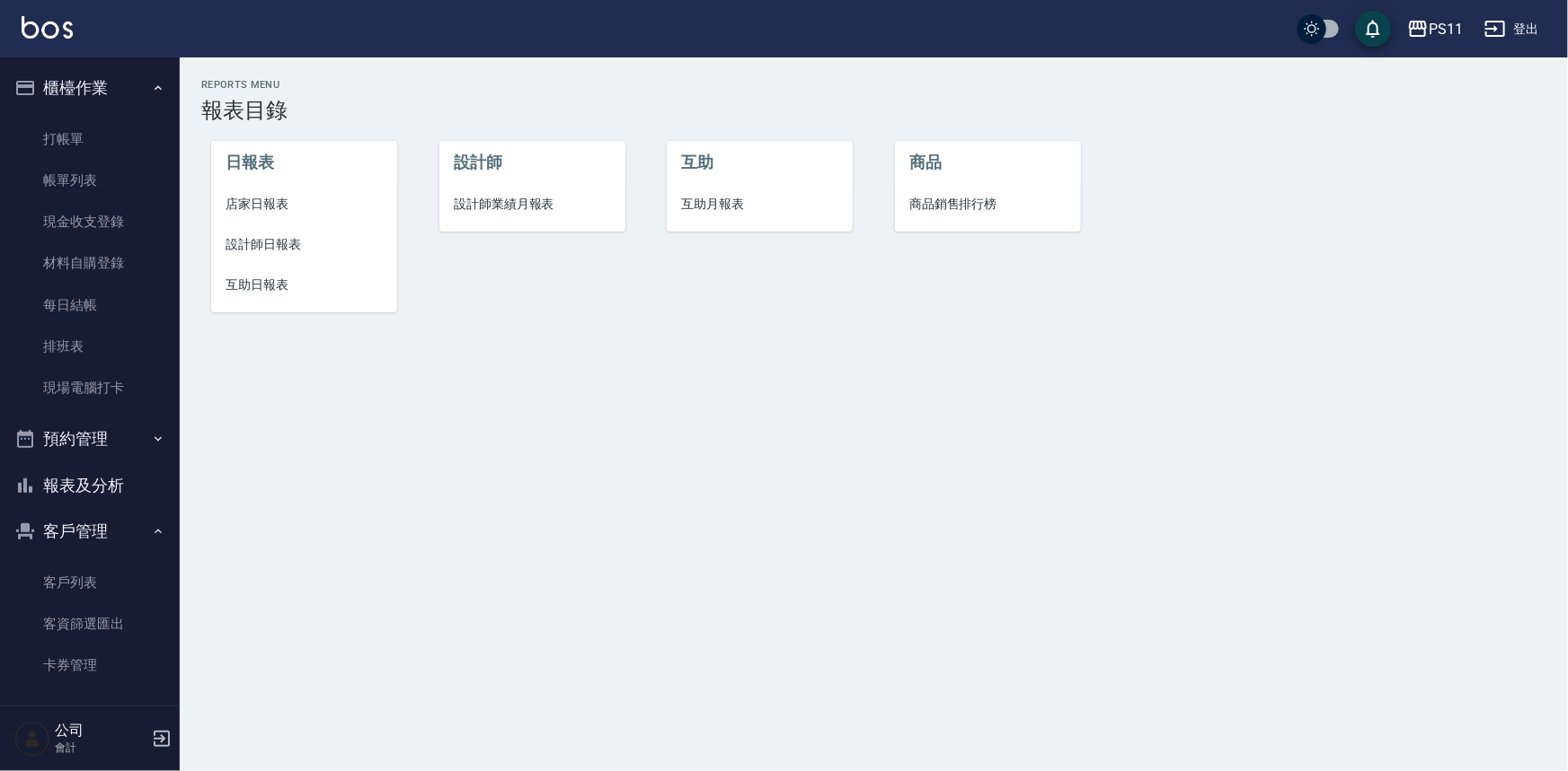
click at [278, 255] on li "設計師日報表" at bounding box center [304, 244] width 186 height 40
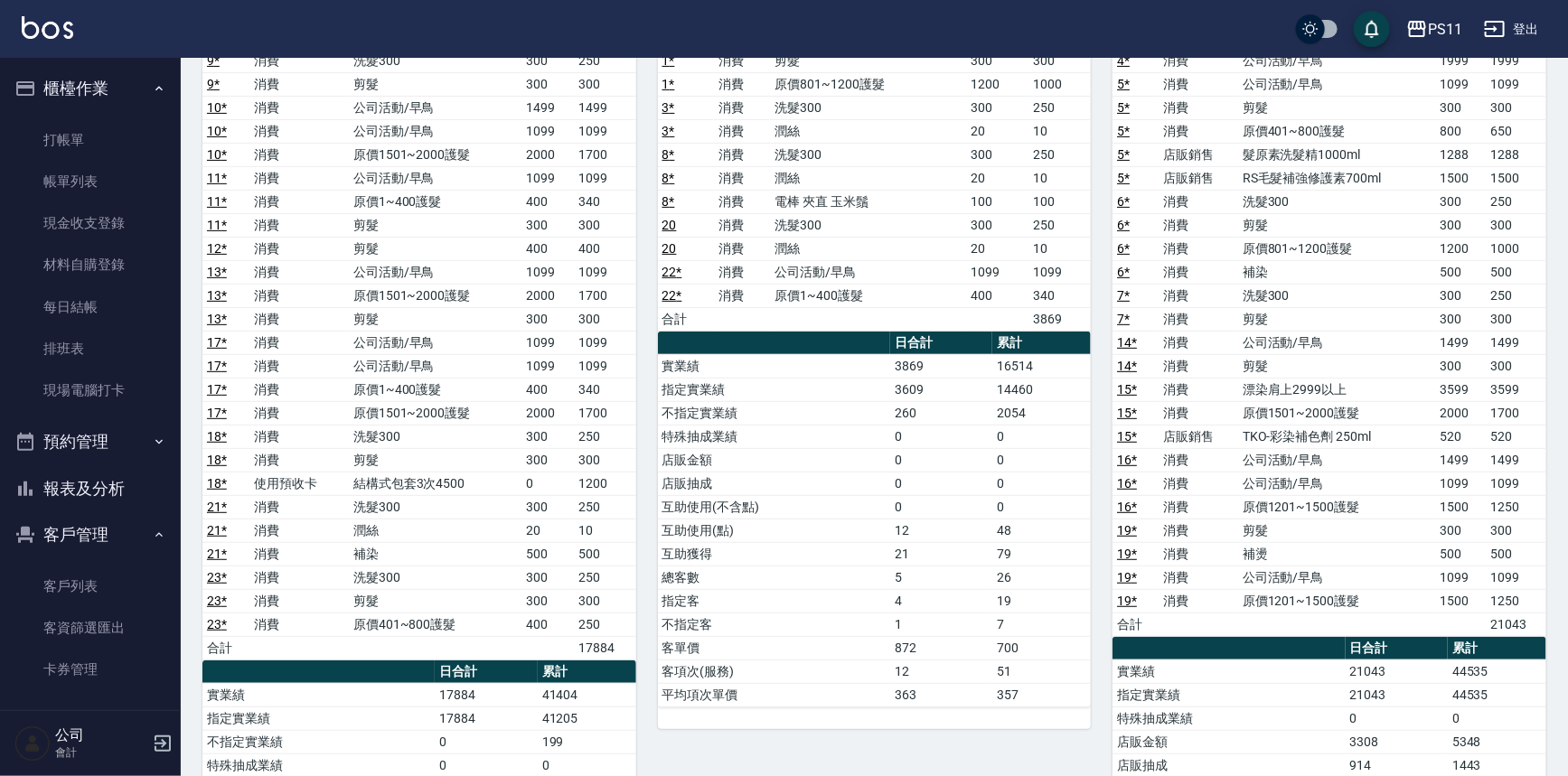
scroll to position [81, 0]
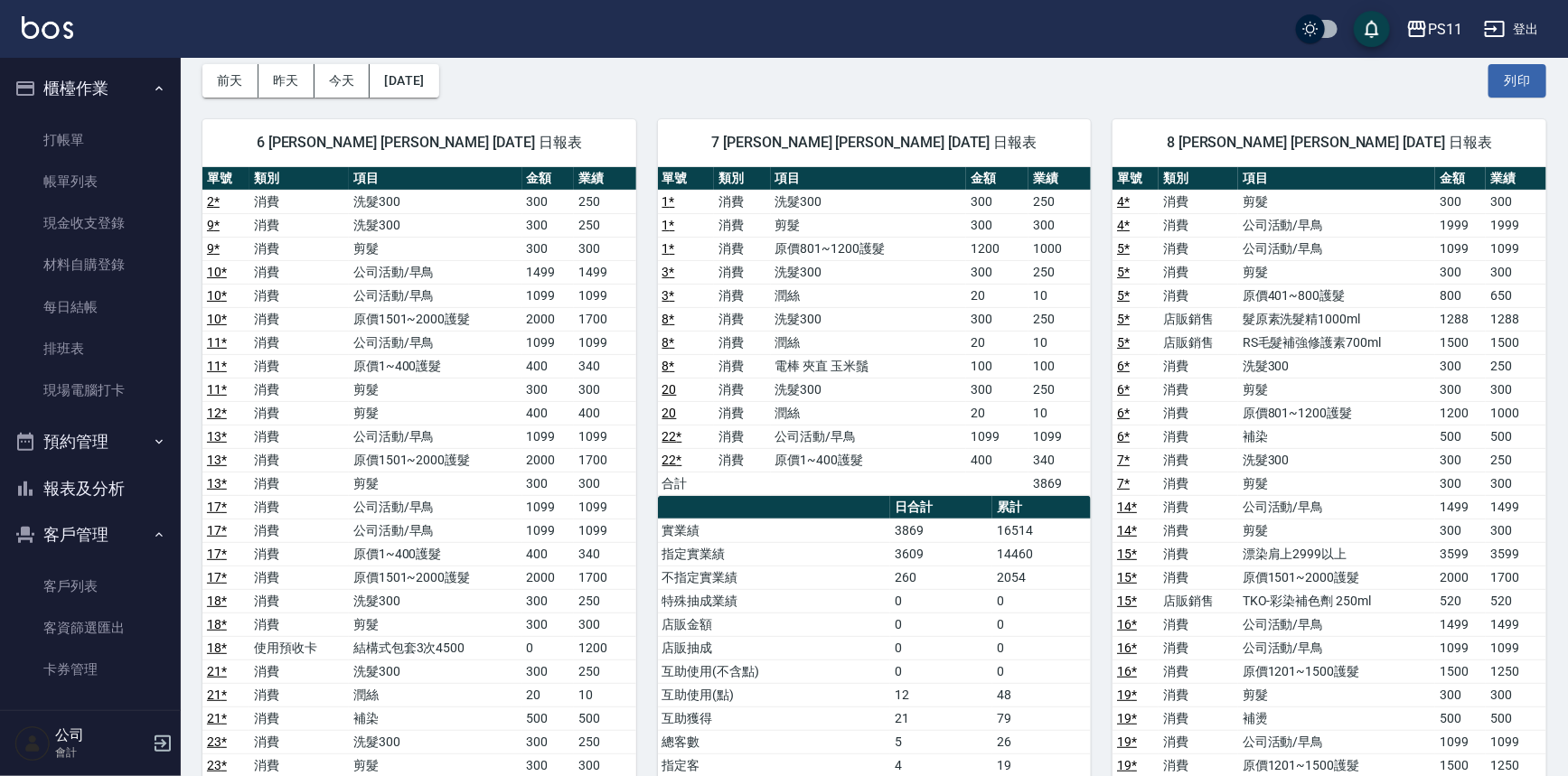
drag, startPoint x: 114, startPoint y: 474, endPoint x: 114, endPoint y: 461, distance: 13.0
click at [114, 474] on button "報表及分析" at bounding box center [90, 488] width 166 height 47
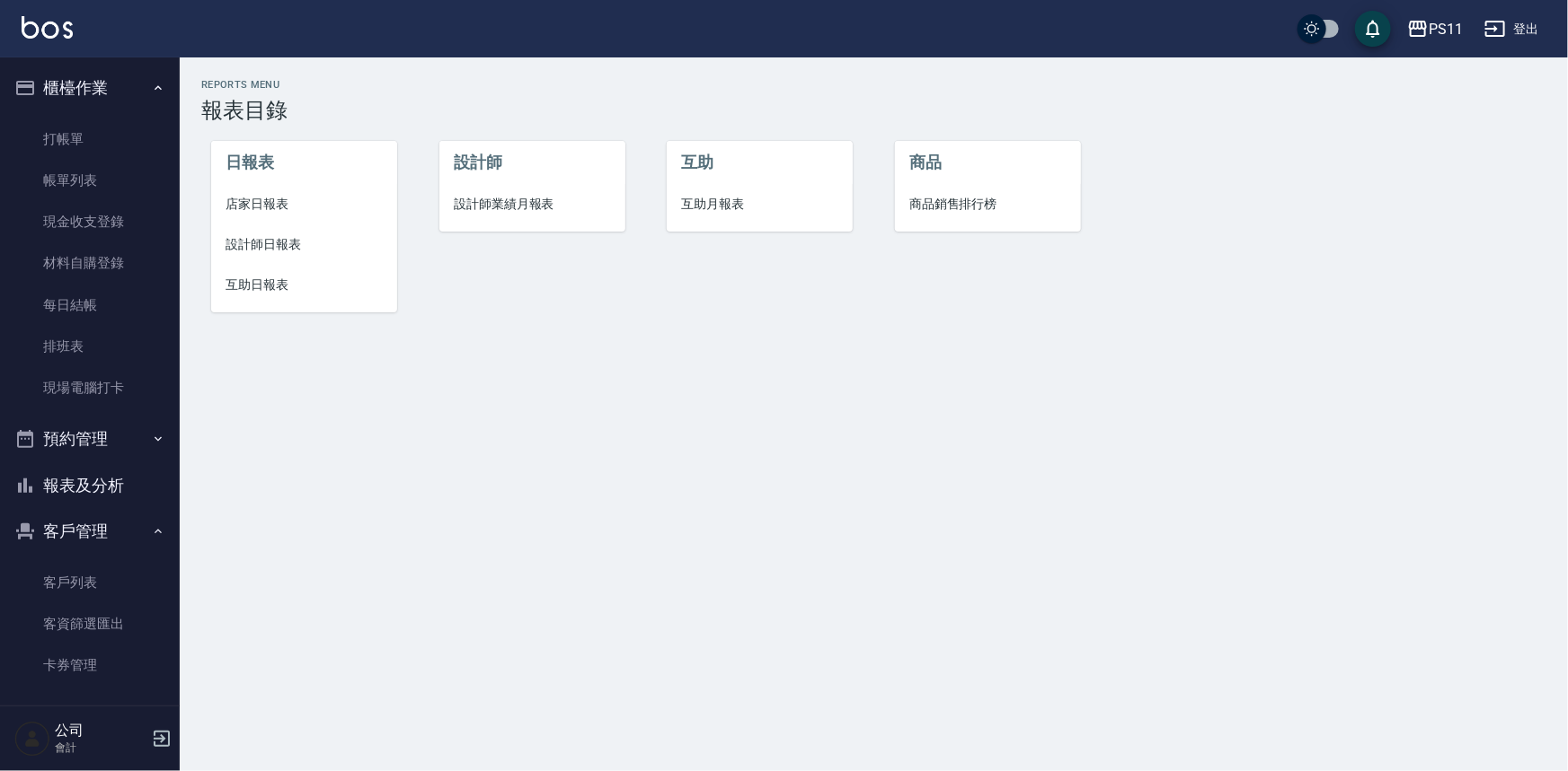
click at [281, 211] on span "店家日報表" at bounding box center [304, 204] width 157 height 19
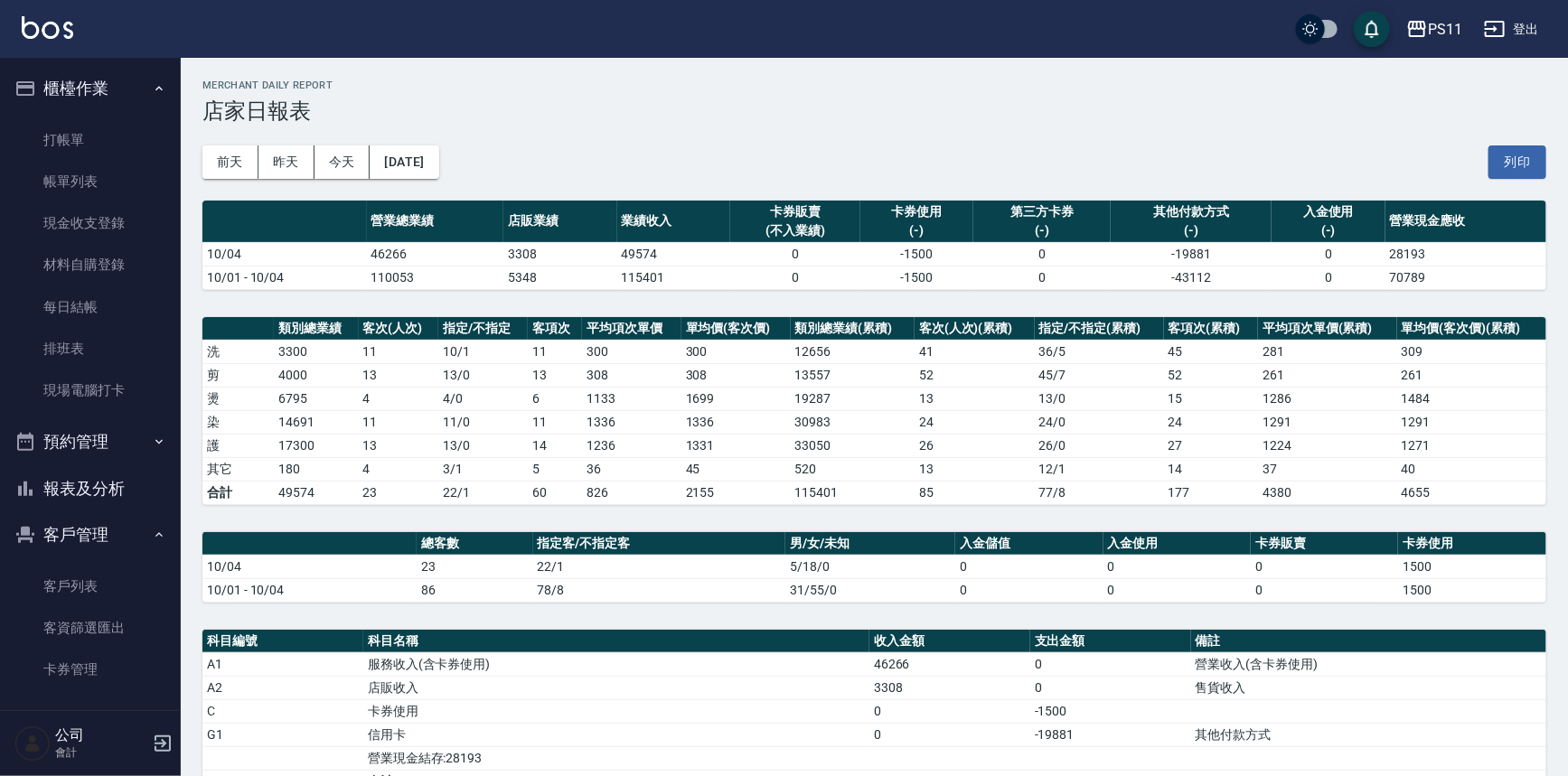
click at [147, 475] on button "報表及分析" at bounding box center [90, 488] width 166 height 47
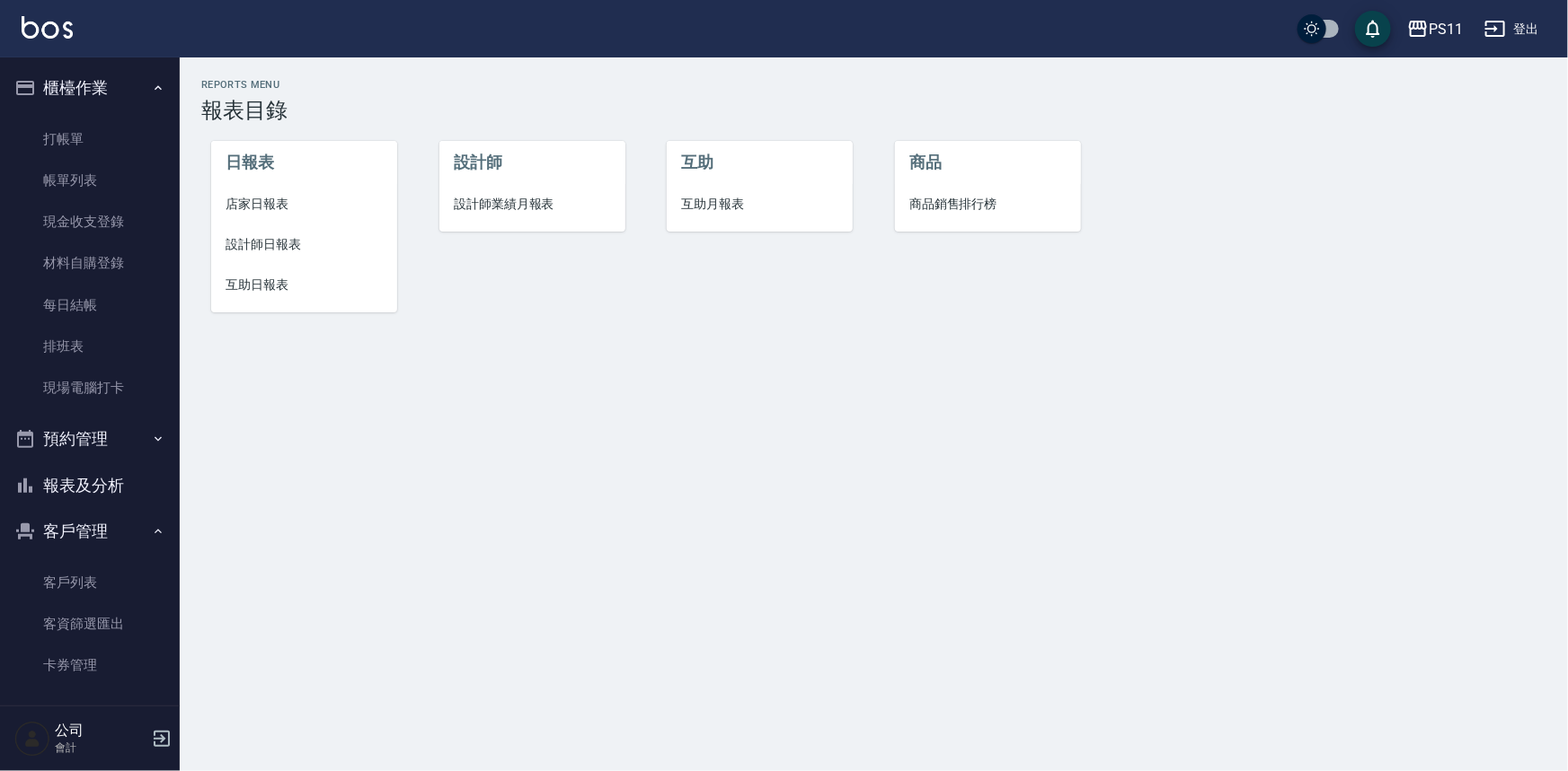
click at [275, 243] on span "設計師日報表" at bounding box center [304, 244] width 157 height 19
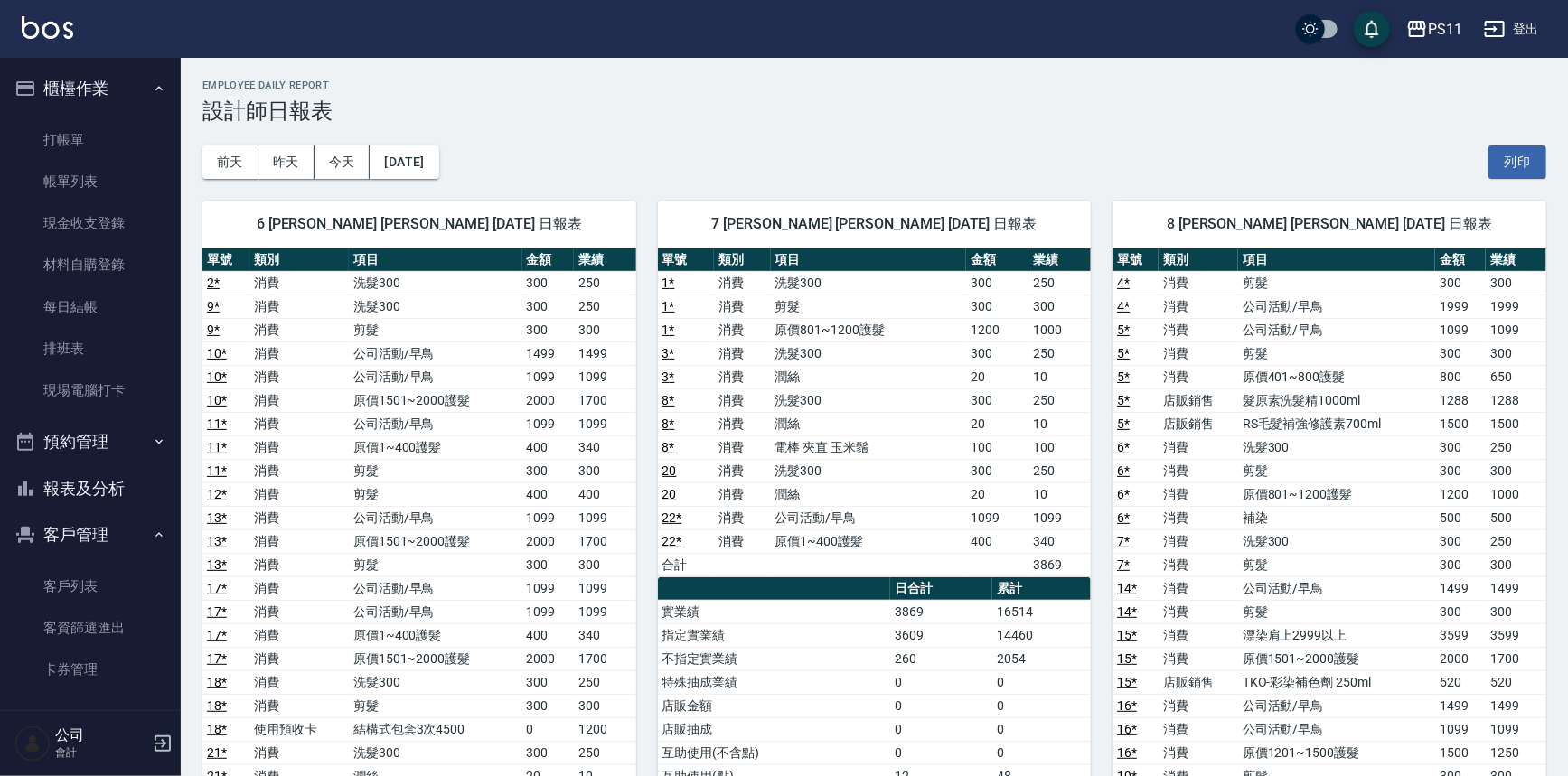
click at [1214, 436] on td "消費" at bounding box center [1199, 447] width 79 height 24
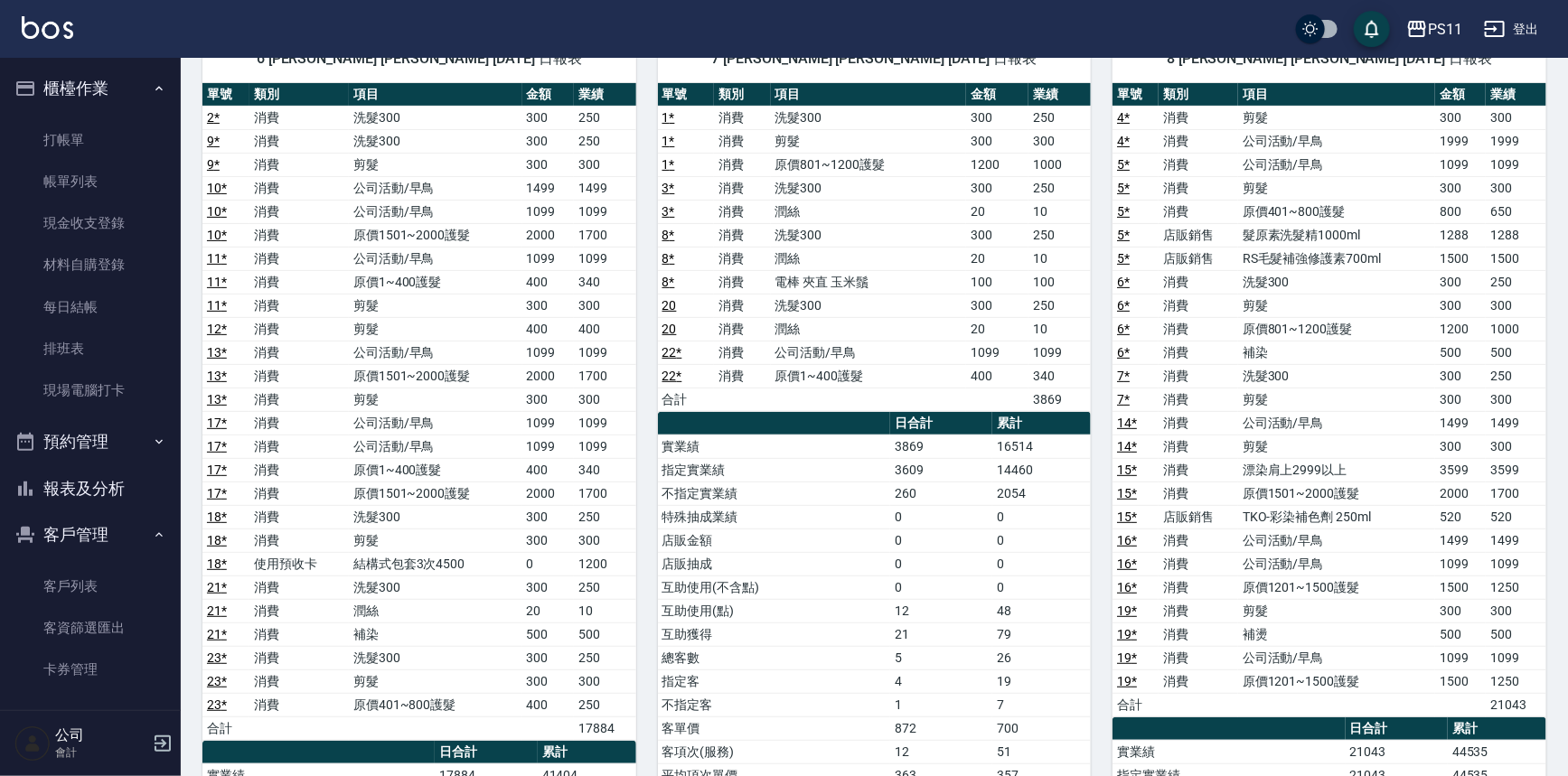
scroll to position [163, 0]
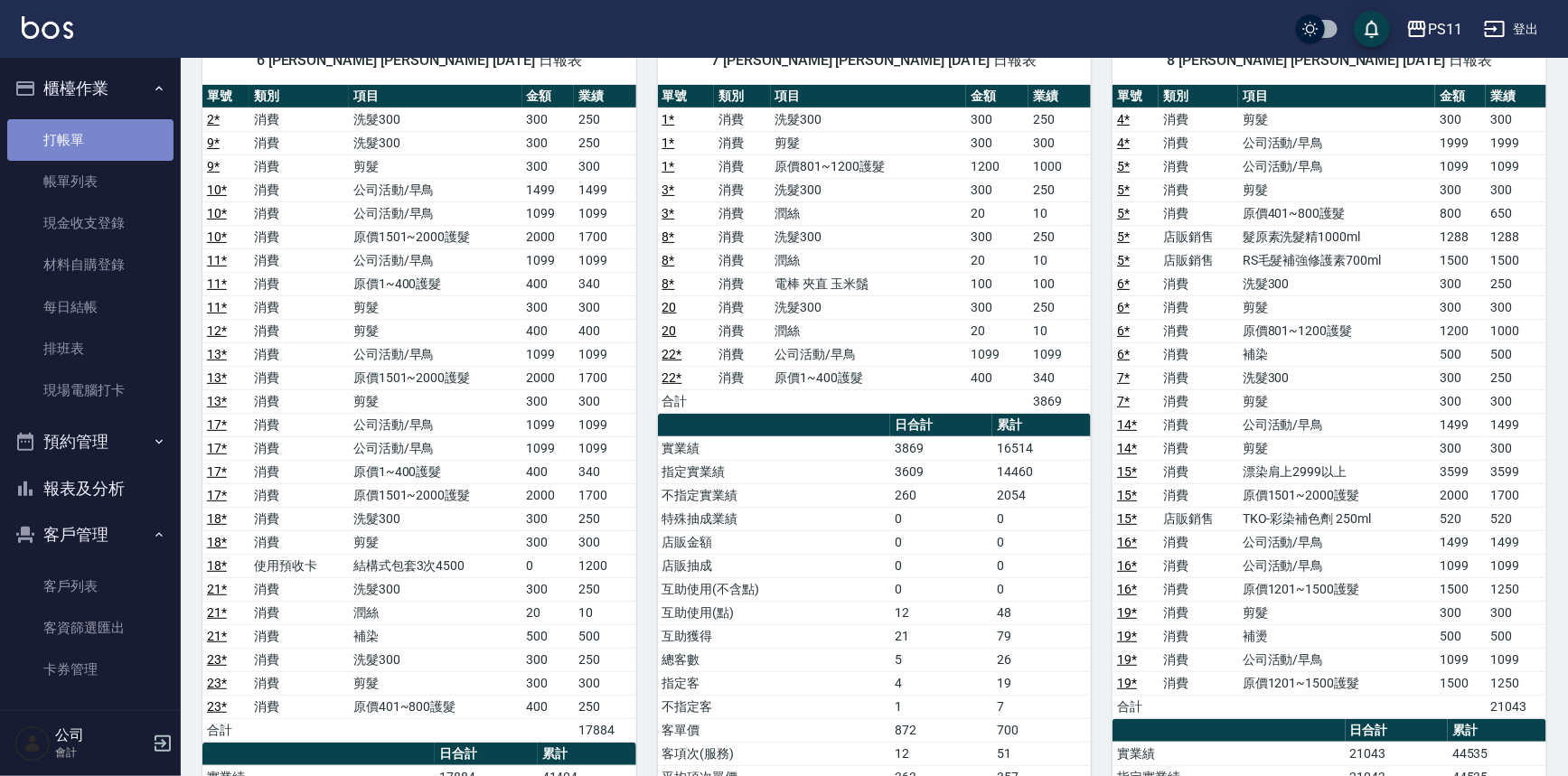
click at [115, 130] on link "打帳單" at bounding box center [90, 141] width 166 height 42
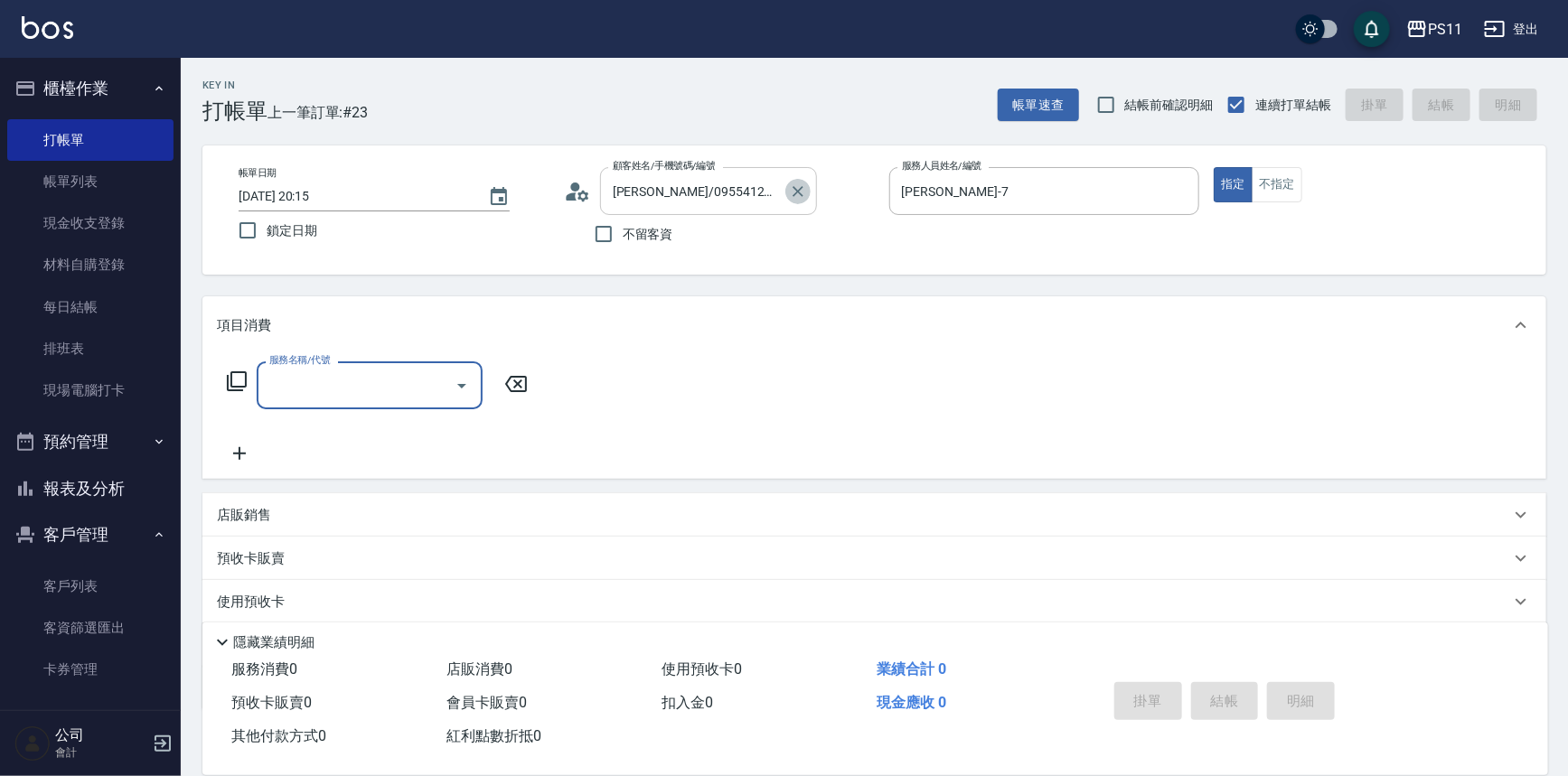
click at [801, 188] on icon "Clear" at bounding box center [798, 191] width 11 height 11
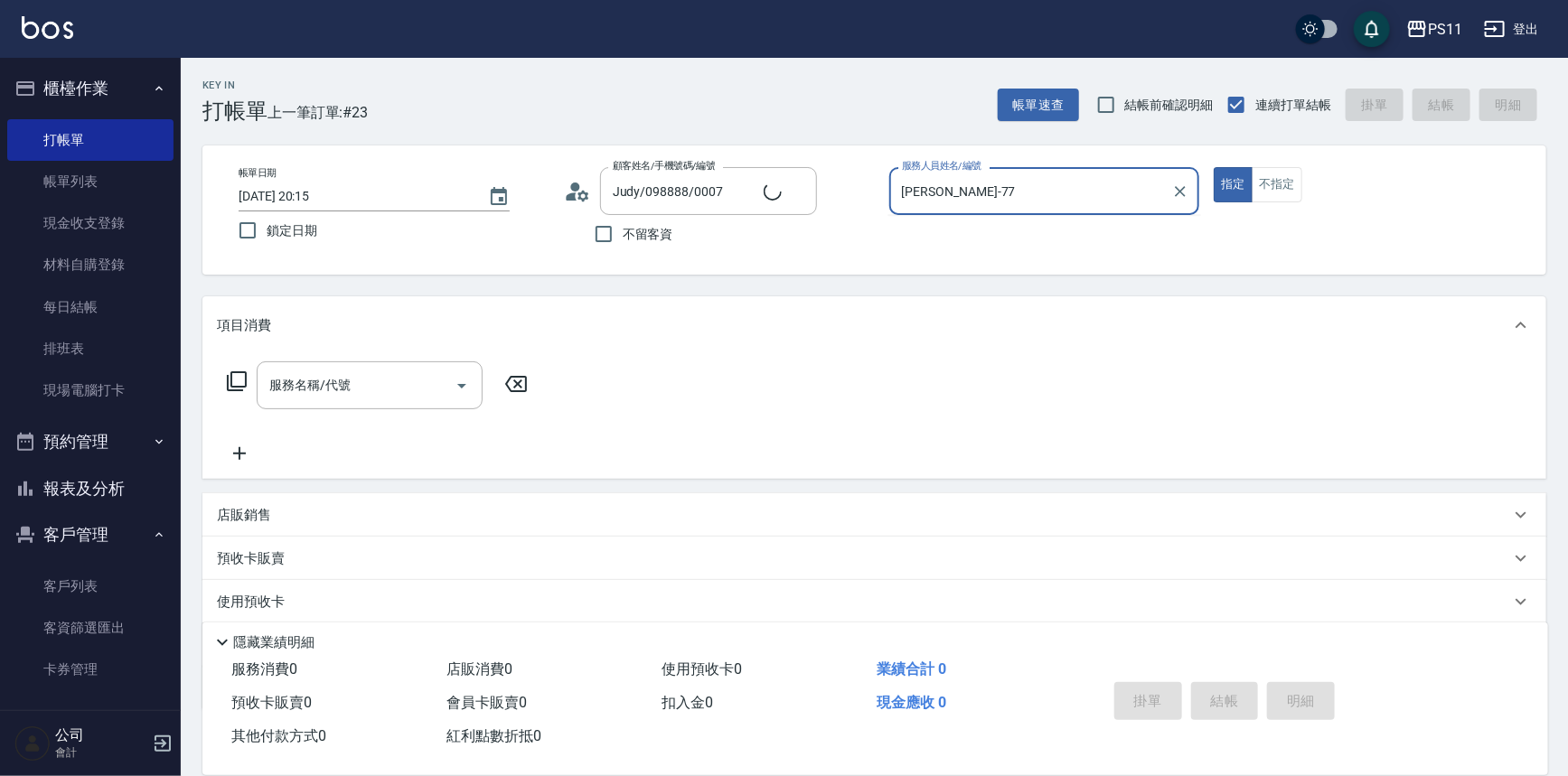
click at [1214, 167] on button "指定" at bounding box center [1232, 185] width 39 height 36
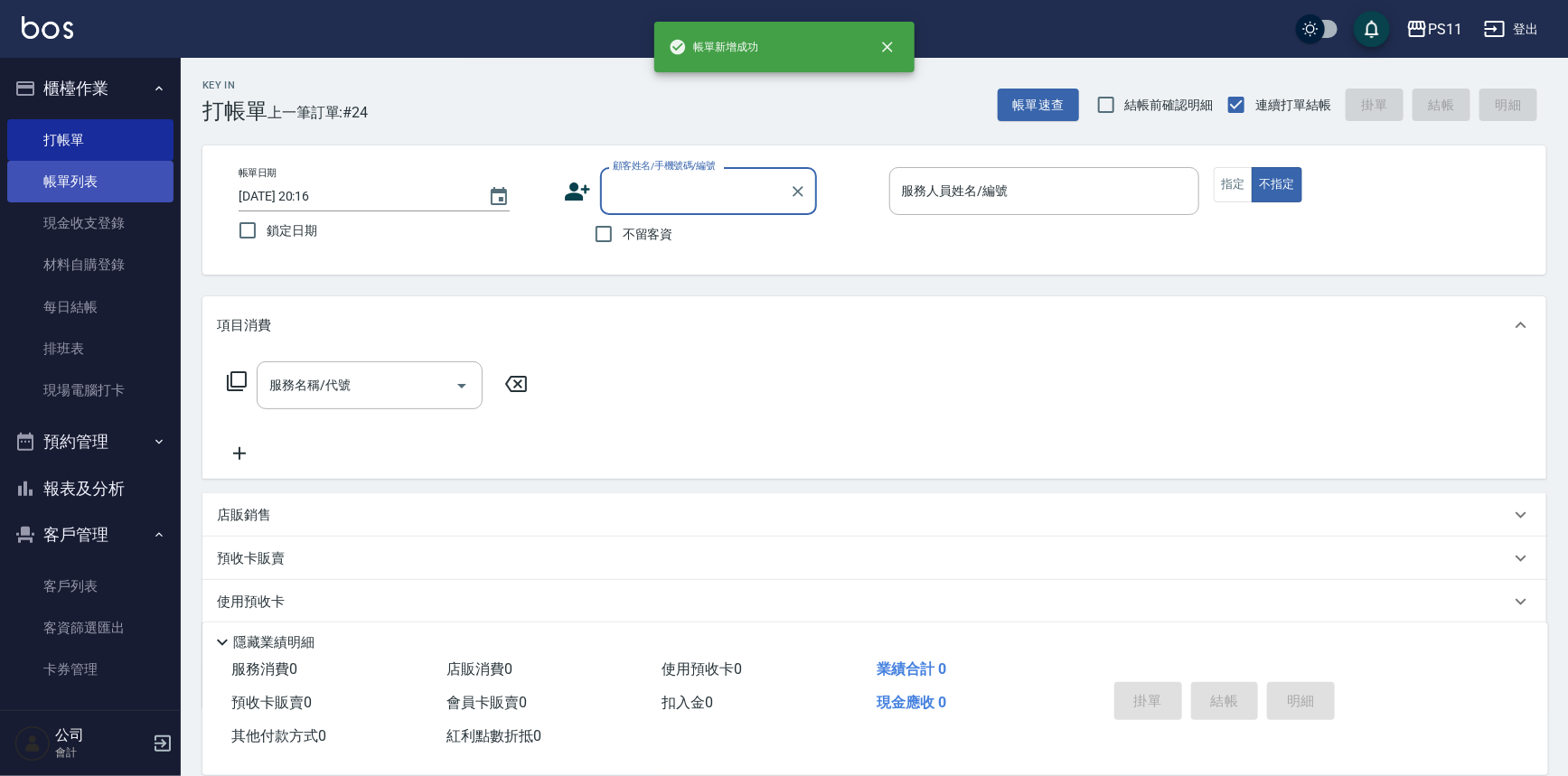
click at [108, 166] on link "帳單列表" at bounding box center [90, 182] width 166 height 42
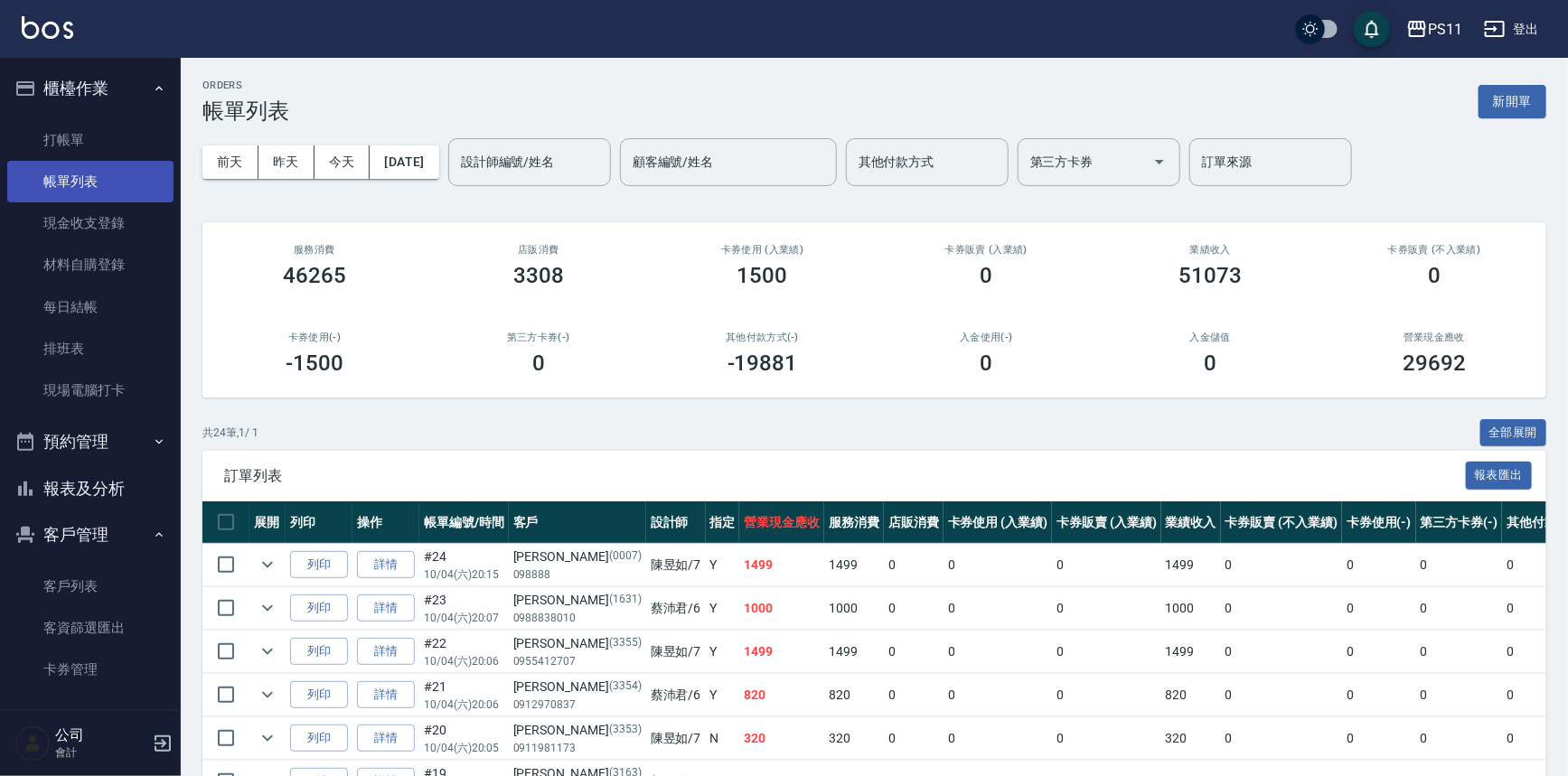
click at [105, 178] on link "帳單列表" at bounding box center [90, 182] width 166 height 42
click at [99, 140] on link "打帳單" at bounding box center [90, 141] width 166 height 42
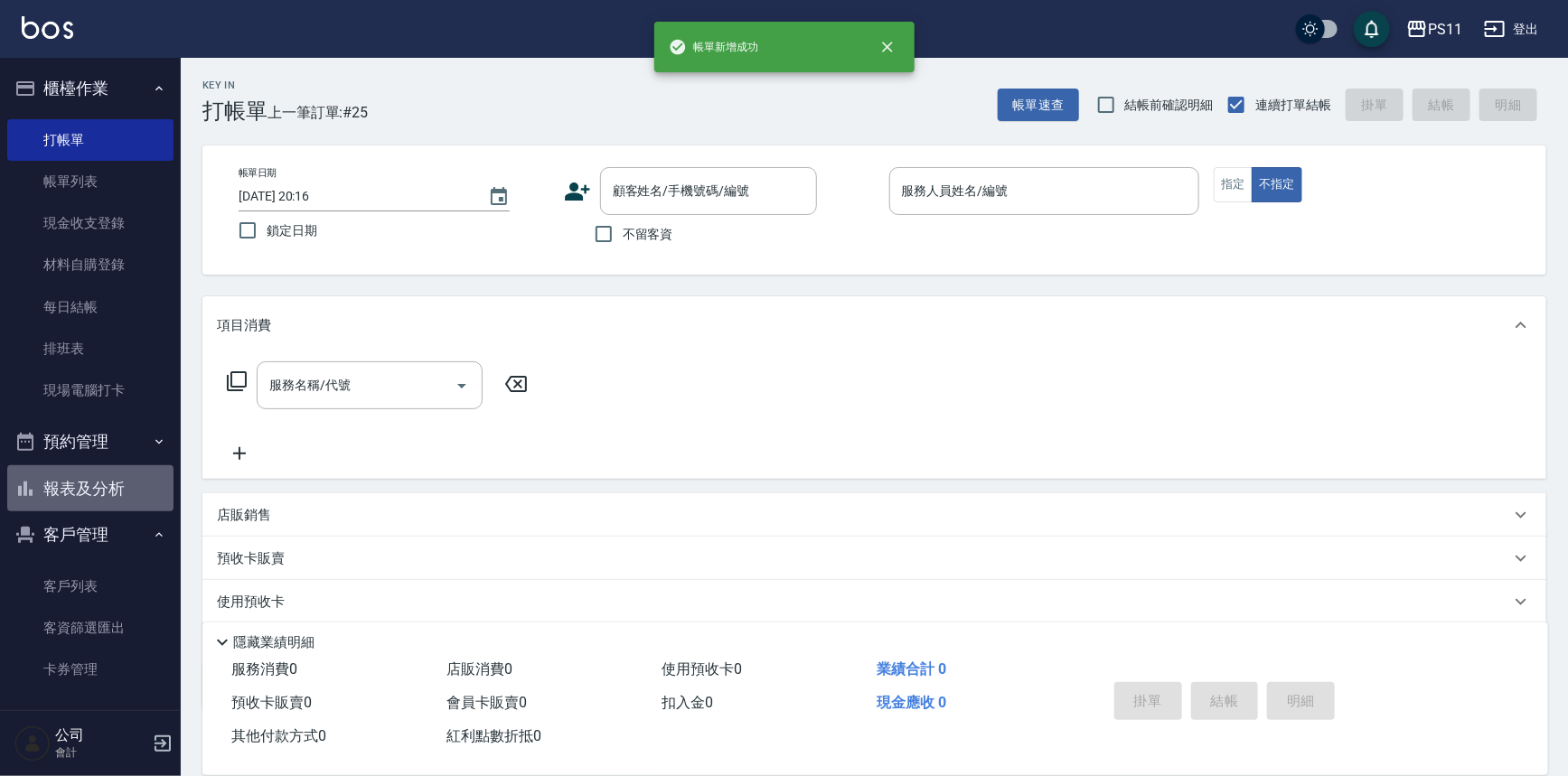
drag, startPoint x: 118, startPoint y: 496, endPoint x: 182, endPoint y: 357, distance: 153.0
click at [120, 496] on button "報表及分析" at bounding box center [90, 488] width 166 height 47
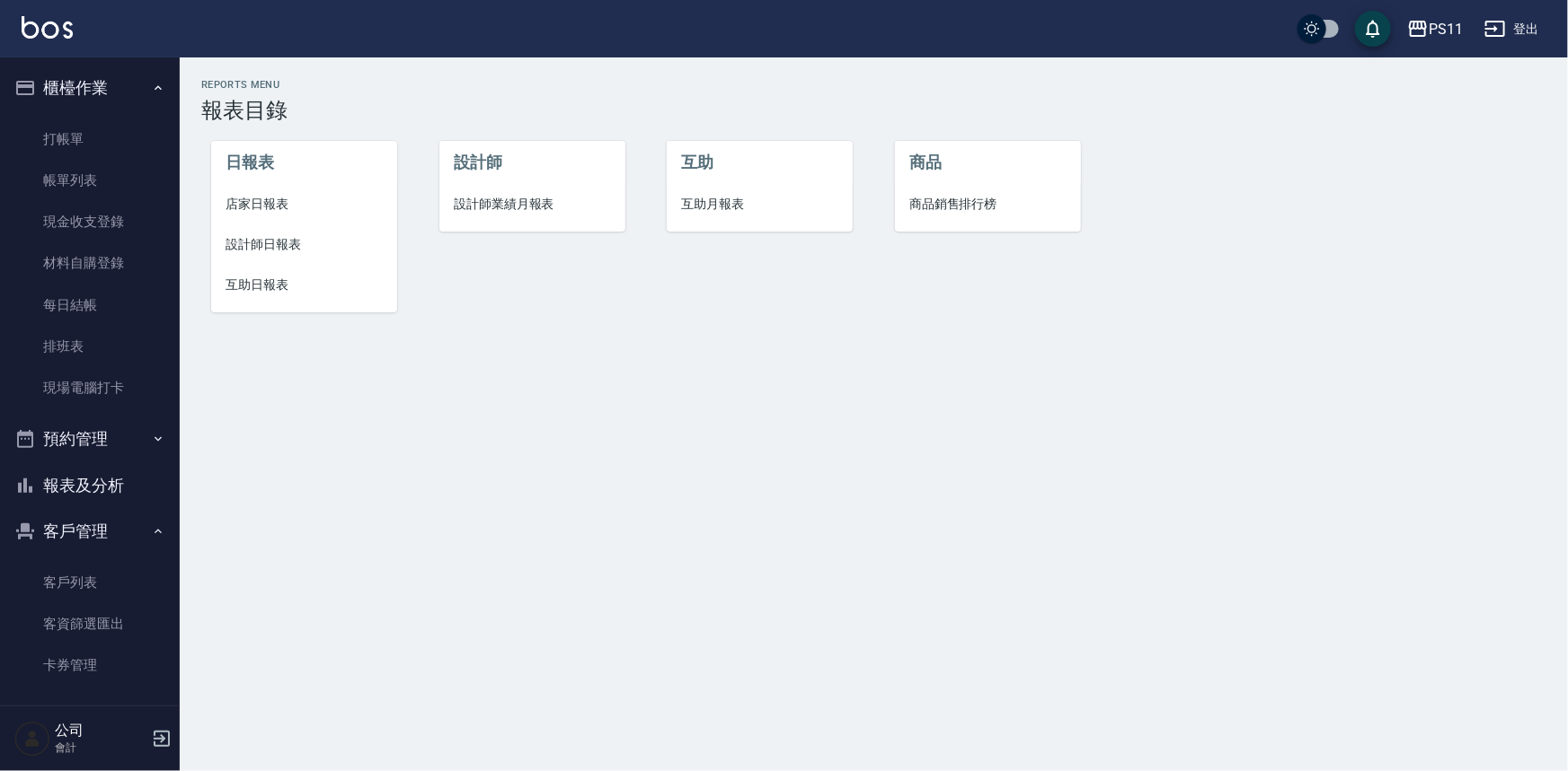
click at [298, 201] on span "店家日報表" at bounding box center [304, 204] width 157 height 19
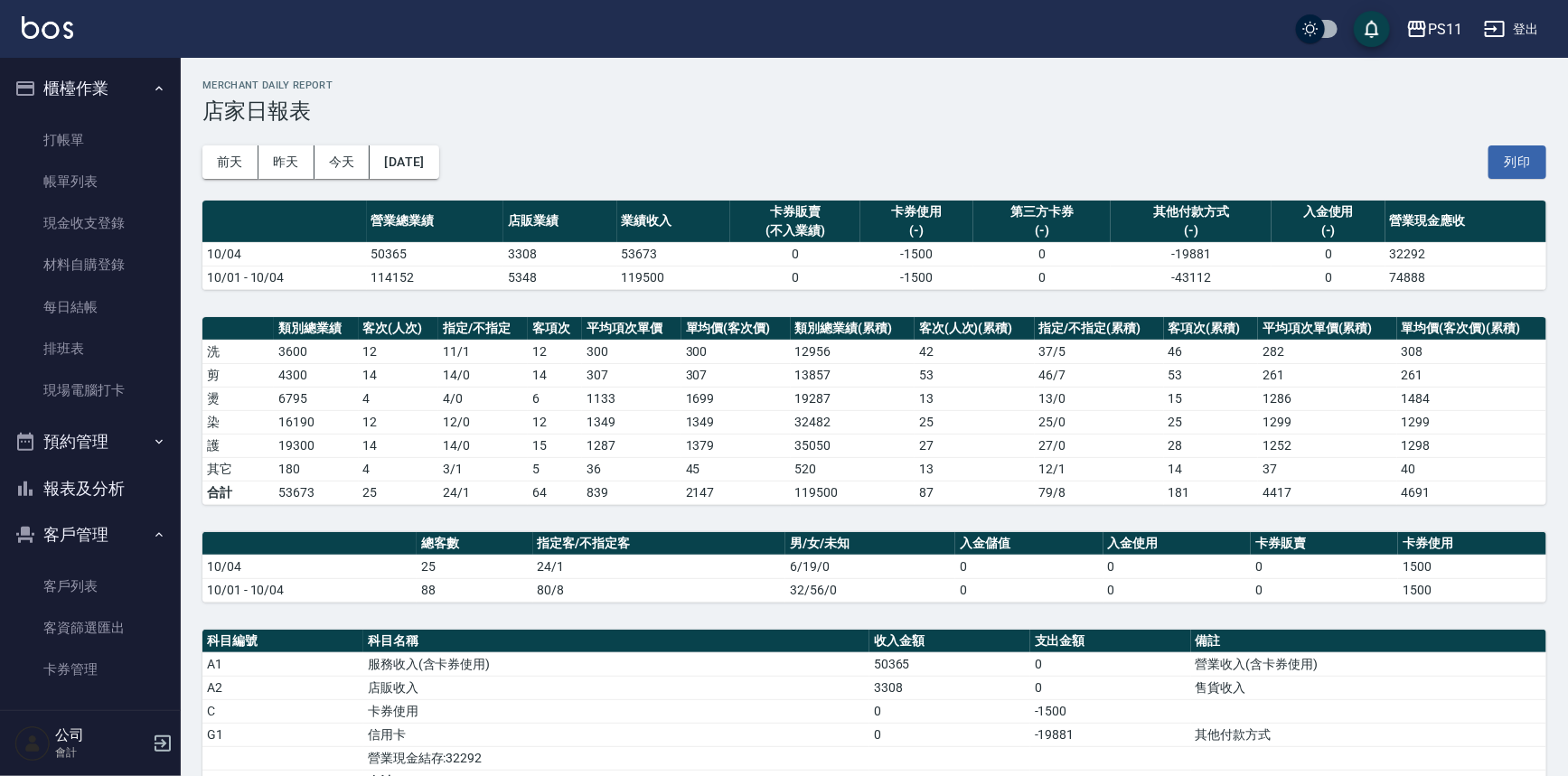
click at [98, 484] on button "報表及分析" at bounding box center [90, 488] width 166 height 47
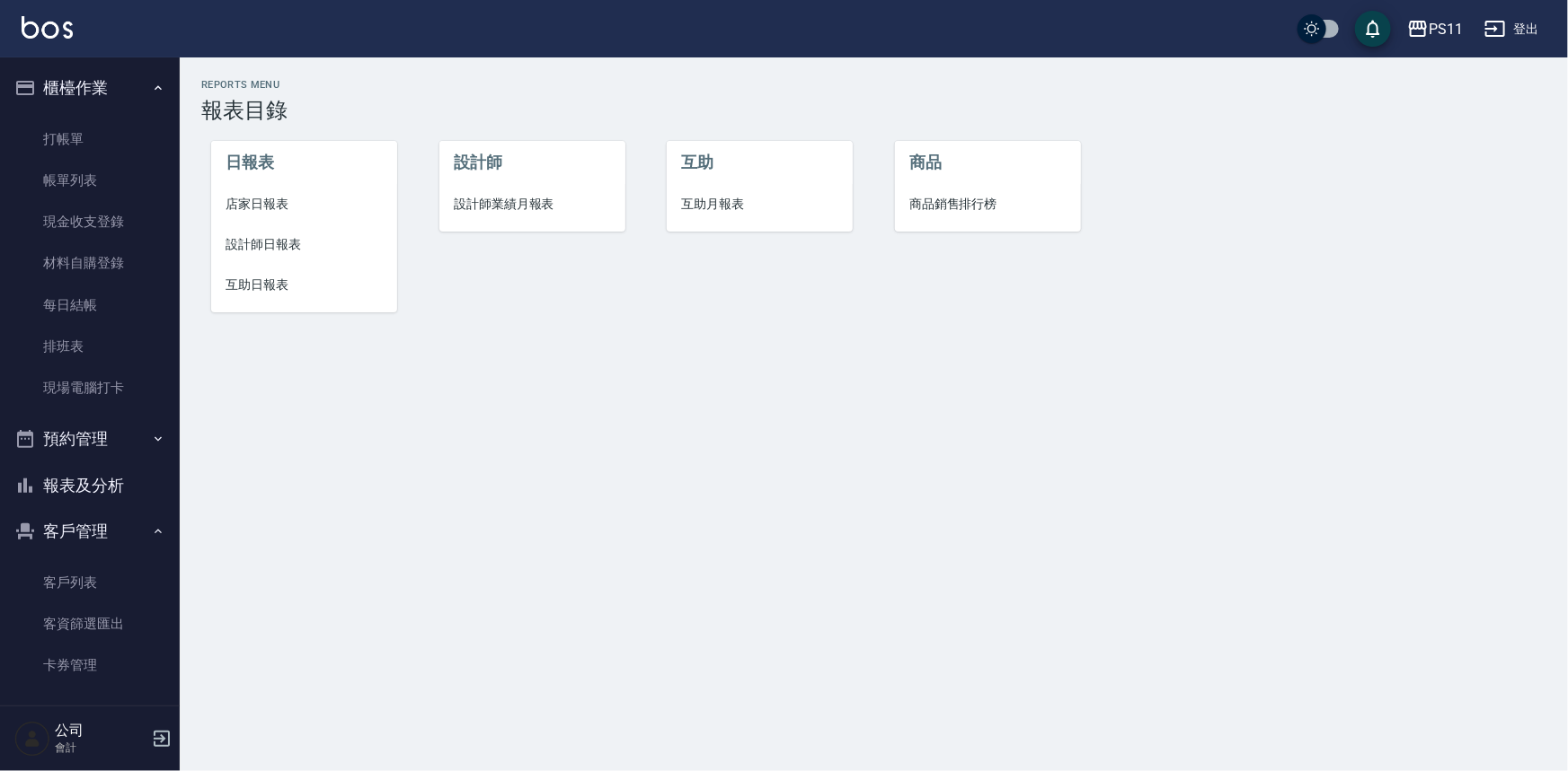
click at [254, 212] on span "店家日報表" at bounding box center [304, 204] width 157 height 19
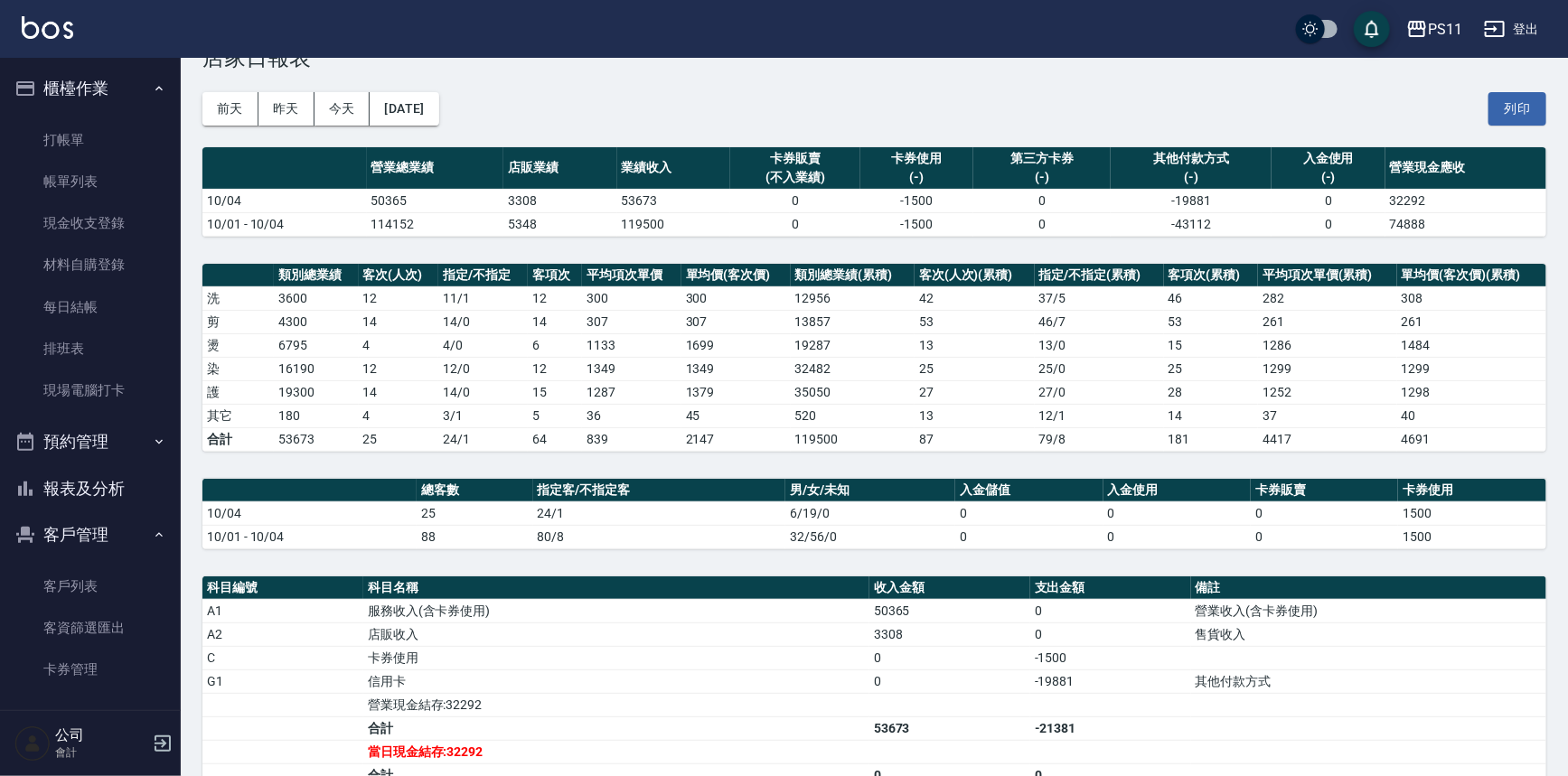
scroll to position [81, 0]
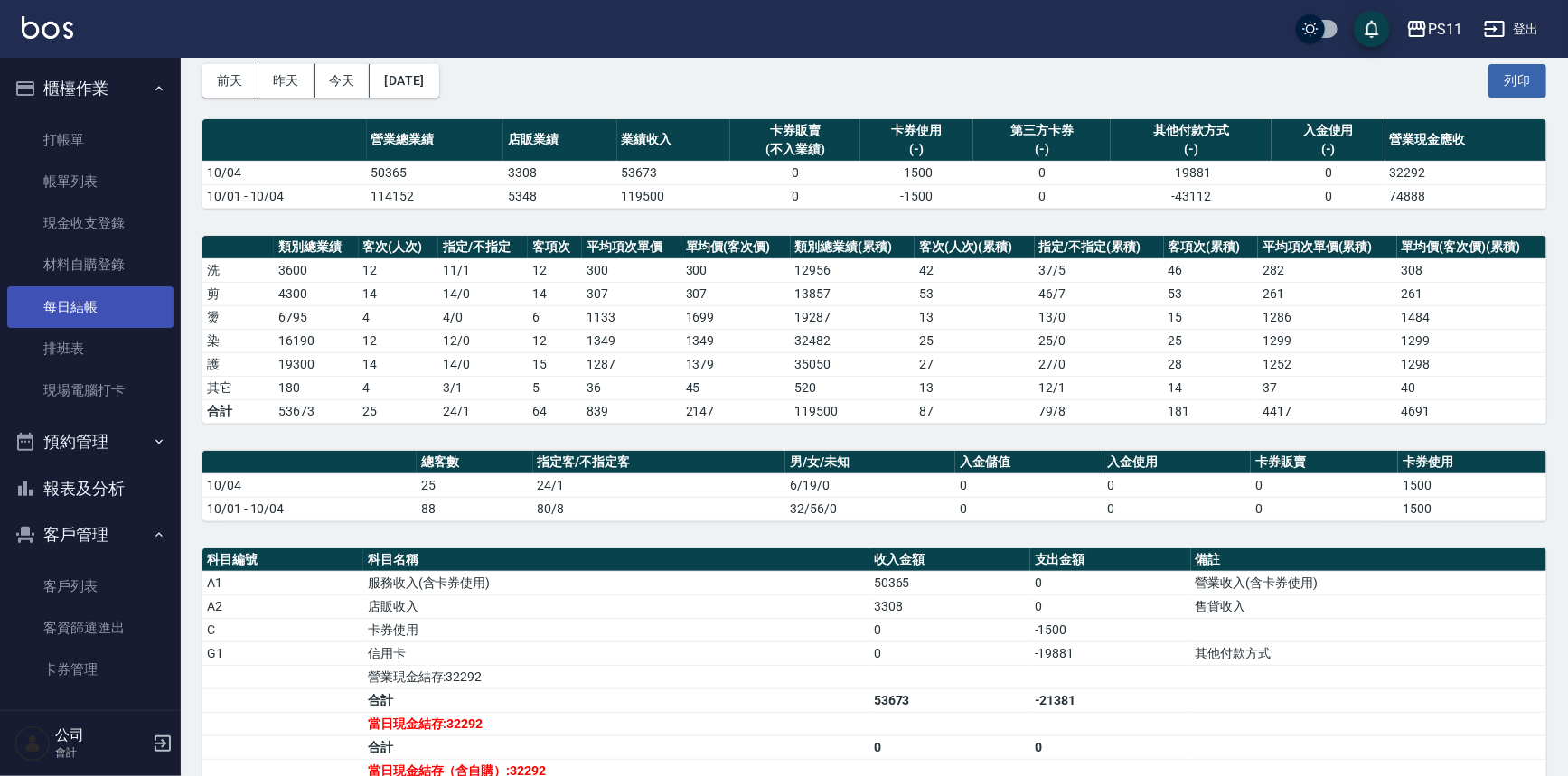
click at [84, 293] on link "每日結帳" at bounding box center [90, 307] width 166 height 42
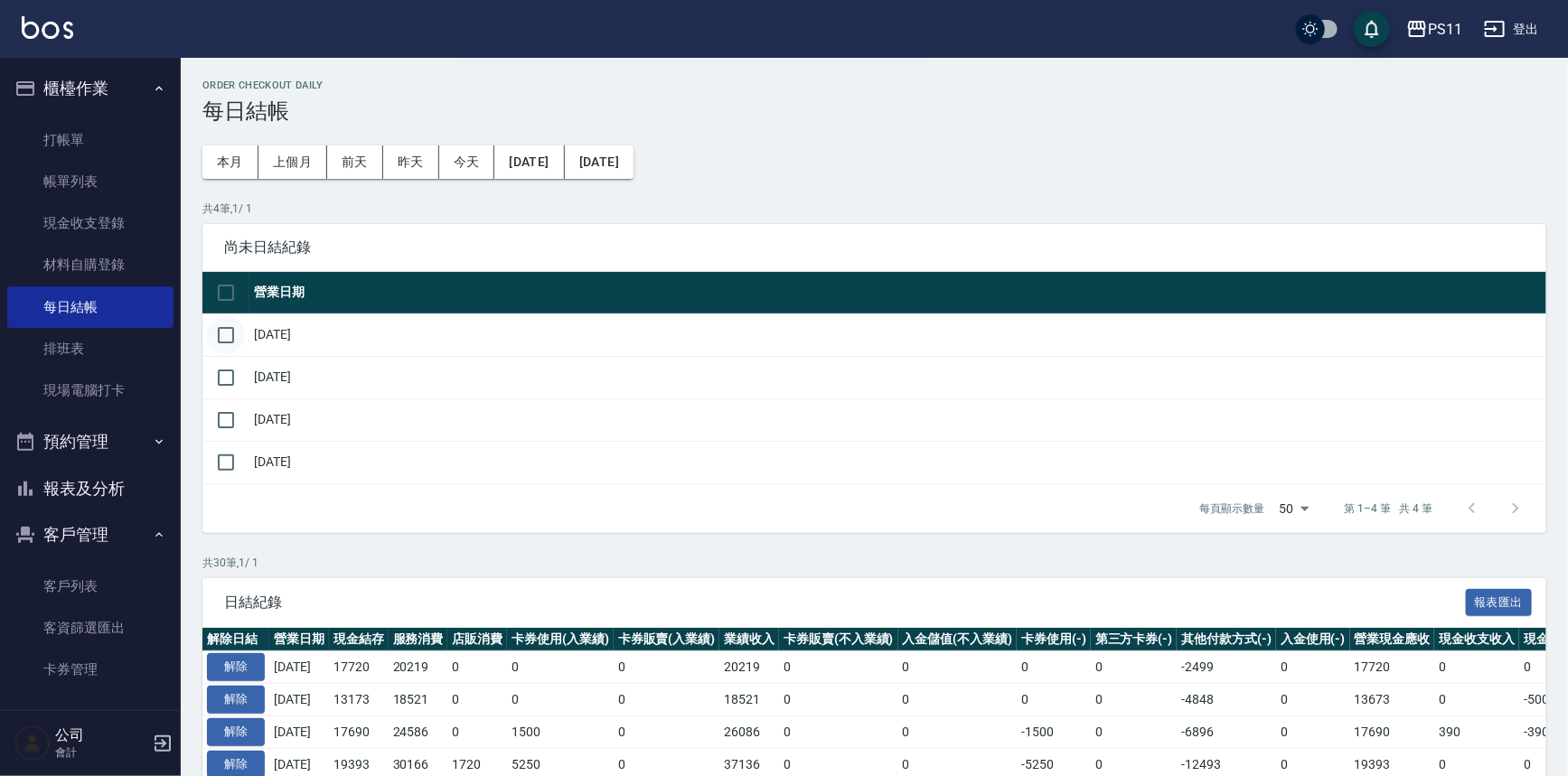
click at [227, 340] on input "checkbox" at bounding box center [226, 336] width 38 height 38
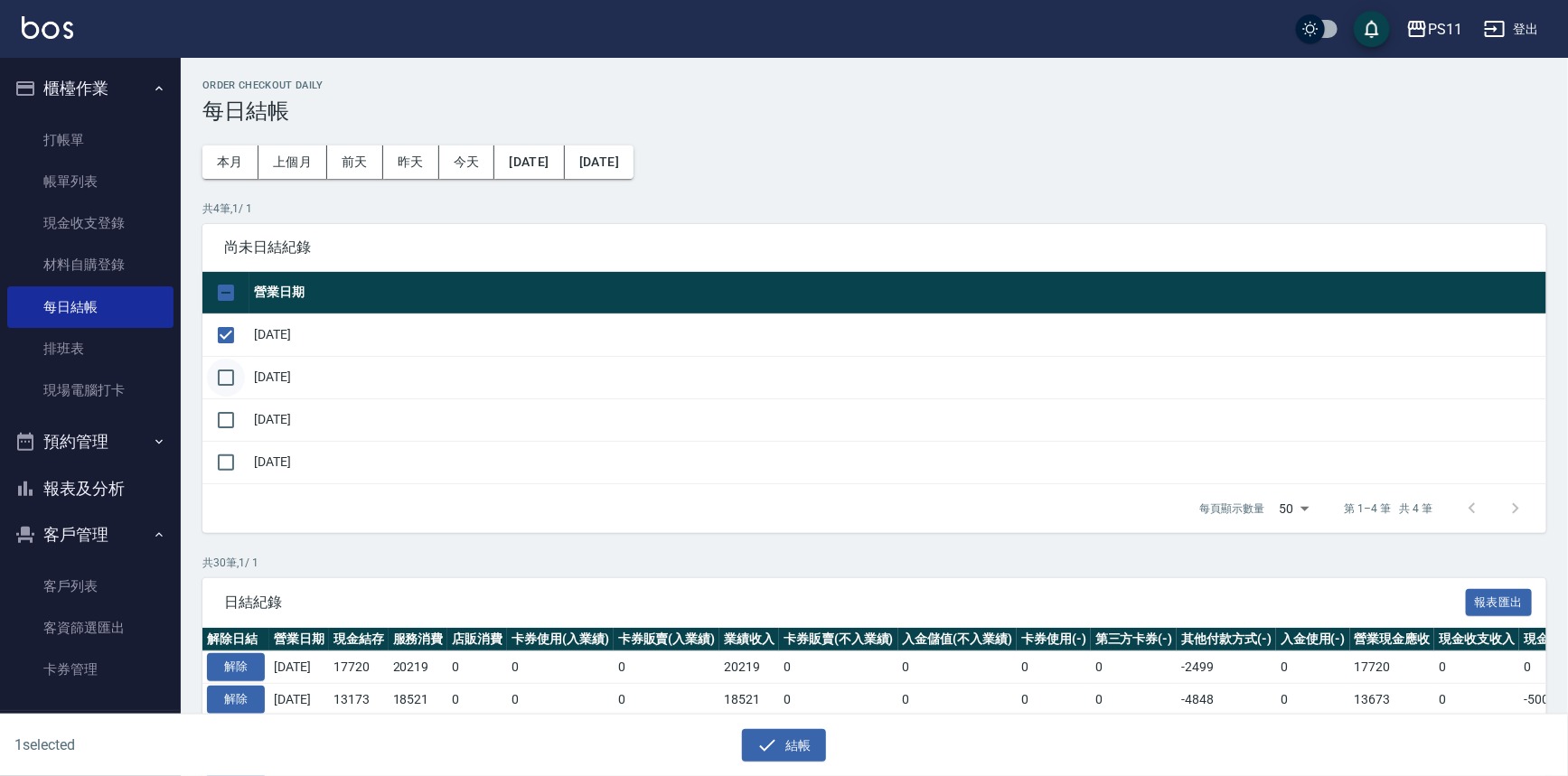
click at [223, 375] on input "checkbox" at bounding box center [226, 378] width 38 height 38
click at [229, 415] on input "checkbox" at bounding box center [226, 420] width 38 height 38
click at [227, 448] on input "checkbox" at bounding box center [226, 462] width 38 height 38
click at [781, 746] on button "結帳" at bounding box center [784, 746] width 84 height 34
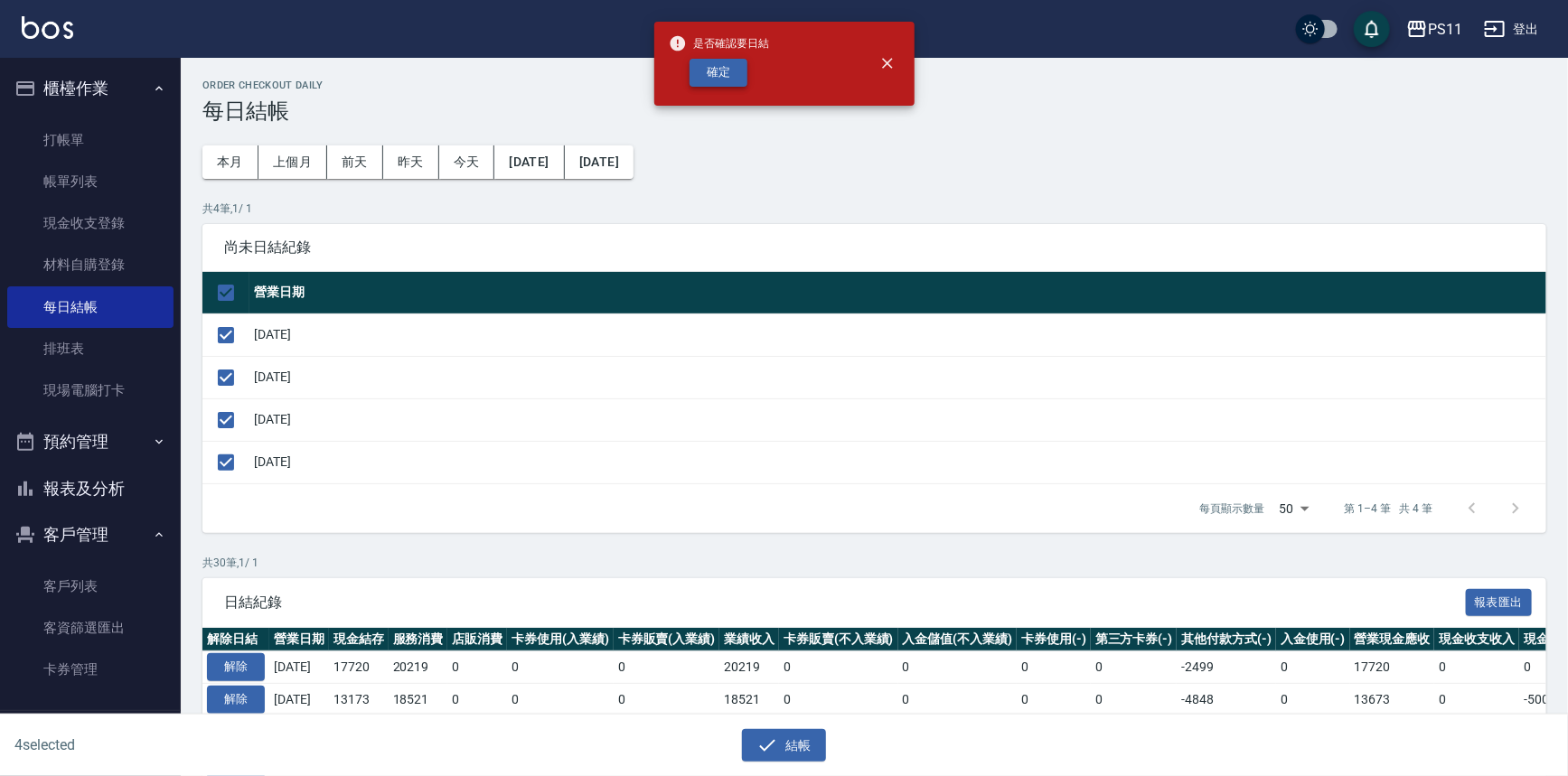
click at [693, 70] on button "確定" at bounding box center [719, 72] width 57 height 28
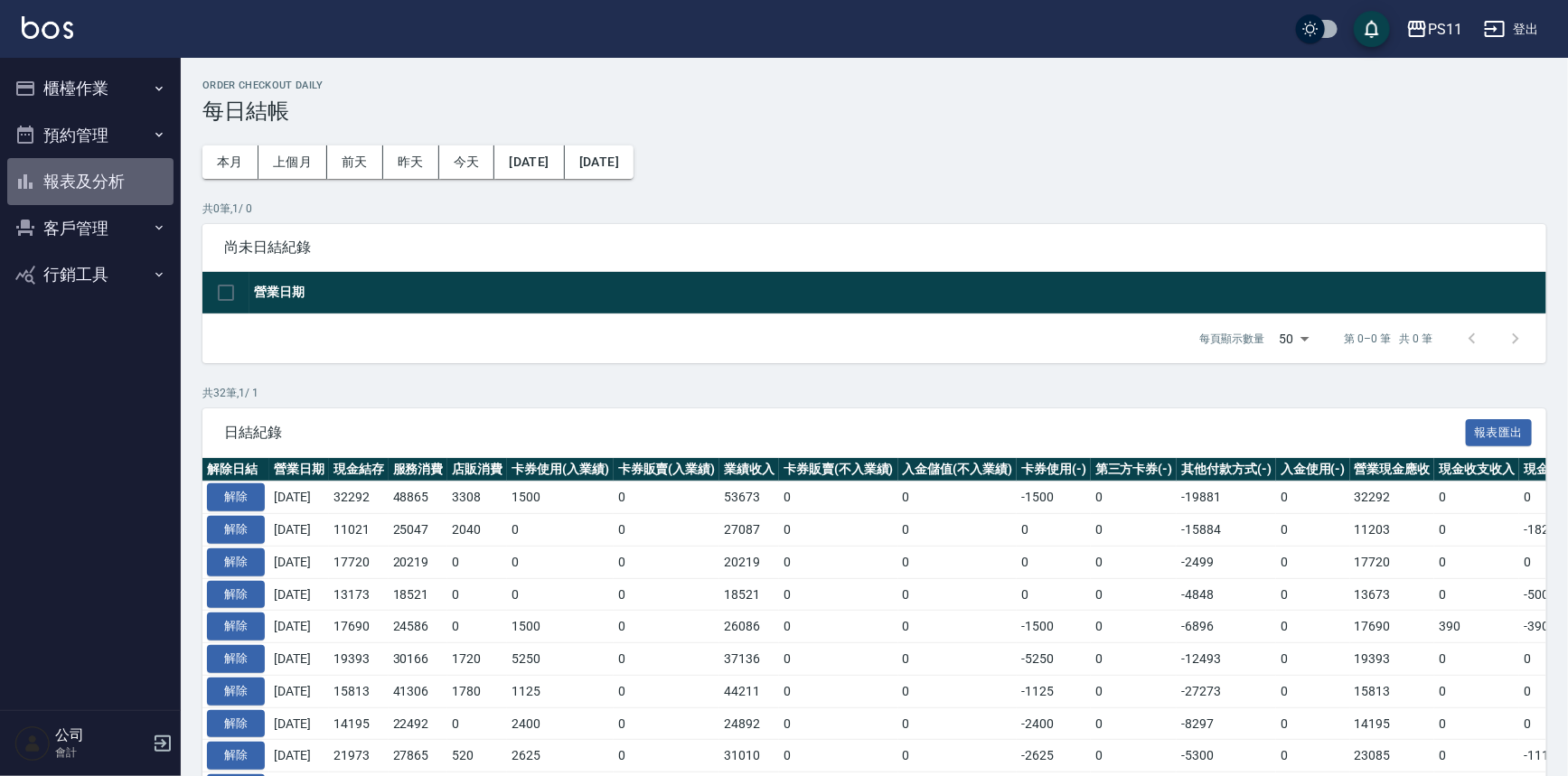
click at [72, 185] on button "報表及分析" at bounding box center [90, 181] width 166 height 47
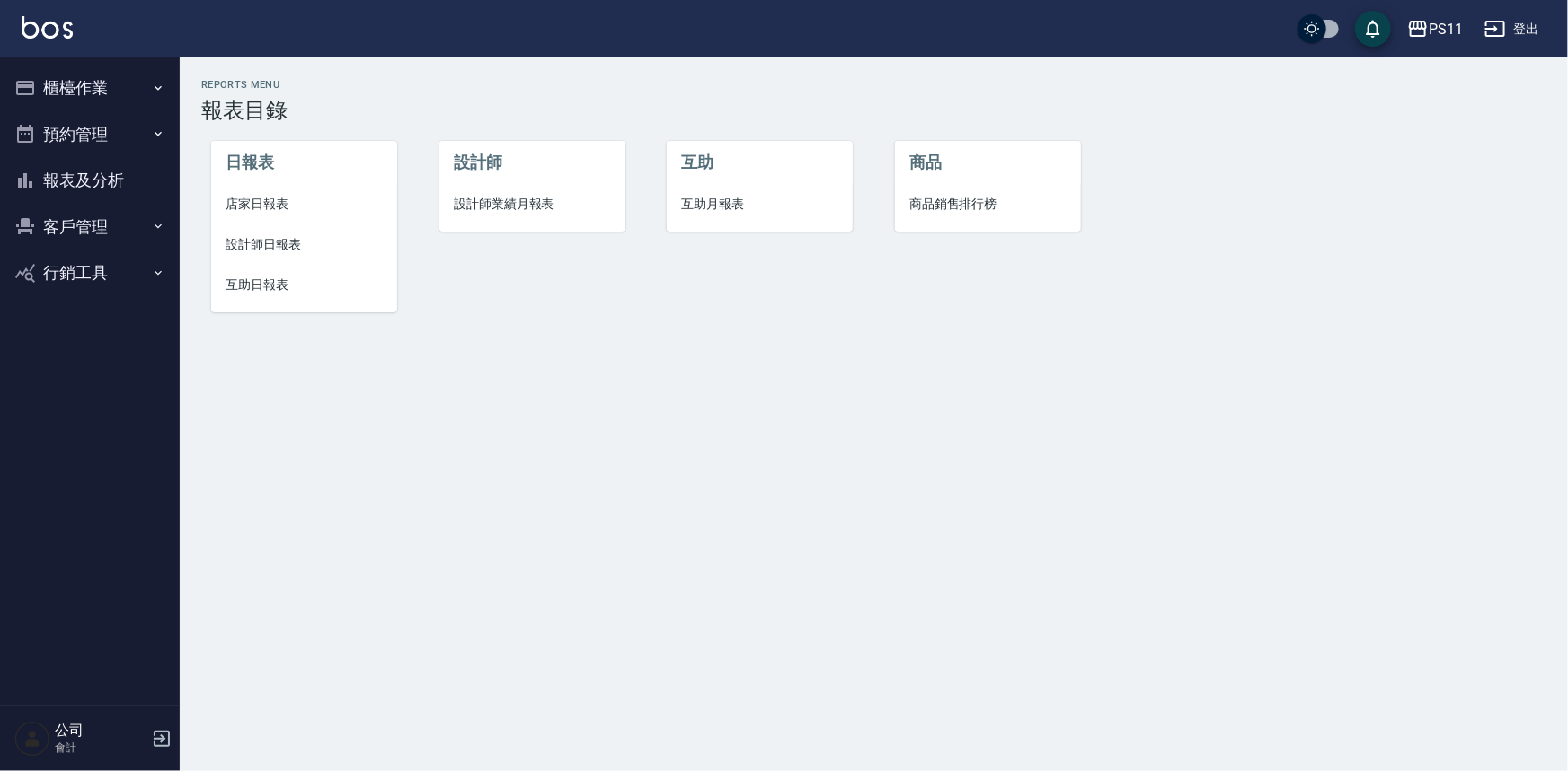
click at [252, 212] on span "店家日報表" at bounding box center [304, 204] width 157 height 19
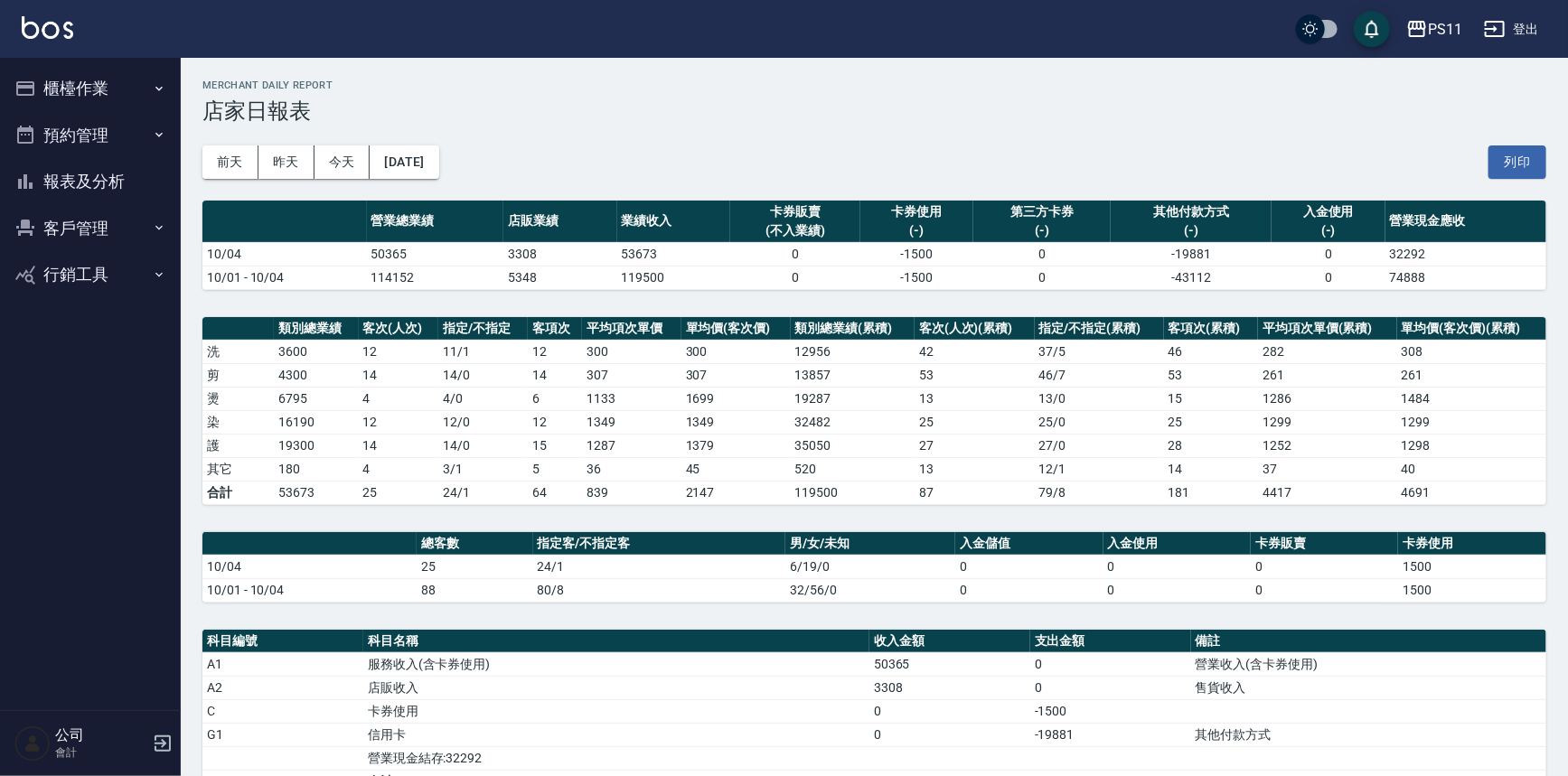
click at [126, 189] on button "報表及分析" at bounding box center [90, 181] width 166 height 47
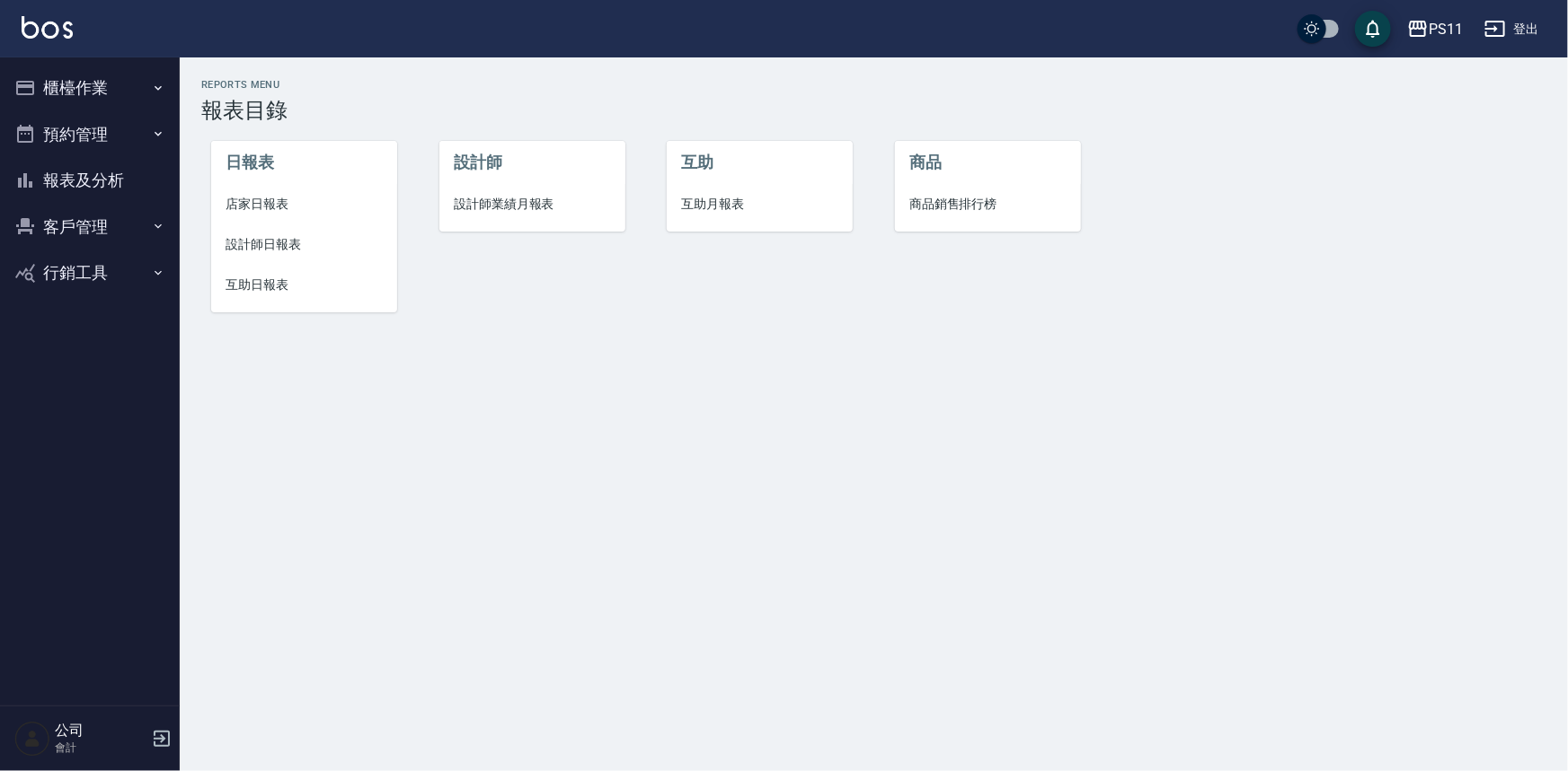
click at [261, 240] on span "設計師日報表" at bounding box center [304, 244] width 157 height 19
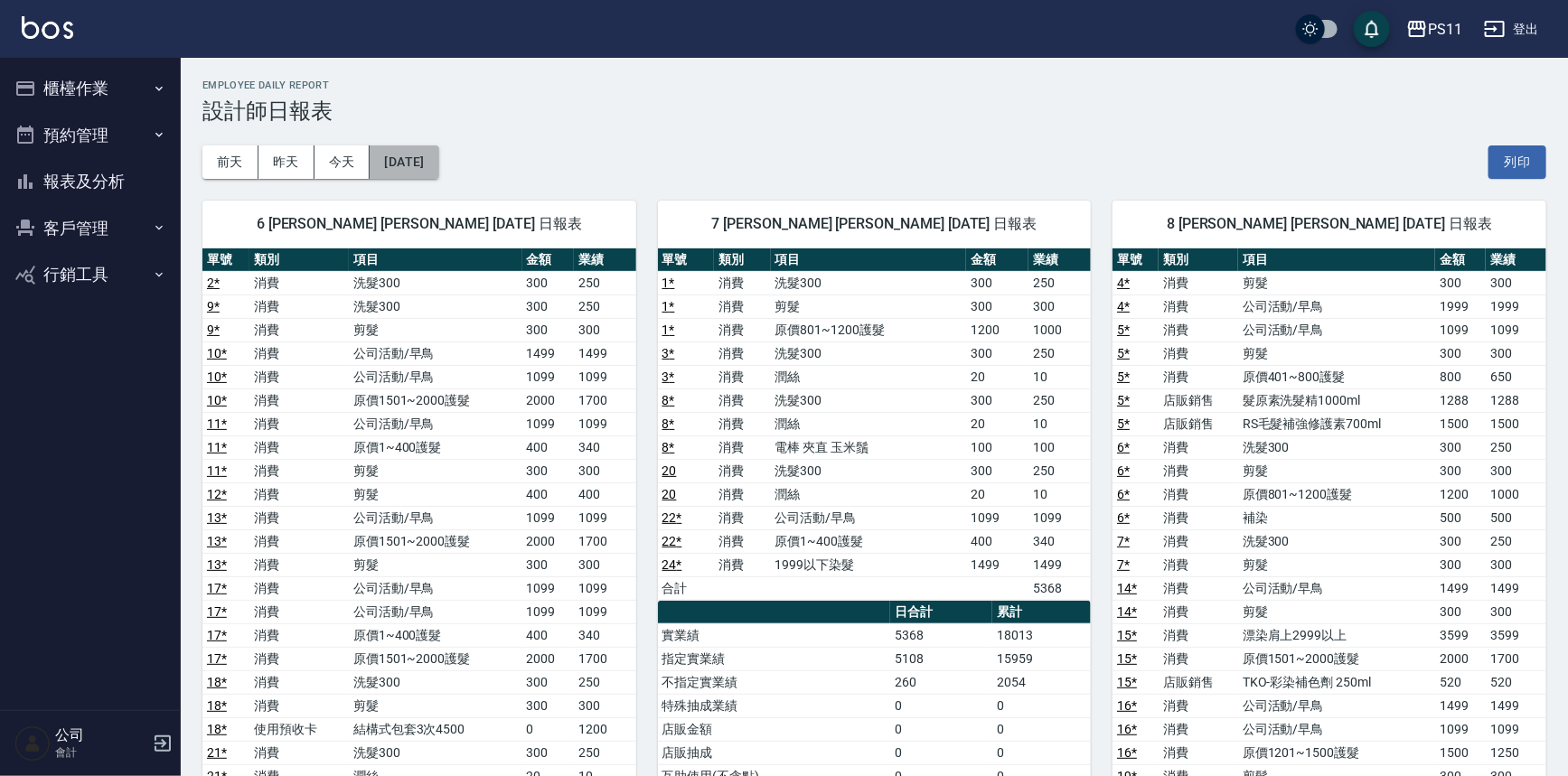
click at [425, 161] on button "[DATE]" at bounding box center [403, 162] width 68 height 34
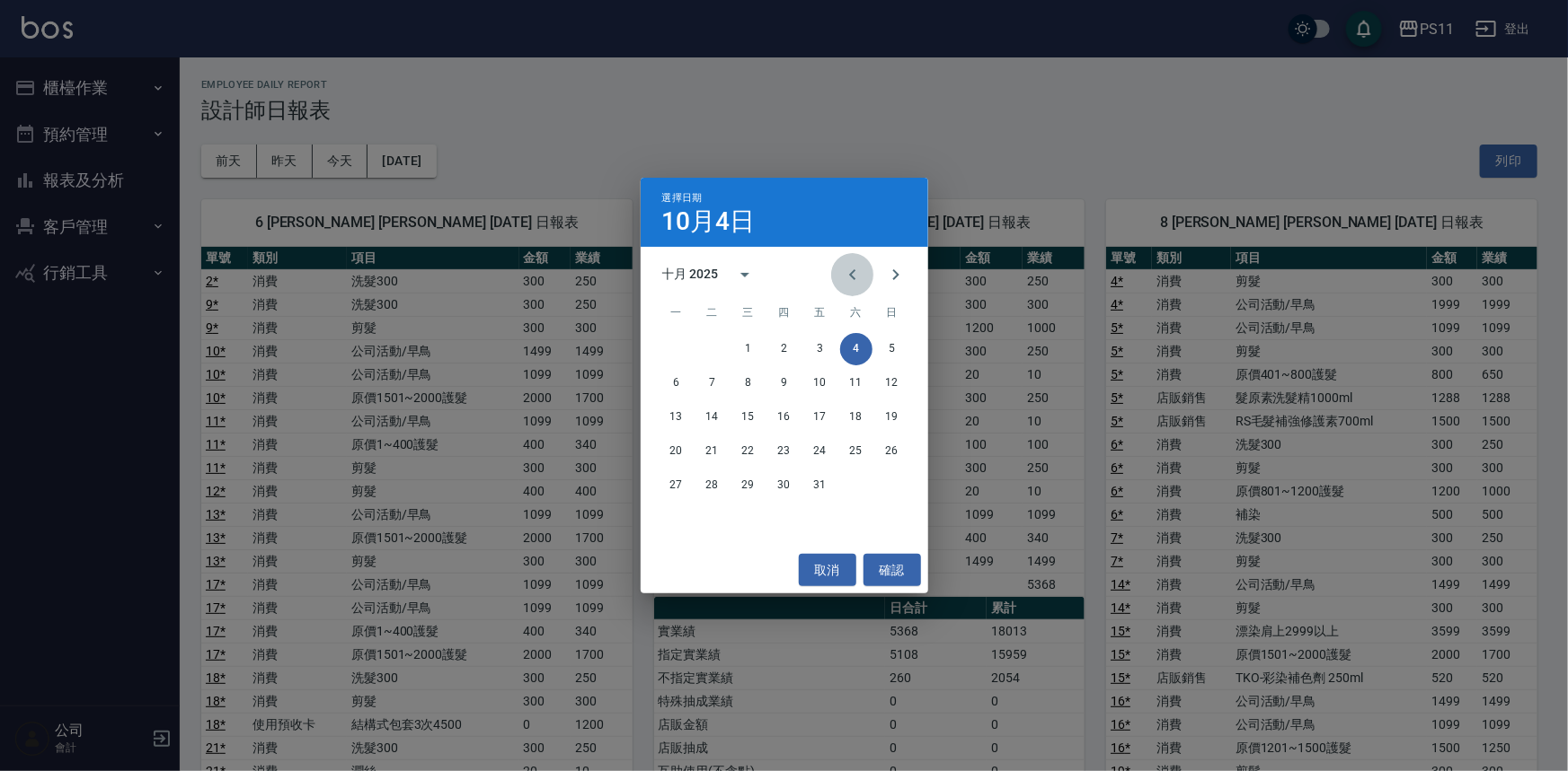
click at [849, 286] on button "Previous month" at bounding box center [853, 275] width 43 height 43
click at [788, 357] on button "4" at bounding box center [784, 349] width 32 height 32
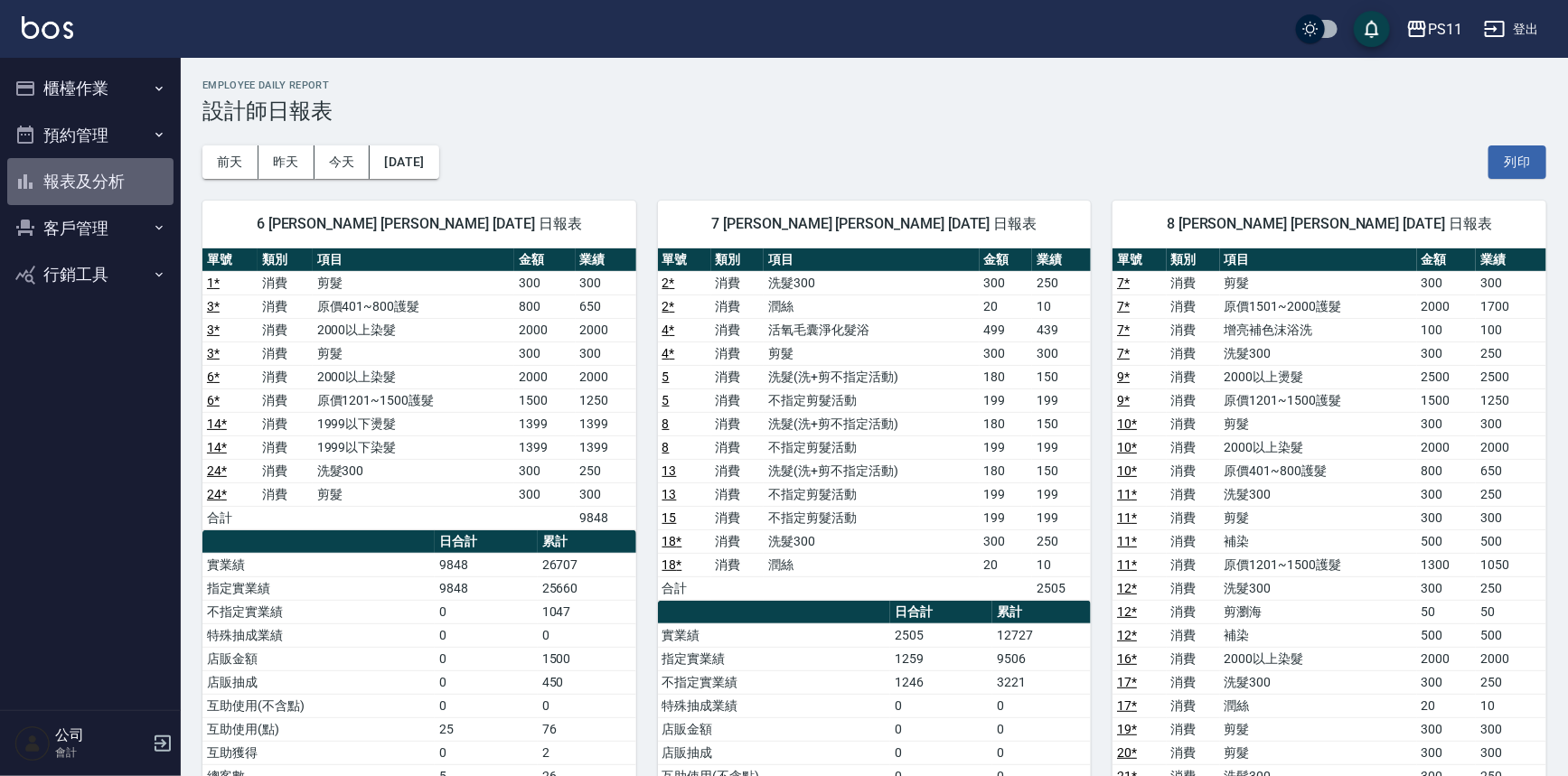
click at [118, 197] on button "報表及分析" at bounding box center [90, 181] width 166 height 47
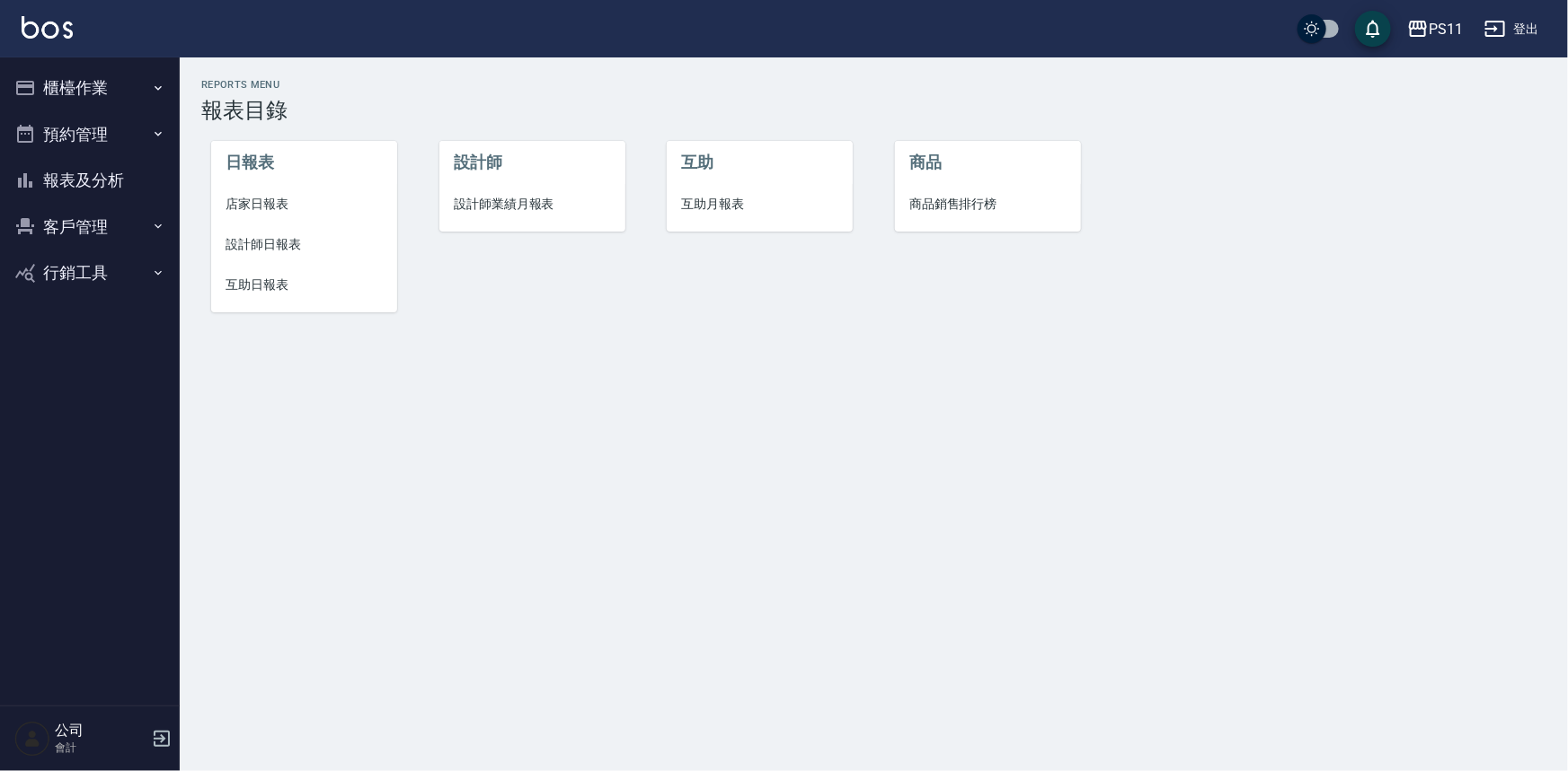
click at [307, 296] on li "互助日報表" at bounding box center [304, 284] width 186 height 40
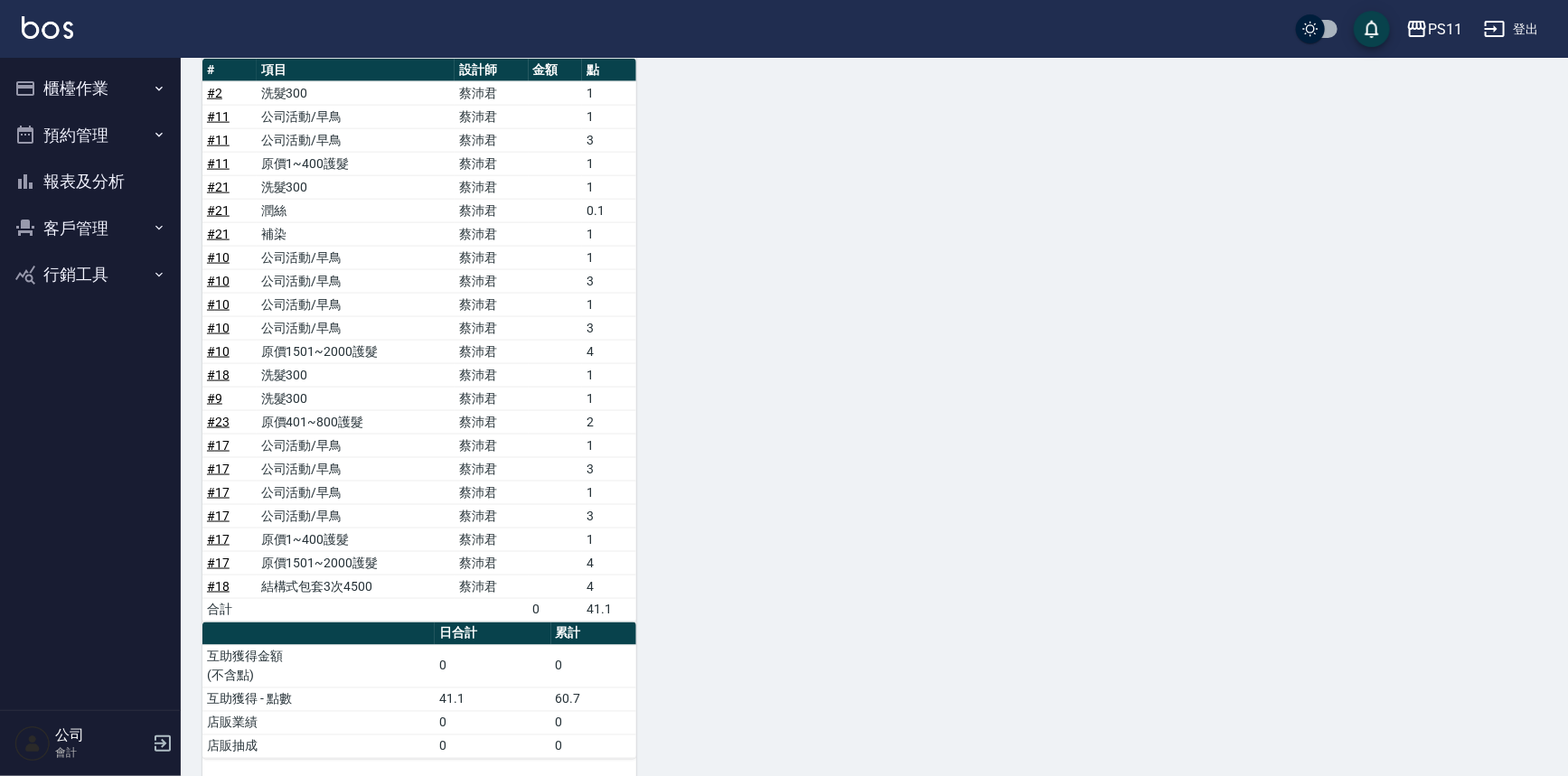
scroll to position [1137, 0]
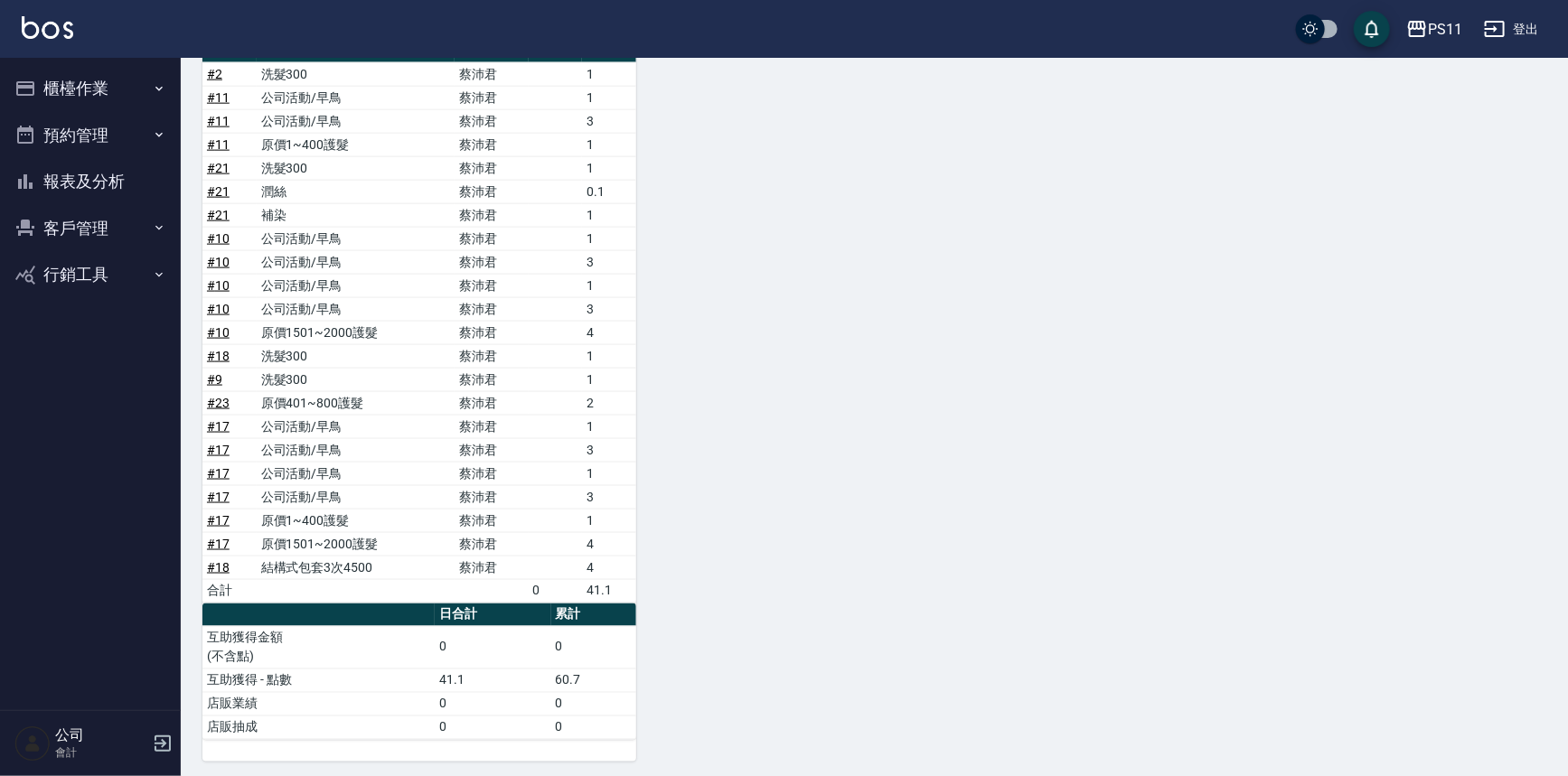
drag, startPoint x: 94, startPoint y: 171, endPoint x: 77, endPoint y: 172, distance: 17.0
click at [91, 172] on button "報表及分析" at bounding box center [90, 181] width 166 height 47
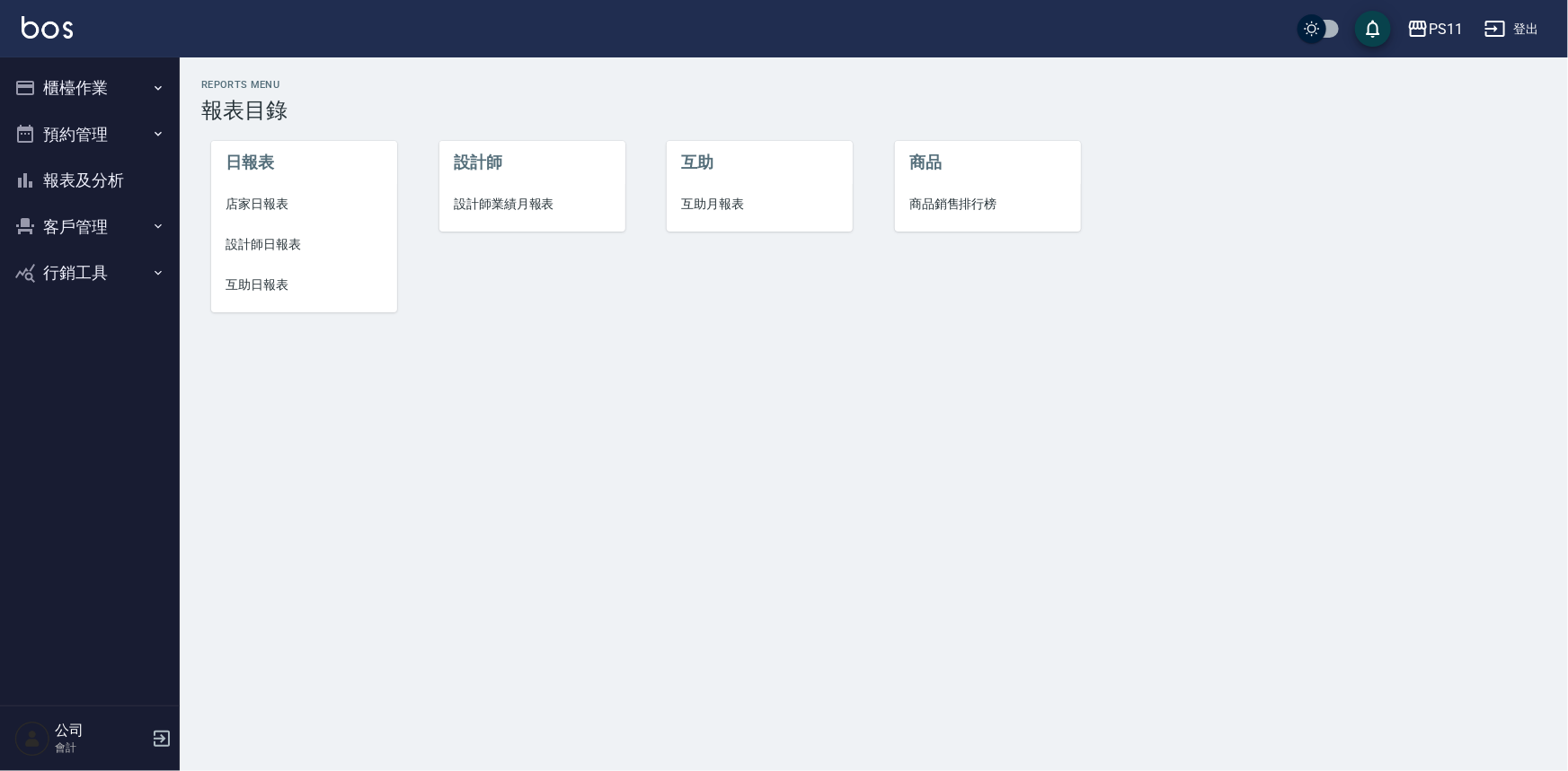
drag, startPoint x: 287, startPoint y: 242, endPoint x: 277, endPoint y: 262, distance: 22.4
click at [287, 242] on span "設計師日報表" at bounding box center [304, 244] width 157 height 19
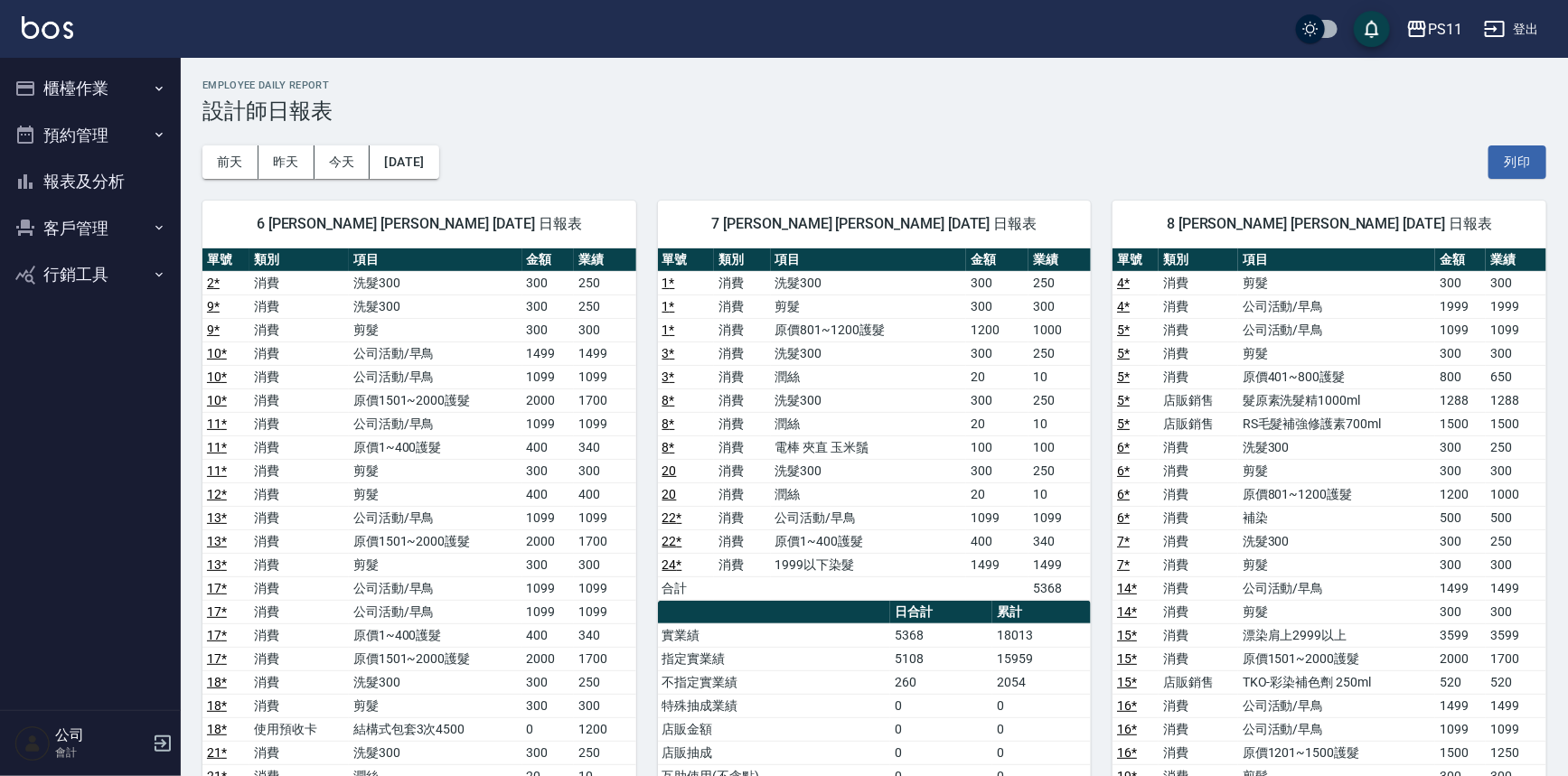
click at [1169, 530] on td "消費" at bounding box center [1199, 541] width 79 height 24
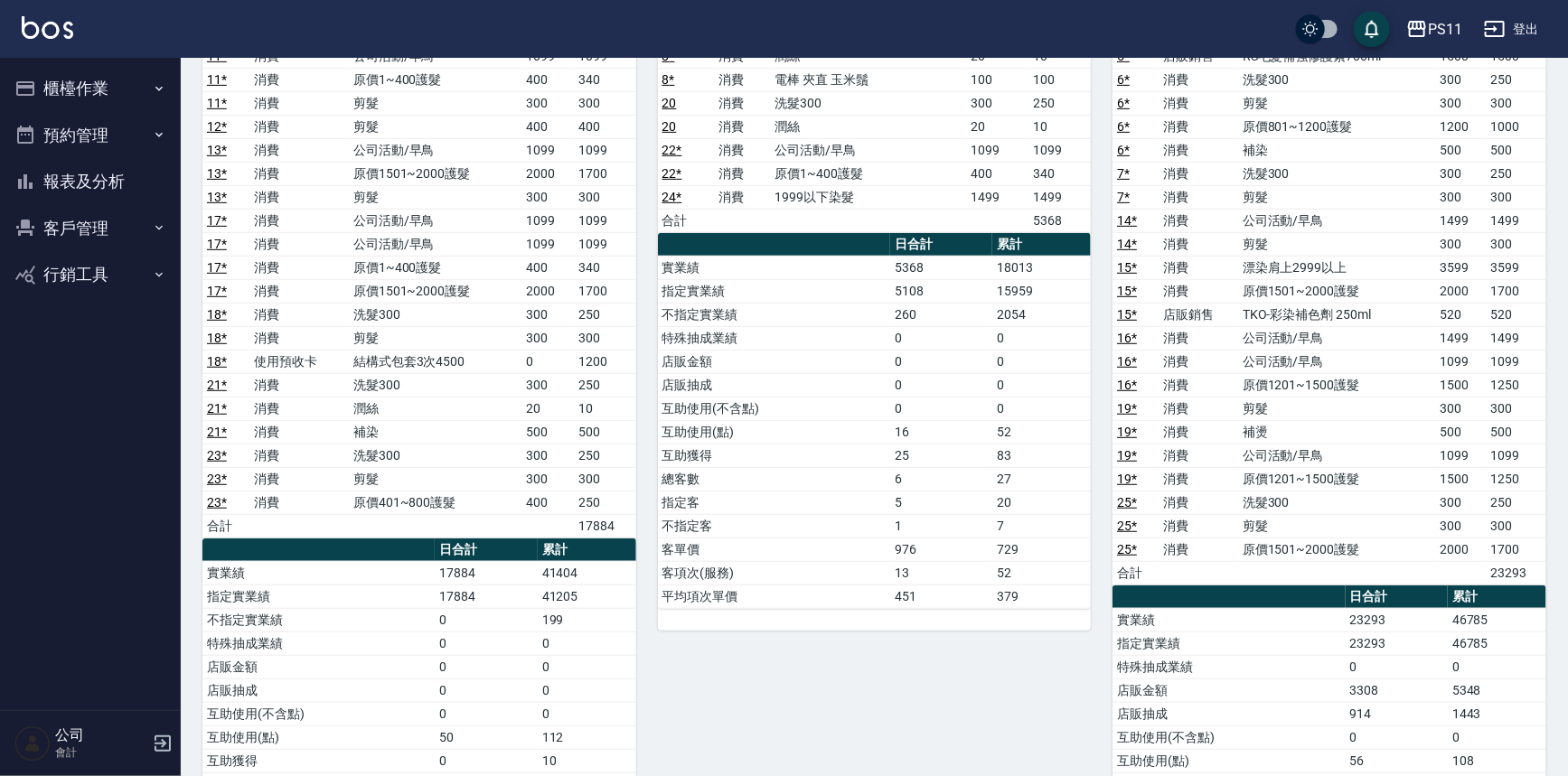
scroll to position [328, 0]
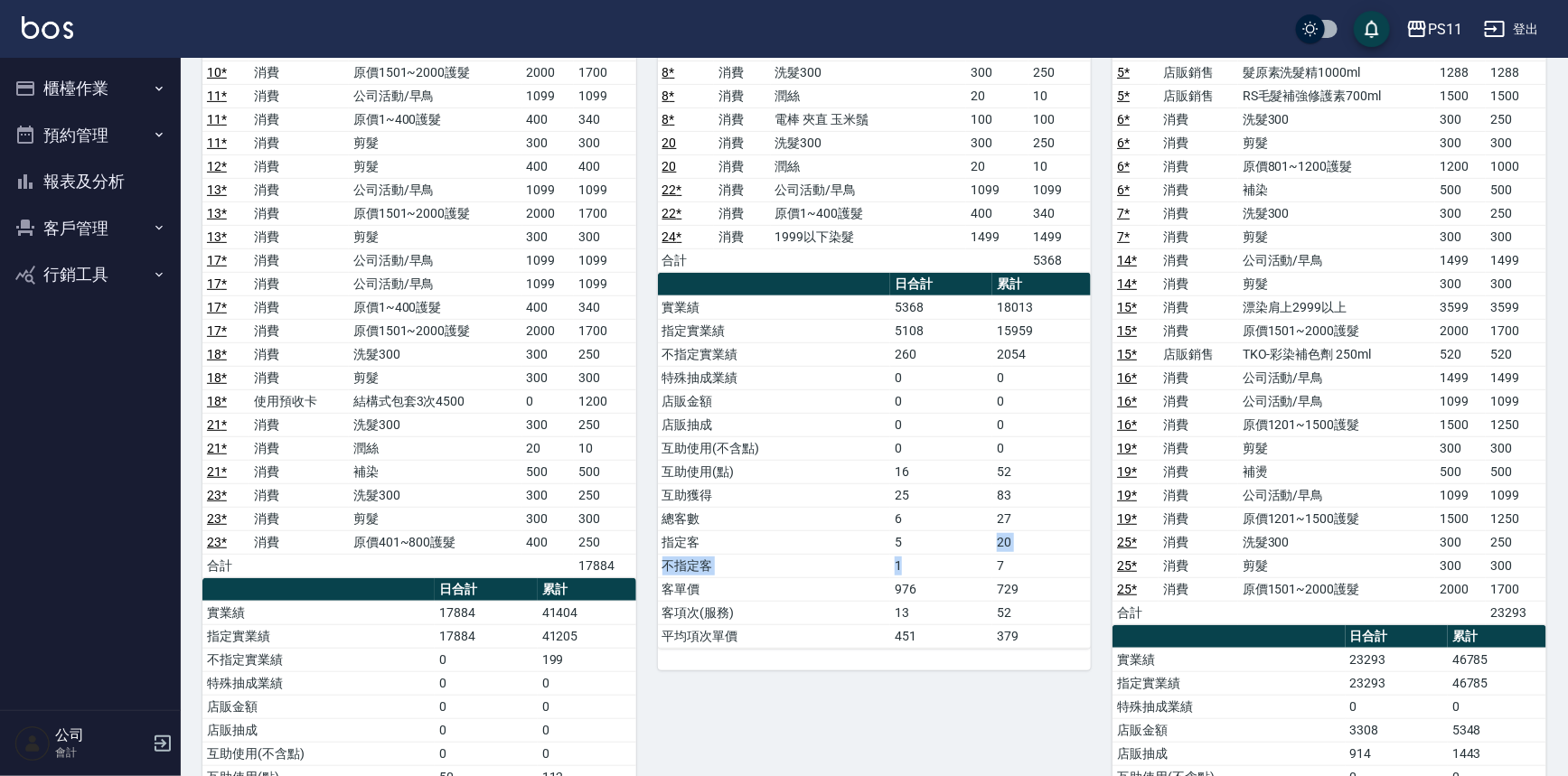
click at [969, 549] on tbody "實業績 5368 18013 指定實業績 5108 15959 不指定實業績 260 2054 特殊抽成業績 0 0 店販金額 0 0 店販抽成 0 0 互助…" at bounding box center [875, 472] width 434 height 352
click at [973, 631] on td "451" at bounding box center [940, 636] width 102 height 24
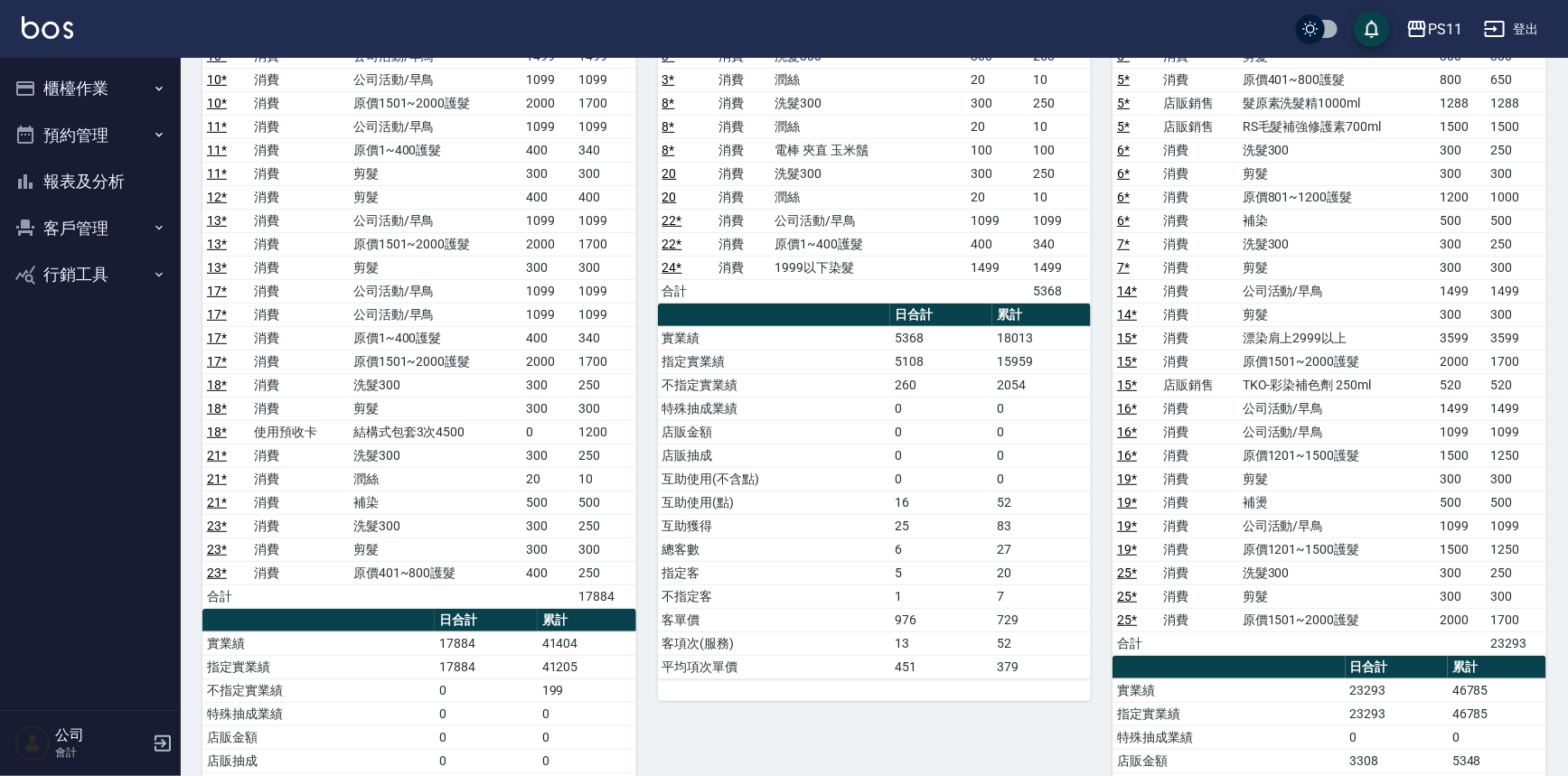
scroll to position [380, 0]
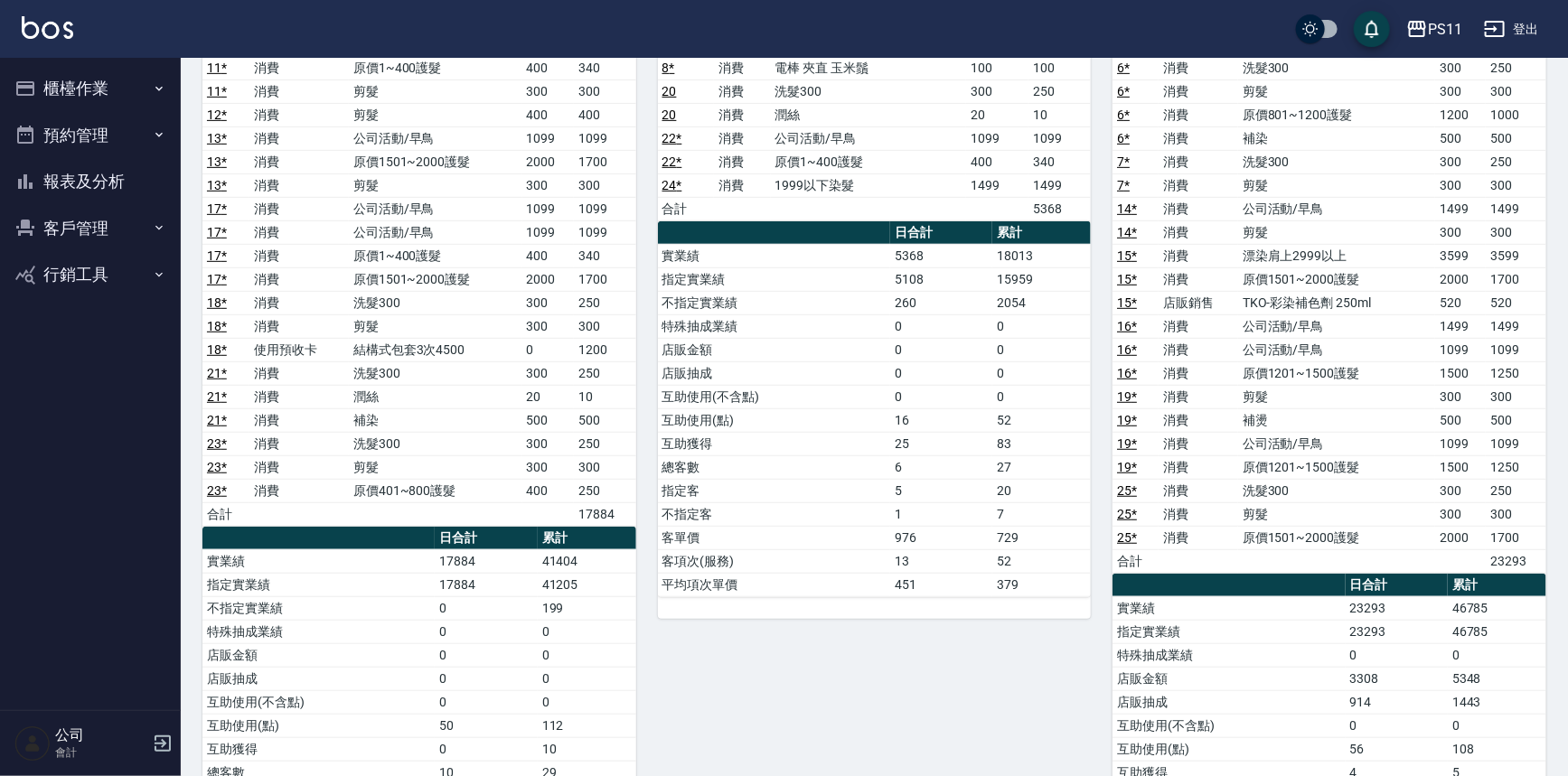
click at [1109, 456] on div "8 郭于玲 郭于玲 10/04/2025 日報表 單號 類別 項目 金額 業績 4 * 消費 剪髮 300 300 4 * 消費 公司活動/早鳥 1999 1…" at bounding box center [1319, 361] width 455 height 1125
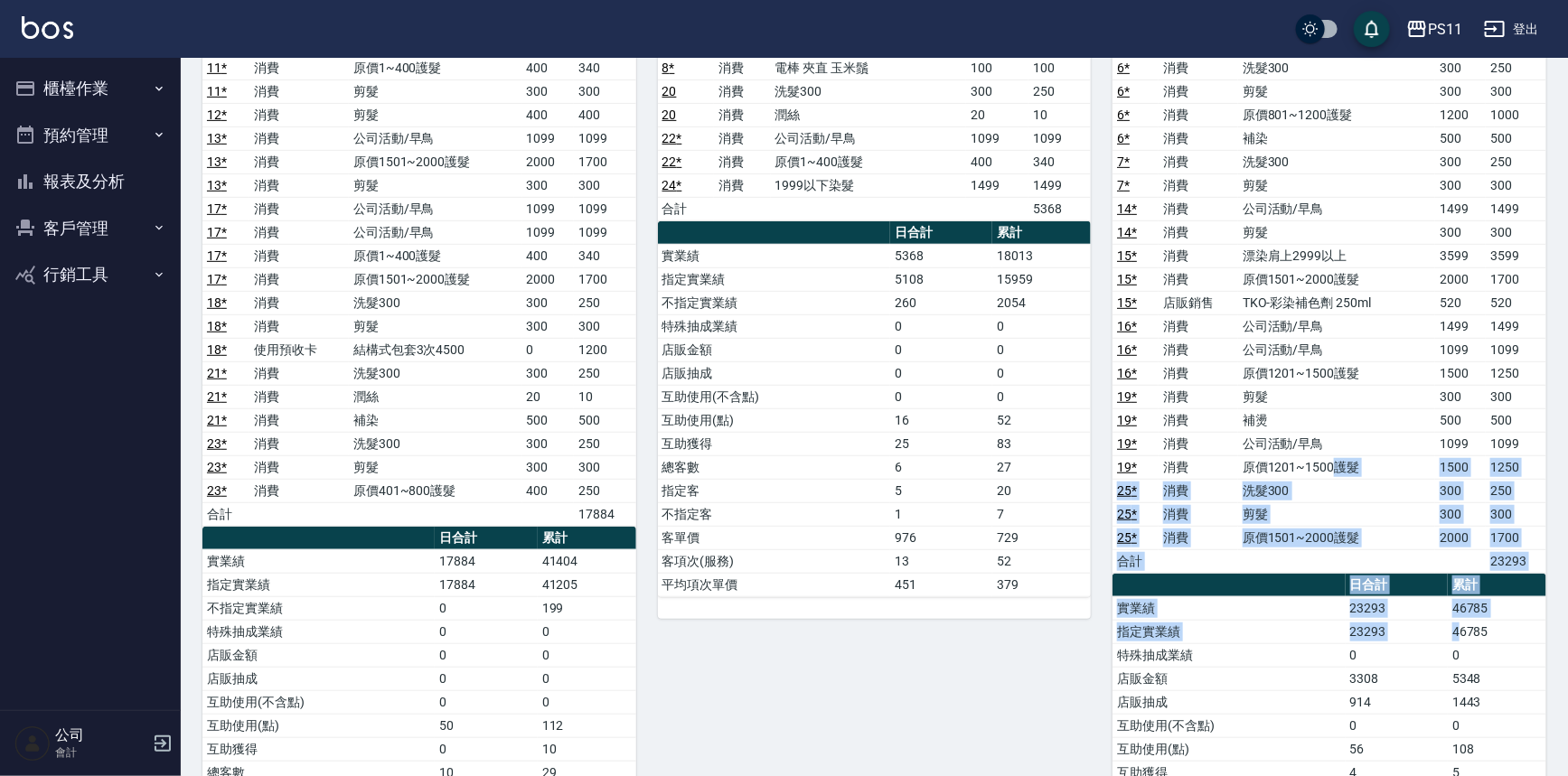
drag, startPoint x: 1345, startPoint y: 488, endPoint x: 1463, endPoint y: 631, distance: 185.4
click at [1463, 631] on div "單號 類別 項目 金額 業績 4 * 消費 剪髮 300 300 4 * 消費 公司活動/早鳥 1999 1999 5 * 消費 公司活動/早鳥 1099 1…" at bounding box center [1329, 386] width 434 height 1034
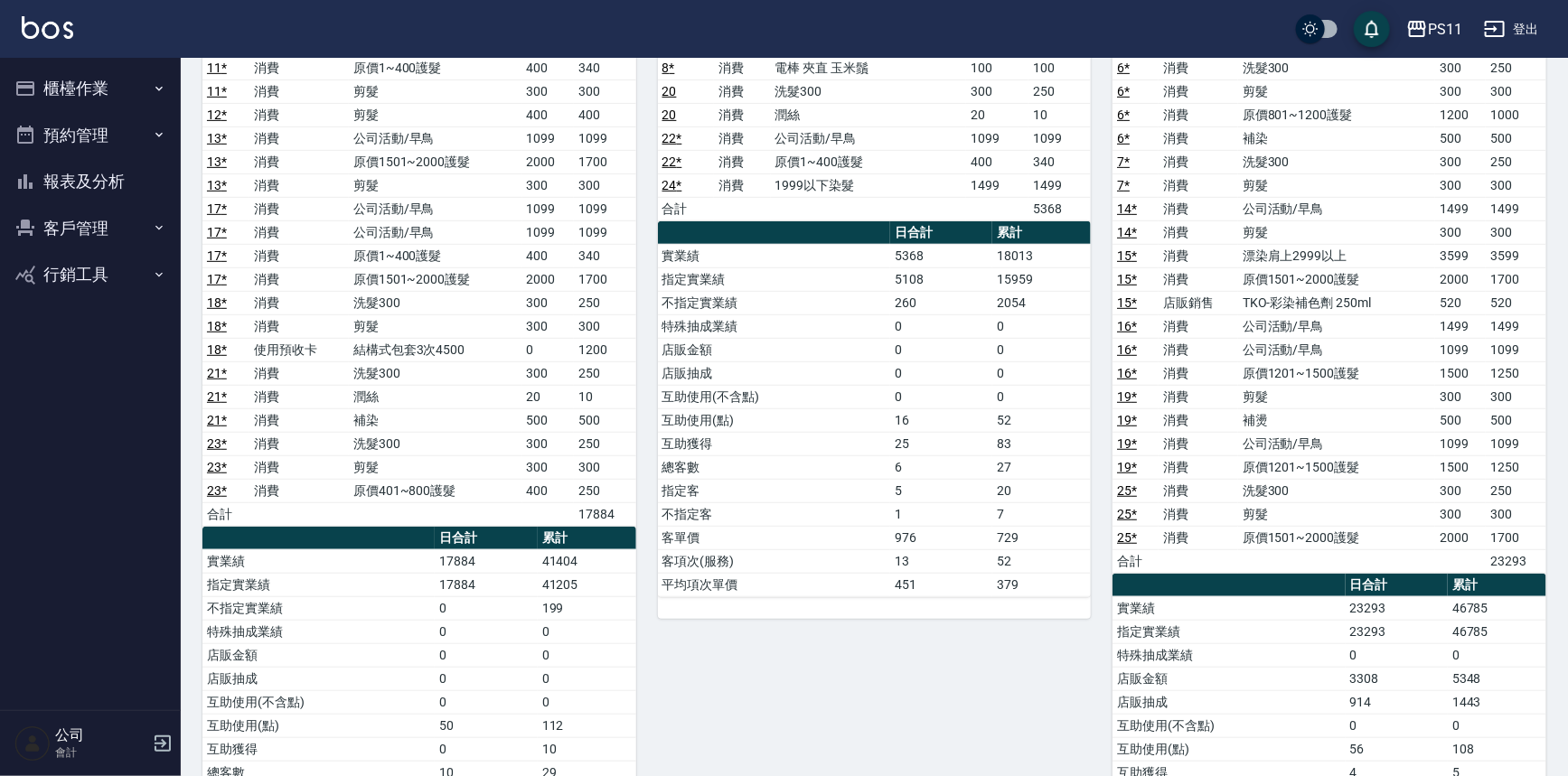
drag, startPoint x: 1401, startPoint y: 425, endPoint x: 1432, endPoint y: 428, distance: 31.1
click at [1418, 433] on tbody "4 * 消費 剪髮 300 300 4 * 消費 公司活動/早鳥 1999 1999 5 * 消費 公司活動/早鳥 1099 1099 5 * 消費 剪髮 3…" at bounding box center [1329, 232] width 434 height 682
click at [1497, 317] on td "1499" at bounding box center [1516, 327] width 60 height 24
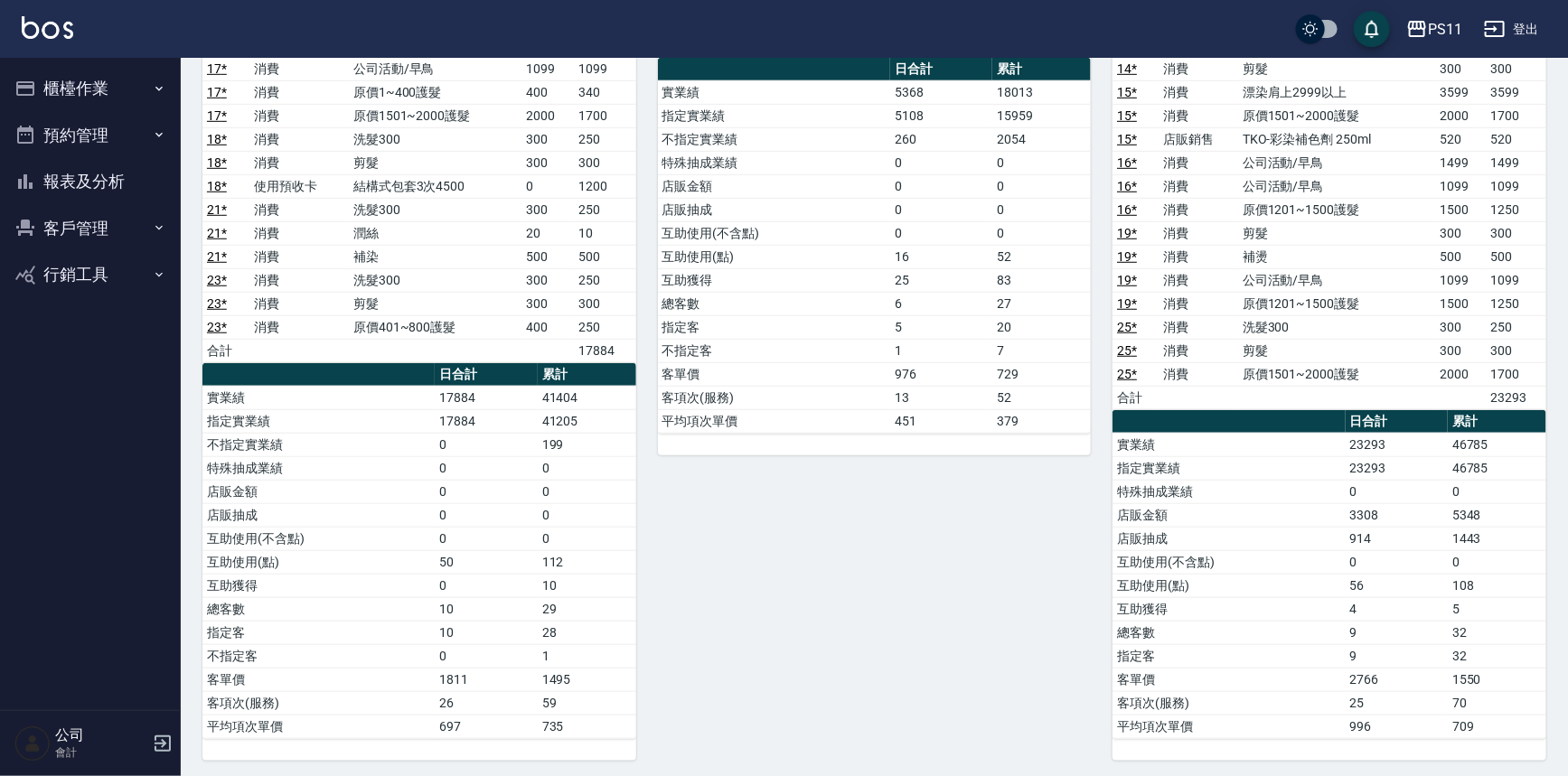
drag, startPoint x: 1385, startPoint y: 580, endPoint x: 1442, endPoint y: 564, distance: 59.2
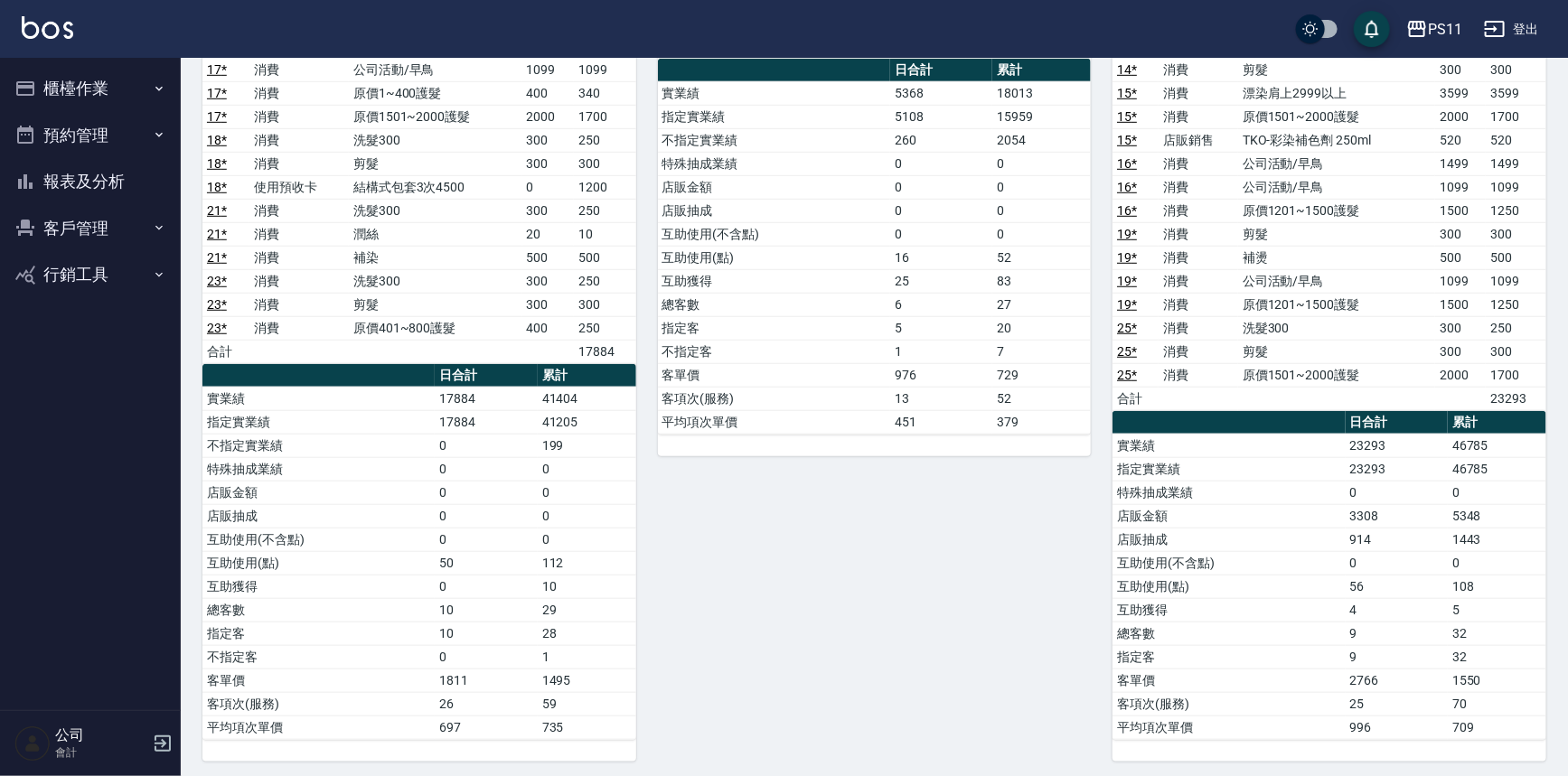
drag, startPoint x: 1443, startPoint y: 563, endPoint x: 1386, endPoint y: 566, distance: 57.1
click at [1437, 566] on td "0" at bounding box center [1397, 563] width 102 height 24
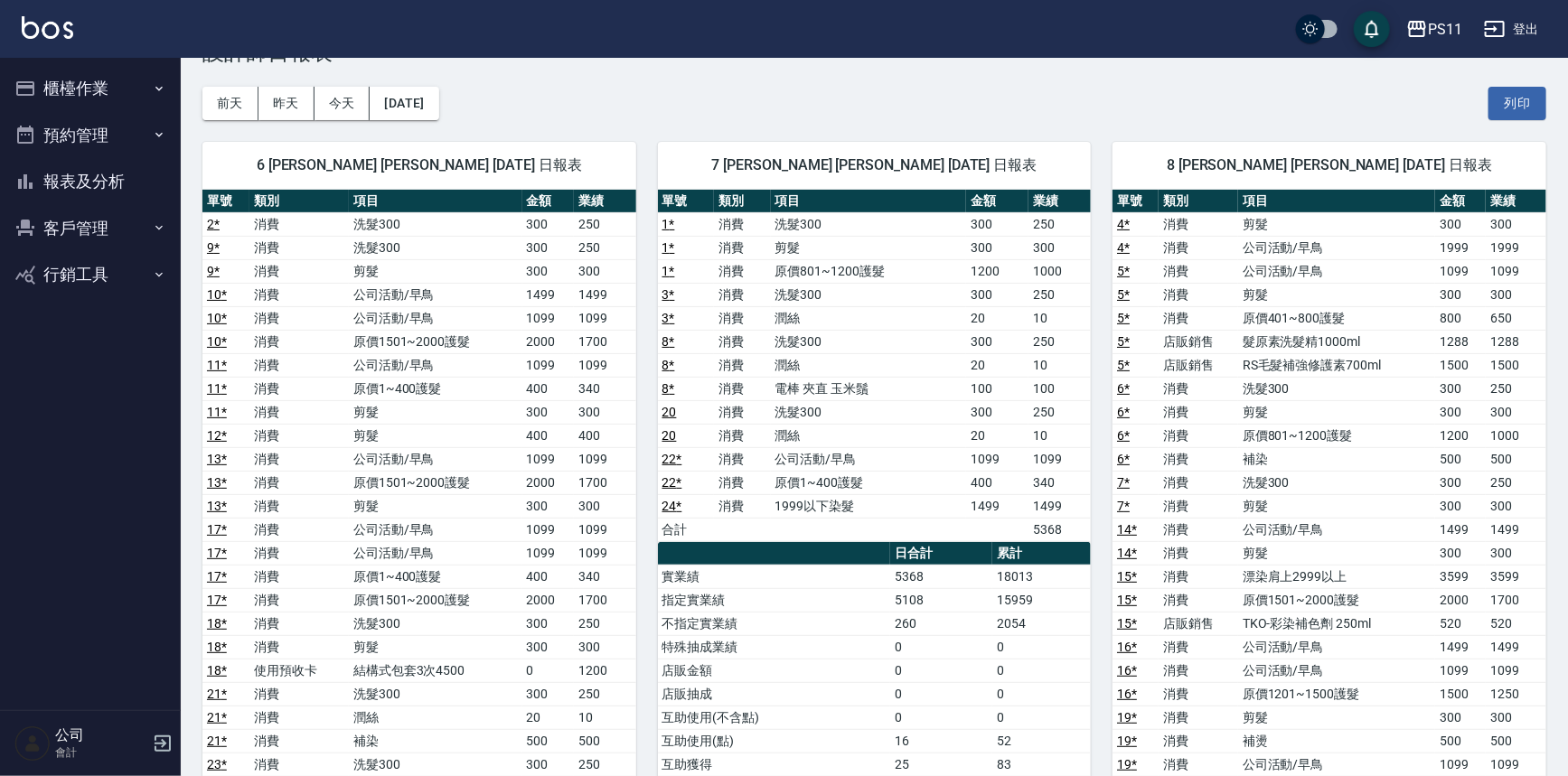
scroll to position [48, 0]
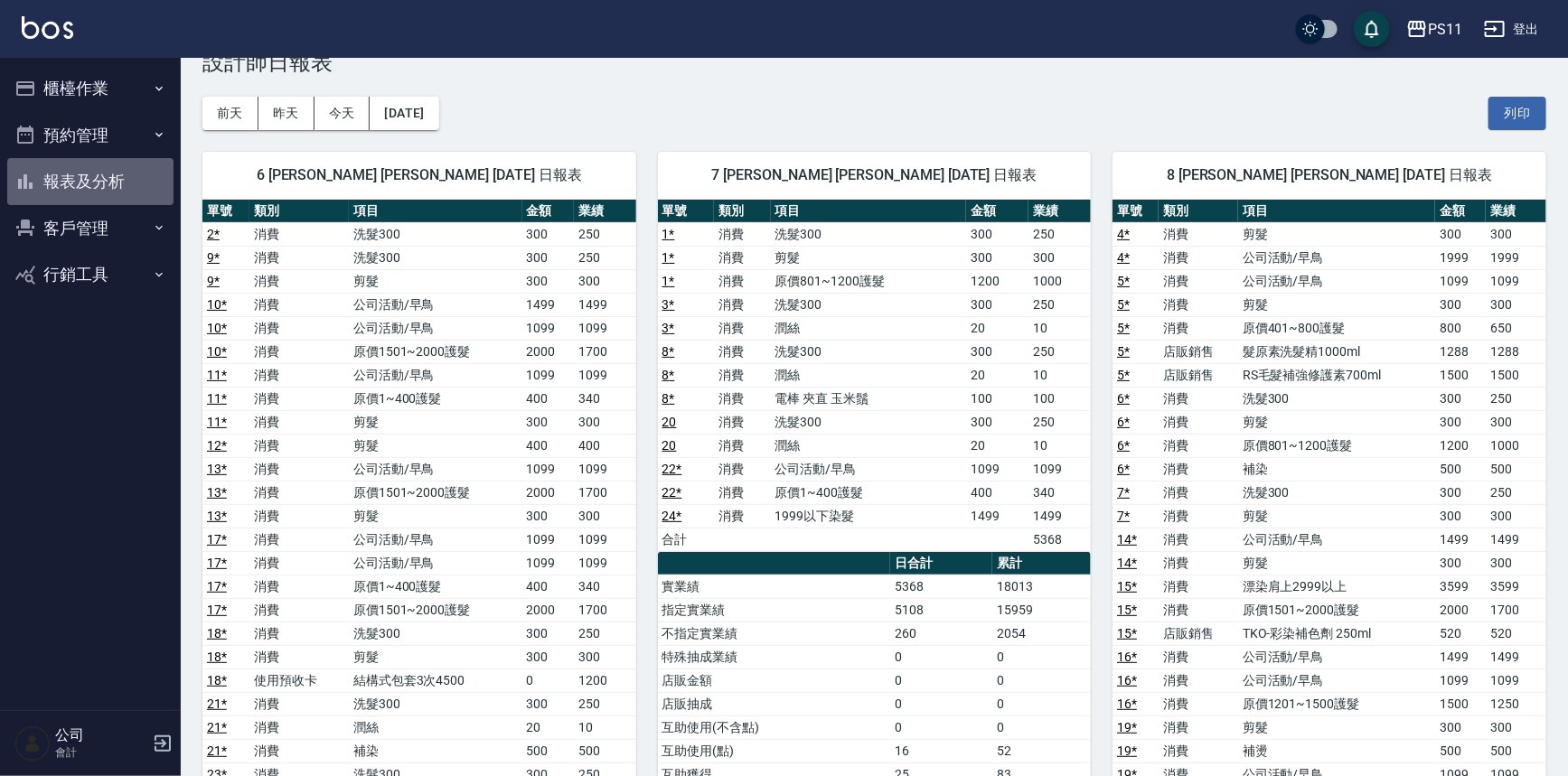
click at [120, 195] on button "報表及分析" at bounding box center [90, 181] width 166 height 47
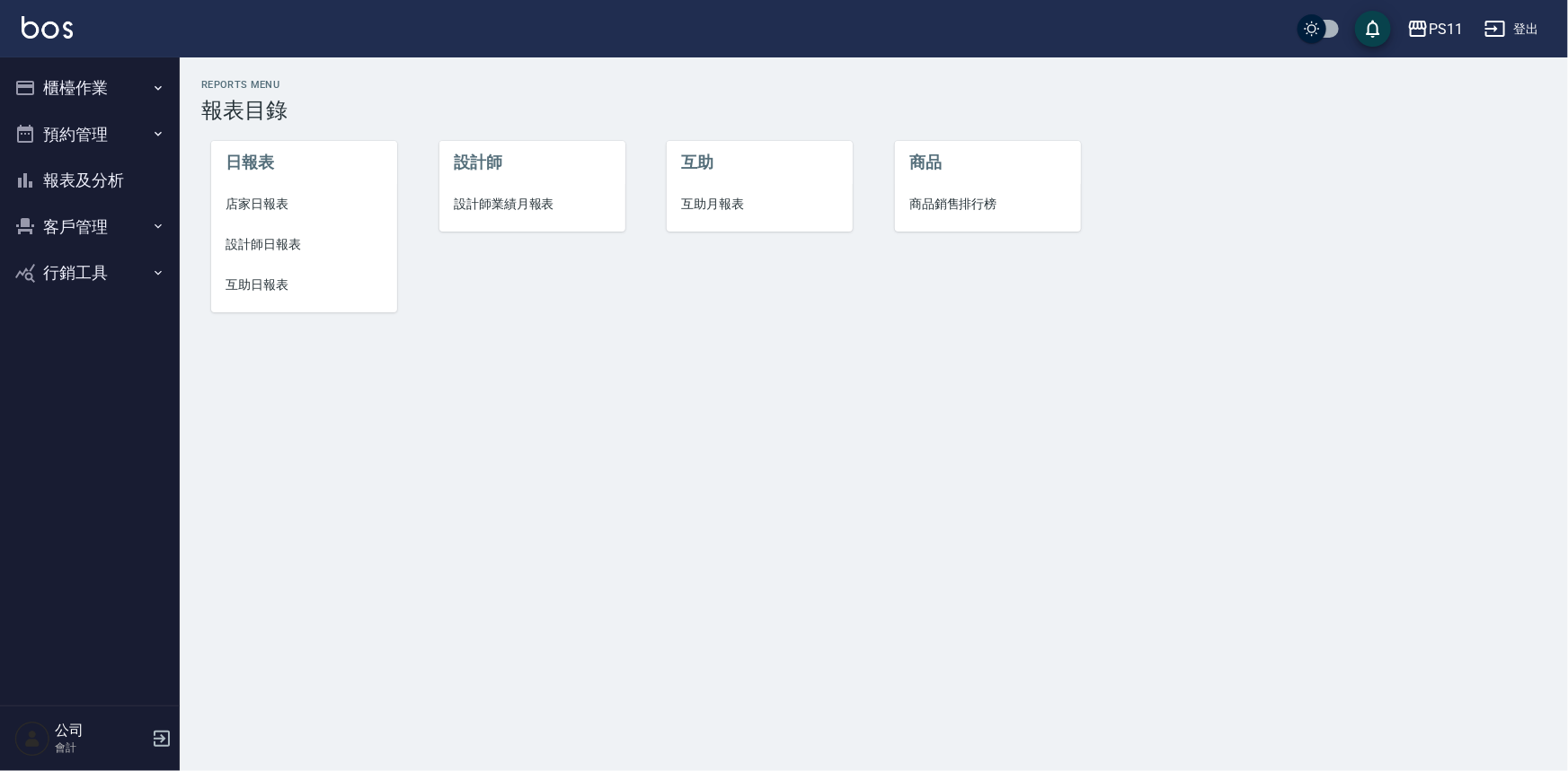
click at [247, 287] on span "互助日報表" at bounding box center [304, 284] width 157 height 19
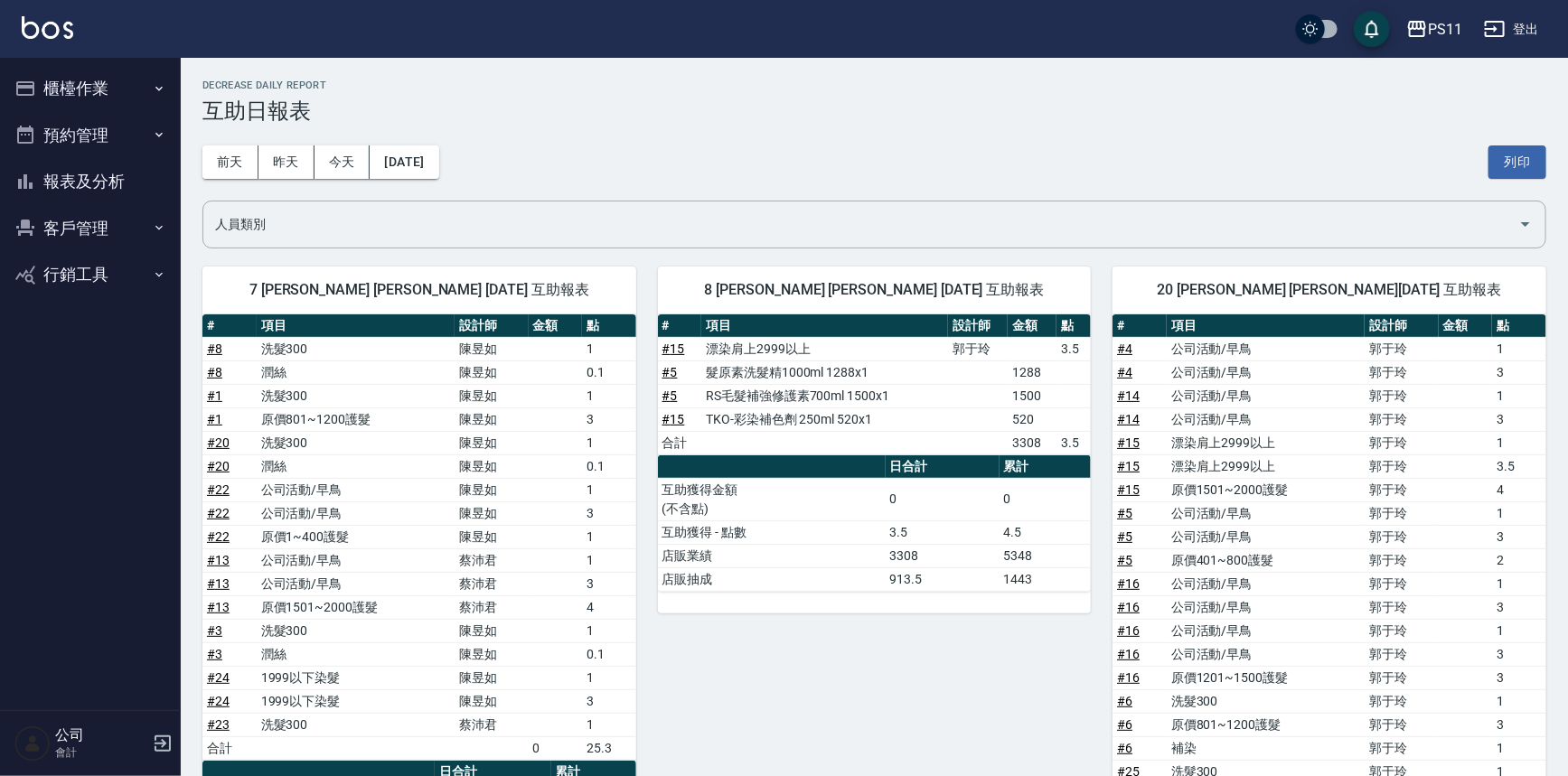
click at [1234, 425] on td "公司活動/早鳥" at bounding box center [1266, 420] width 198 height 24
drag, startPoint x: 1286, startPoint y: 397, endPoint x: 1188, endPoint y: 190, distance: 229.0
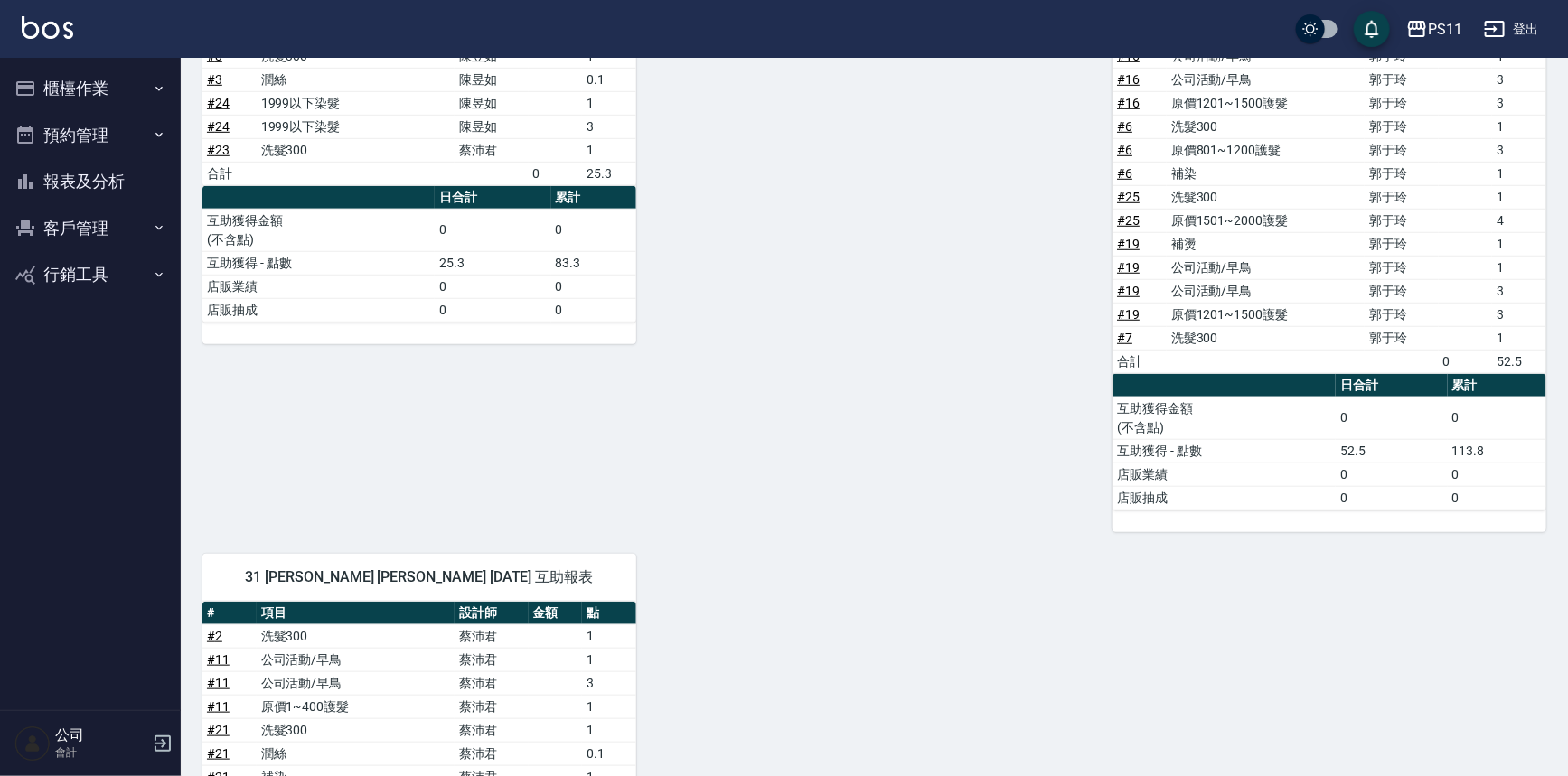
scroll to position [493, 0]
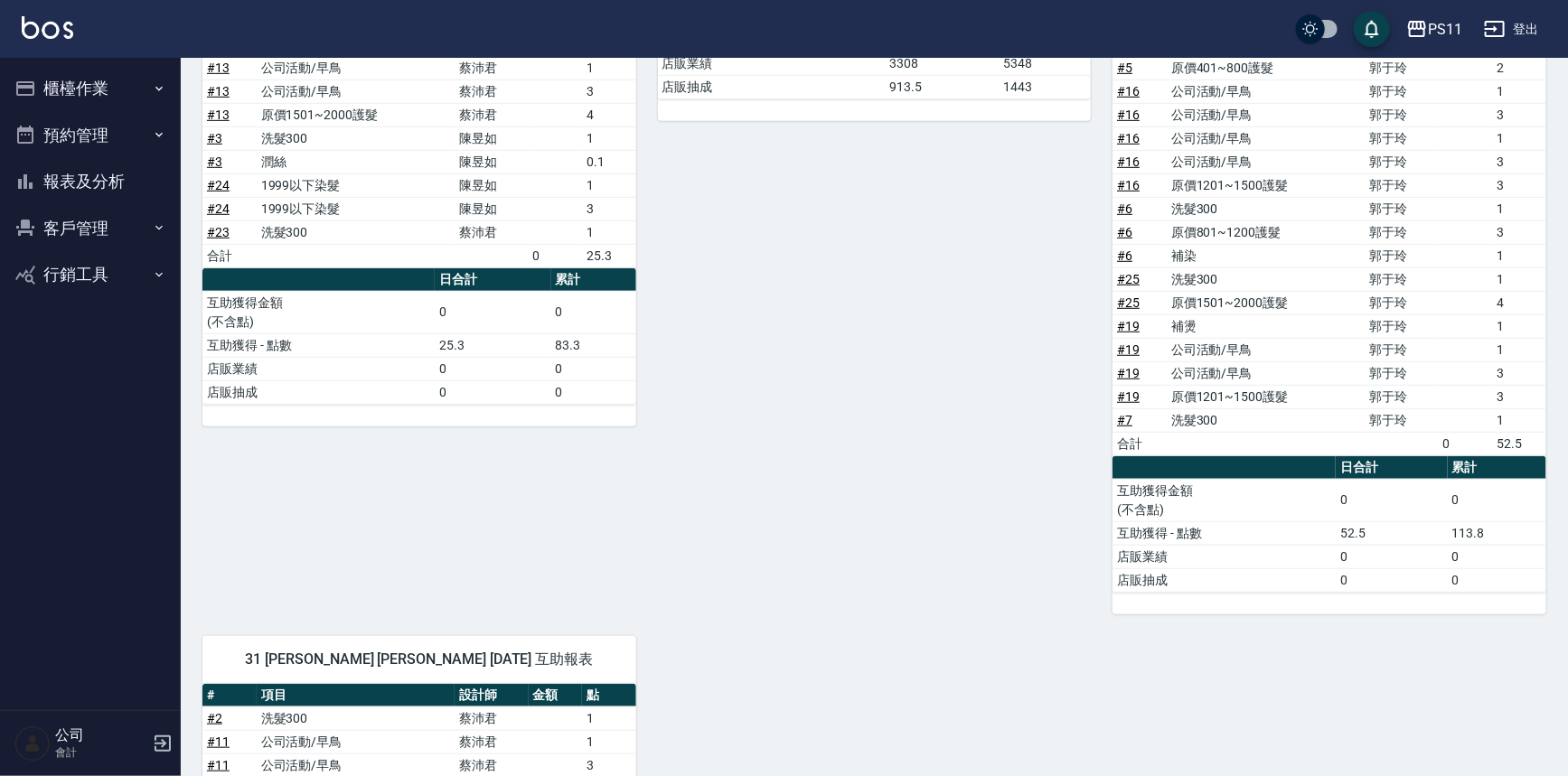
click at [137, 195] on button "報表及分析" at bounding box center [90, 181] width 166 height 47
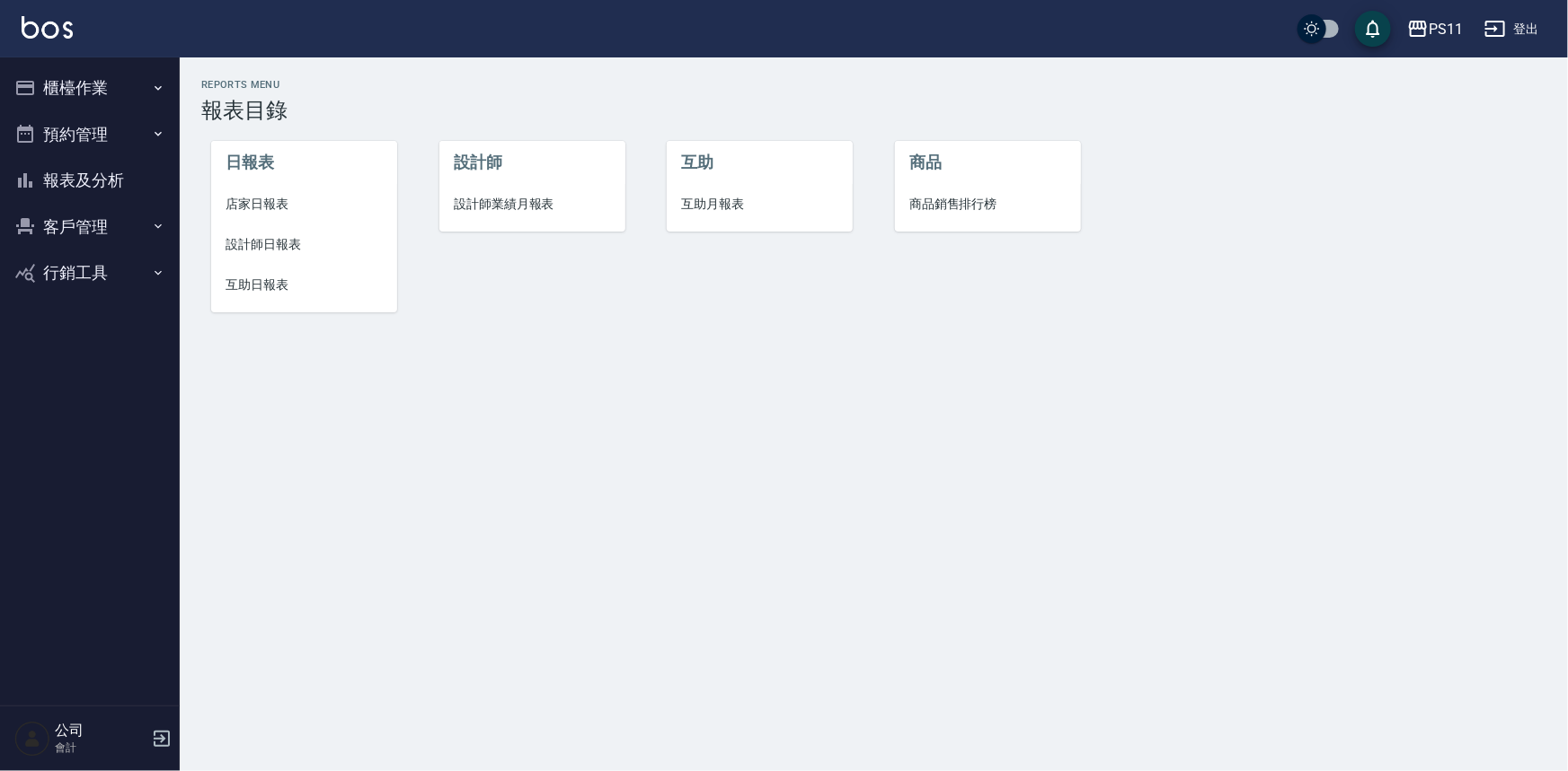
click at [281, 208] on span "店家日報表" at bounding box center [304, 204] width 157 height 19
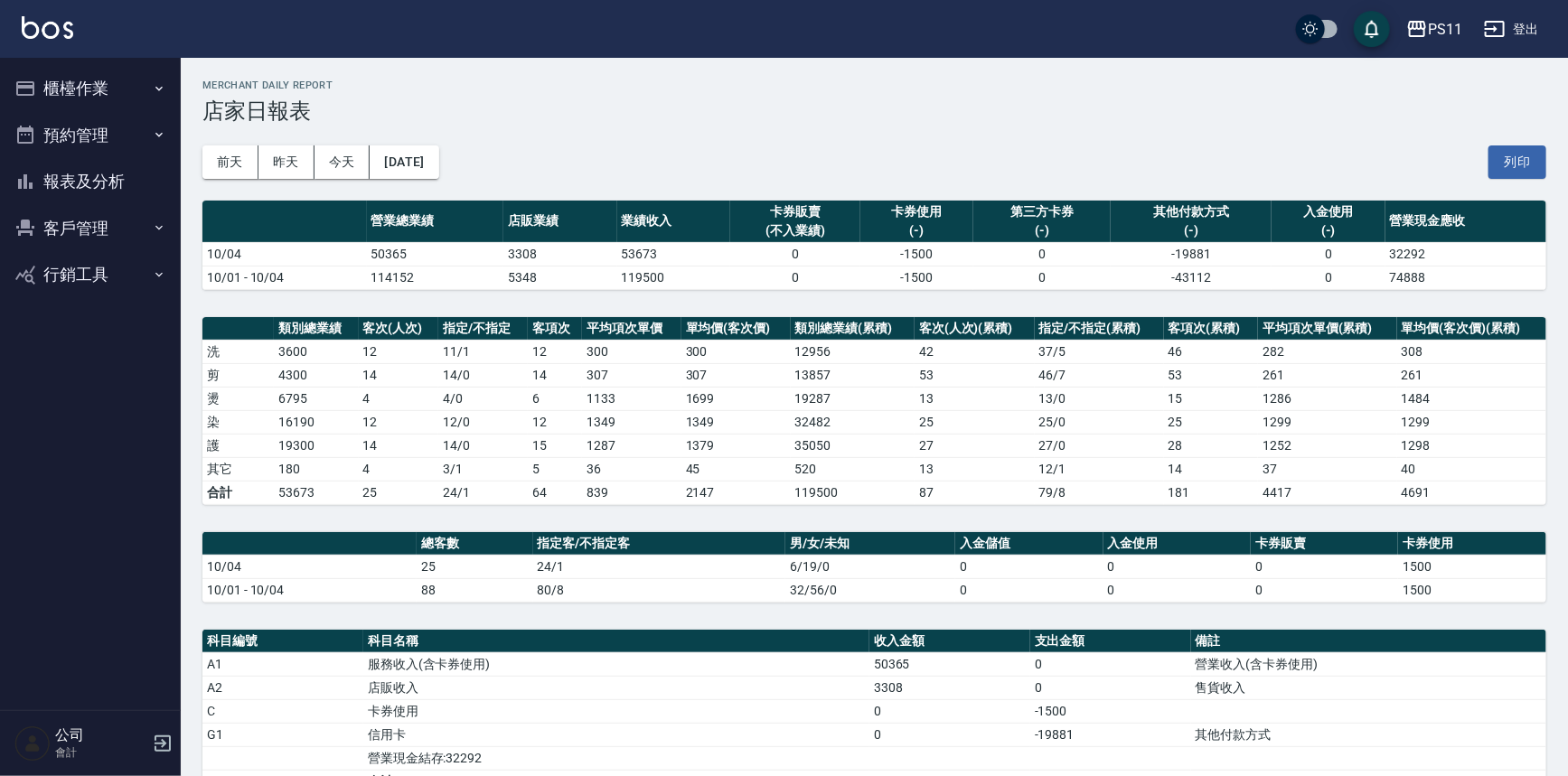
click at [63, 69] on button "櫃檯作業" at bounding box center [90, 88] width 166 height 47
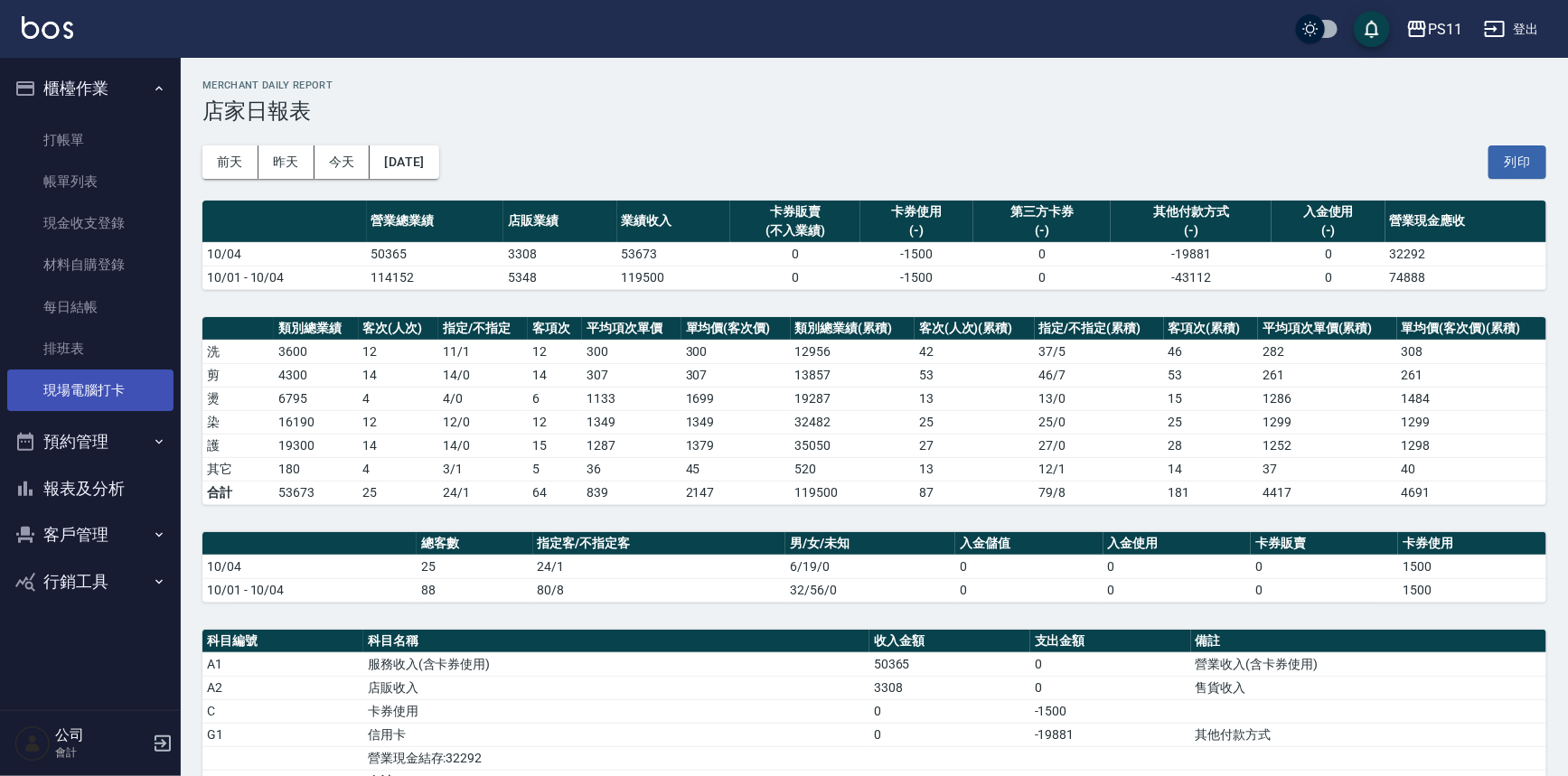
click at [122, 405] on link "現場電腦打卡" at bounding box center [90, 390] width 166 height 42
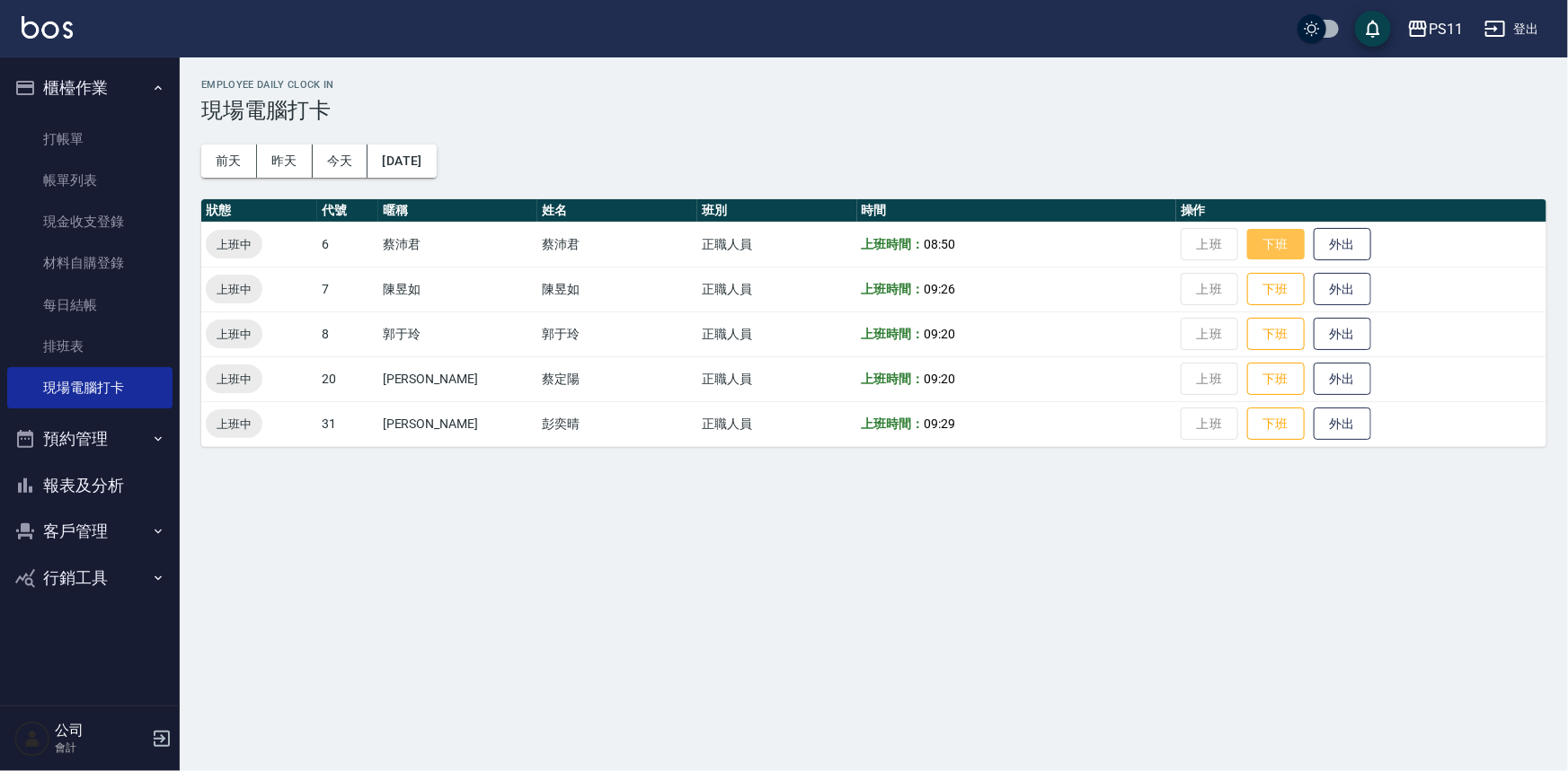
click at [1258, 234] on button "下班" at bounding box center [1276, 245] width 57 height 31
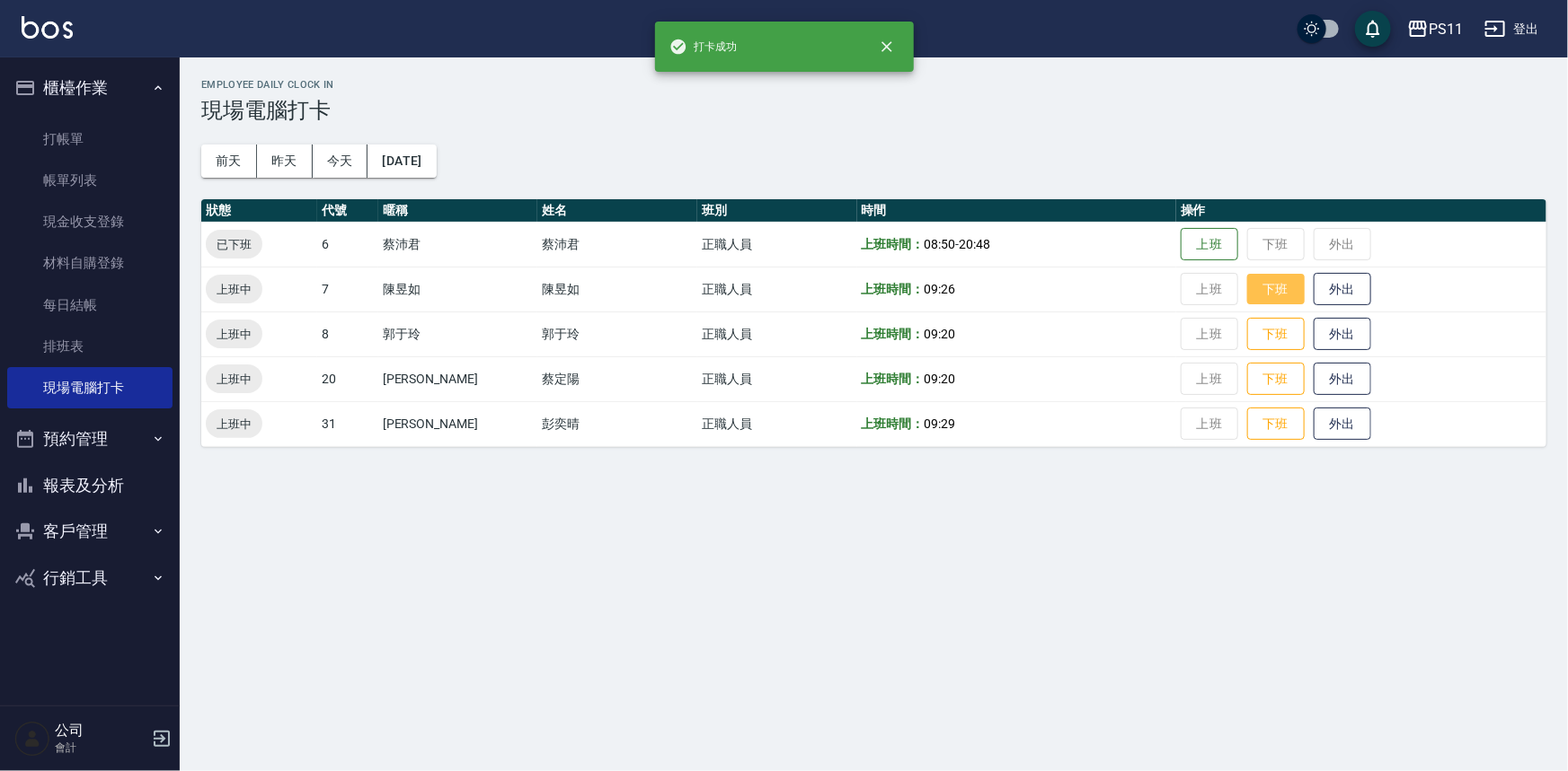
click at [1263, 279] on button "下班" at bounding box center [1276, 290] width 57 height 31
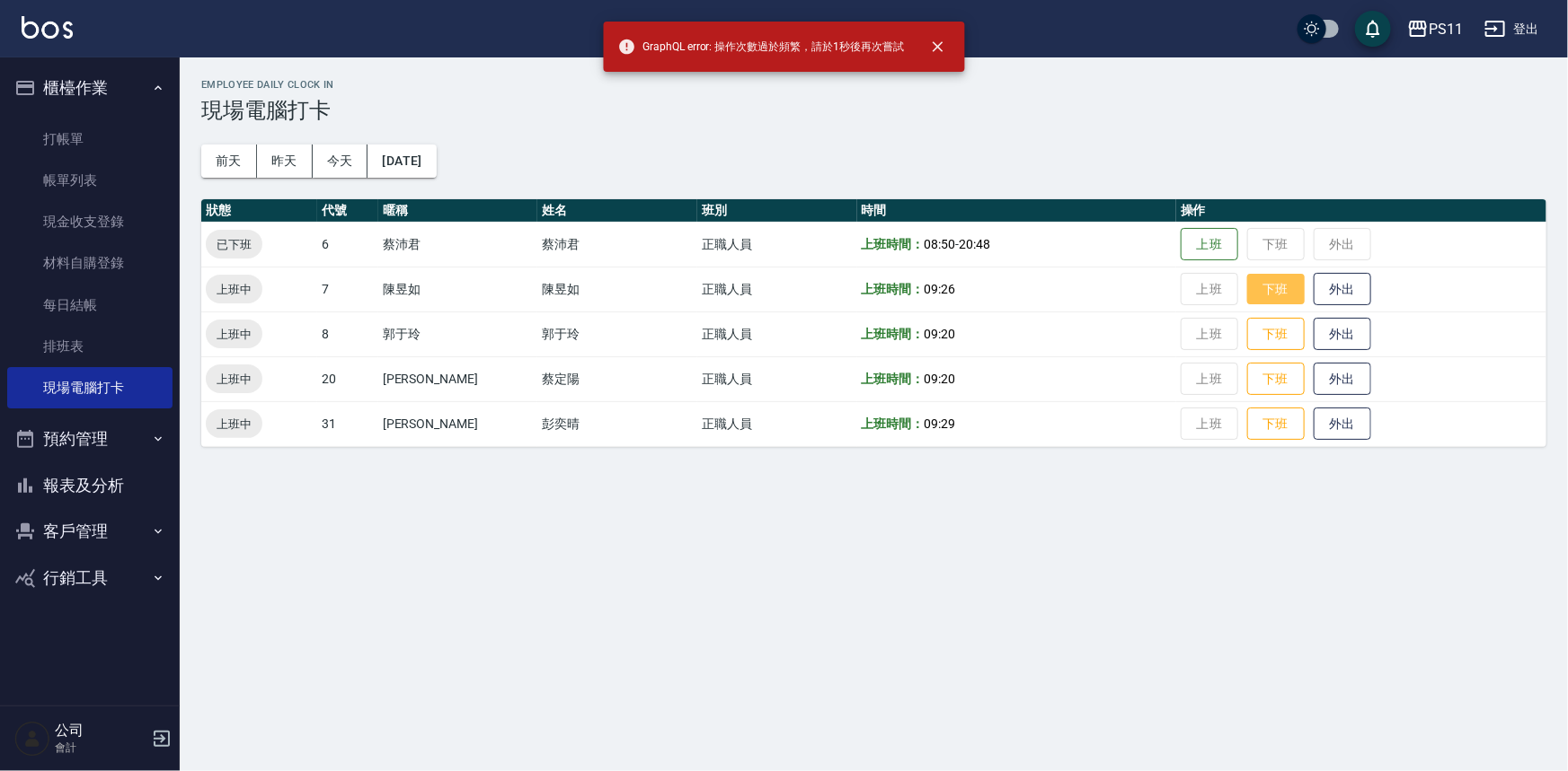
click at [1248, 304] on button "下班" at bounding box center [1276, 290] width 57 height 31
click at [1260, 341] on button "下班" at bounding box center [1276, 334] width 57 height 31
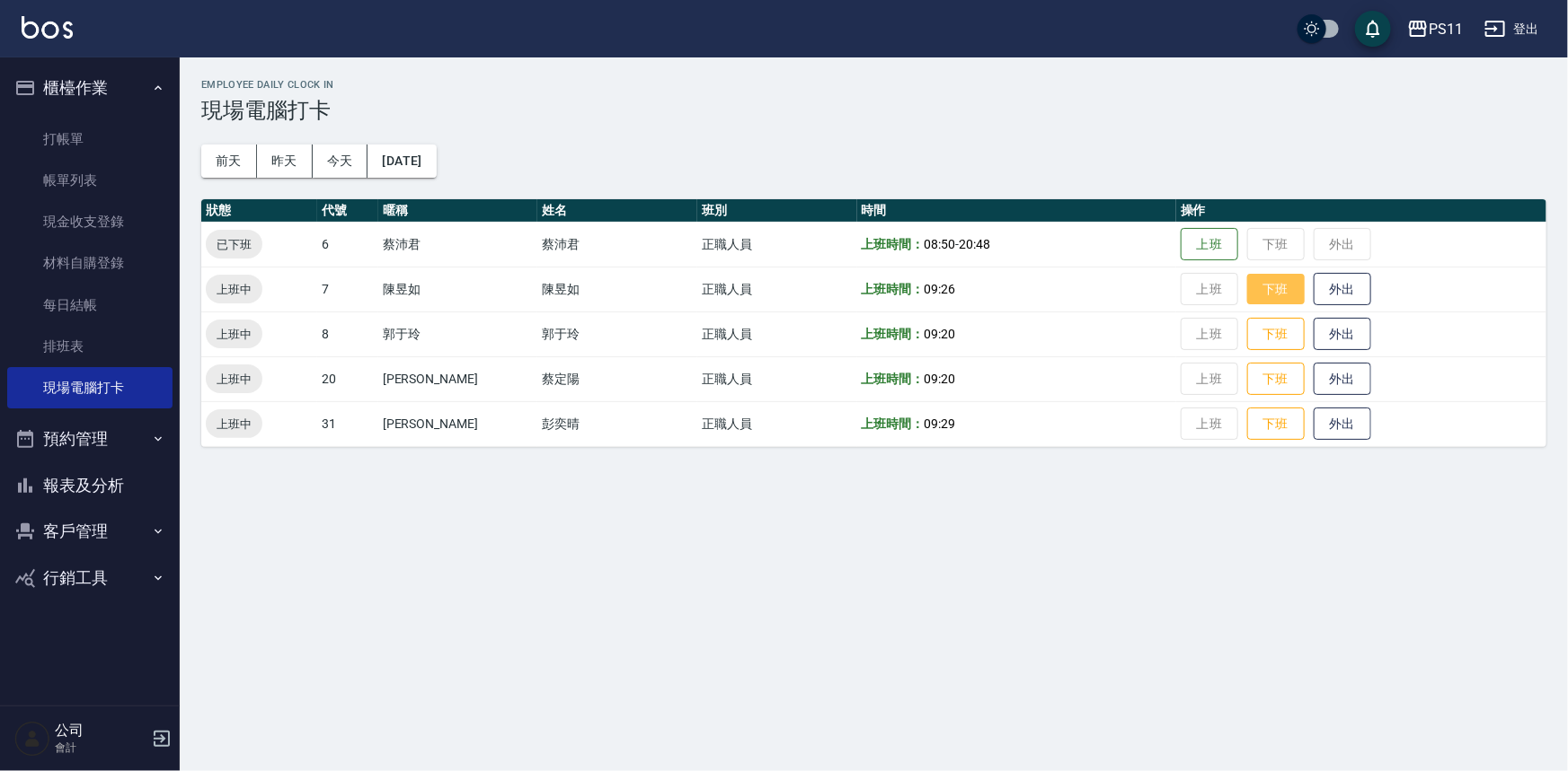
click at [1263, 292] on button "下班" at bounding box center [1276, 290] width 57 height 31
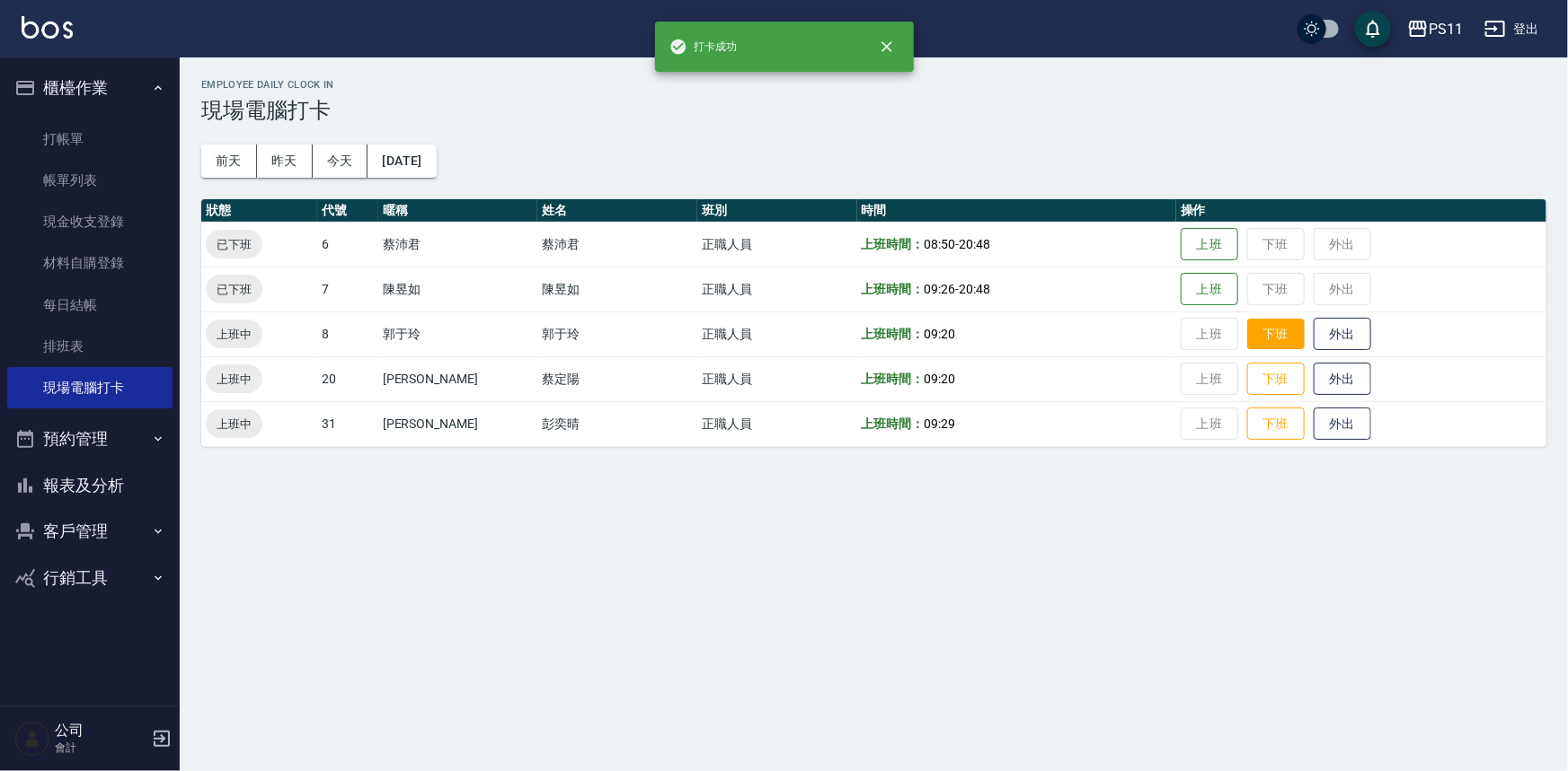
click at [1252, 333] on button "下班" at bounding box center [1276, 334] width 57 height 31
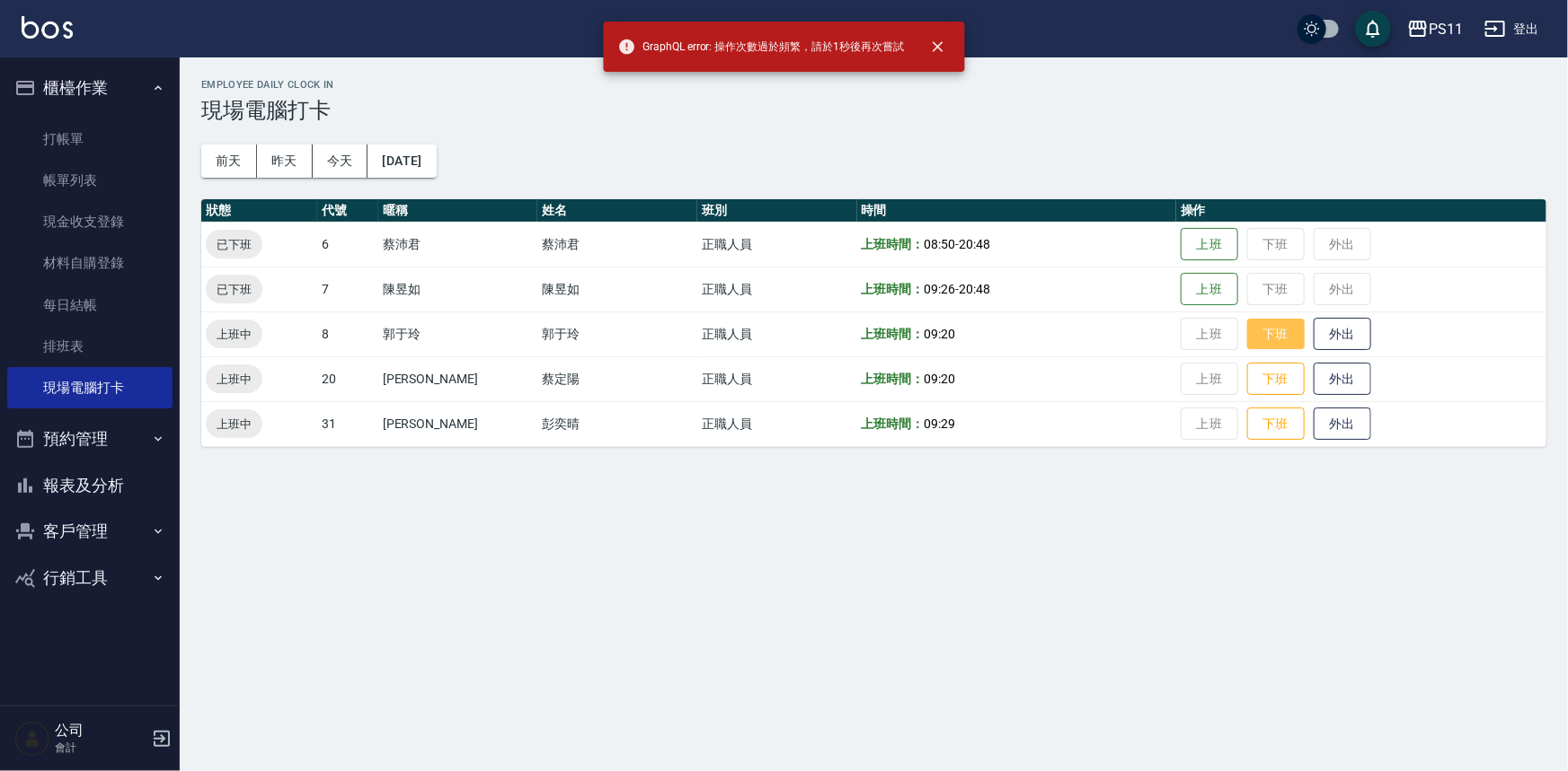
click at [1249, 339] on button "下班" at bounding box center [1276, 334] width 57 height 31
click at [1249, 331] on button "下班" at bounding box center [1276, 334] width 57 height 31
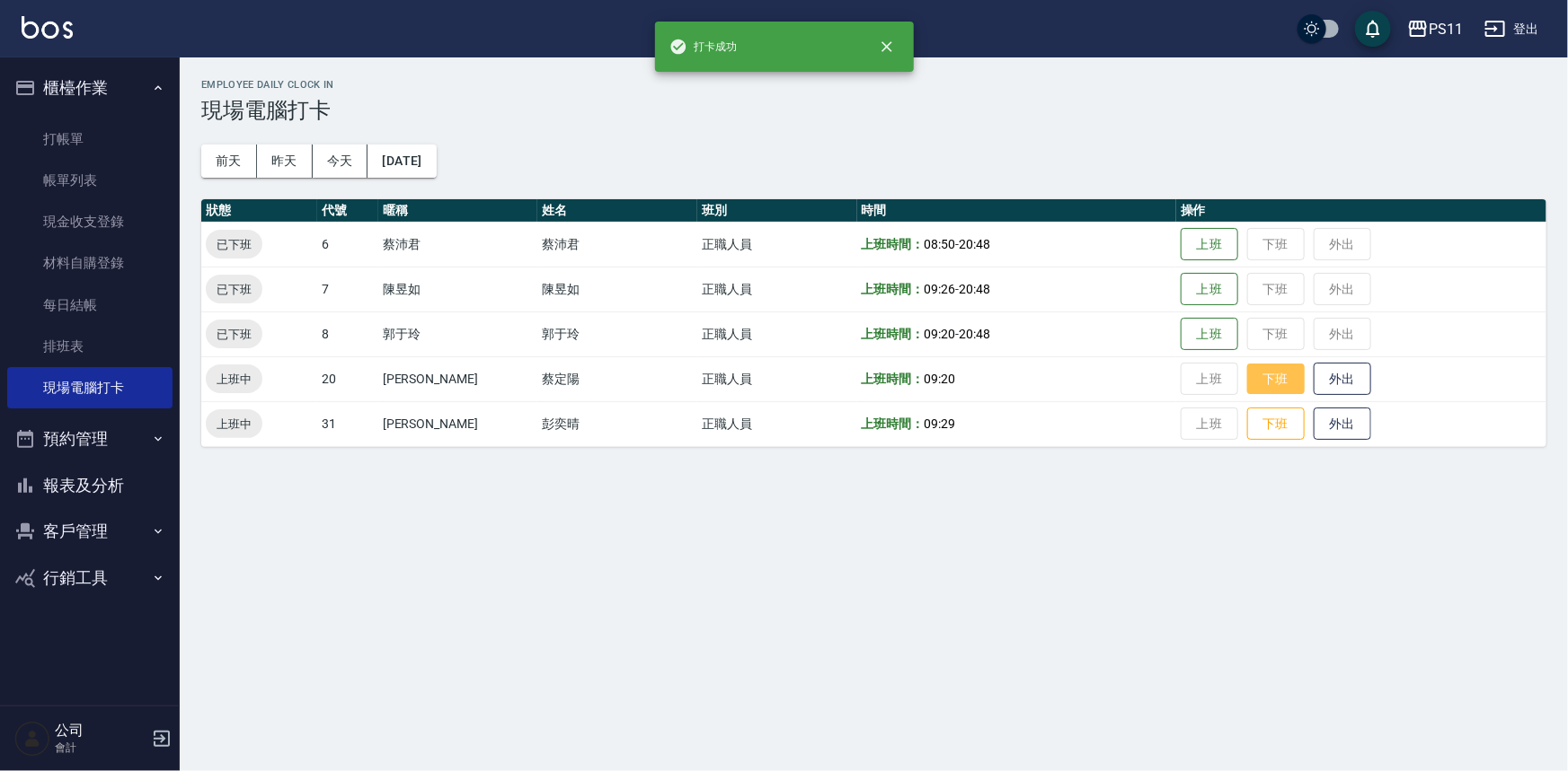
click at [1258, 378] on button "下班" at bounding box center [1276, 380] width 57 height 31
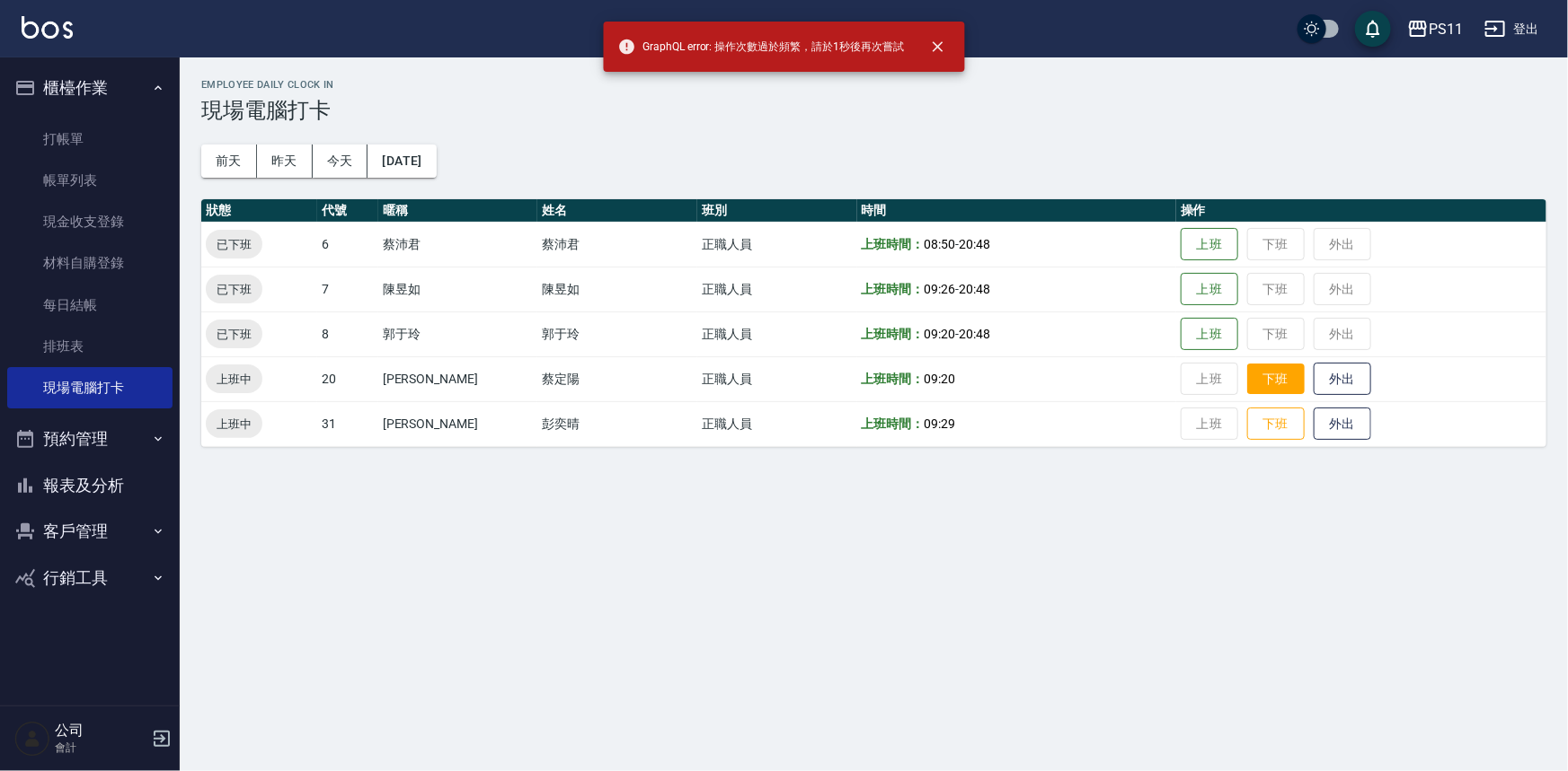
click at [1257, 383] on button "下班" at bounding box center [1276, 380] width 57 height 31
click at [1264, 380] on button "下班" at bounding box center [1276, 380] width 57 height 31
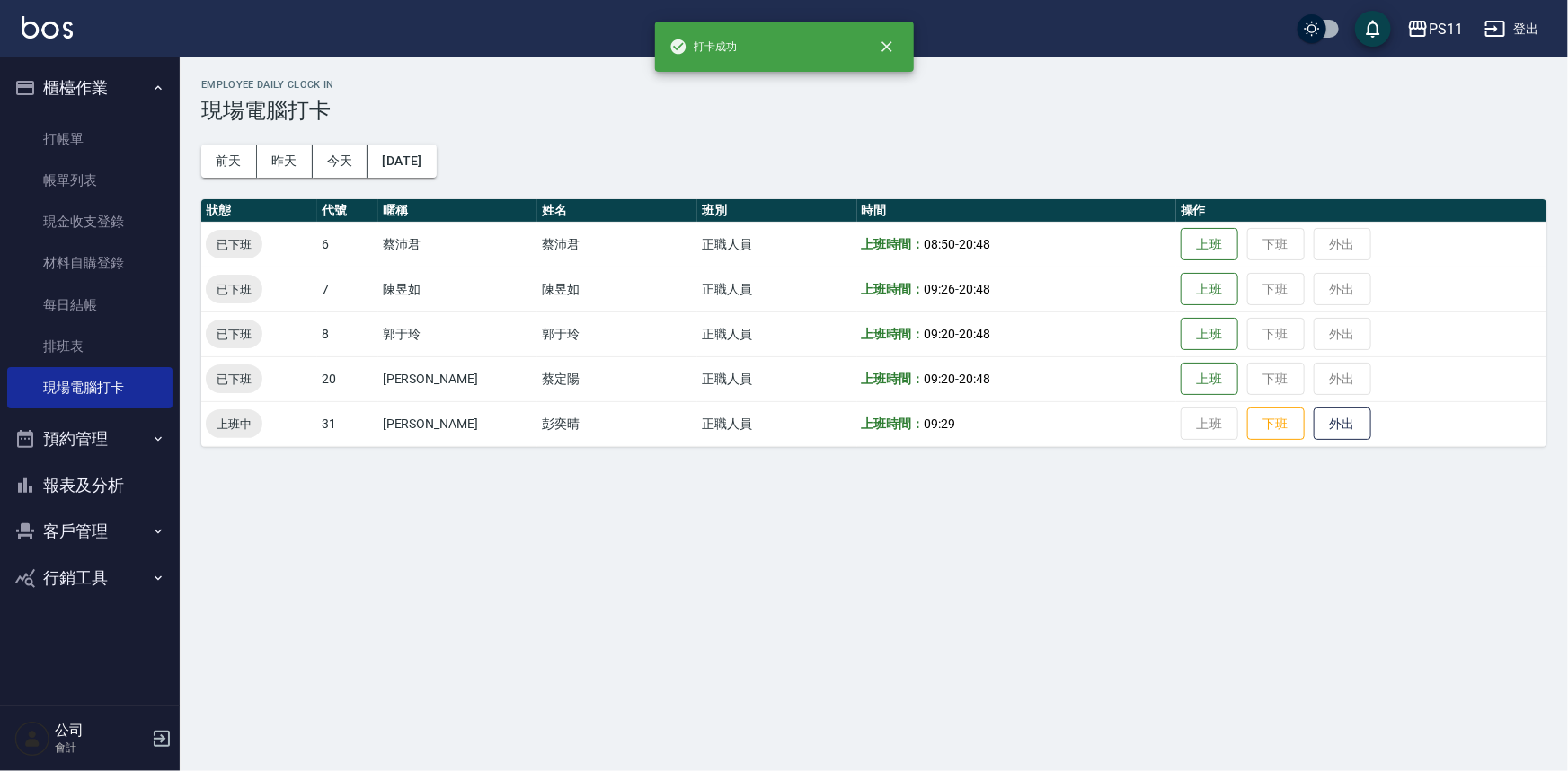
click at [1297, 367] on td "上班 下班 外出" at bounding box center [1360, 380] width 370 height 45
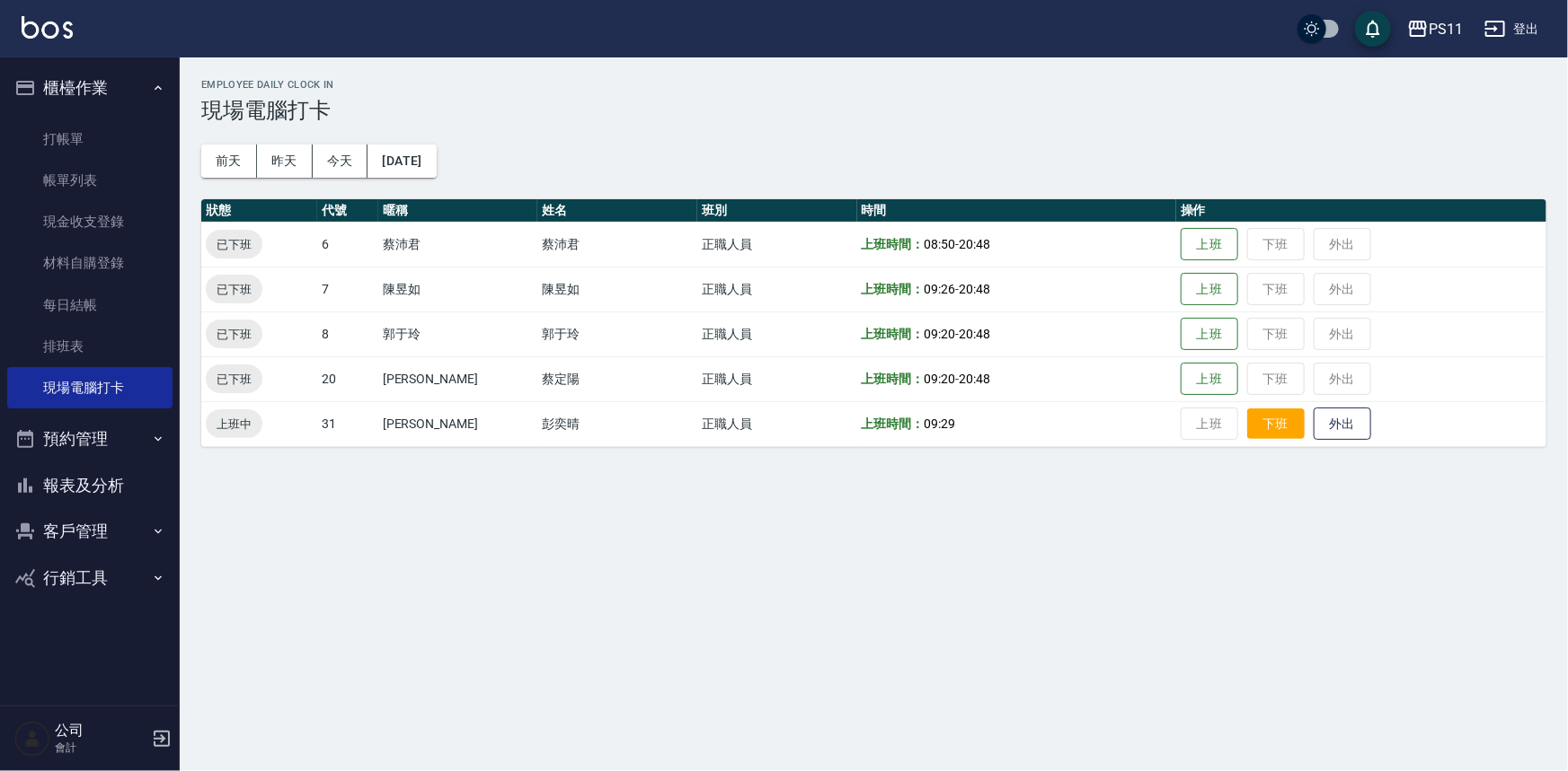
drag, startPoint x: 1235, startPoint y: 446, endPoint x: 1253, endPoint y: 427, distance: 26.2
click at [1236, 441] on table "狀態 代號 暱稱 姓名 班別 時間 操作 已下班 6 蔡沛君 蔡沛君 正職人員 上班時間： 08:50 - 20:48 上班 下班 外出 已下班 7 陳昱如 …" at bounding box center [874, 324] width 1345 height 248
click at [1261, 419] on button "下班" at bounding box center [1276, 425] width 57 height 31
